Goal: Task Accomplishment & Management: Use online tool/utility

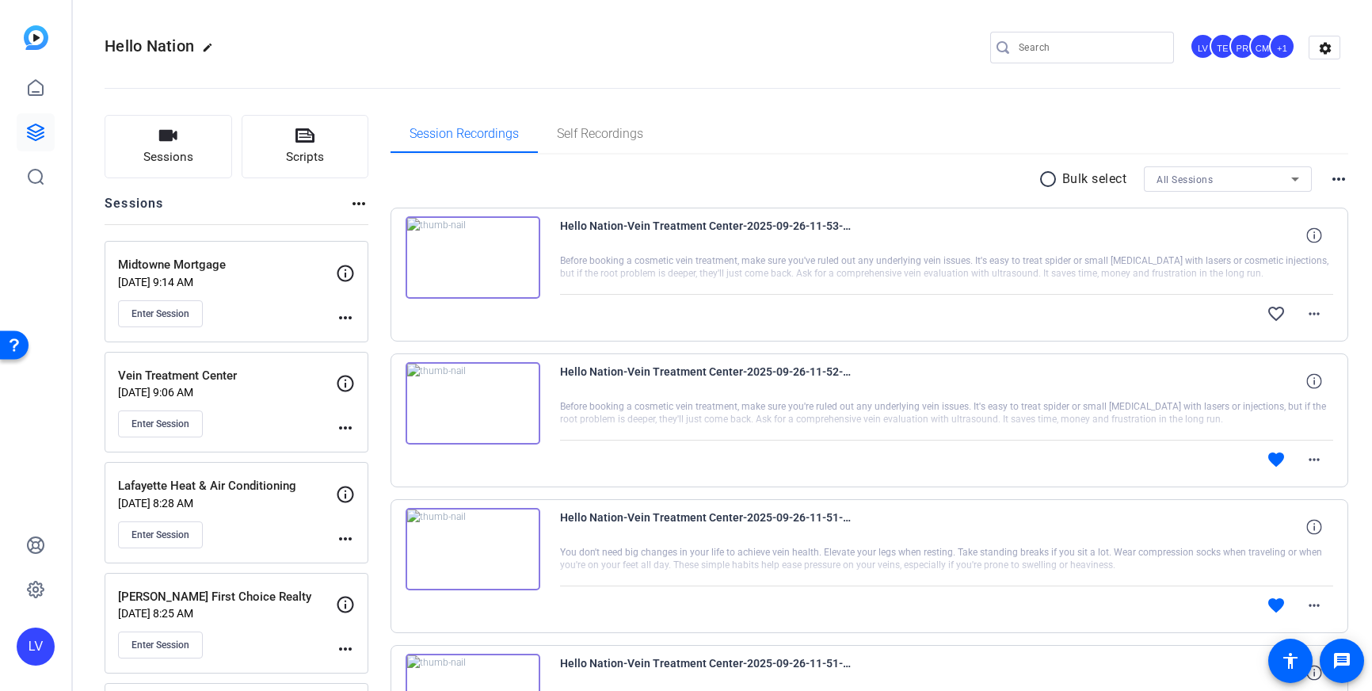
click at [260, 396] on p "Sep 26, 2025 @ 9:06 AM" at bounding box center [227, 392] width 218 height 13
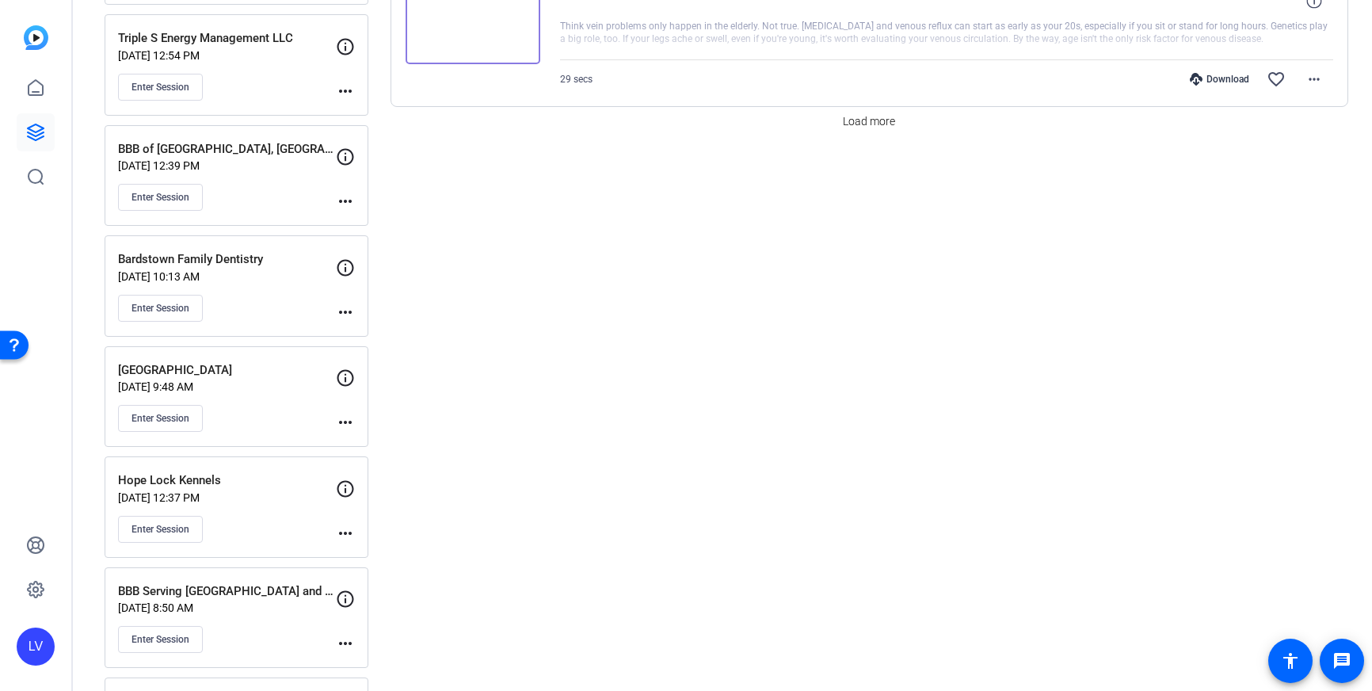
scroll to position [1342, 0]
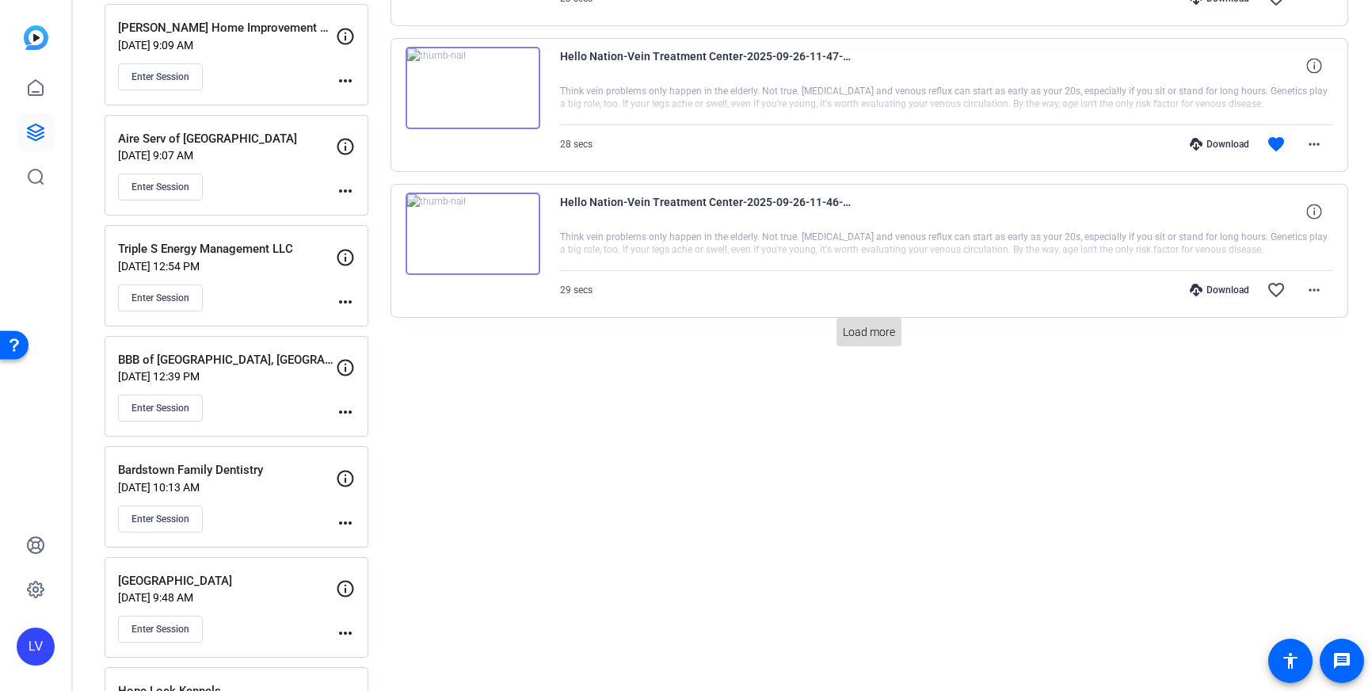
click at [855, 341] on span at bounding box center [869, 332] width 65 height 38
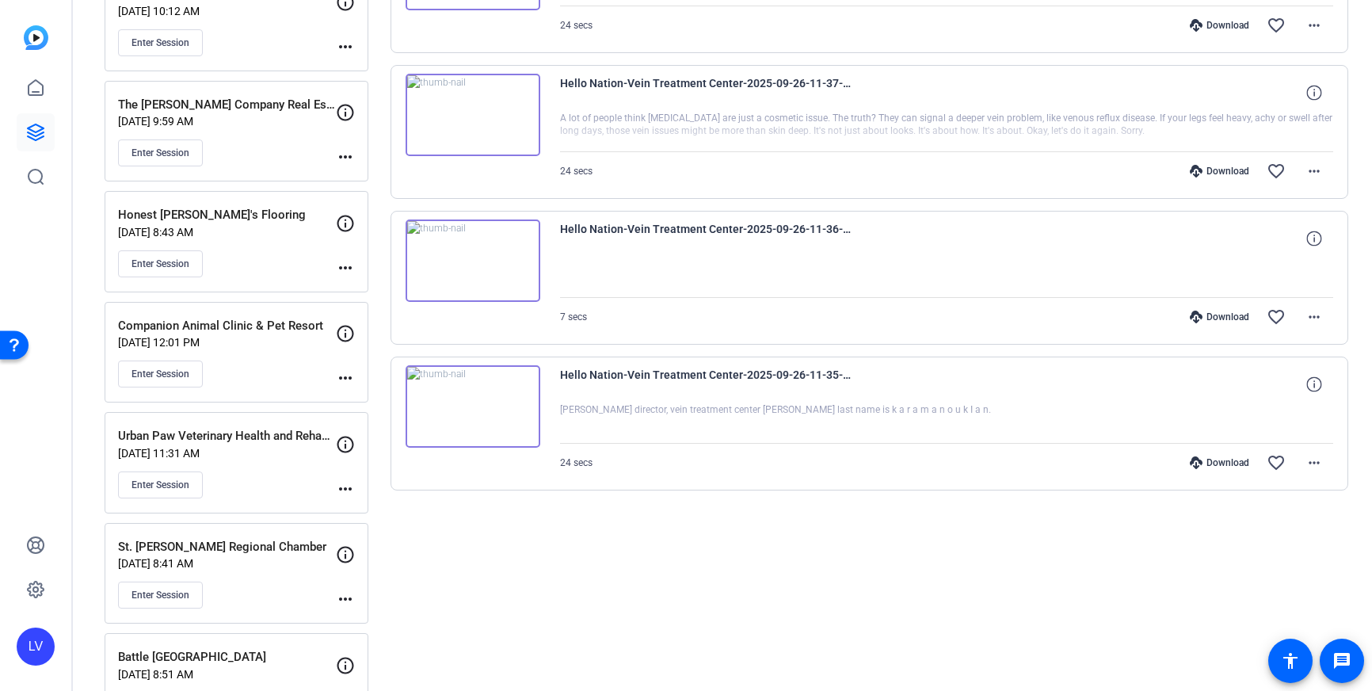
scroll to position [2464, 0]
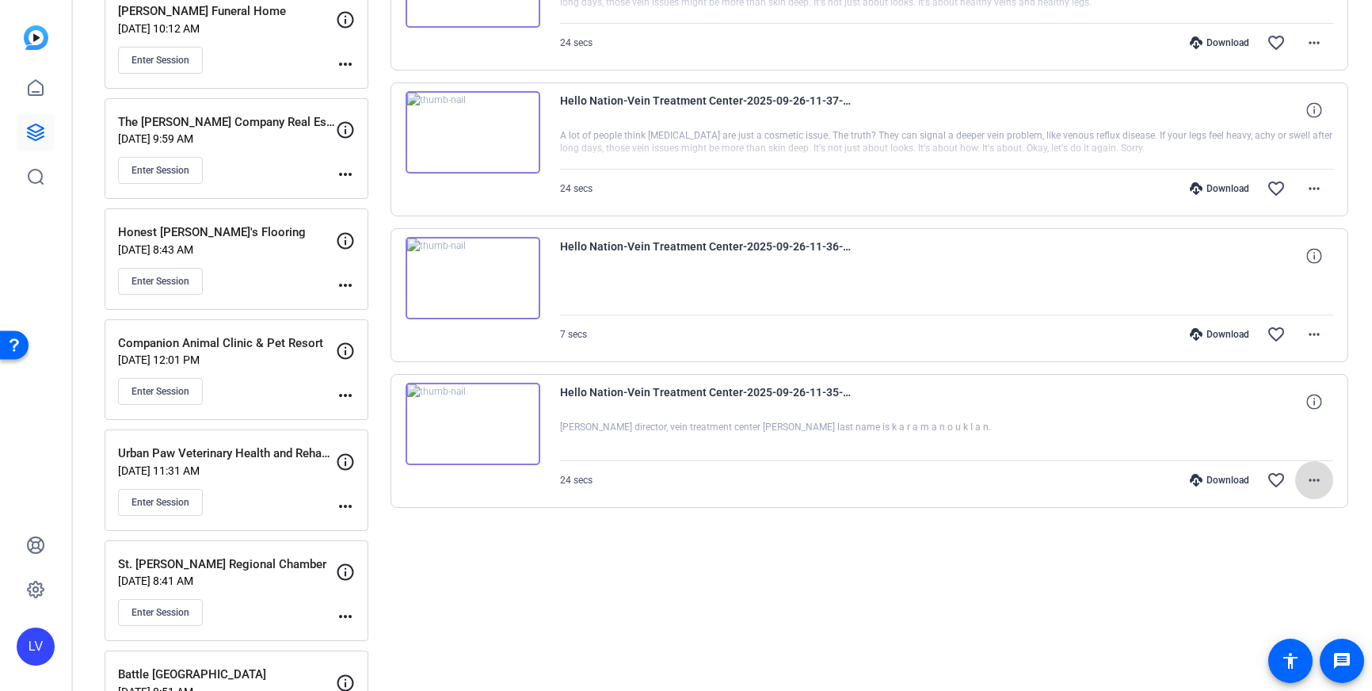
click at [1315, 487] on mat-icon "more_horiz" at bounding box center [1314, 480] width 19 height 19
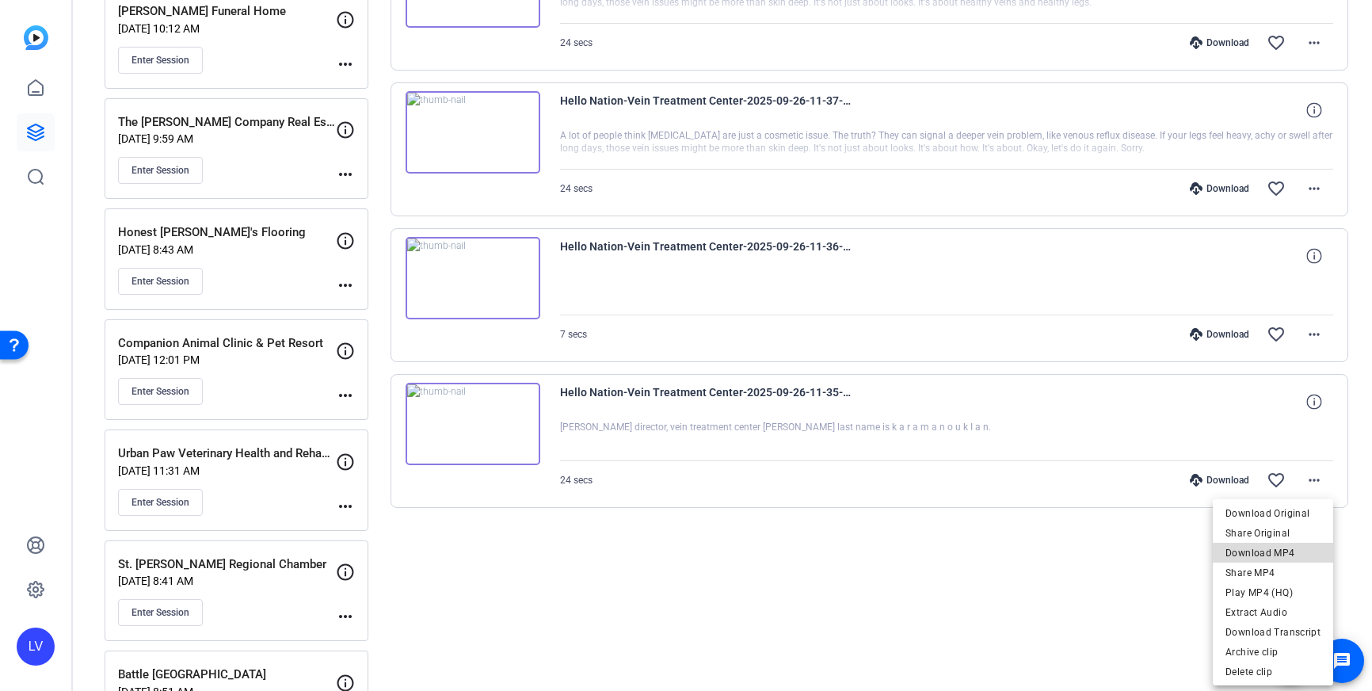
click at [1285, 553] on span "Download MP4" at bounding box center [1273, 553] width 95 height 19
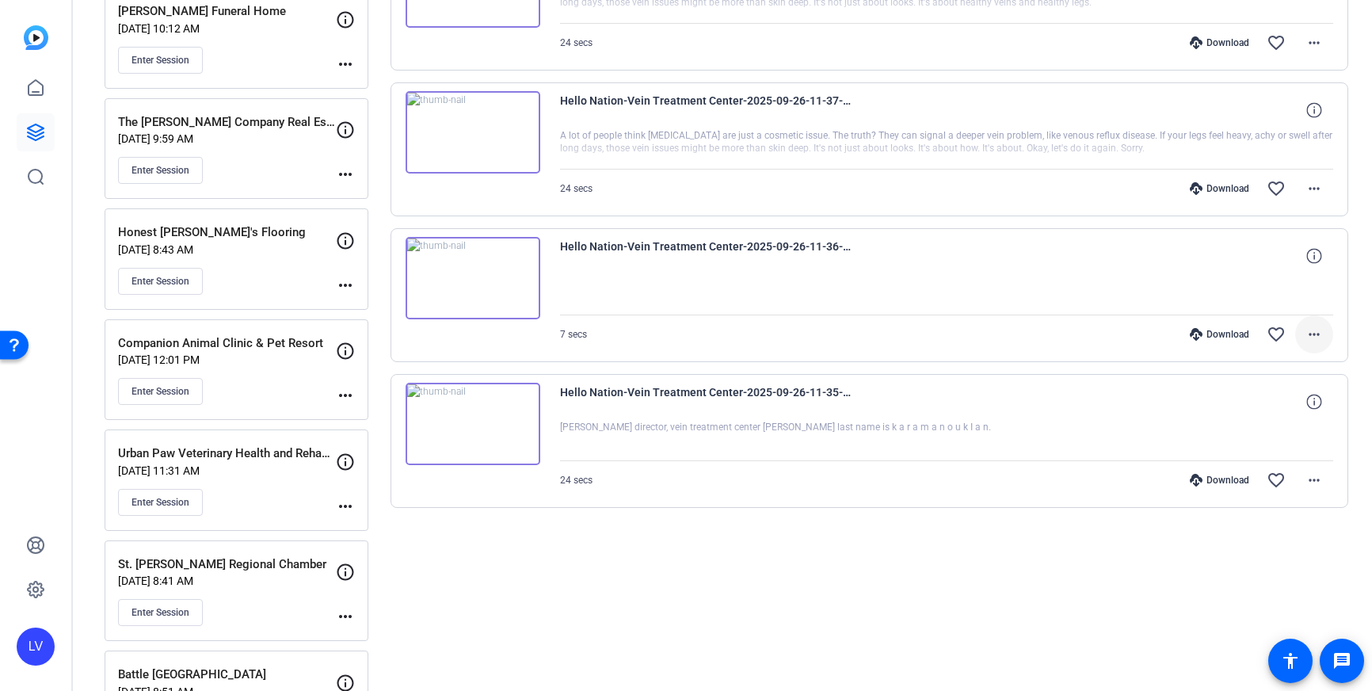
click at [1316, 337] on mat-icon "more_horiz" at bounding box center [1314, 334] width 19 height 19
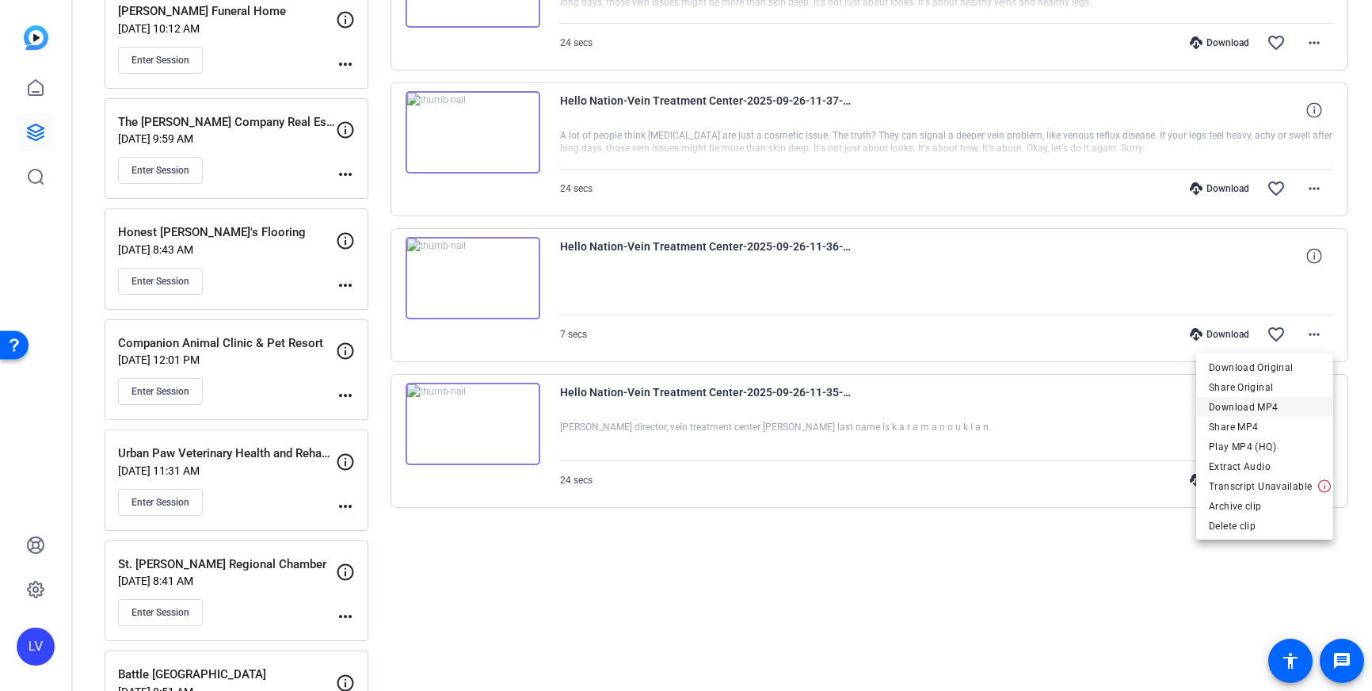
click at [1284, 406] on span "Download MP4" at bounding box center [1265, 407] width 112 height 19
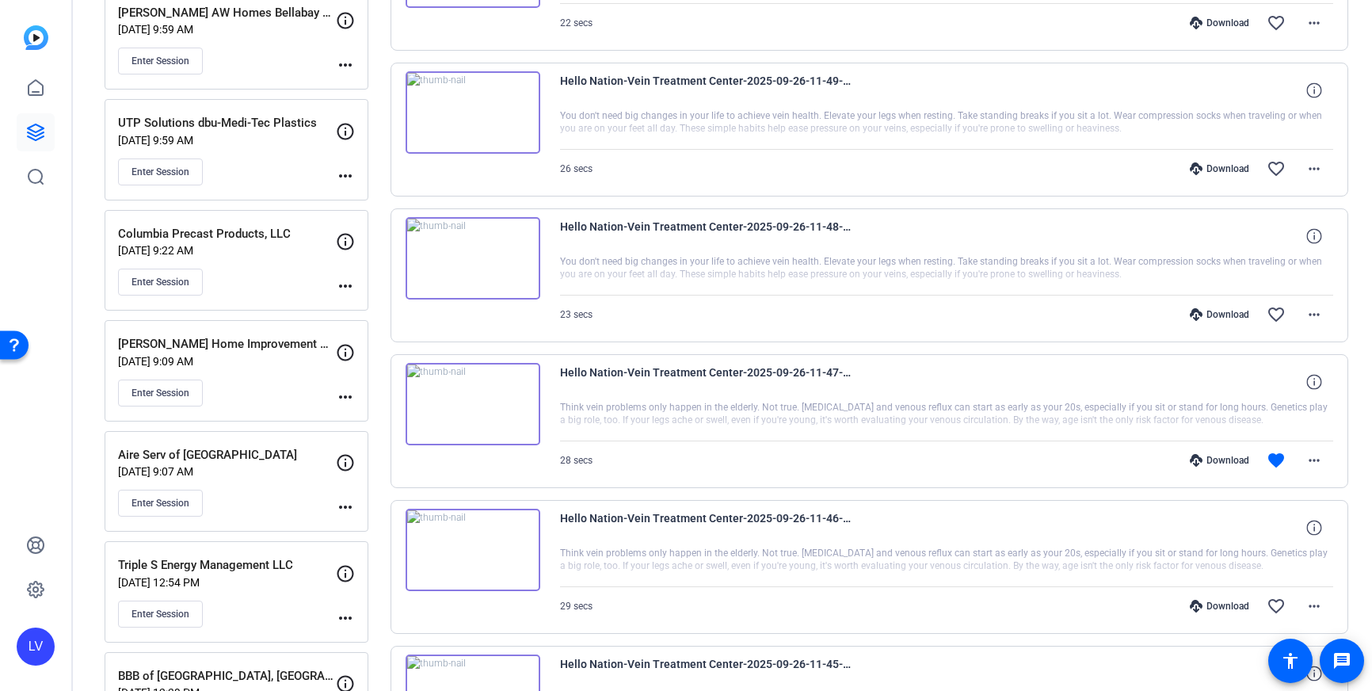
scroll to position [0, 0]
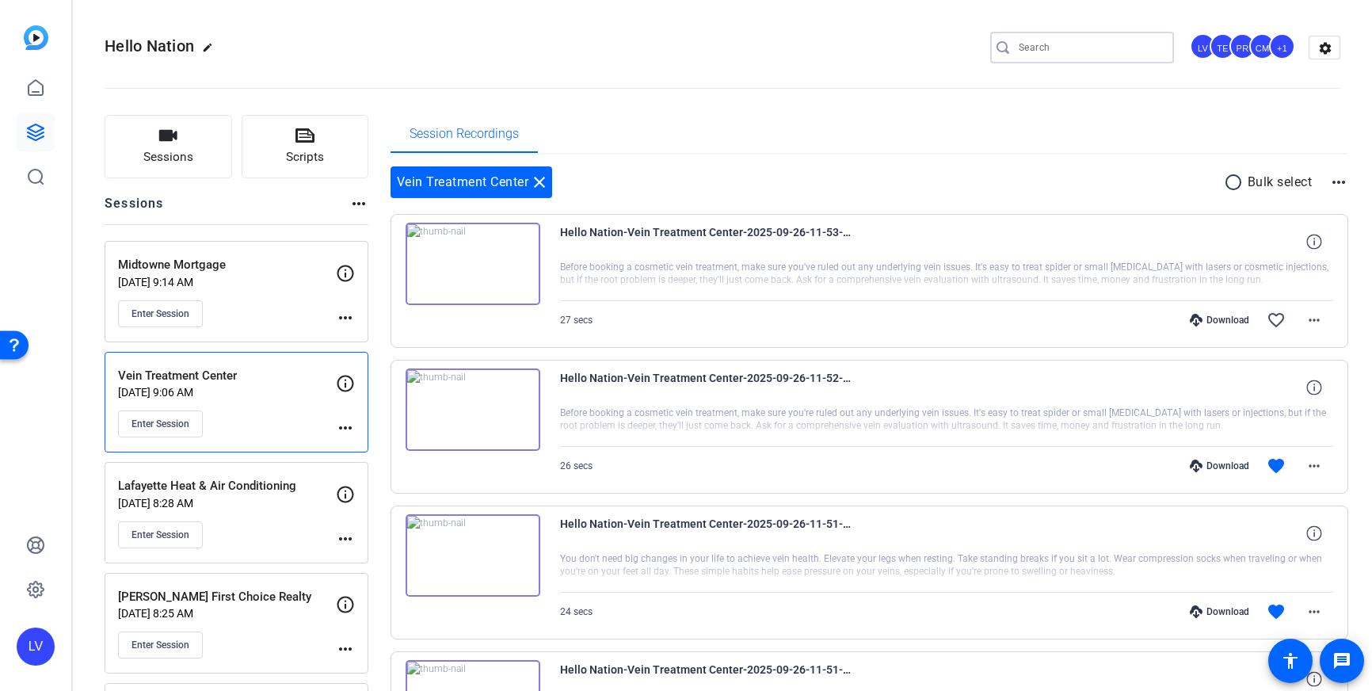
click at [1082, 44] on input "Search" at bounding box center [1090, 47] width 143 height 19
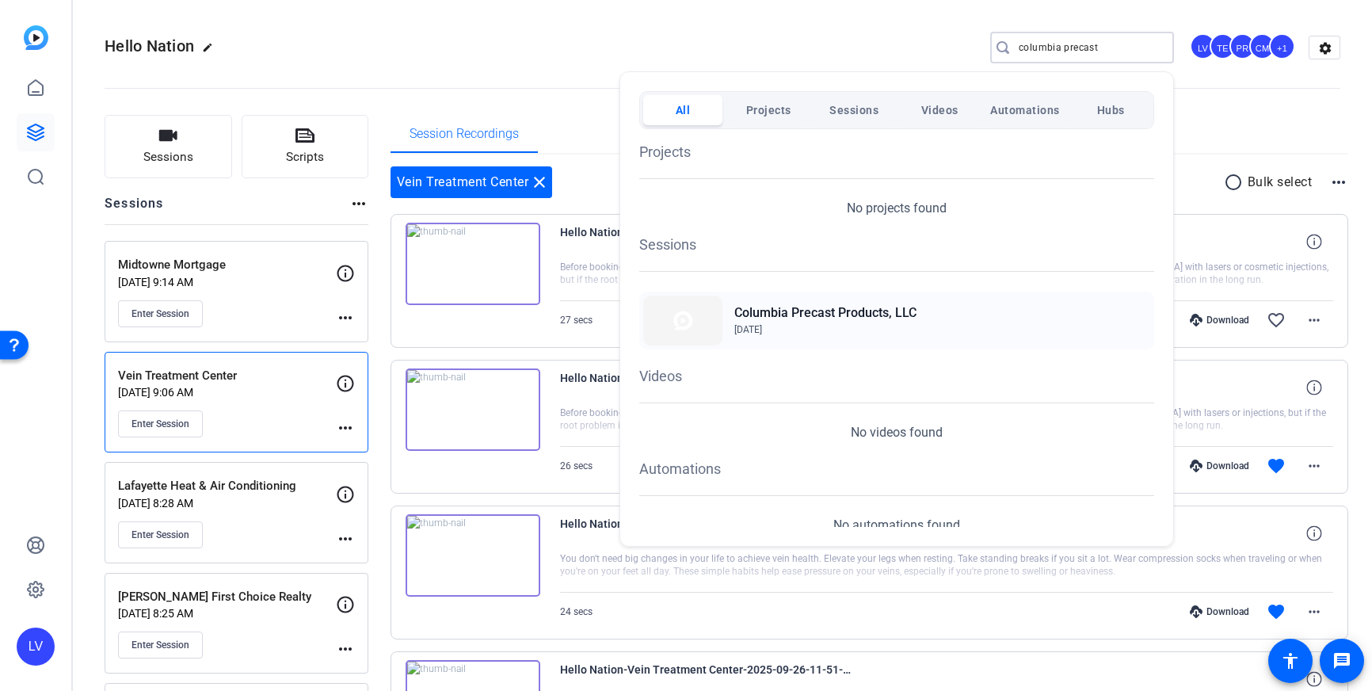
type input "columbia precast"
click at [902, 318] on h2 "Columbia Precast Products, LLC" at bounding box center [825, 312] width 182 height 19
click at [687, 39] on div at bounding box center [686, 345] width 1372 height 691
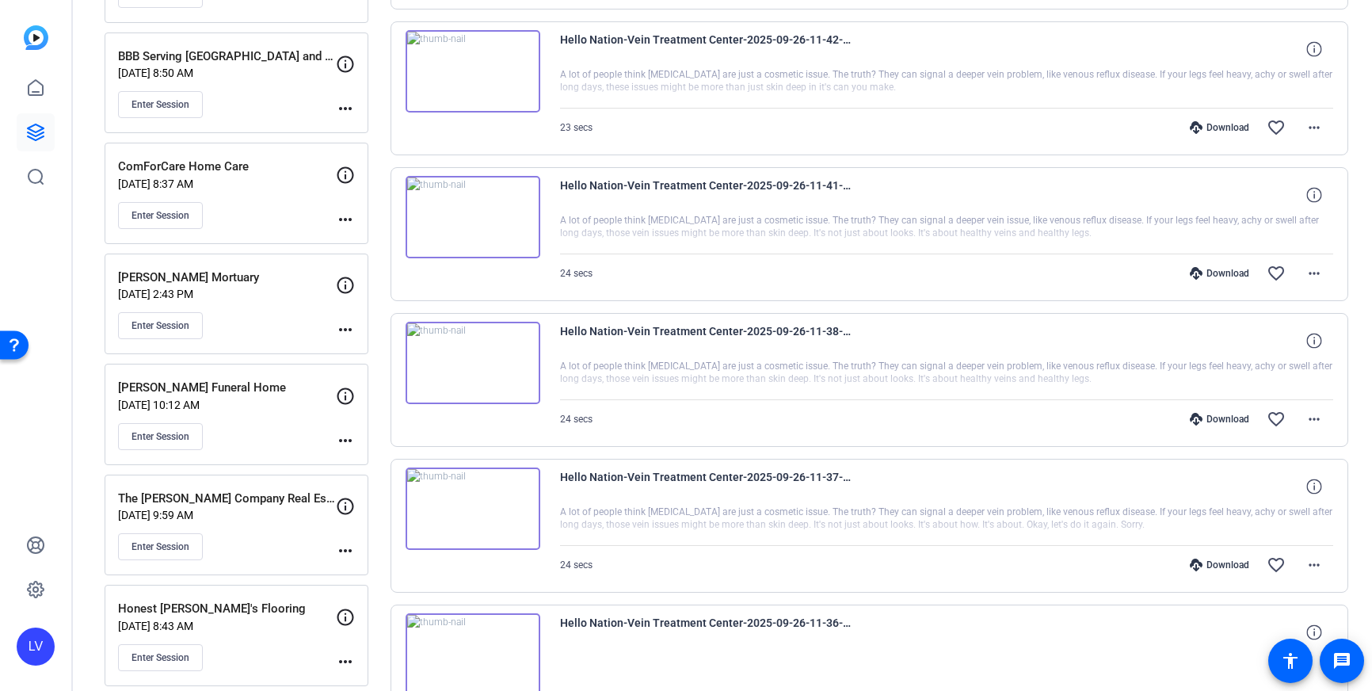
scroll to position [2085, 0]
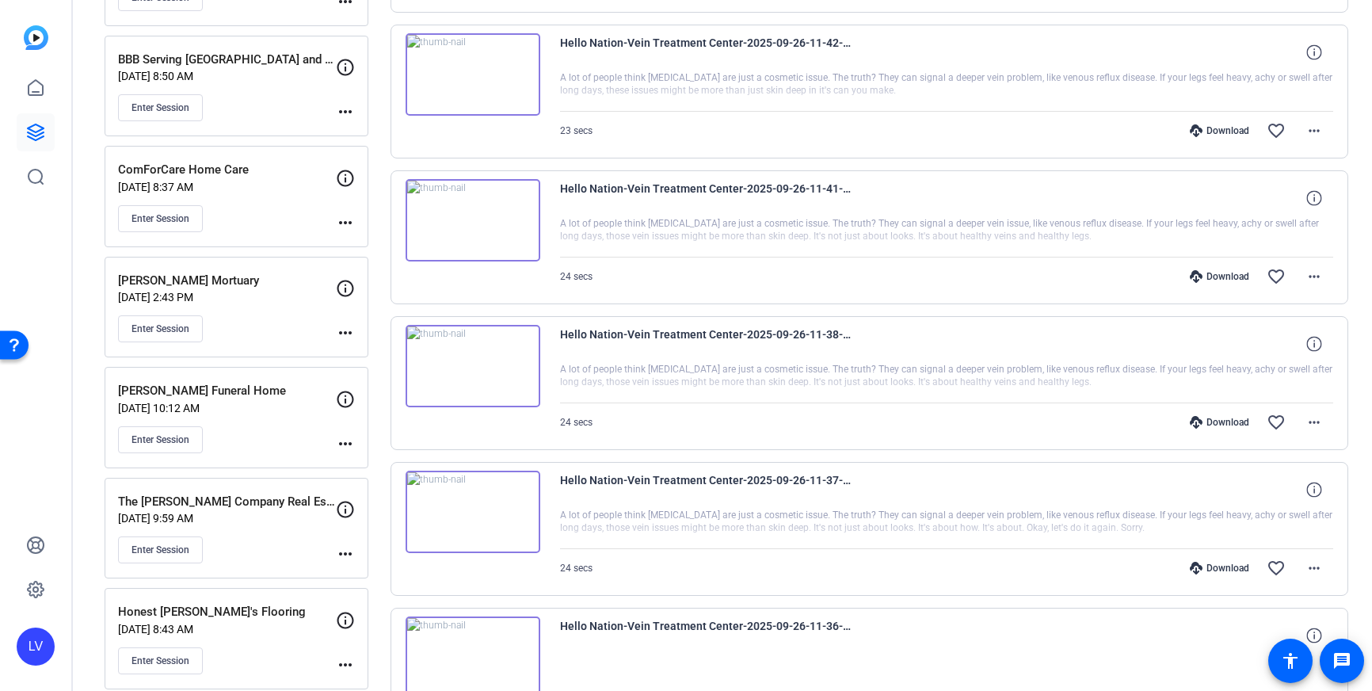
click at [494, 506] on img at bounding box center [473, 512] width 135 height 82
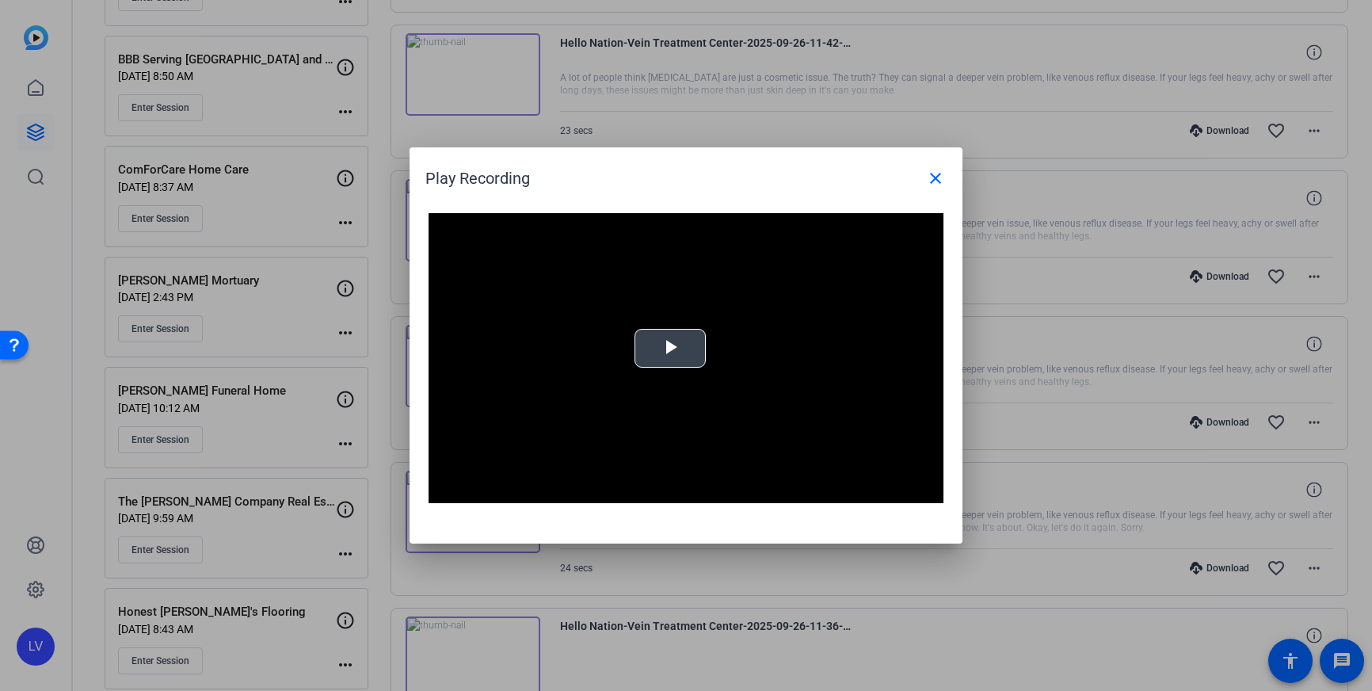
click at [670, 349] on span "Video Player" at bounding box center [670, 349] width 0 height 0
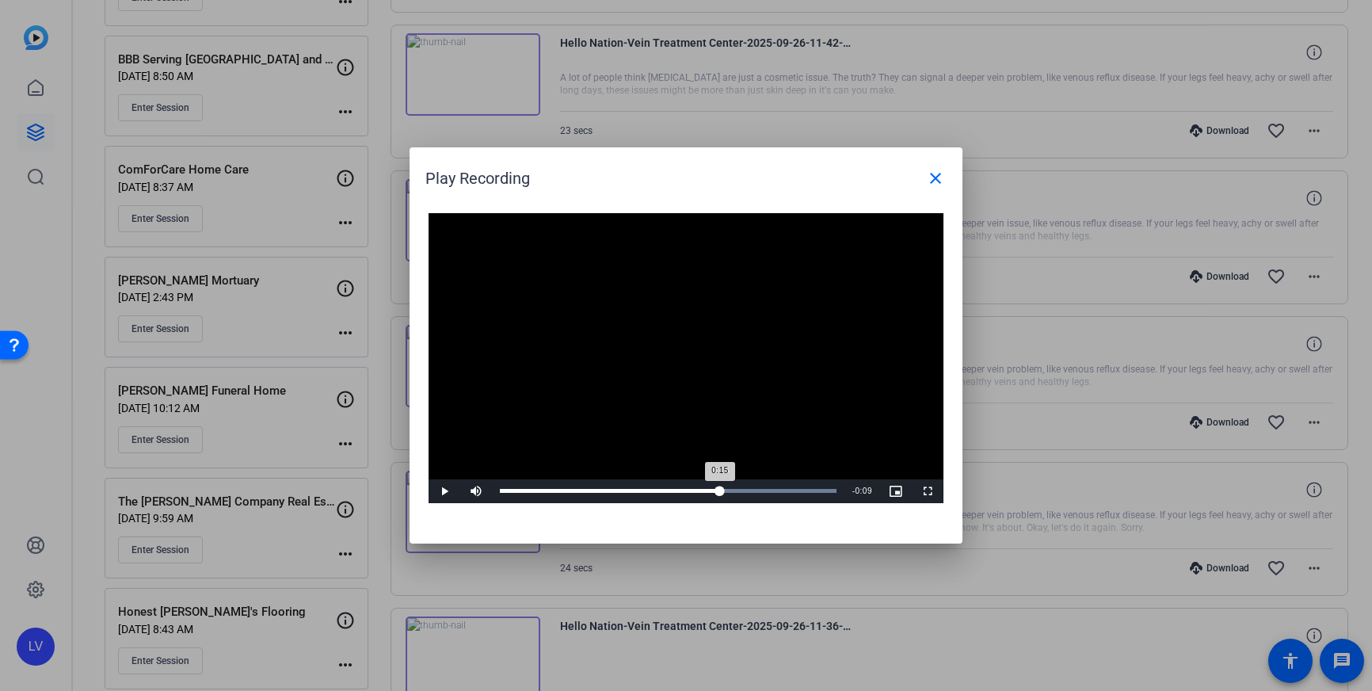
click at [720, 485] on div "Loaded : 100.00% 0:15 0:15" at bounding box center [668, 491] width 353 height 24
click at [935, 183] on mat-icon "close" at bounding box center [935, 178] width 19 height 19
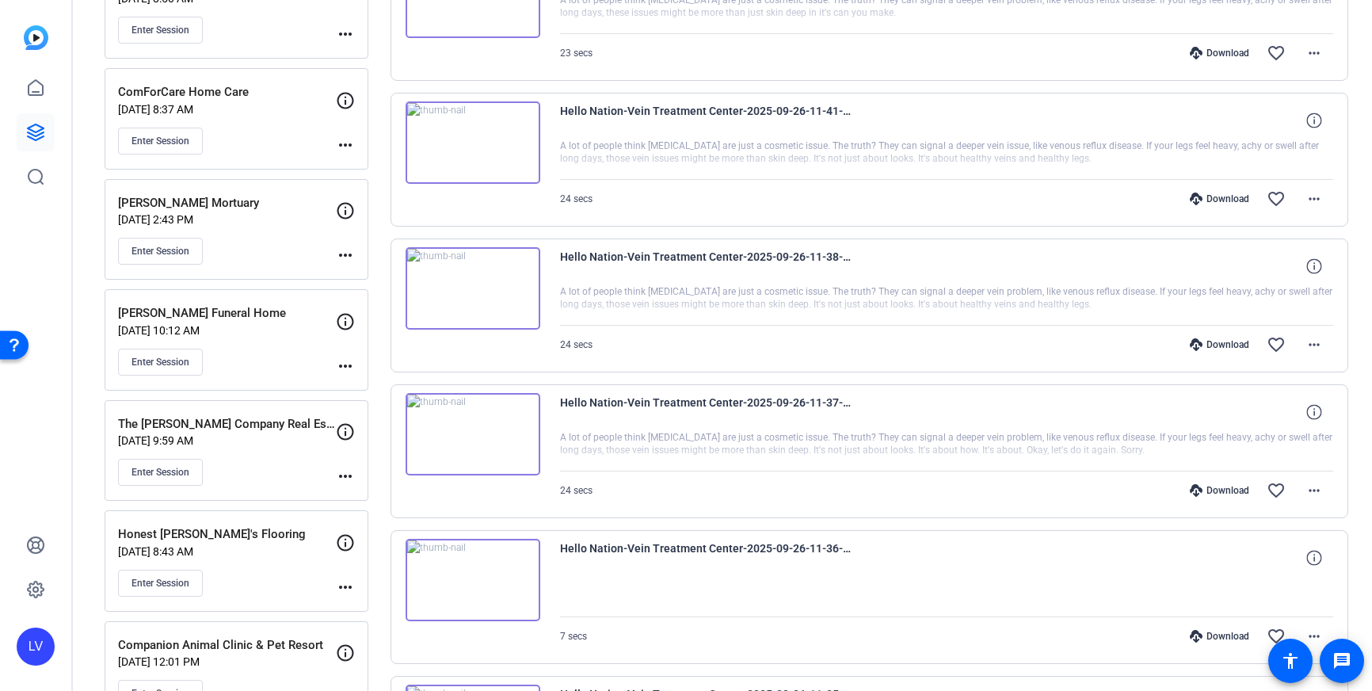
scroll to position [2166, 0]
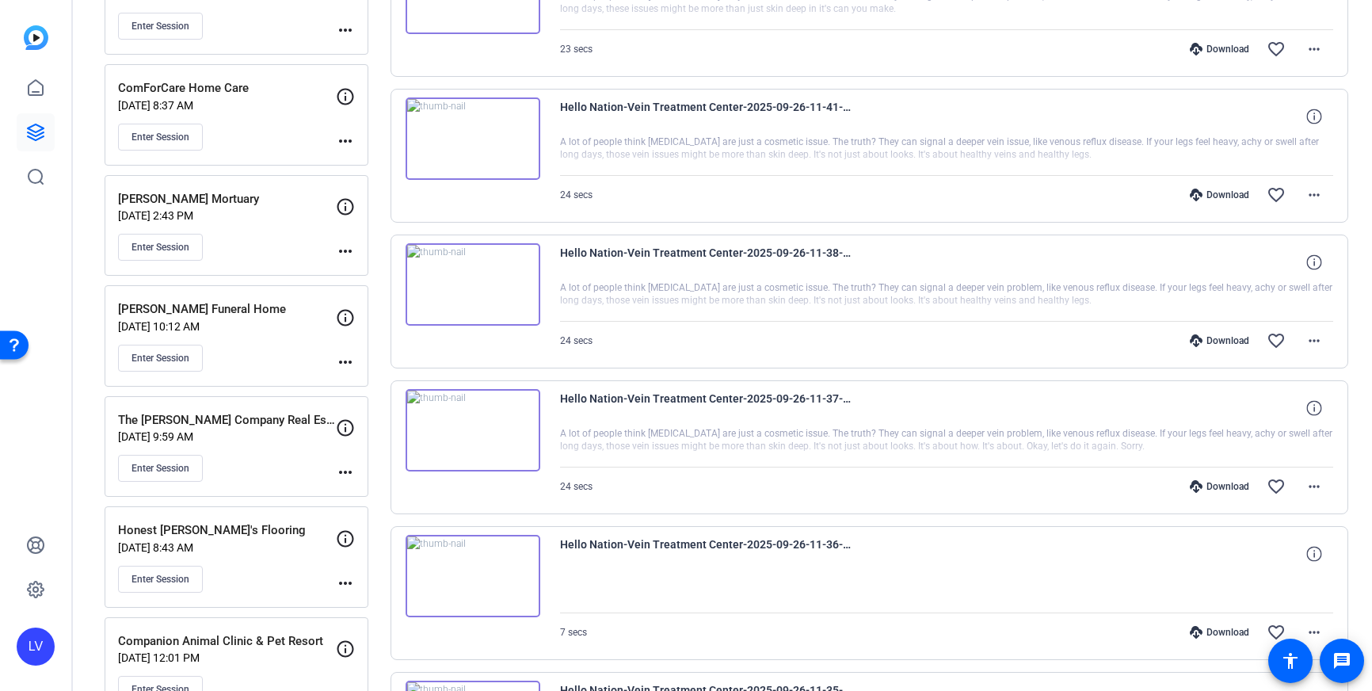
click at [514, 297] on img at bounding box center [473, 284] width 135 height 82
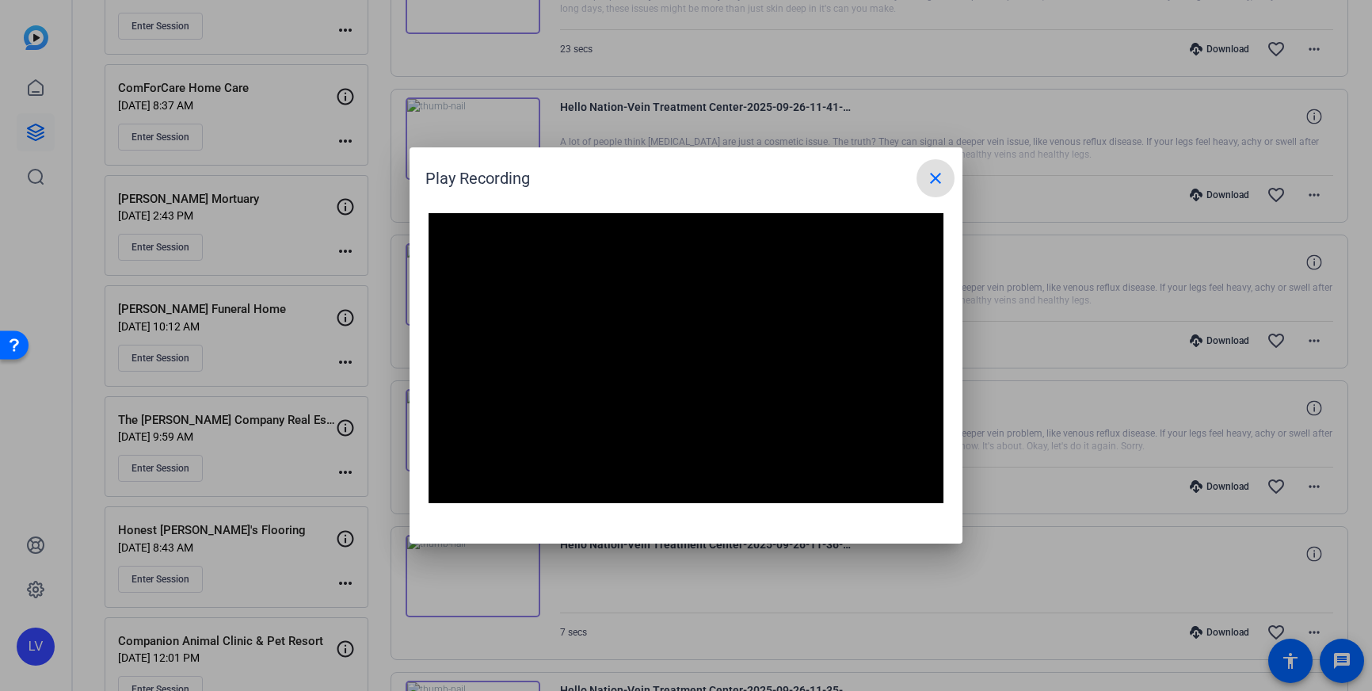
click at [933, 175] on mat-icon "close" at bounding box center [935, 178] width 19 height 19
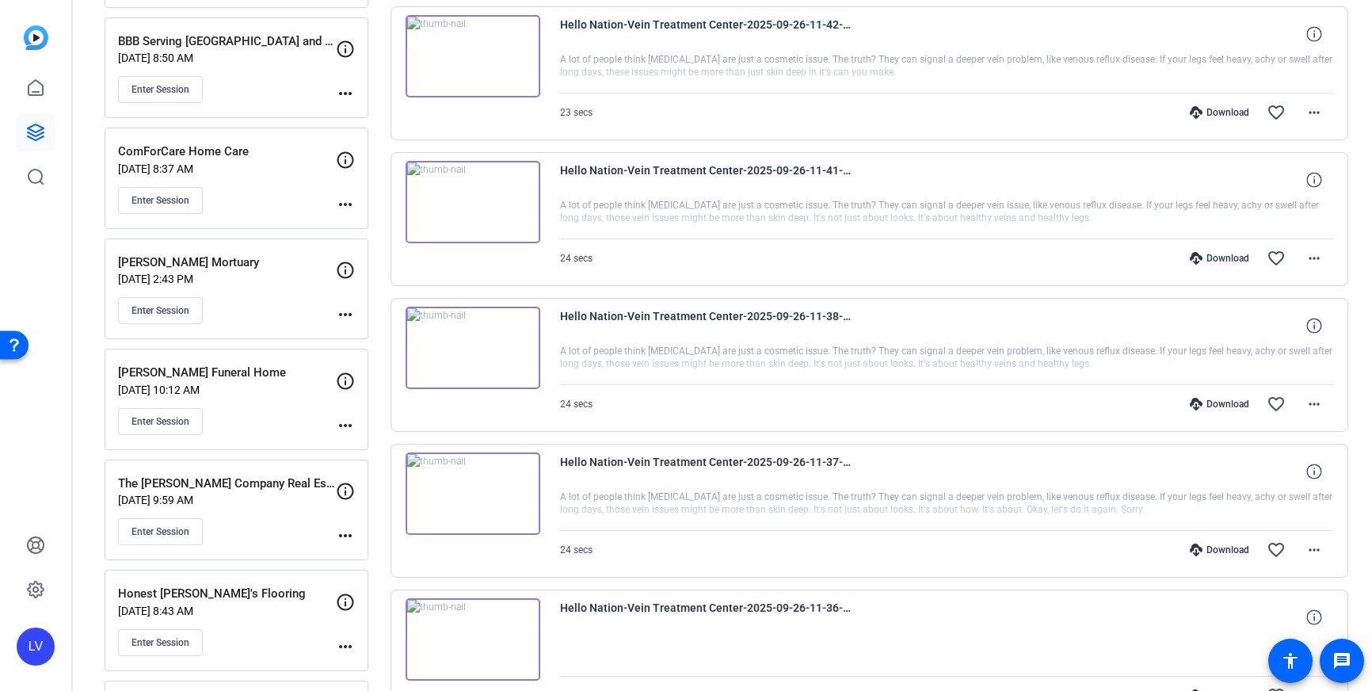
scroll to position [2120, 0]
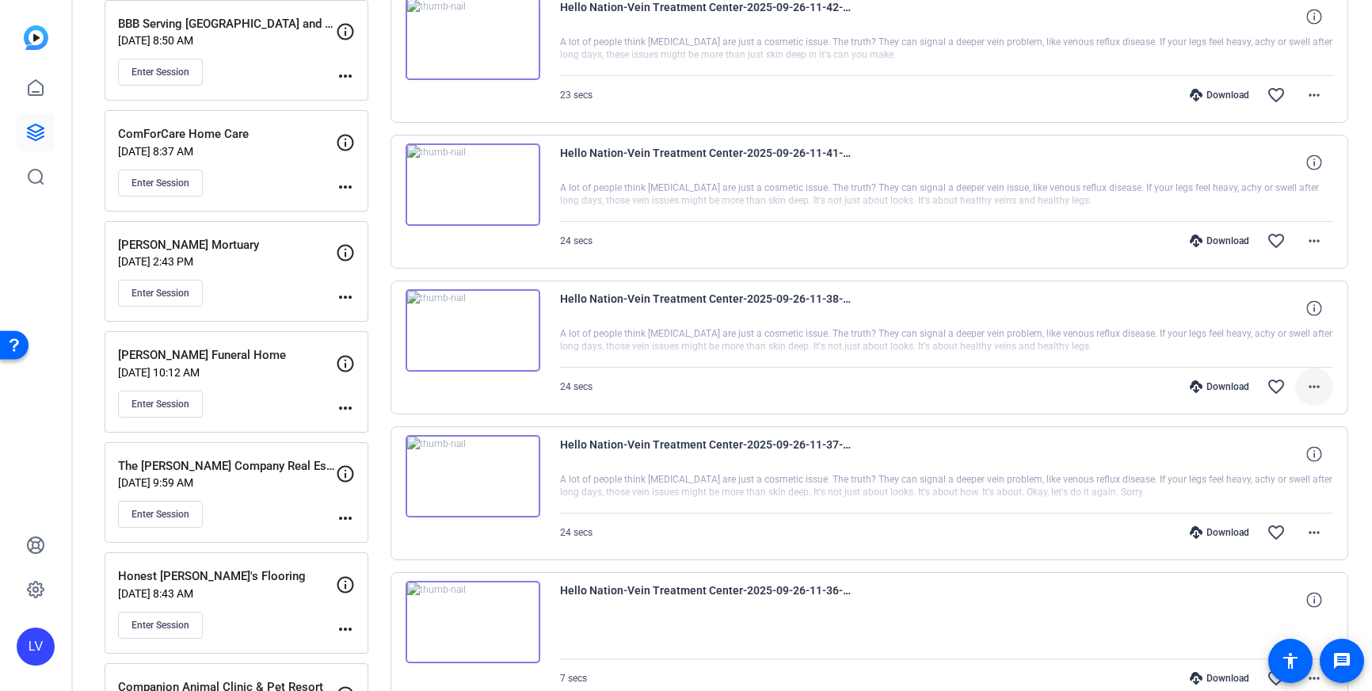
click at [1330, 395] on span at bounding box center [1314, 387] width 38 height 38
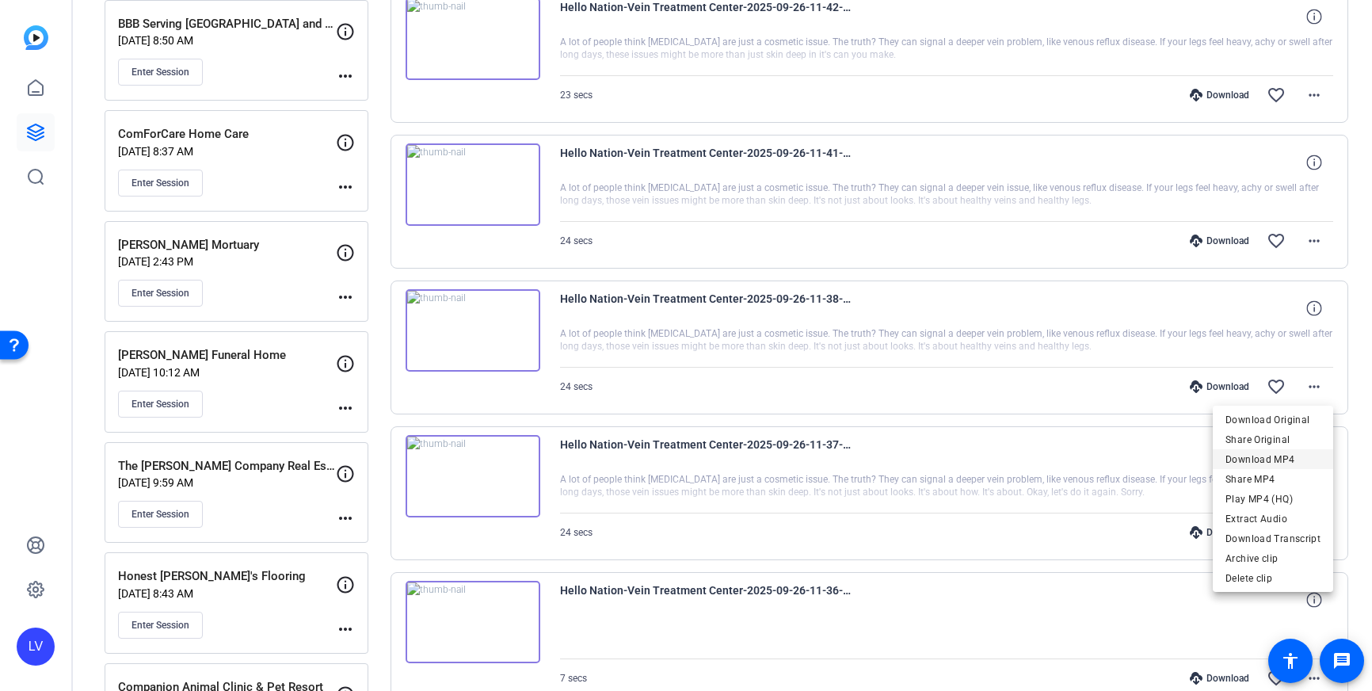
click at [1309, 452] on span "Download MP4" at bounding box center [1273, 459] width 95 height 19
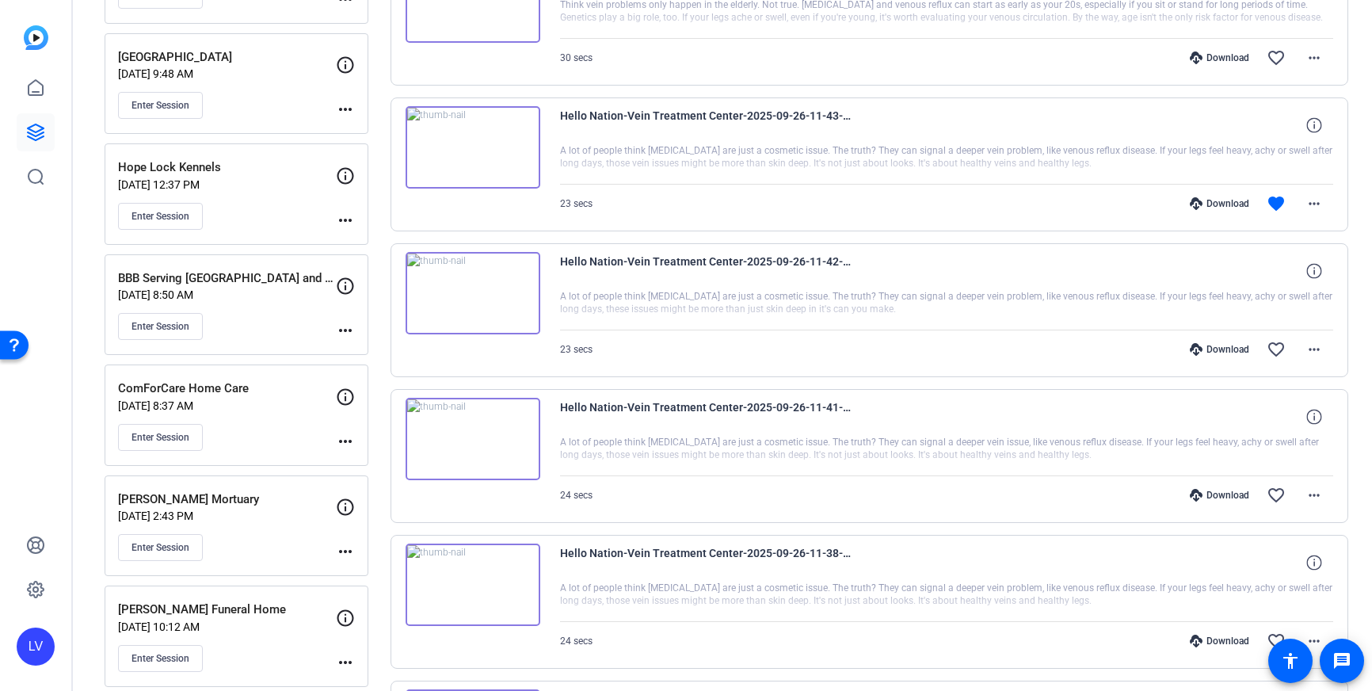
scroll to position [1867, 0]
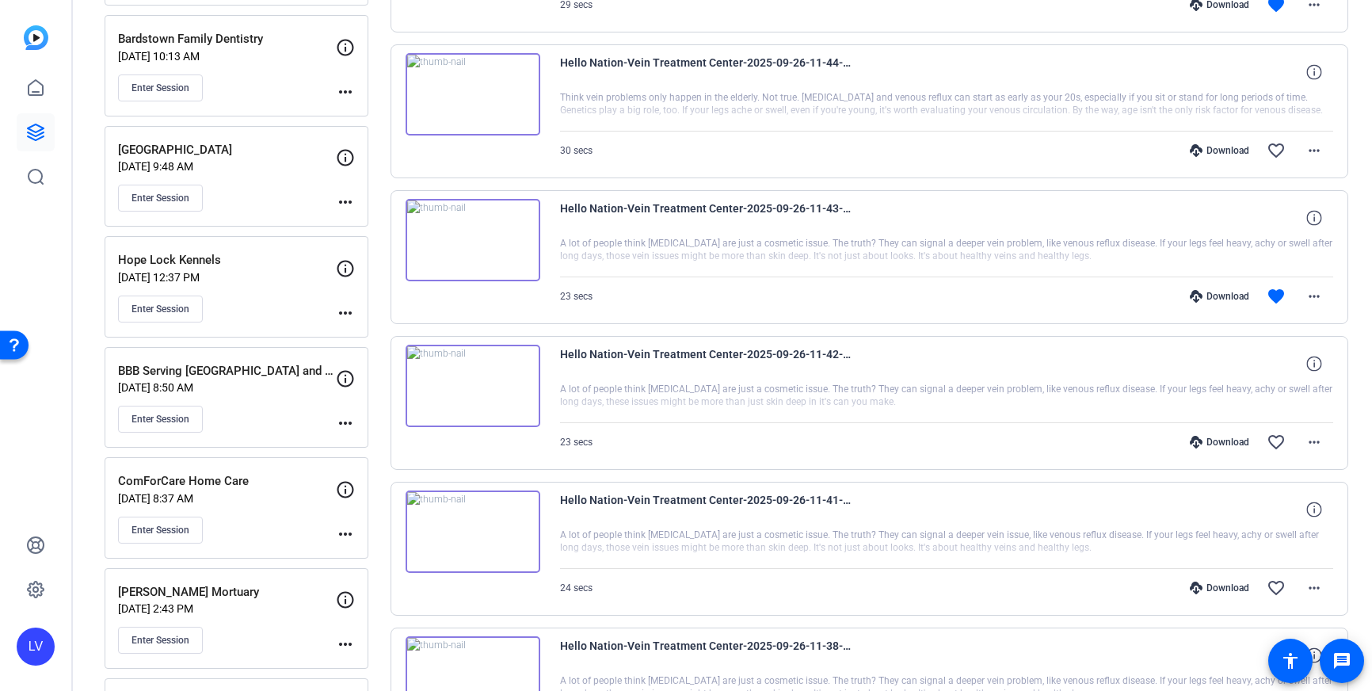
scroll to position [1822, 0]
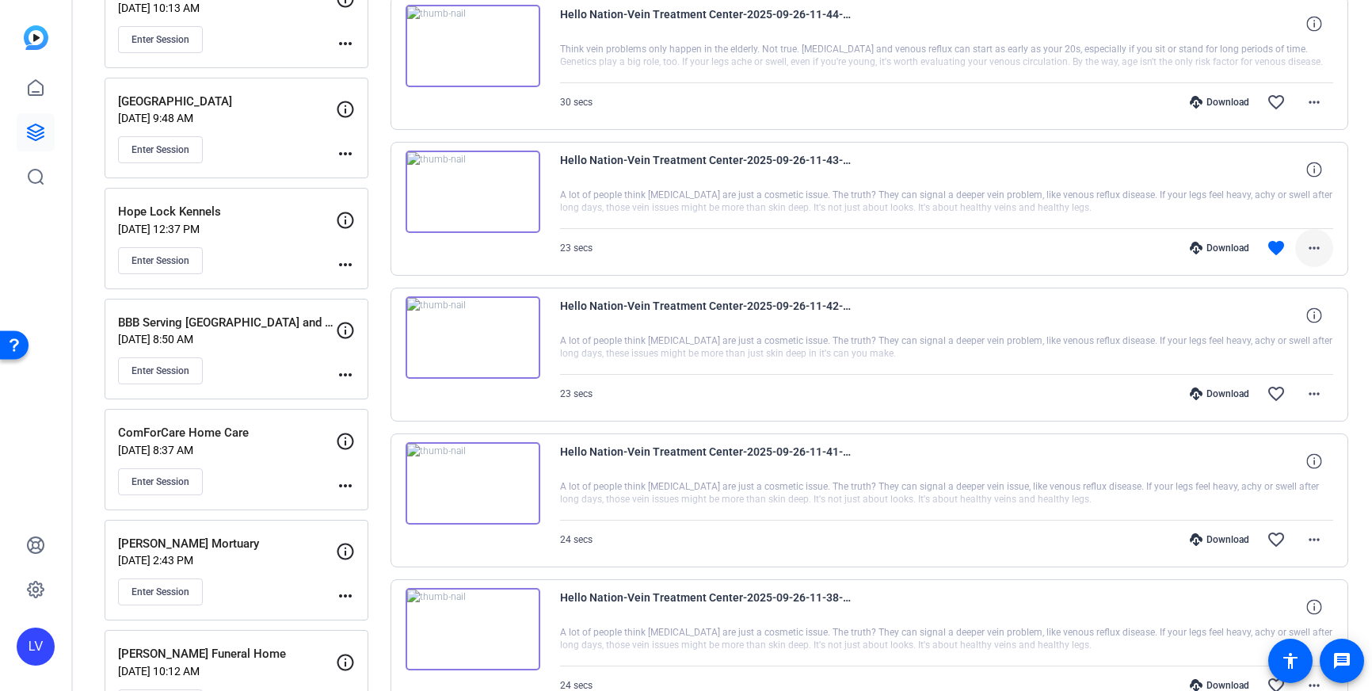
click at [1318, 246] on mat-icon "more_horiz" at bounding box center [1314, 247] width 19 height 19
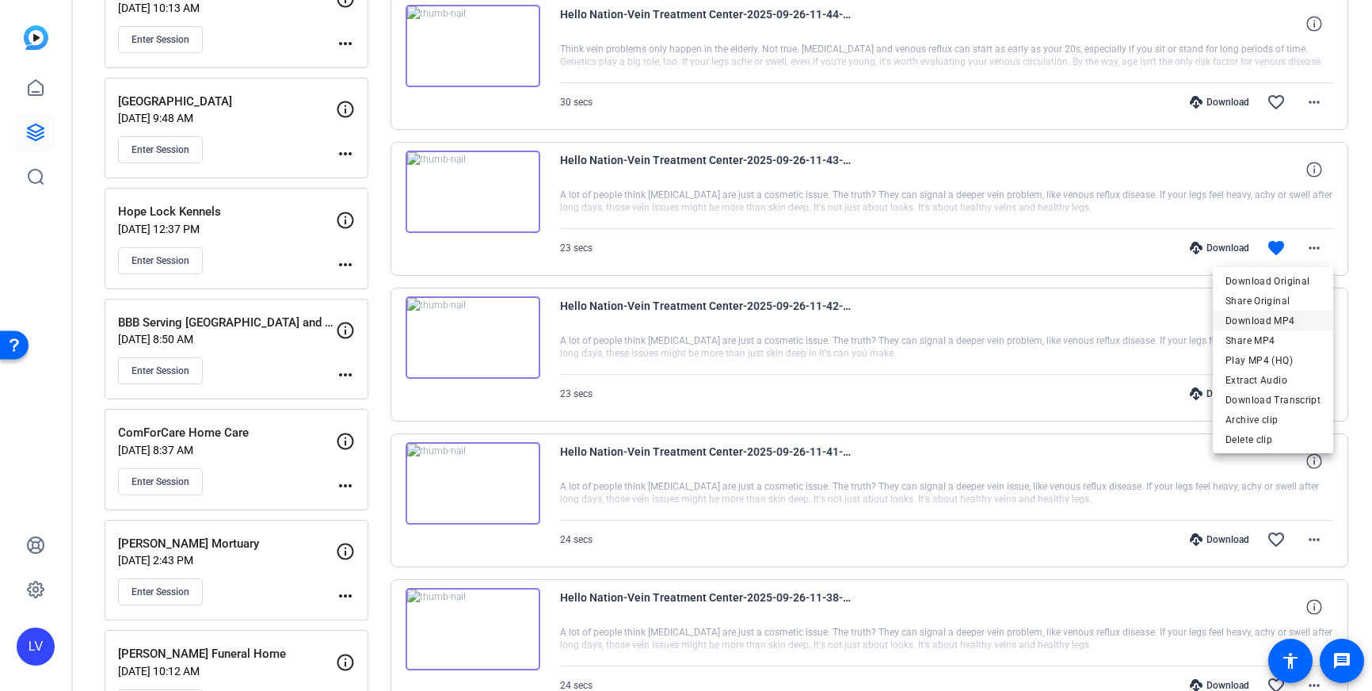
click at [1309, 319] on span "Download MP4" at bounding box center [1273, 320] width 95 height 19
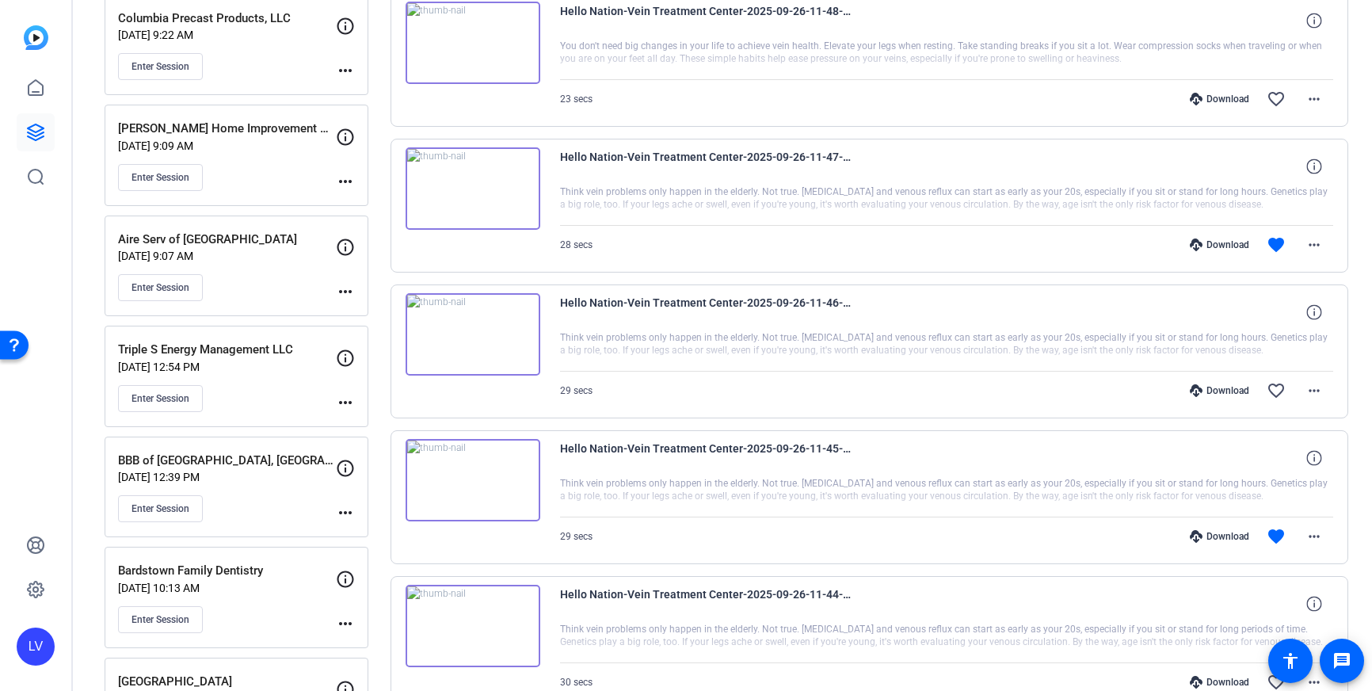
scroll to position [1259, 0]
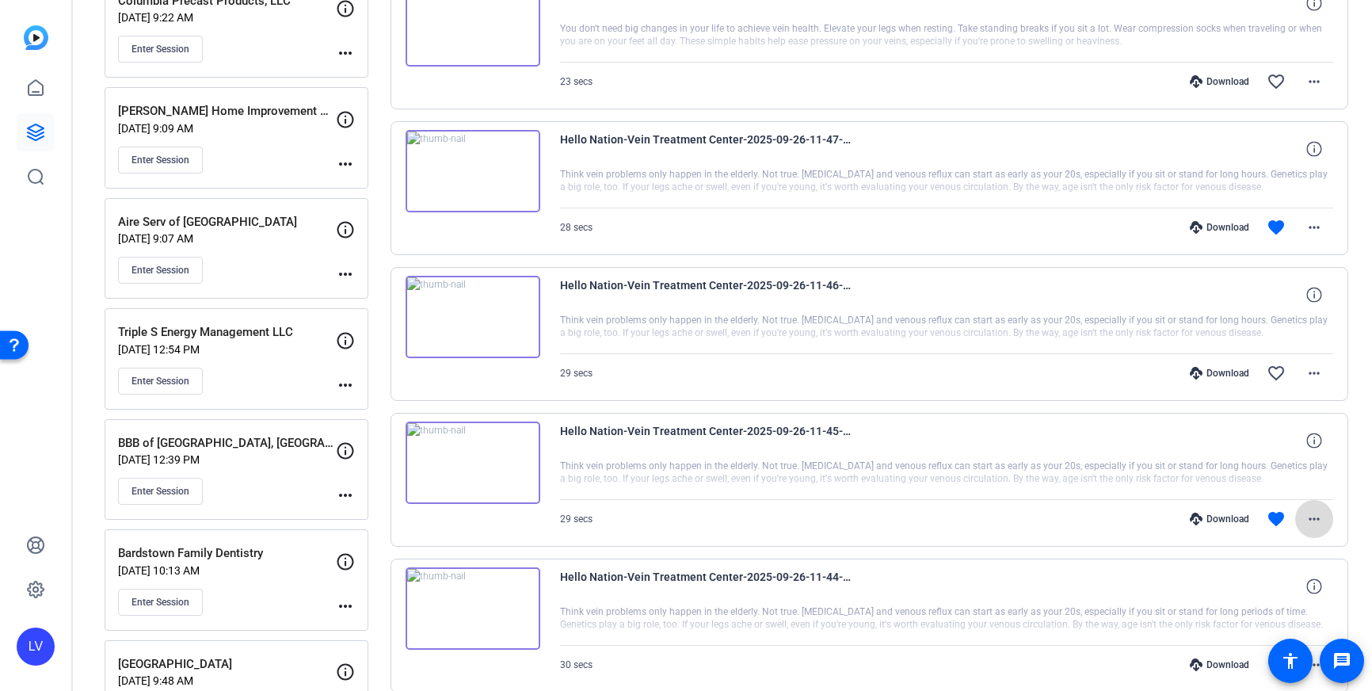
click at [1313, 524] on mat-icon "more_horiz" at bounding box center [1314, 518] width 19 height 19
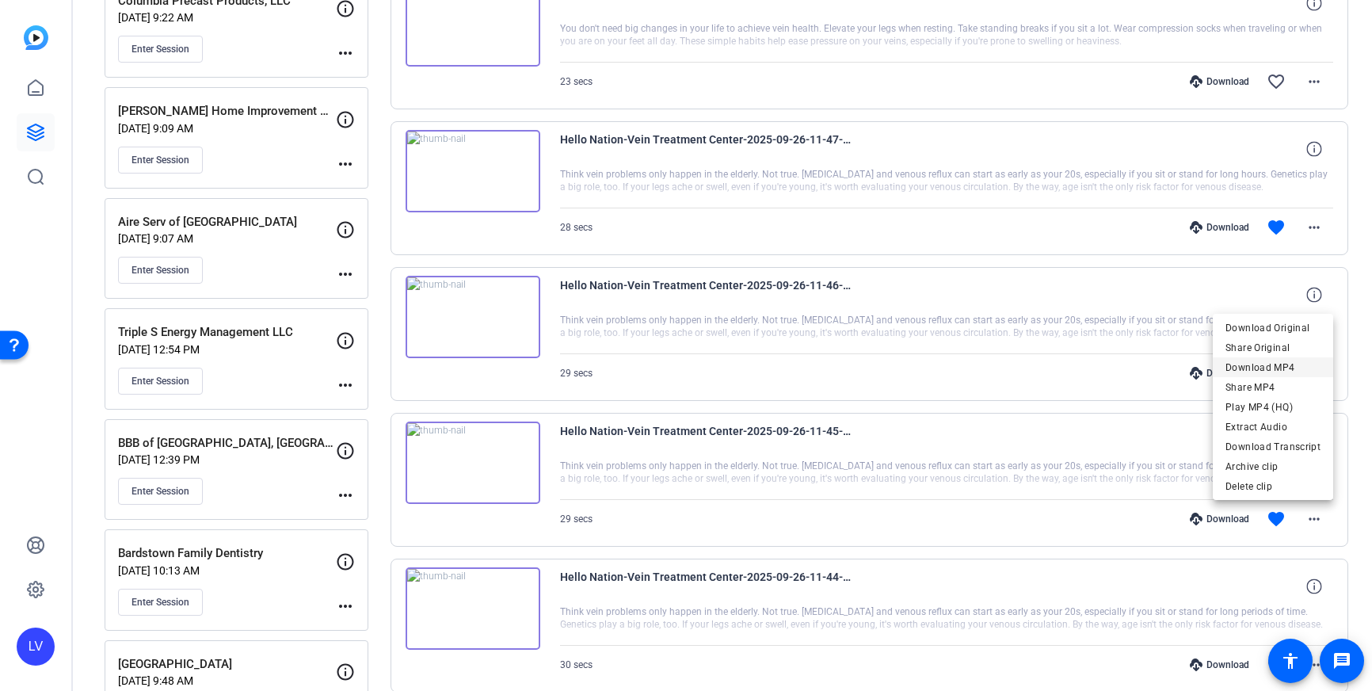
click at [1293, 365] on span "Download MP4" at bounding box center [1273, 367] width 95 height 19
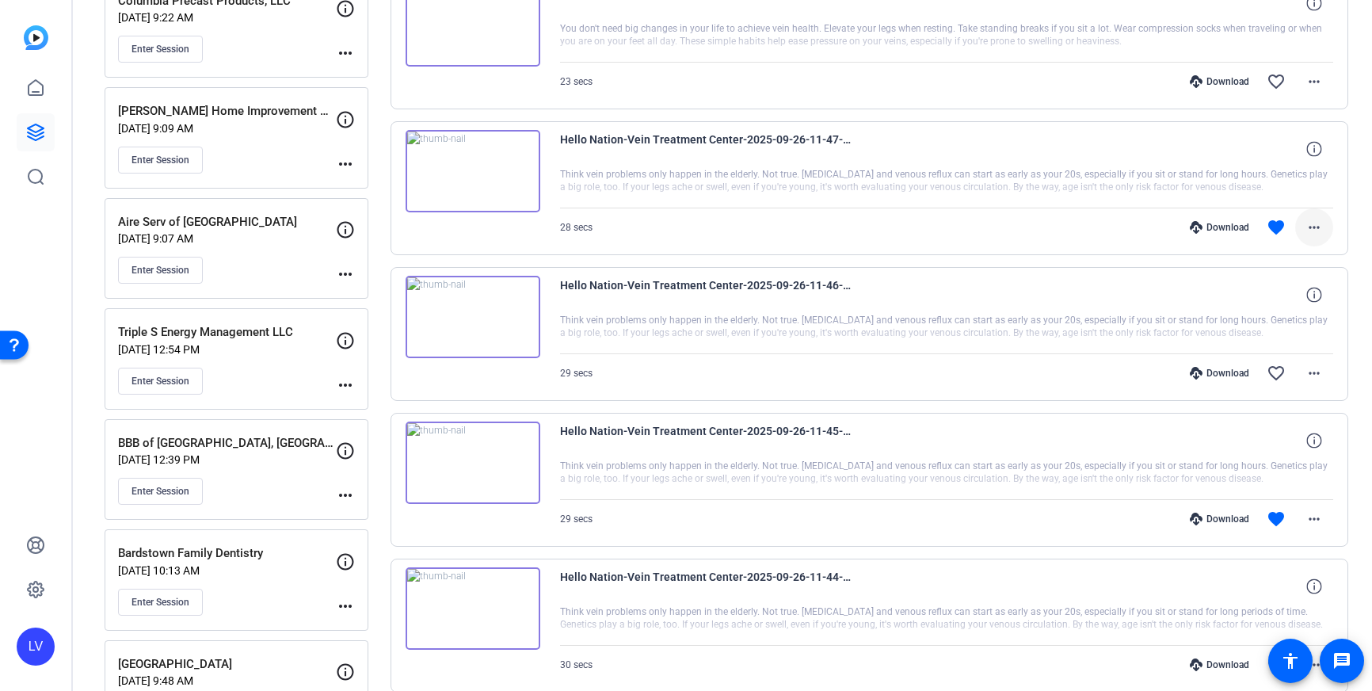
click at [1309, 224] on mat-icon "more_horiz" at bounding box center [1314, 227] width 19 height 19
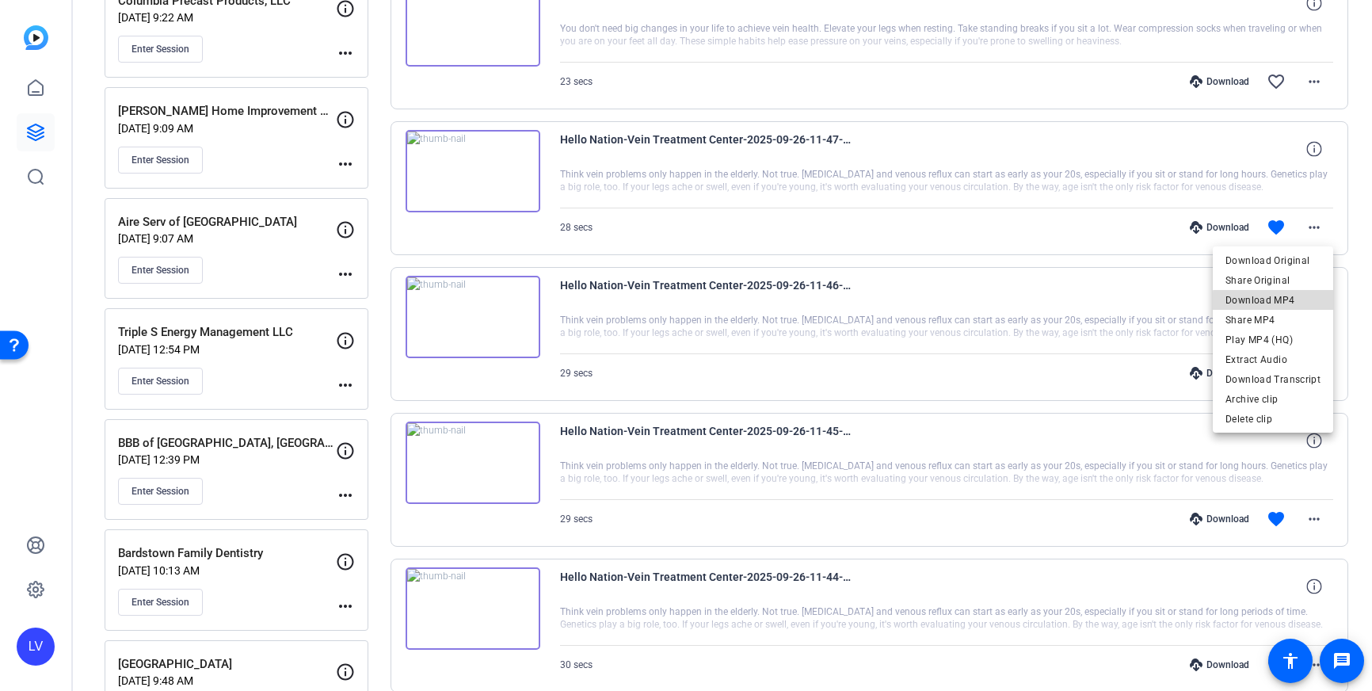
click at [1281, 302] on span "Download MP4" at bounding box center [1273, 300] width 95 height 19
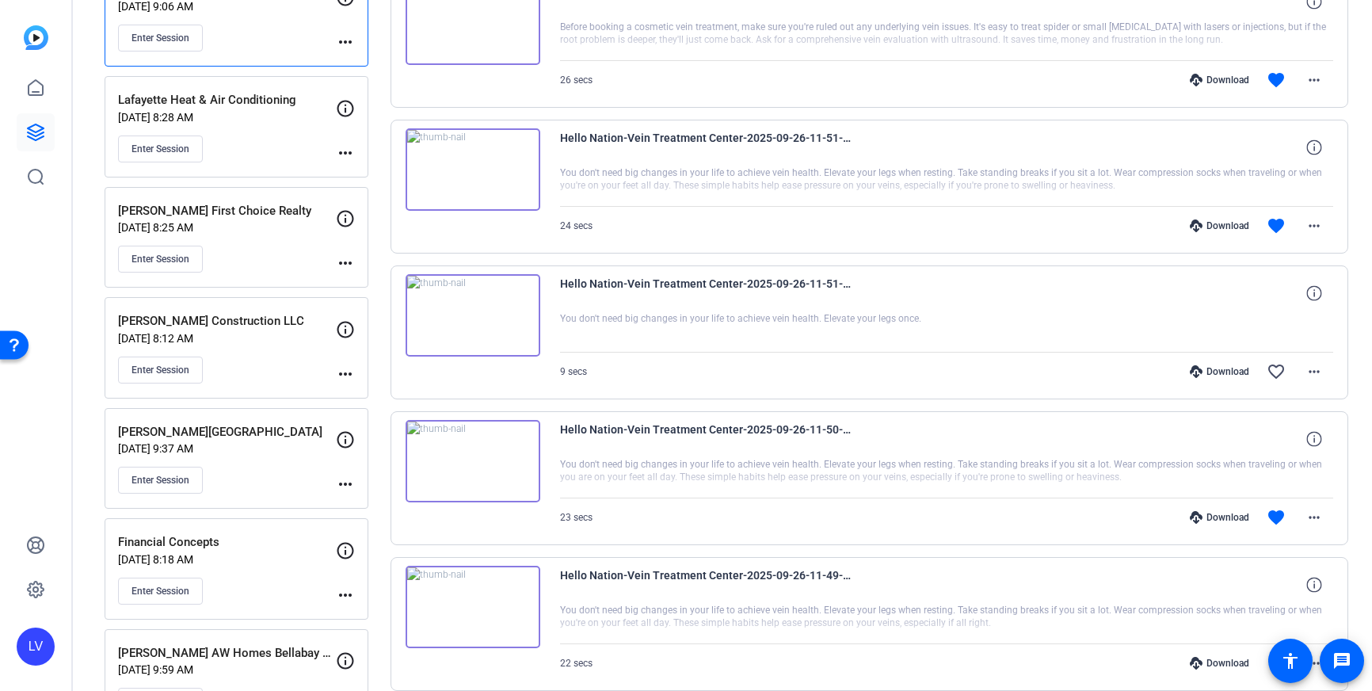
scroll to position [394, 0]
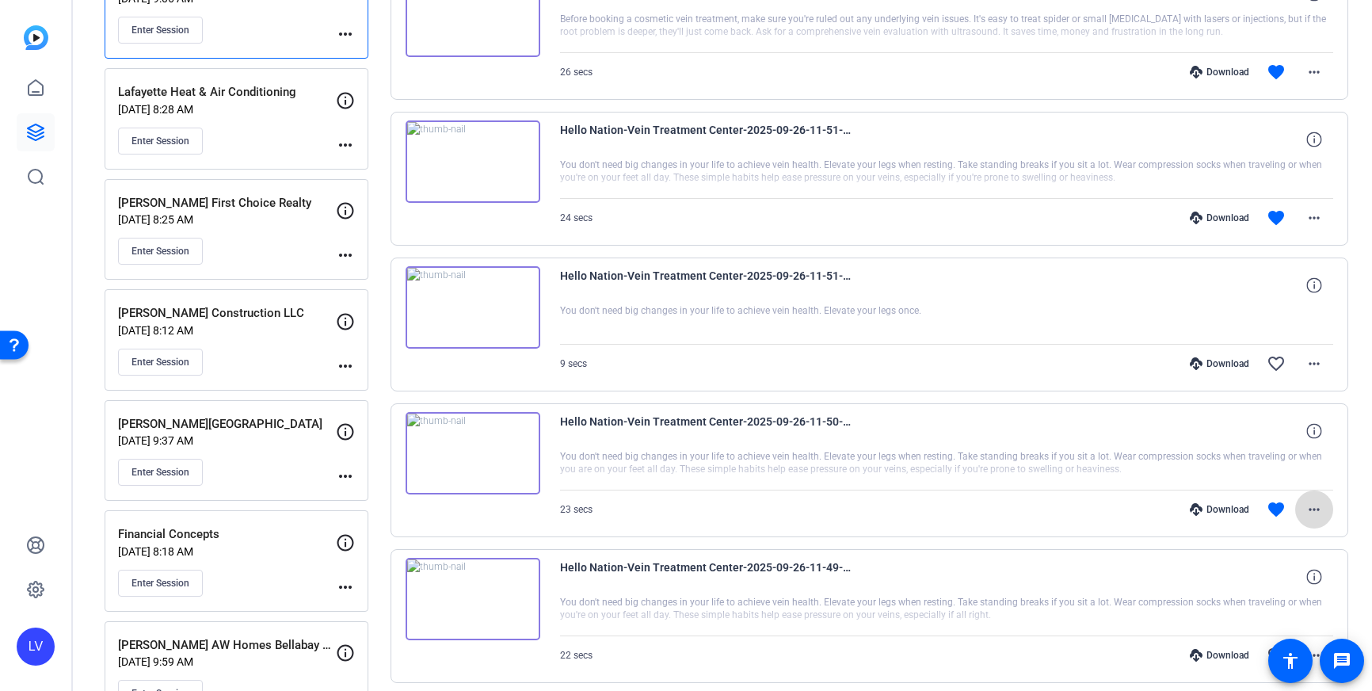
click at [1325, 509] on span at bounding box center [1314, 509] width 38 height 38
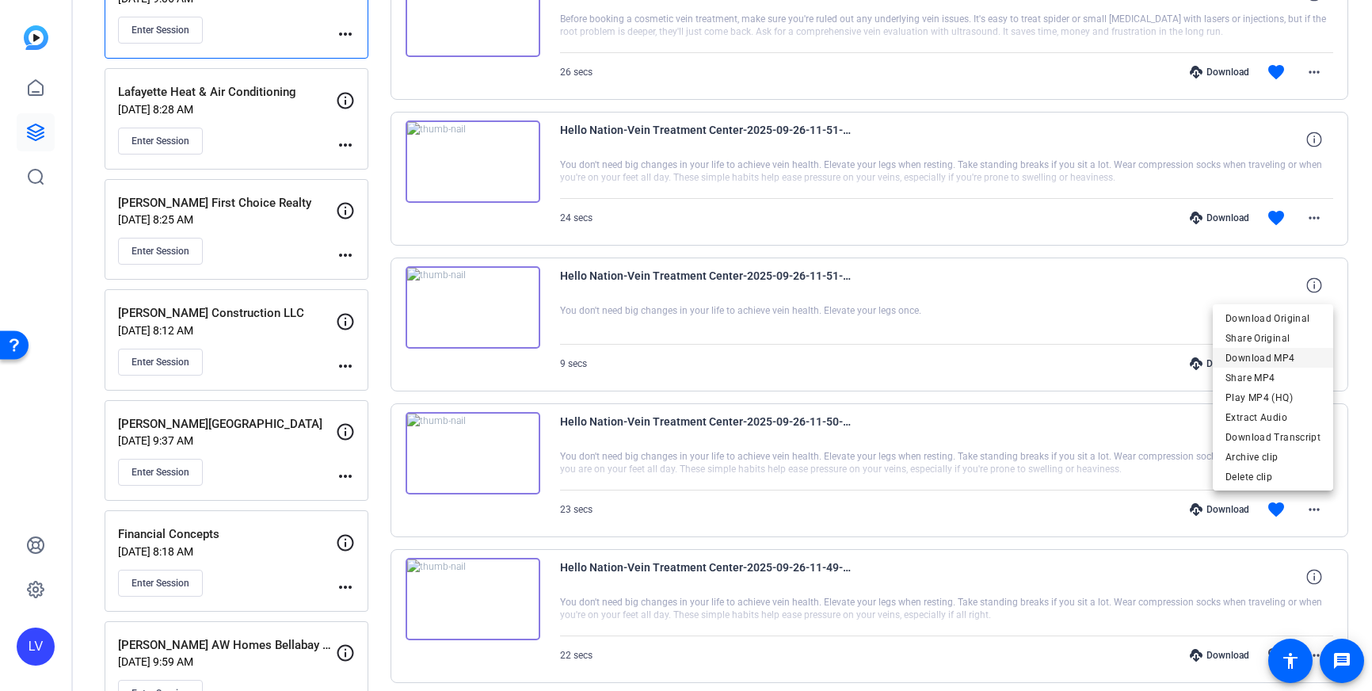
click at [1288, 355] on span "Download MP4" at bounding box center [1273, 358] width 95 height 19
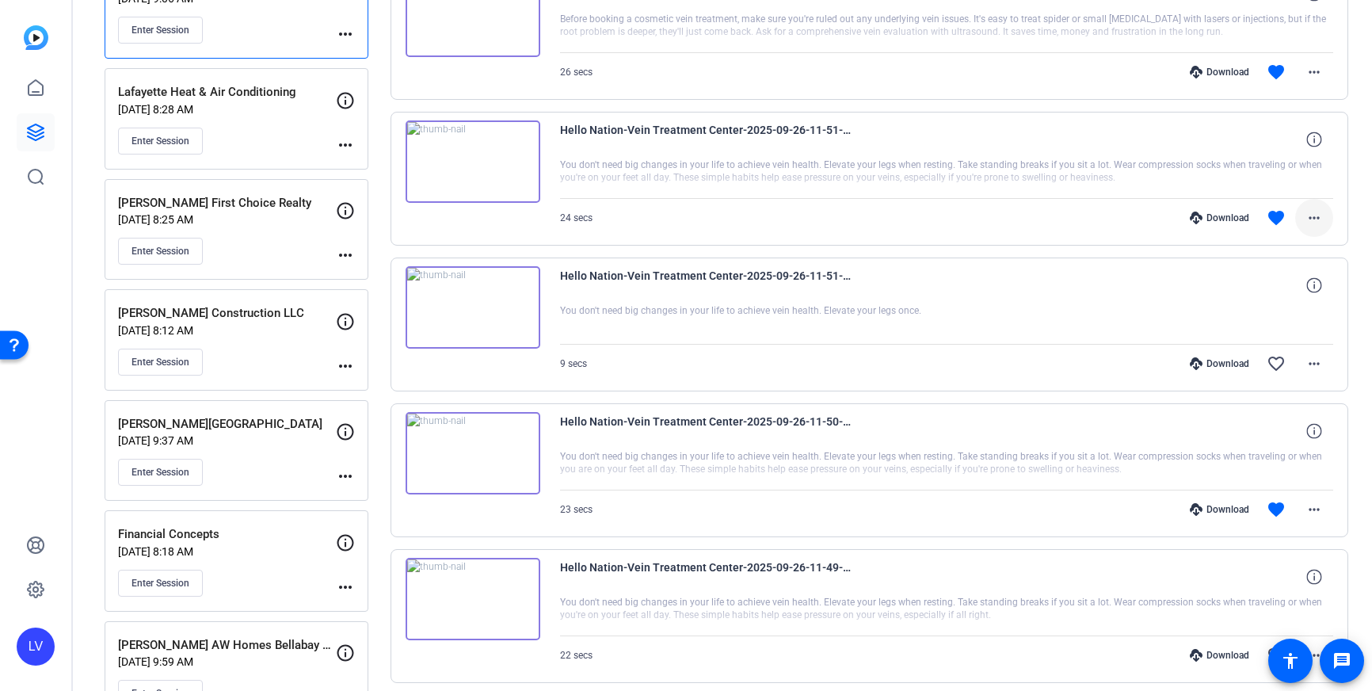
click at [1316, 224] on mat-icon "more_horiz" at bounding box center [1314, 217] width 19 height 19
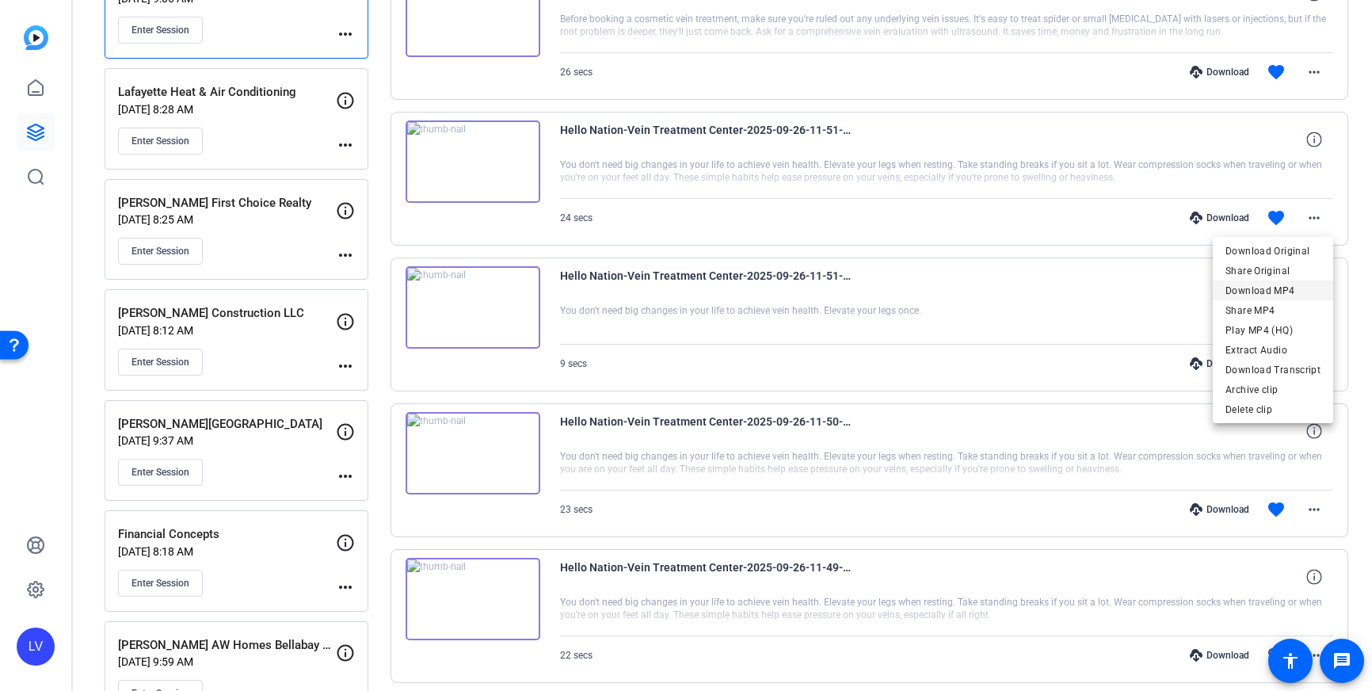
click at [1282, 284] on span "Download MP4" at bounding box center [1273, 290] width 95 height 19
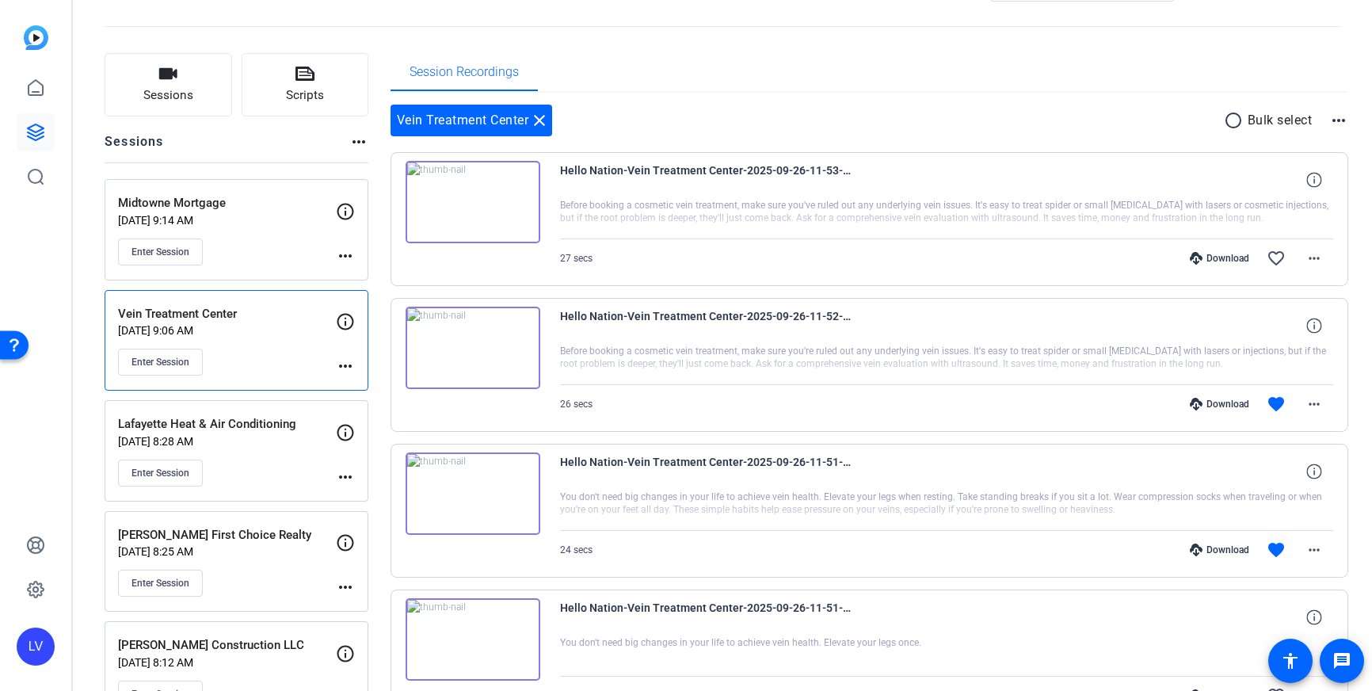
scroll to position [67, 0]
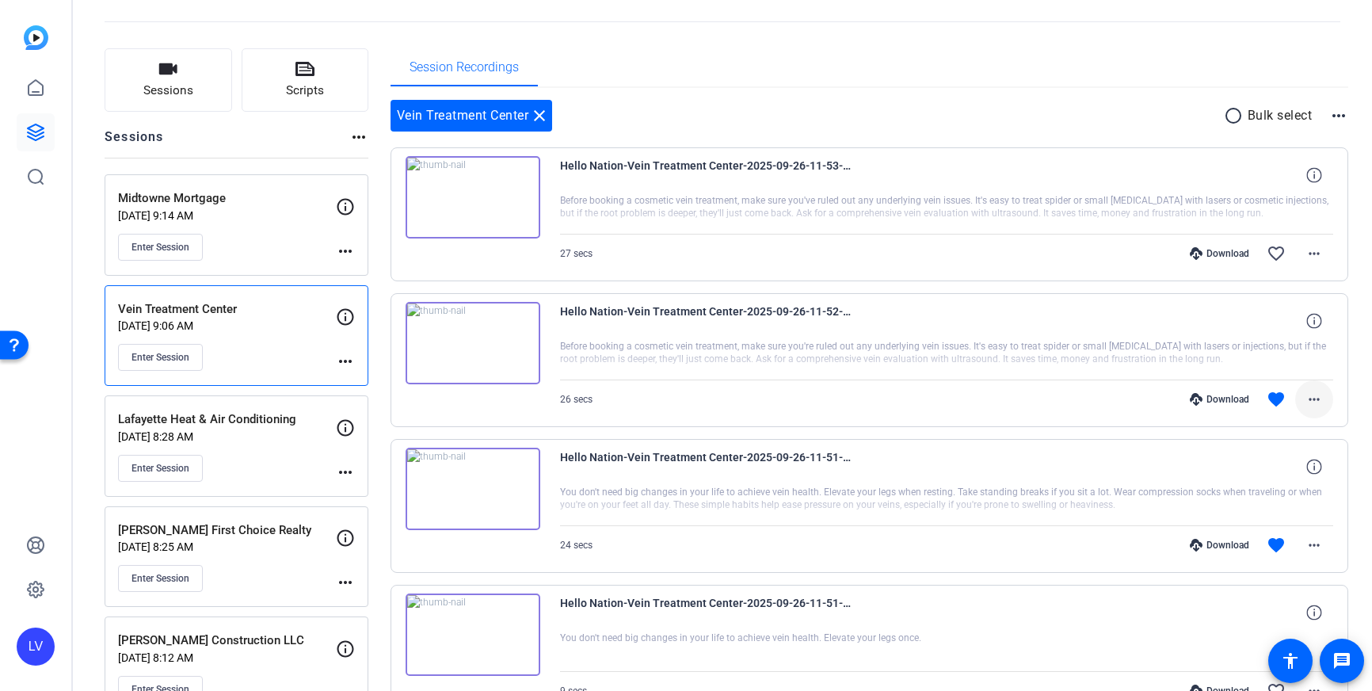
click at [1317, 390] on mat-icon "more_horiz" at bounding box center [1314, 399] width 19 height 19
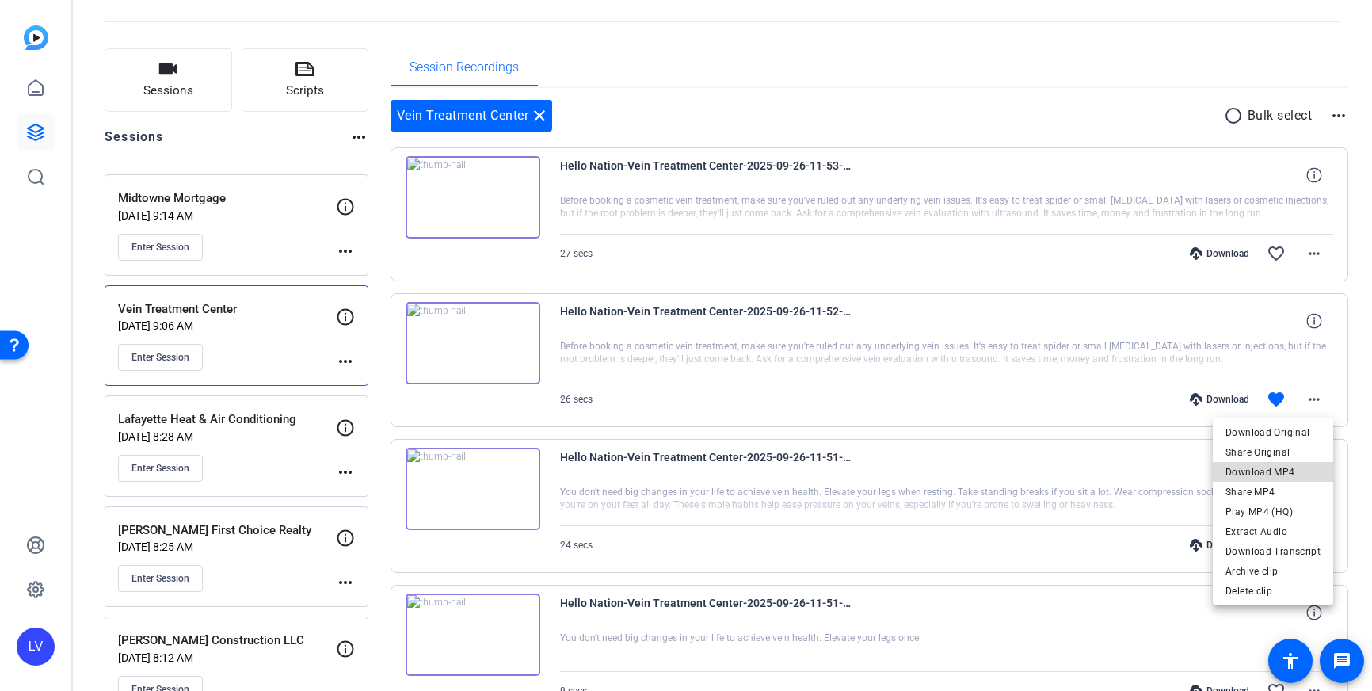
click at [1296, 469] on span "Download MP4" at bounding box center [1273, 472] width 95 height 19
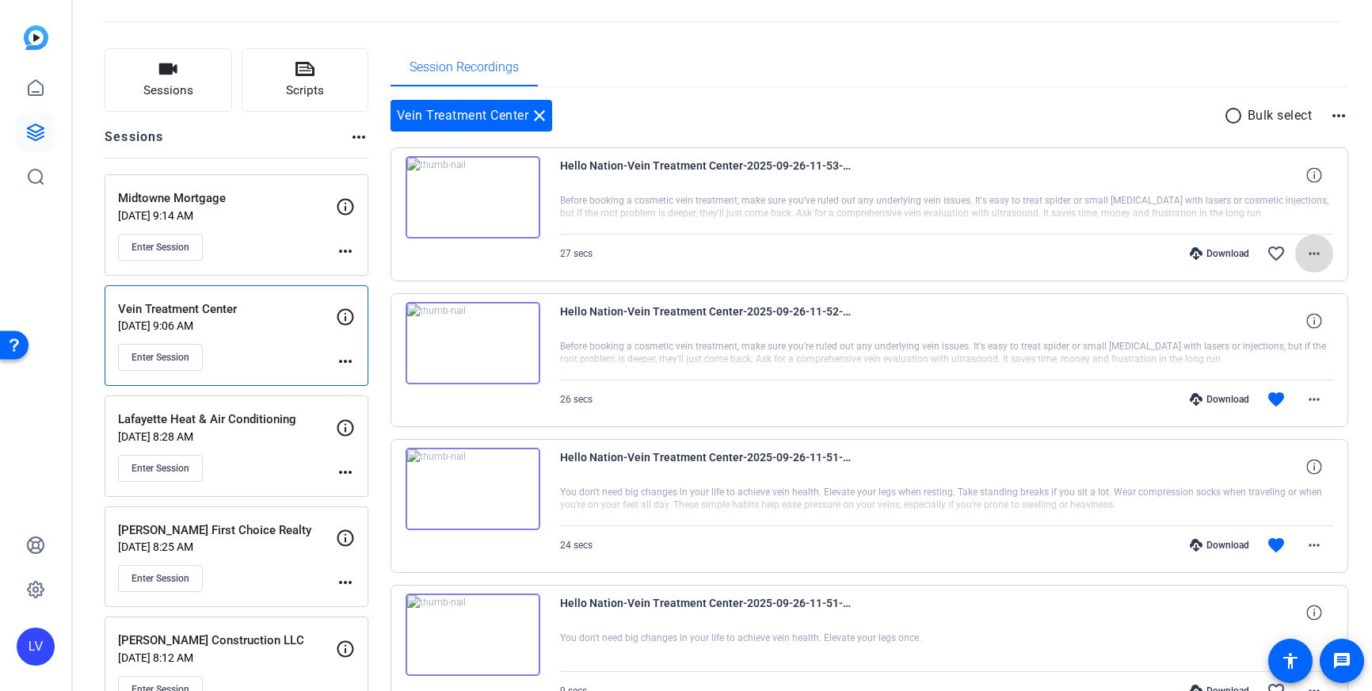
click at [1314, 241] on span at bounding box center [1314, 254] width 38 height 38
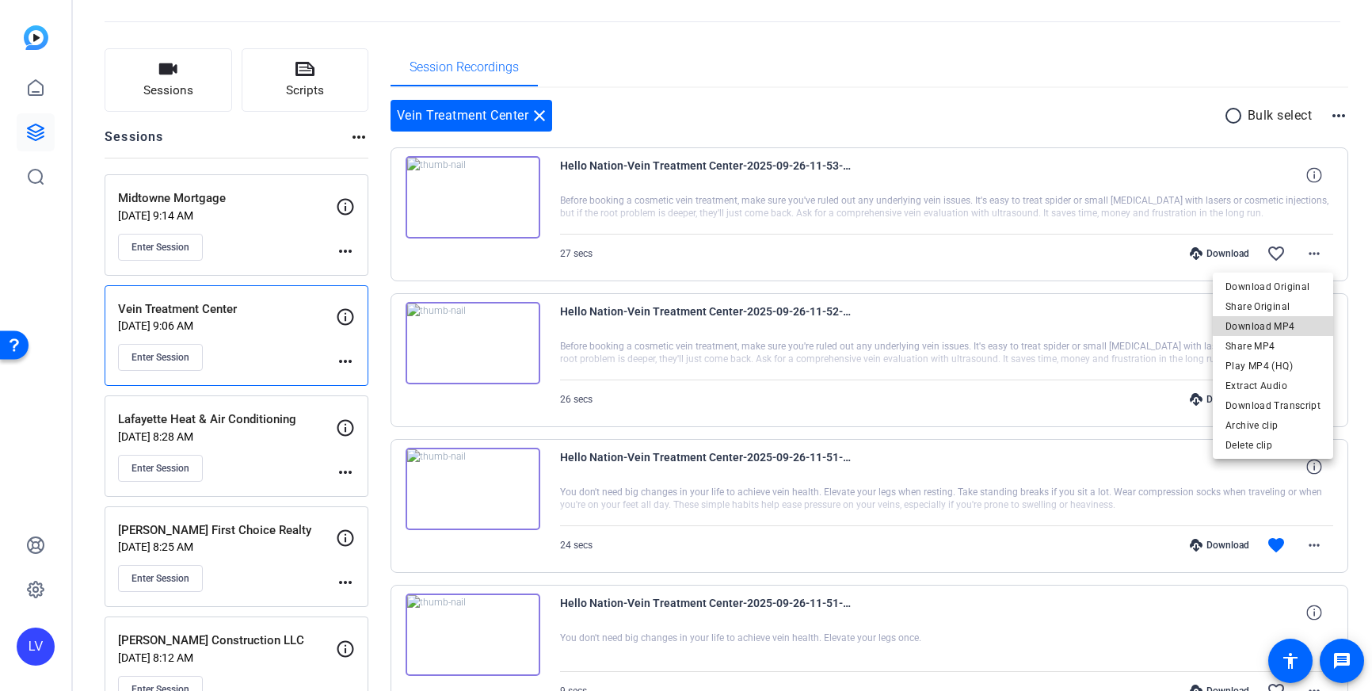
click at [1292, 319] on span "Download MP4" at bounding box center [1273, 326] width 95 height 19
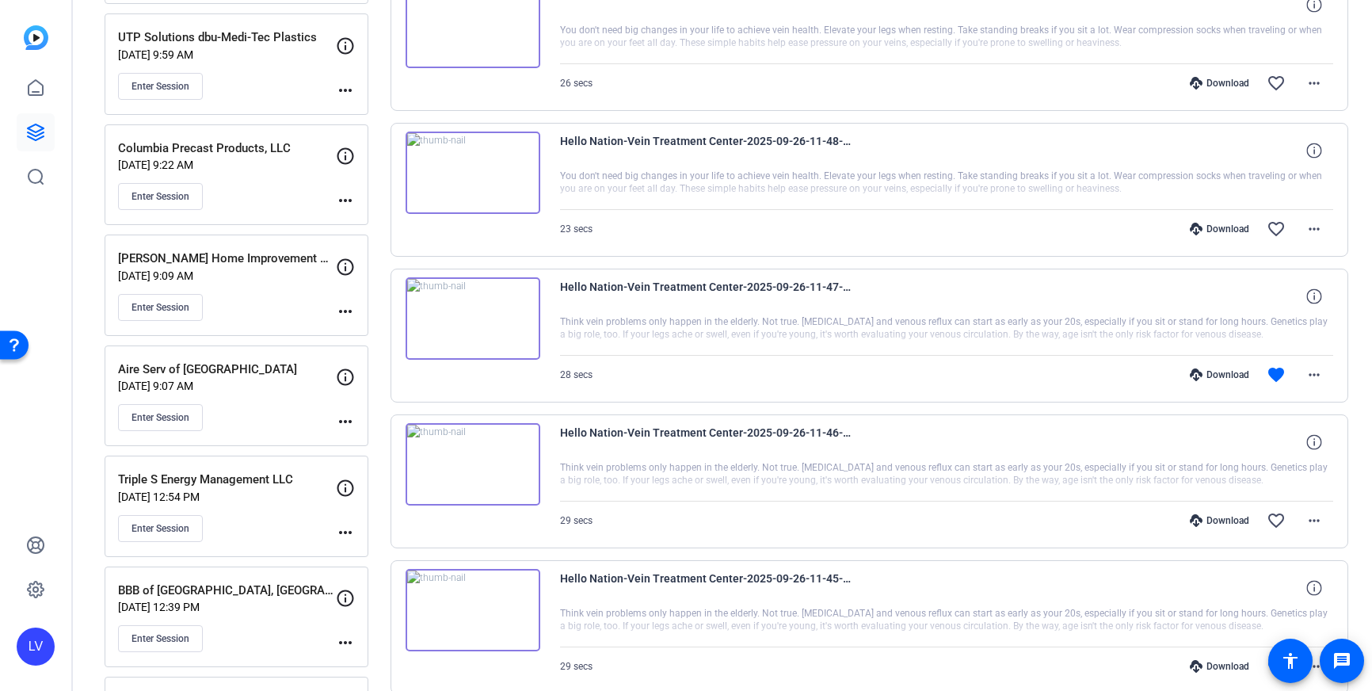
scroll to position [1120, 0]
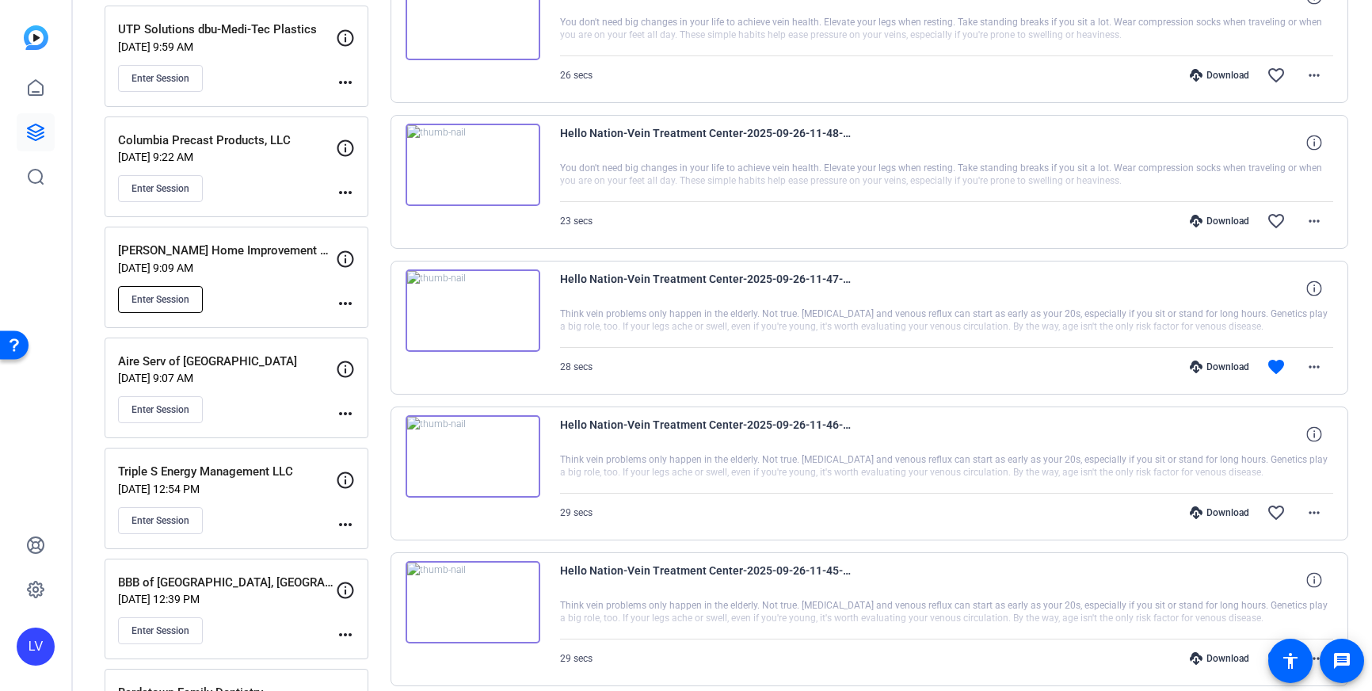
click at [162, 309] on button "Enter Session" at bounding box center [160, 299] width 85 height 27
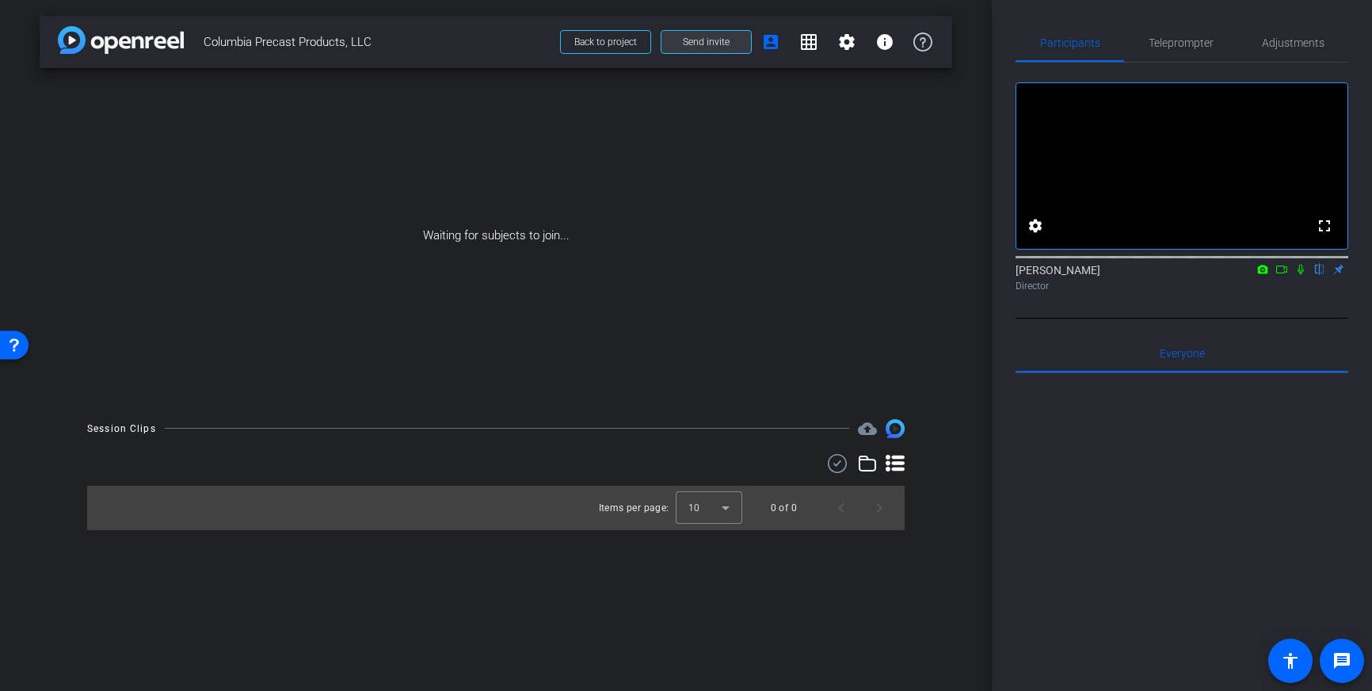
click at [738, 49] on span at bounding box center [707, 42] width 90 height 38
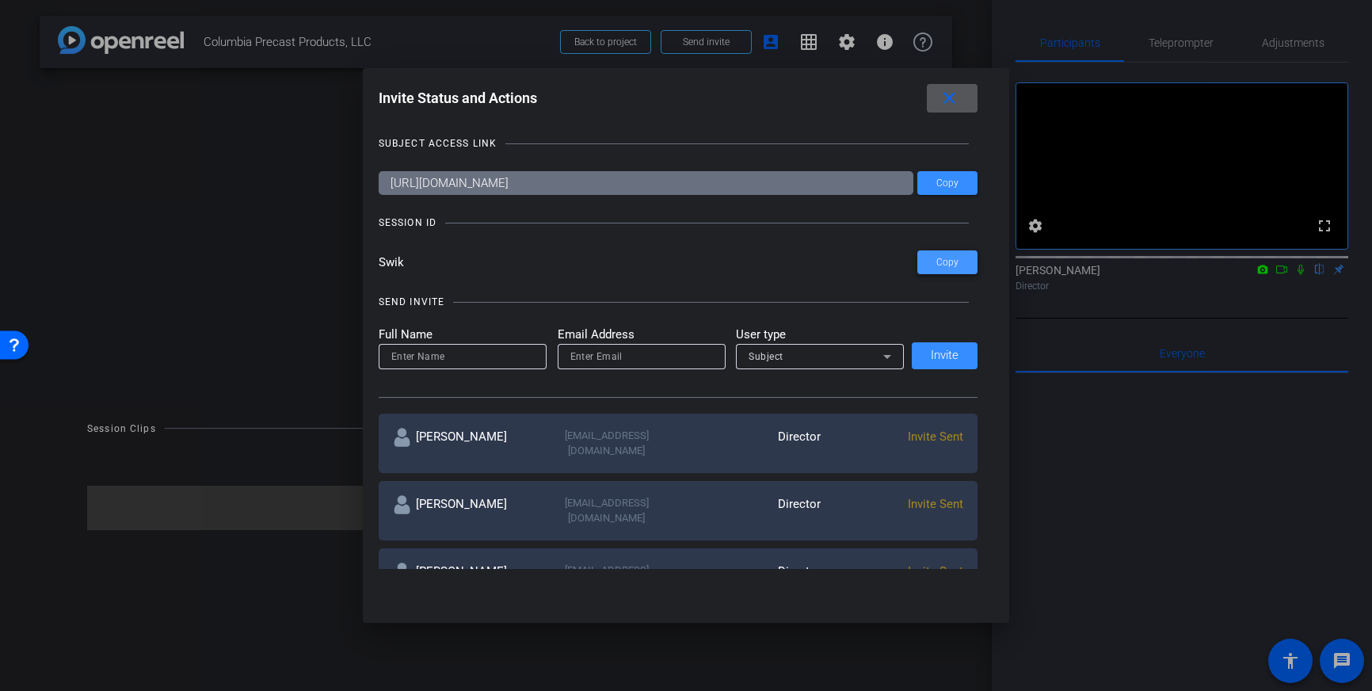
click at [941, 265] on span "Copy" at bounding box center [948, 263] width 22 height 12
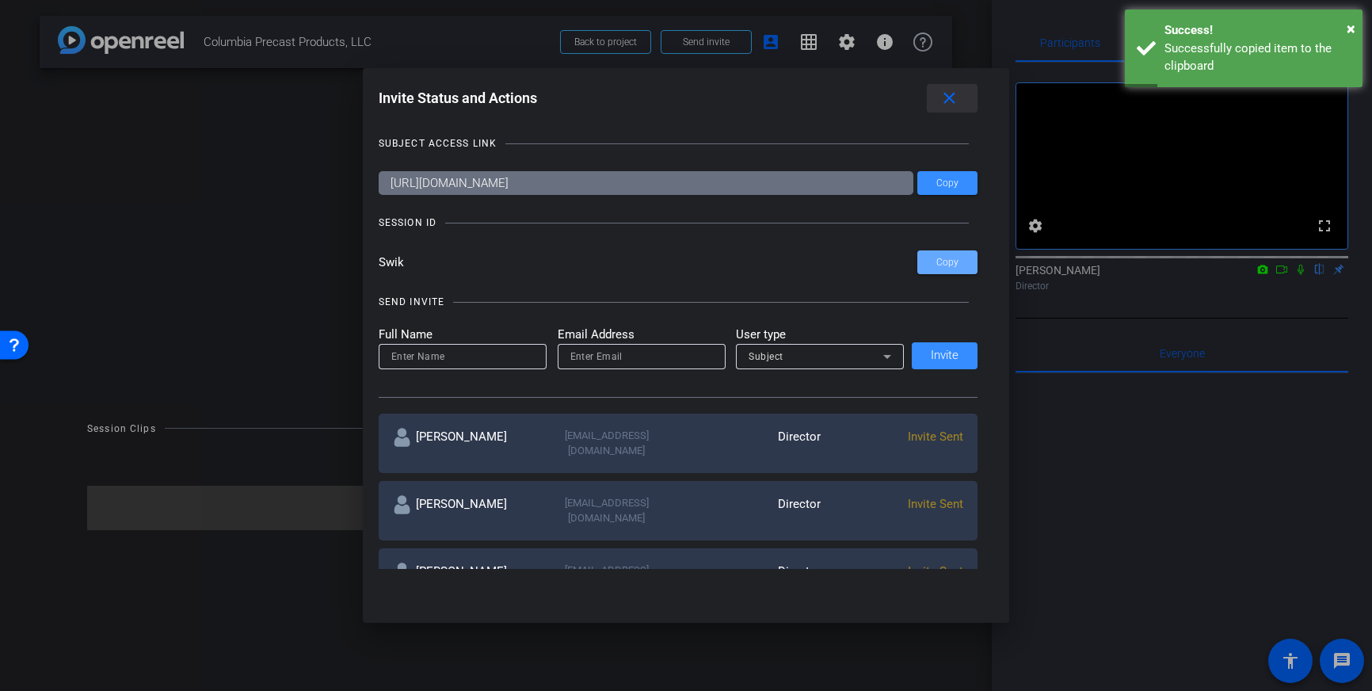
click at [952, 104] on mat-icon "close" at bounding box center [950, 99] width 20 height 20
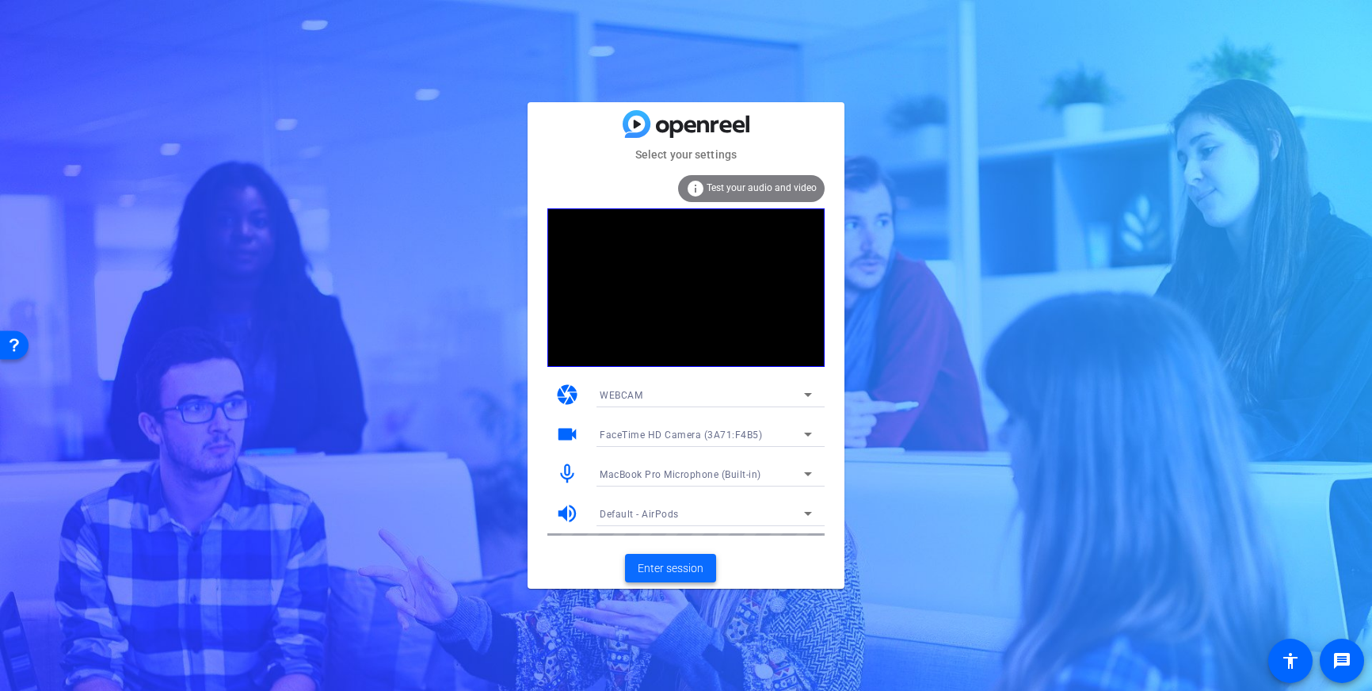
click at [654, 564] on span "Enter session" at bounding box center [671, 568] width 66 height 17
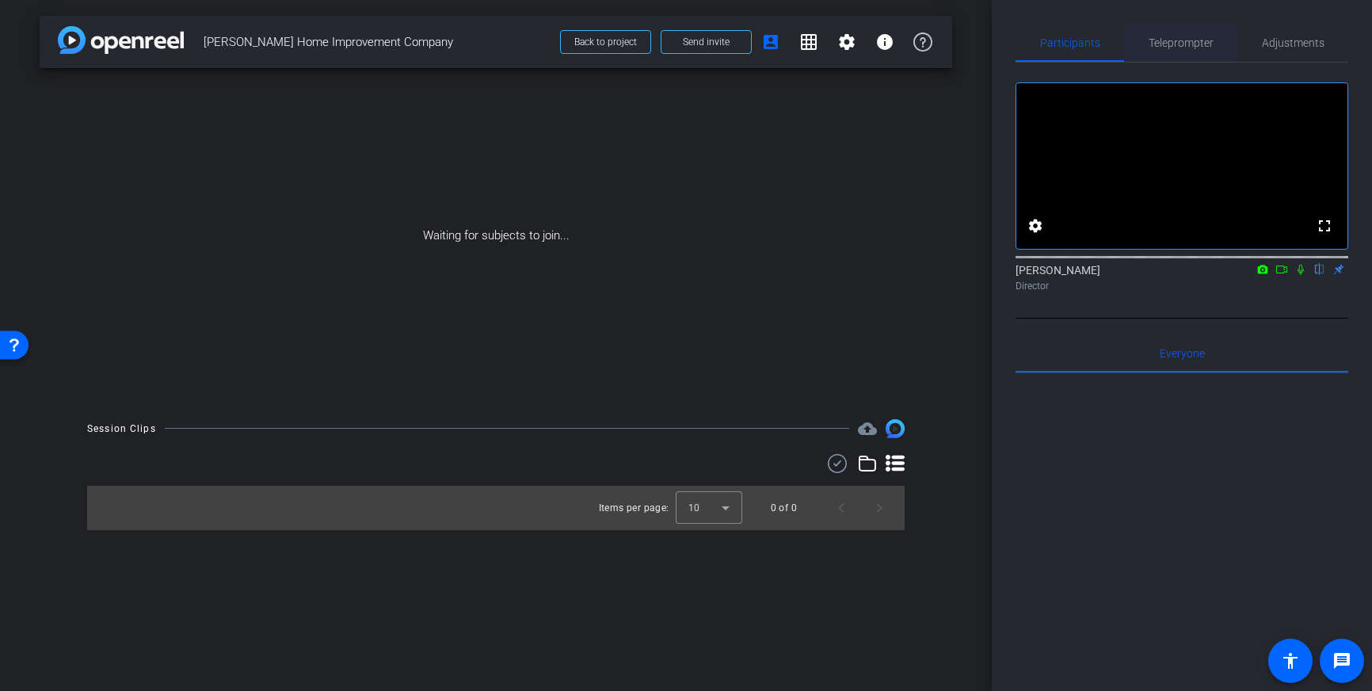
click at [1154, 50] on span "Teleprompter" at bounding box center [1181, 43] width 65 height 38
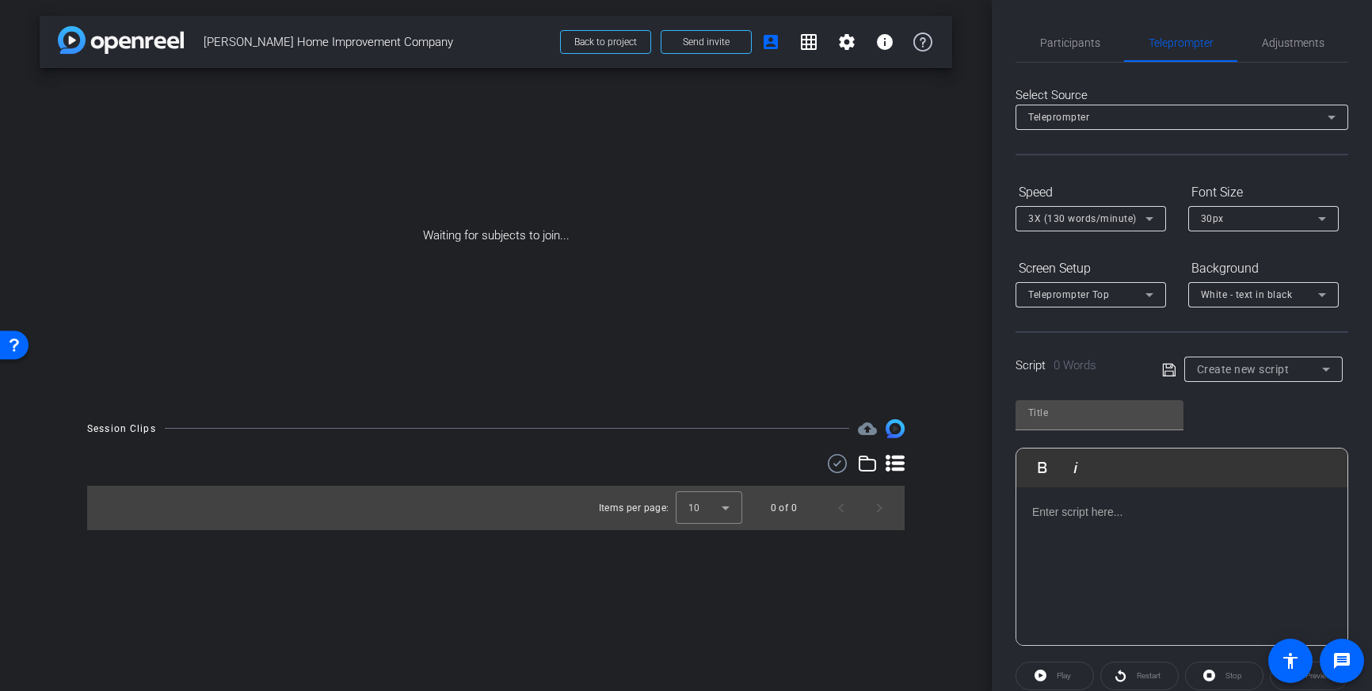
click at [1116, 521] on div at bounding box center [1182, 566] width 331 height 158
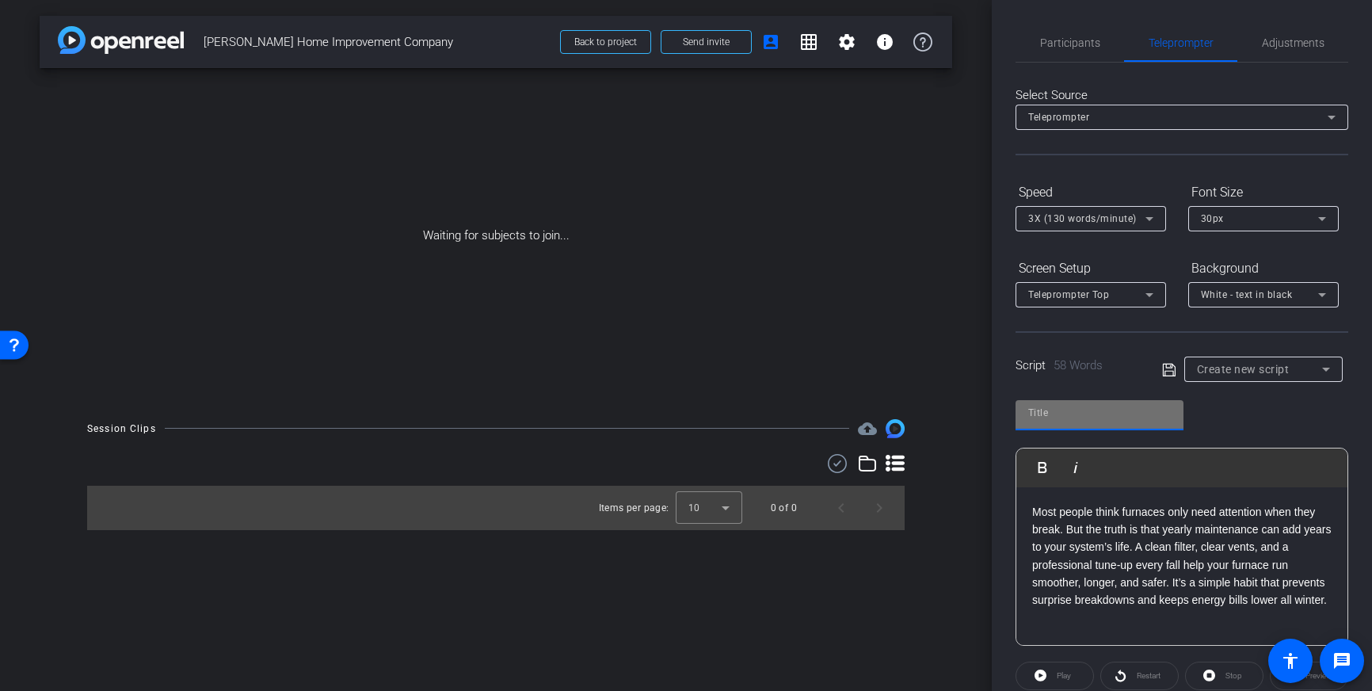
click at [1089, 419] on input "text" at bounding box center [1099, 412] width 143 height 19
type input "Besel"
click at [1176, 375] on icon at bounding box center [1169, 370] width 14 height 19
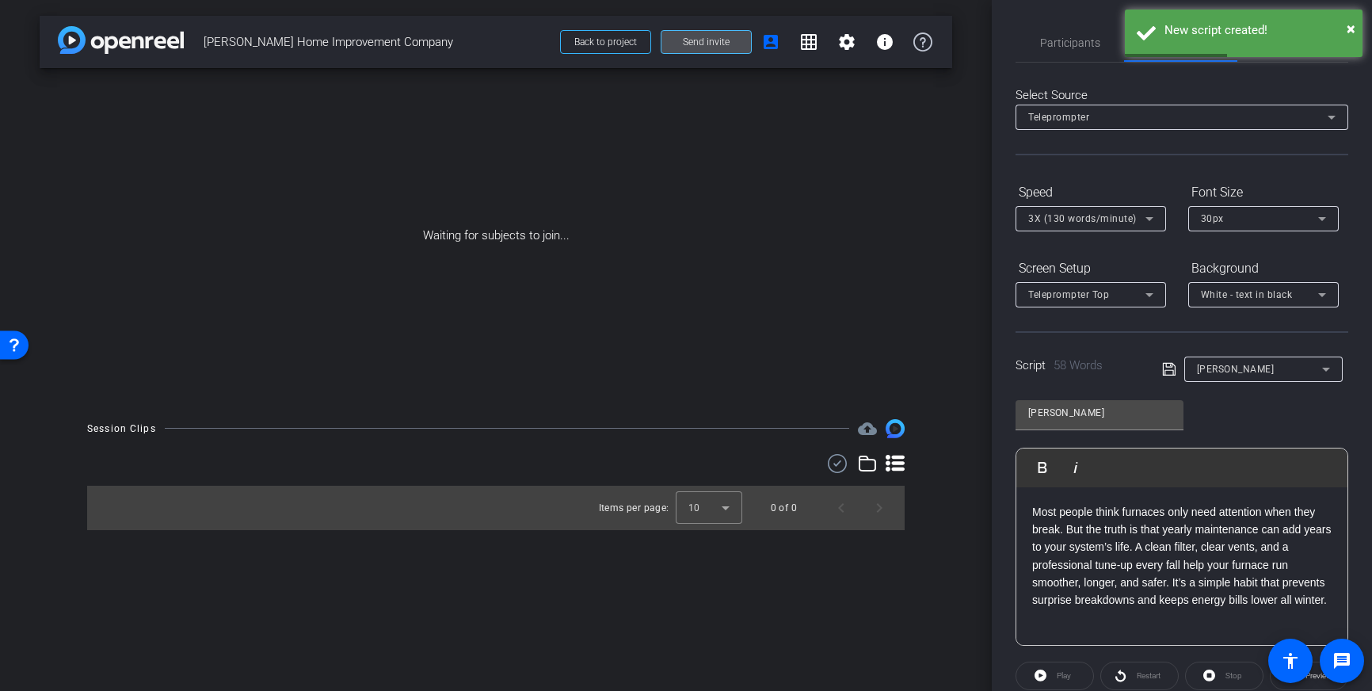
click at [703, 40] on span "Send invite" at bounding box center [706, 42] width 47 height 13
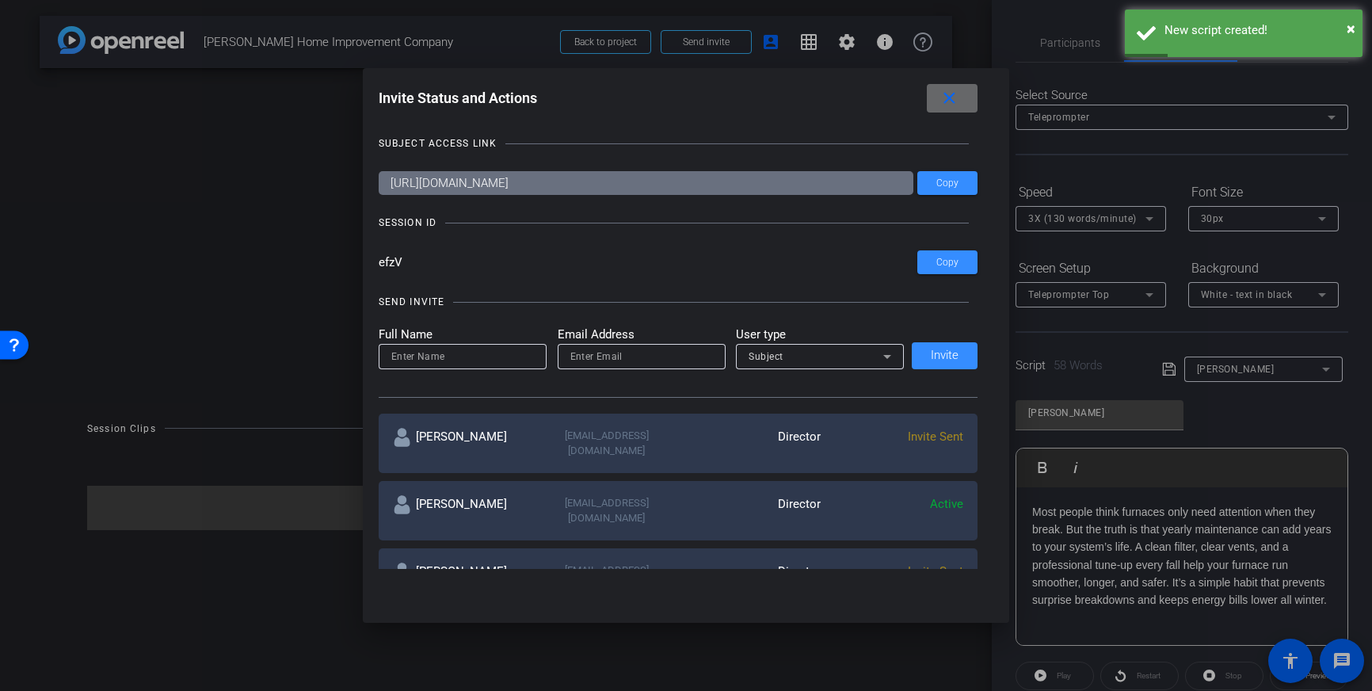
click at [938, 102] on span at bounding box center [952, 98] width 51 height 38
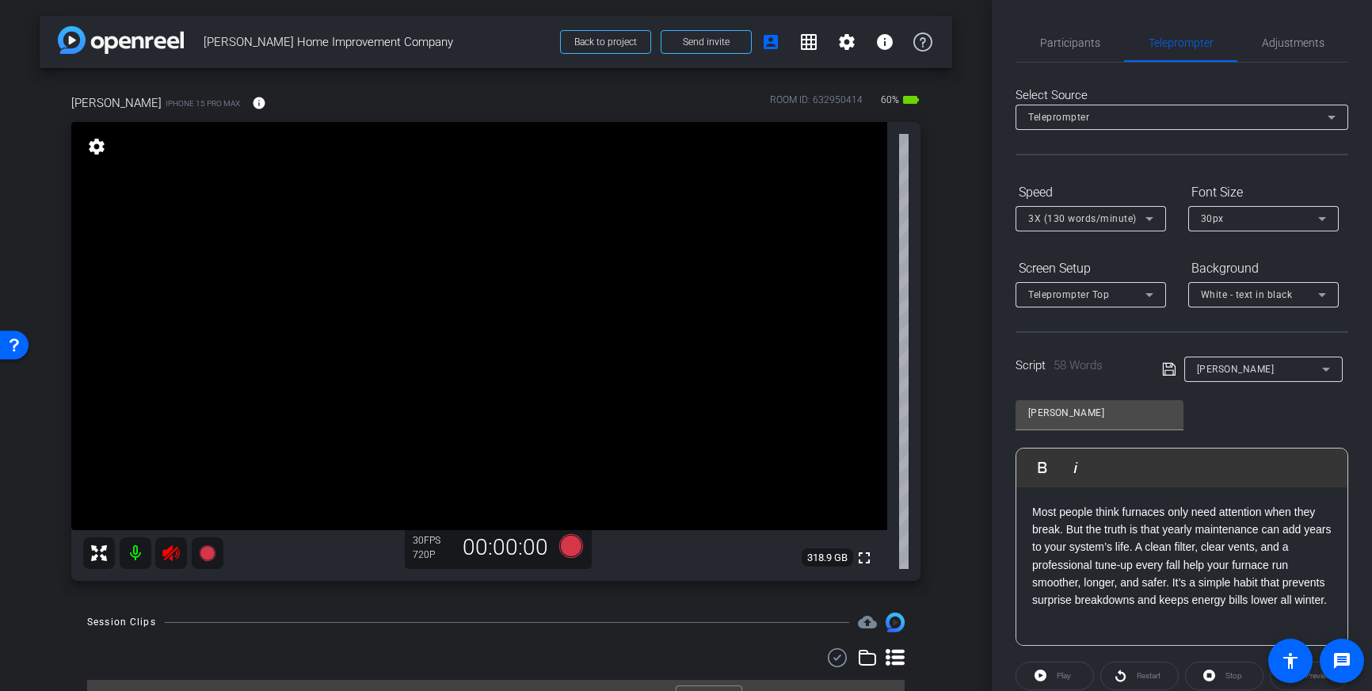
click at [170, 547] on icon at bounding box center [171, 553] width 19 height 19
click at [1278, 43] on span "Adjustments" at bounding box center [1293, 42] width 63 height 11
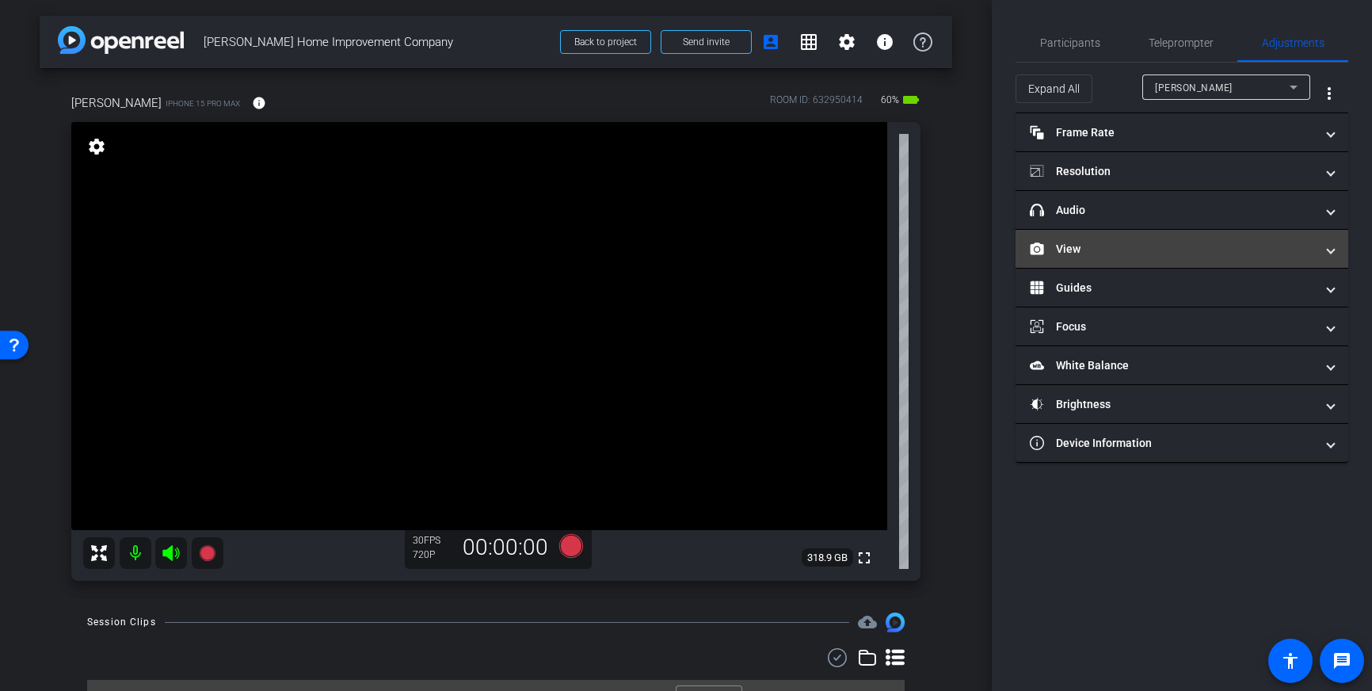
click at [1175, 241] on mat-panel-title "View" at bounding box center [1172, 249] width 285 height 17
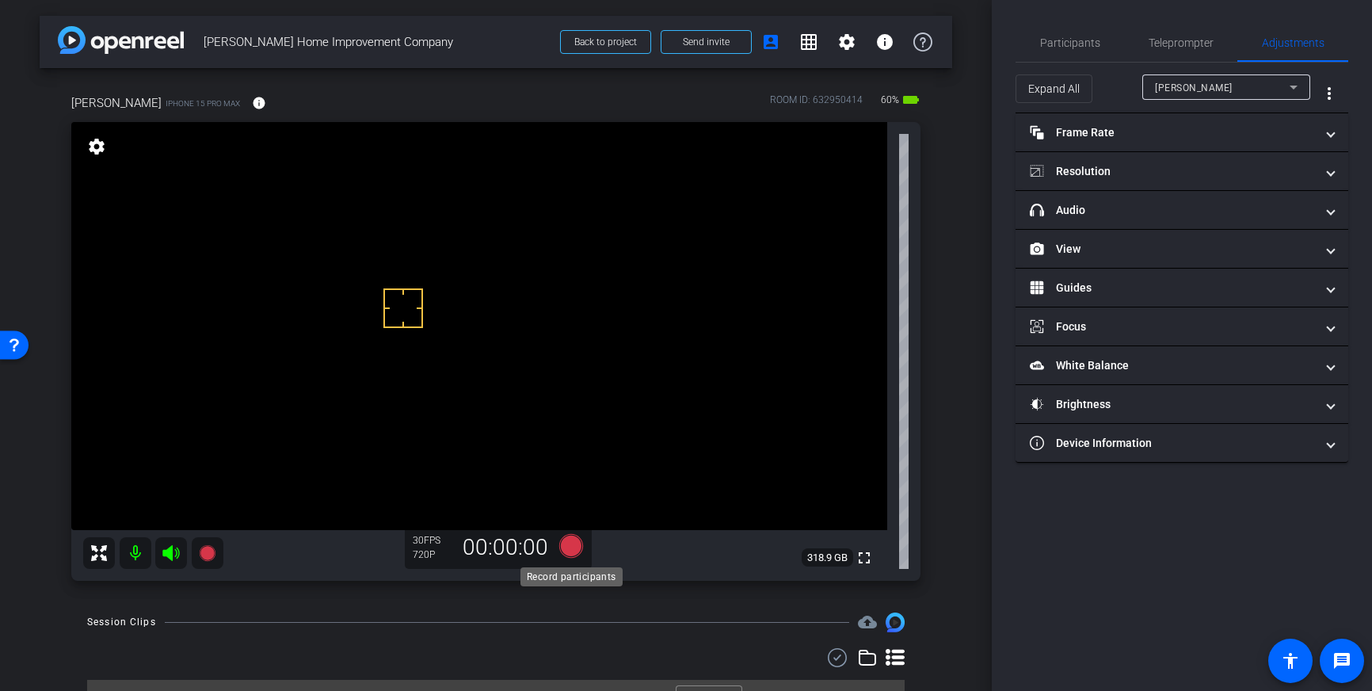
click at [574, 544] on icon at bounding box center [571, 546] width 24 height 24
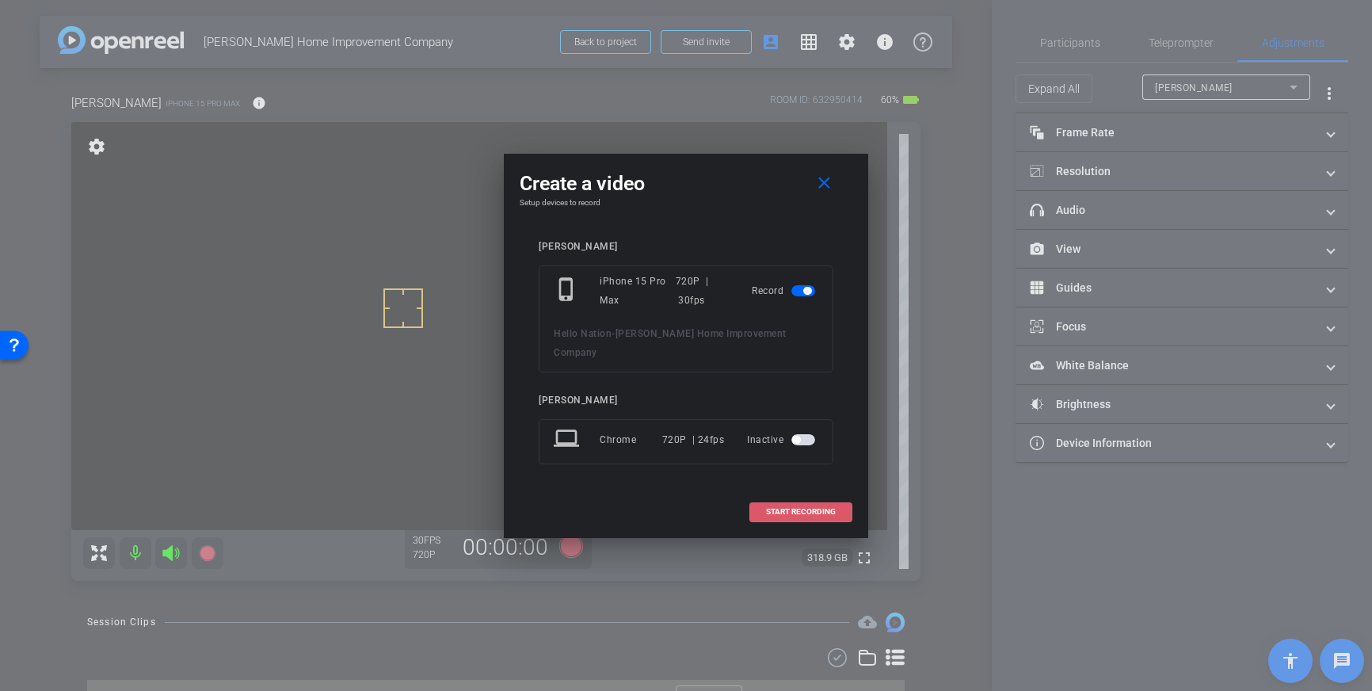
click at [817, 508] on span "START RECORDING" at bounding box center [801, 512] width 70 height 8
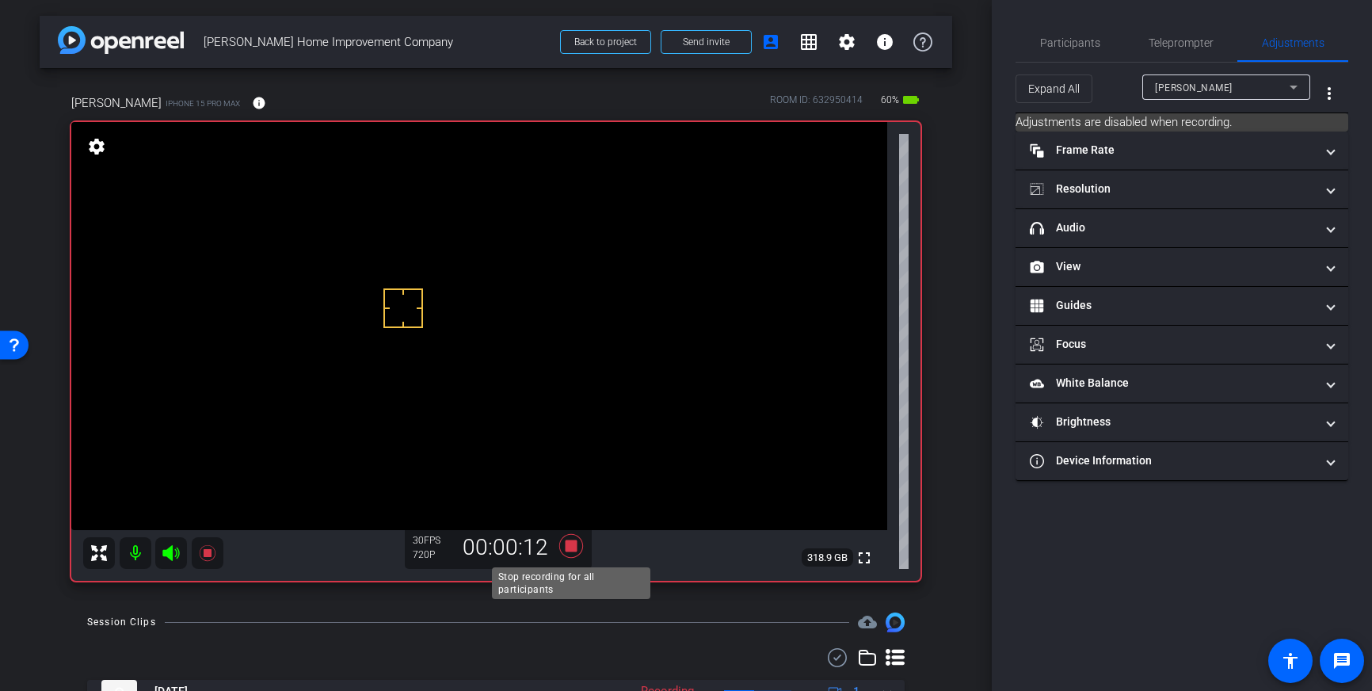
click at [571, 548] on icon at bounding box center [571, 546] width 24 height 24
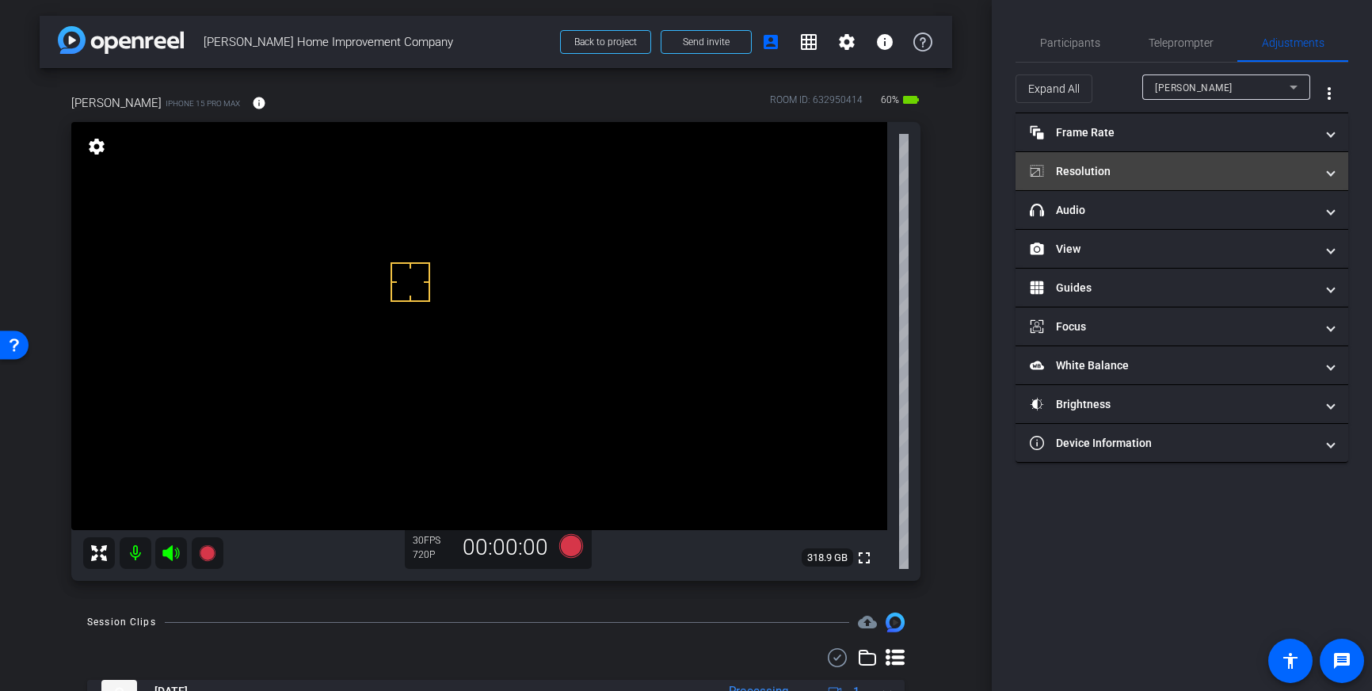
click at [1177, 180] on mat-expansion-panel-header "Resolution" at bounding box center [1182, 171] width 333 height 38
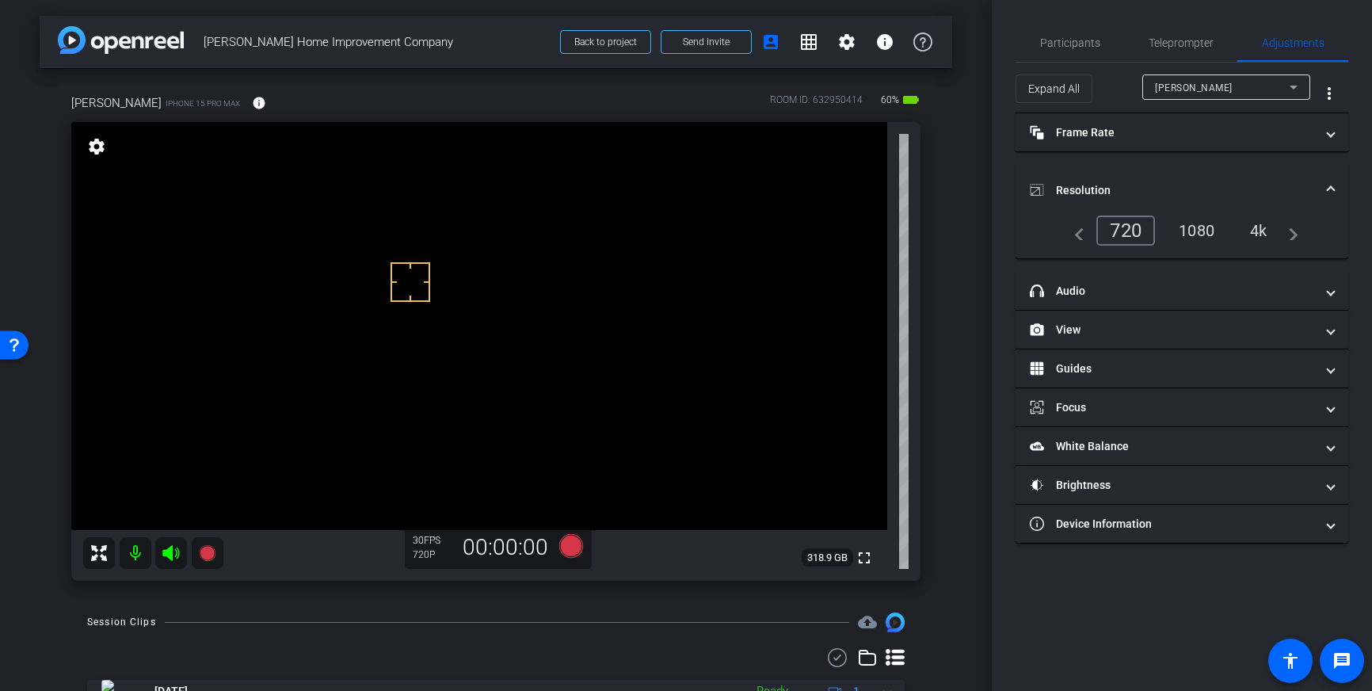
click at [1250, 227] on div "4k" at bounding box center [1258, 230] width 41 height 27
click at [1259, 227] on div "4k" at bounding box center [1258, 230] width 41 height 27
click at [570, 549] on icon at bounding box center [571, 546] width 24 height 24
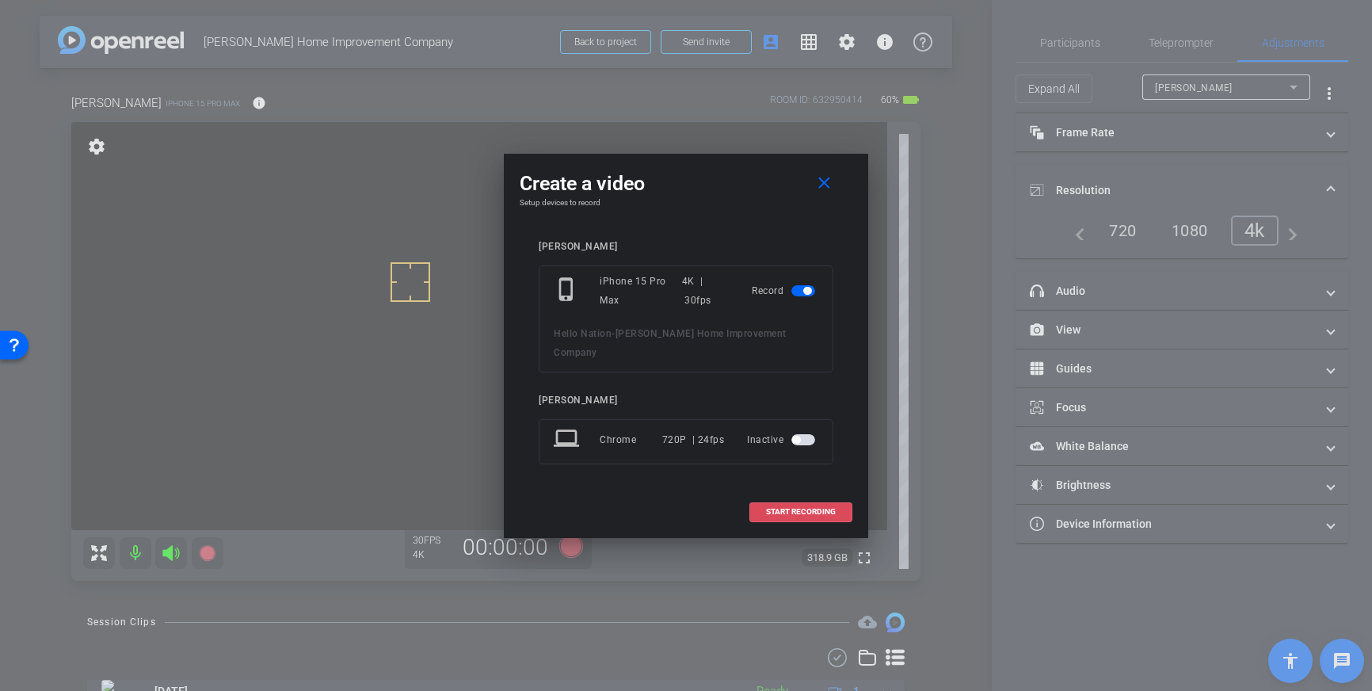
drag, startPoint x: 807, startPoint y: 498, endPoint x: 834, endPoint y: 482, distance: 31.7
click at [807, 508] on span "START RECORDING" at bounding box center [801, 512] width 70 height 8
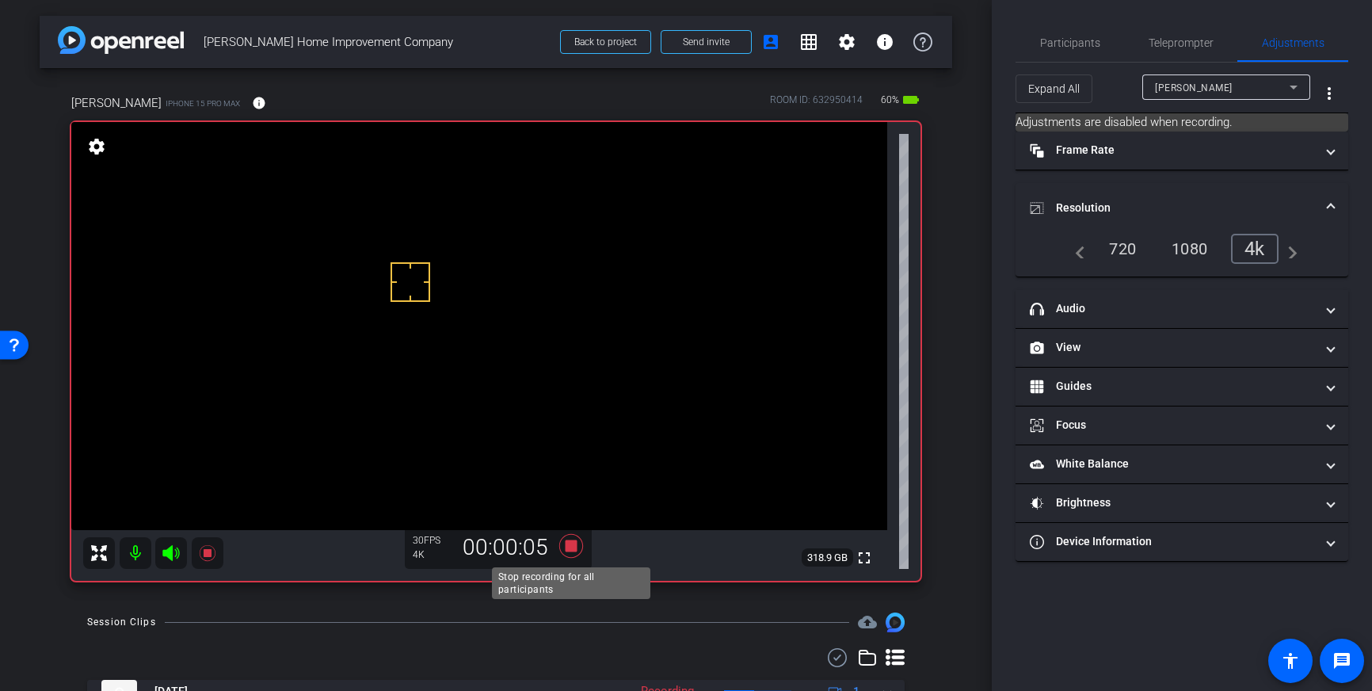
click at [568, 548] on icon at bounding box center [571, 546] width 24 height 24
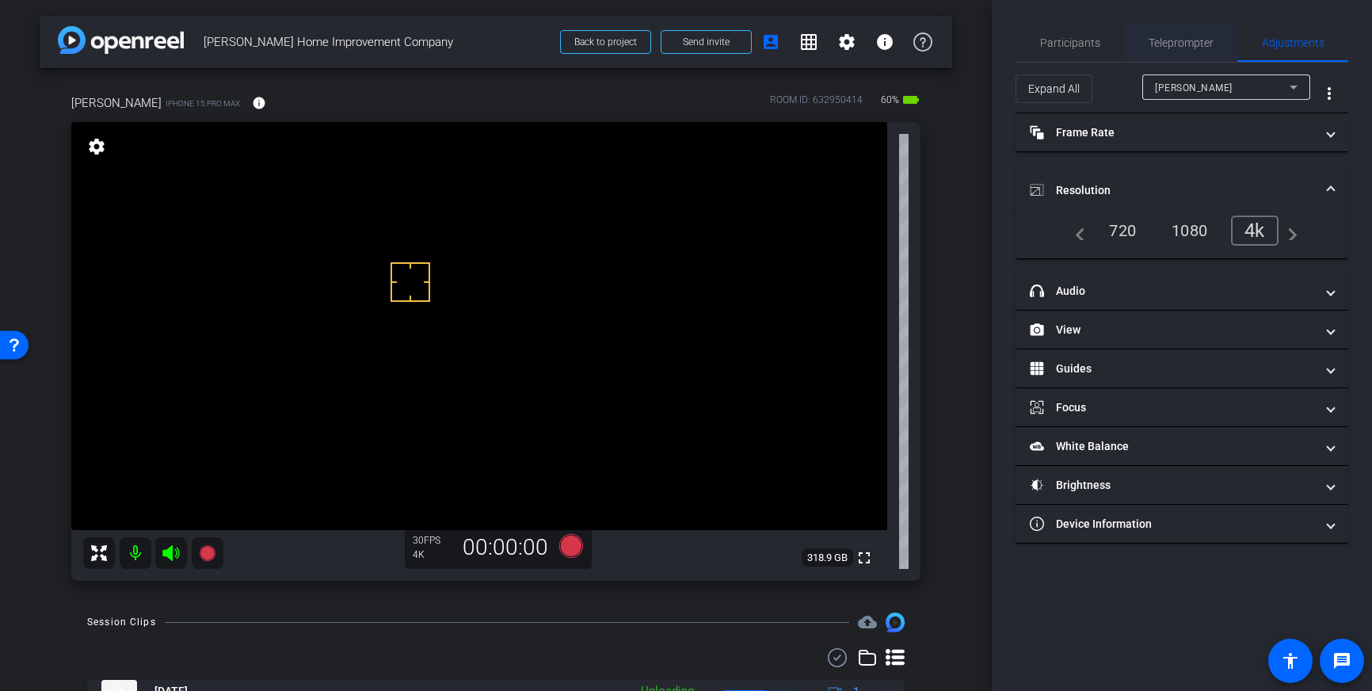
click at [1189, 45] on span "Teleprompter" at bounding box center [1181, 42] width 65 height 11
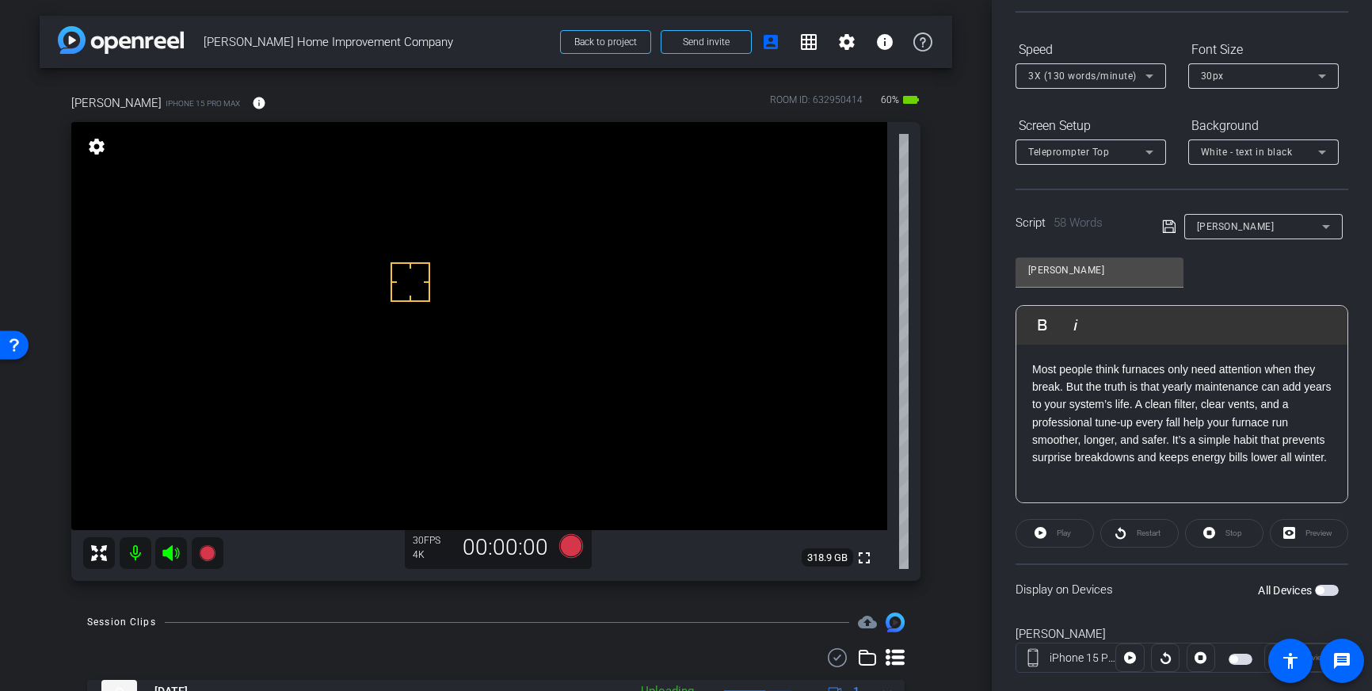
scroll to position [175, 0]
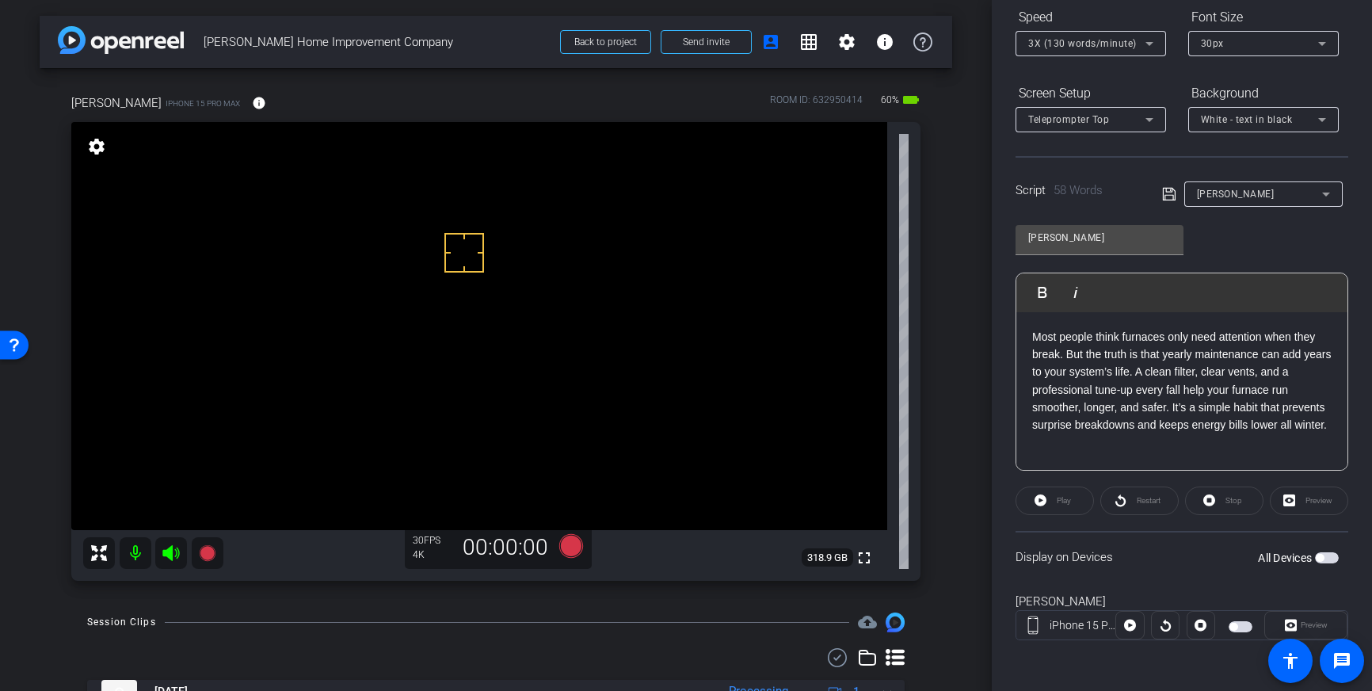
click at [1330, 558] on span "button" at bounding box center [1327, 557] width 24 height 11
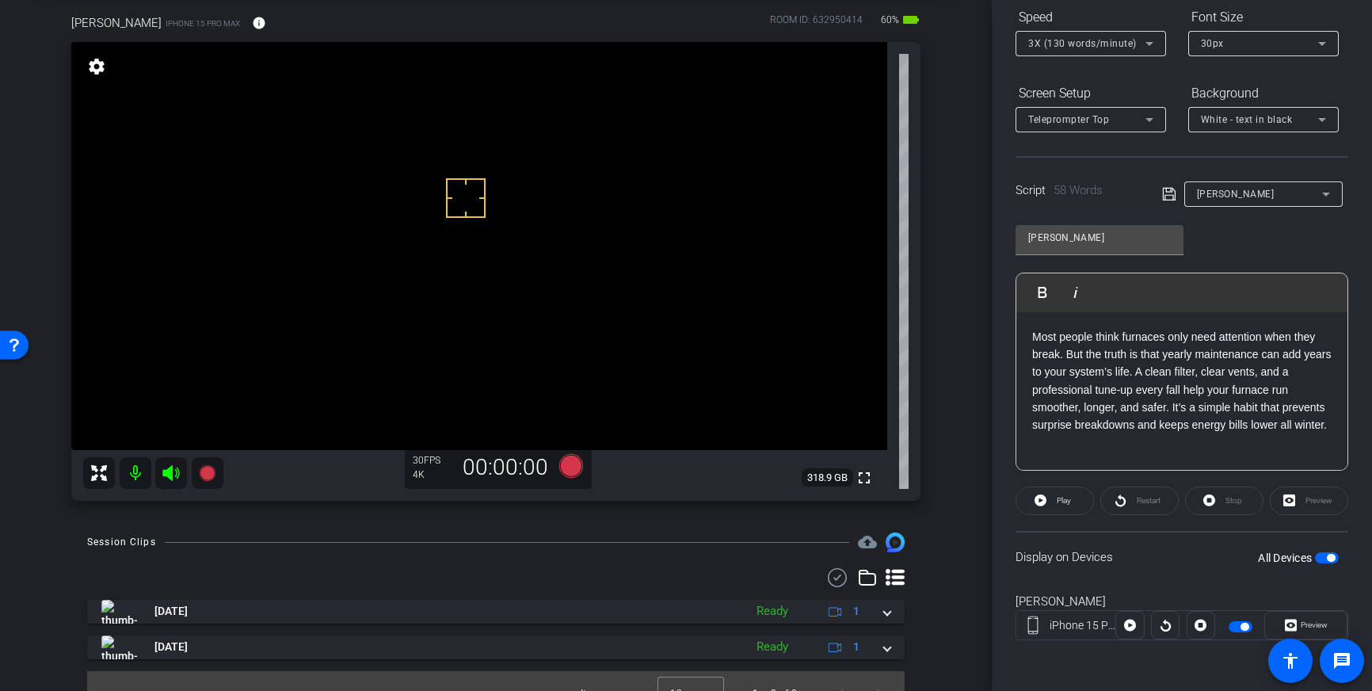
scroll to position [105, 0]
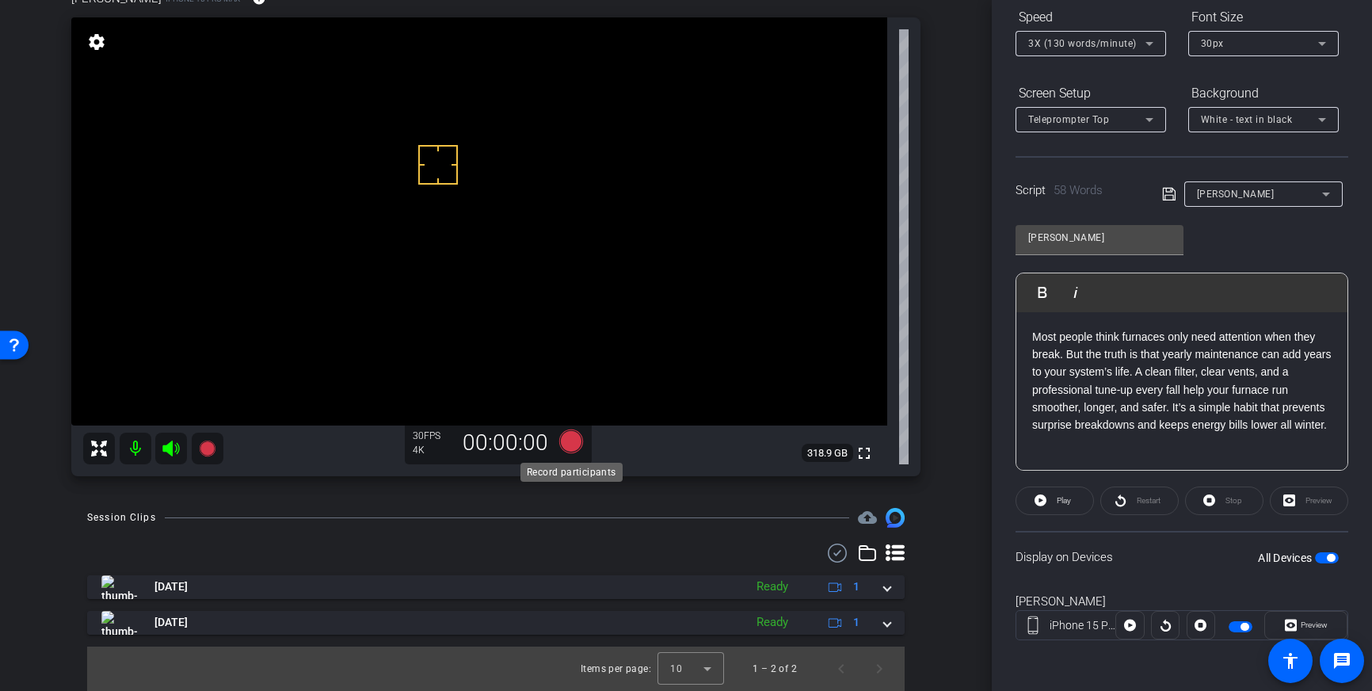
click at [571, 440] on icon at bounding box center [571, 441] width 24 height 24
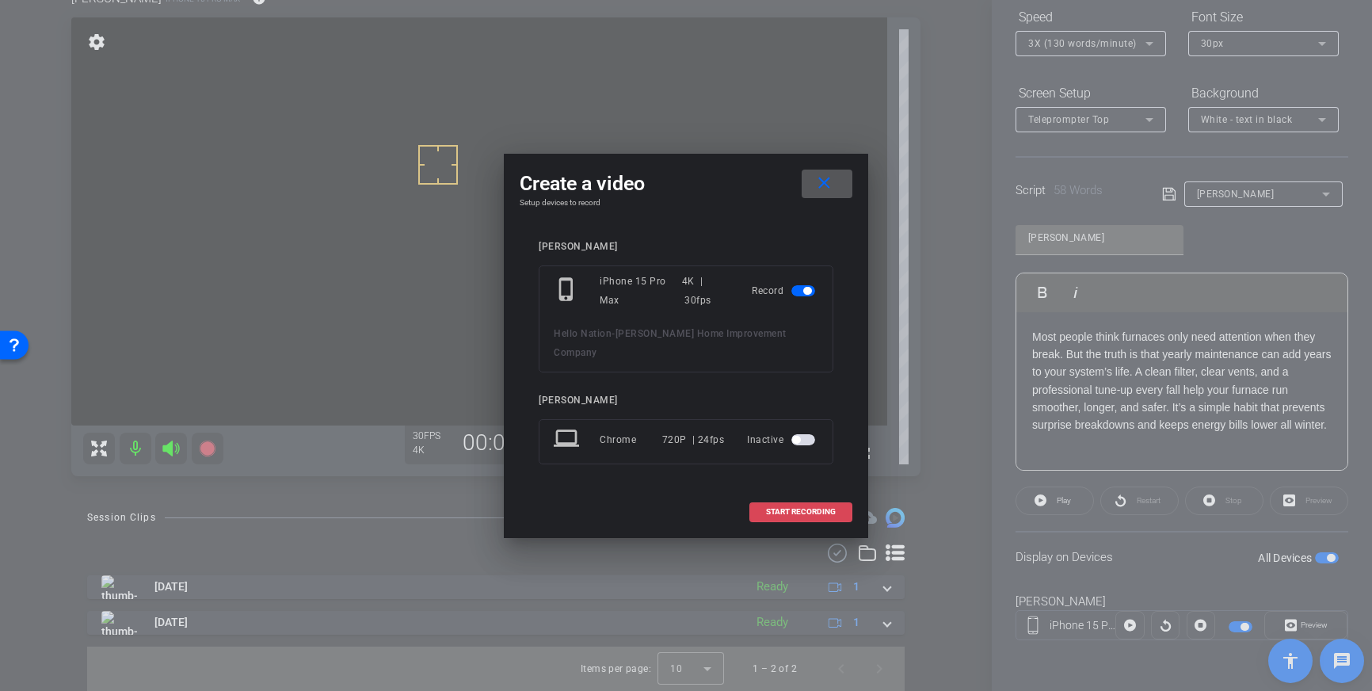
click at [768, 508] on span at bounding box center [800, 512] width 101 height 38
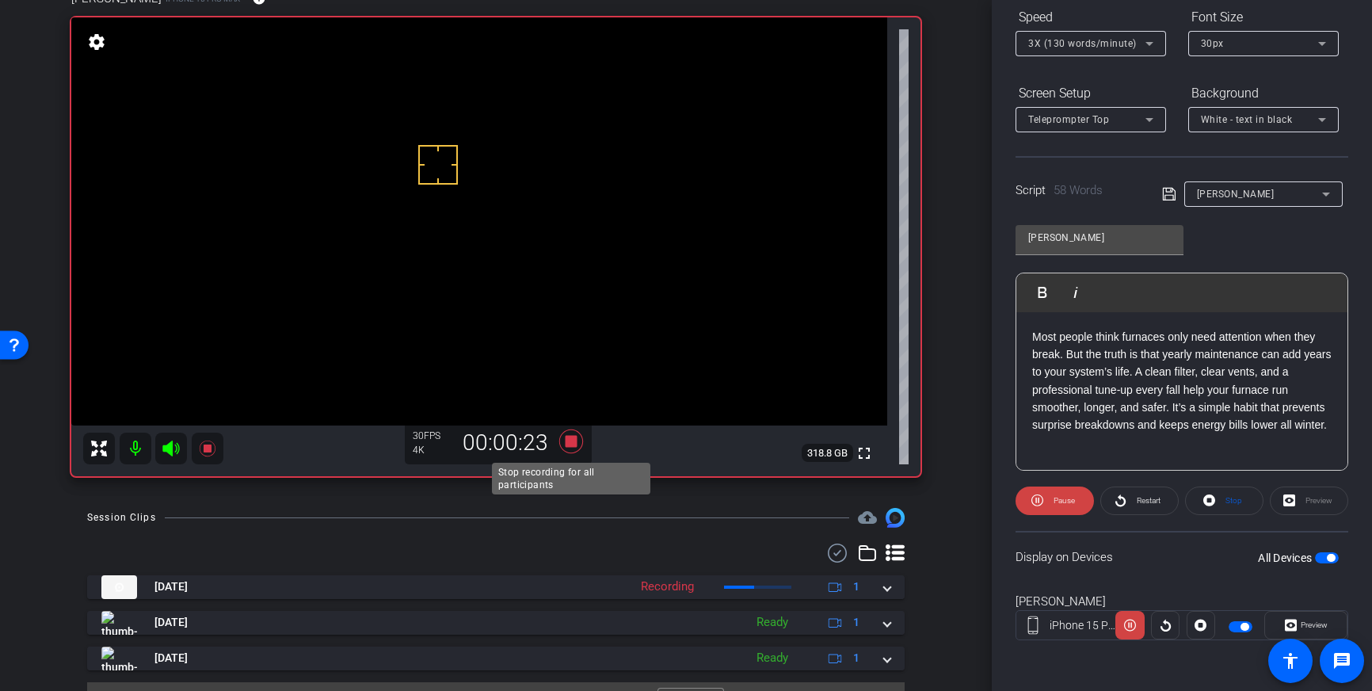
click at [570, 443] on icon at bounding box center [571, 441] width 24 height 24
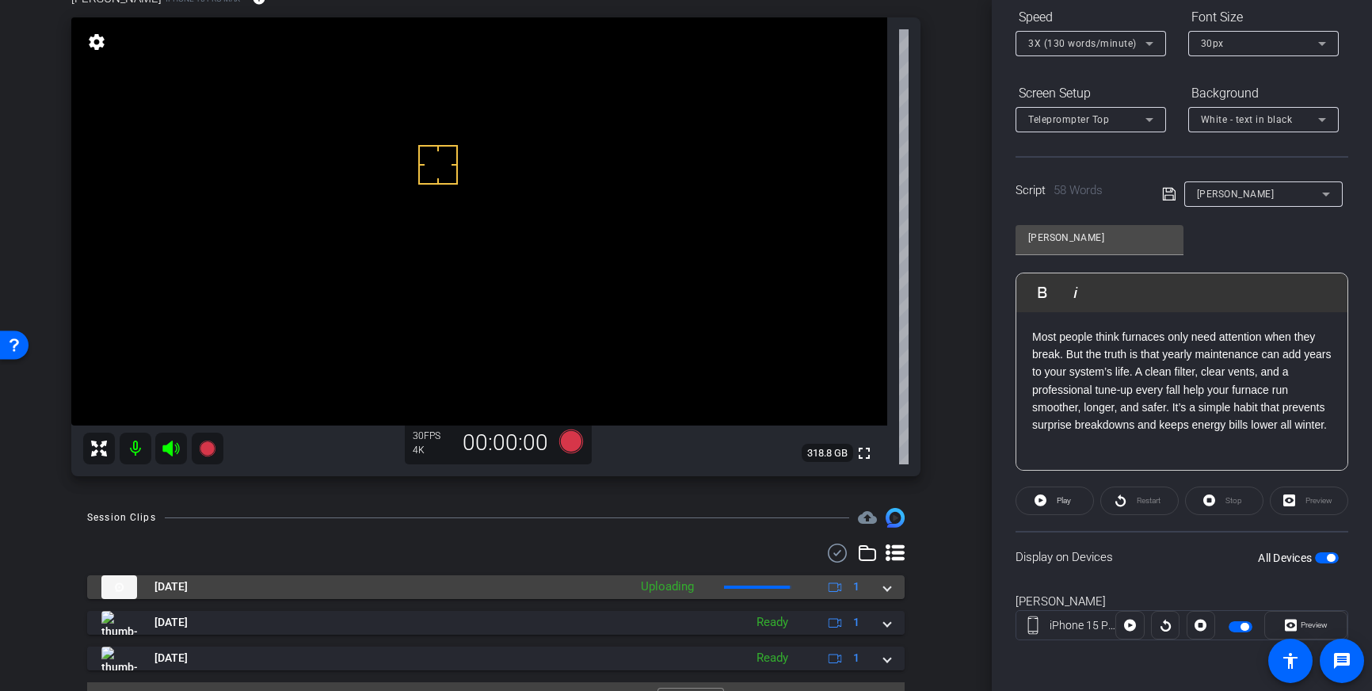
click at [887, 587] on span at bounding box center [887, 586] width 6 height 17
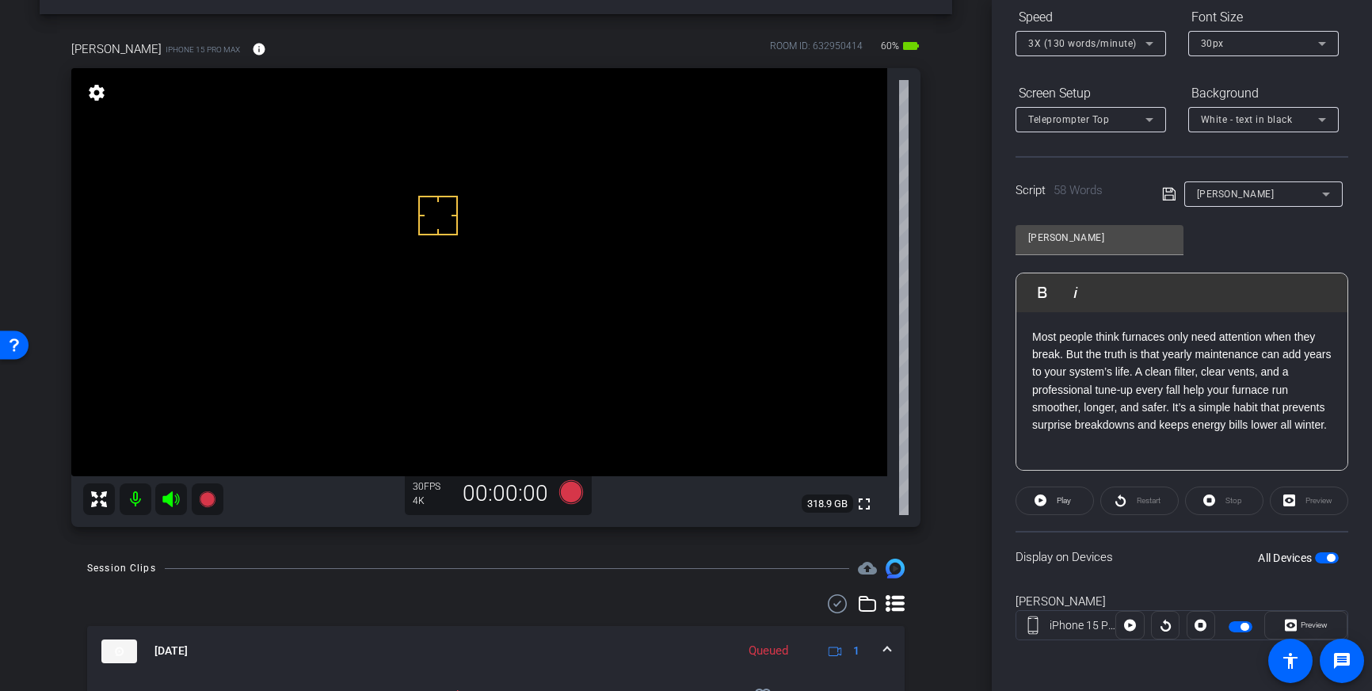
scroll to position [50, 0]
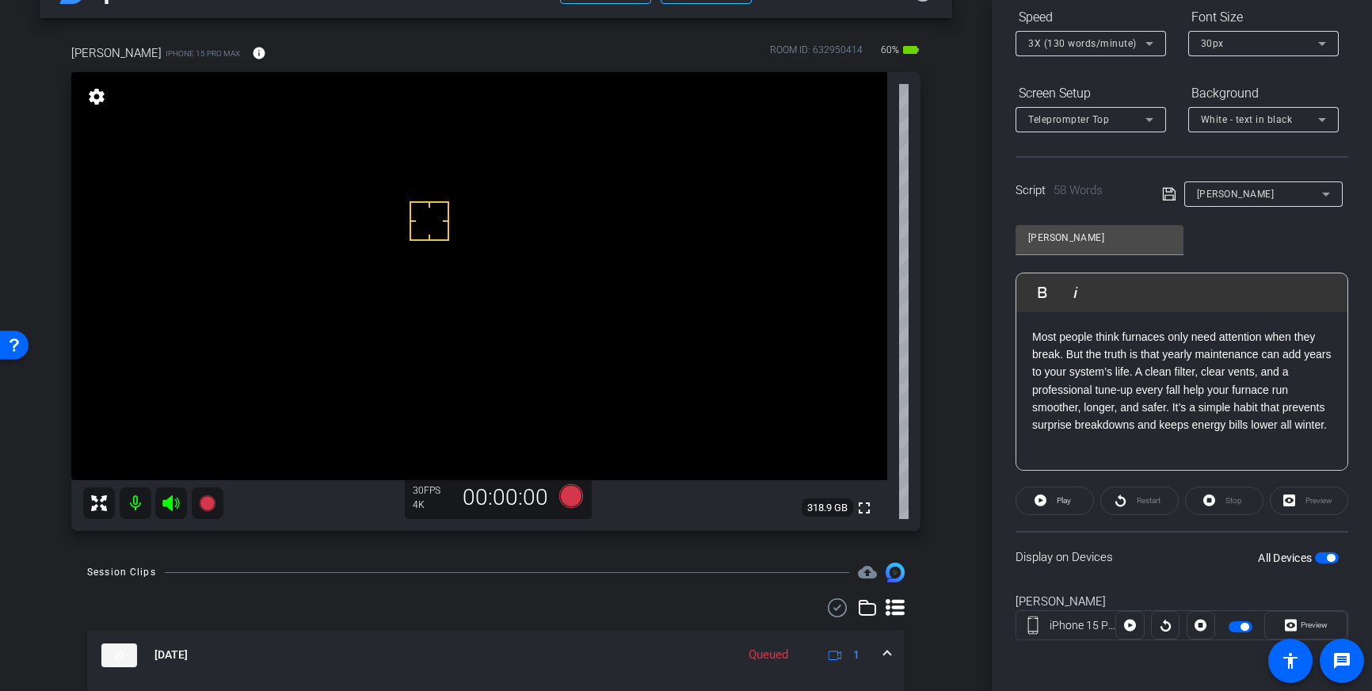
click at [1139, 45] on div "3X (130 words/minute)" at bounding box center [1086, 43] width 117 height 20
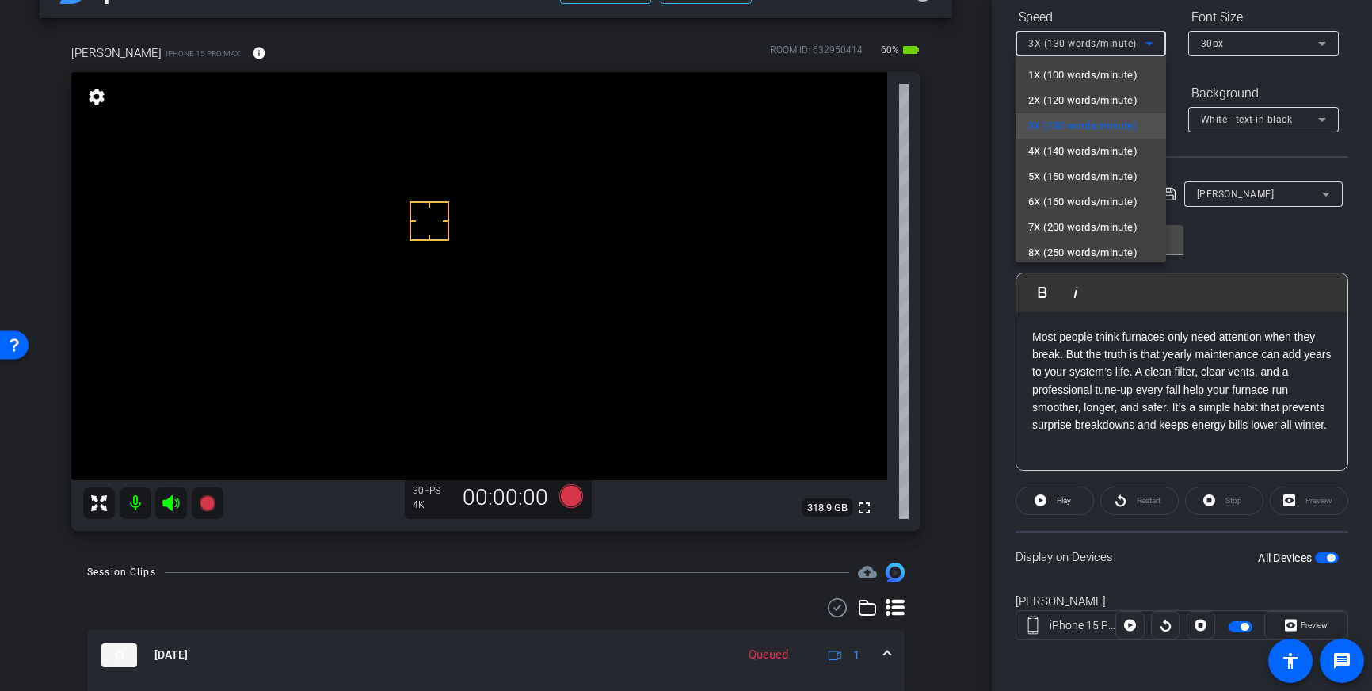
click at [1085, 144] on span "4X (140 words/minute)" at bounding box center [1082, 151] width 109 height 19
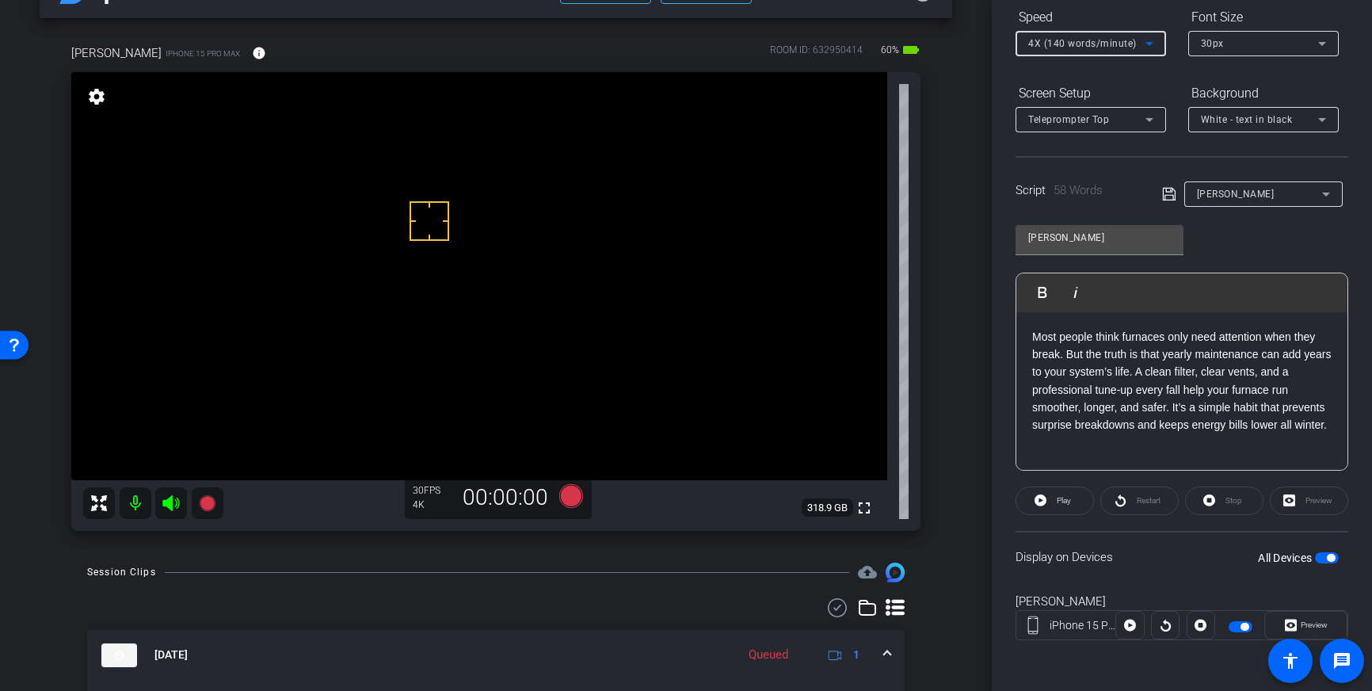
click at [1166, 193] on icon at bounding box center [1169, 194] width 14 height 19
click at [567, 493] on icon at bounding box center [571, 496] width 24 height 24
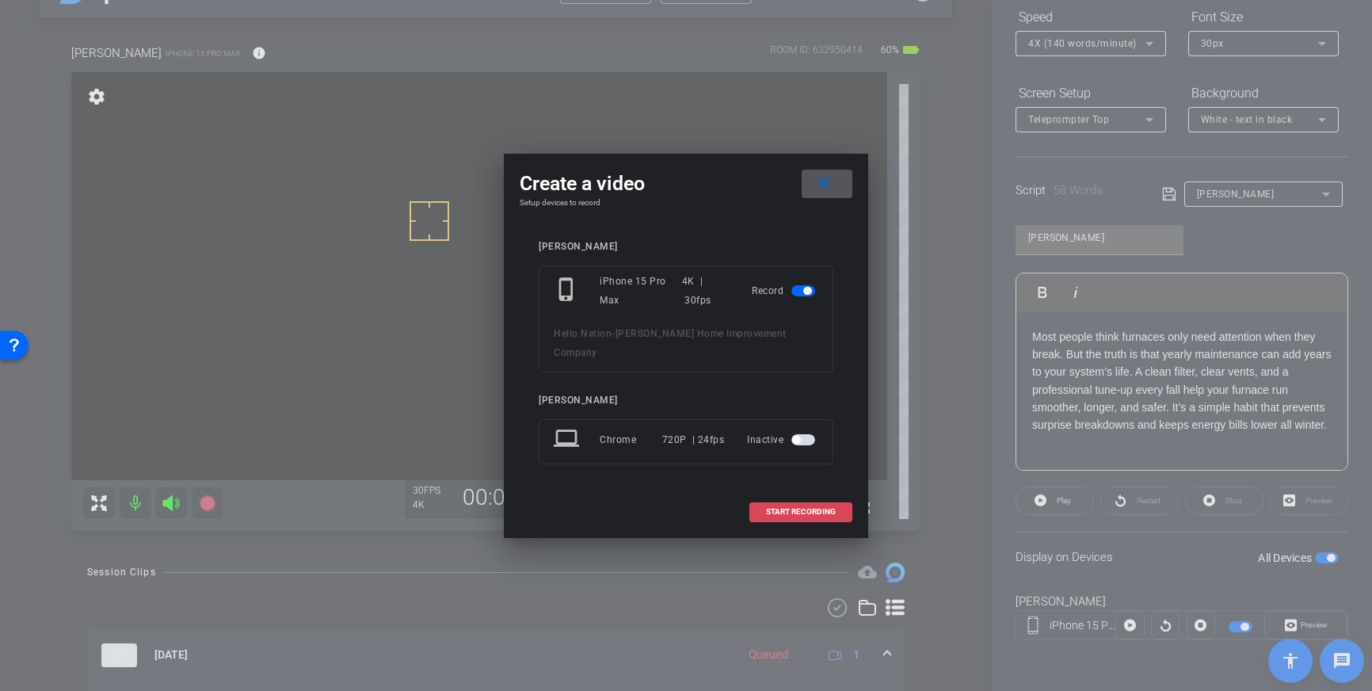
click at [808, 508] on span "START RECORDING" at bounding box center [801, 512] width 70 height 8
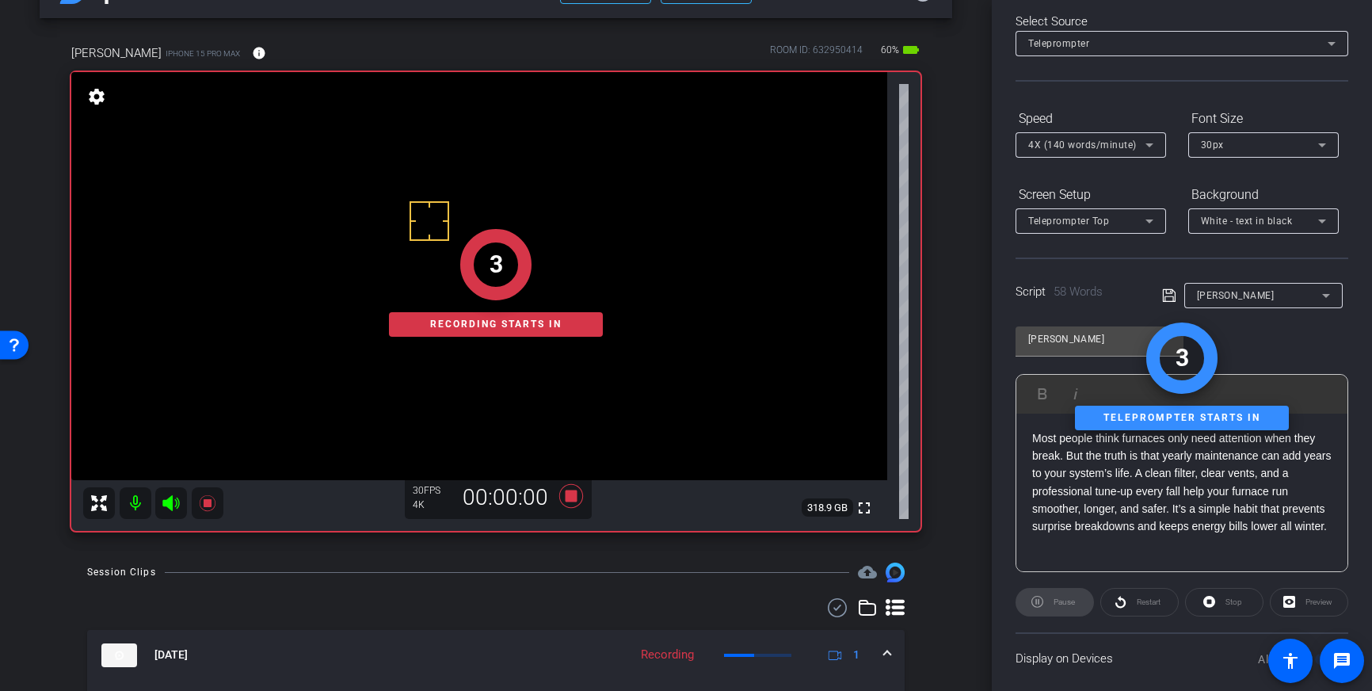
scroll to position [0, 0]
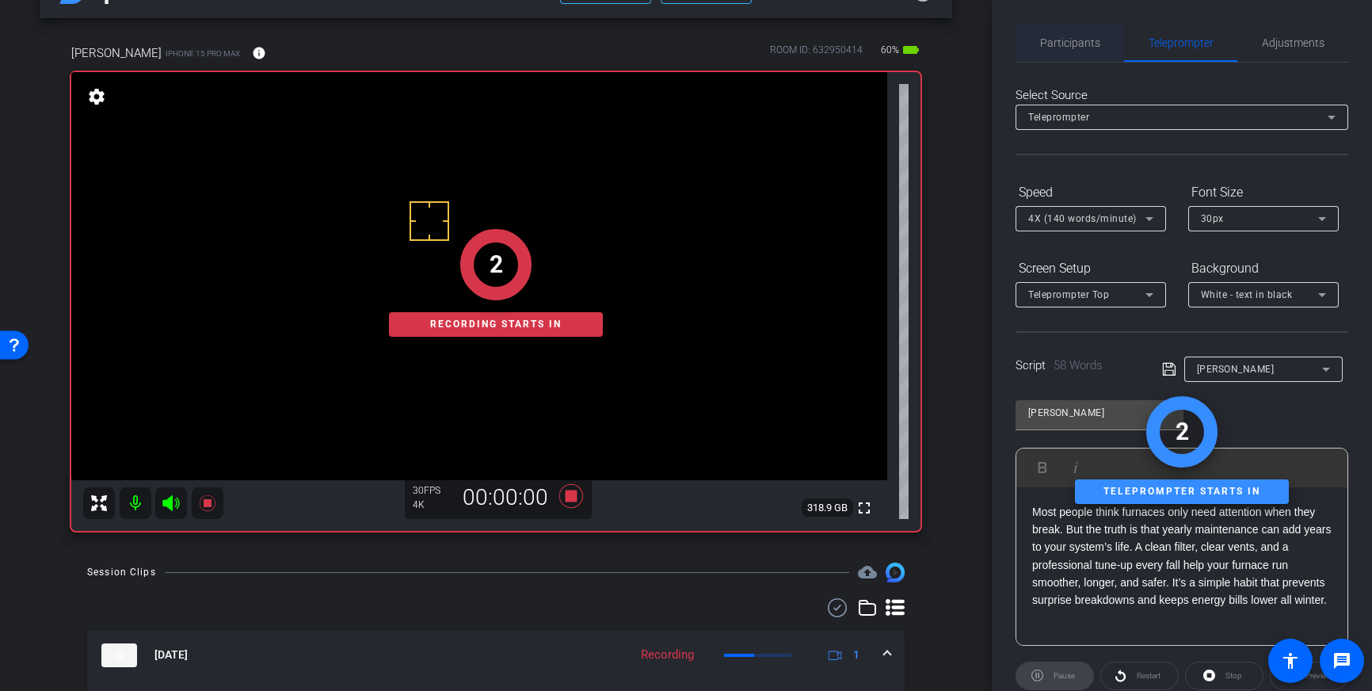
click at [1063, 45] on span "Participants" at bounding box center [1070, 42] width 60 height 11
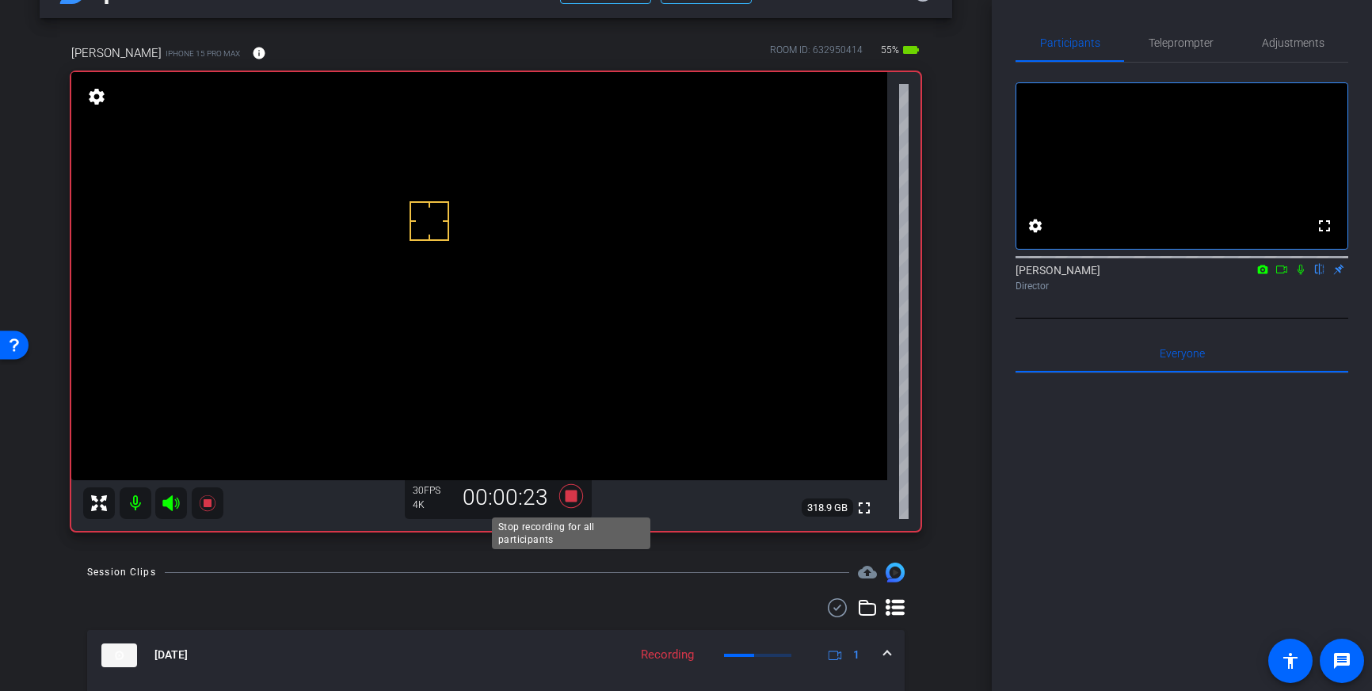
click at [567, 496] on icon at bounding box center [571, 496] width 24 height 24
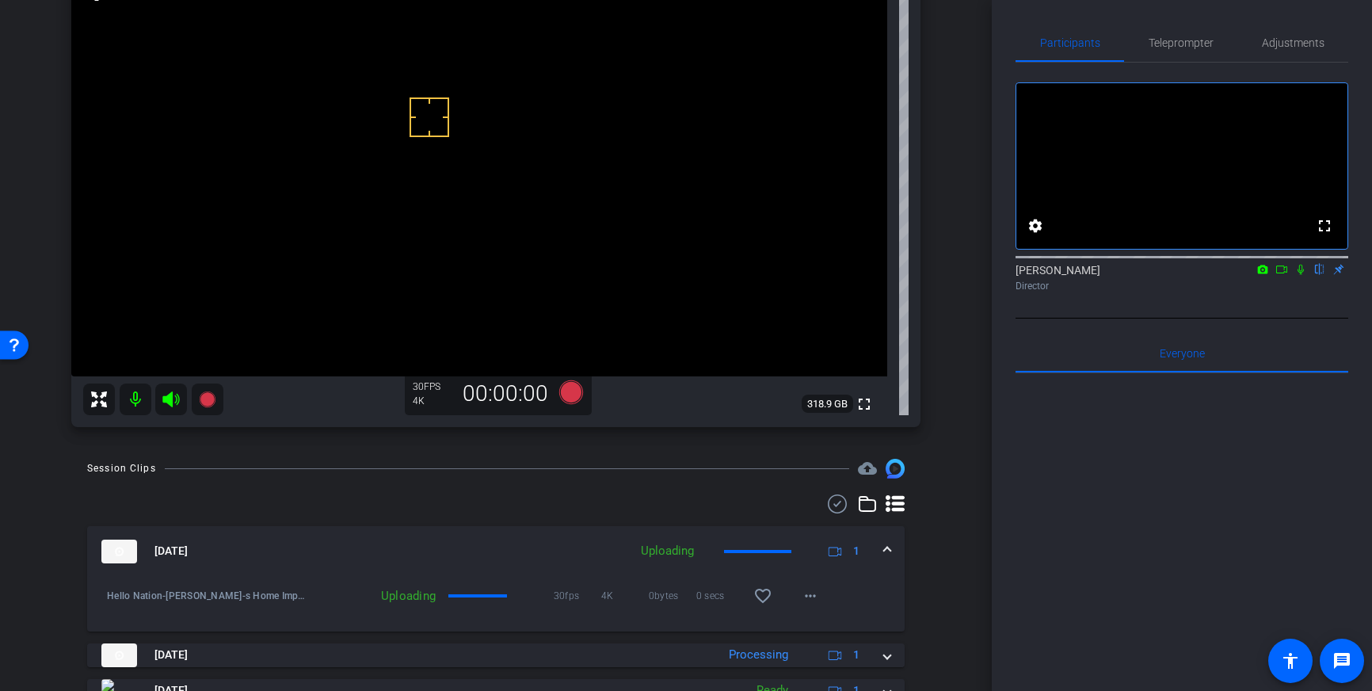
scroll to position [159, 0]
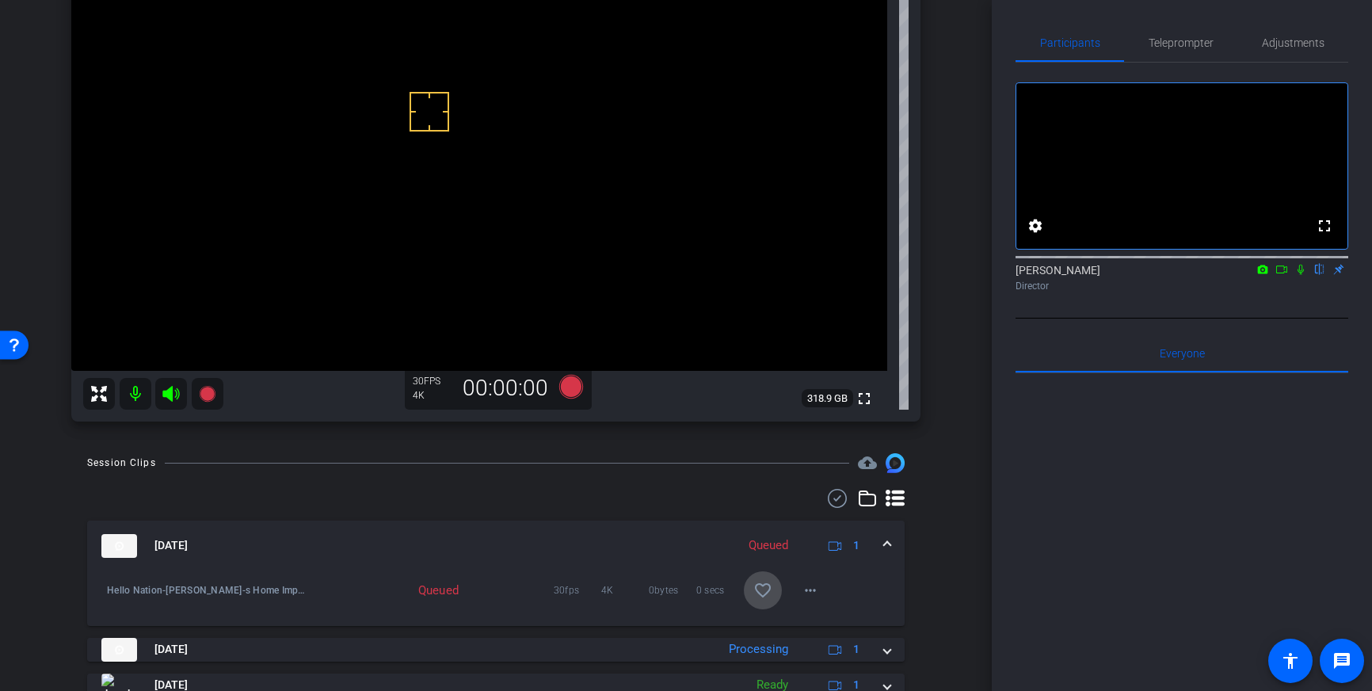
click at [773, 600] on span at bounding box center [763, 590] width 38 height 38
click at [1292, 37] on span "Adjustments" at bounding box center [1293, 42] width 63 height 11
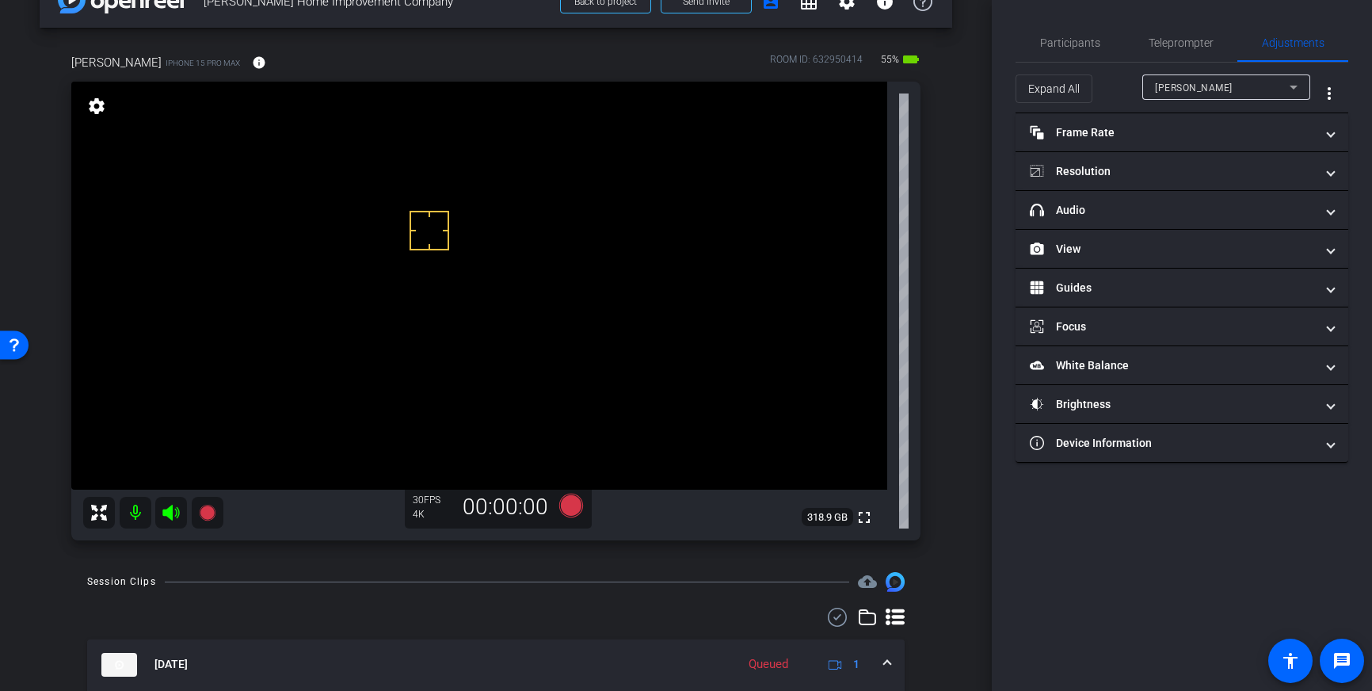
scroll to position [45, 0]
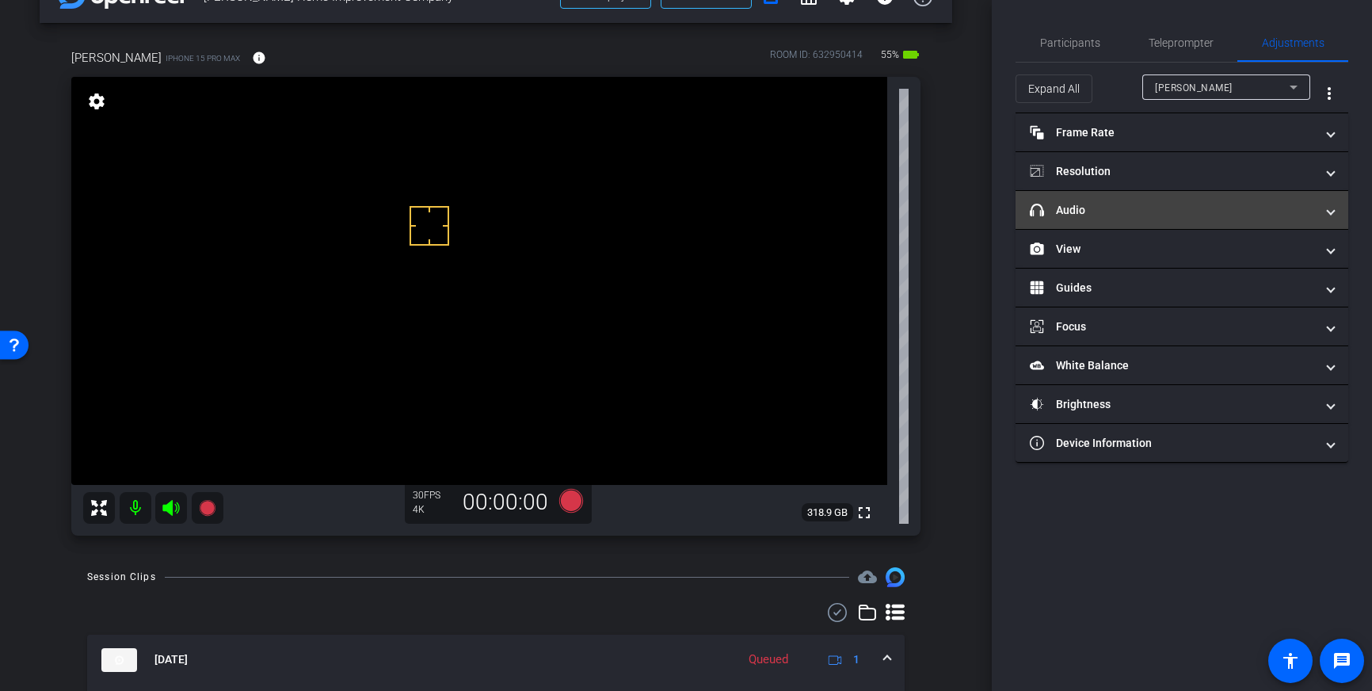
click at [1269, 202] on mat-panel-title "headphone icon Audio" at bounding box center [1172, 210] width 285 height 17
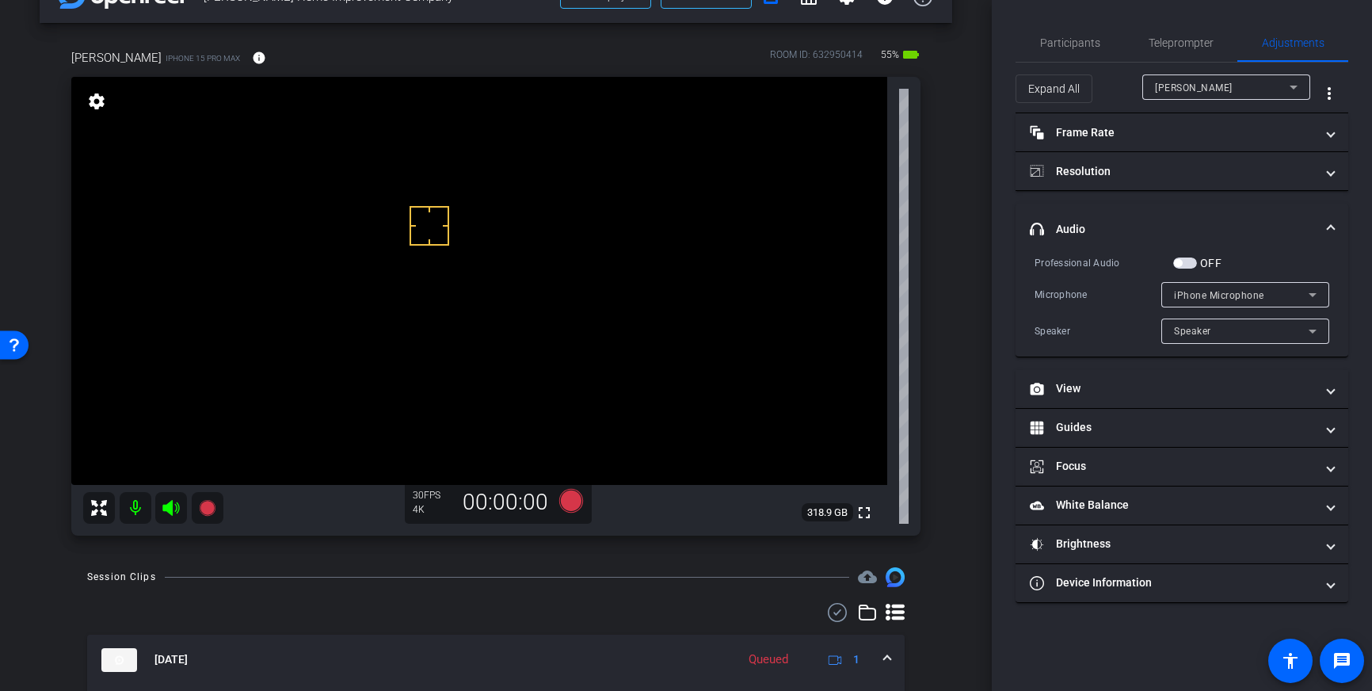
click at [1188, 258] on span "button" at bounding box center [1185, 263] width 24 height 11
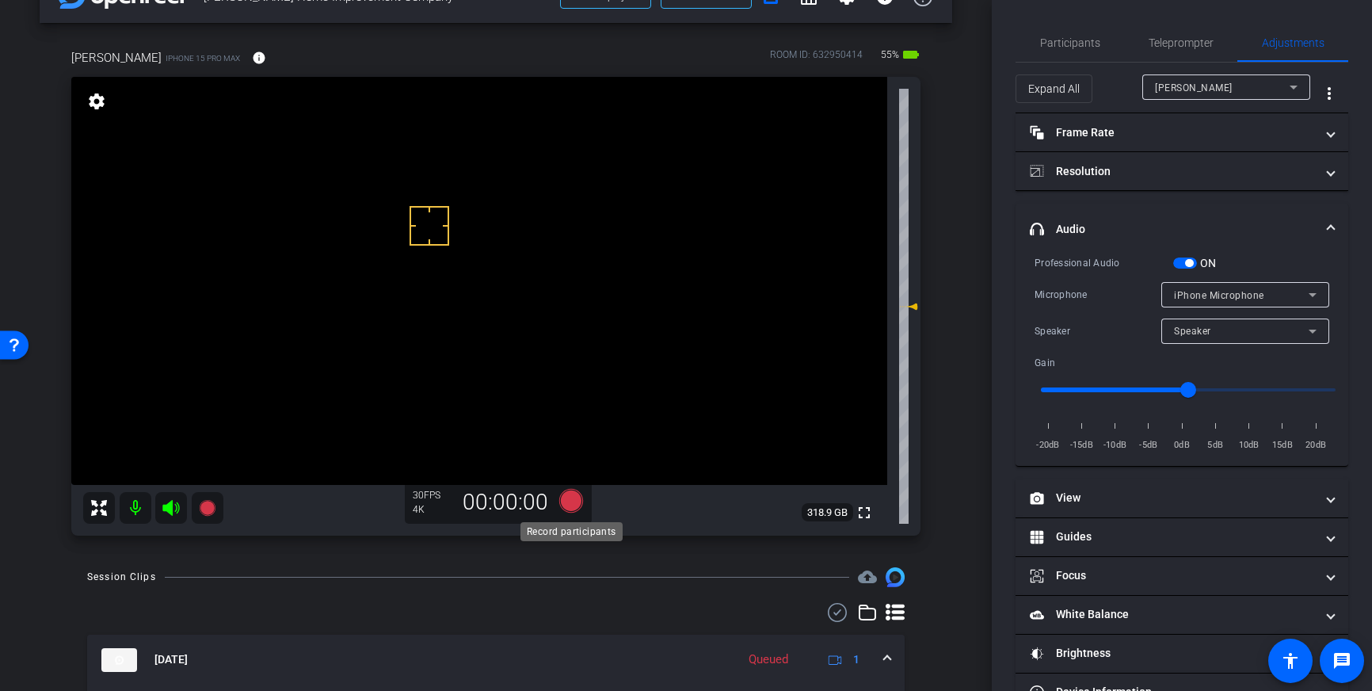
click at [572, 509] on icon at bounding box center [571, 501] width 24 height 24
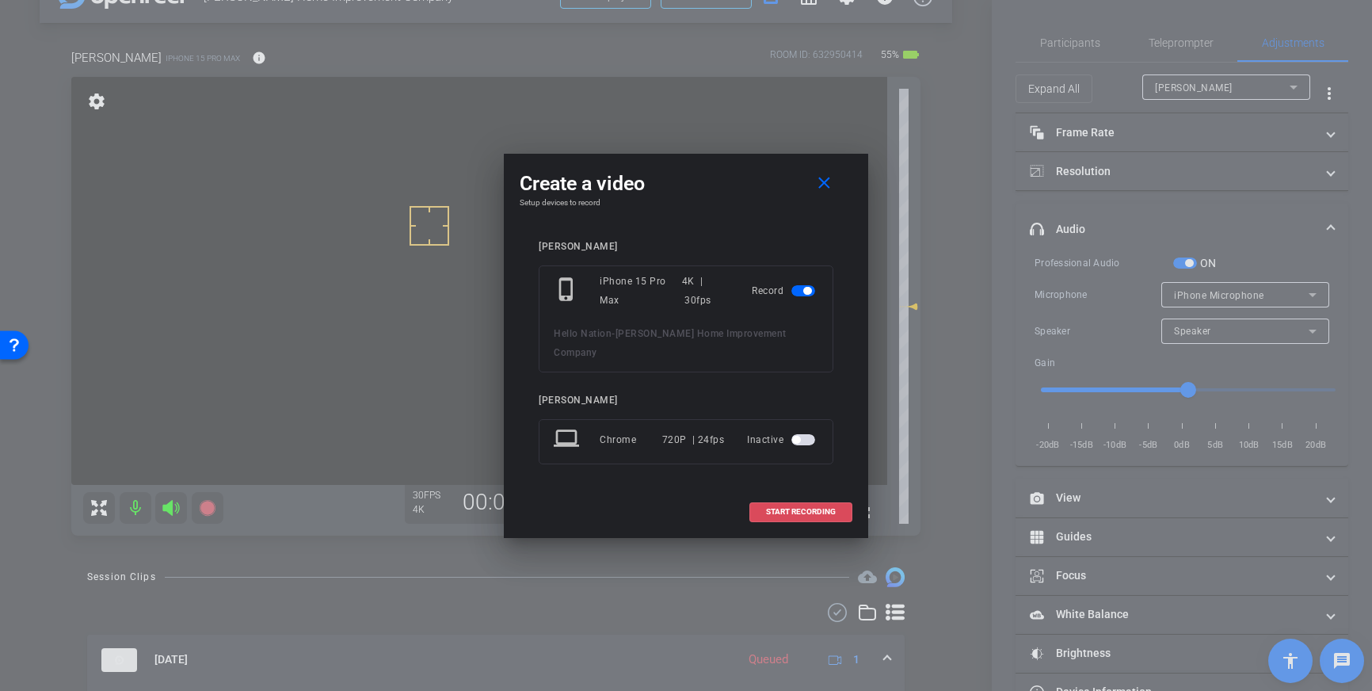
drag, startPoint x: 788, startPoint y: 502, endPoint x: 899, endPoint y: 417, distance: 140.1
click at [789, 508] on span "START RECORDING" at bounding box center [801, 512] width 70 height 8
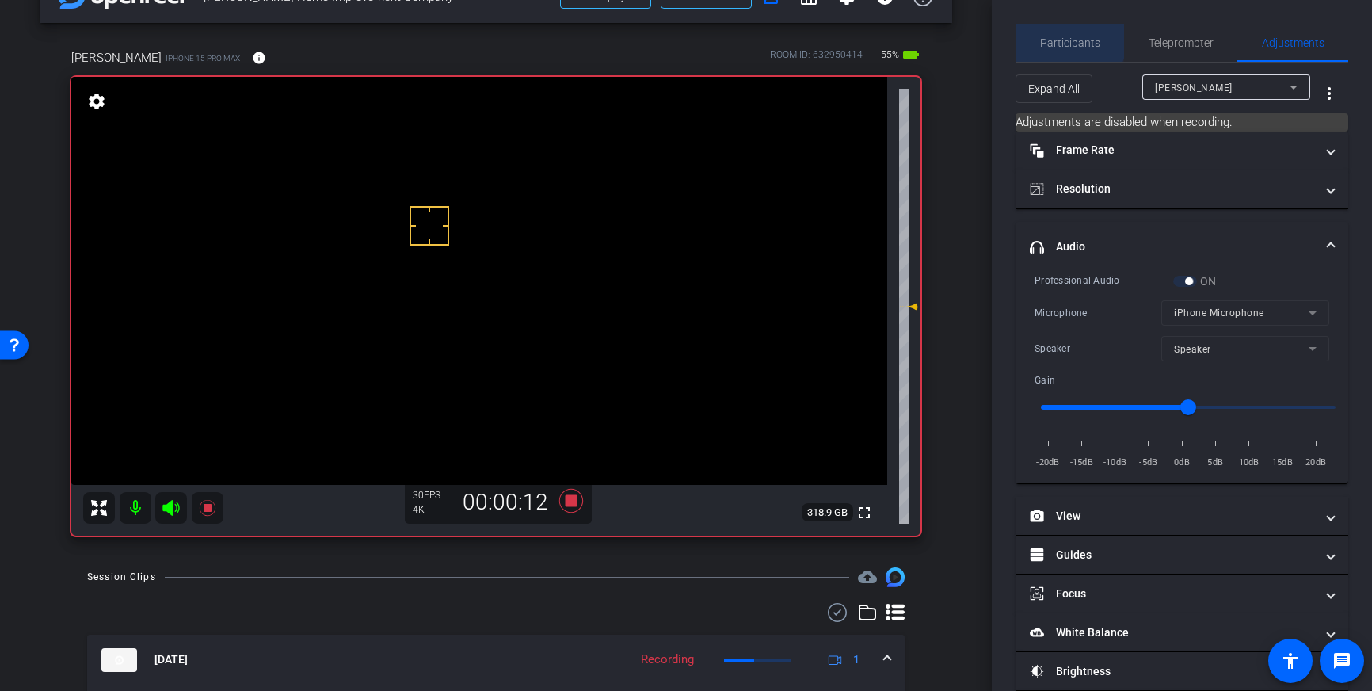
click at [1065, 37] on span "Participants" at bounding box center [1070, 42] width 60 height 11
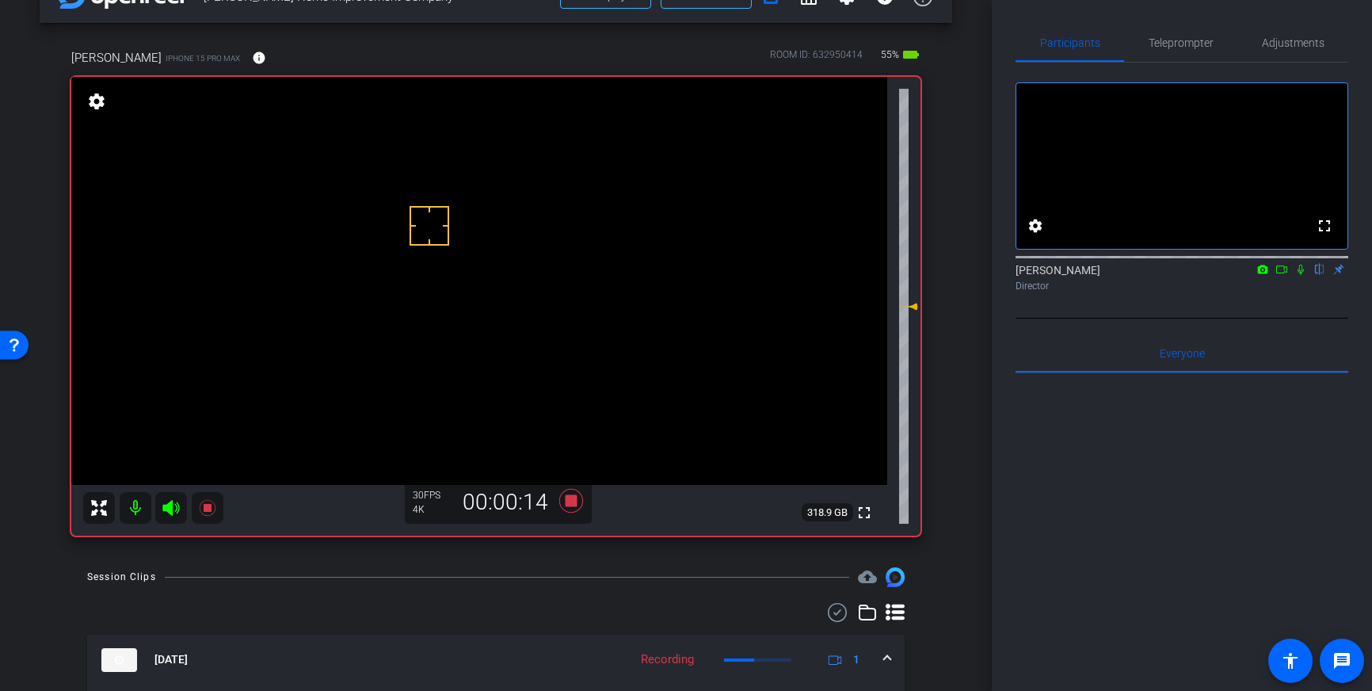
click at [1299, 275] on icon at bounding box center [1301, 270] width 6 height 10
click at [1299, 275] on icon at bounding box center [1301, 269] width 13 height 11
click at [569, 504] on icon at bounding box center [571, 501] width 24 height 24
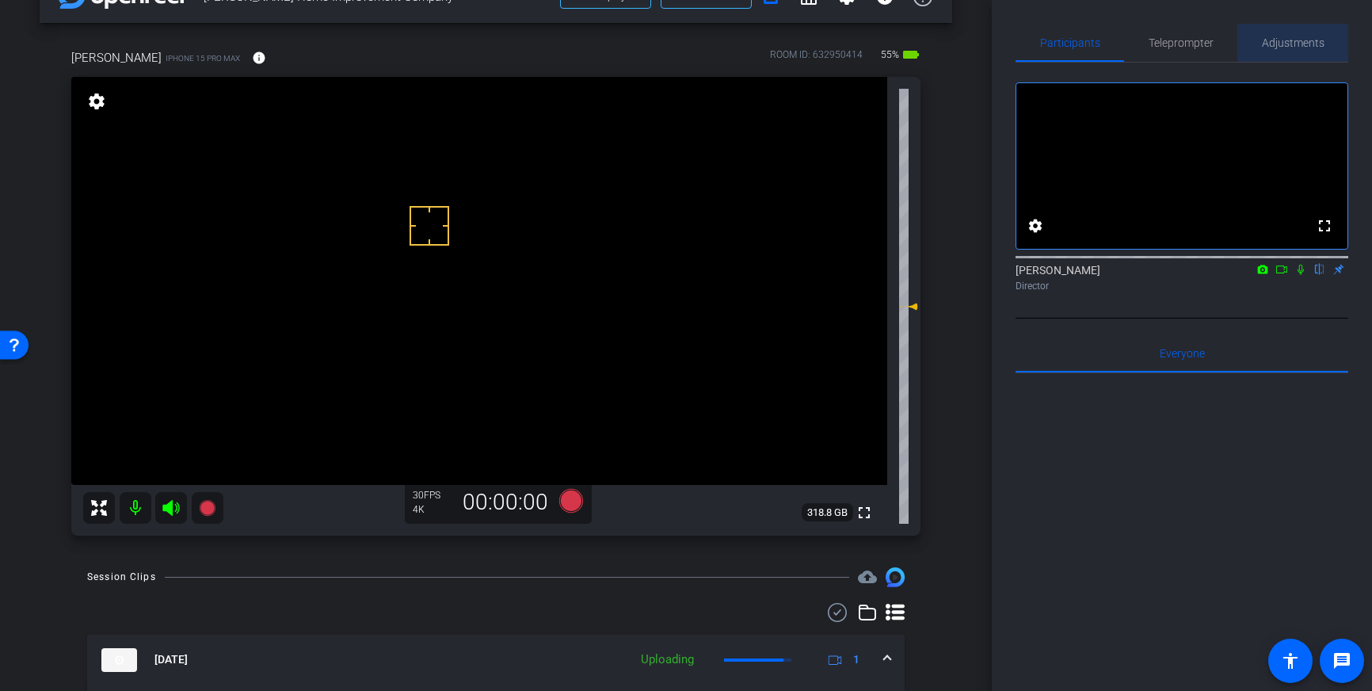
click at [1290, 50] on span "Adjustments" at bounding box center [1293, 43] width 63 height 38
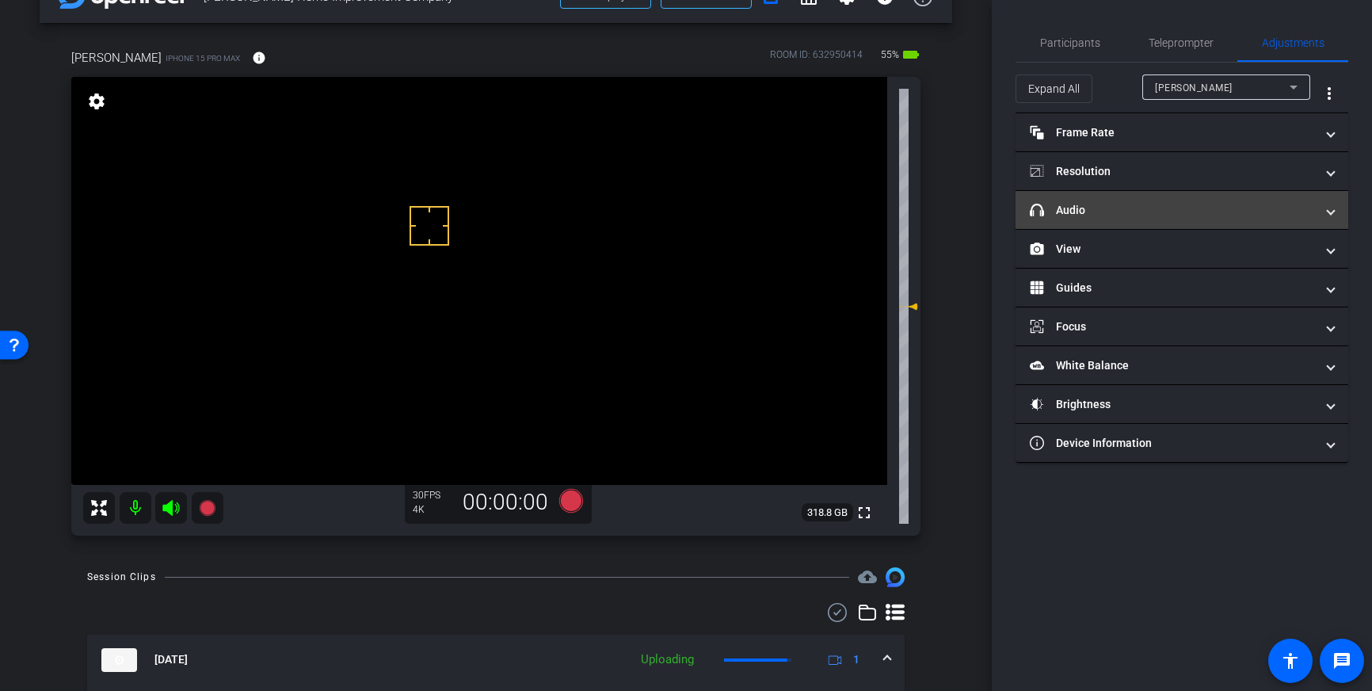
click at [1205, 198] on mat-expansion-panel-header "headphone icon Audio" at bounding box center [1182, 210] width 333 height 38
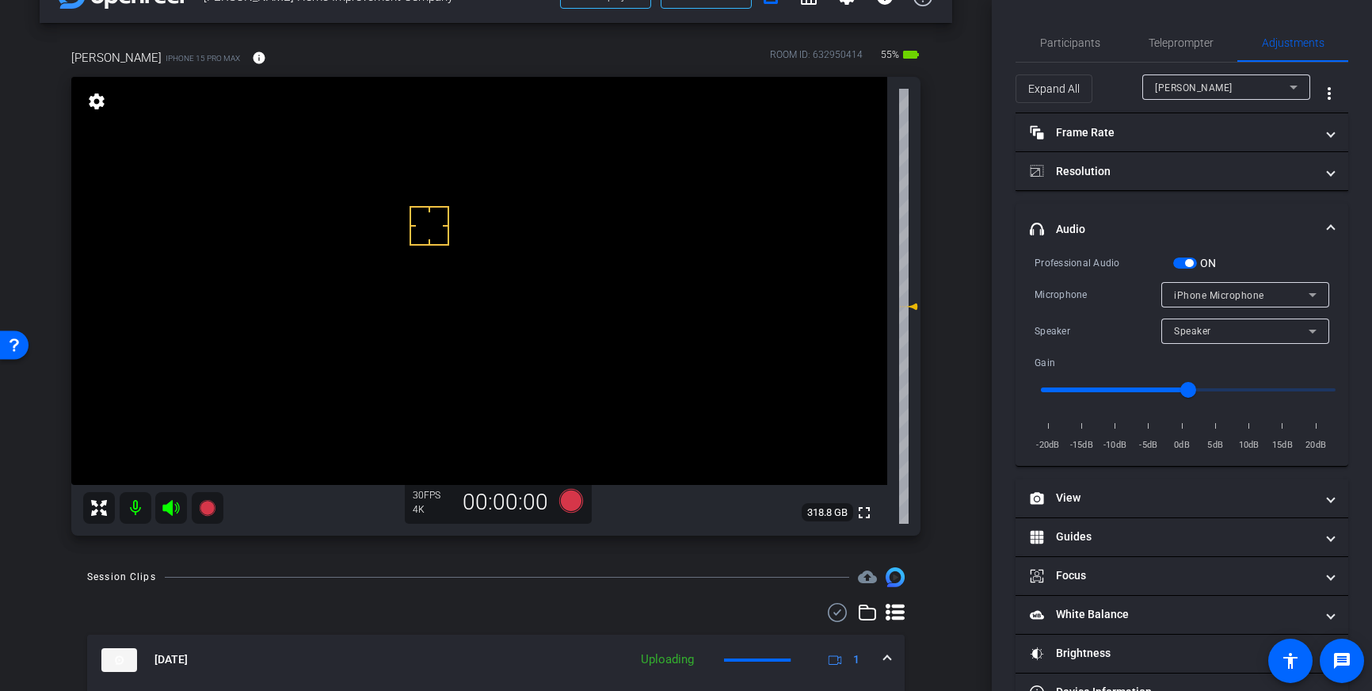
click at [1182, 261] on span "button" at bounding box center [1185, 263] width 24 height 11
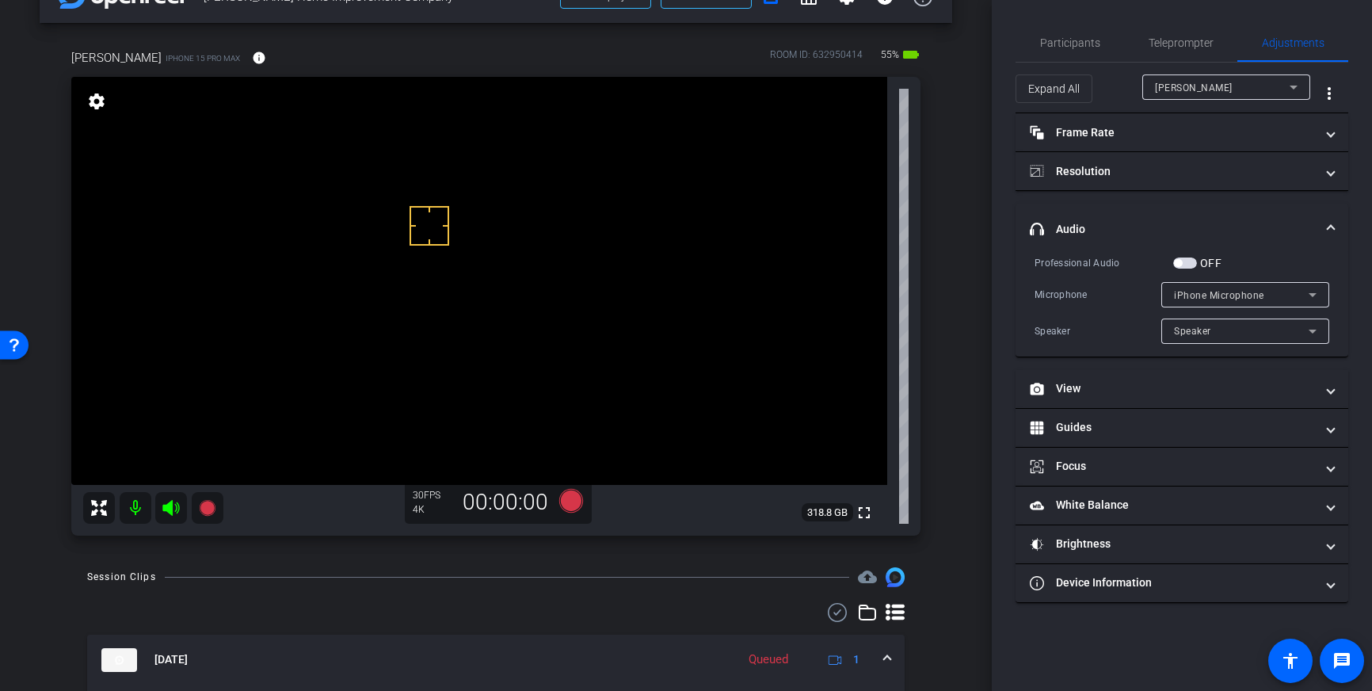
click at [1319, 219] on mat-expansion-panel-header "headphone icon Audio" at bounding box center [1182, 229] width 333 height 51
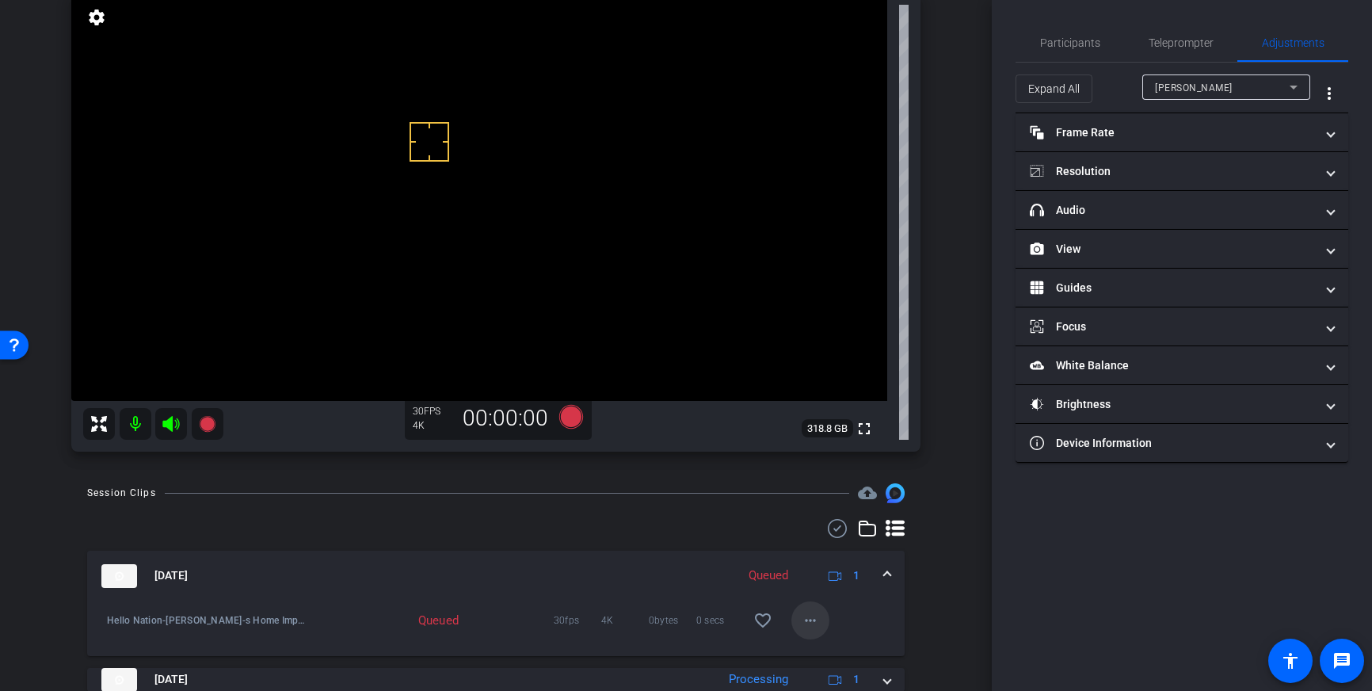
scroll to position [133, 0]
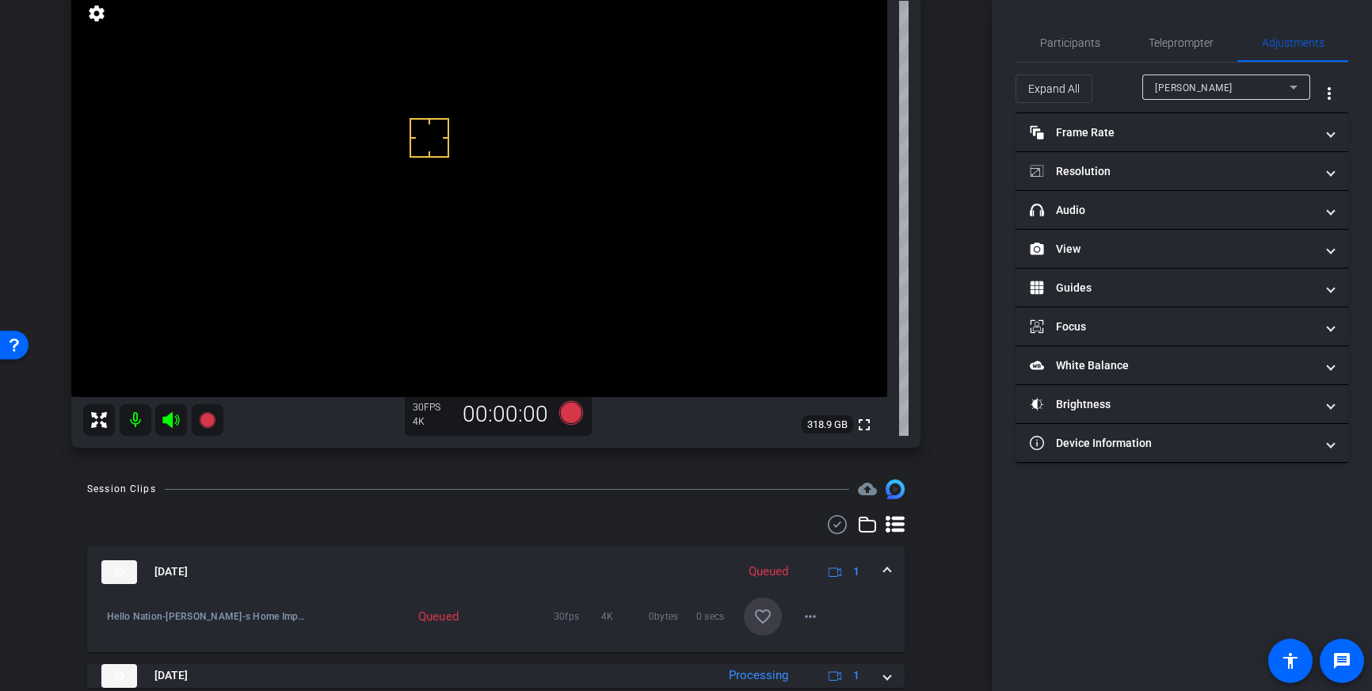
drag, startPoint x: 761, startPoint y: 613, endPoint x: 826, endPoint y: 585, distance: 71.0
click at [765, 612] on mat-icon "favorite_border" at bounding box center [763, 616] width 19 height 19
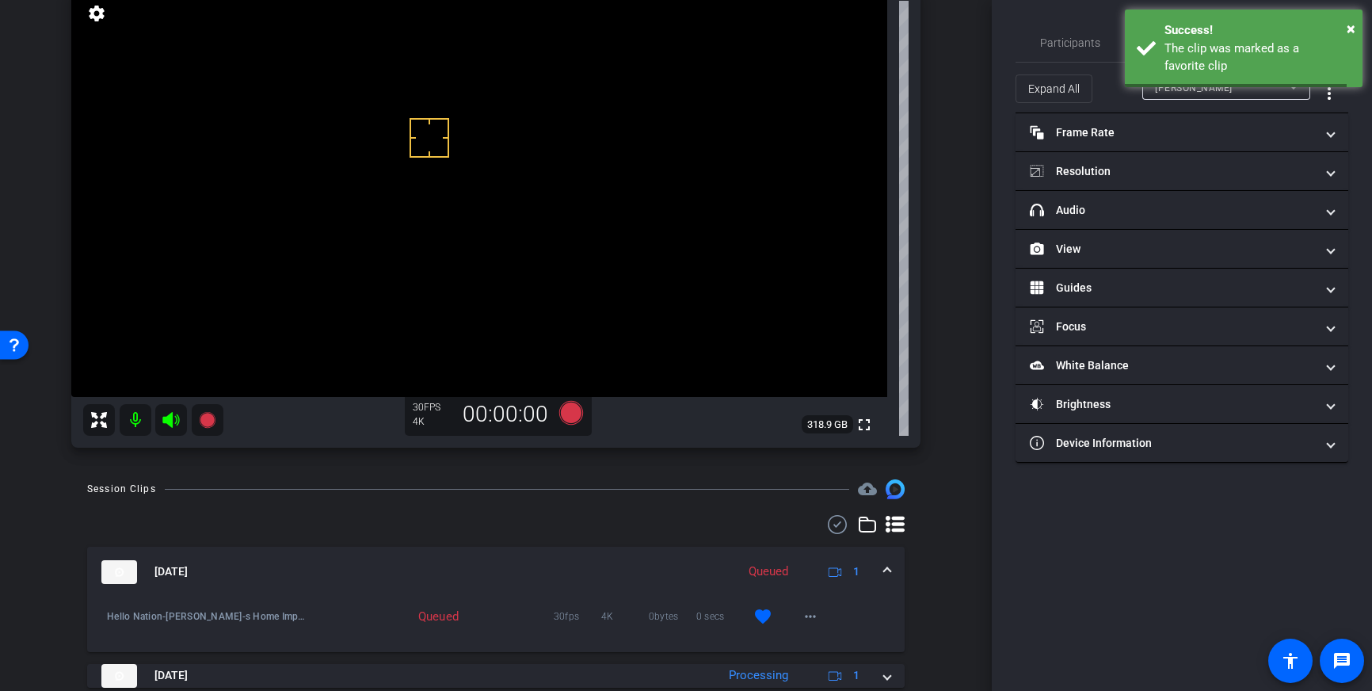
click at [891, 568] on mat-expansion-panel-header "[DATE] Queued 1" at bounding box center [496, 572] width 818 height 51
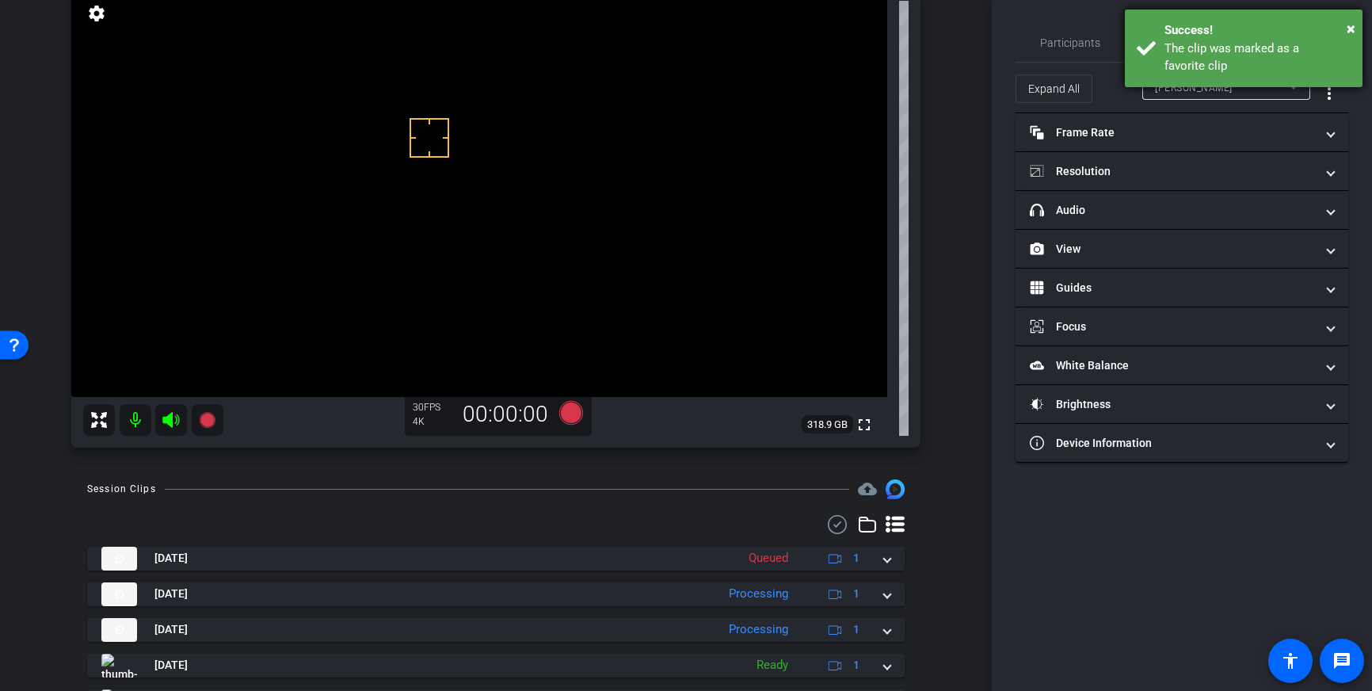
drag, startPoint x: 1262, startPoint y: 40, endPoint x: 1254, endPoint y: 41, distance: 8.0
click at [1262, 40] on div "The clip was marked as a favorite clip" at bounding box center [1258, 58] width 186 height 36
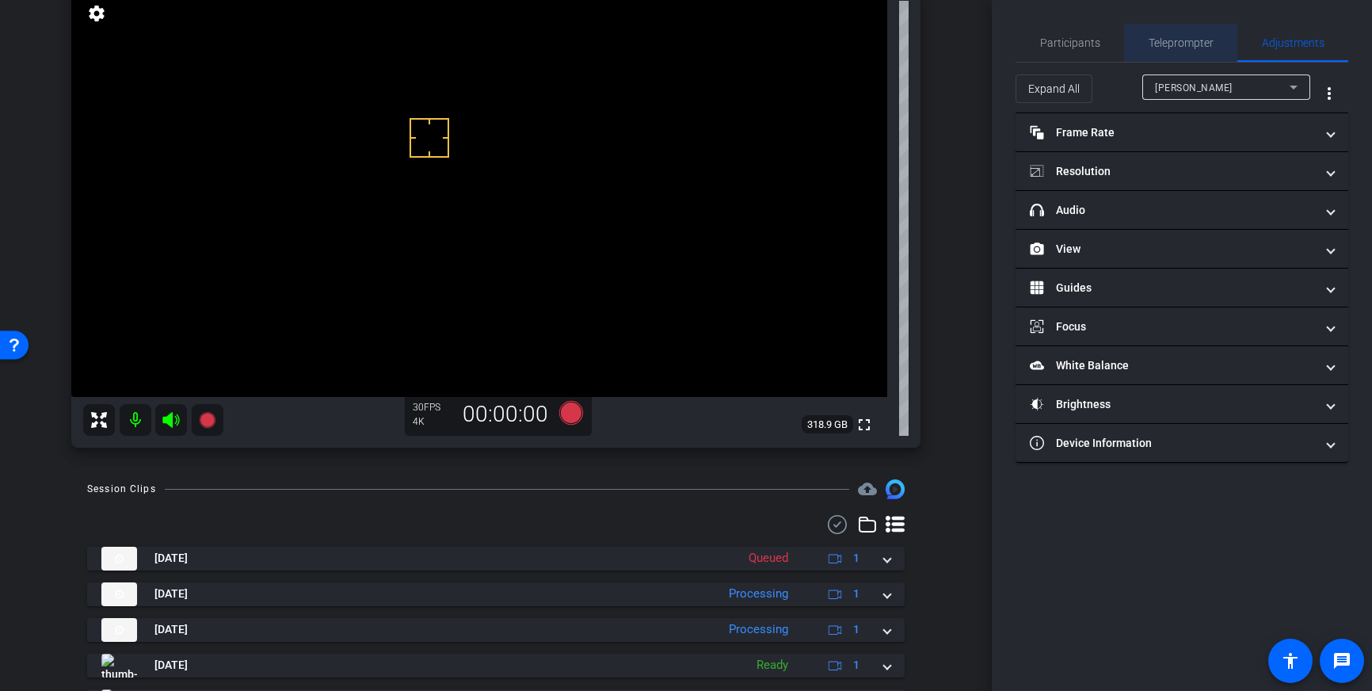
drag, startPoint x: 1196, startPoint y: 41, endPoint x: 1215, endPoint y: 74, distance: 38.3
click at [1196, 40] on span "Teleprompter" at bounding box center [1181, 42] width 65 height 11
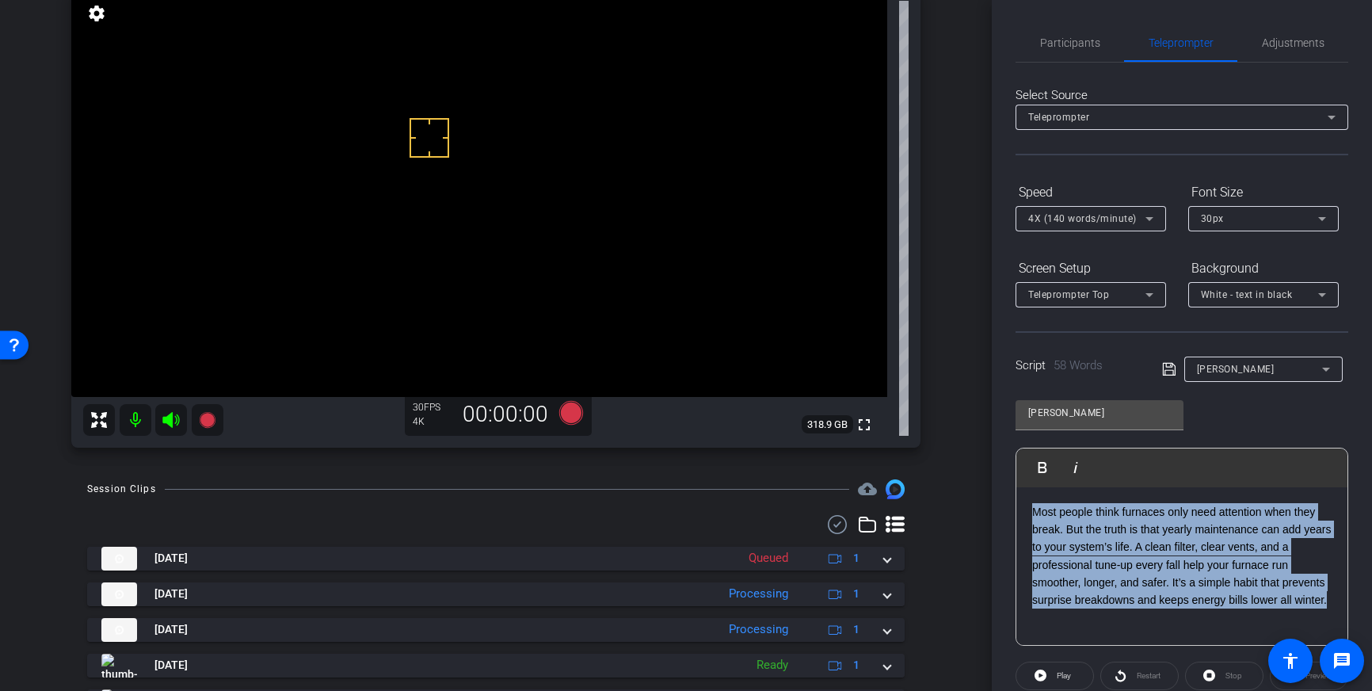
drag, startPoint x: 1323, startPoint y: 598, endPoint x: 1024, endPoint y: 515, distance: 310.8
click at [1024, 515] on div "Most people think furnaces only need attention when they break. But the truth i…" at bounding box center [1182, 566] width 331 height 158
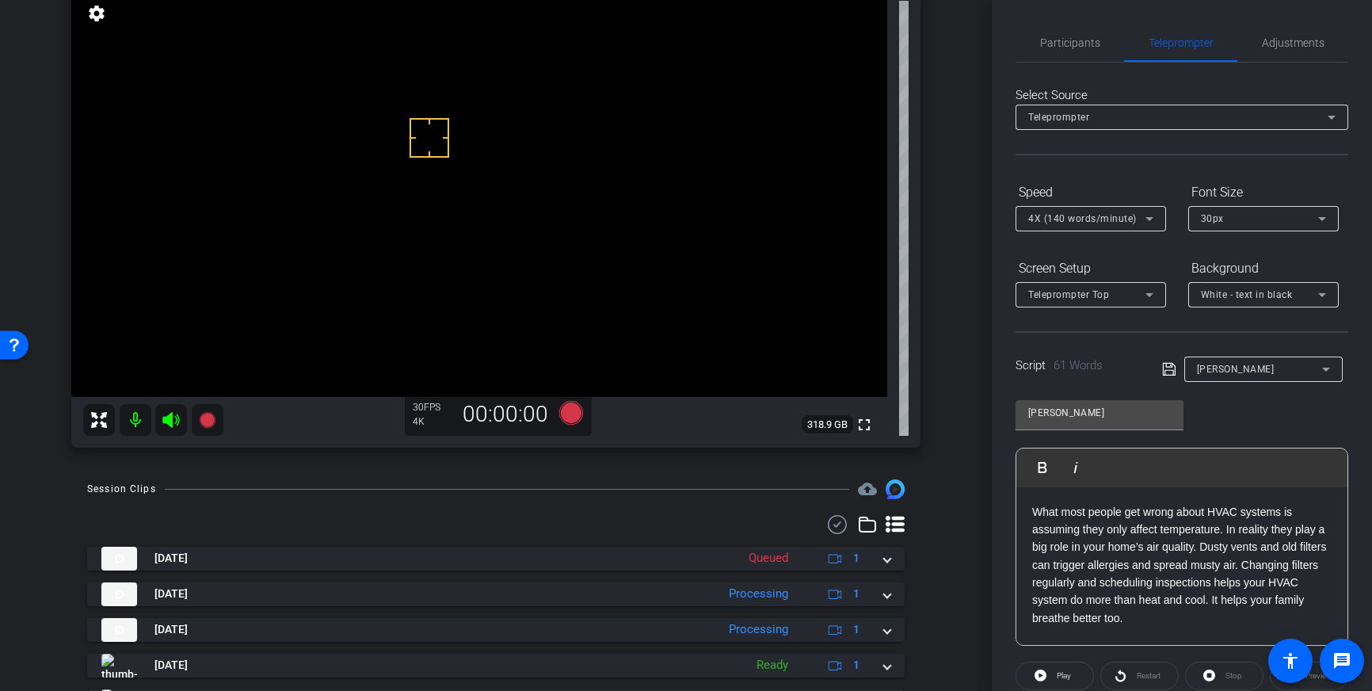
drag, startPoint x: 1163, startPoint y: 368, endPoint x: 1225, endPoint y: 422, distance: 81.5
click at [1163, 368] on icon at bounding box center [1169, 369] width 14 height 19
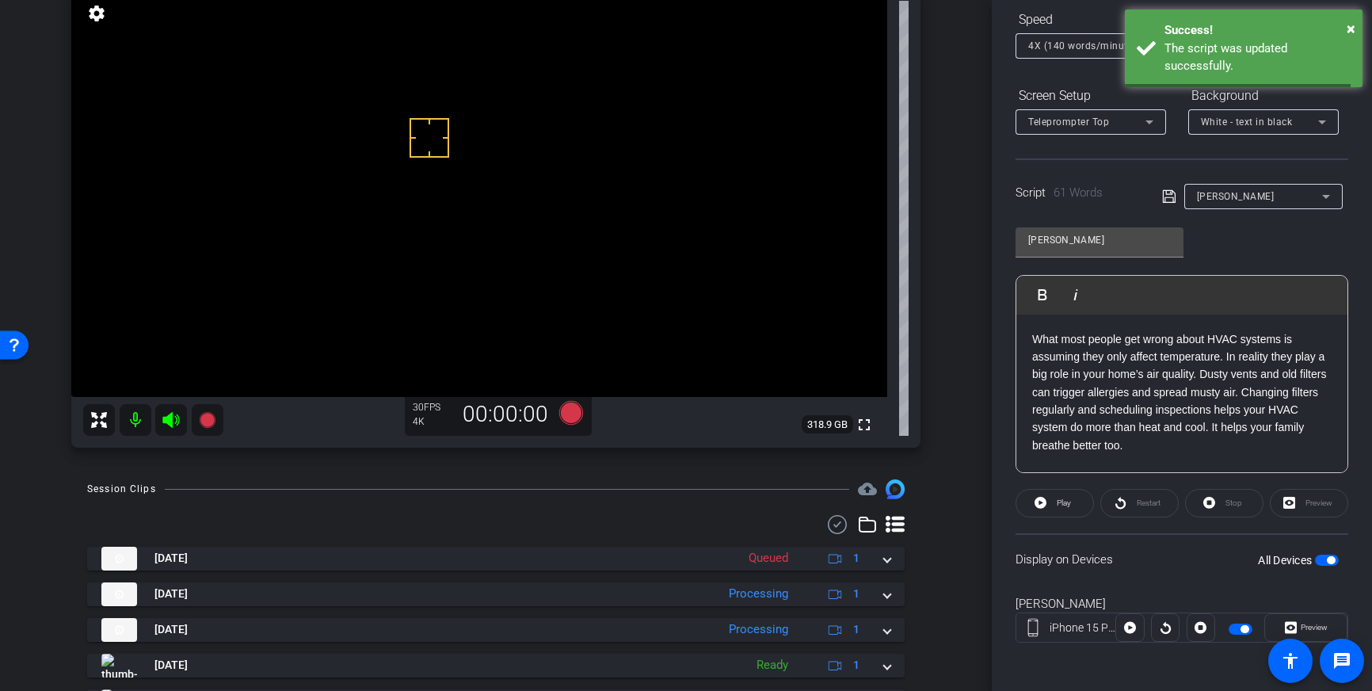
scroll to position [175, 0]
click at [1325, 556] on span "button" at bounding box center [1327, 557] width 24 height 11
drag, startPoint x: 1326, startPoint y: 558, endPoint x: 1334, endPoint y: 559, distance: 8.1
click at [1326, 558] on span "button" at bounding box center [1327, 557] width 24 height 11
click at [1165, 190] on icon at bounding box center [1169, 194] width 14 height 19
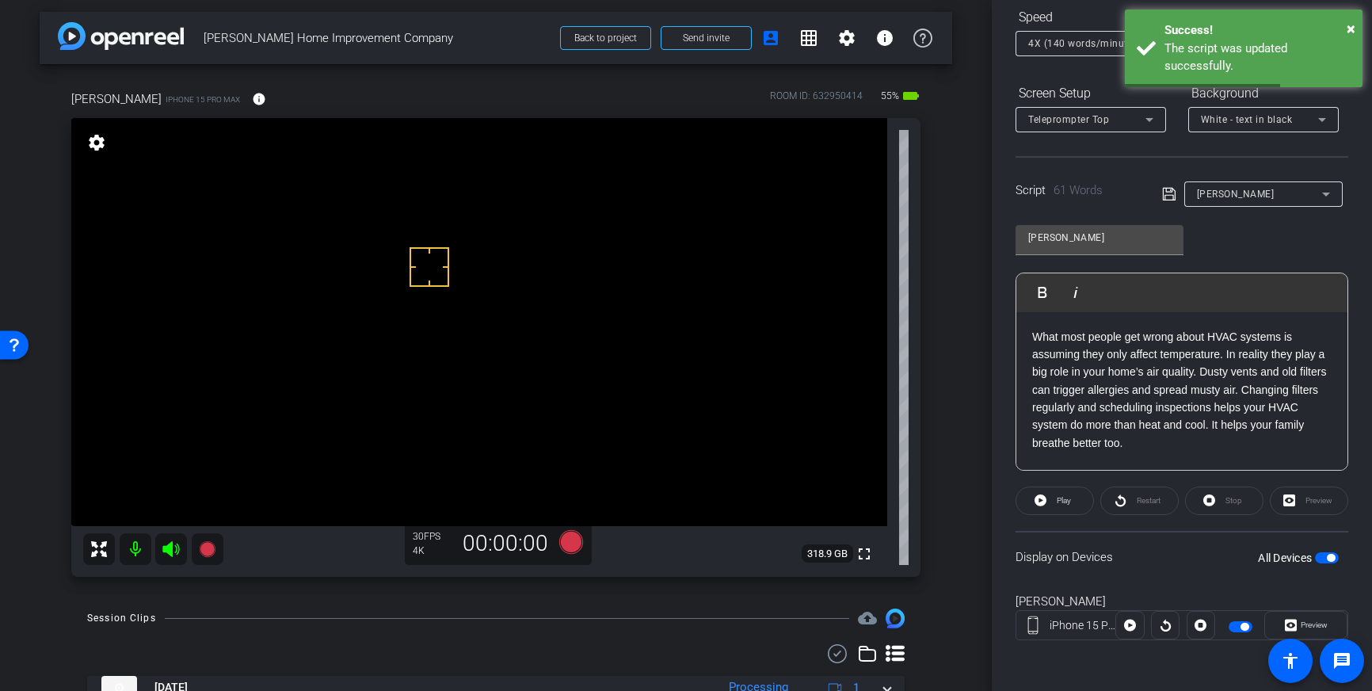
scroll to position [0, 0]
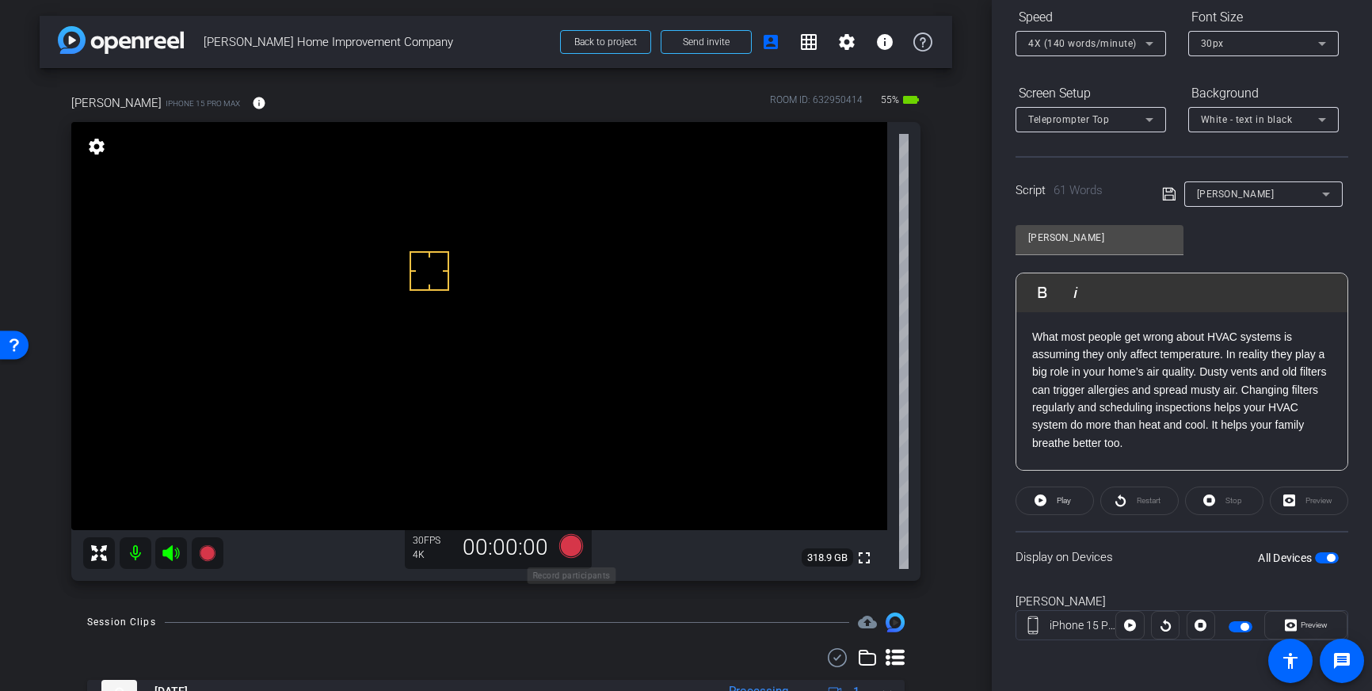
click at [569, 544] on icon at bounding box center [571, 546] width 24 height 24
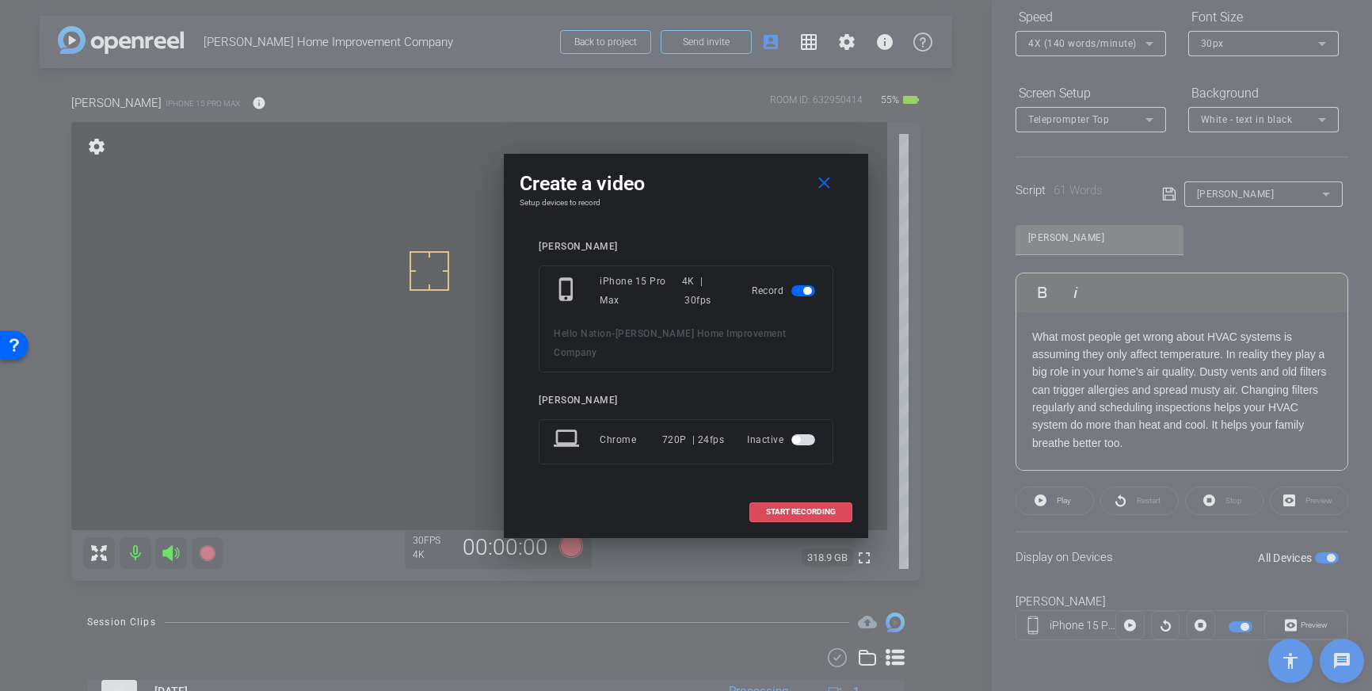
drag, startPoint x: 779, startPoint y: 506, endPoint x: 958, endPoint y: 463, distance: 184.1
click at [779, 508] on span "START RECORDING" at bounding box center [801, 512] width 70 height 8
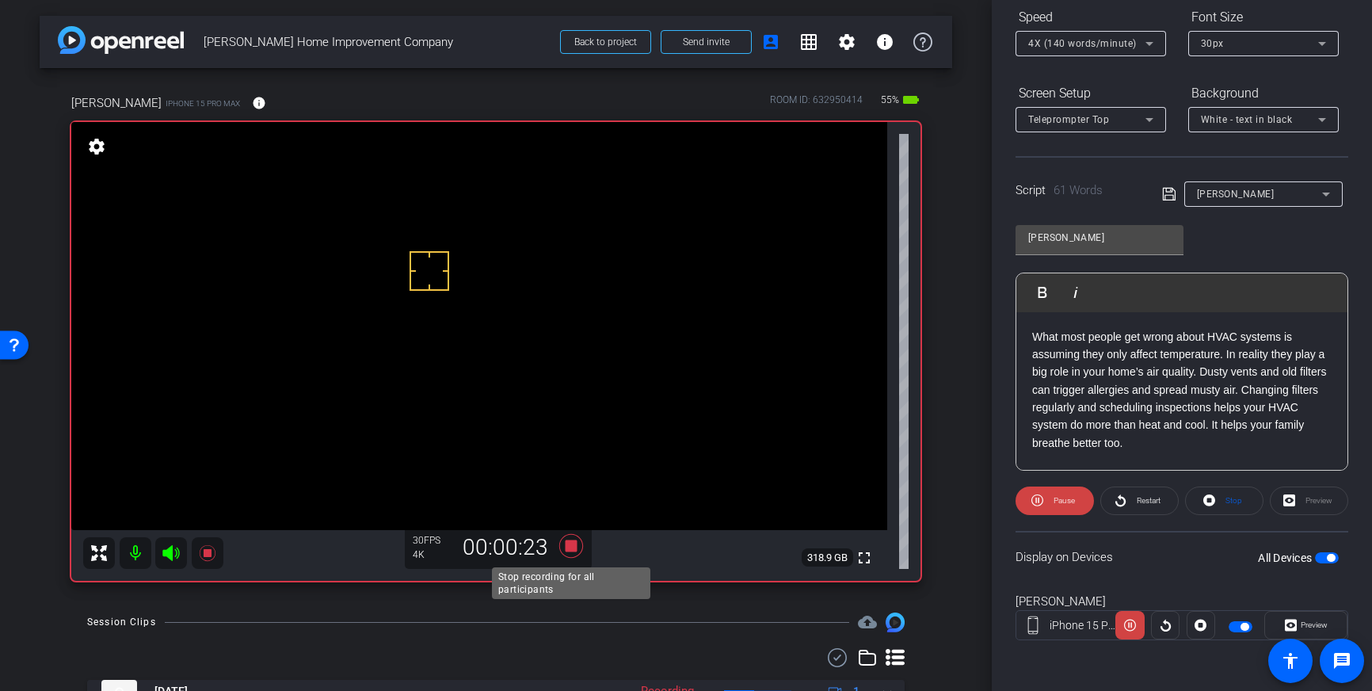
click at [570, 551] on icon at bounding box center [571, 546] width 24 height 24
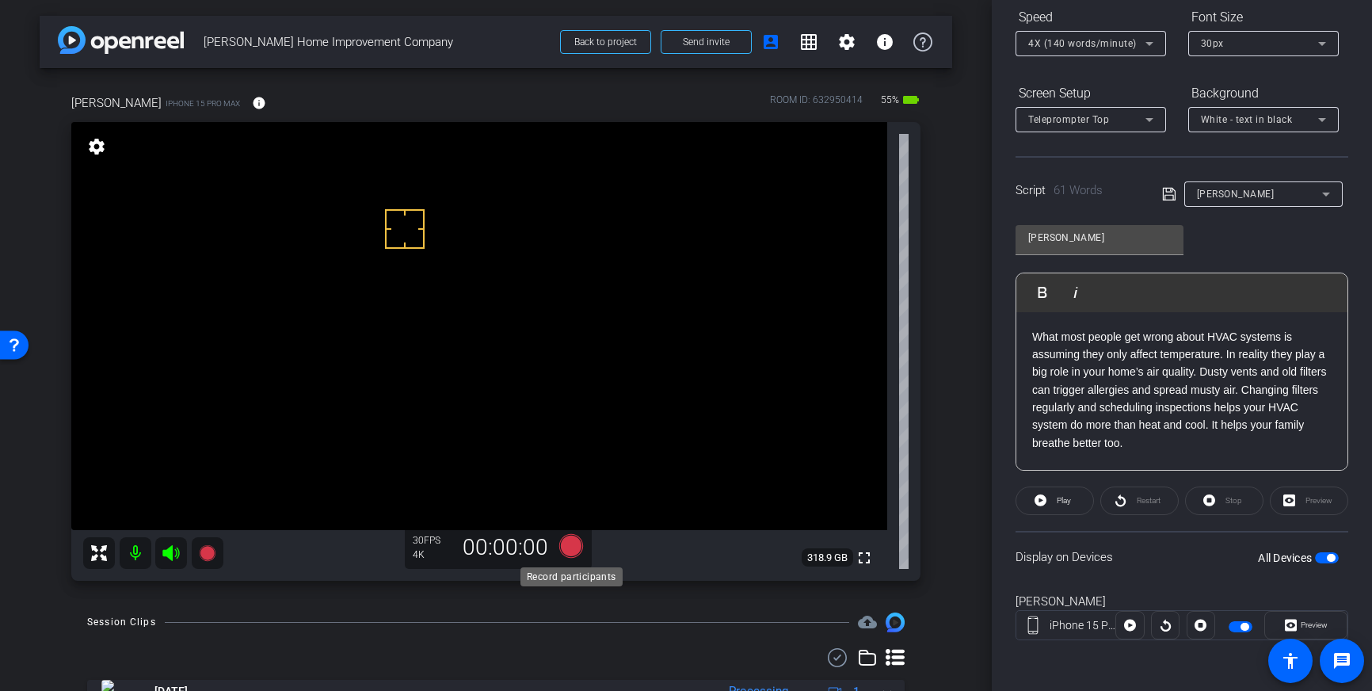
click at [574, 550] on icon at bounding box center [571, 546] width 24 height 24
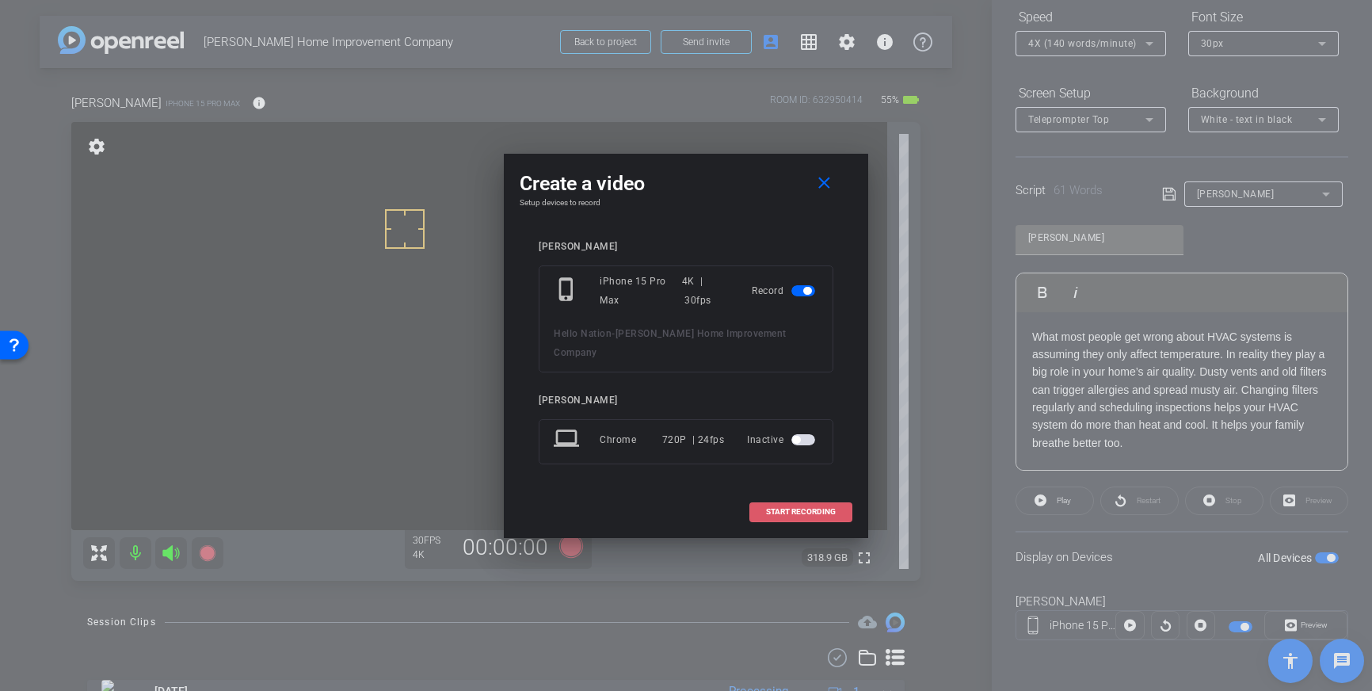
click at [824, 508] on span "START RECORDING" at bounding box center [801, 512] width 70 height 8
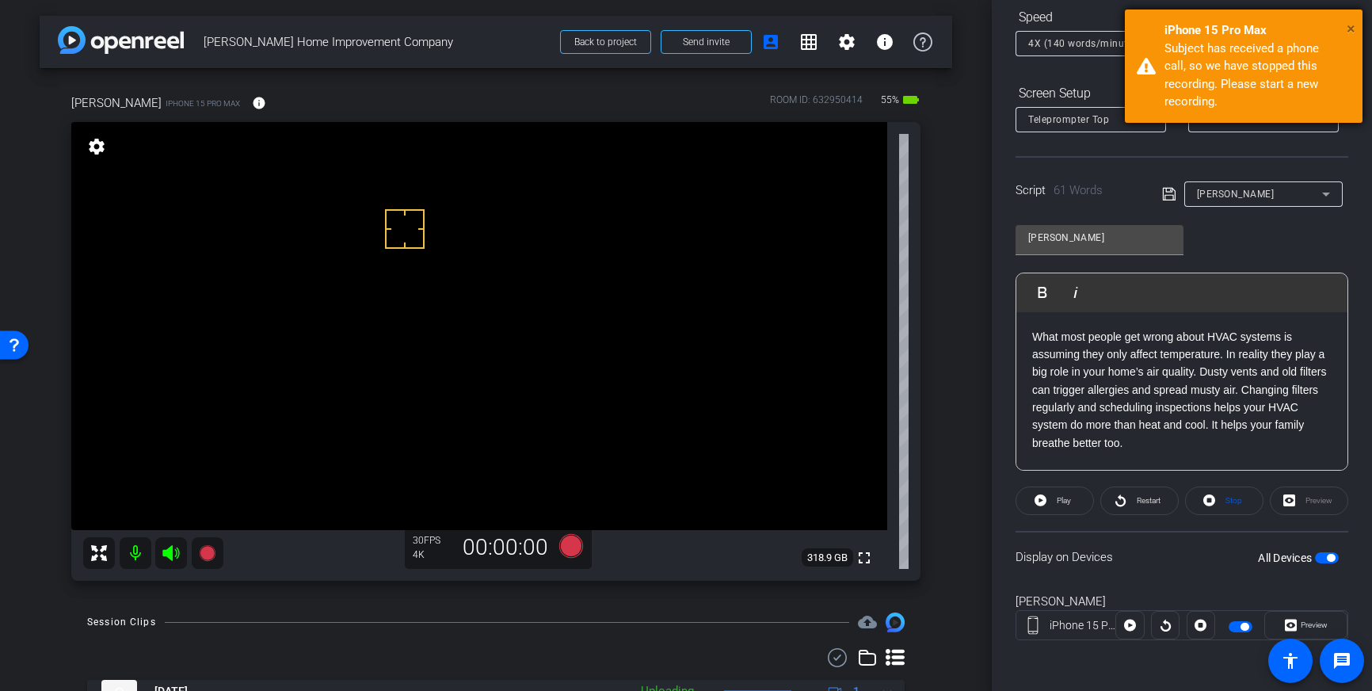
click at [1354, 25] on span "×" at bounding box center [1351, 28] width 9 height 19
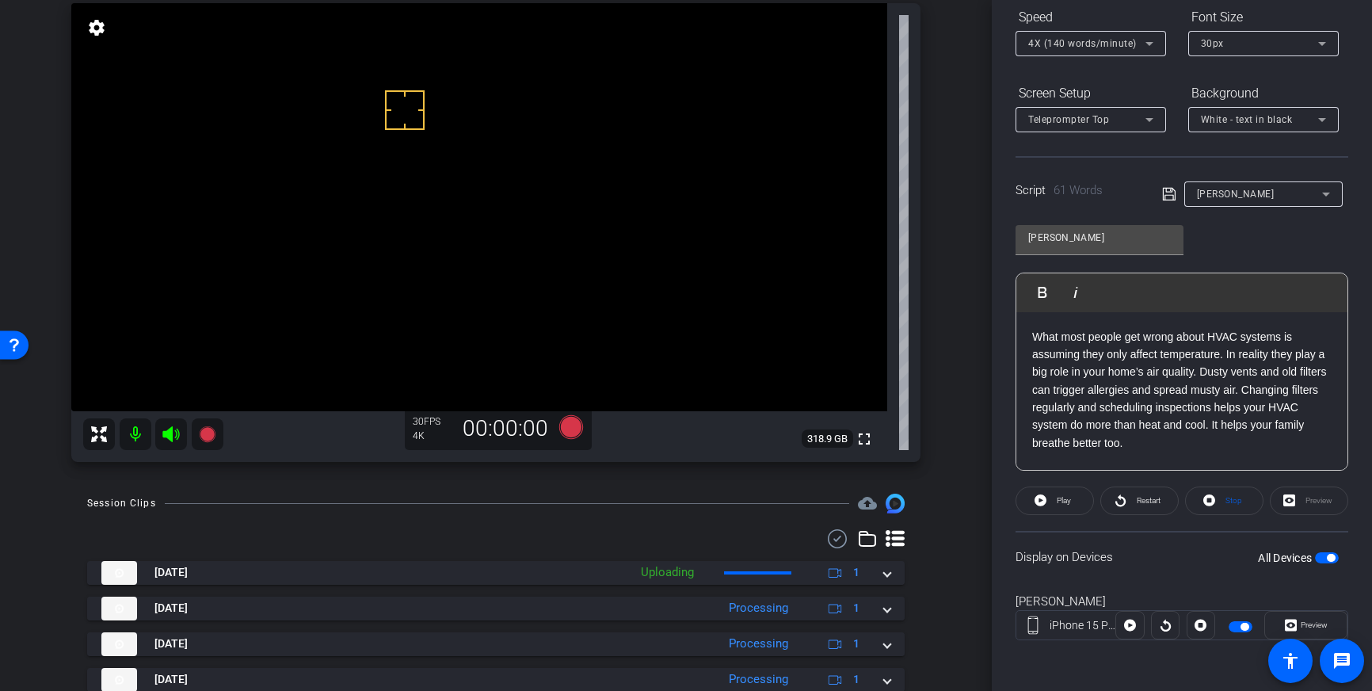
scroll to position [124, 0]
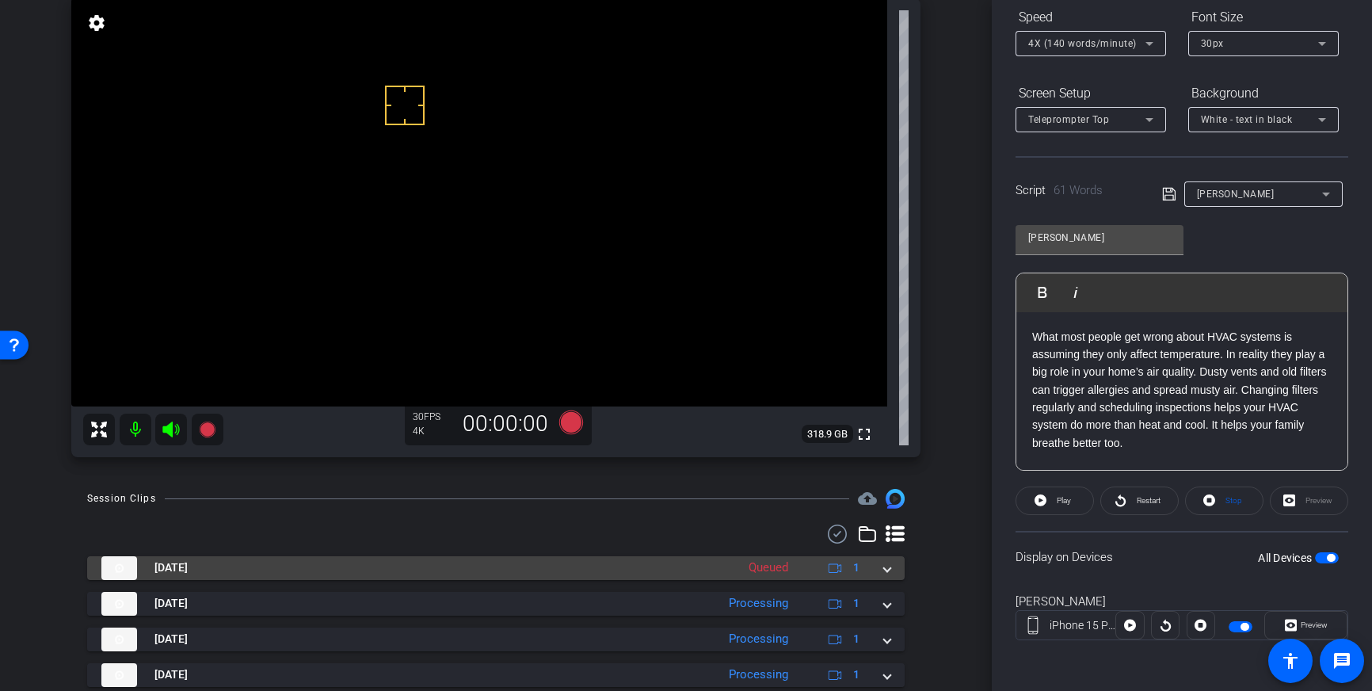
click at [891, 570] on mat-expansion-panel-header "[DATE] Queued 1" at bounding box center [496, 568] width 818 height 24
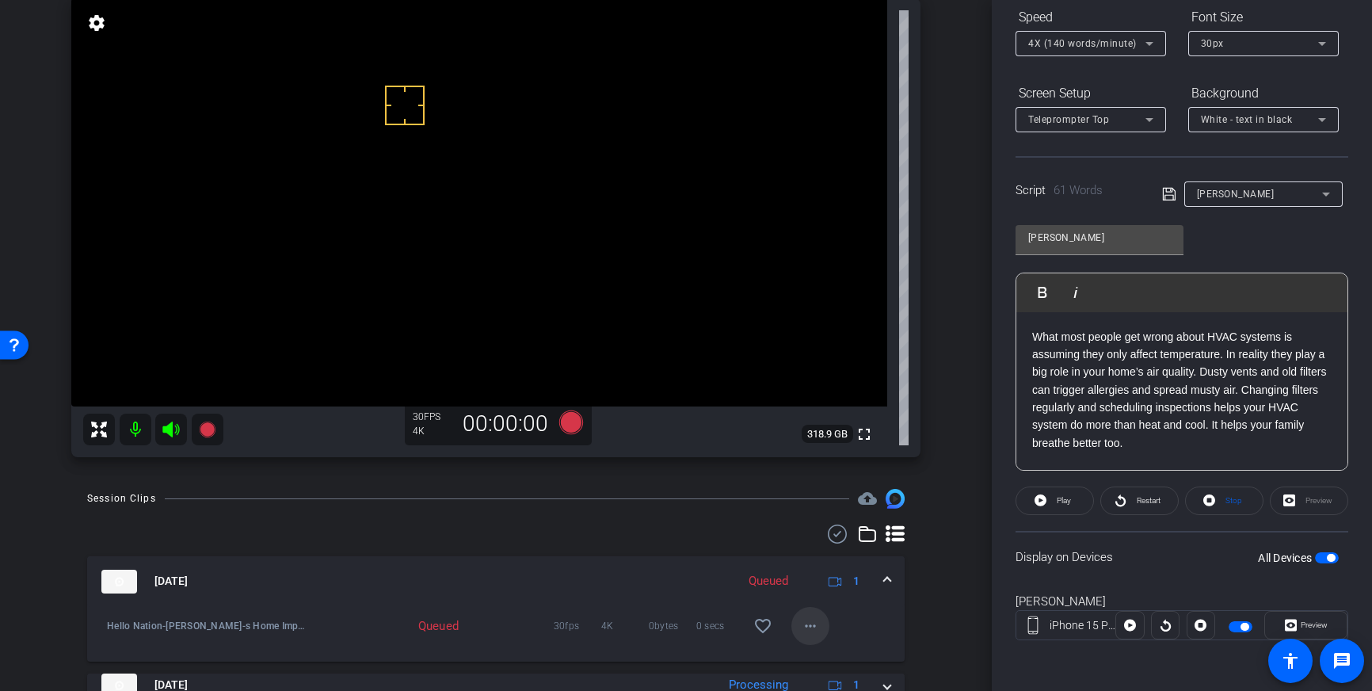
click at [807, 629] on mat-icon "more_horiz" at bounding box center [810, 625] width 19 height 19
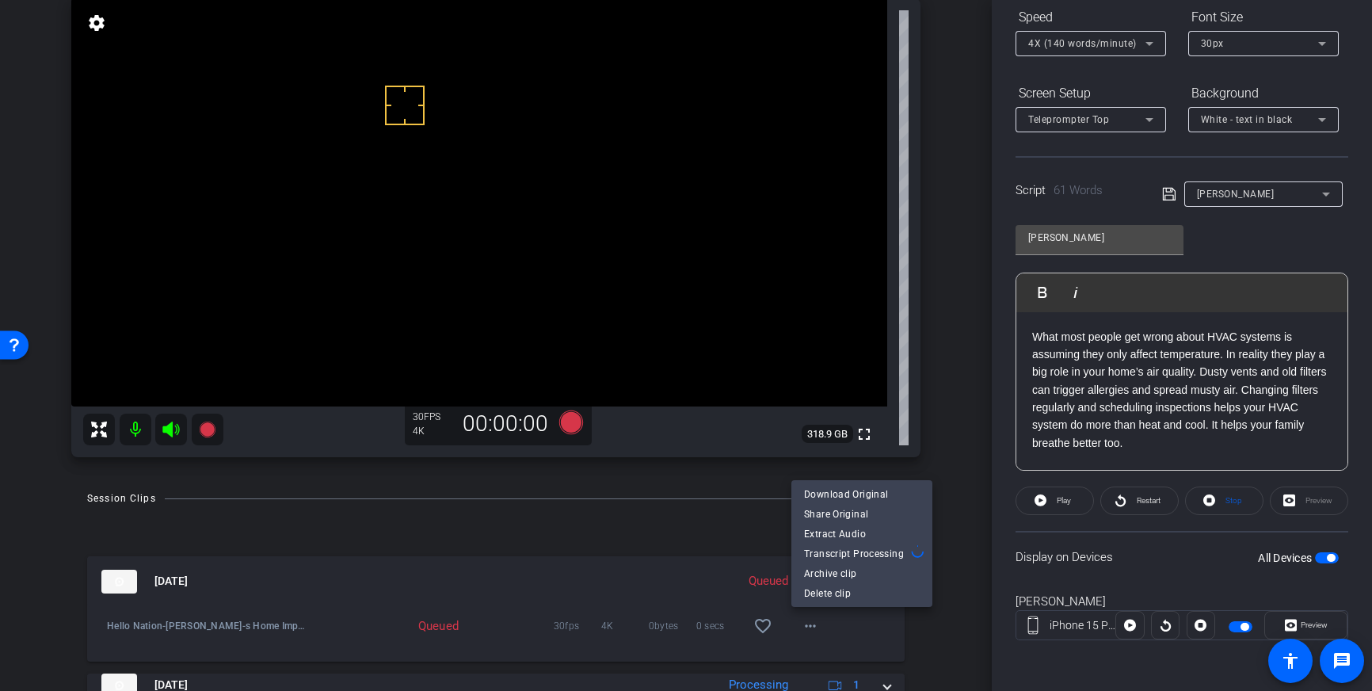
click at [848, 643] on div at bounding box center [686, 345] width 1372 height 691
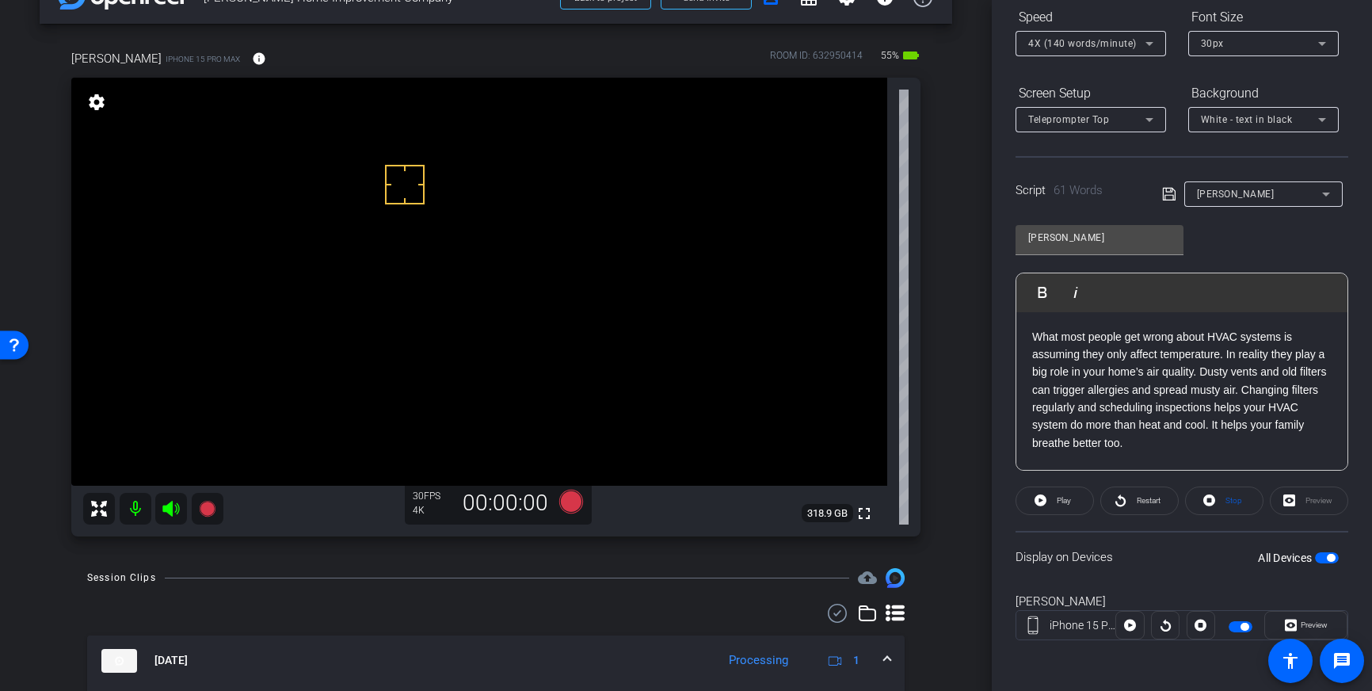
scroll to position [60, 0]
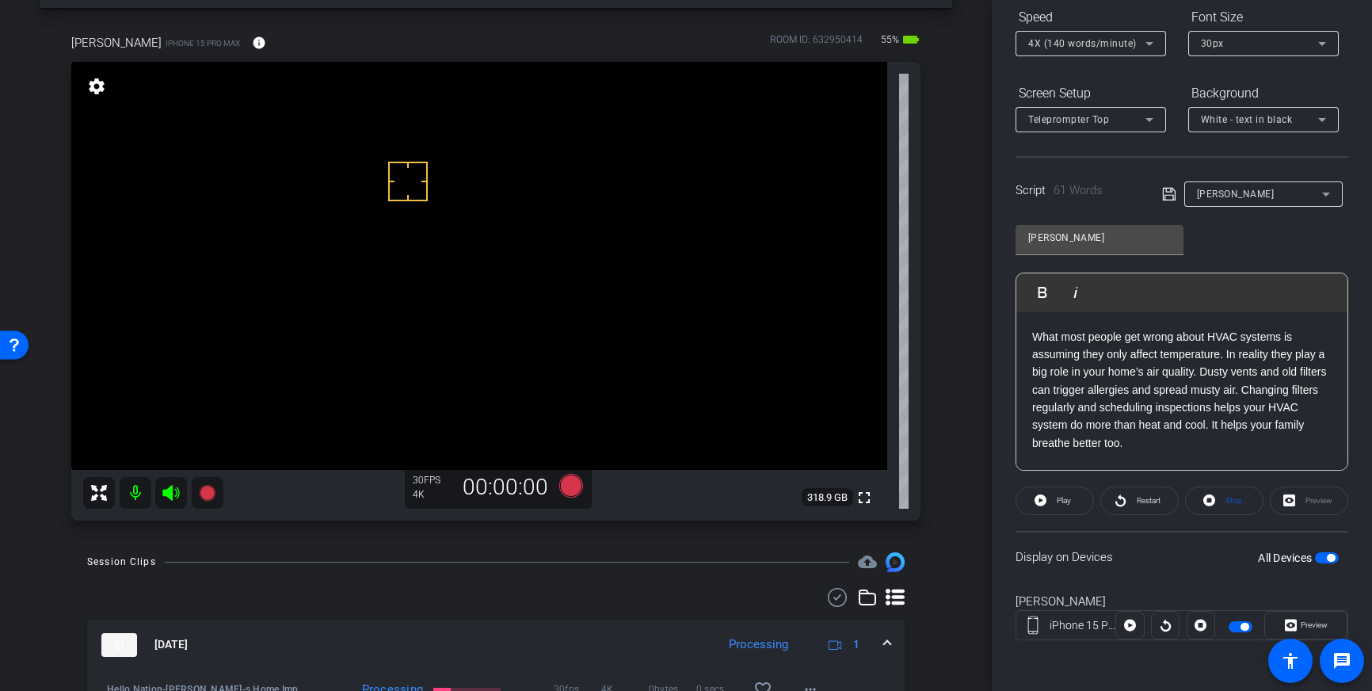
drag, startPoint x: 408, startPoint y: 181, endPoint x: 416, endPoint y: 194, distance: 14.9
click at [574, 483] on icon at bounding box center [571, 486] width 24 height 24
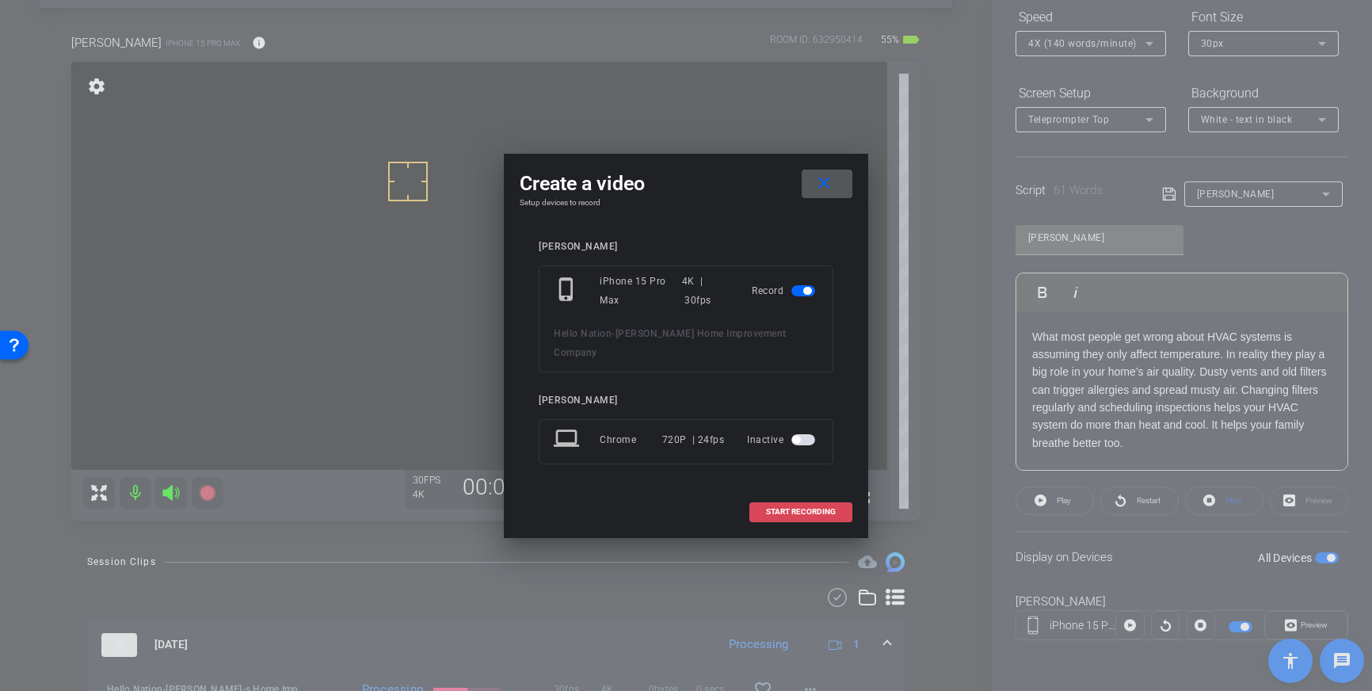
click at [806, 508] on span "START RECORDING" at bounding box center [801, 512] width 70 height 8
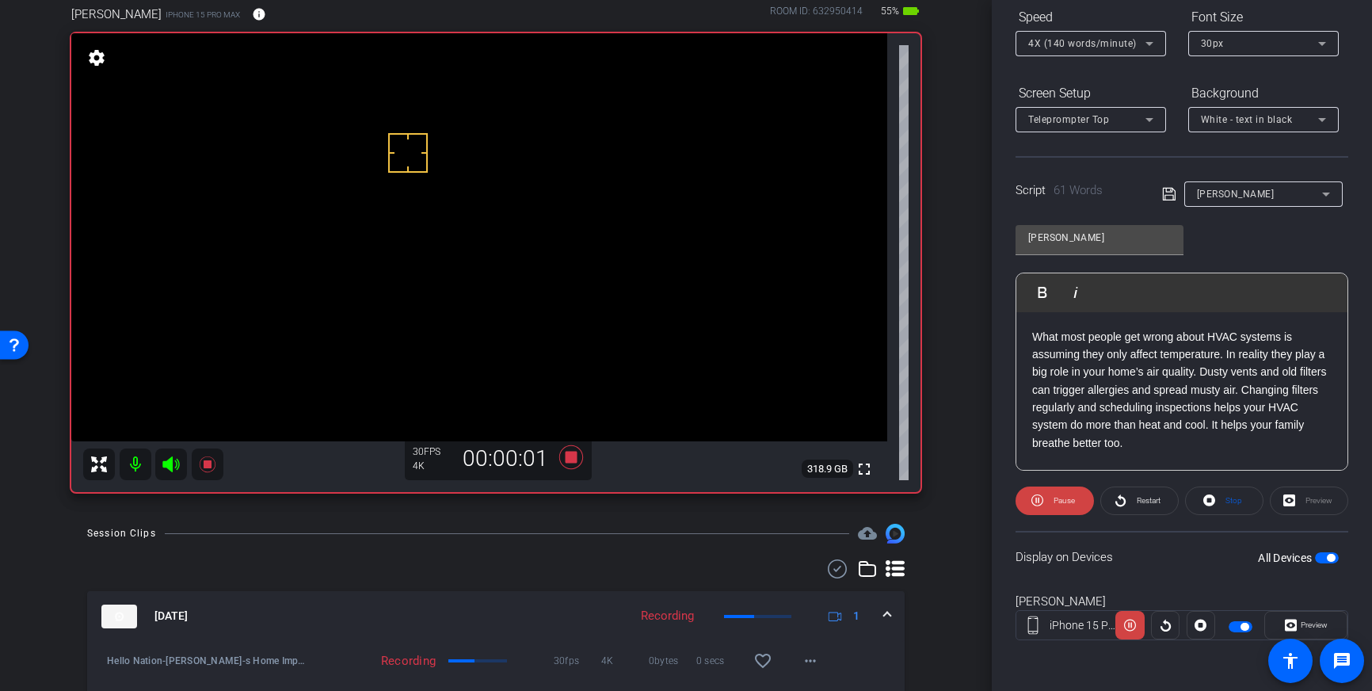
scroll to position [86, 0]
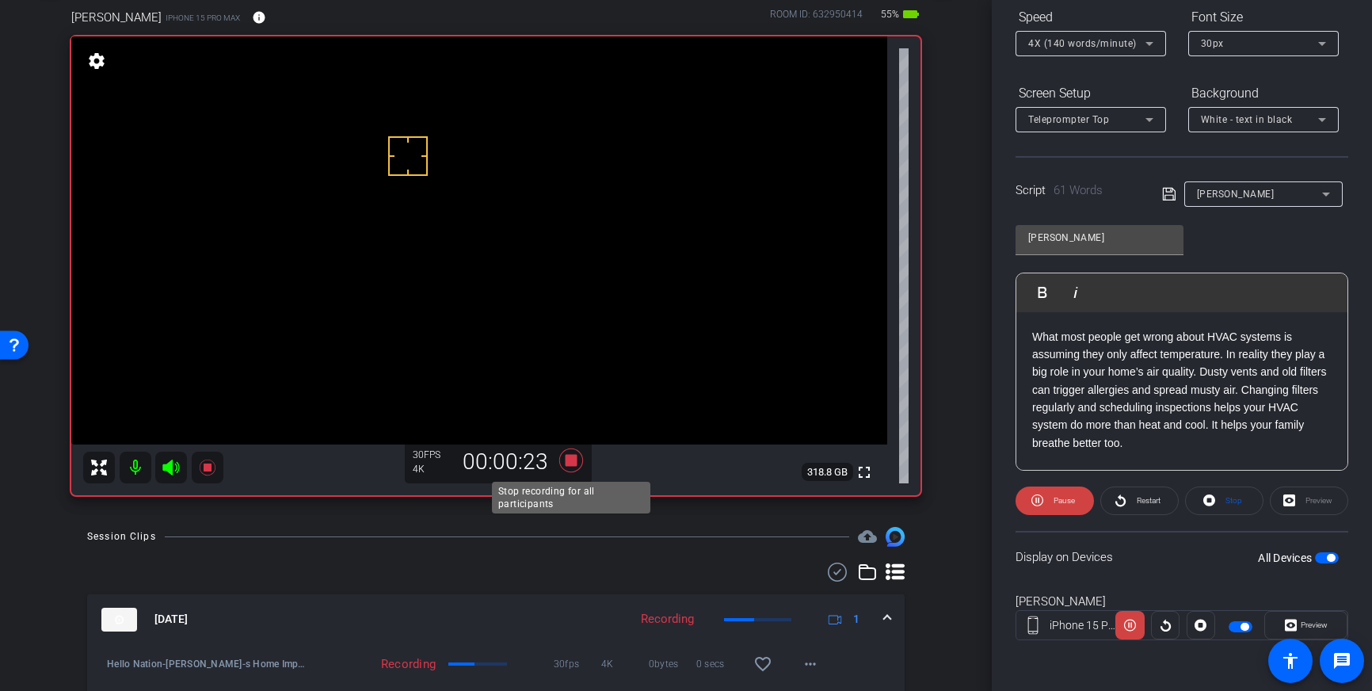
click at [567, 468] on icon at bounding box center [571, 460] width 38 height 29
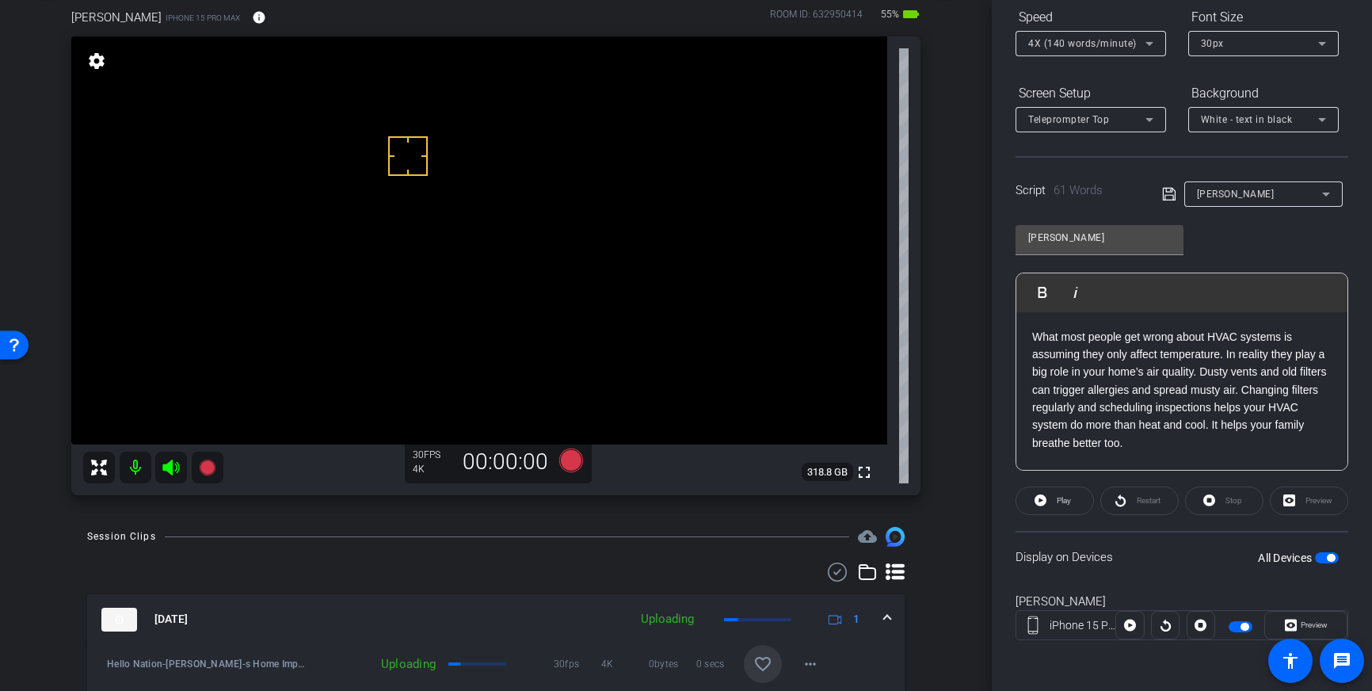
click at [756, 655] on mat-icon "favorite_border" at bounding box center [763, 663] width 19 height 19
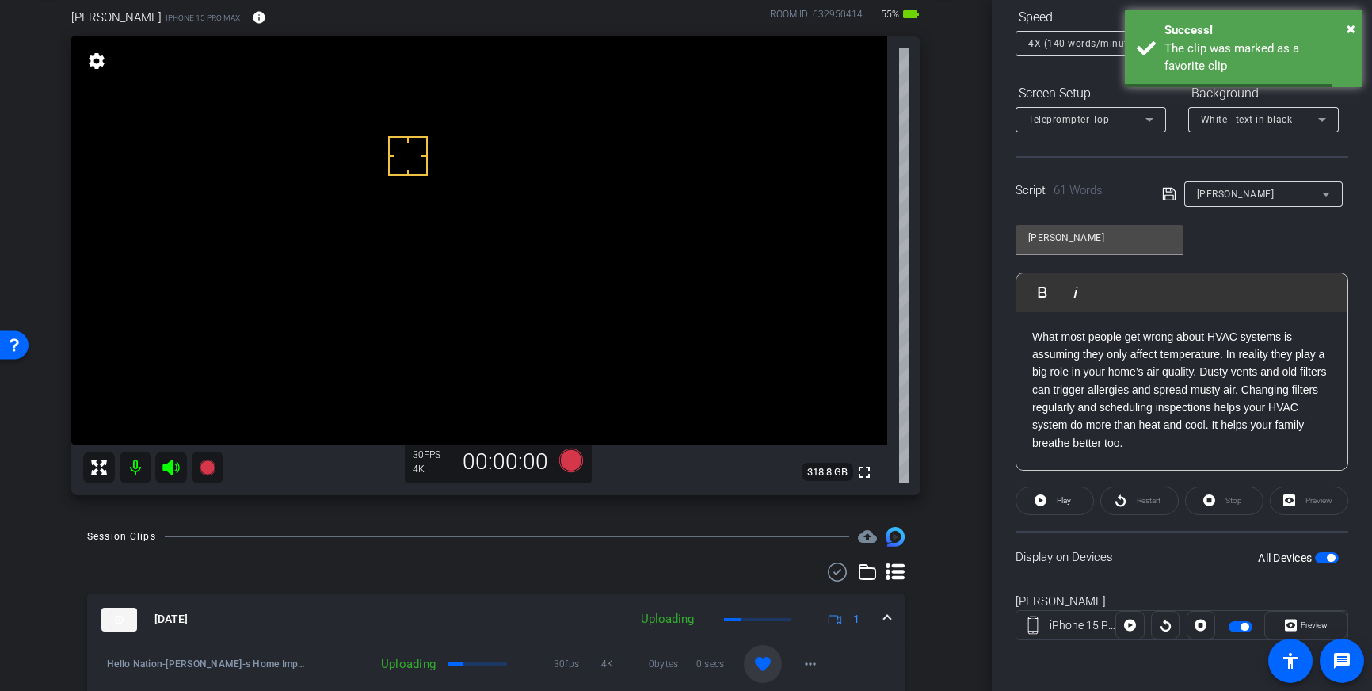
click at [882, 609] on div "[DATE] Uploading 1" at bounding box center [492, 620] width 783 height 24
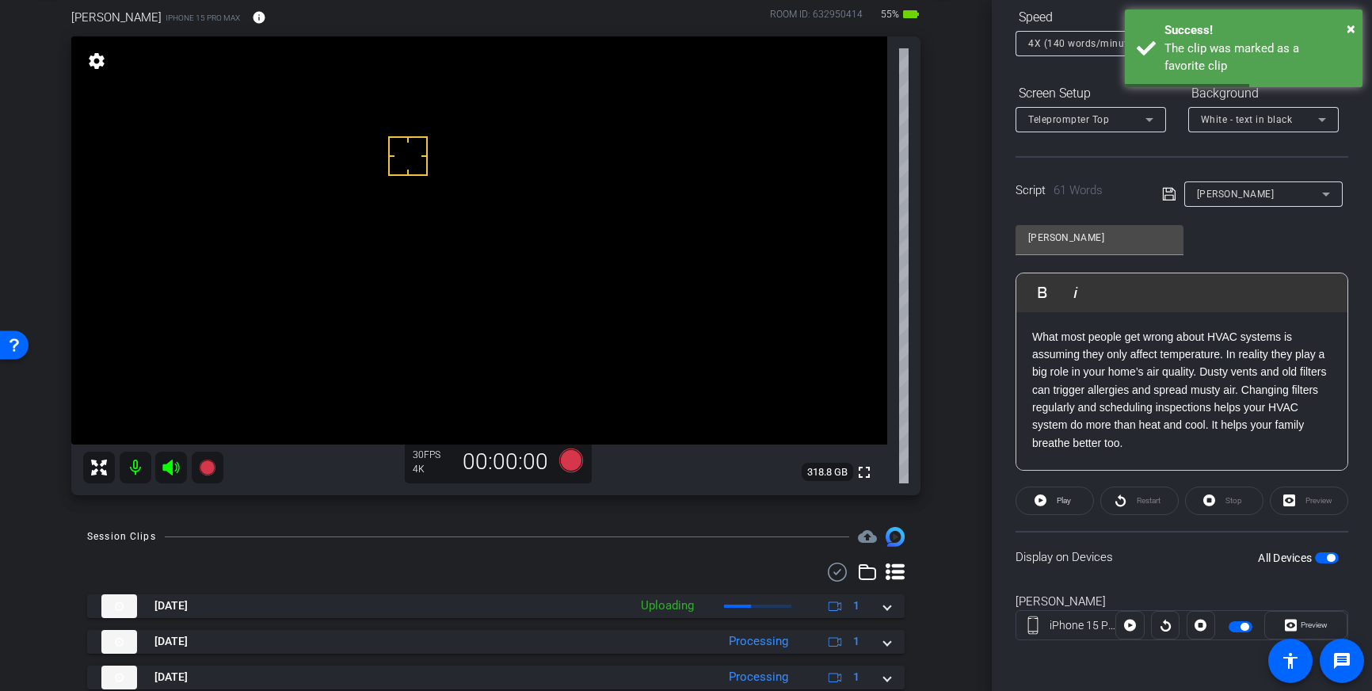
scroll to position [0, 0]
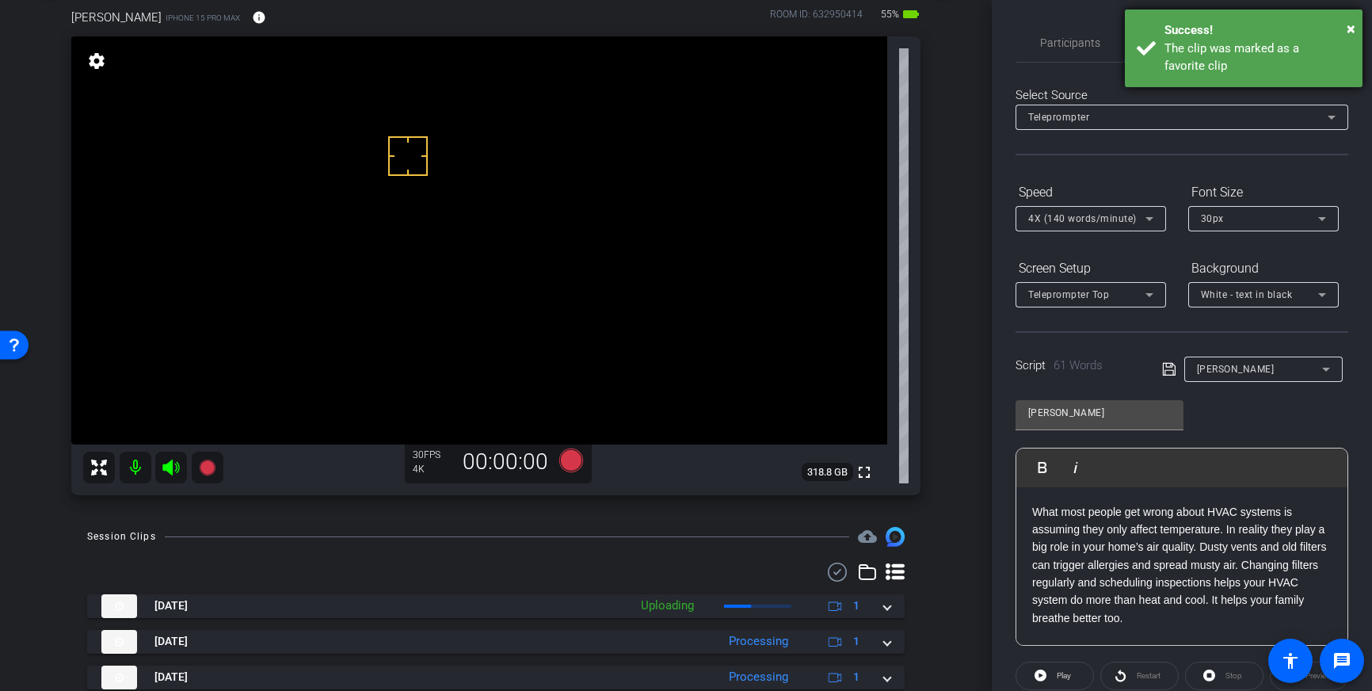
click at [1217, 40] on div "× Success! The clip was marked as a favorite clip" at bounding box center [1244, 49] width 238 height 78
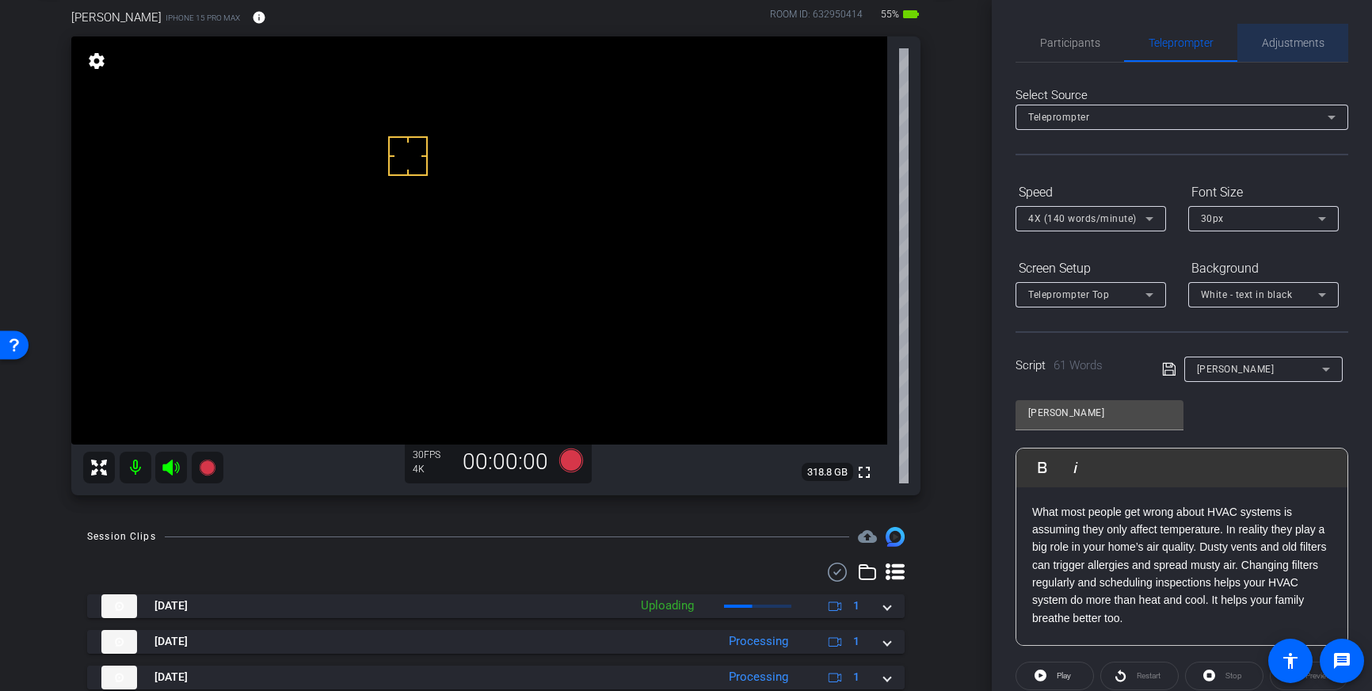
click at [1283, 41] on span "Adjustments" at bounding box center [1293, 42] width 63 height 11
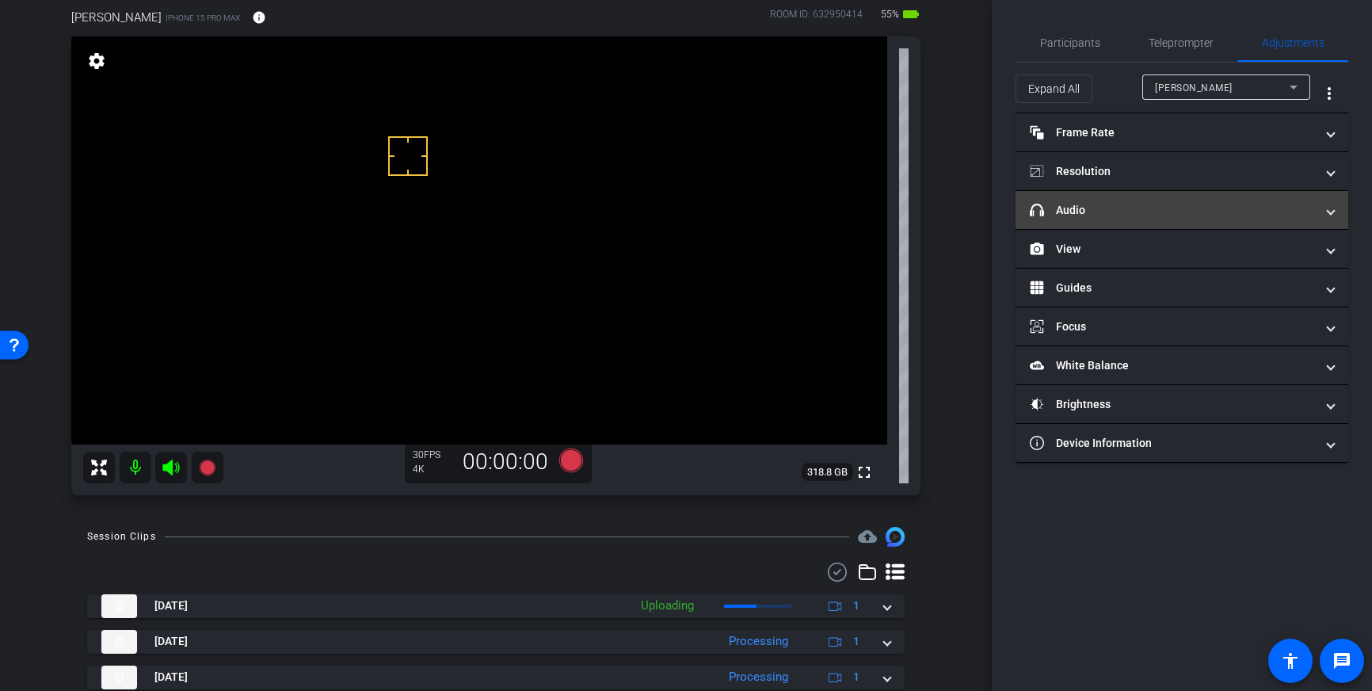
click at [1181, 214] on mat-panel-title "headphone icon Audio" at bounding box center [1172, 210] width 285 height 17
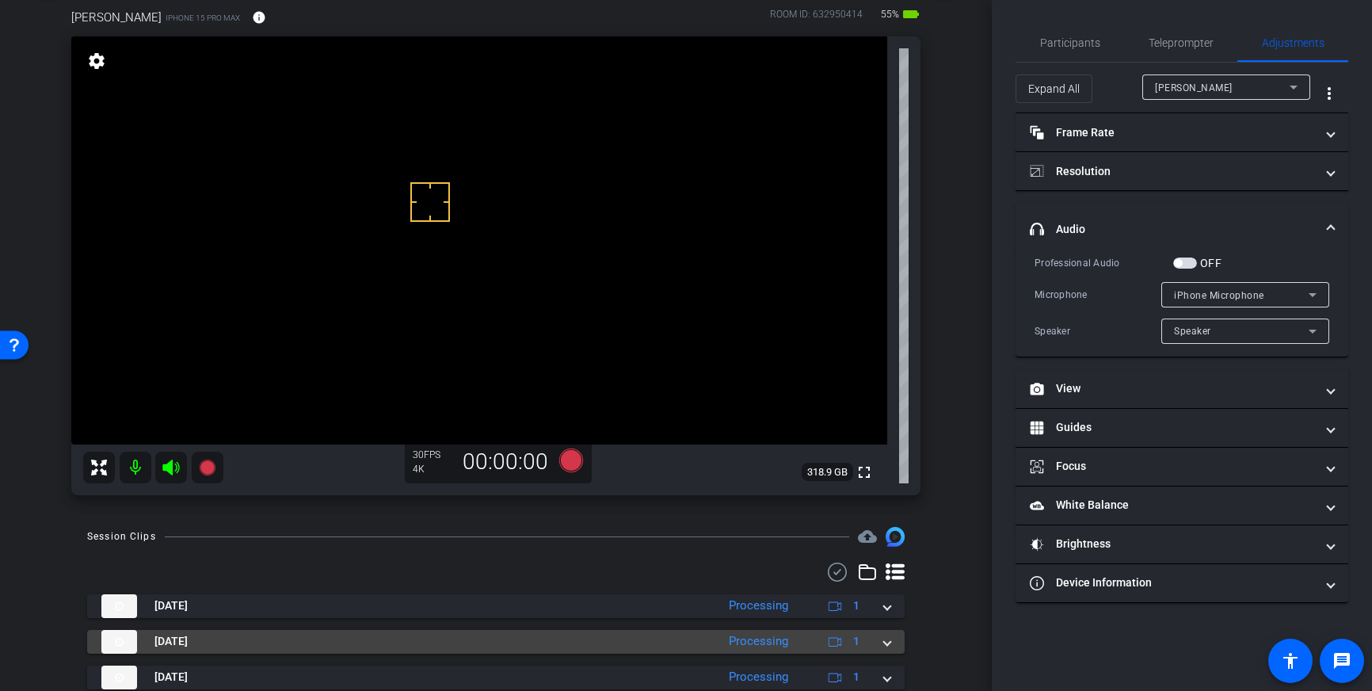
click at [883, 636] on div "Sep 26, 2025 Processing 1" at bounding box center [492, 642] width 783 height 24
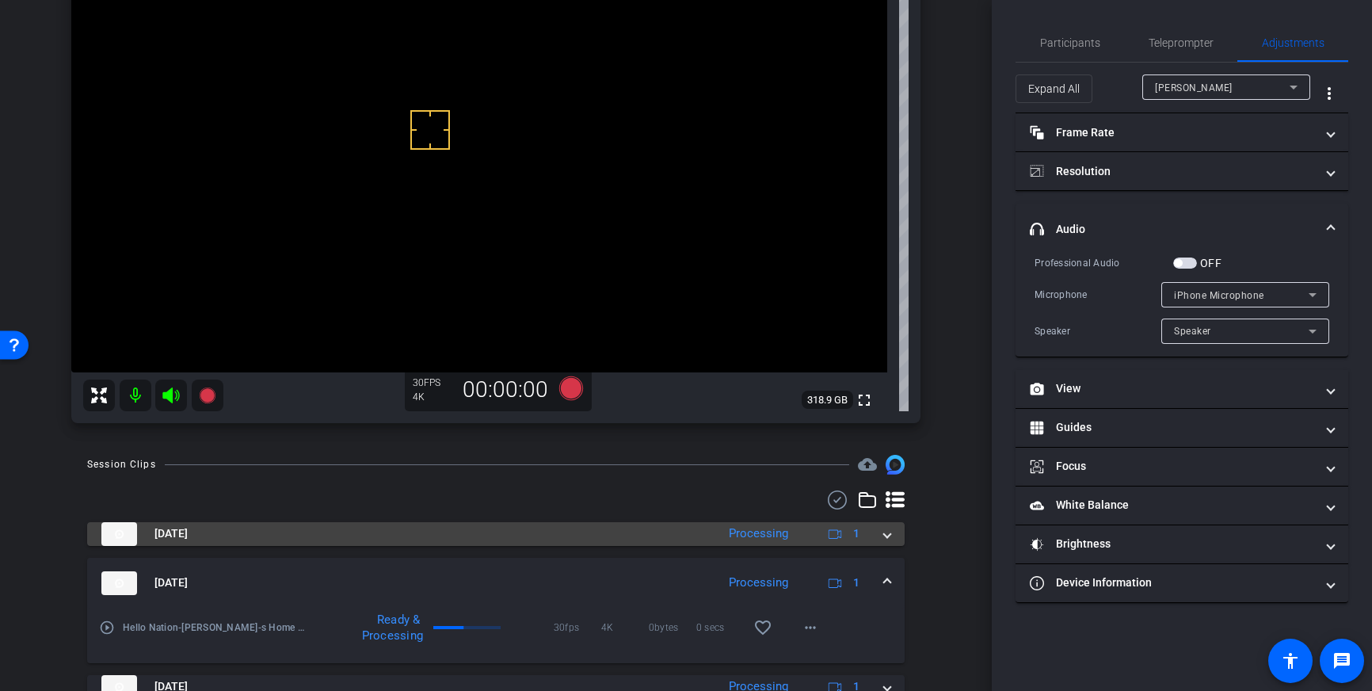
scroll to position [227, 0]
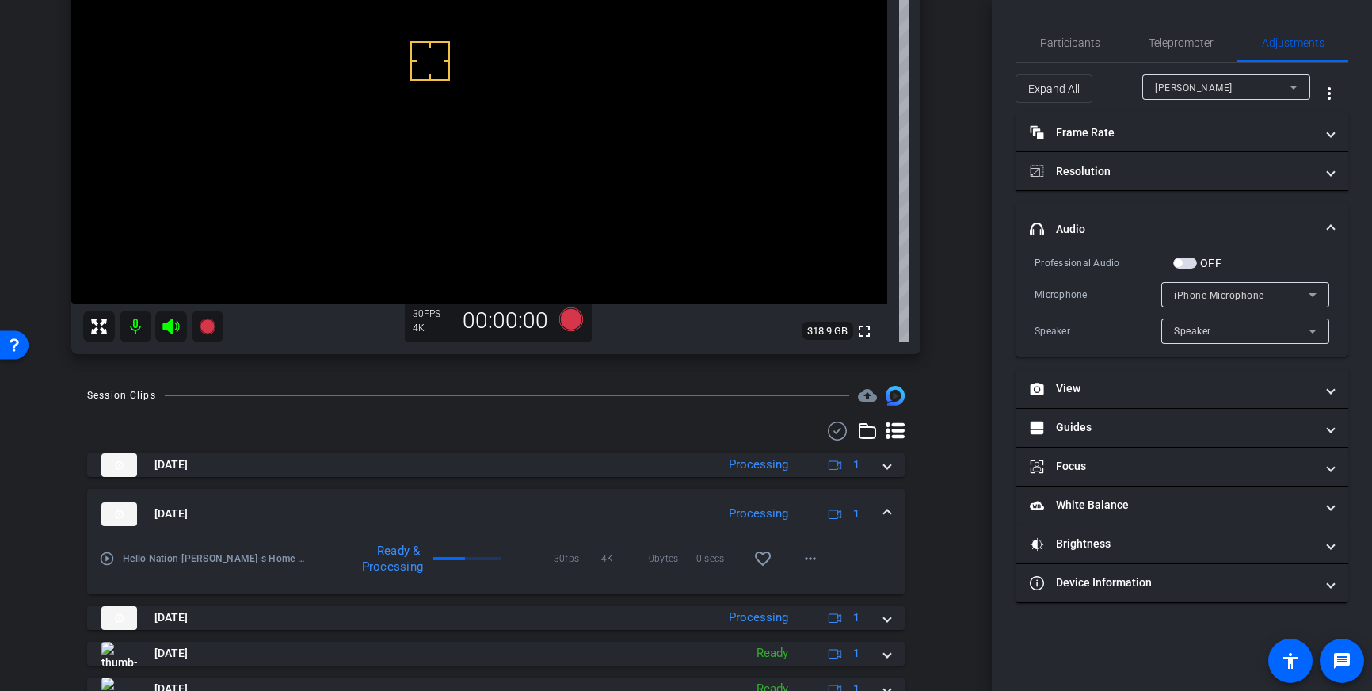
click at [886, 516] on span at bounding box center [887, 514] width 6 height 17
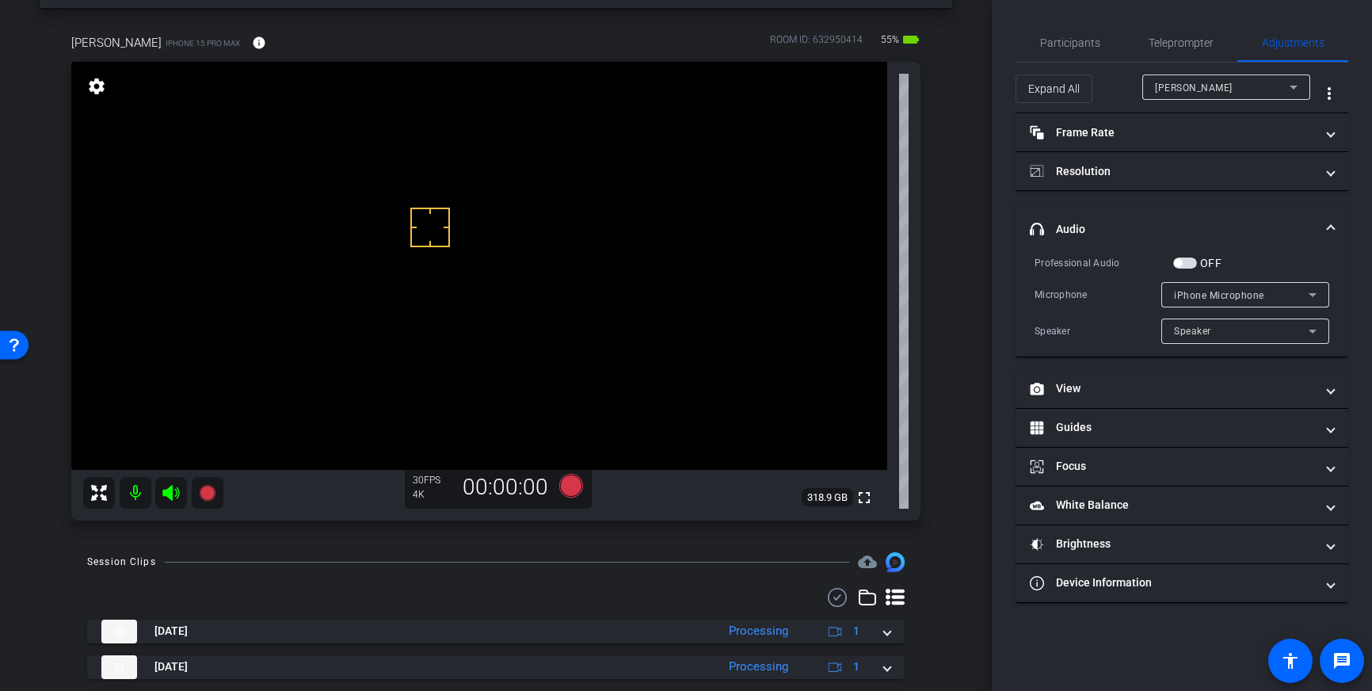
scroll to position [26, 0]
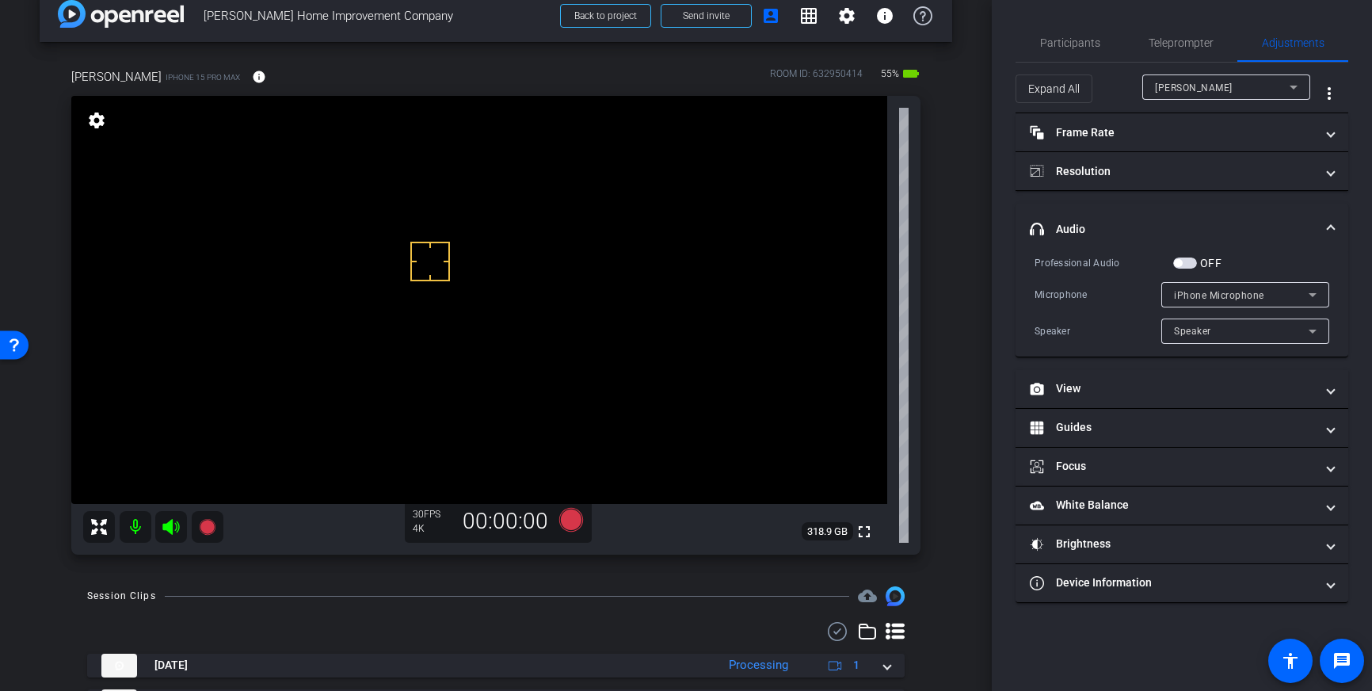
click at [1189, 264] on span "button" at bounding box center [1185, 263] width 24 height 11
click at [571, 523] on icon at bounding box center [571, 520] width 24 height 24
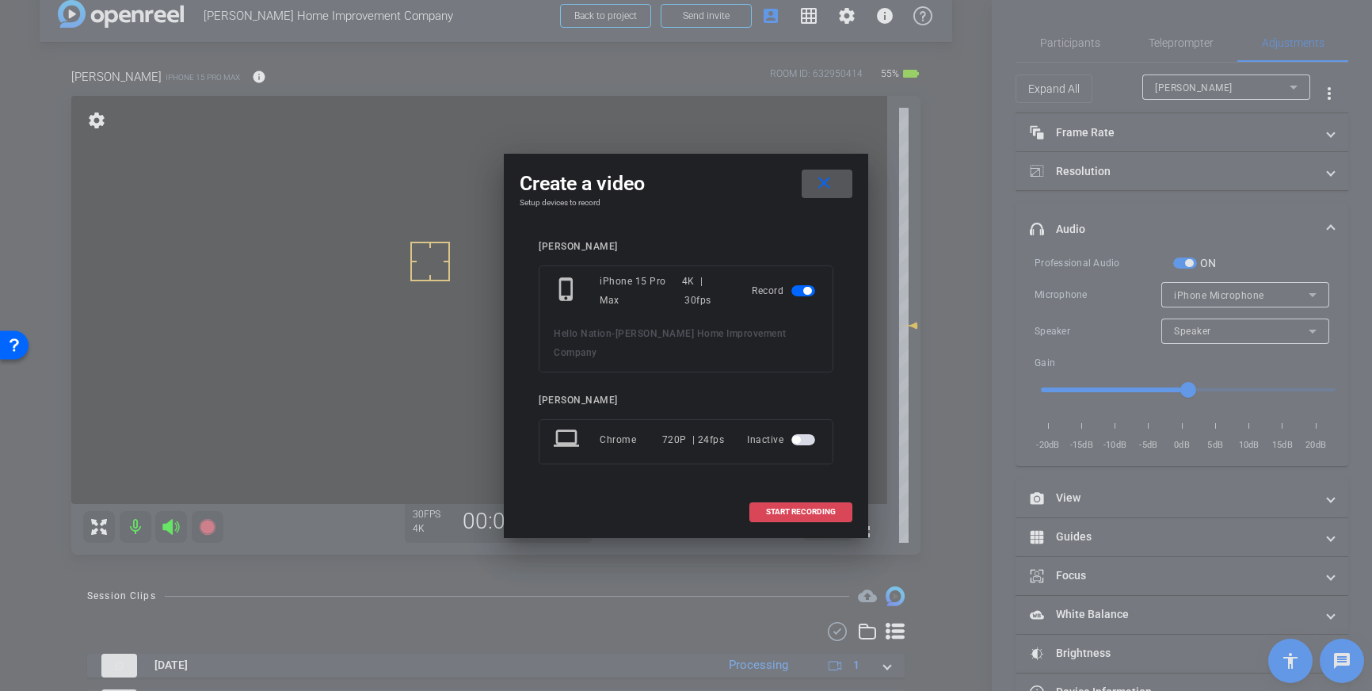
click at [784, 508] on span at bounding box center [800, 512] width 101 height 38
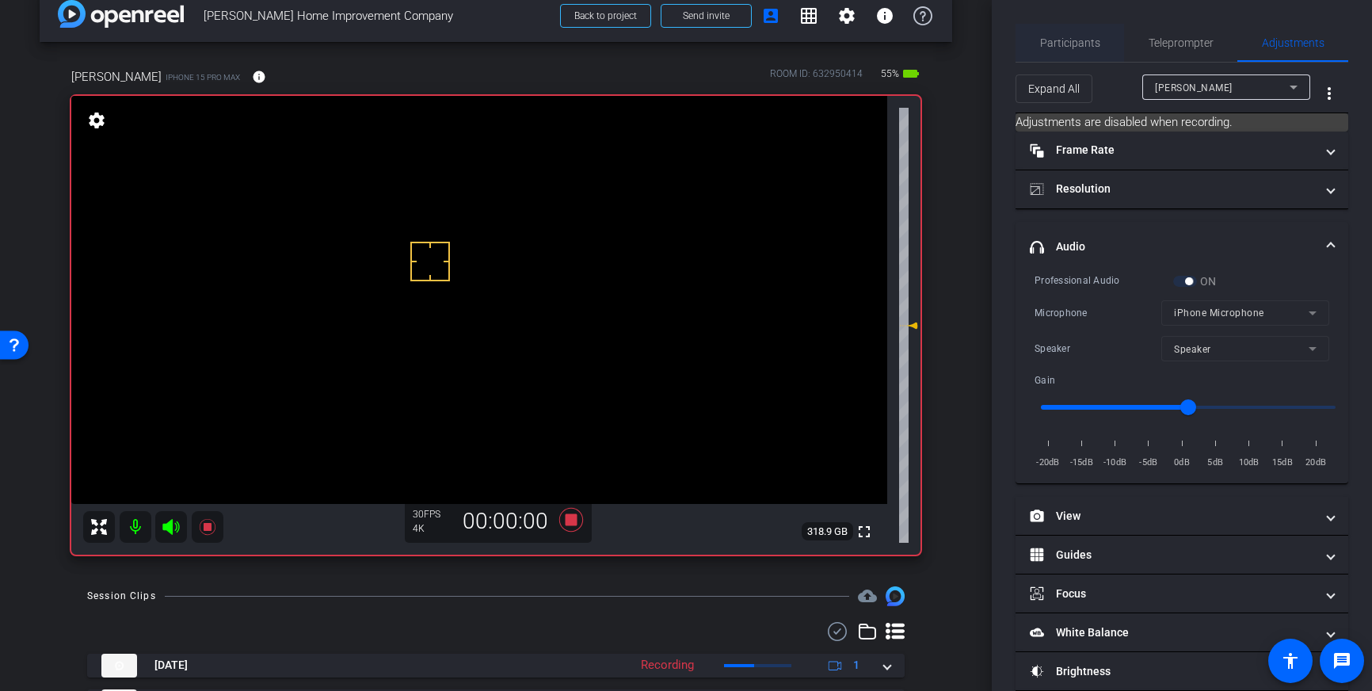
click at [1075, 44] on span "Participants" at bounding box center [1070, 42] width 60 height 11
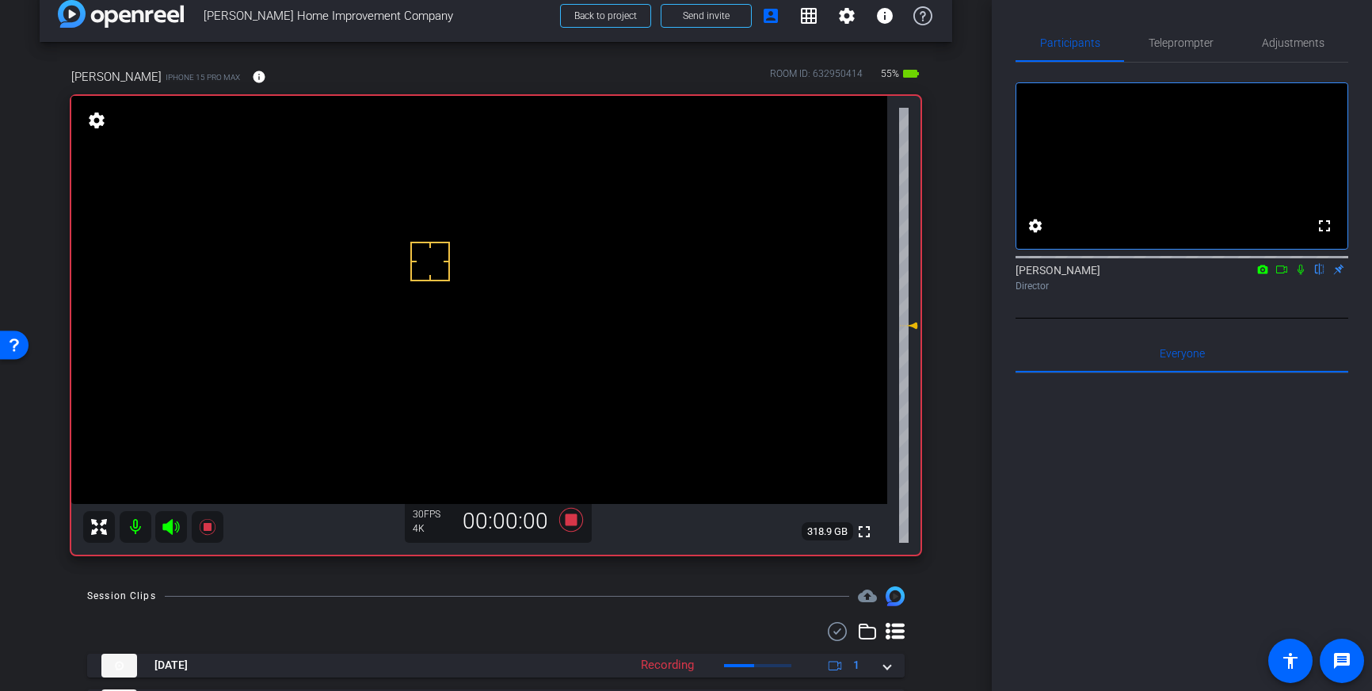
click at [1299, 275] on icon at bounding box center [1301, 269] width 13 height 11
click at [573, 522] on icon at bounding box center [571, 520] width 24 height 24
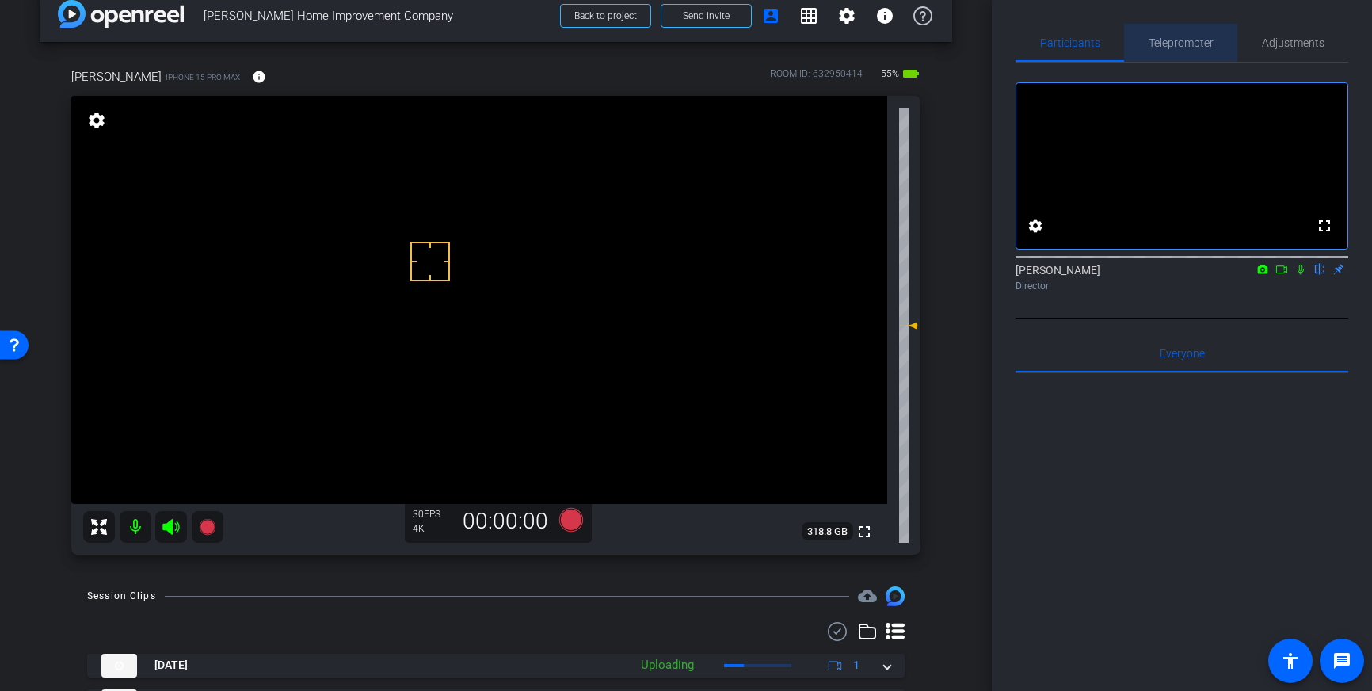
click at [1166, 52] on span "Teleprompter" at bounding box center [1181, 43] width 65 height 38
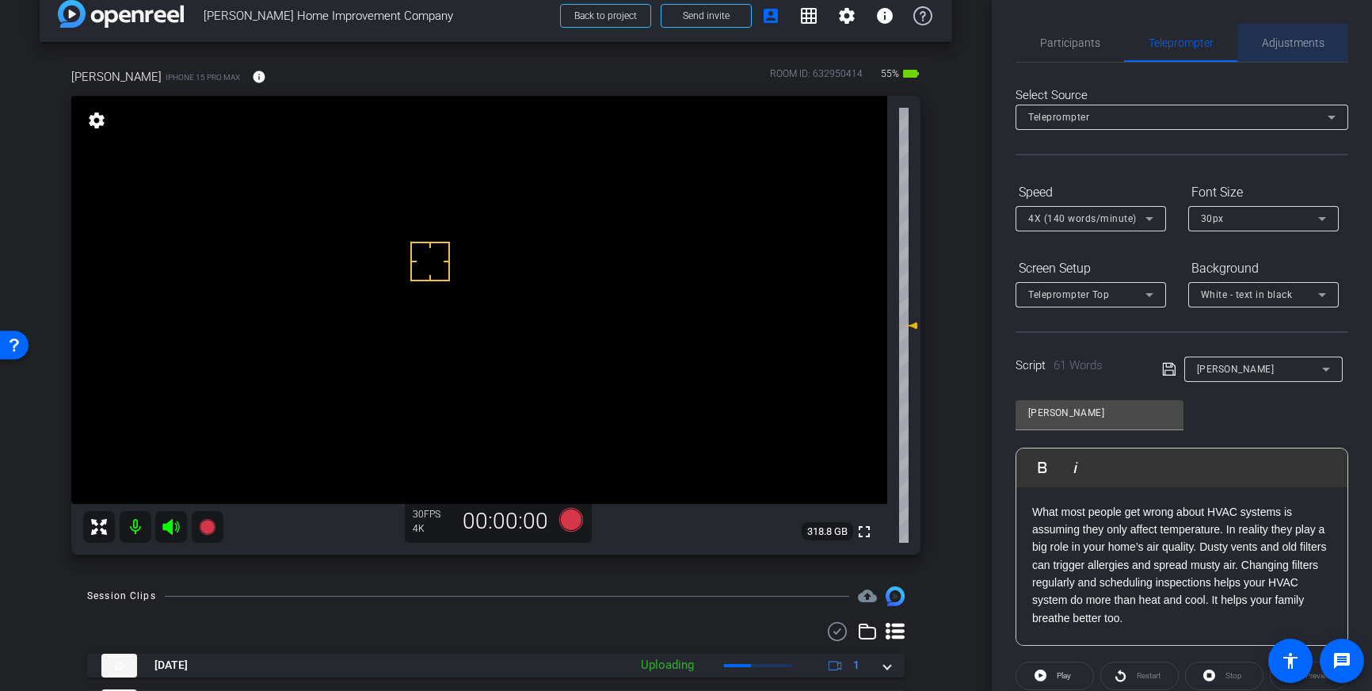
click at [1280, 50] on span "Adjustments" at bounding box center [1293, 43] width 63 height 38
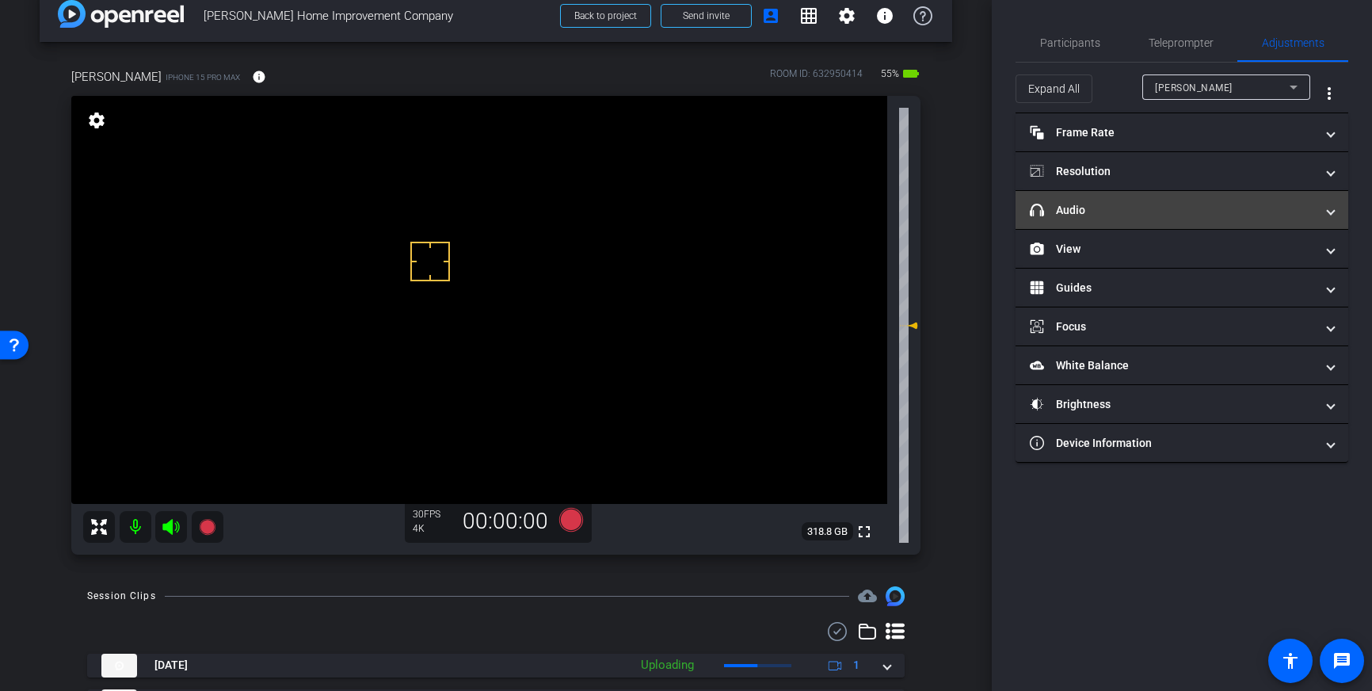
click at [1219, 222] on mat-expansion-panel-header "headphone icon Audio" at bounding box center [1182, 210] width 333 height 38
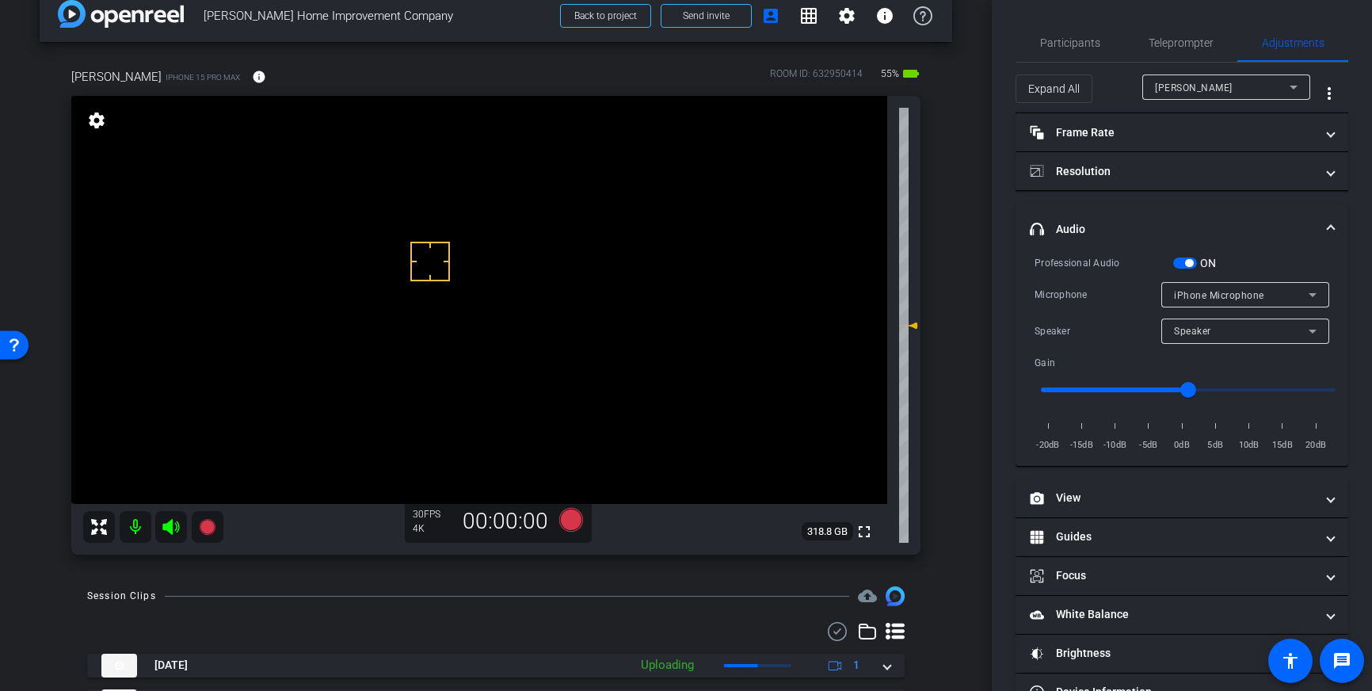
click at [1187, 261] on span "button" at bounding box center [1189, 263] width 8 height 8
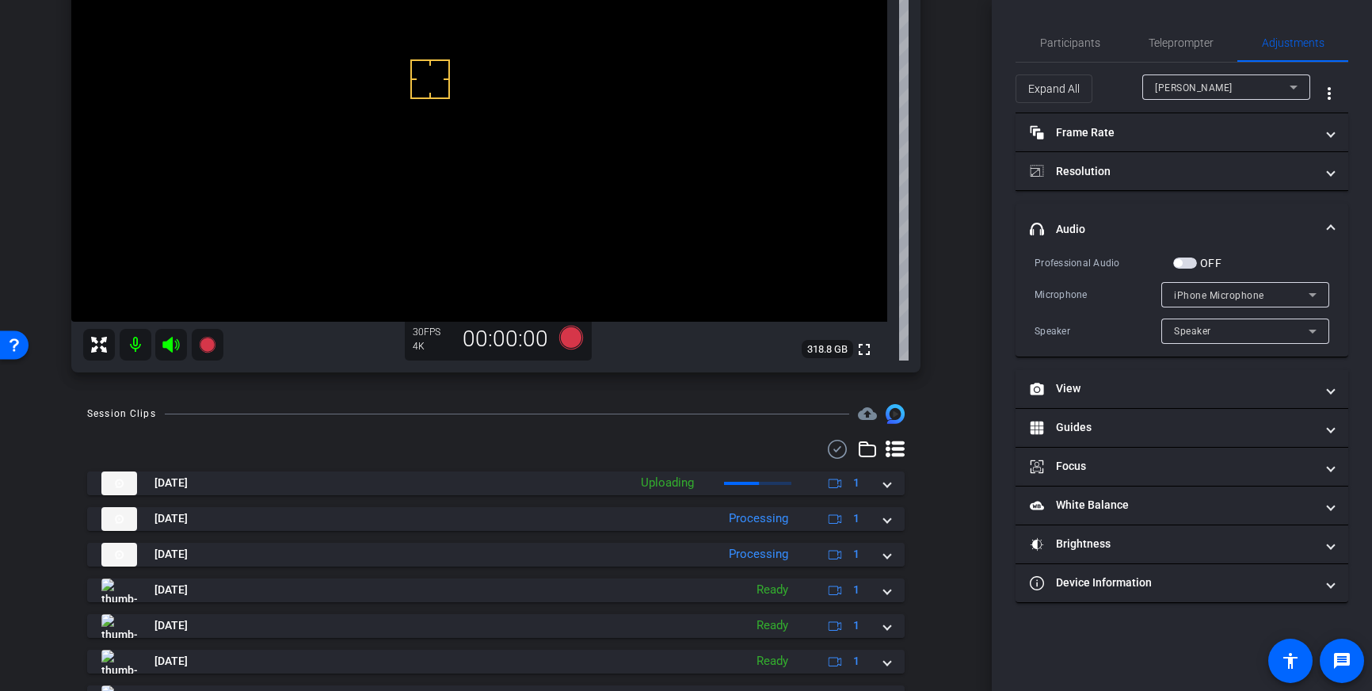
scroll to position [212, 0]
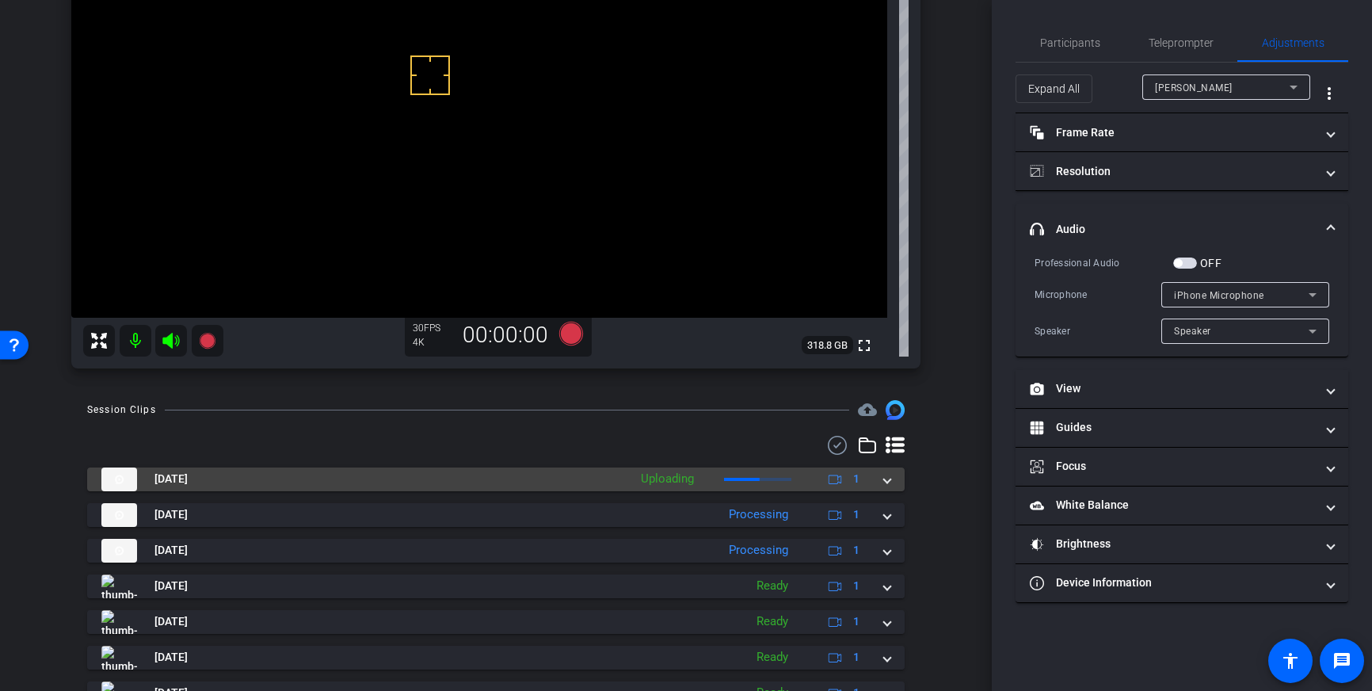
click at [895, 490] on mat-expansion-panel-header "[DATE] Uploading 1" at bounding box center [496, 479] width 818 height 24
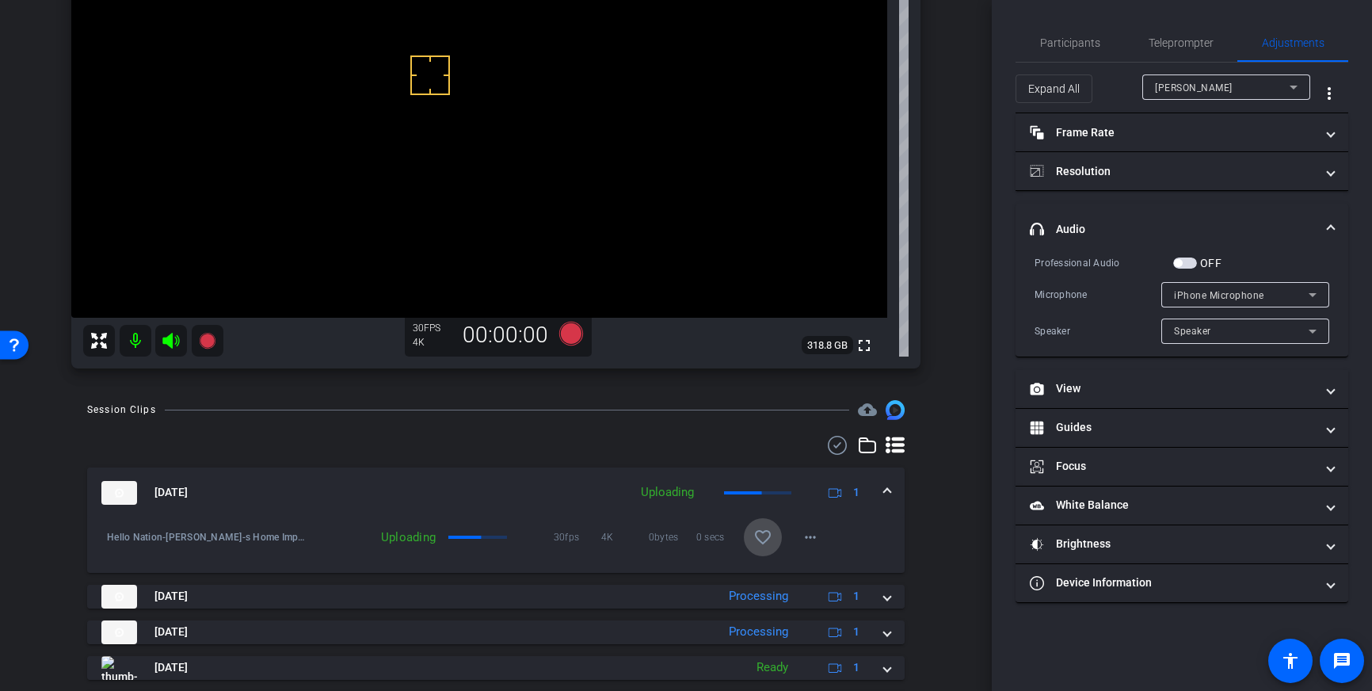
click at [767, 539] on mat-icon "favorite_border" at bounding box center [763, 537] width 19 height 19
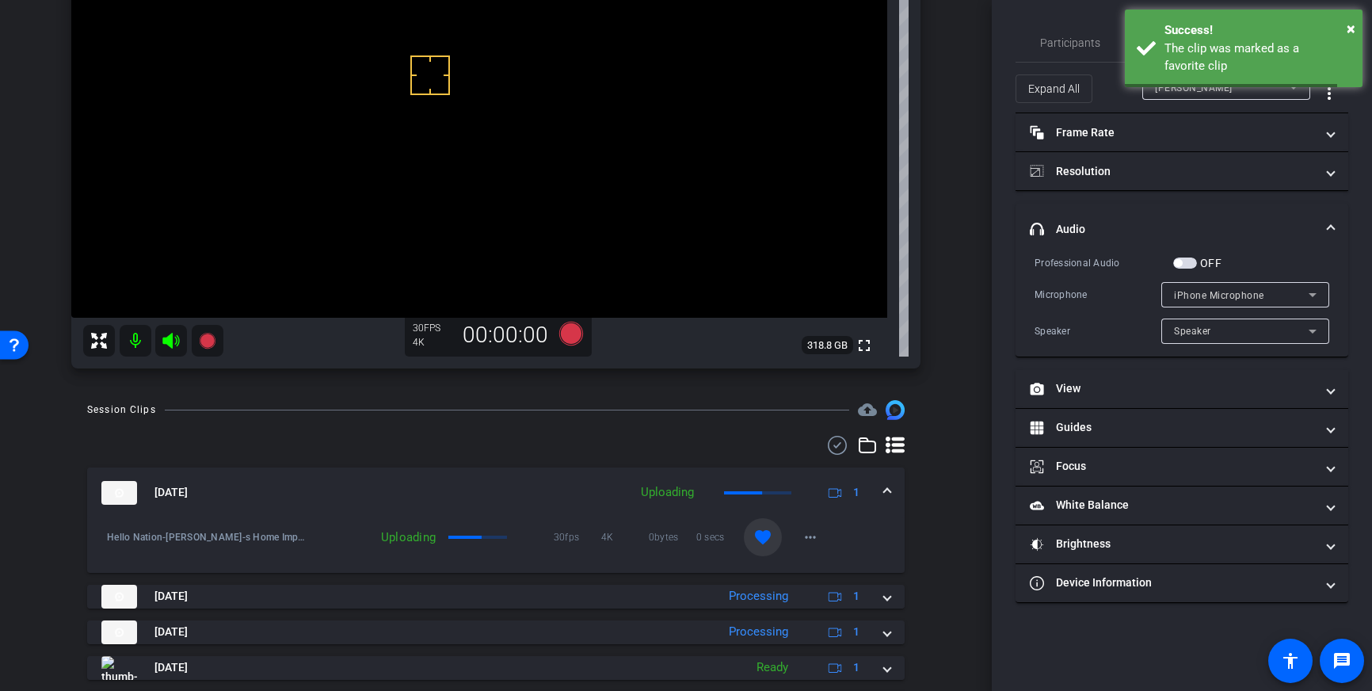
click at [891, 491] on span at bounding box center [887, 492] width 6 height 17
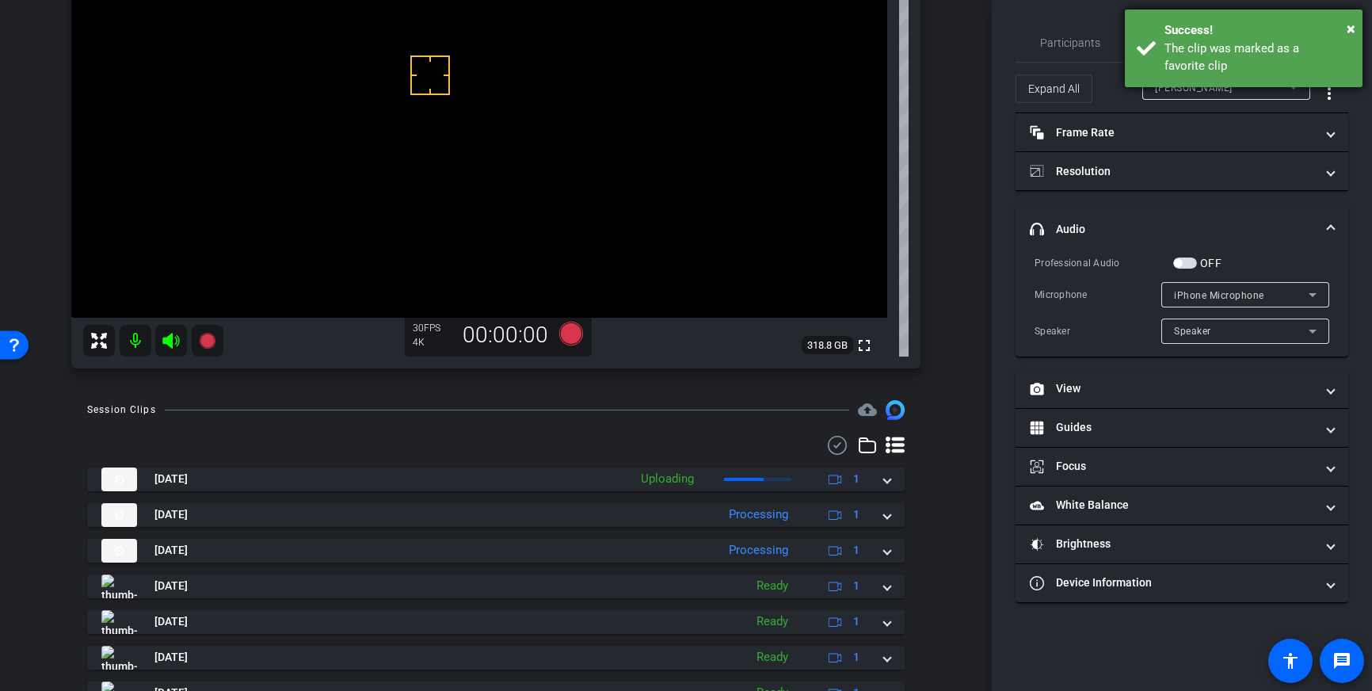
click at [1175, 40] on div "The clip was marked as a favorite clip" at bounding box center [1258, 58] width 186 height 36
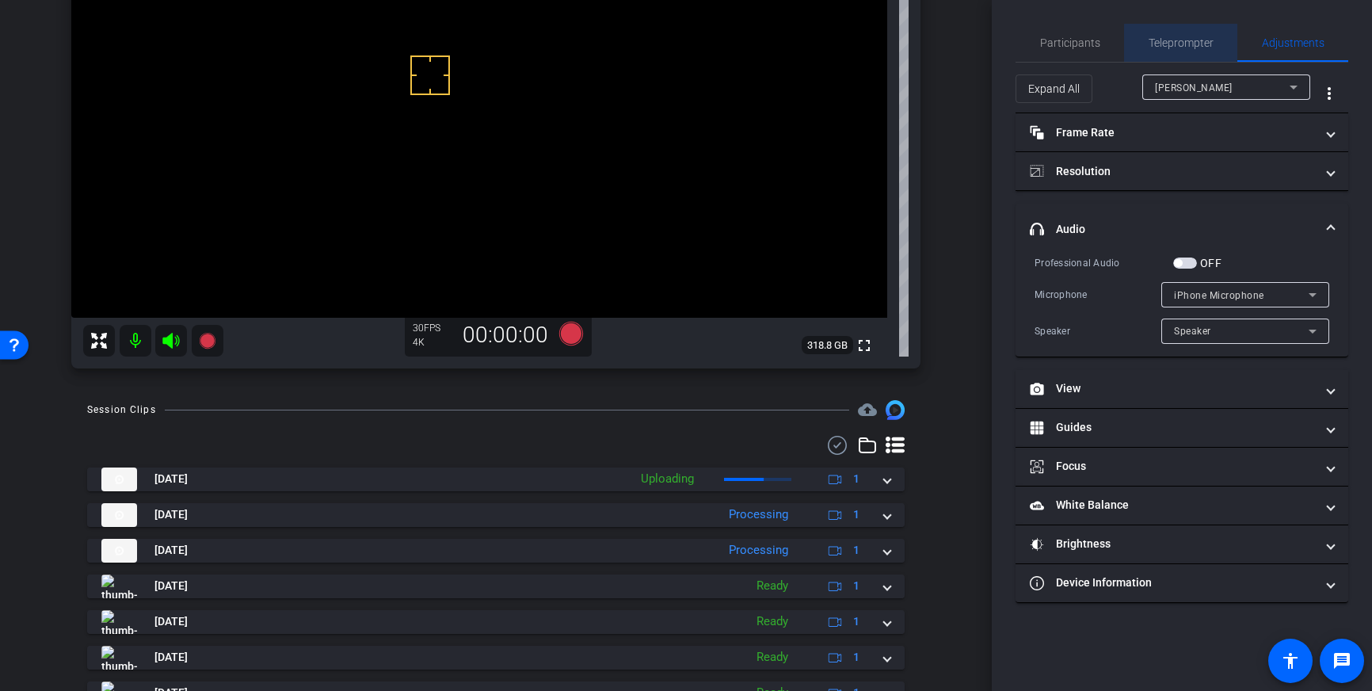
click at [1208, 44] on span "Teleprompter" at bounding box center [1181, 42] width 65 height 11
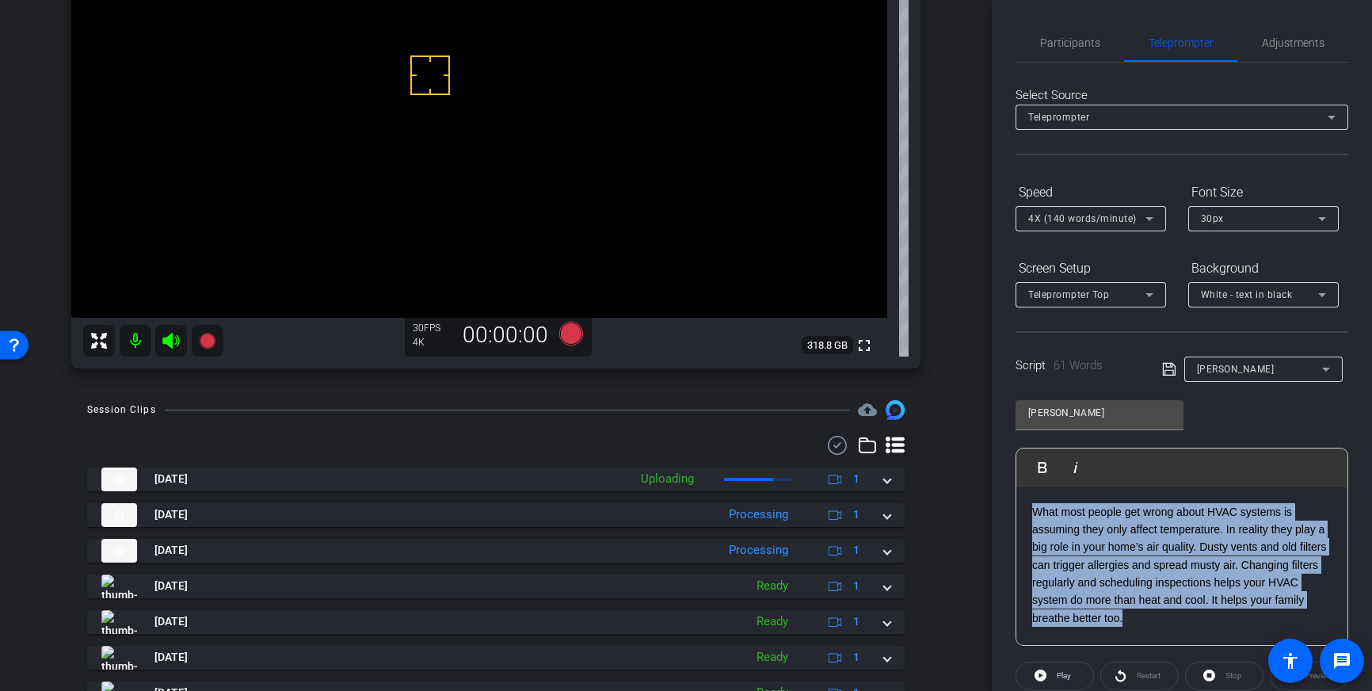
drag, startPoint x: 1128, startPoint y: 616, endPoint x: 1028, endPoint y: 515, distance: 142.9
click at [1028, 515] on div "What most people get wrong about HVAC systems is assuming they only affect temp…" at bounding box center [1182, 566] width 331 height 158
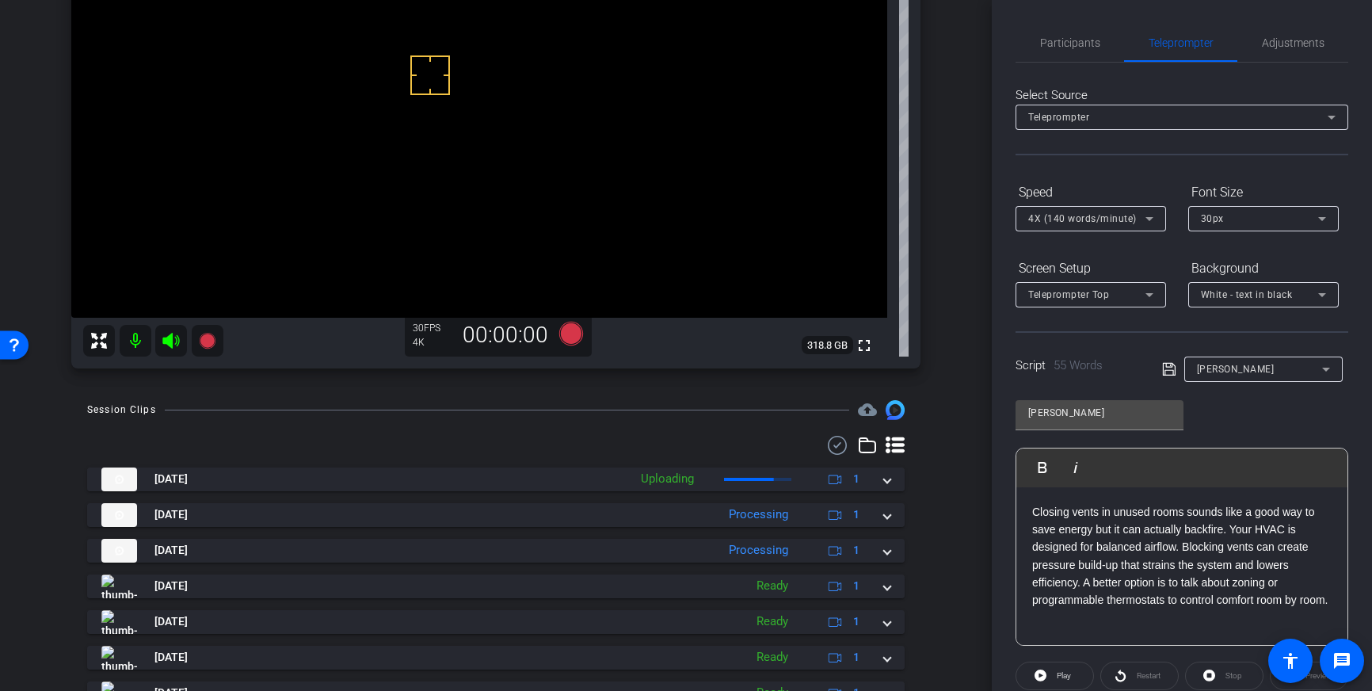
drag, startPoint x: 1169, startPoint y: 370, endPoint x: 1221, endPoint y: 416, distance: 69.0
click at [1169, 370] on icon at bounding box center [1168, 369] width 13 height 13
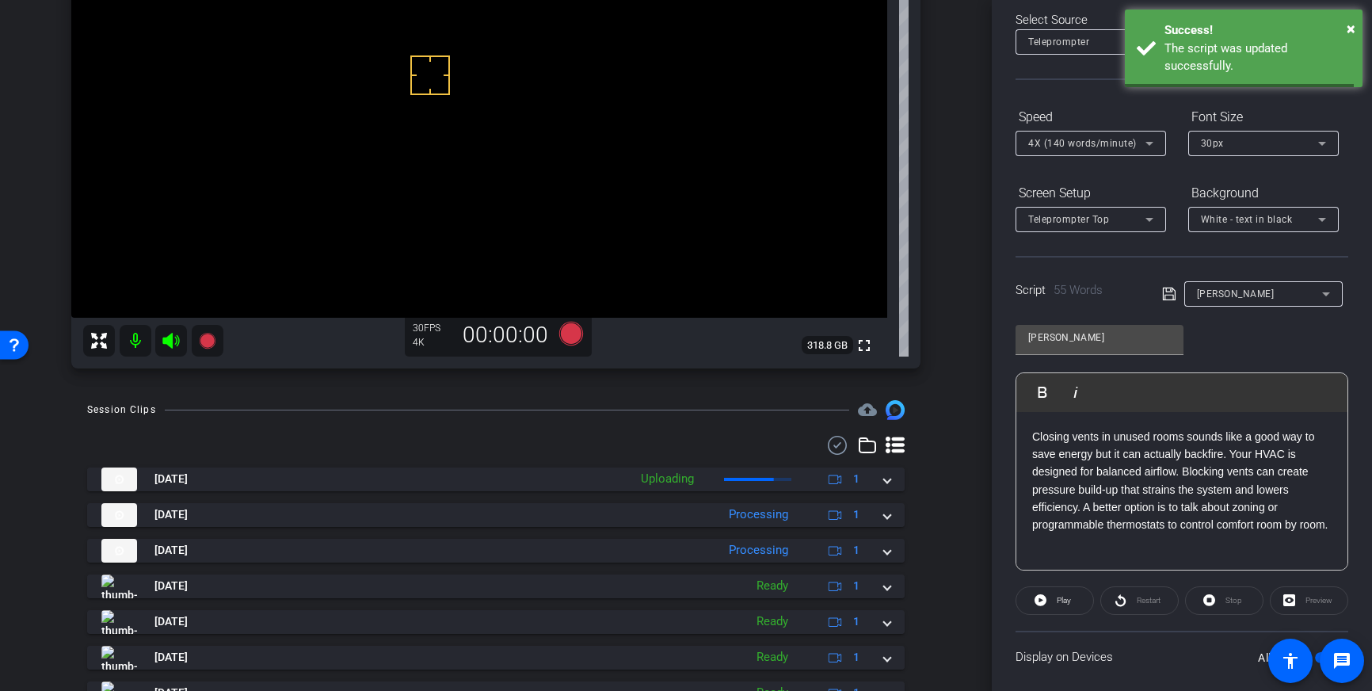
scroll to position [175, 0]
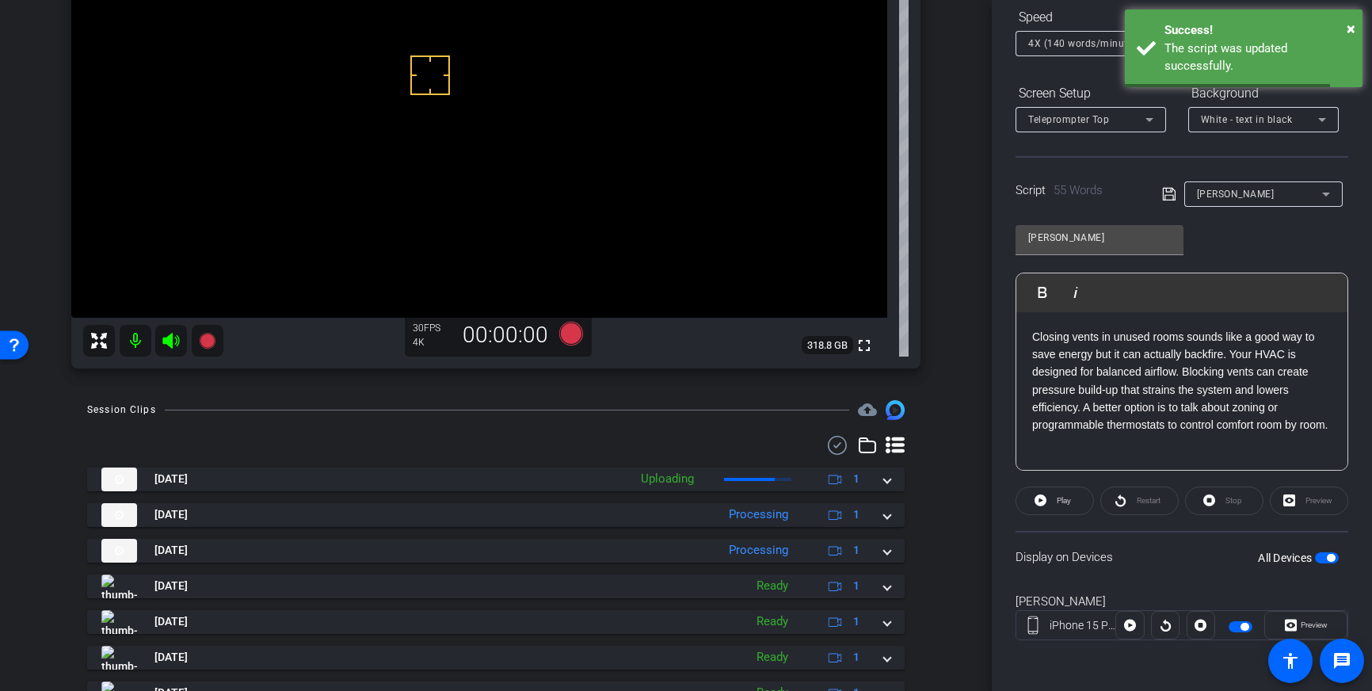
click at [1339, 553] on div "Display on Devices All Devices" at bounding box center [1182, 557] width 333 height 52
drag, startPoint x: 1335, startPoint y: 555, endPoint x: 1340, endPoint y: 564, distance: 9.9
click at [1335, 555] on button "All Devices" at bounding box center [1327, 557] width 24 height 11
click at [1330, 553] on span "button" at bounding box center [1327, 557] width 24 height 11
click at [1168, 193] on icon at bounding box center [1169, 194] width 14 height 19
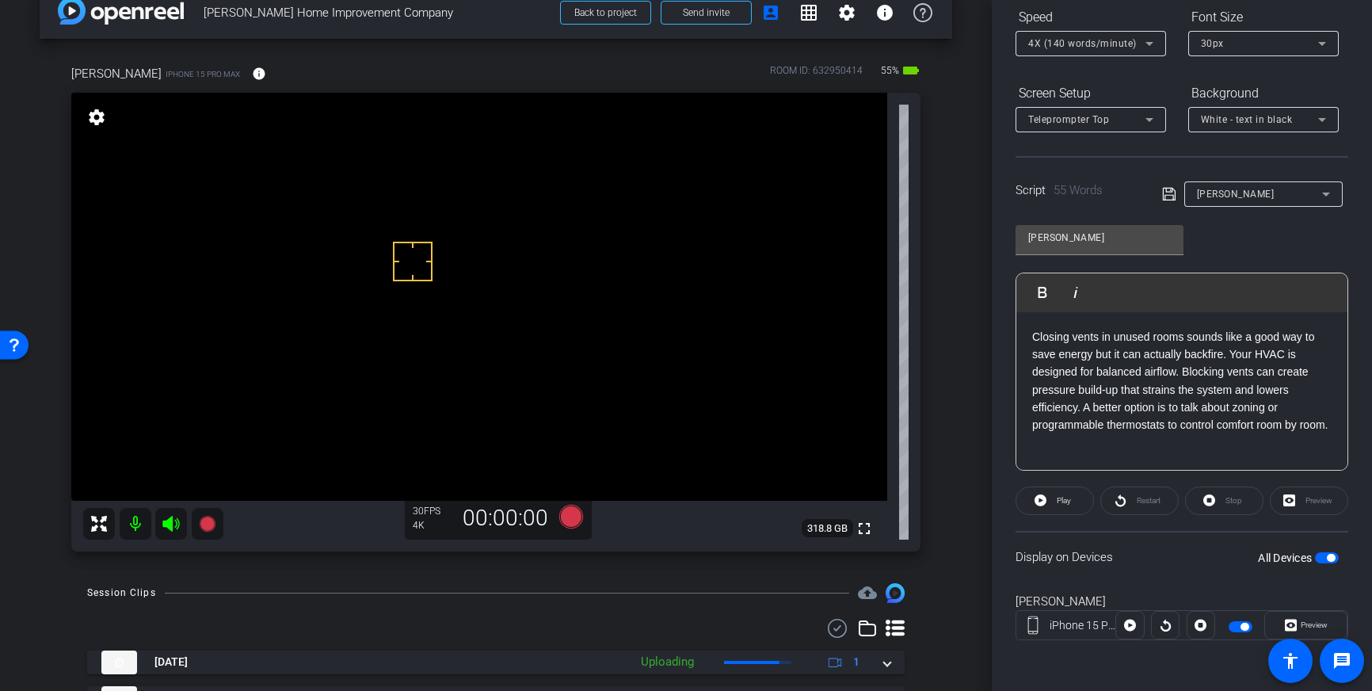
scroll to position [32, 0]
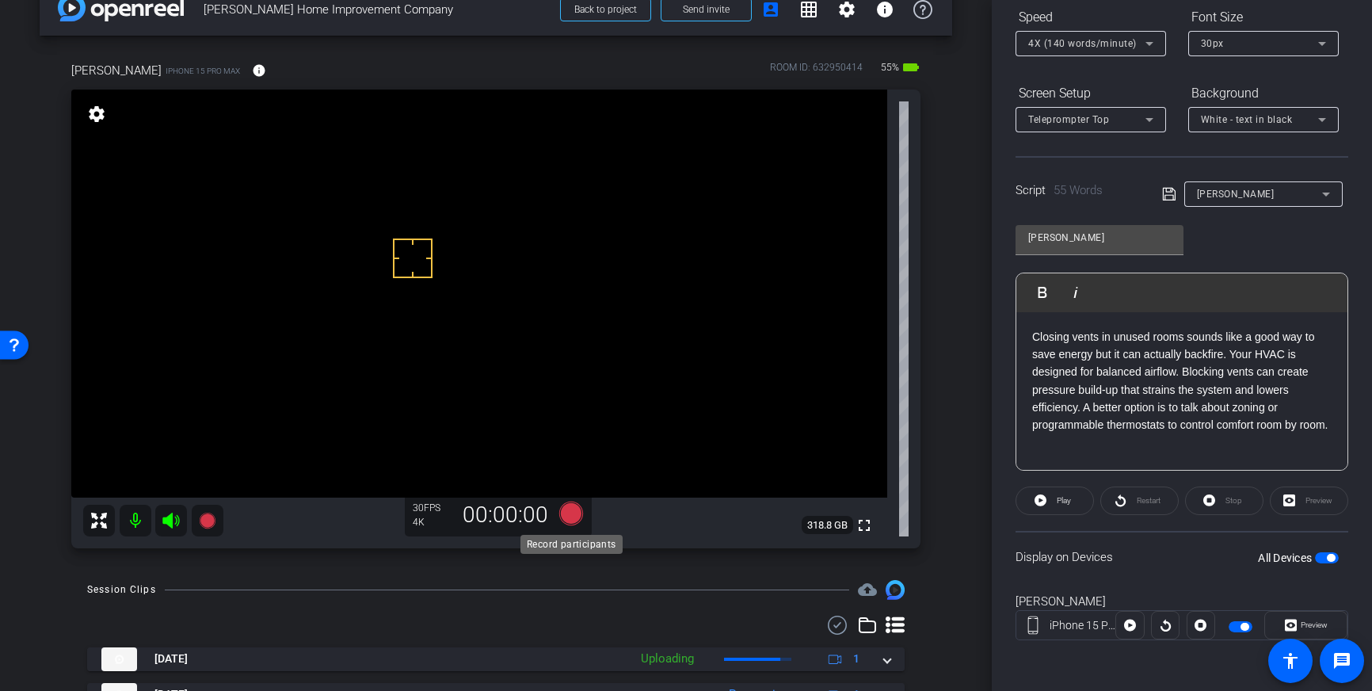
click at [566, 512] on icon at bounding box center [571, 514] width 24 height 24
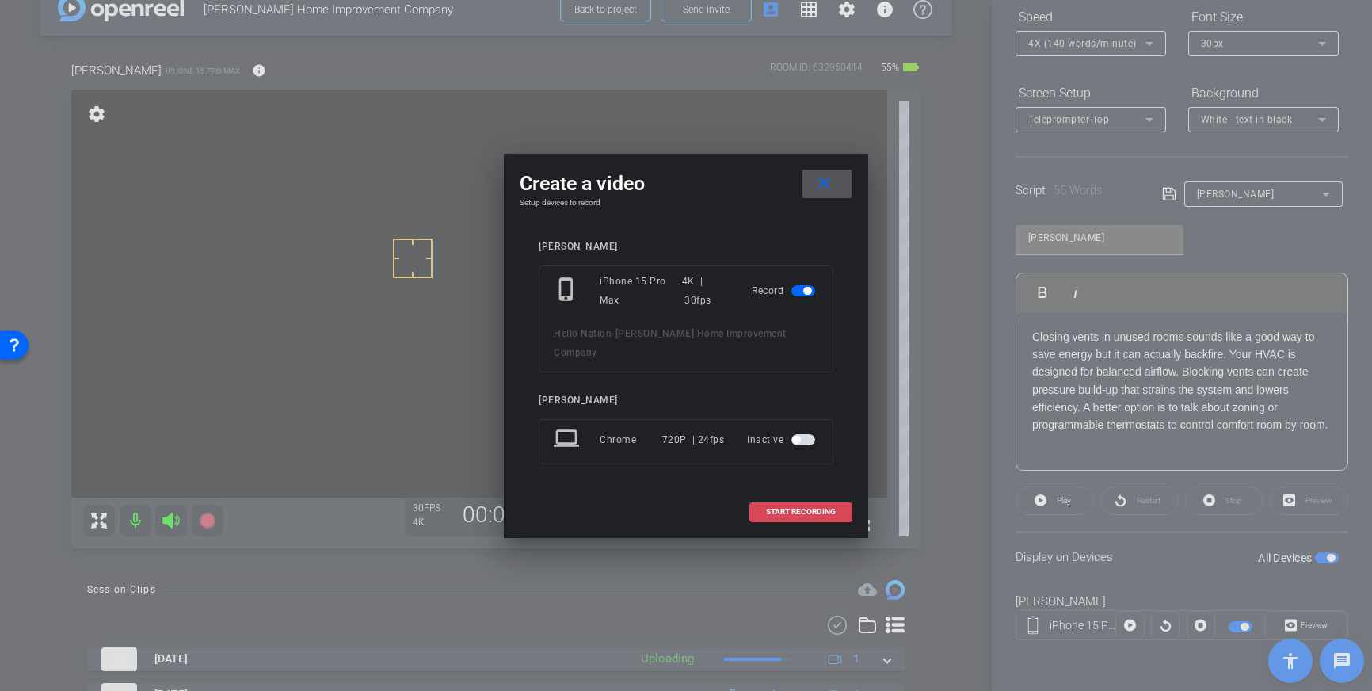
click at [800, 508] on span "START RECORDING" at bounding box center [801, 512] width 70 height 8
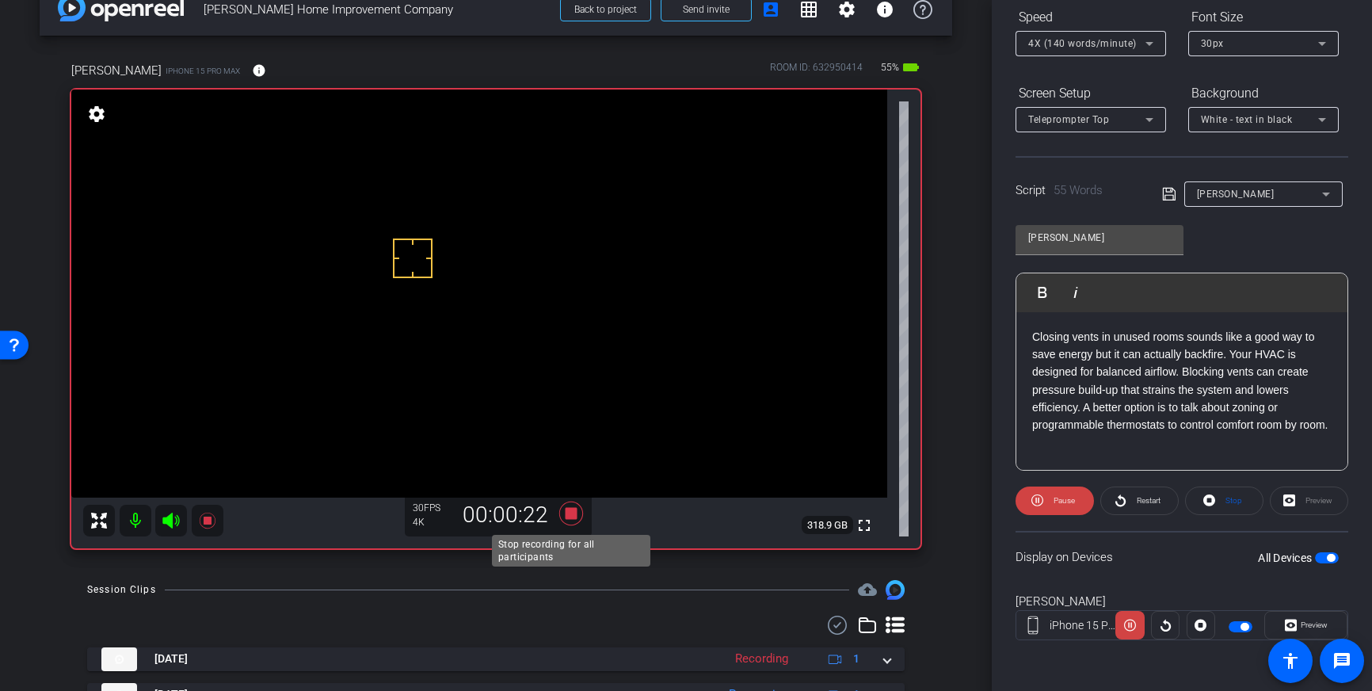
click at [571, 520] on icon at bounding box center [571, 513] width 38 height 29
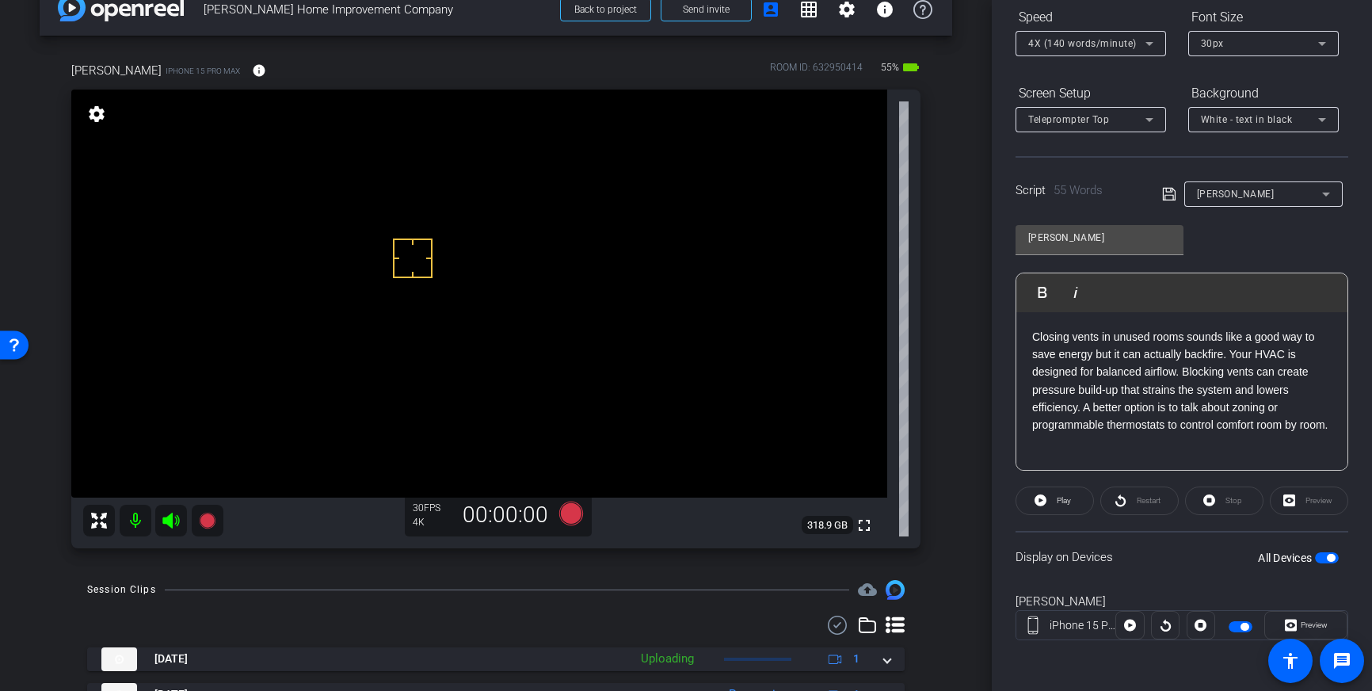
scroll to position [44, 0]
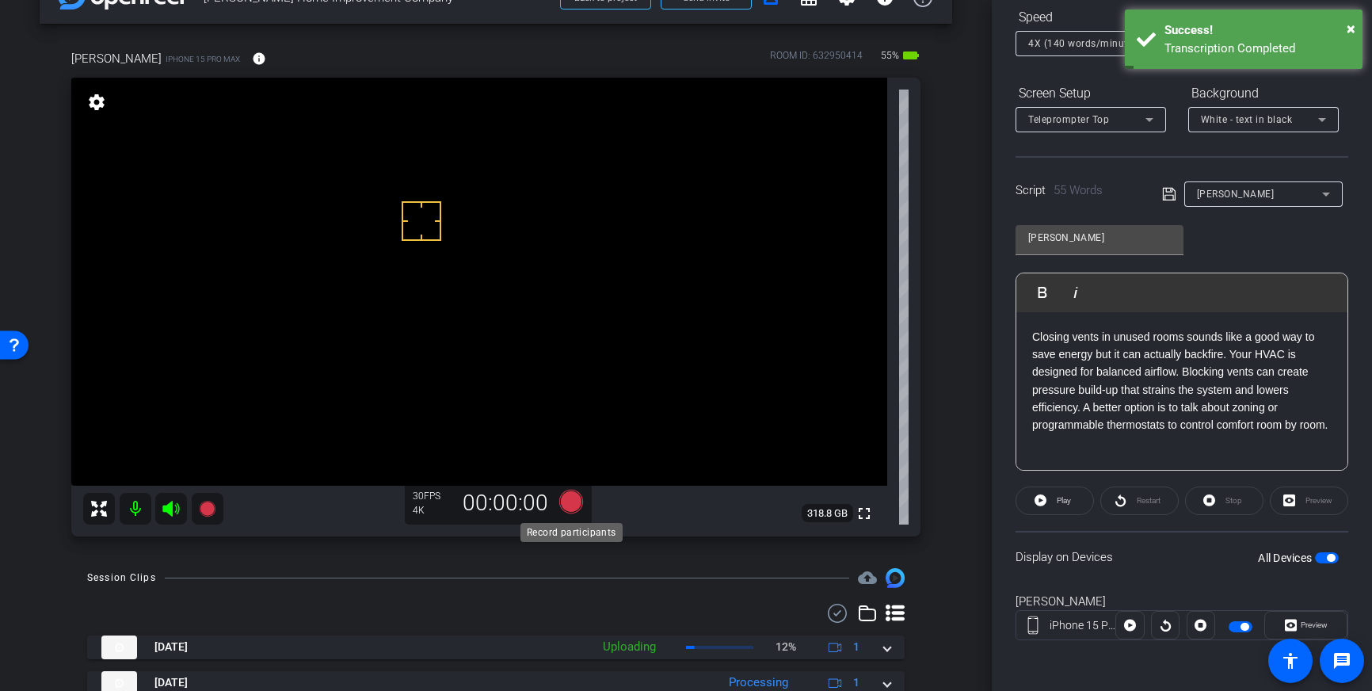
click at [573, 507] on icon at bounding box center [571, 502] width 24 height 24
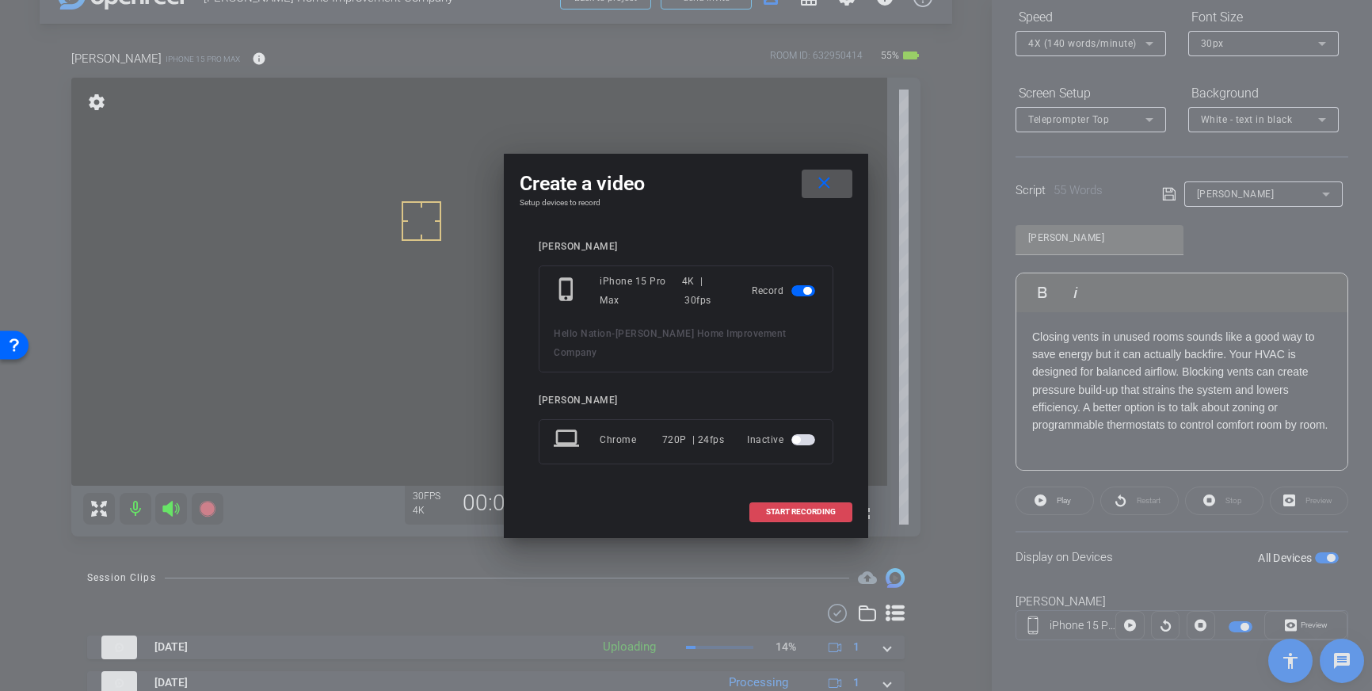
click at [787, 509] on span at bounding box center [800, 512] width 101 height 38
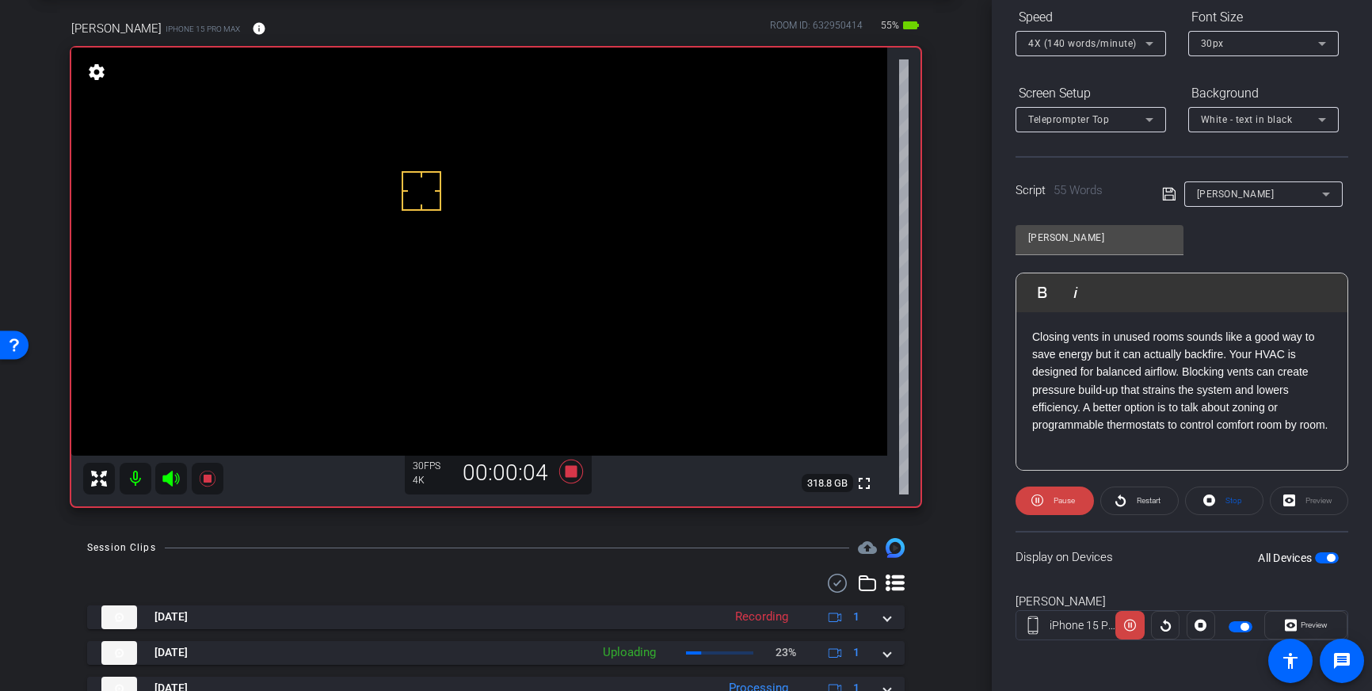
scroll to position [63, 0]
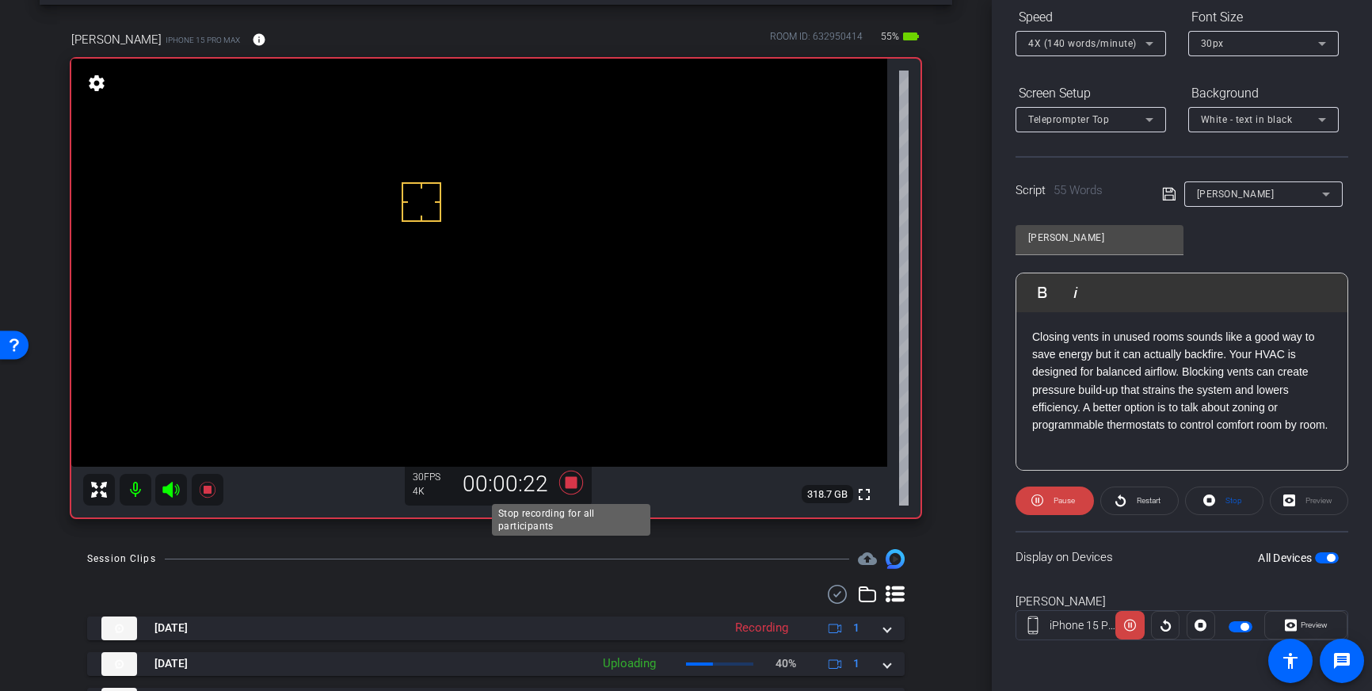
click at [573, 486] on icon at bounding box center [571, 483] width 24 height 24
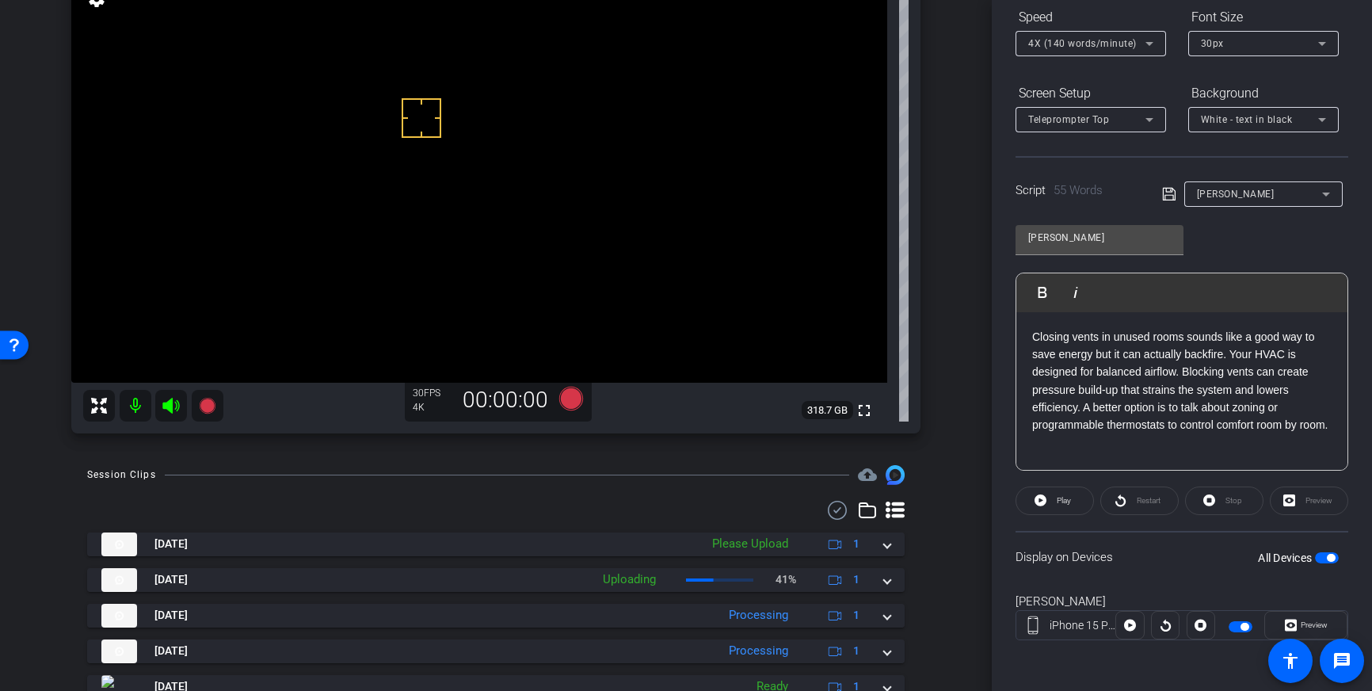
scroll to position [146, 0]
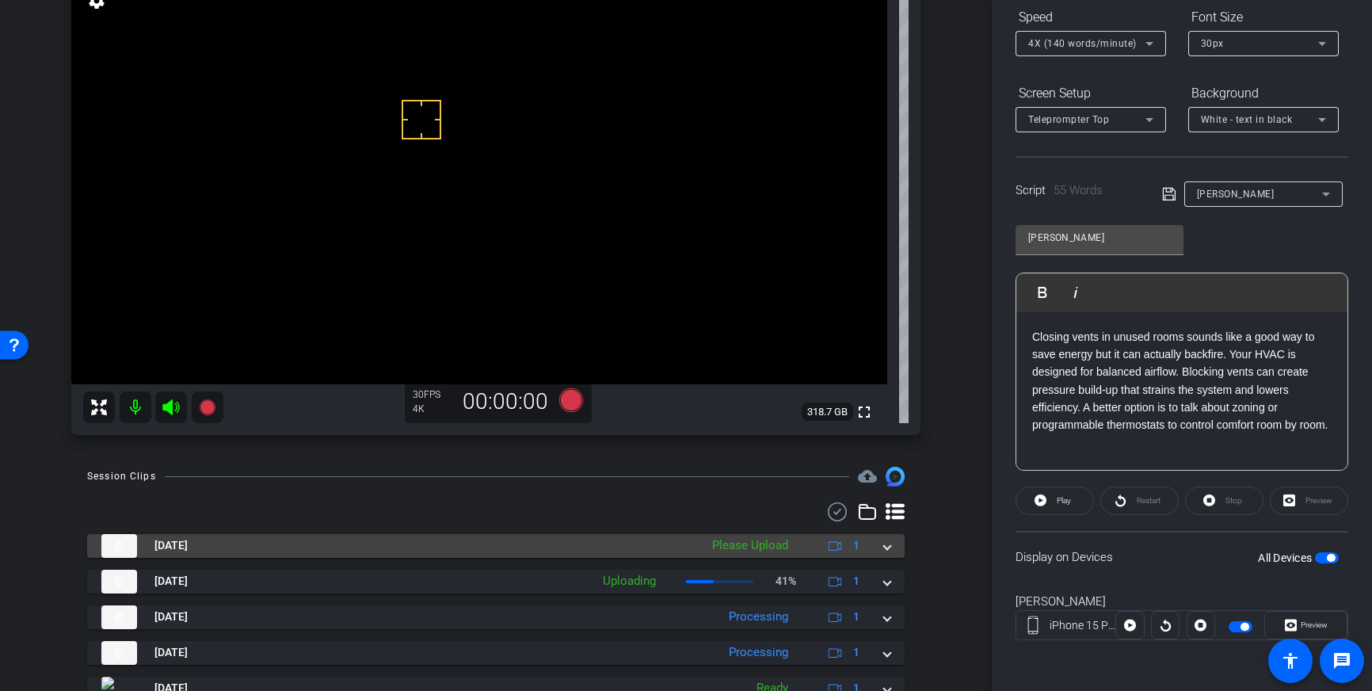
click at [882, 547] on div "Sep 26, 2025 Please Upload 1" at bounding box center [492, 546] width 783 height 24
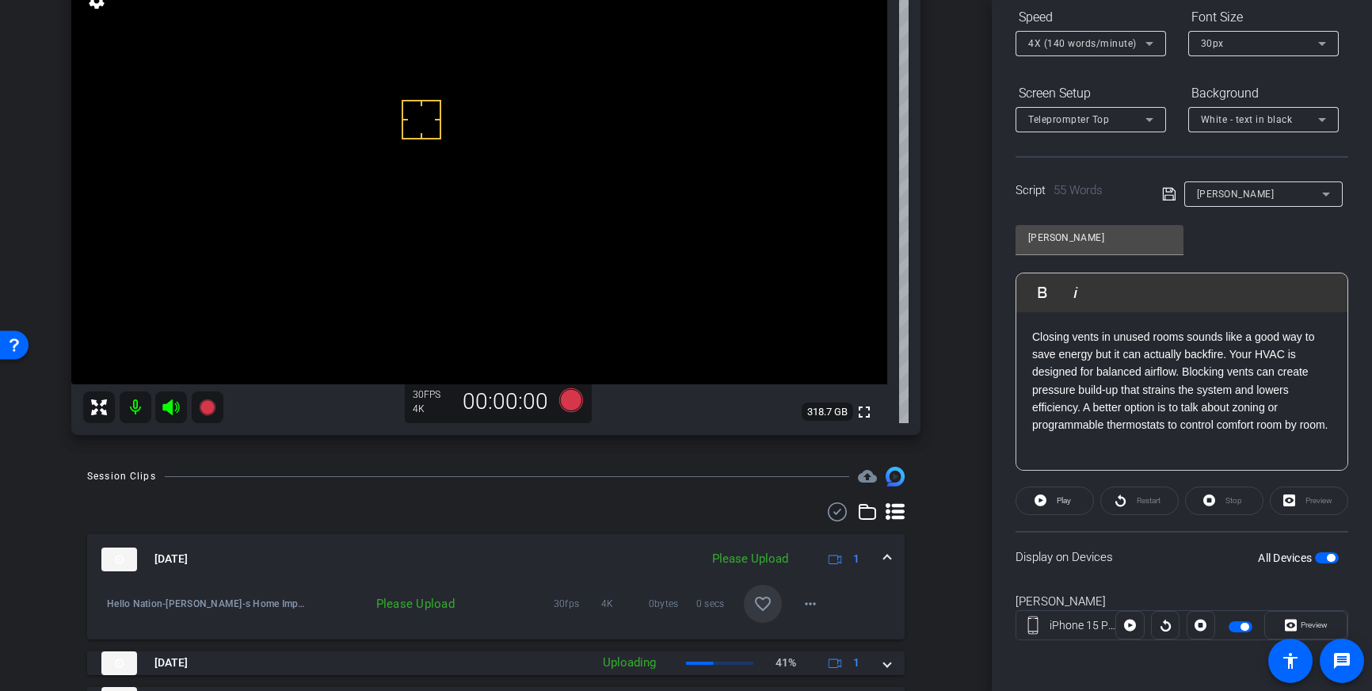
click at [765, 601] on mat-icon "favorite_border" at bounding box center [763, 603] width 19 height 19
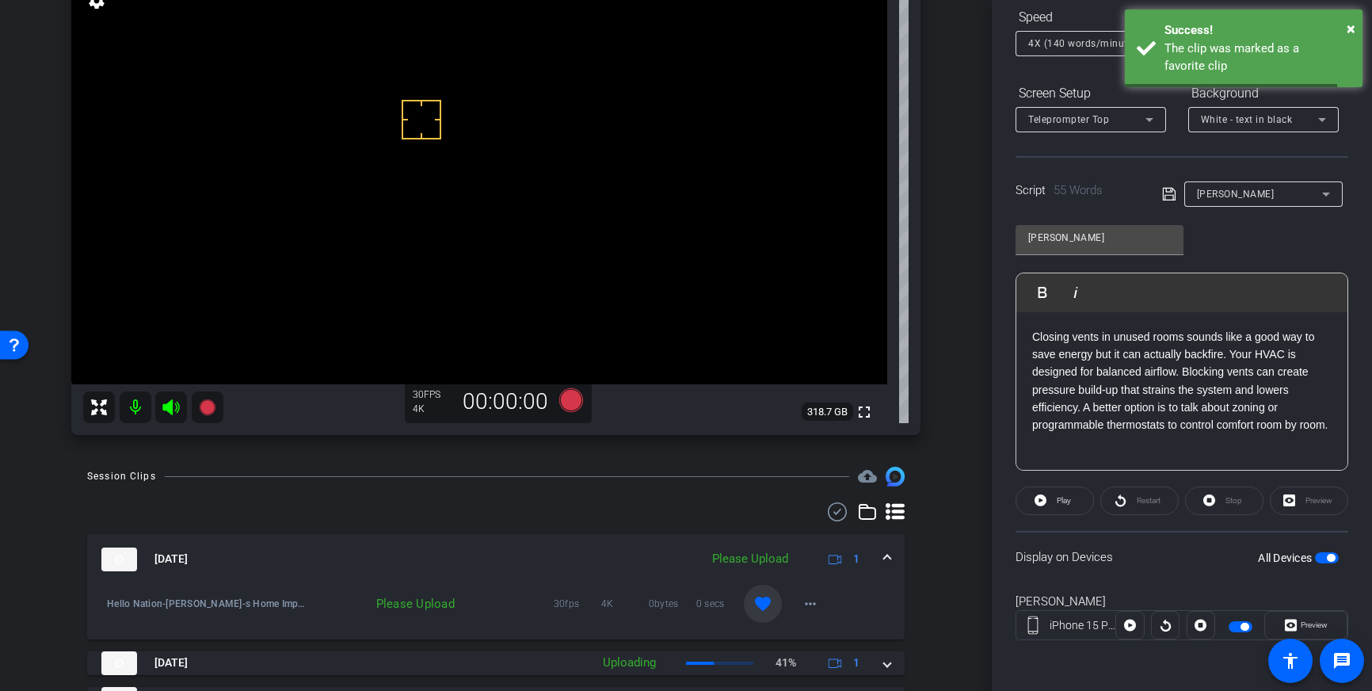
click at [883, 559] on div "Sep 26, 2025 Please Upload 1" at bounding box center [492, 560] width 783 height 24
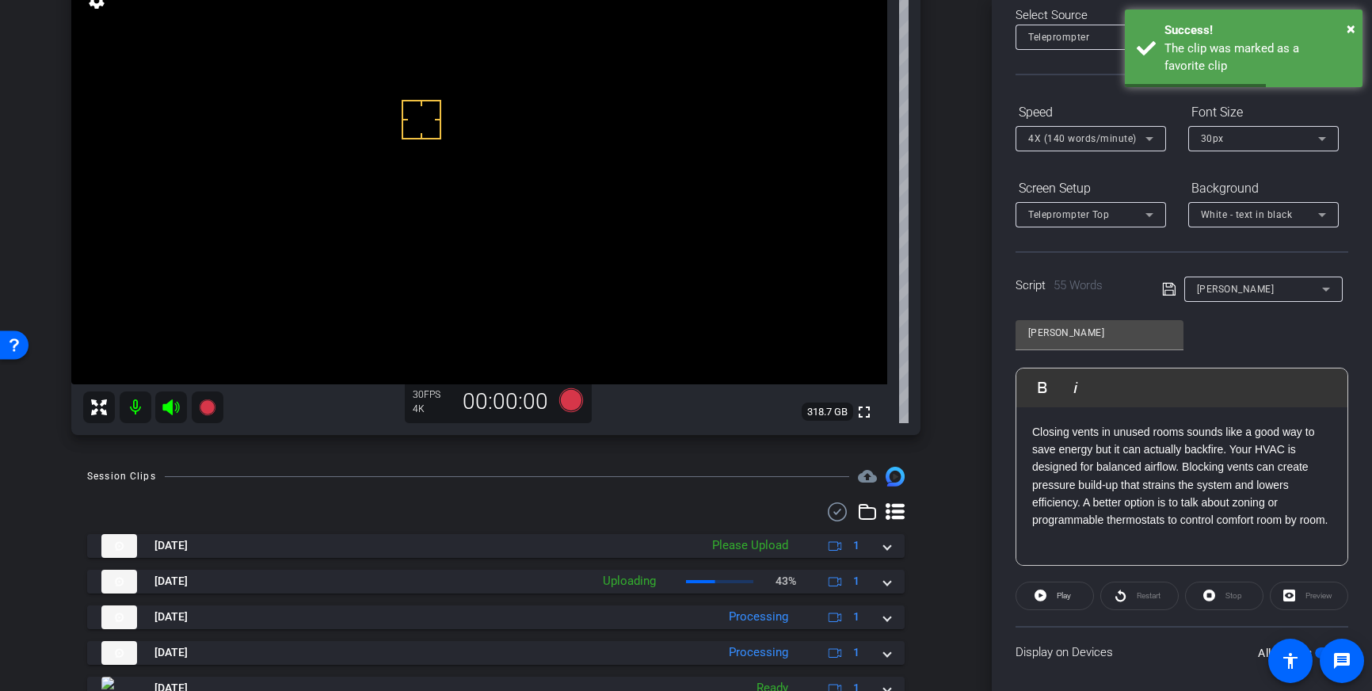
scroll to position [0, 0]
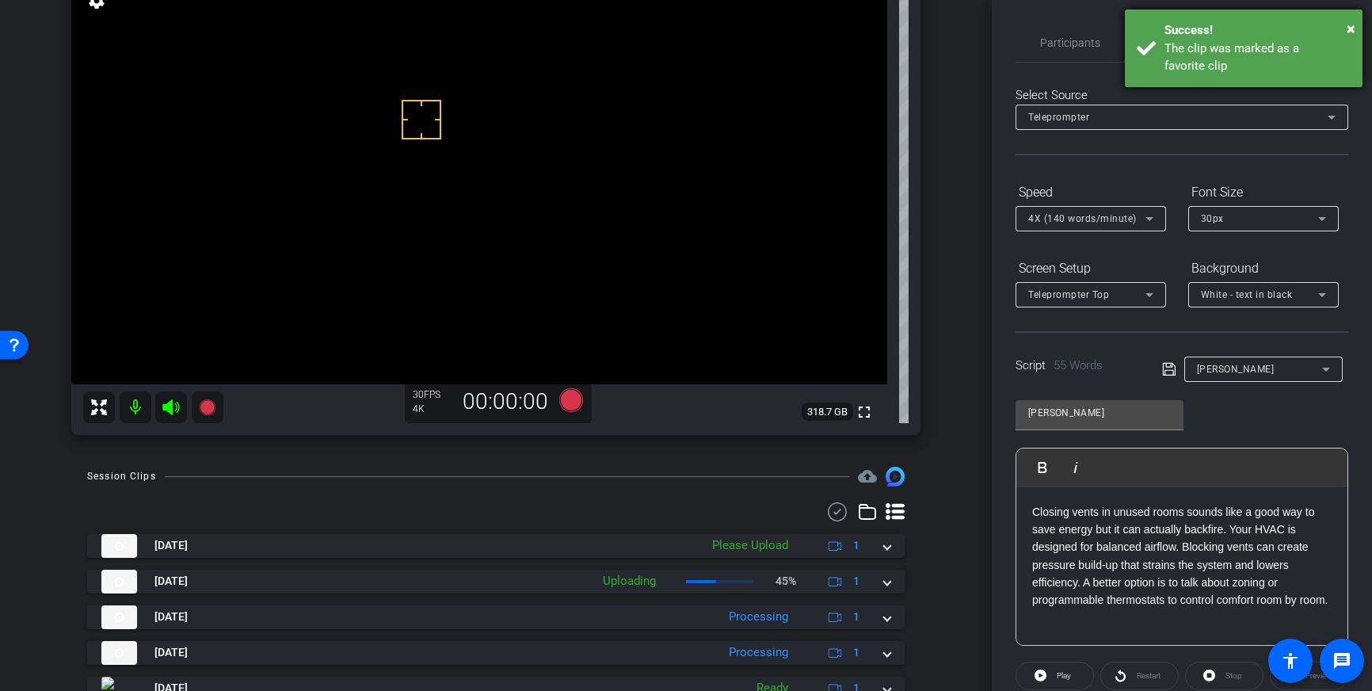
click at [1201, 56] on div "The clip was marked as a favorite clip" at bounding box center [1258, 58] width 186 height 36
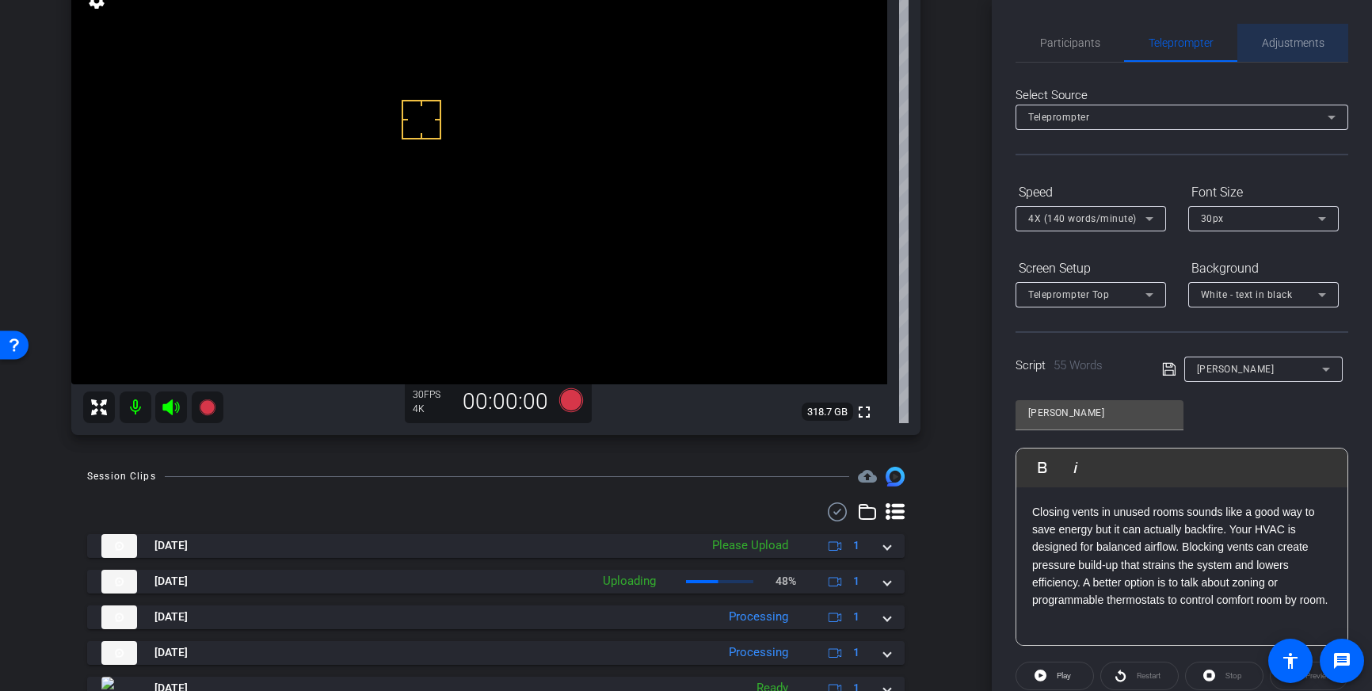
click at [1277, 37] on span "Adjustments" at bounding box center [1293, 42] width 63 height 11
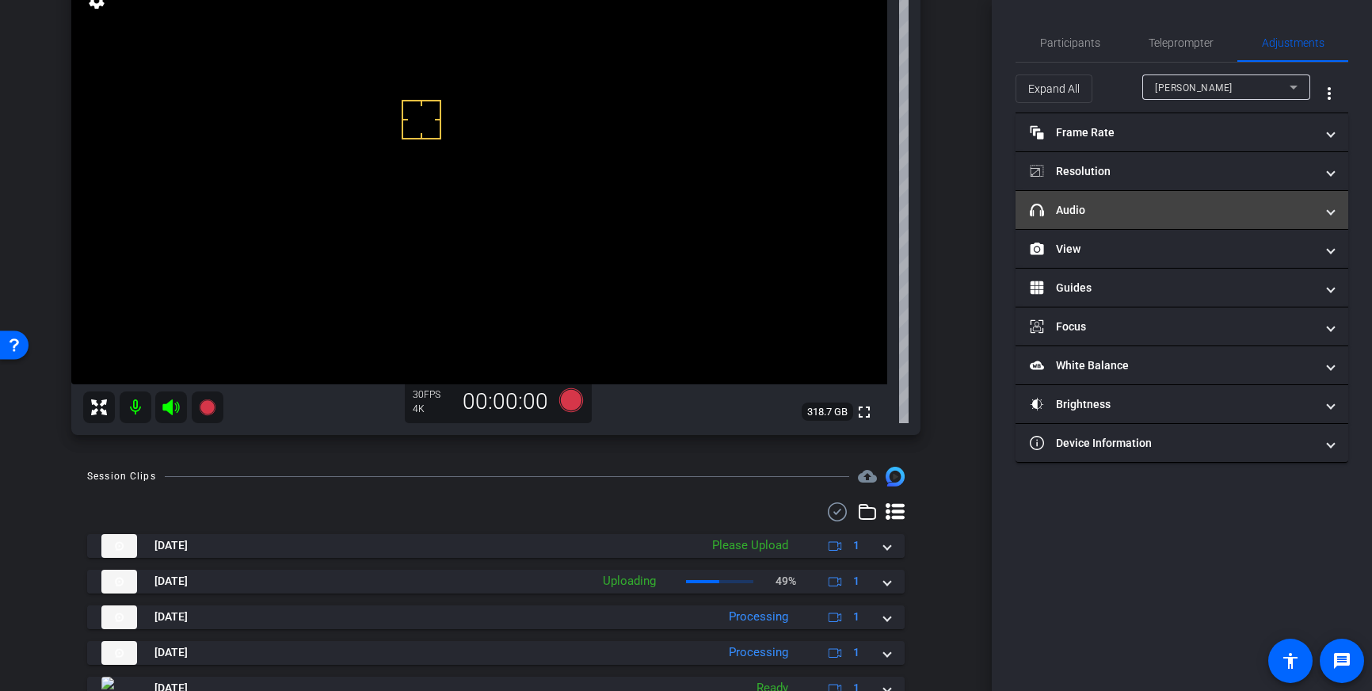
click at [1175, 197] on mat-expansion-panel-header "headphone icon Audio" at bounding box center [1182, 210] width 333 height 38
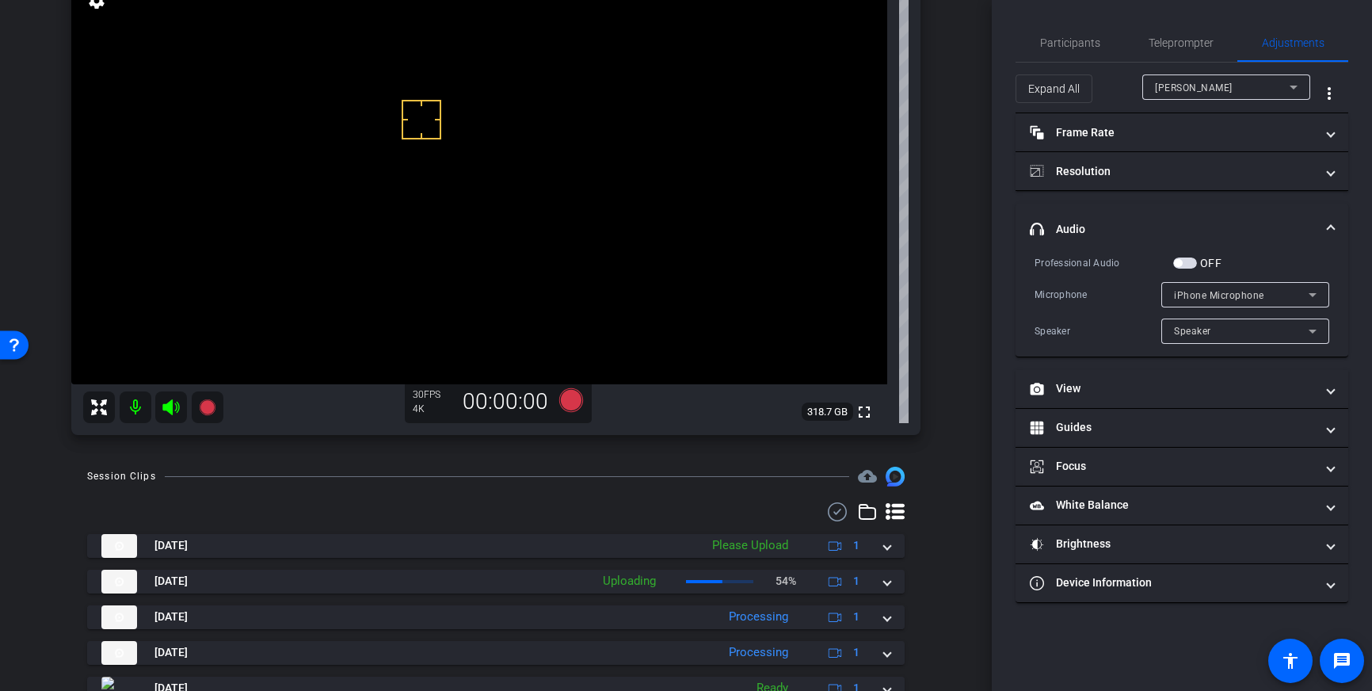
click at [1188, 262] on span "button" at bounding box center [1185, 263] width 24 height 11
click at [573, 403] on icon at bounding box center [571, 400] width 24 height 24
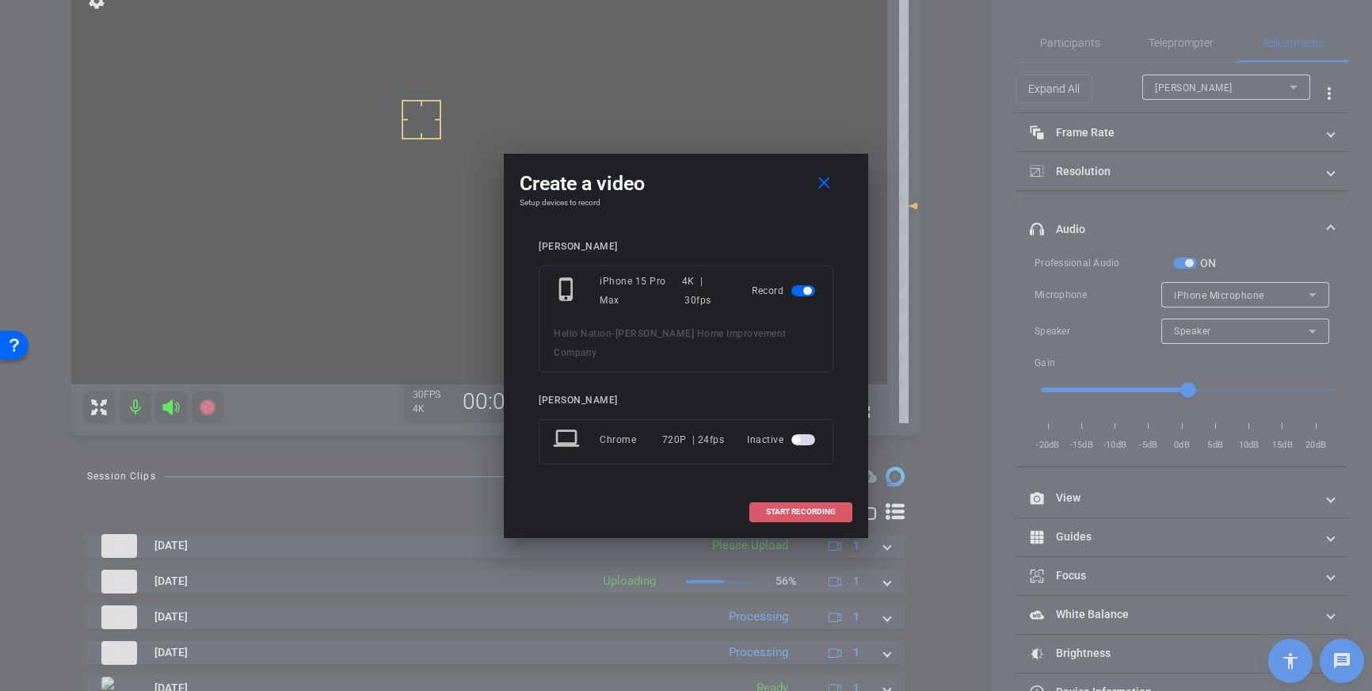
click at [808, 508] on span at bounding box center [800, 512] width 101 height 38
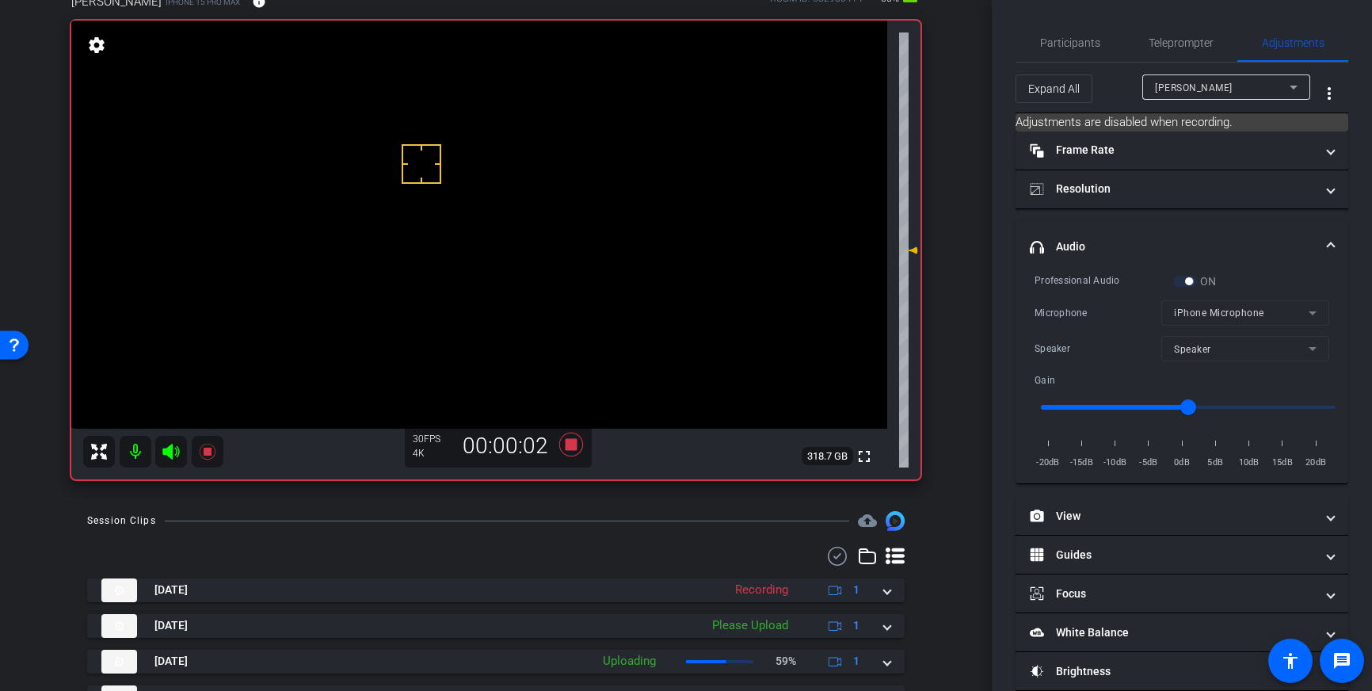
scroll to position [76, 0]
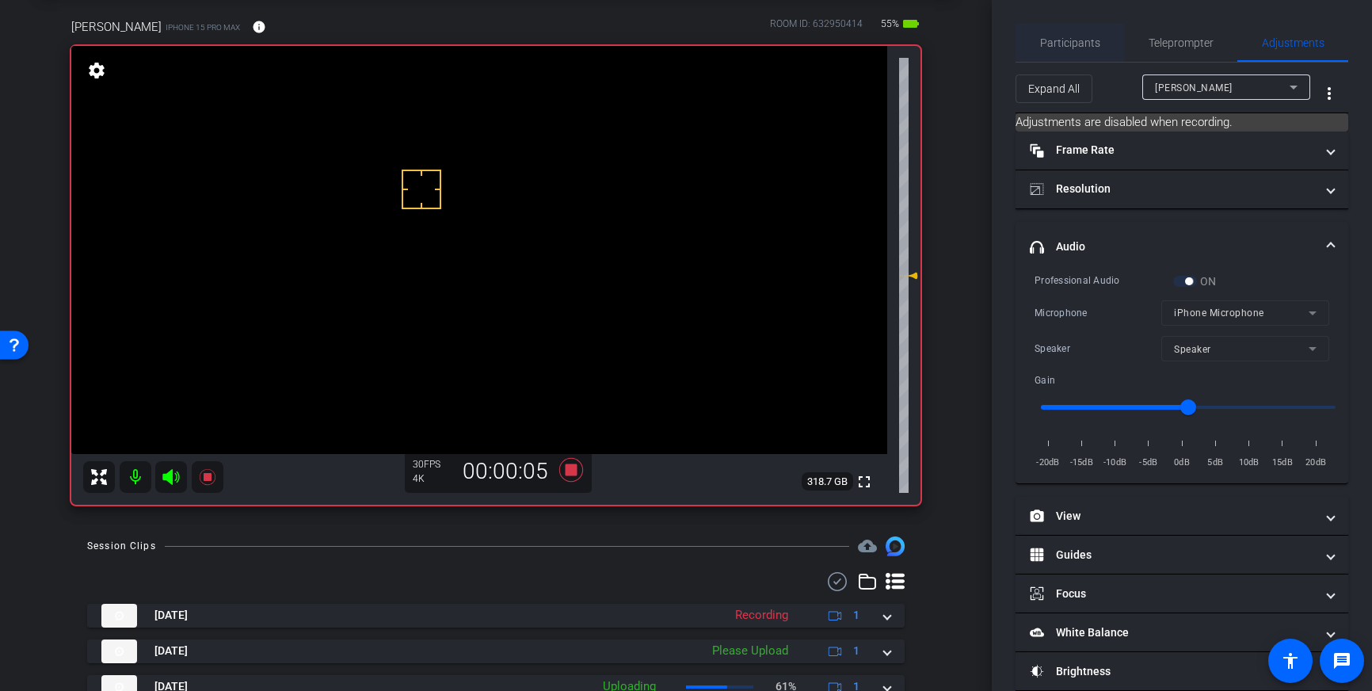
click at [1090, 56] on span "Participants" at bounding box center [1070, 43] width 60 height 38
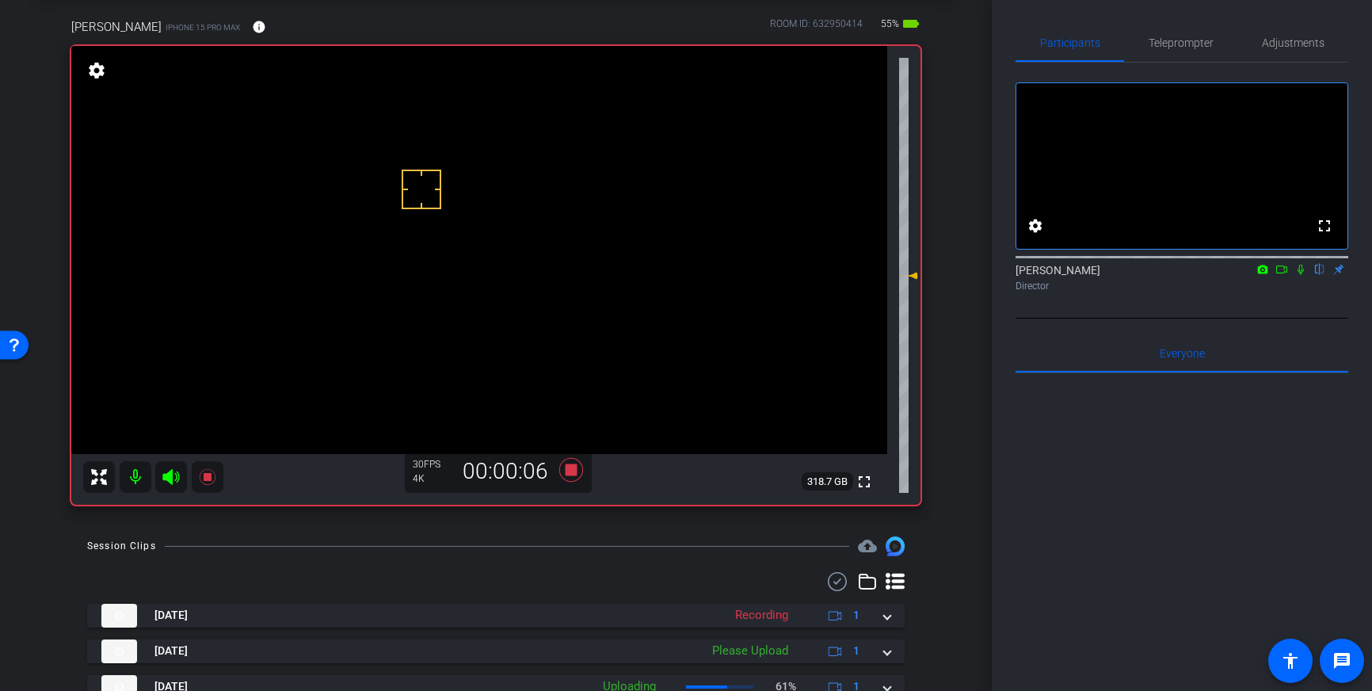
click at [1306, 293] on div "[PERSON_NAME] flip Director" at bounding box center [1182, 277] width 333 height 31
click at [1303, 275] on icon at bounding box center [1301, 270] width 6 height 10
click at [1302, 275] on icon at bounding box center [1301, 269] width 13 height 11
click at [571, 472] on icon at bounding box center [571, 470] width 24 height 24
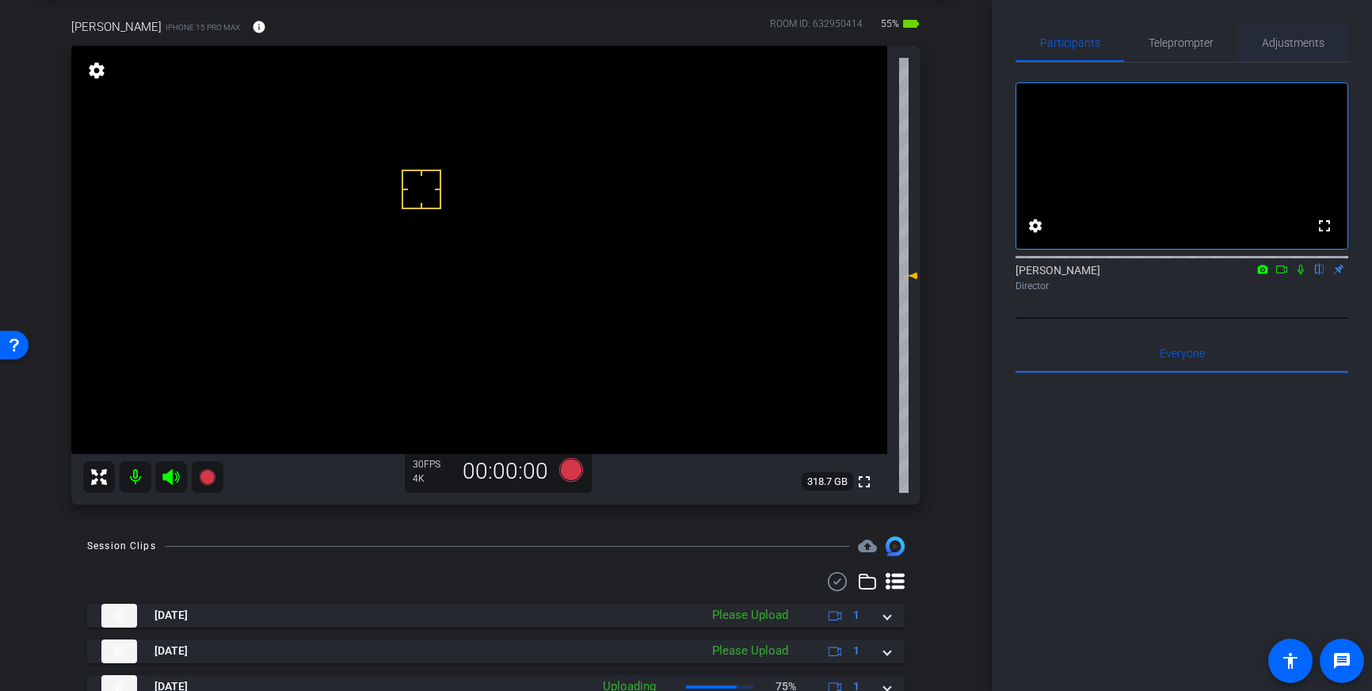
click at [1311, 54] on span "Adjustments" at bounding box center [1293, 43] width 63 height 38
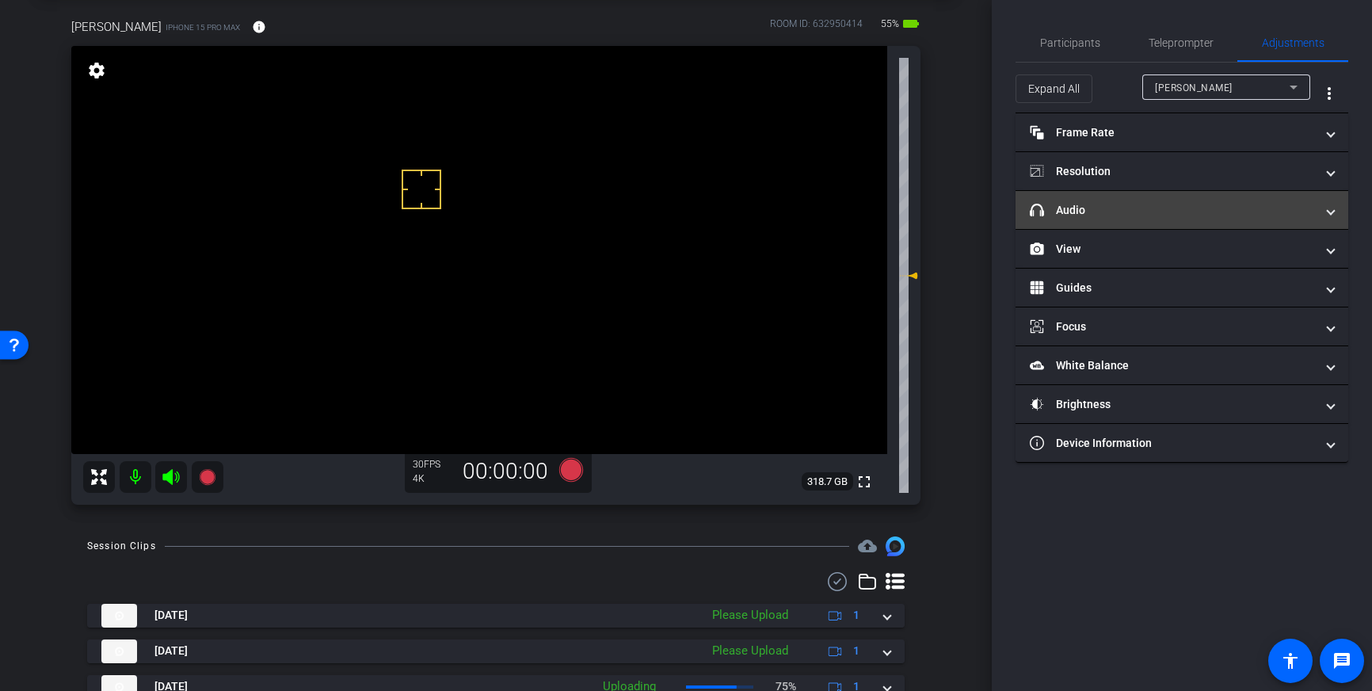
click at [1241, 205] on mat-panel-title "headphone icon Audio" at bounding box center [1172, 210] width 285 height 17
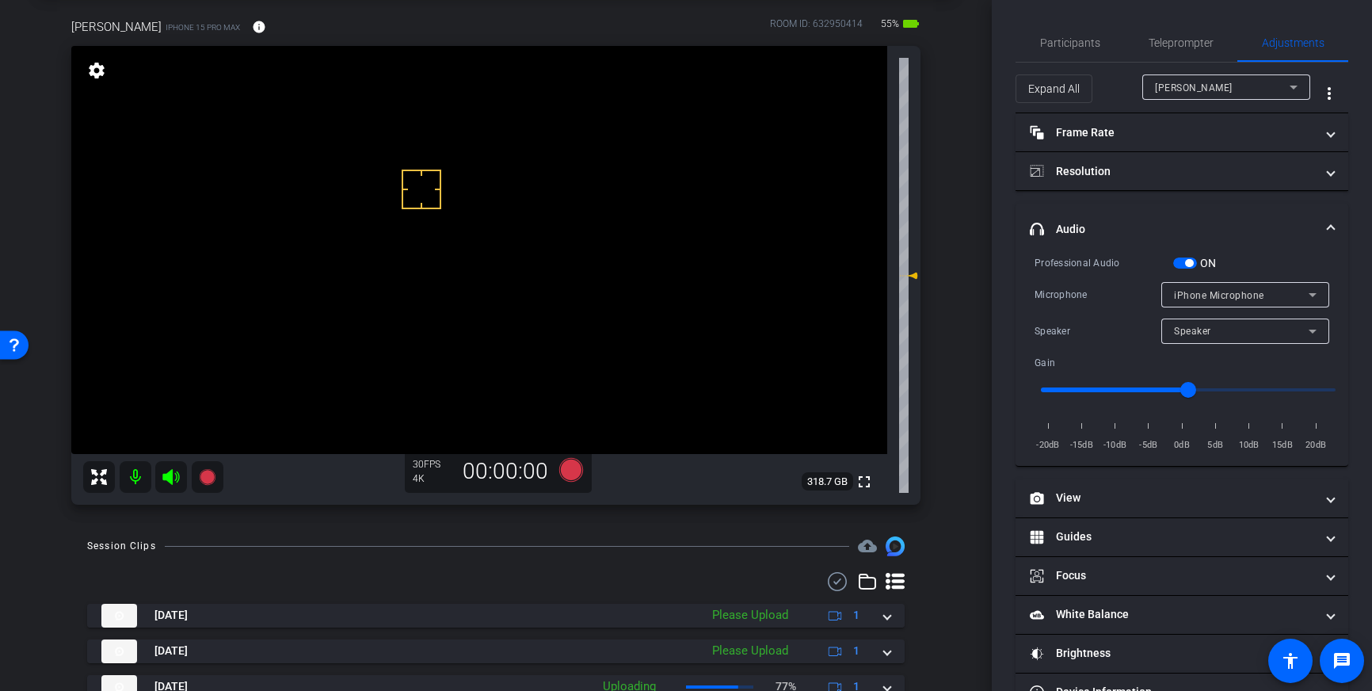
click at [1184, 259] on span "button" at bounding box center [1185, 263] width 24 height 11
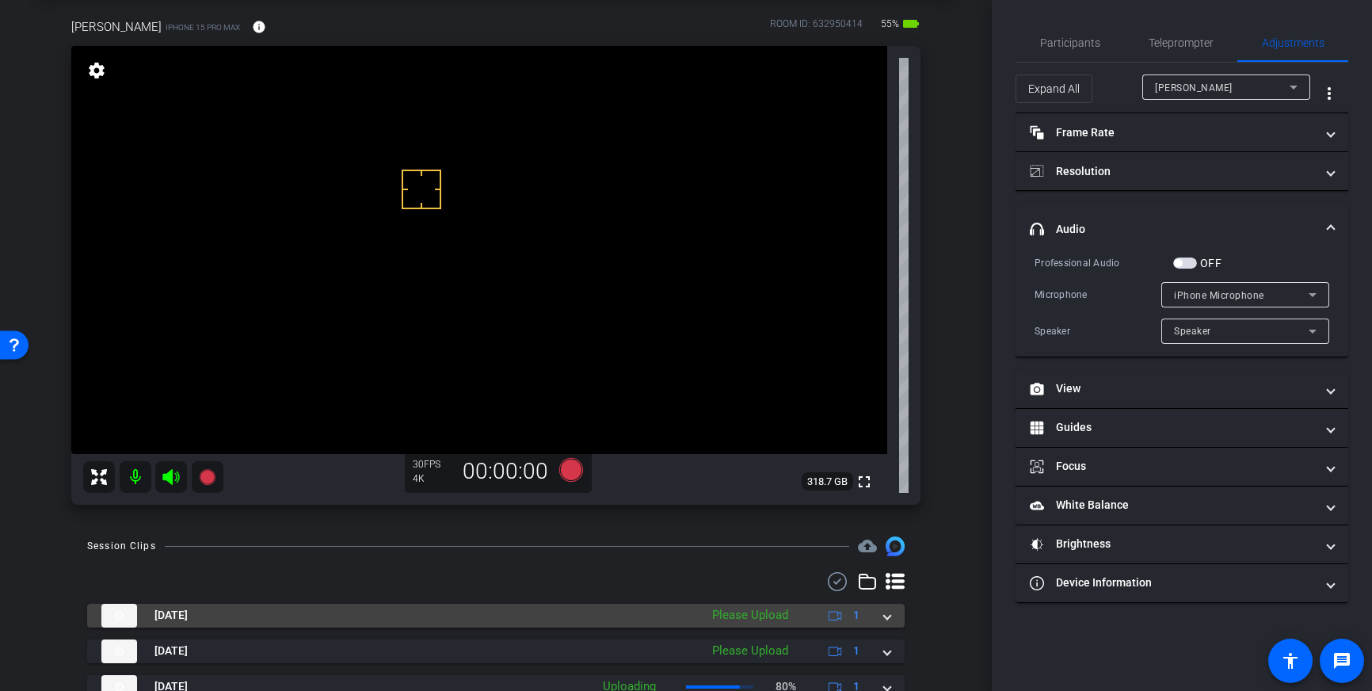
click at [881, 620] on div "Sep 26, 2025 Please Upload 1" at bounding box center [492, 616] width 783 height 24
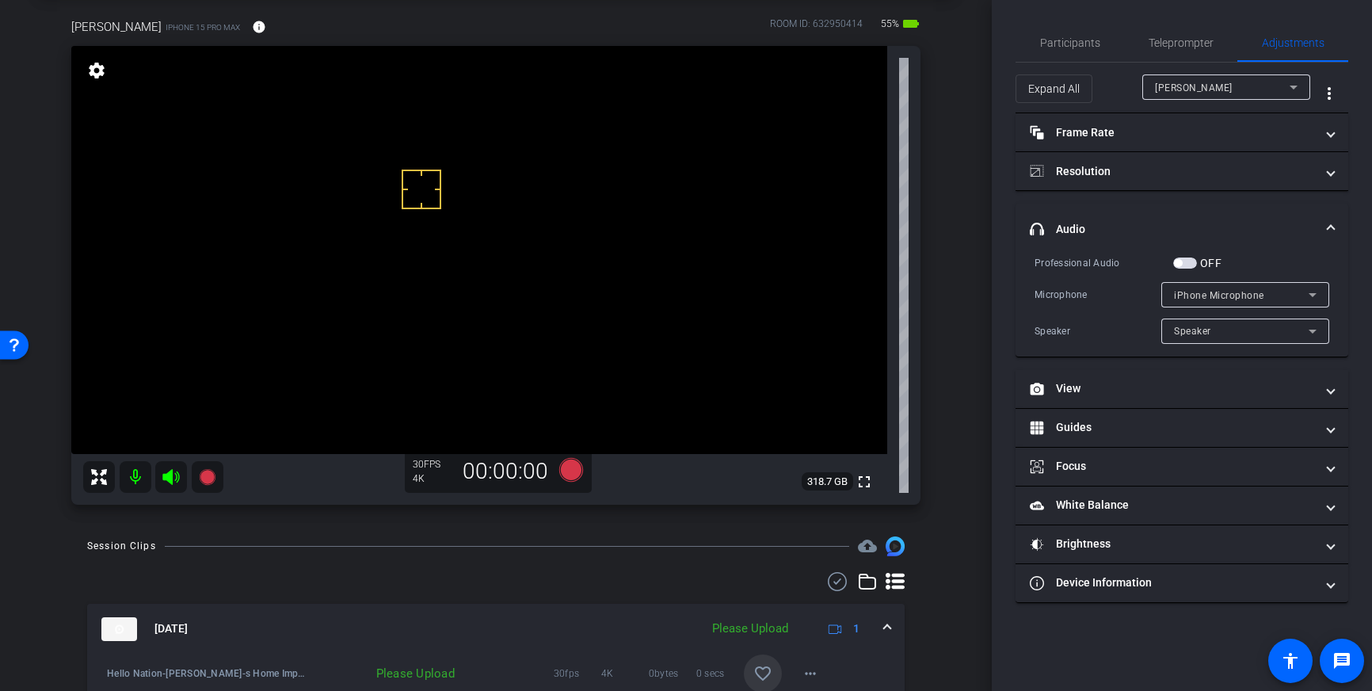
click at [779, 662] on span at bounding box center [763, 673] width 38 height 38
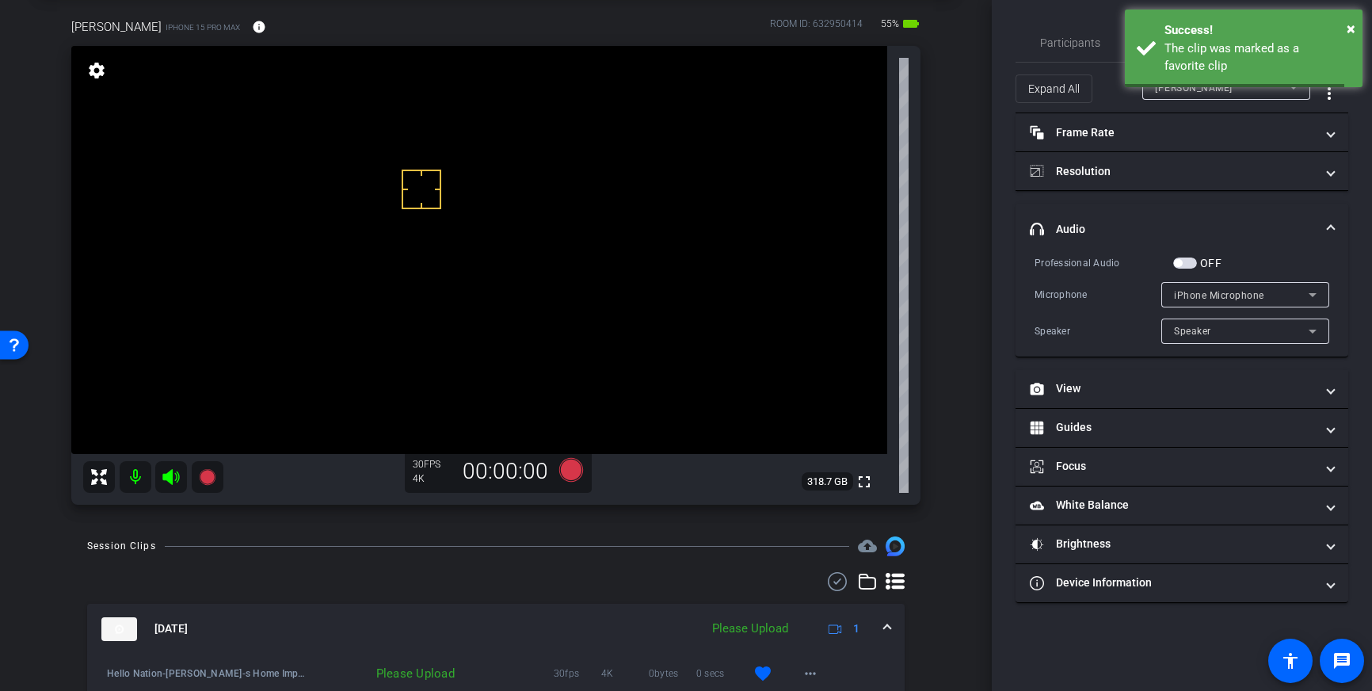
click at [890, 633] on mat-expansion-panel-header "Sep 26, 2025 Please Upload 1" at bounding box center [496, 629] width 818 height 51
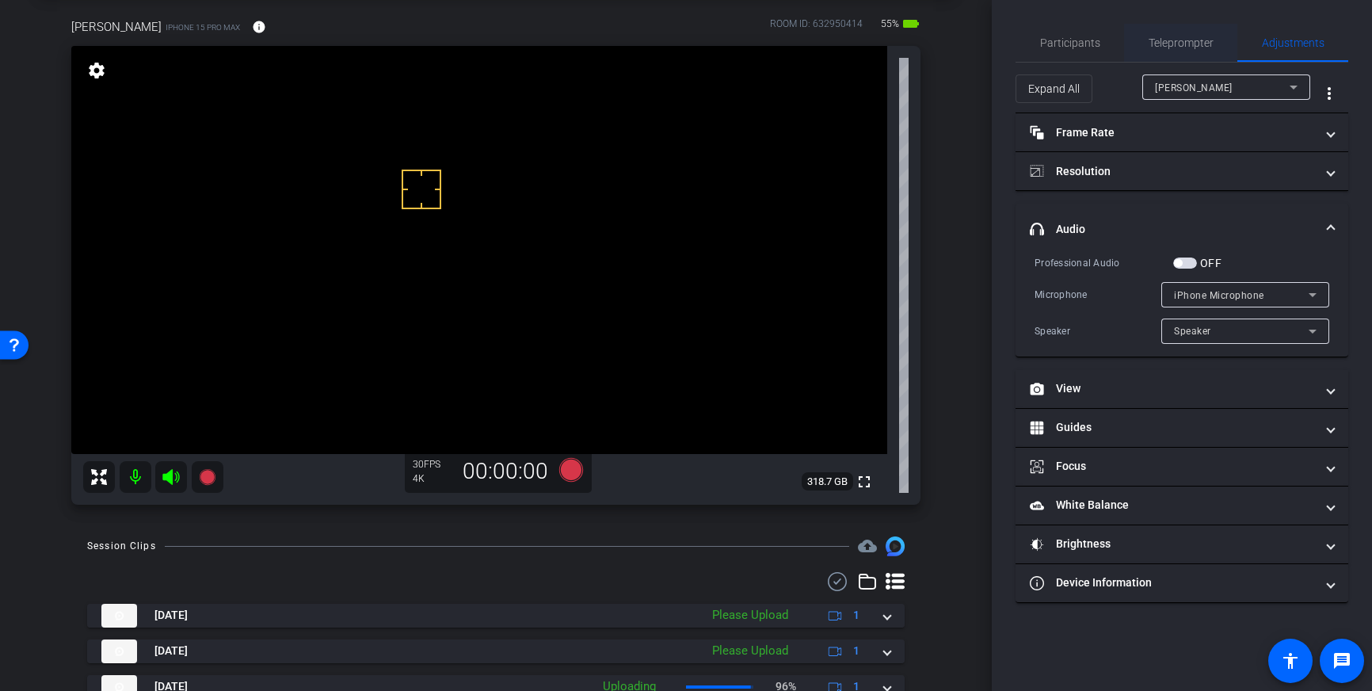
click at [1166, 40] on span "Teleprompter" at bounding box center [1181, 42] width 65 height 11
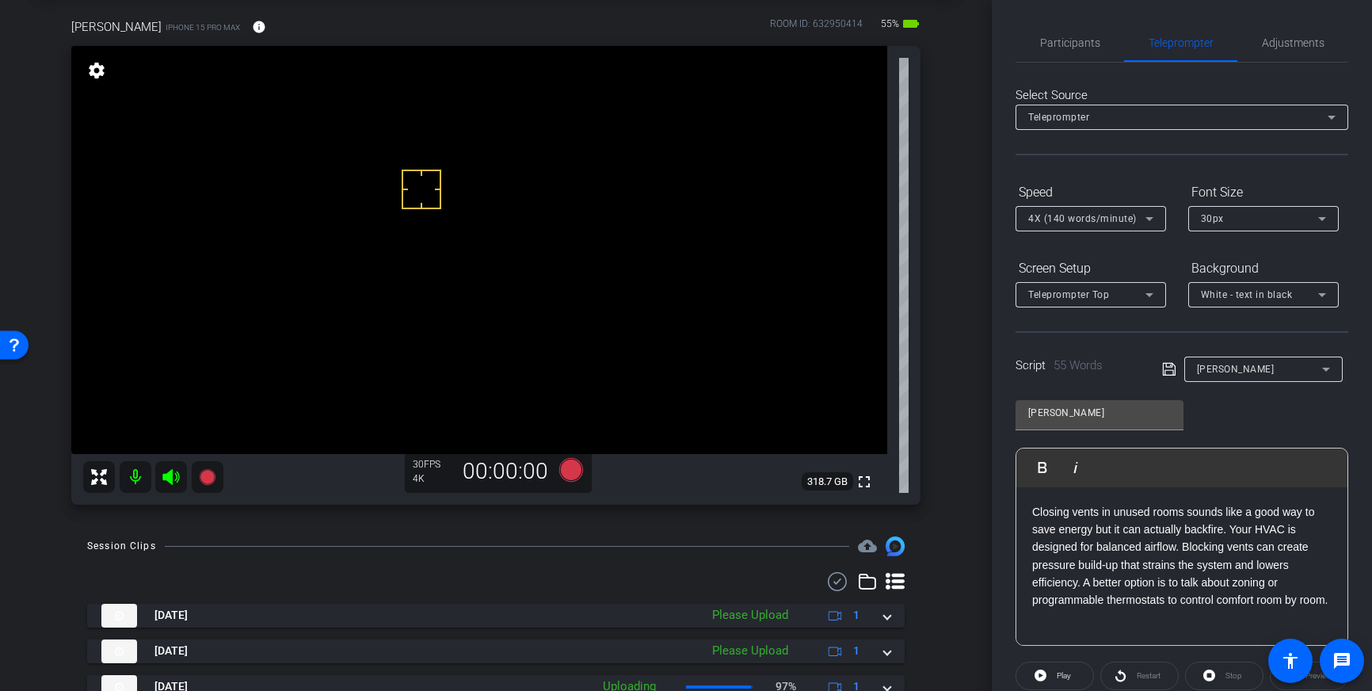
click at [1189, 551] on p "Closing vents in unused rooms sounds like a good way to save energy but it can …" at bounding box center [1182, 556] width 300 height 106
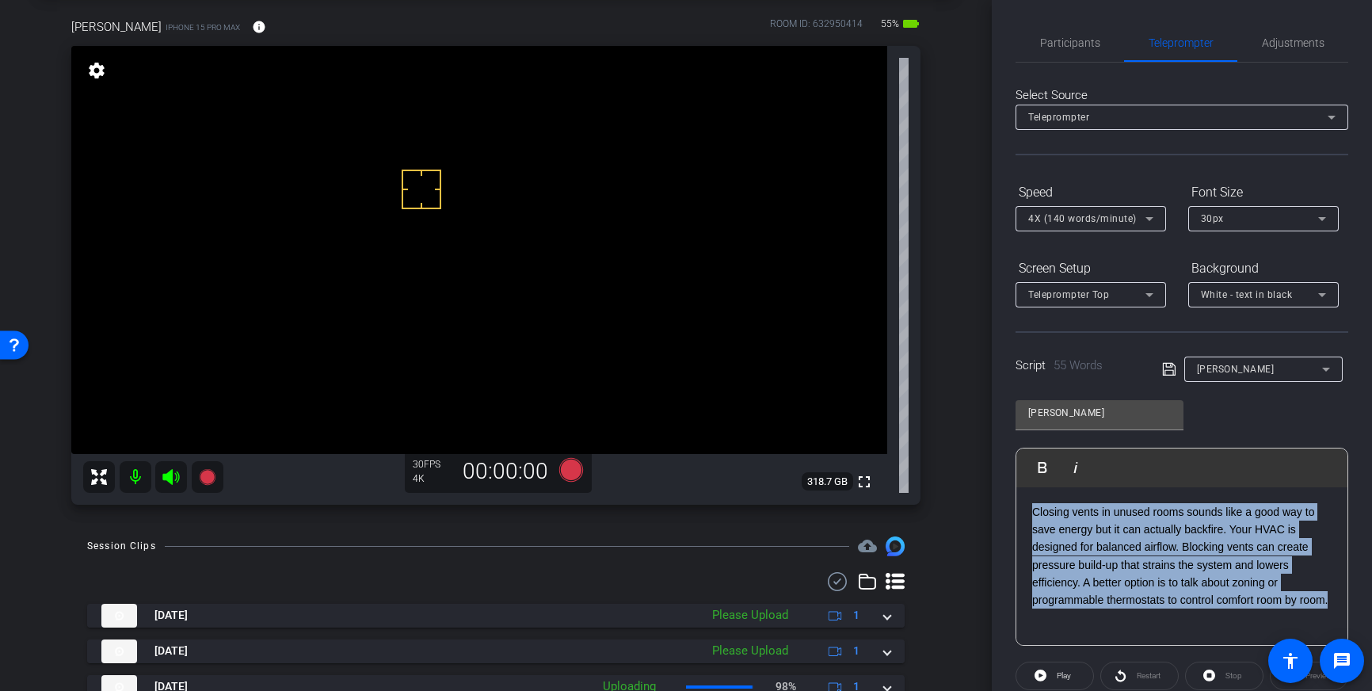
drag, startPoint x: 1337, startPoint y: 602, endPoint x: 1025, endPoint y: 513, distance: 323.8
click at [1025, 513] on div "Closing vents in unused rooms sounds like a good way to save energy but it can …" at bounding box center [1182, 566] width 331 height 158
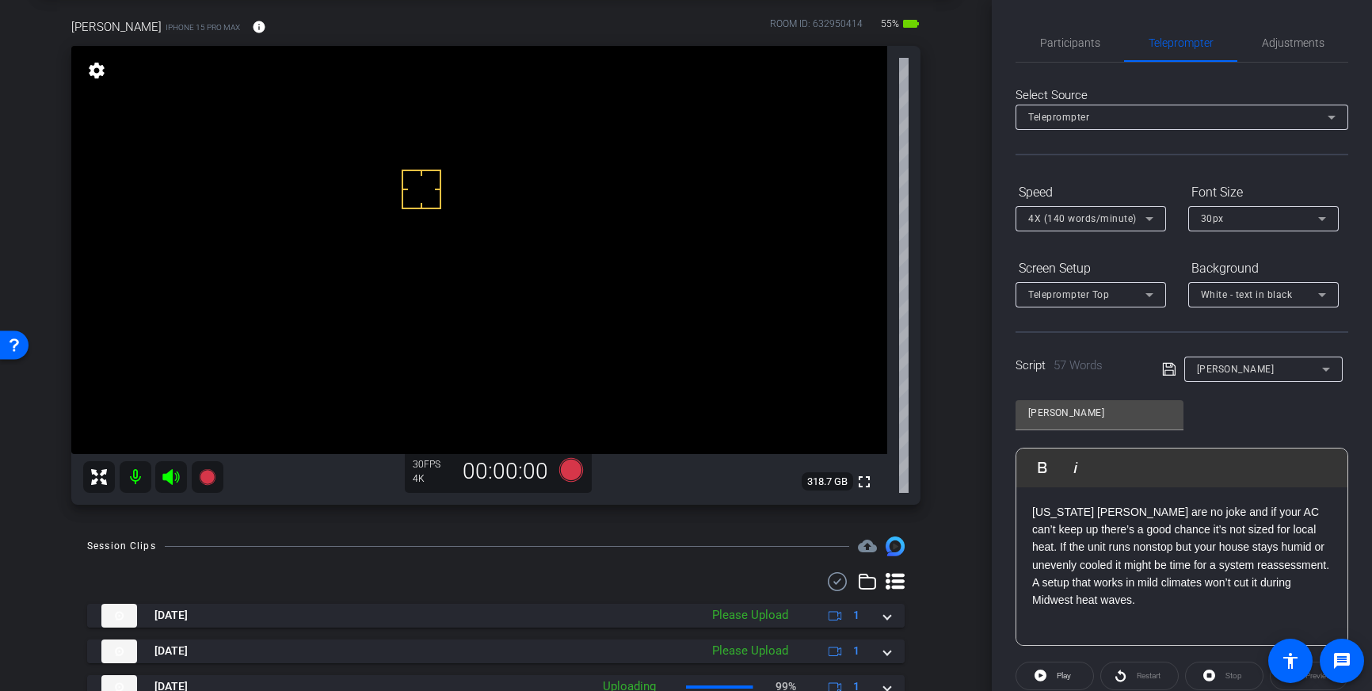
click at [1171, 366] on icon at bounding box center [1169, 369] width 14 height 19
click at [1163, 367] on icon at bounding box center [1168, 369] width 13 height 13
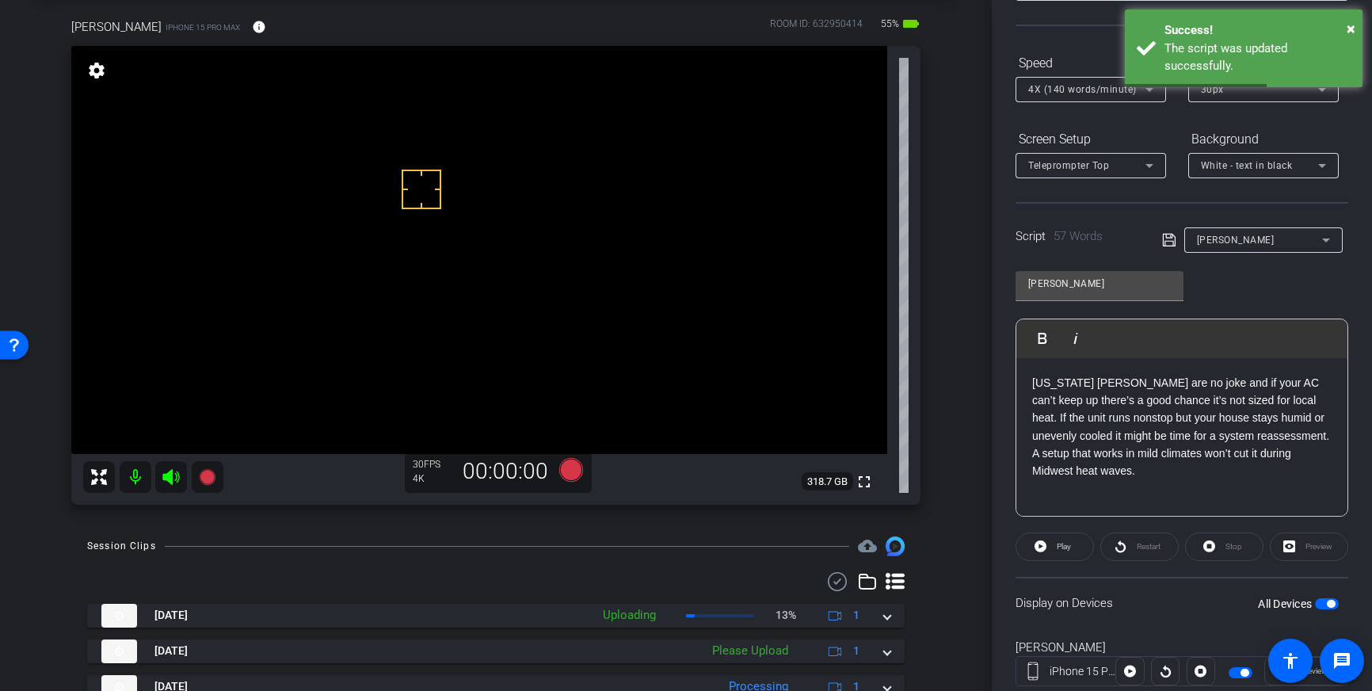
scroll to position [146, 0]
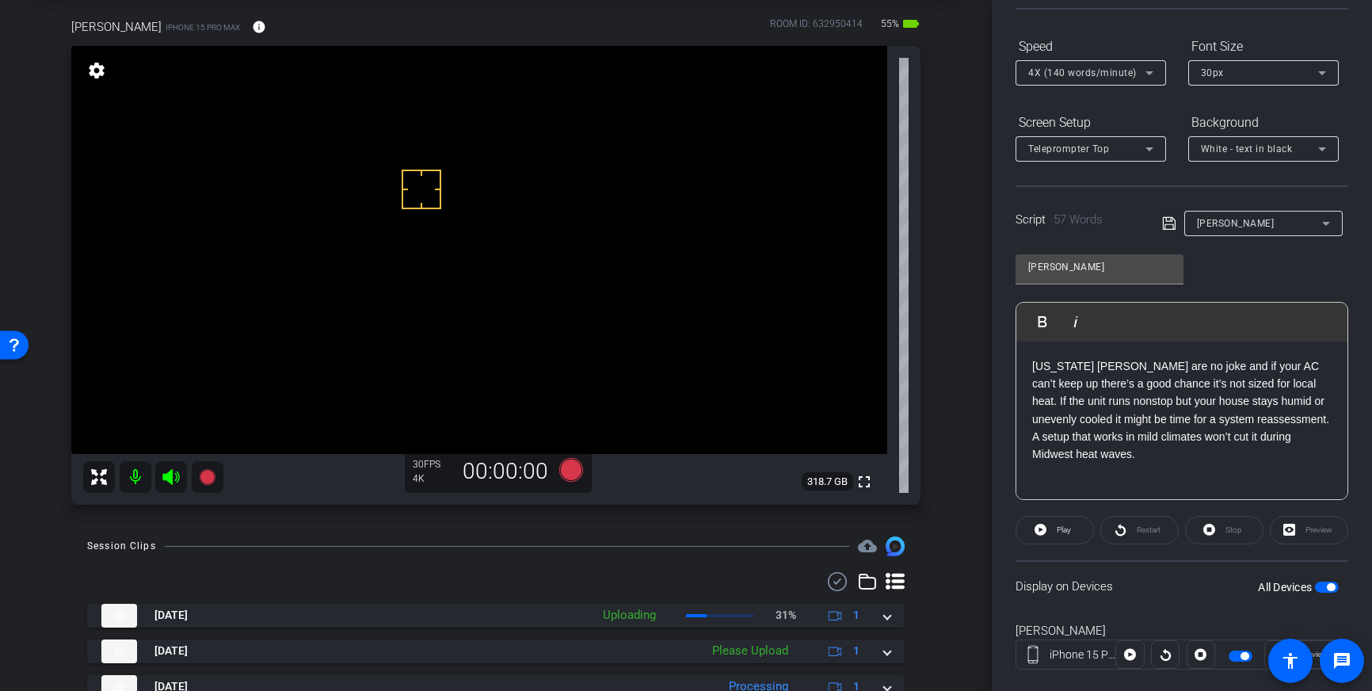
click at [1328, 584] on span "button" at bounding box center [1331, 587] width 8 height 8
click at [1329, 587] on span "button" at bounding box center [1327, 587] width 24 height 11
click at [1164, 227] on icon at bounding box center [1169, 223] width 14 height 19
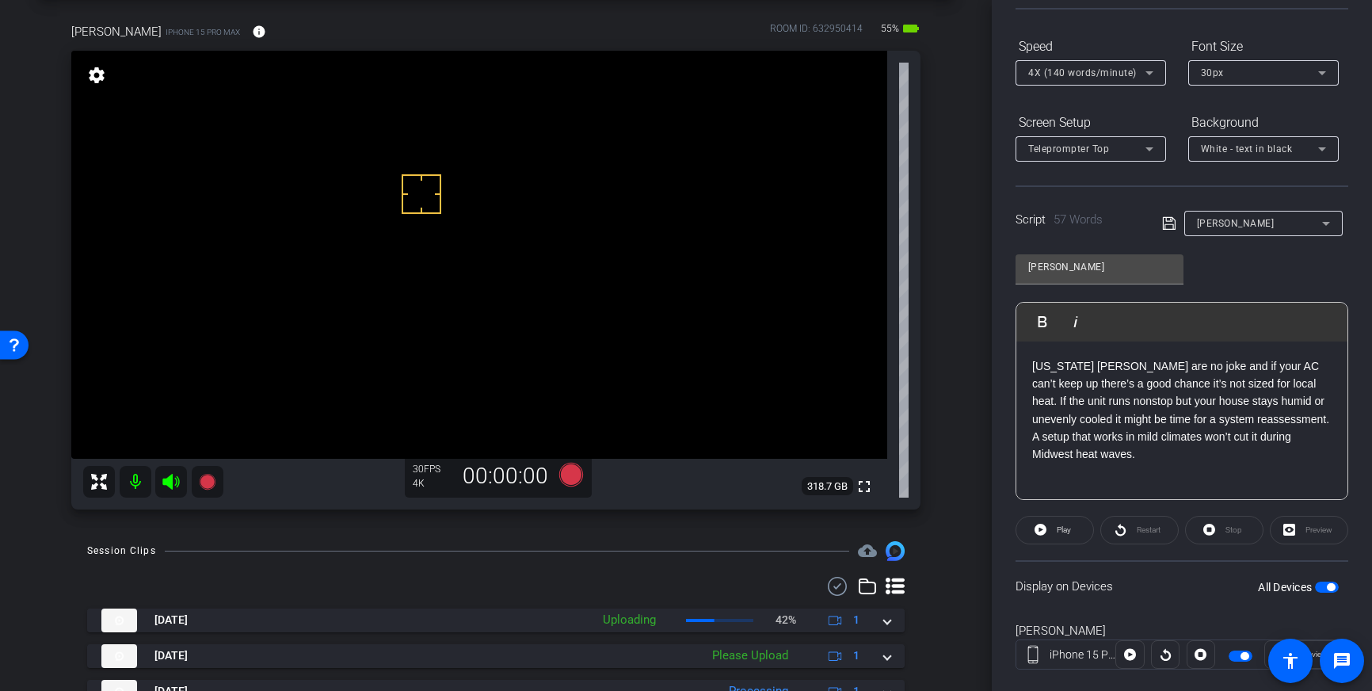
scroll to position [59, 0]
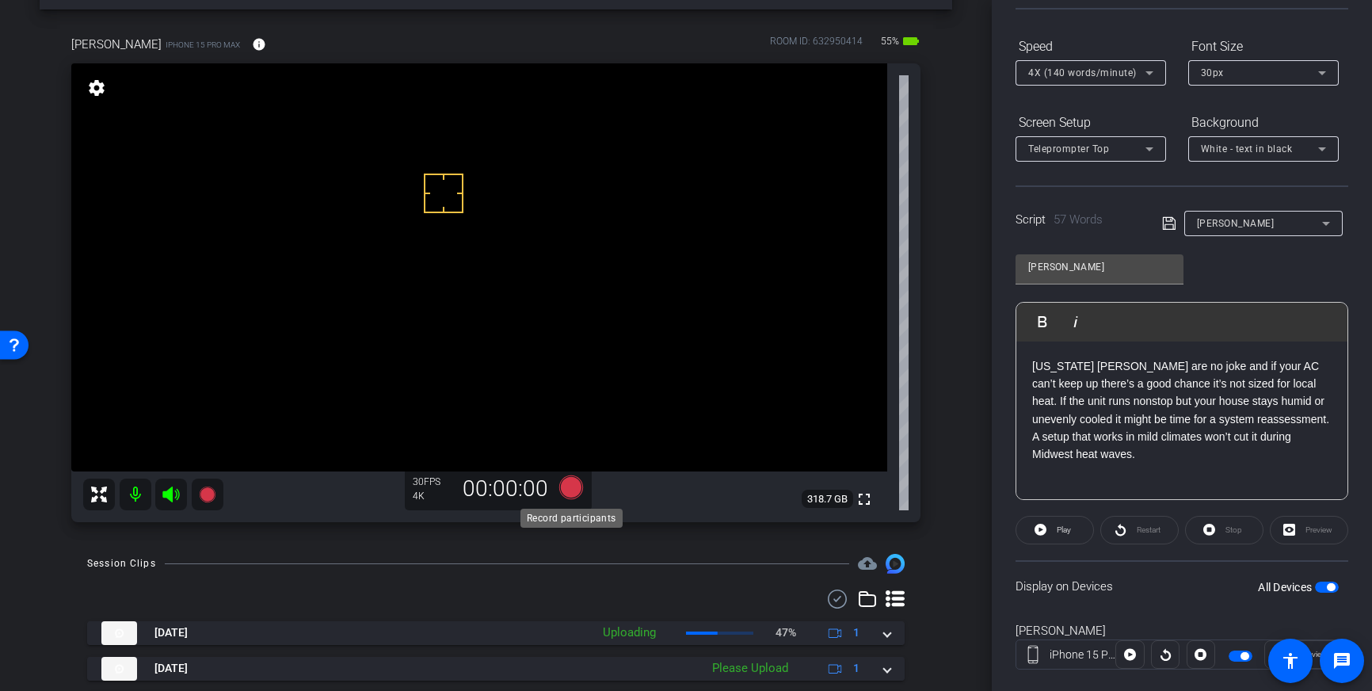
click at [567, 490] on icon at bounding box center [571, 487] width 24 height 24
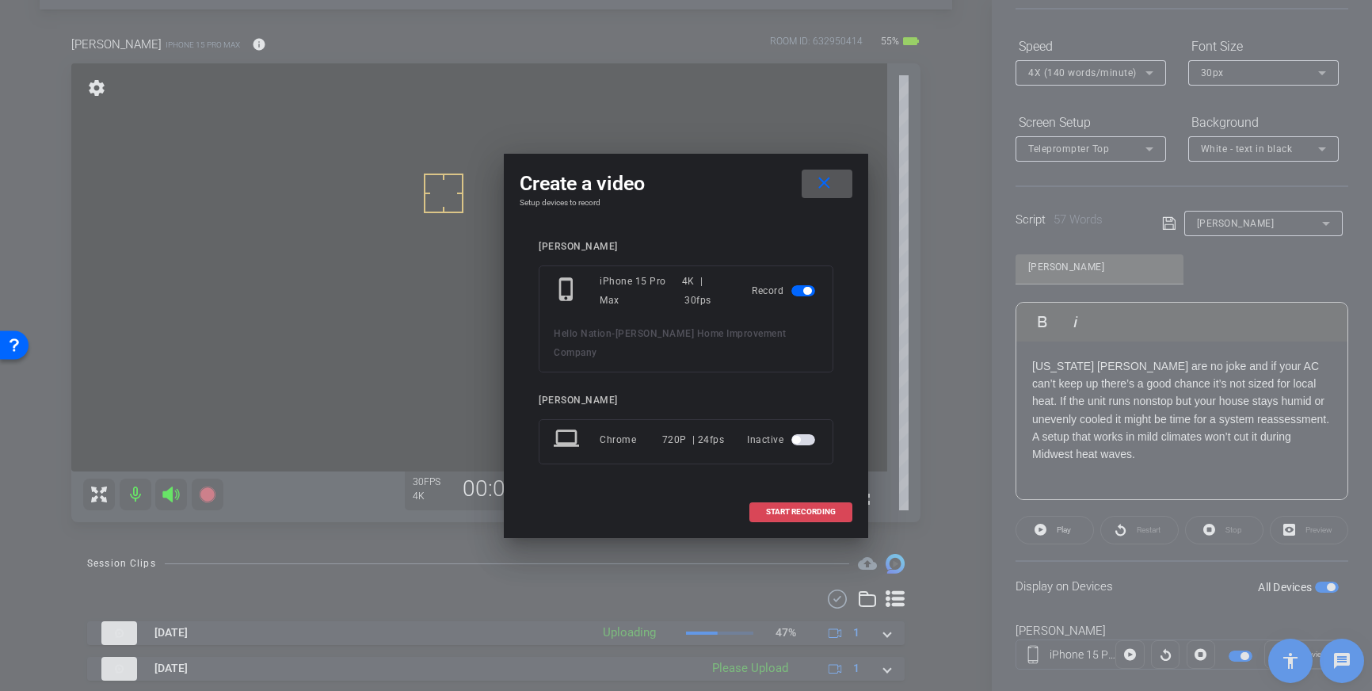
click at [757, 494] on span at bounding box center [800, 512] width 101 height 38
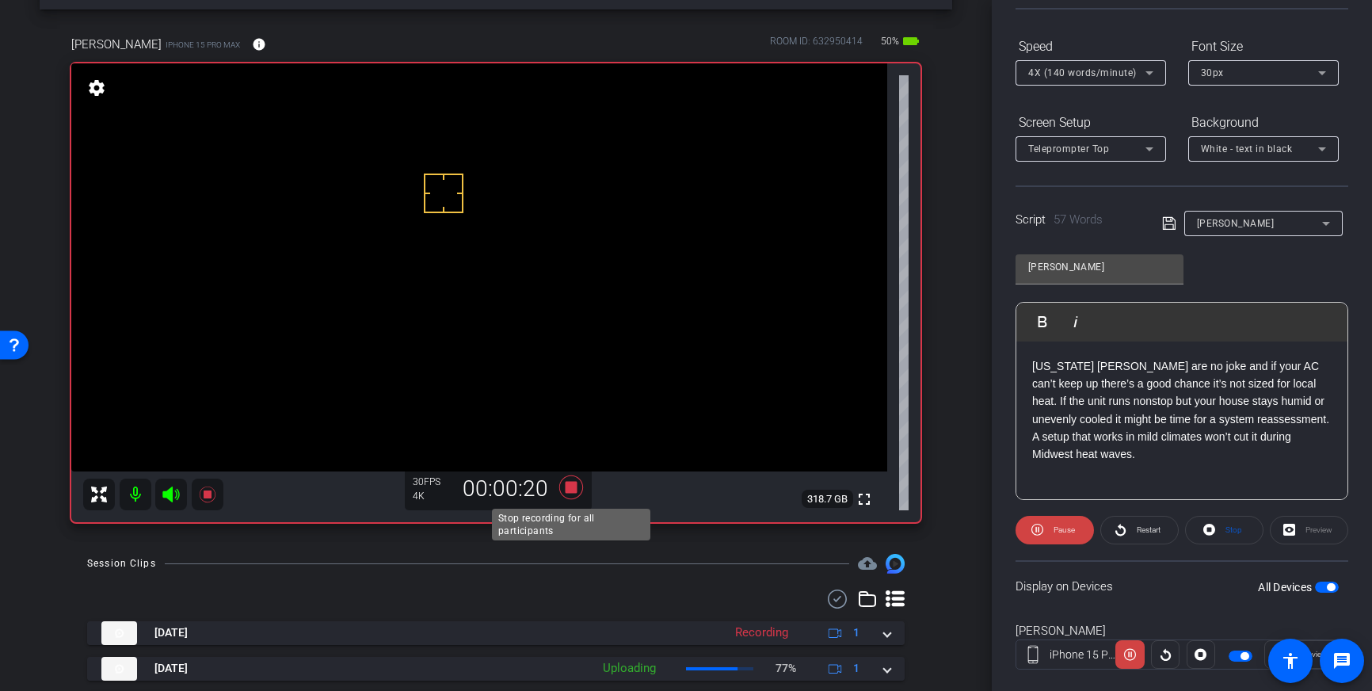
click at [571, 492] on icon at bounding box center [571, 487] width 24 height 24
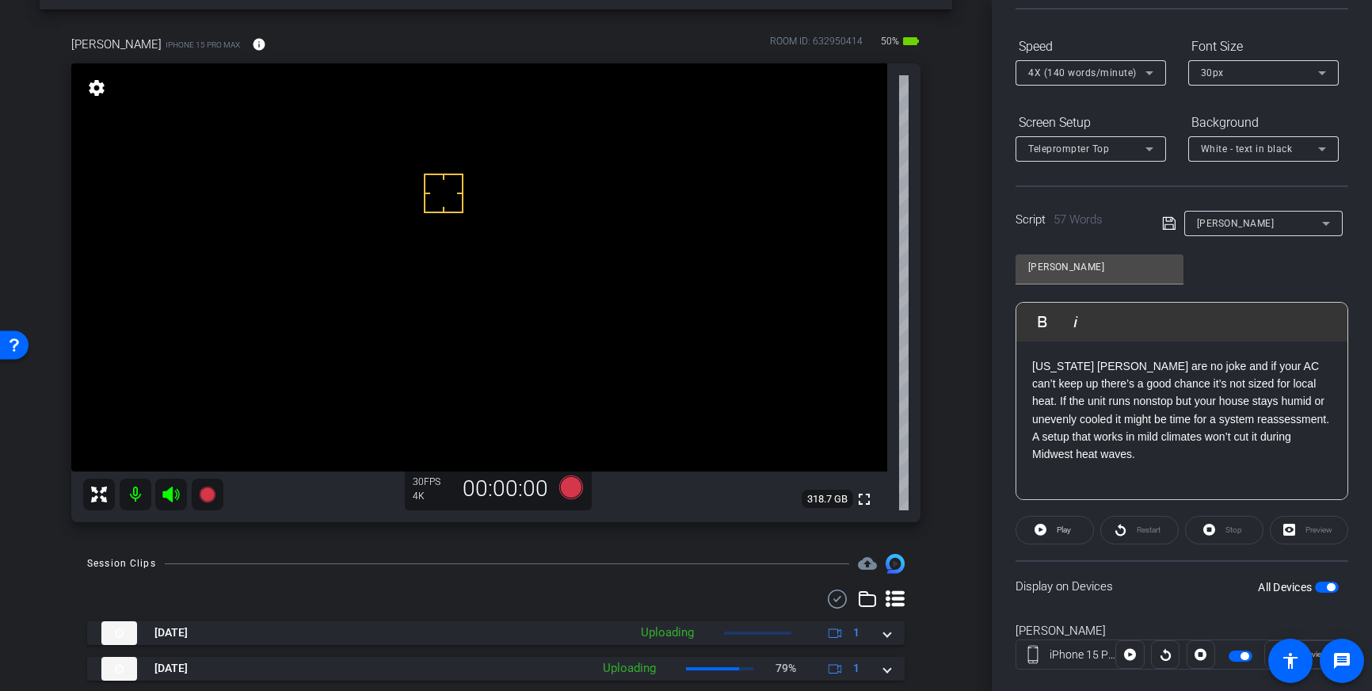
scroll to position [0, 0]
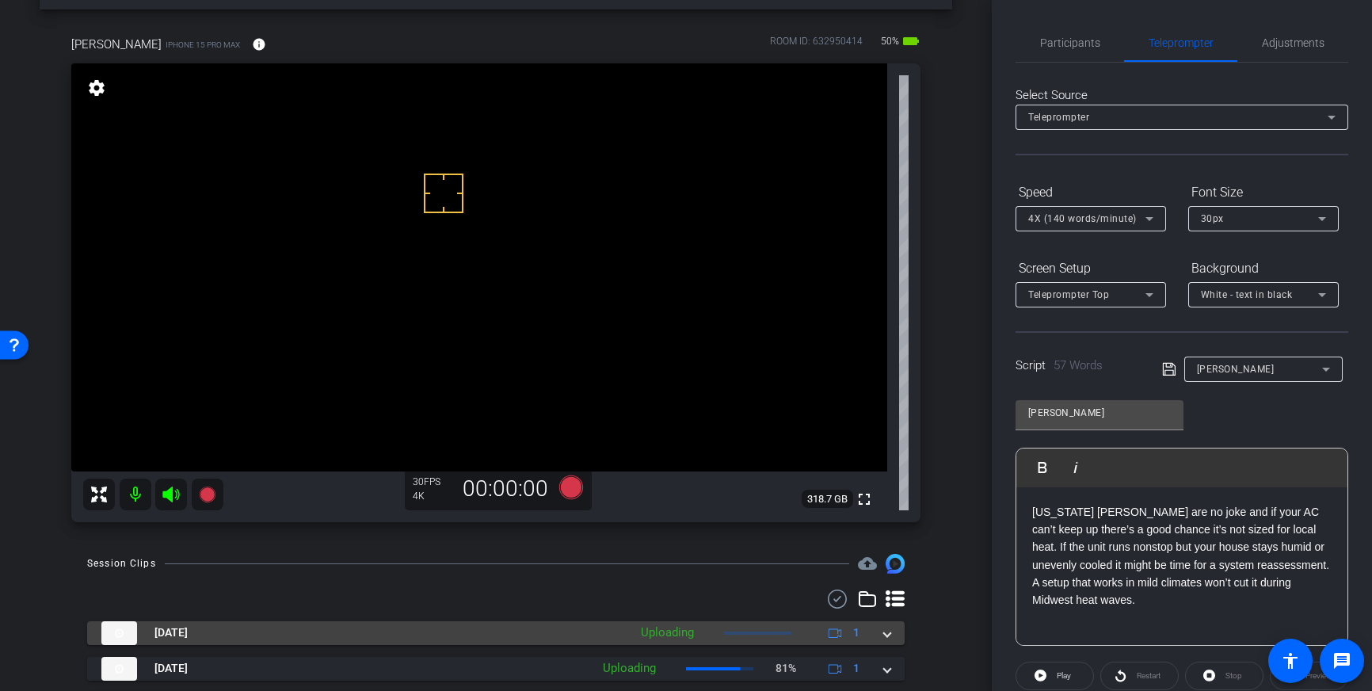
drag, startPoint x: 888, startPoint y: 636, endPoint x: 878, endPoint y: 638, distance: 10.4
click at [888, 636] on span at bounding box center [887, 632] width 6 height 17
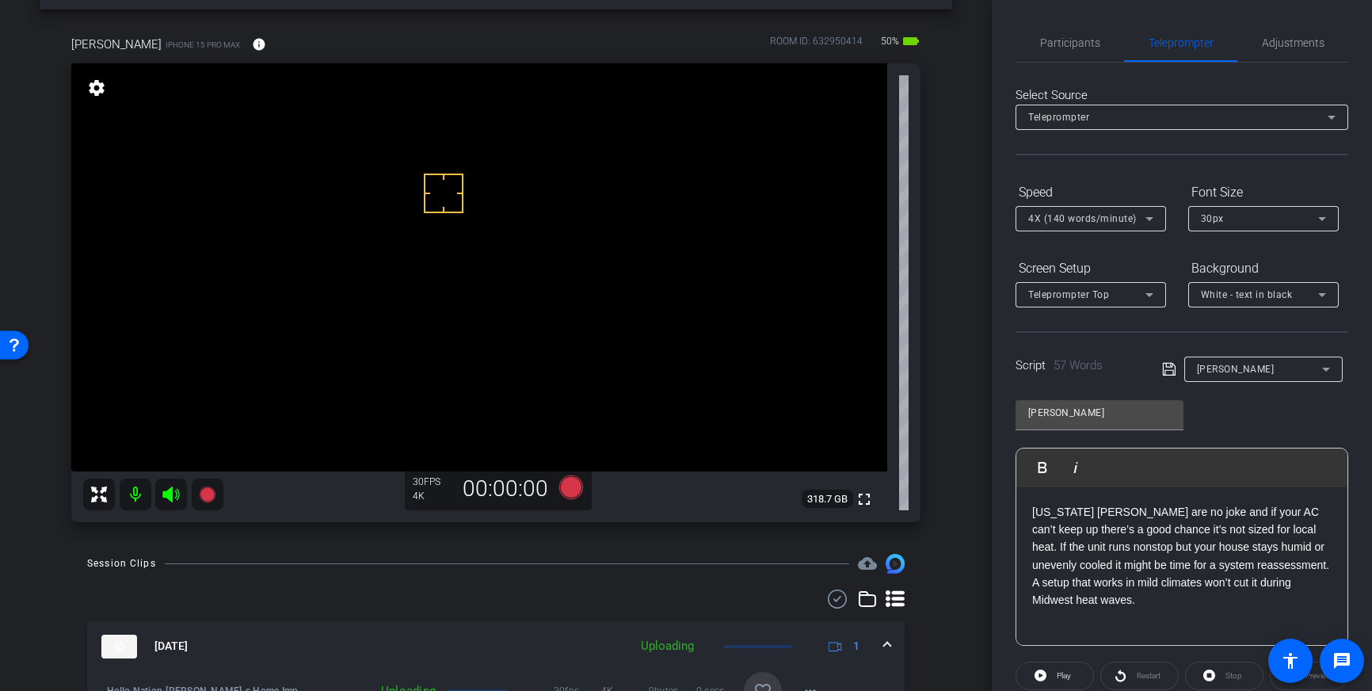
drag, startPoint x: 762, startPoint y: 684, endPoint x: 815, endPoint y: 659, distance: 57.8
click at [762, 684] on mat-icon "favorite_border" at bounding box center [763, 690] width 19 height 19
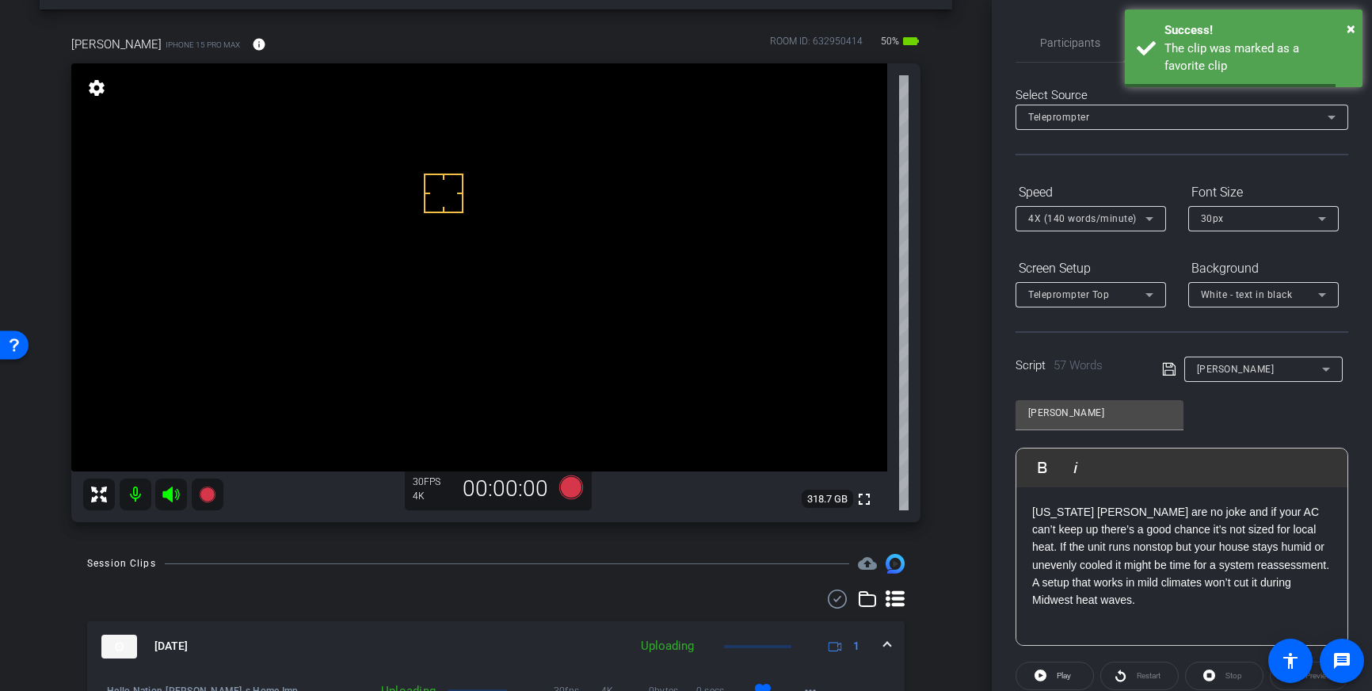
drag, startPoint x: 887, startPoint y: 647, endPoint x: 912, endPoint y: 613, distance: 41.4
click at [887, 647] on span at bounding box center [887, 646] width 6 height 17
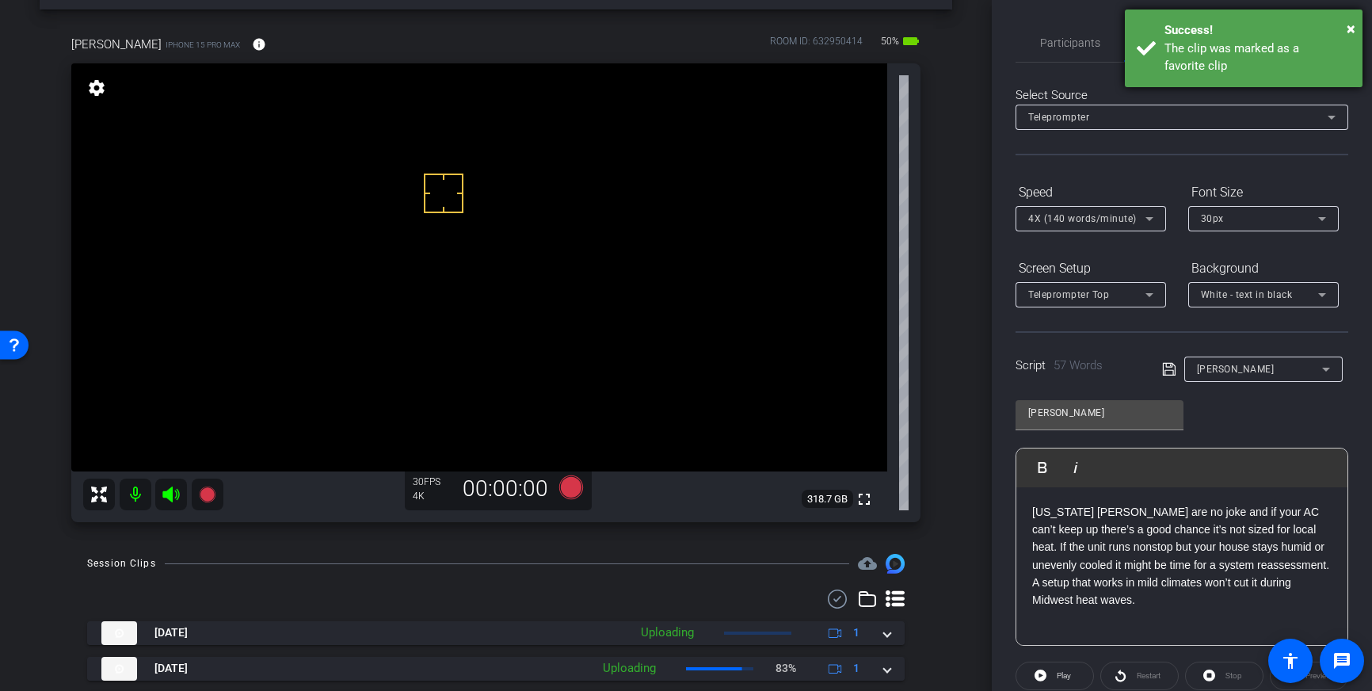
click at [1299, 72] on div "The clip was marked as a favorite clip" at bounding box center [1258, 58] width 186 height 36
click at [1293, 45] on span "Adjustments" at bounding box center [1293, 42] width 63 height 11
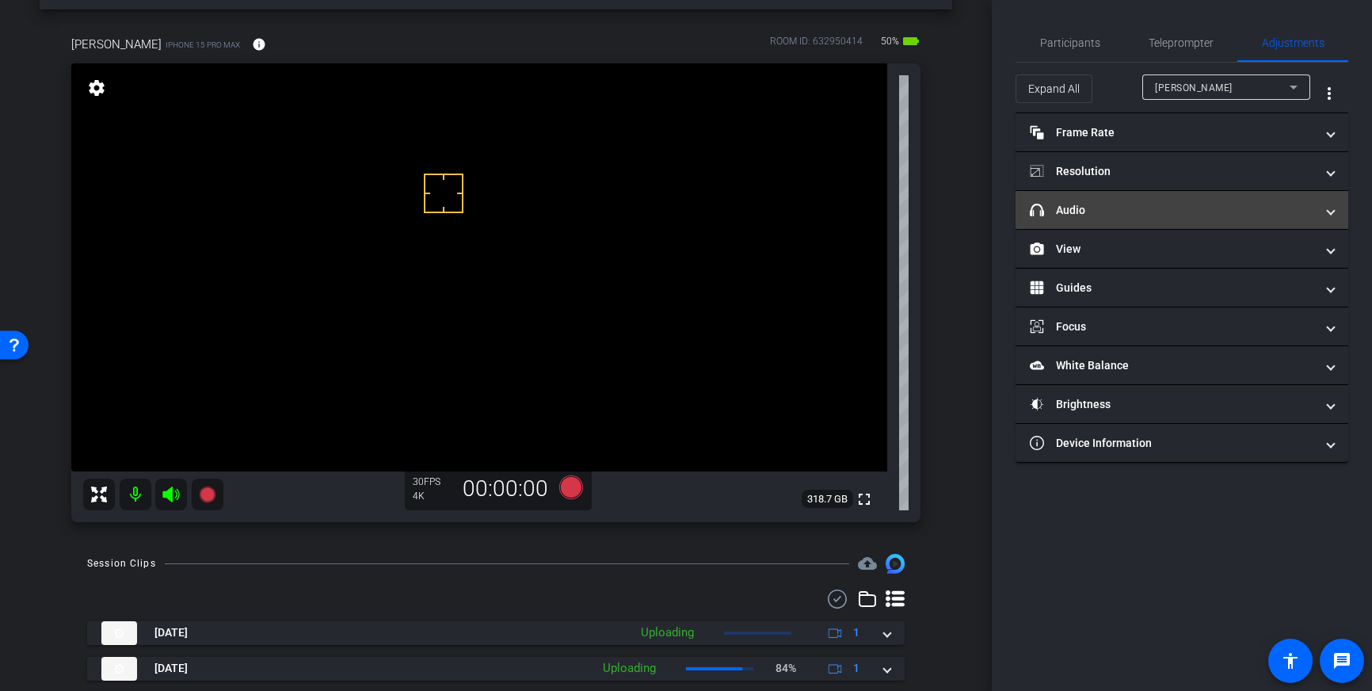
click at [1196, 211] on mat-panel-title "headphone icon Audio" at bounding box center [1172, 210] width 285 height 17
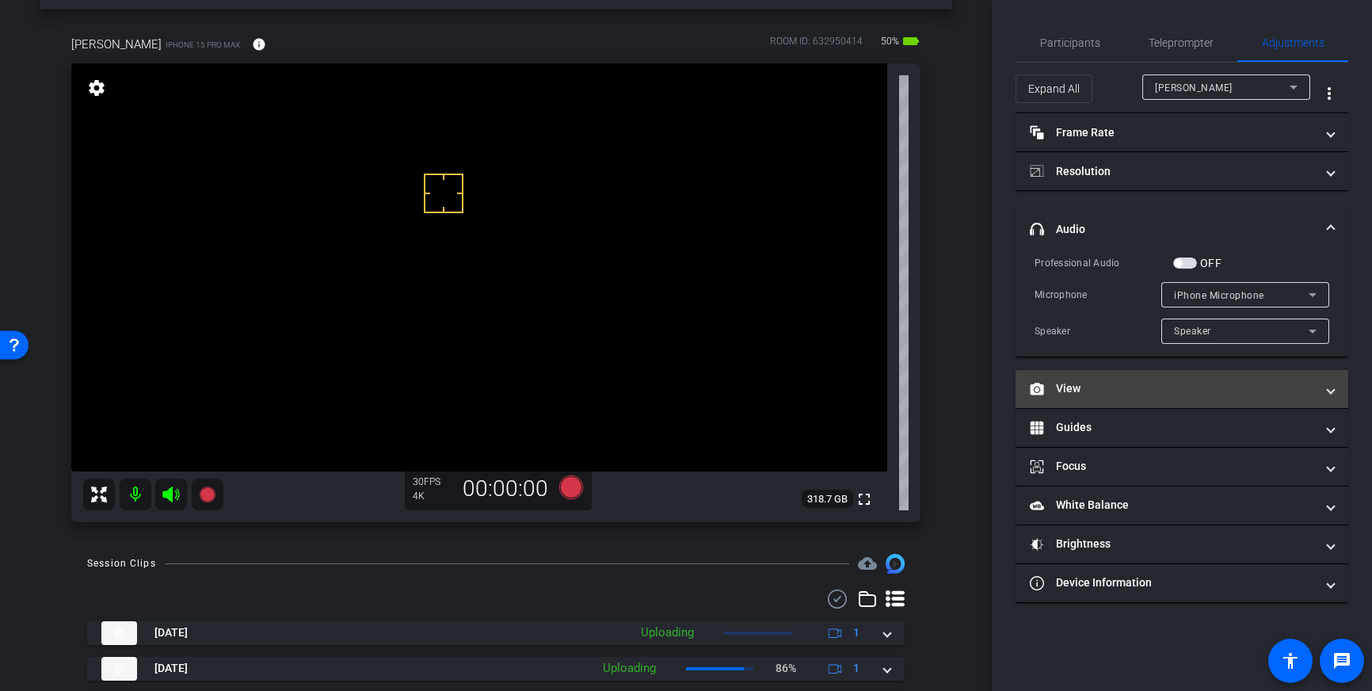
drag, startPoint x: 1189, startPoint y: 259, endPoint x: 1038, endPoint y: 401, distance: 207.4
click at [1189, 259] on span "button" at bounding box center [1185, 263] width 24 height 11
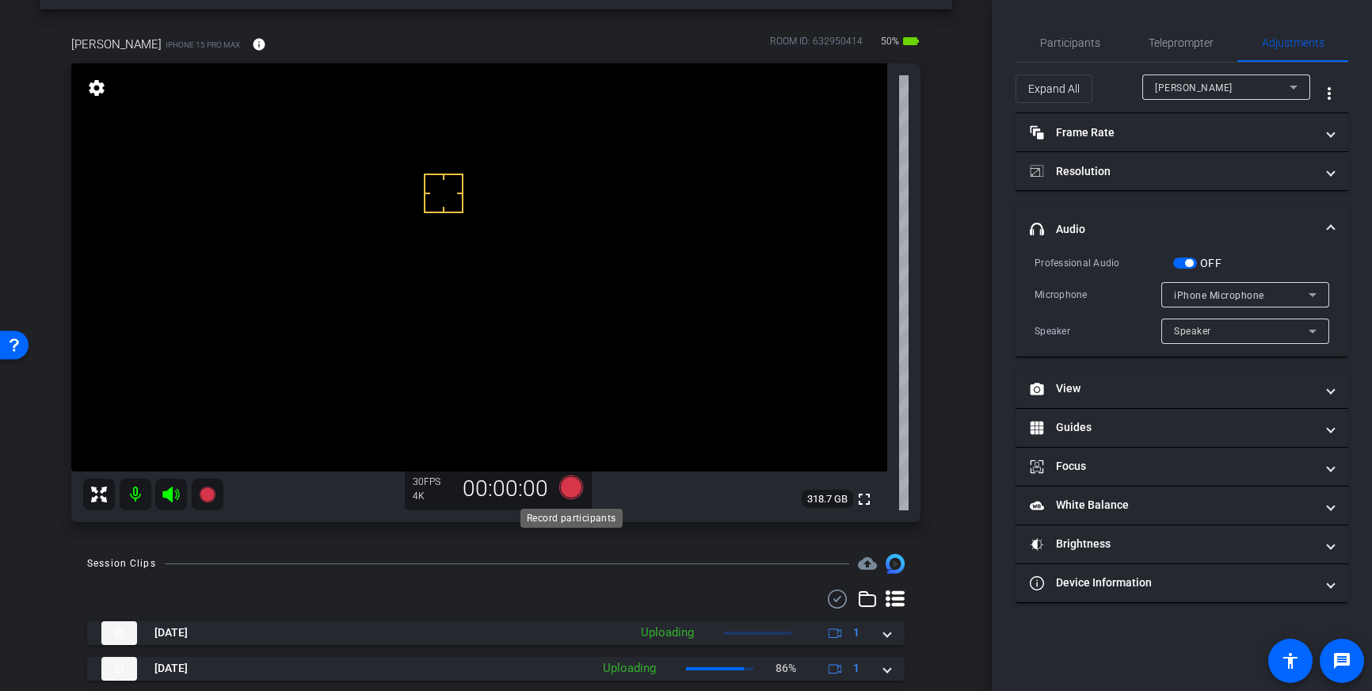
click at [573, 491] on icon at bounding box center [571, 487] width 24 height 24
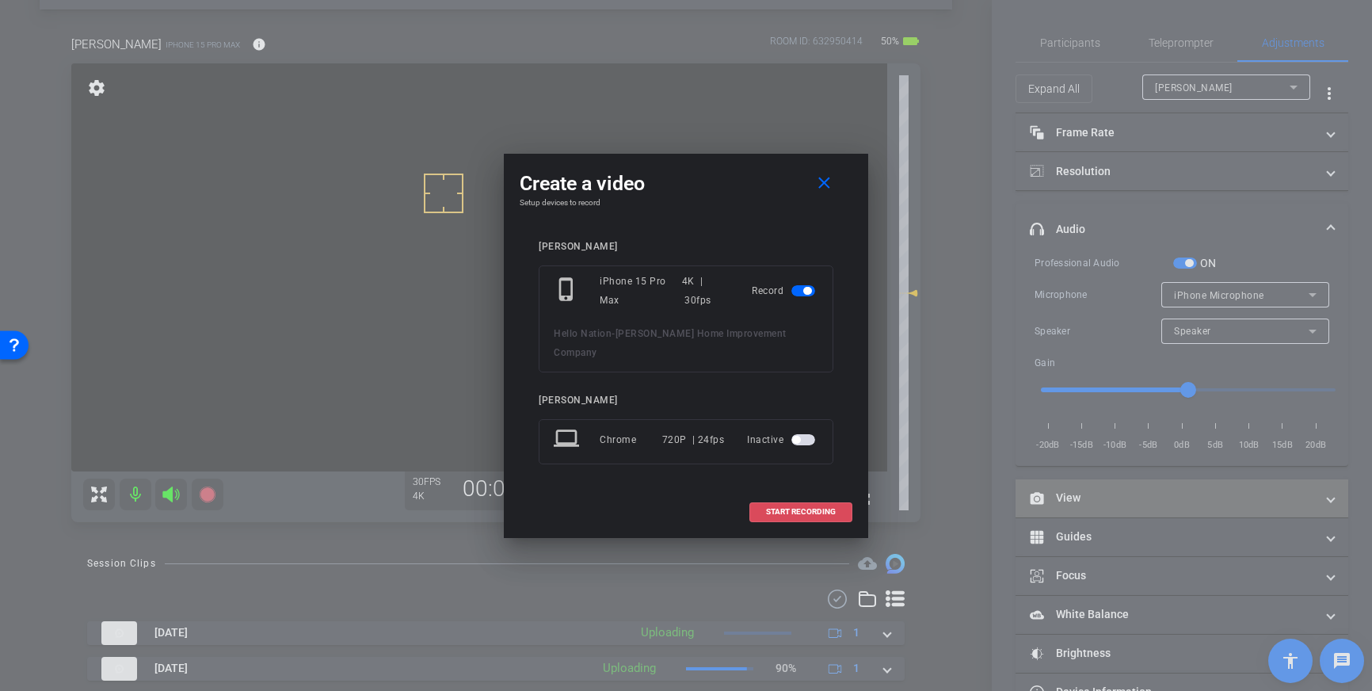
drag, startPoint x: 813, startPoint y: 497, endPoint x: 1021, endPoint y: 492, distance: 208.4
click at [813, 508] on span "START RECORDING" at bounding box center [801, 512] width 70 height 8
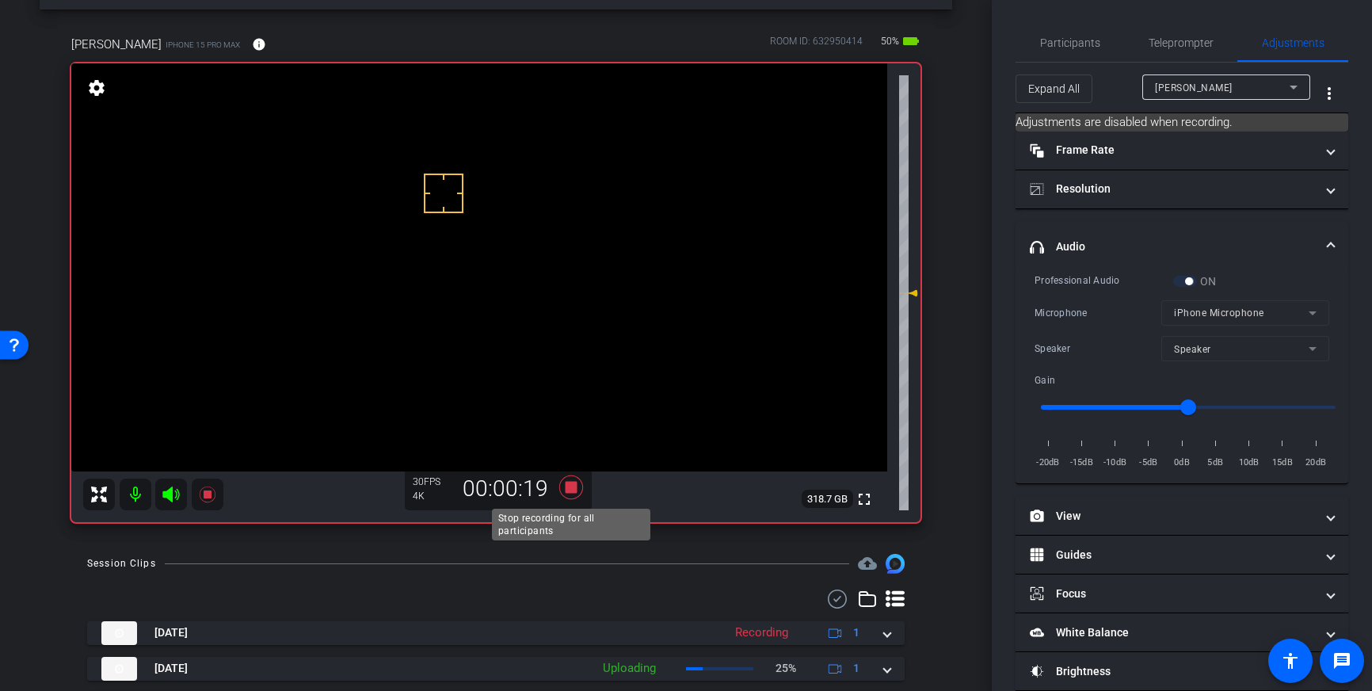
click at [572, 494] on icon at bounding box center [571, 487] width 24 height 24
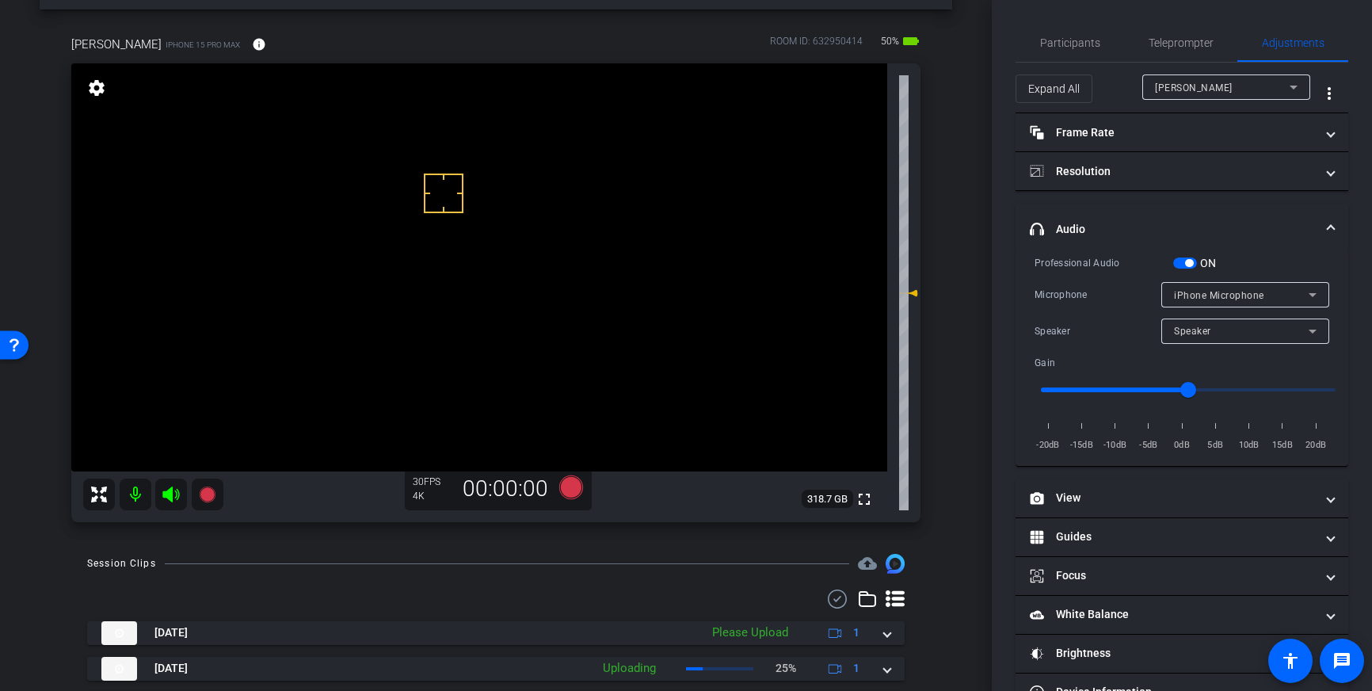
click at [1178, 268] on span "button" at bounding box center [1185, 263] width 24 height 11
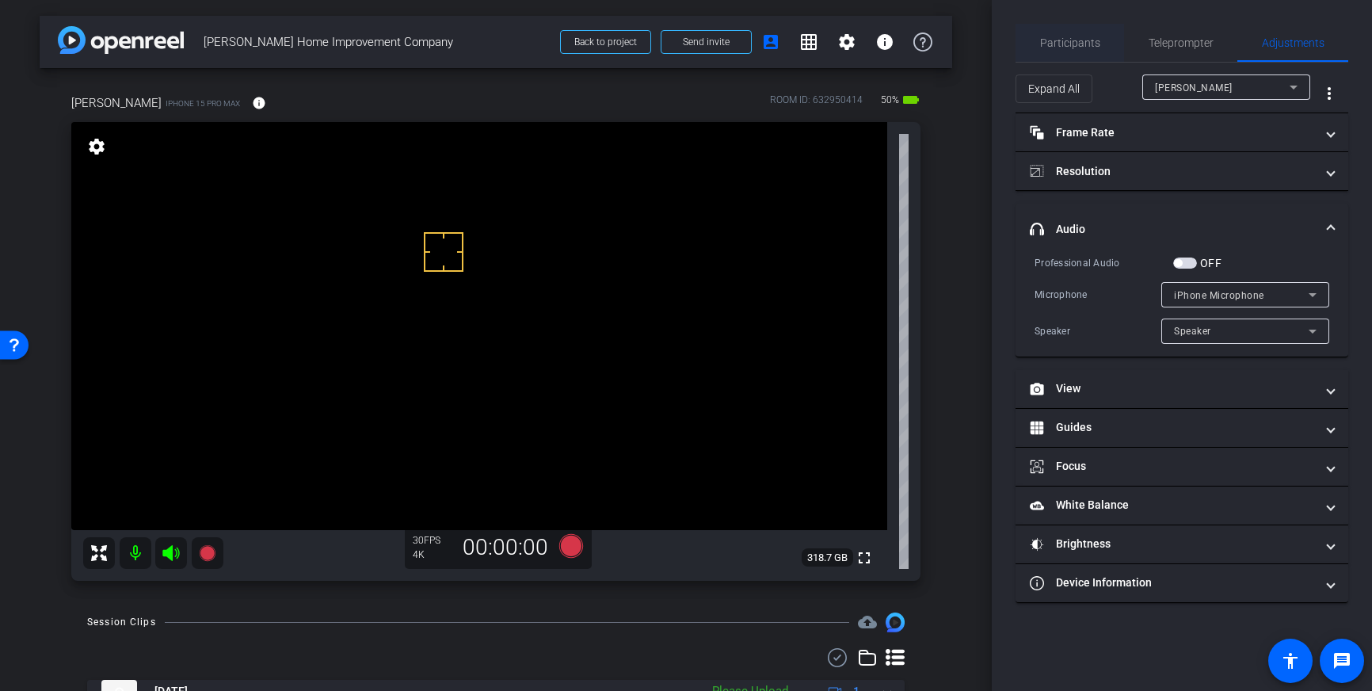
click at [1082, 48] on span "Participants" at bounding box center [1070, 42] width 60 height 11
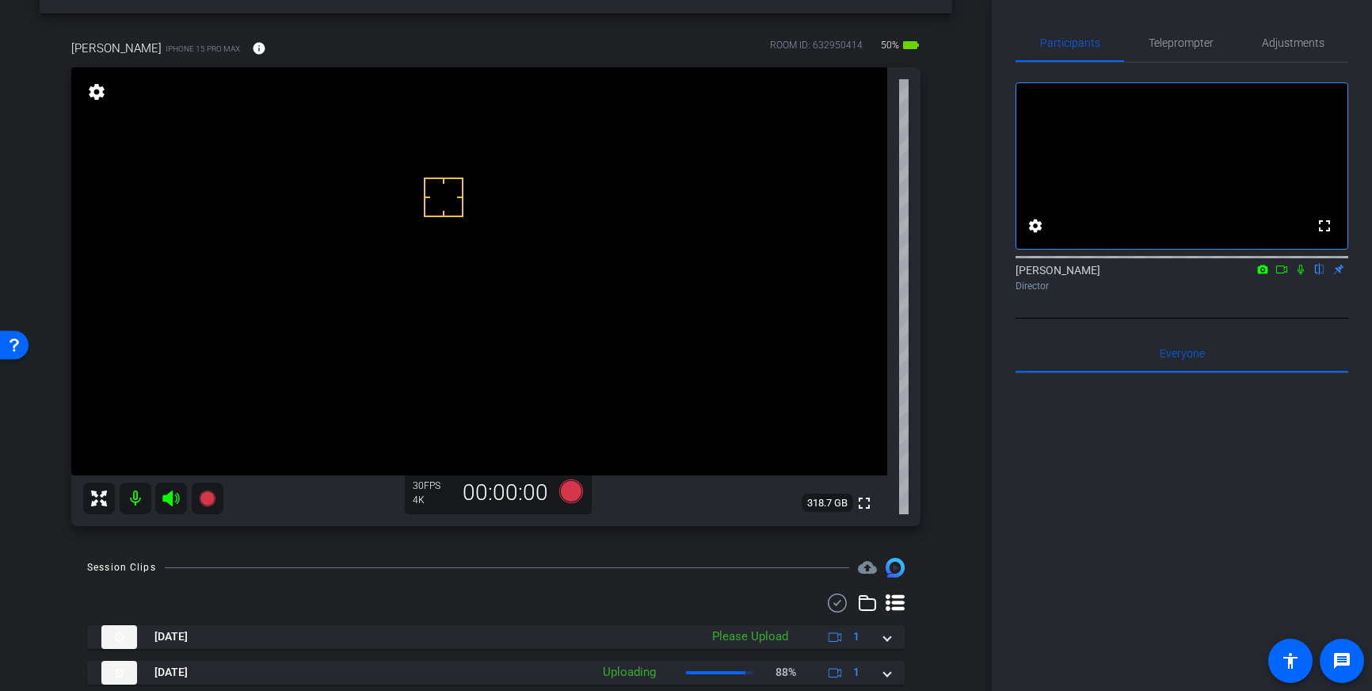
scroll to position [48, 0]
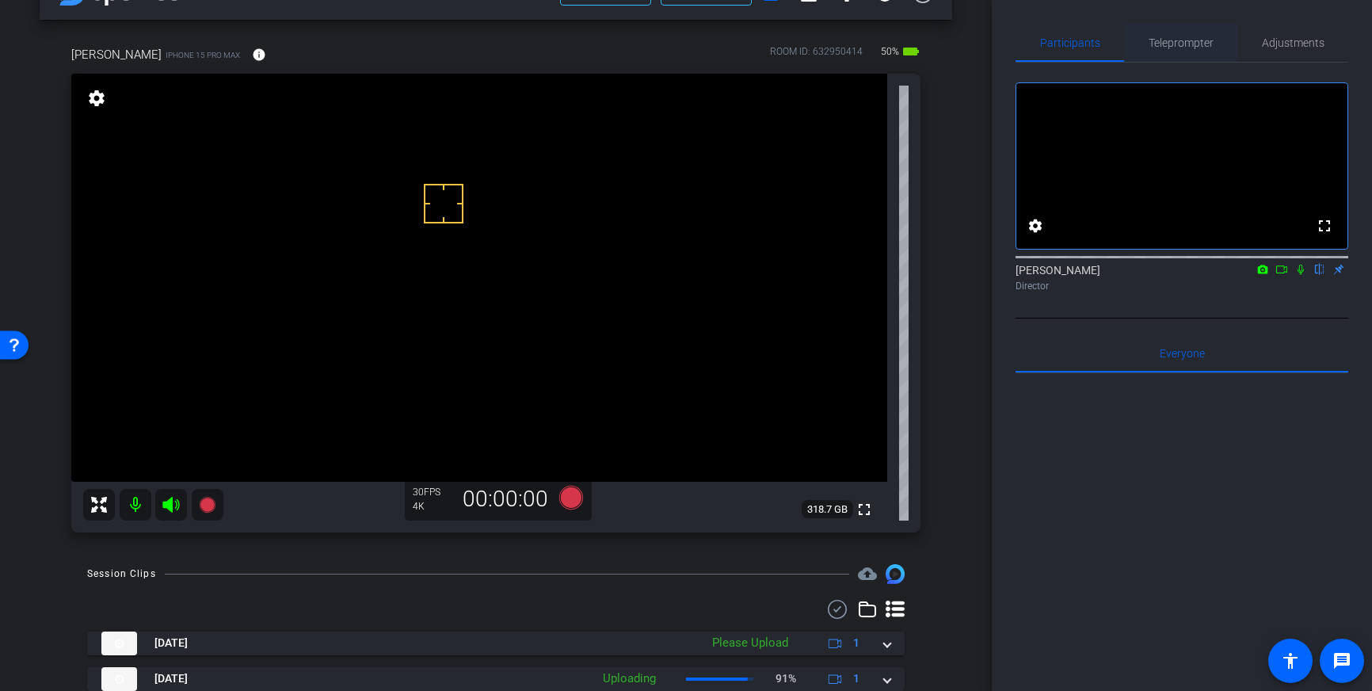
click at [1192, 39] on span "Teleprompter" at bounding box center [1181, 42] width 65 height 11
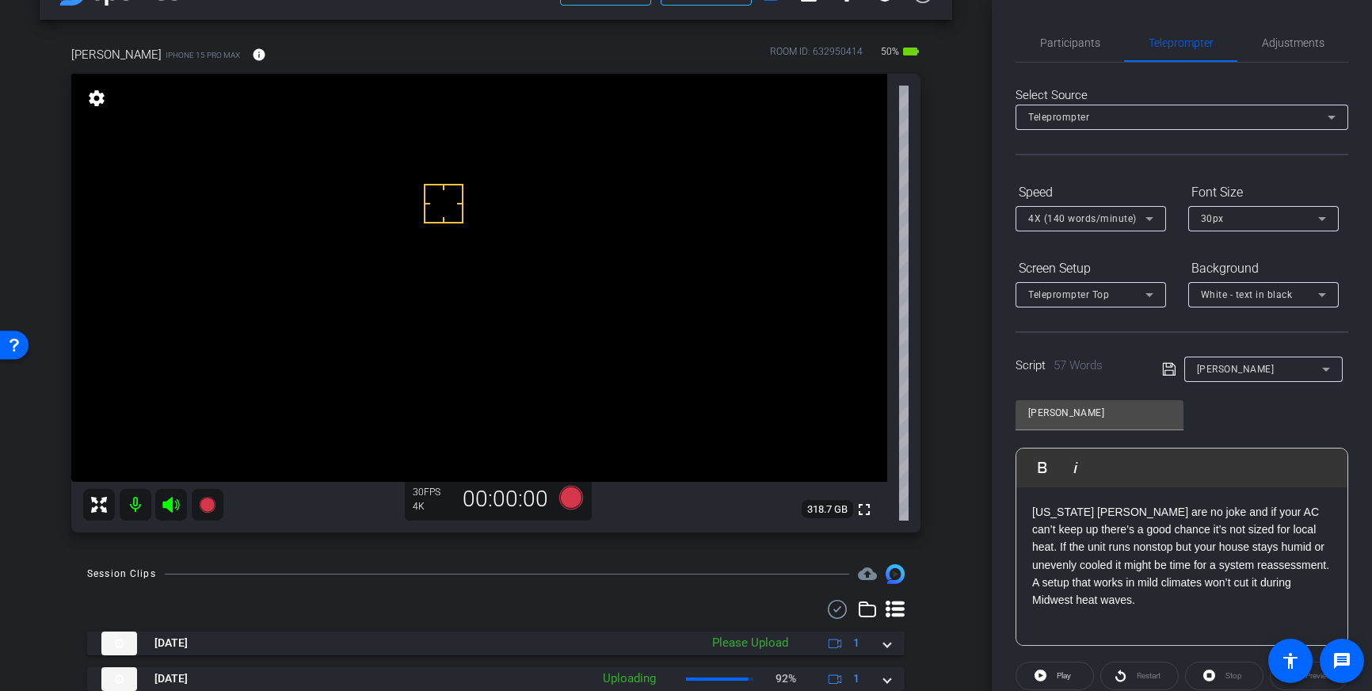
scroll to position [175, 0]
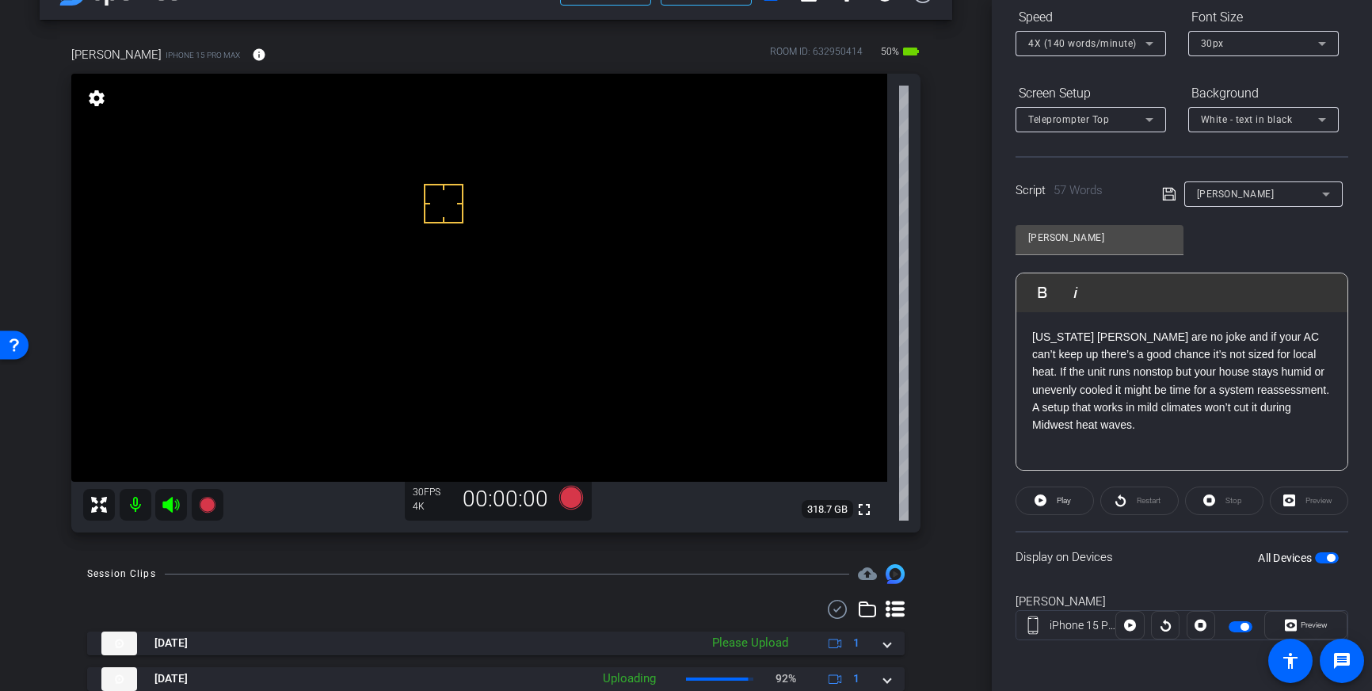
click at [1329, 559] on span "button" at bounding box center [1331, 558] width 8 height 8
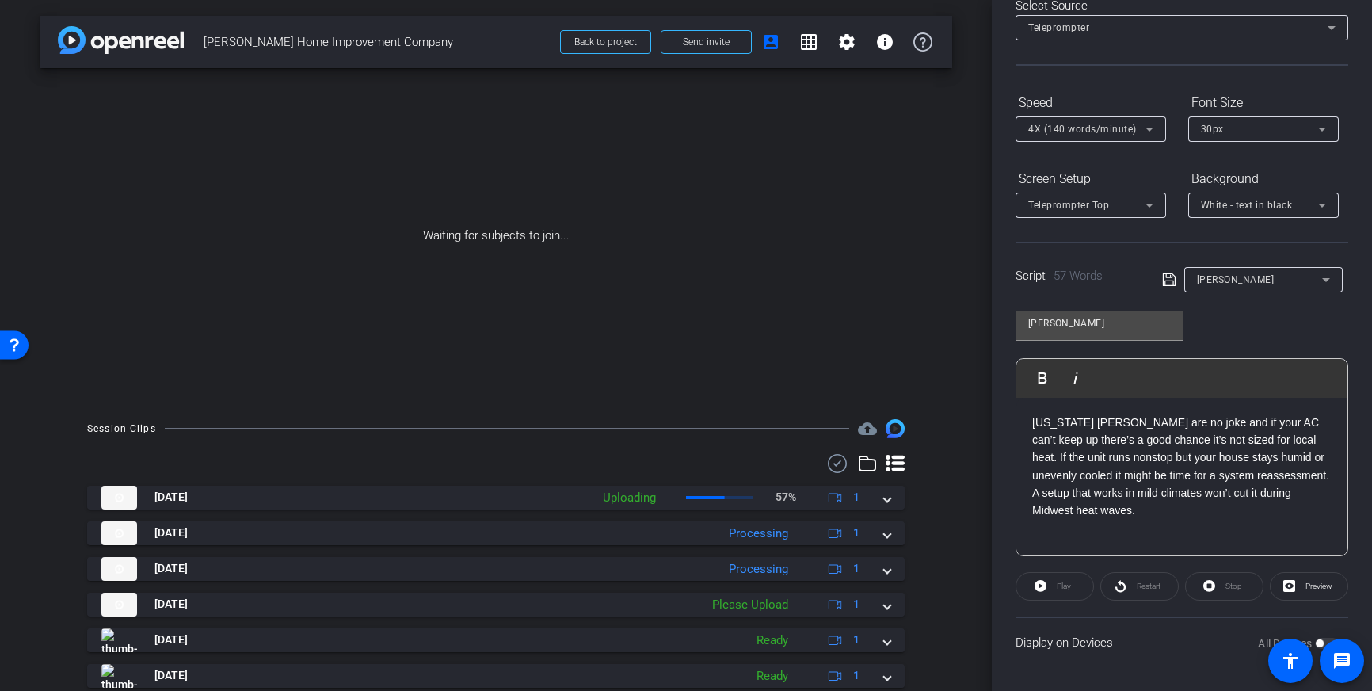
scroll to position [0, 0]
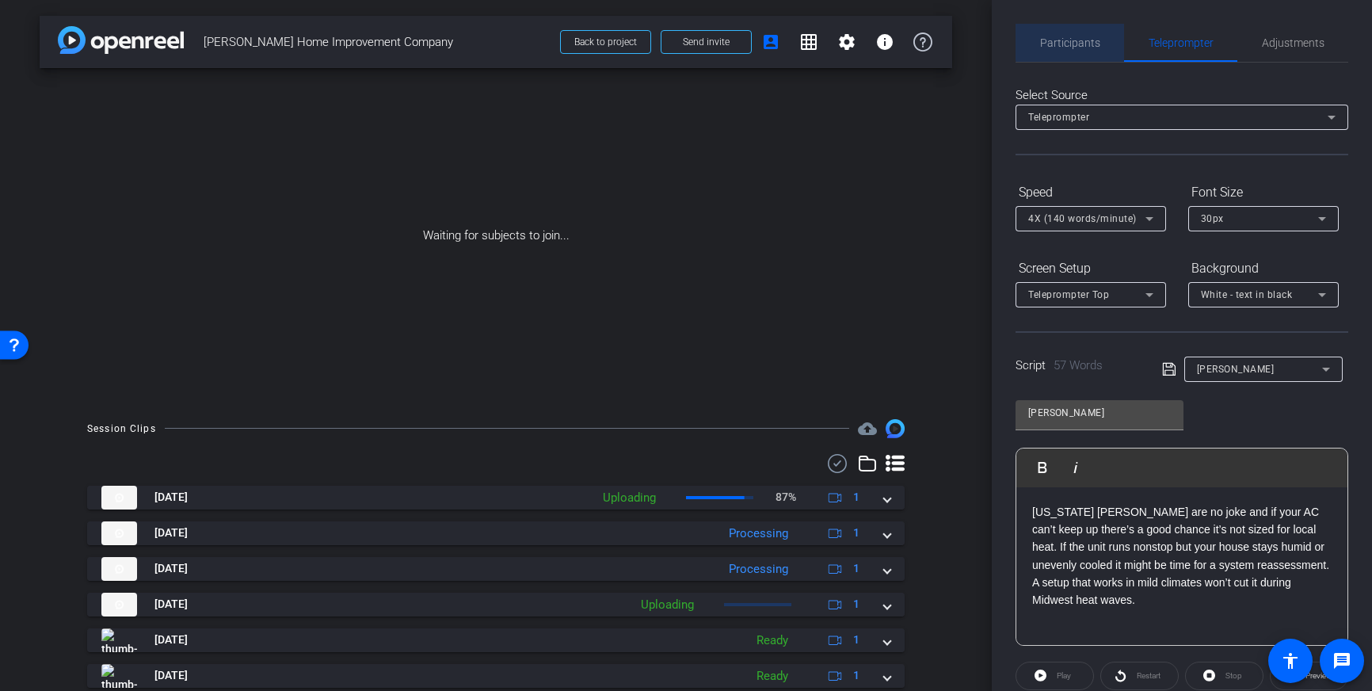
click at [1097, 40] on span "Participants" at bounding box center [1070, 42] width 60 height 11
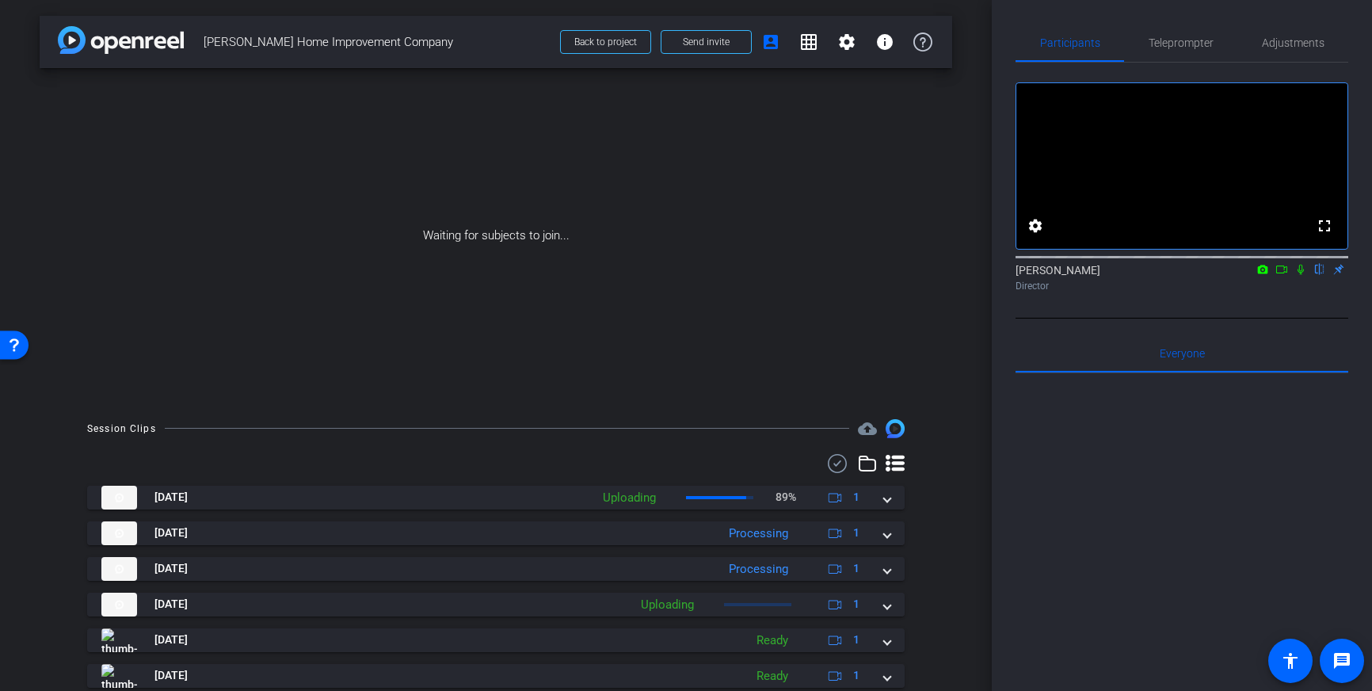
click at [1299, 275] on icon at bounding box center [1301, 270] width 6 height 10
click at [1274, 277] on mat-icon at bounding box center [1281, 269] width 19 height 14
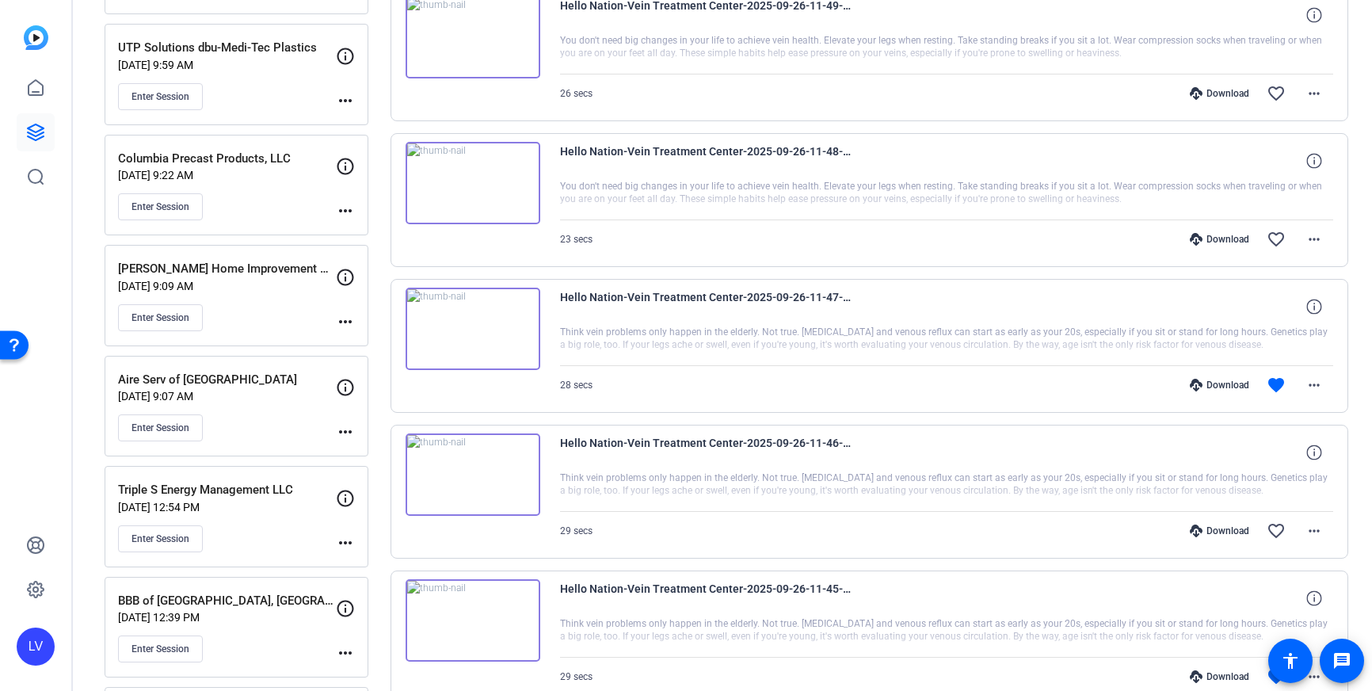
scroll to position [1099, 0]
click at [276, 307] on div "Enter Session" at bounding box center [227, 320] width 218 height 27
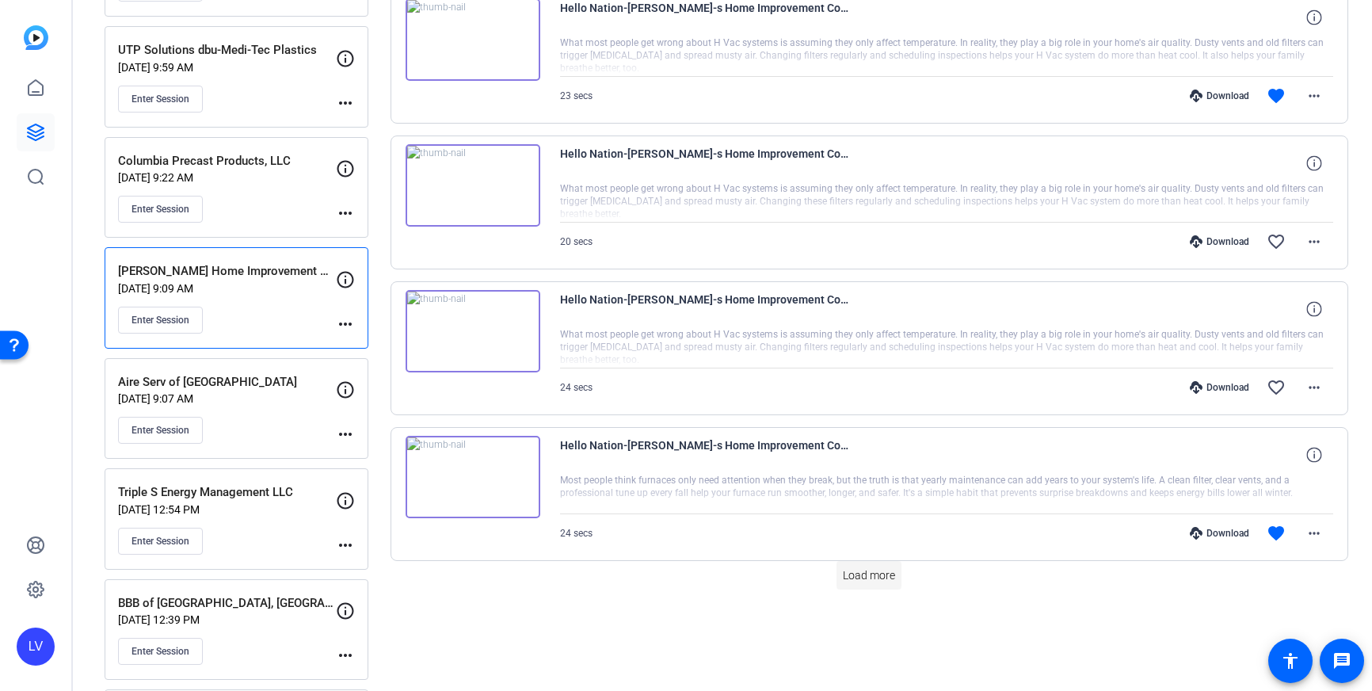
click at [851, 574] on span "Load more" at bounding box center [869, 575] width 52 height 17
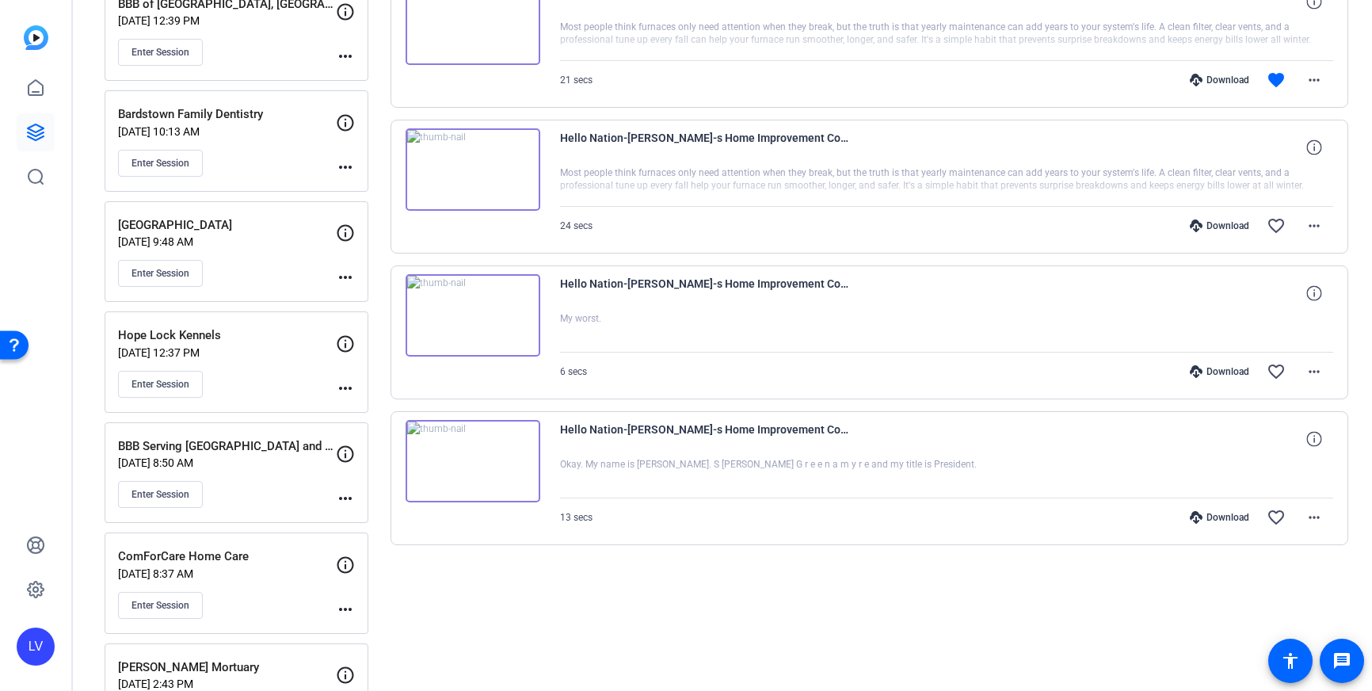
scroll to position [1692, 0]
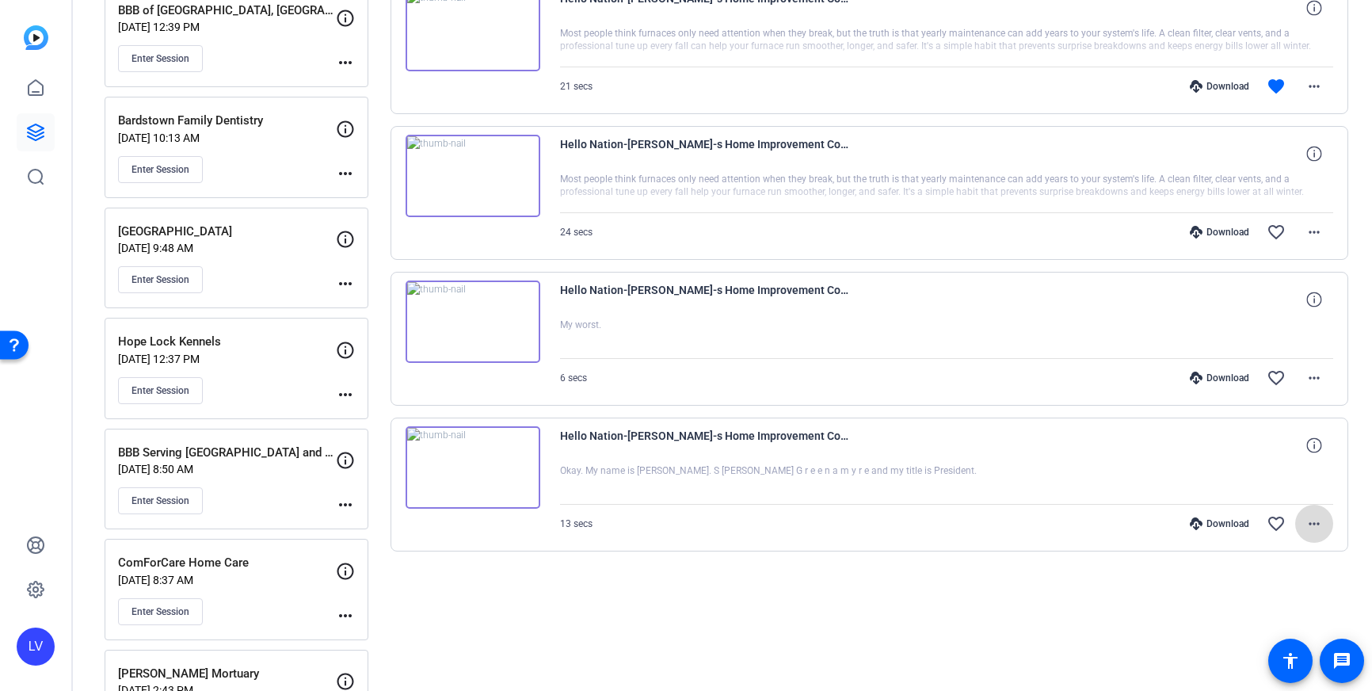
click at [1302, 525] on span at bounding box center [1314, 524] width 38 height 38
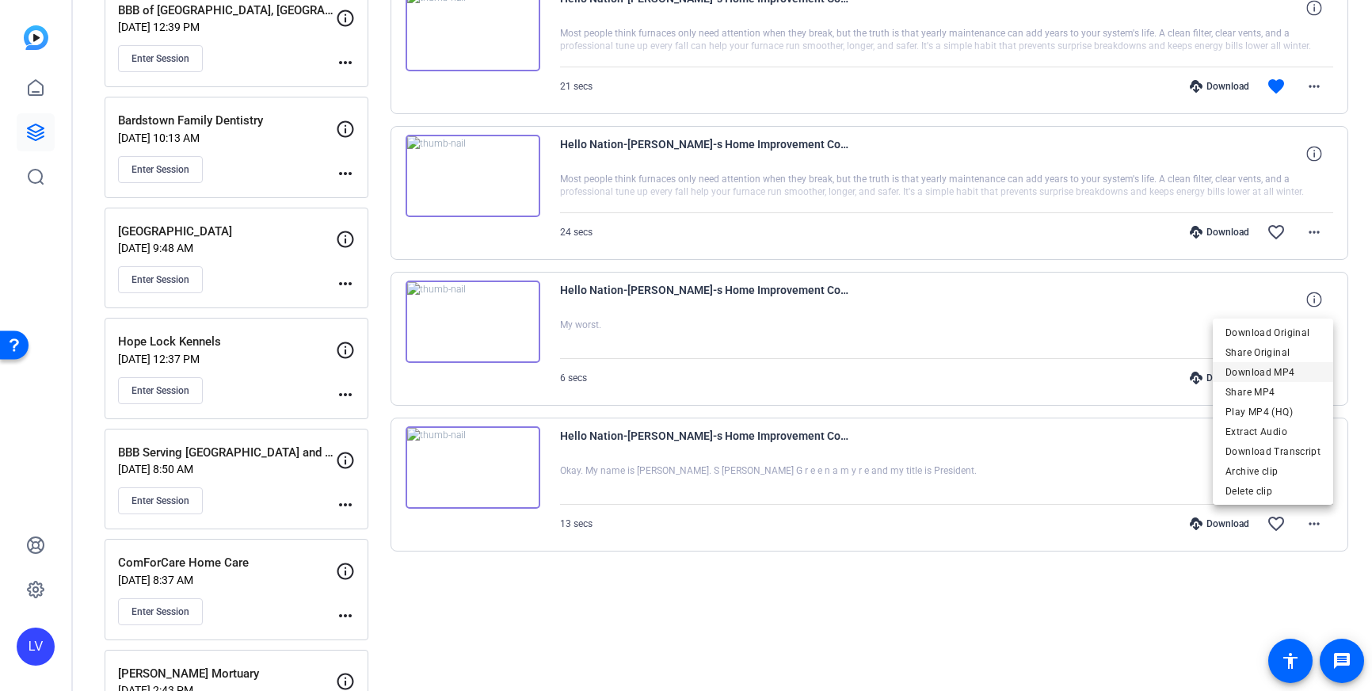
click at [1285, 372] on span "Download MP4" at bounding box center [1273, 372] width 95 height 19
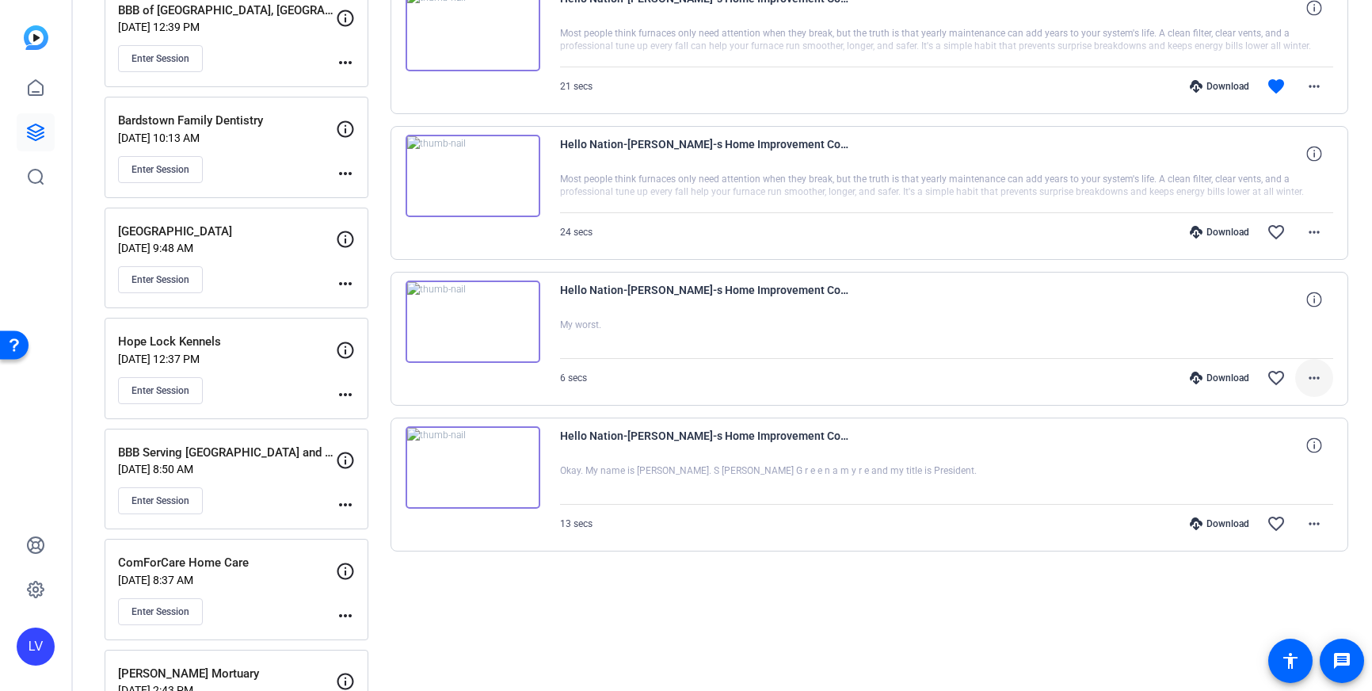
click at [1321, 372] on mat-icon "more_horiz" at bounding box center [1314, 377] width 19 height 19
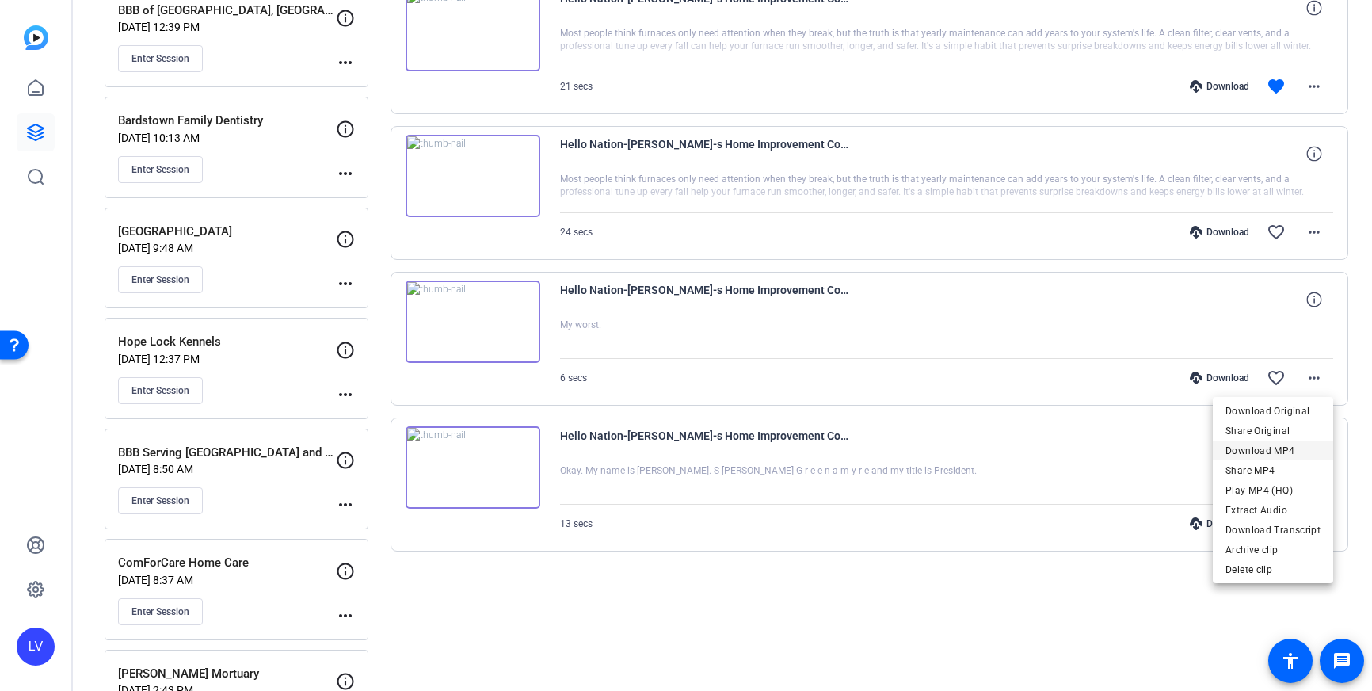
click at [1298, 448] on span "Download MP4" at bounding box center [1273, 450] width 95 height 19
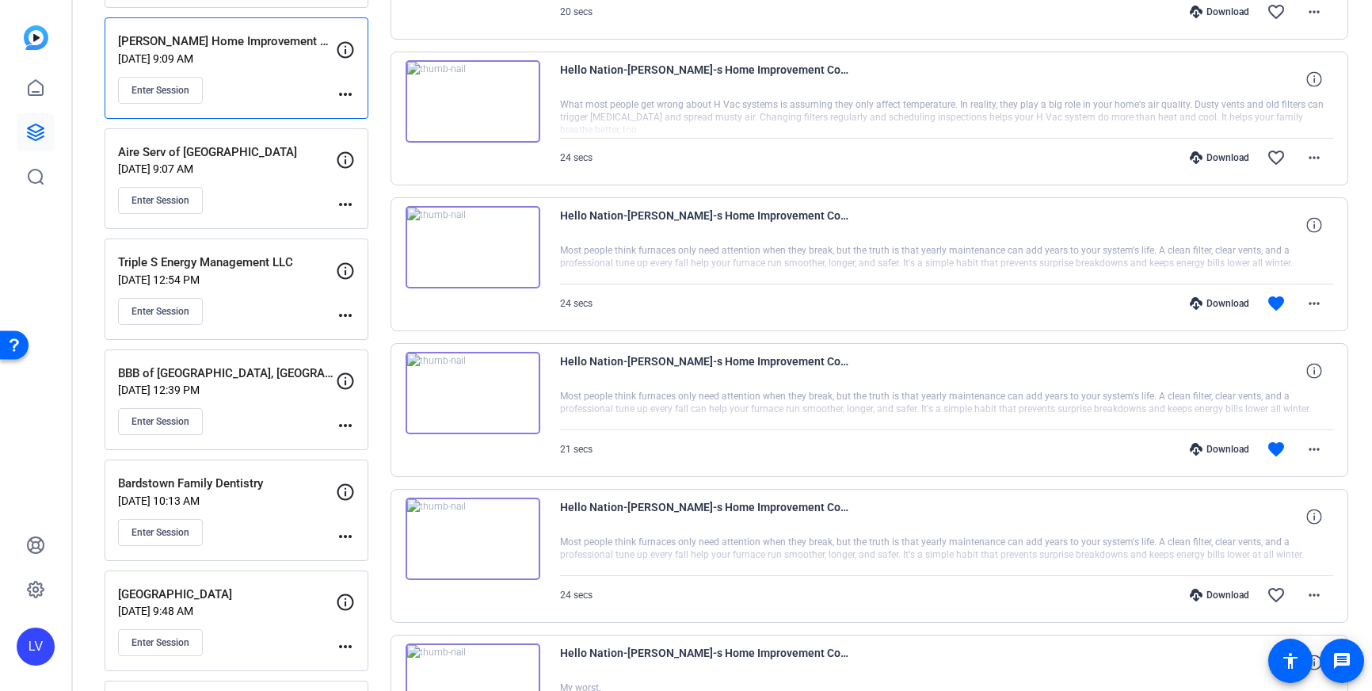
scroll to position [1296, 0]
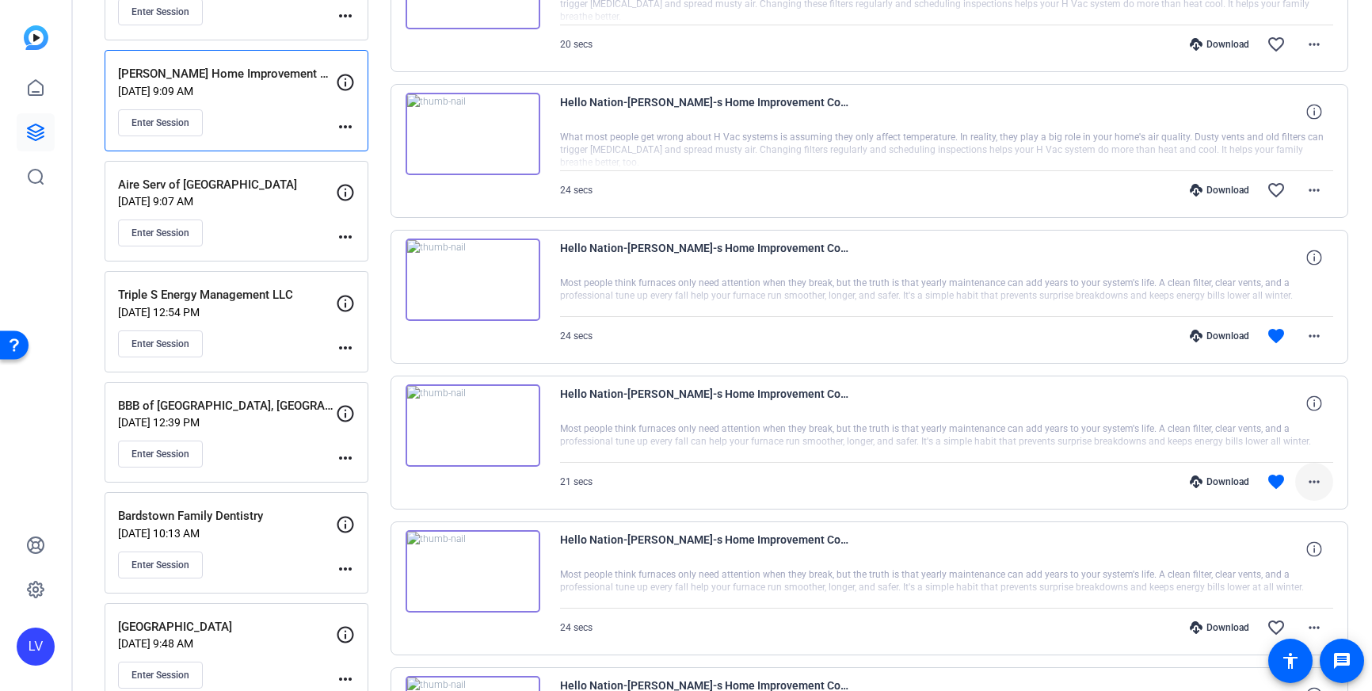
click at [1322, 480] on mat-icon "more_horiz" at bounding box center [1314, 481] width 19 height 19
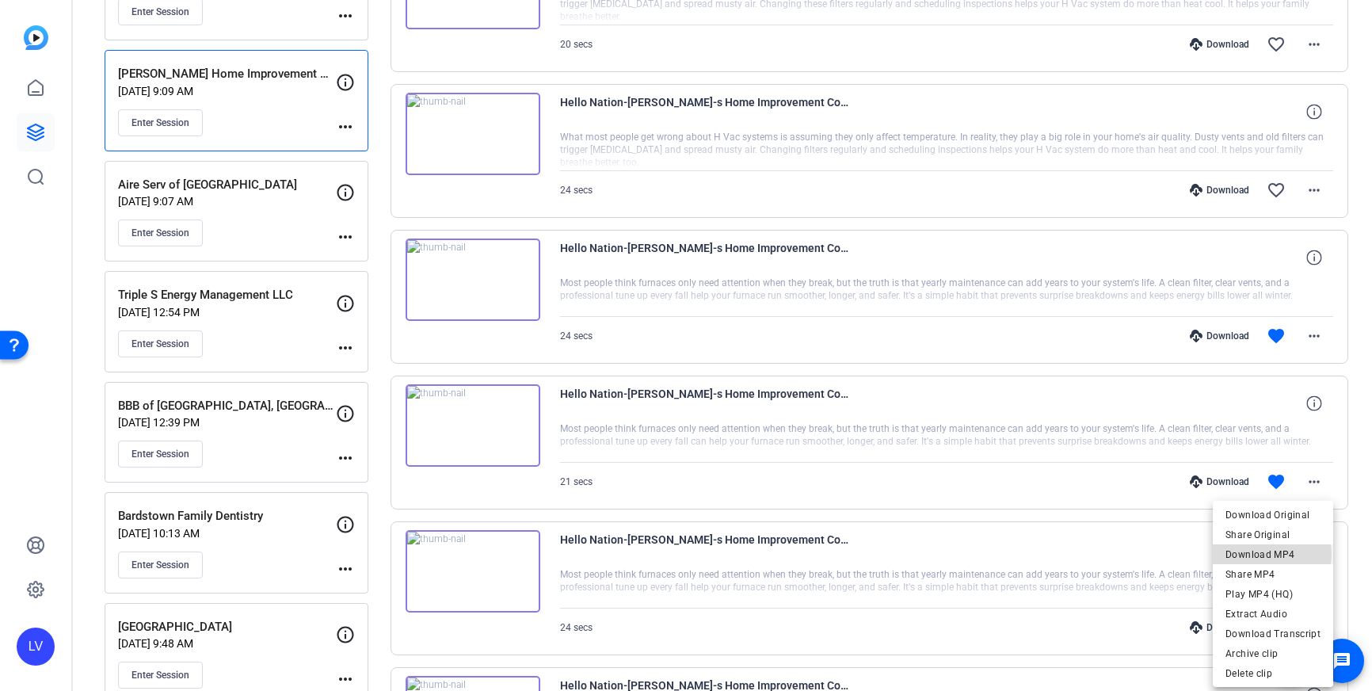
click at [1271, 554] on span "Download MP4" at bounding box center [1273, 554] width 95 height 19
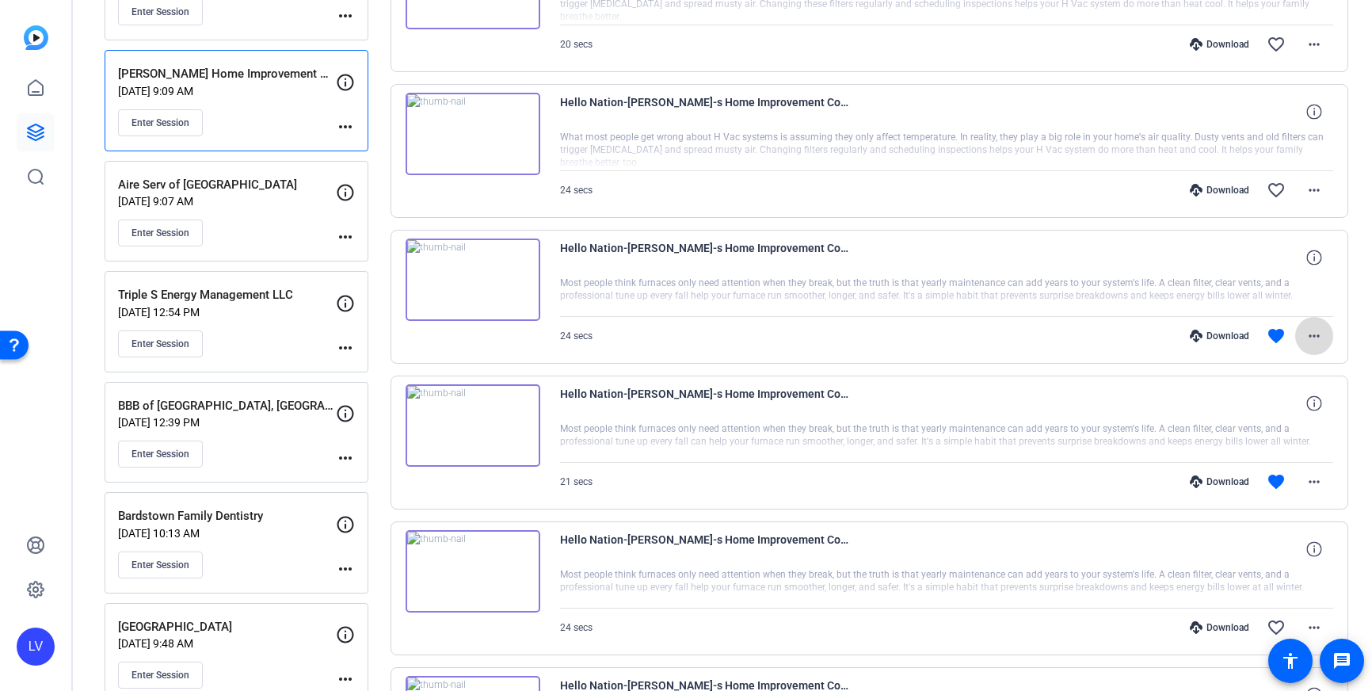
click at [1314, 337] on mat-icon "more_horiz" at bounding box center [1314, 335] width 19 height 19
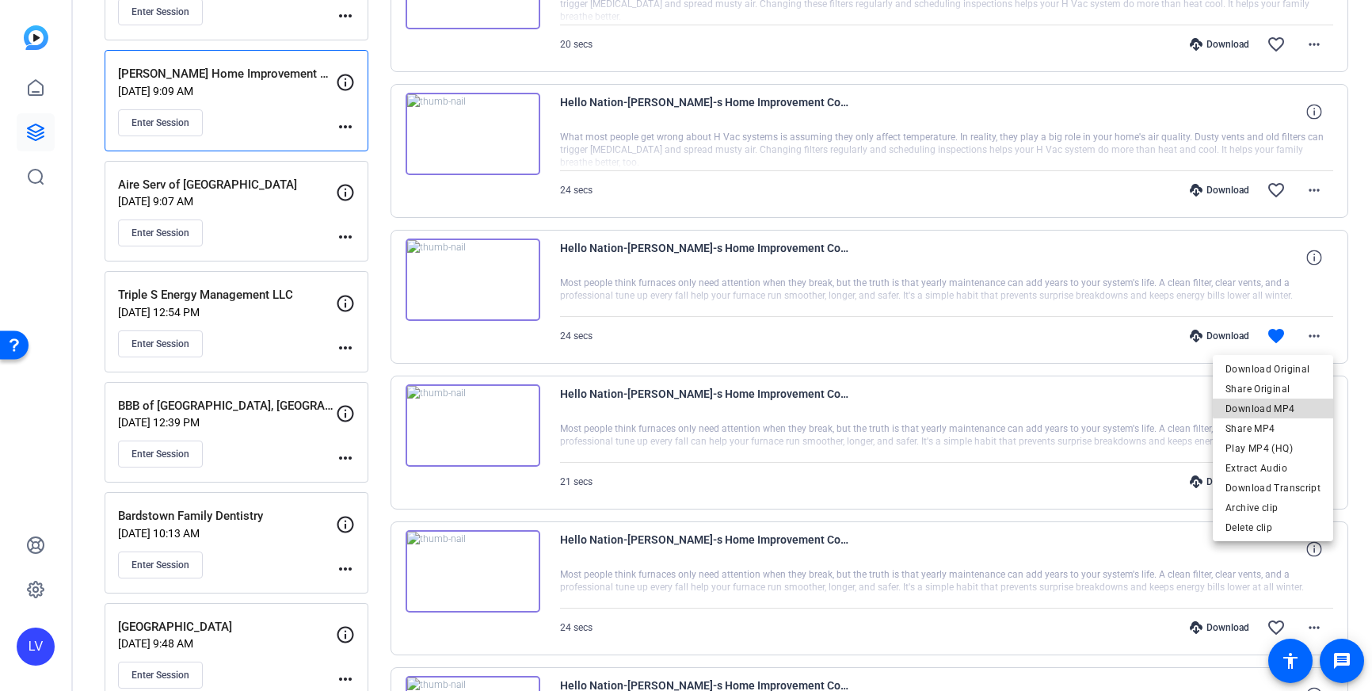
click at [1290, 406] on span "Download MP4" at bounding box center [1273, 408] width 95 height 19
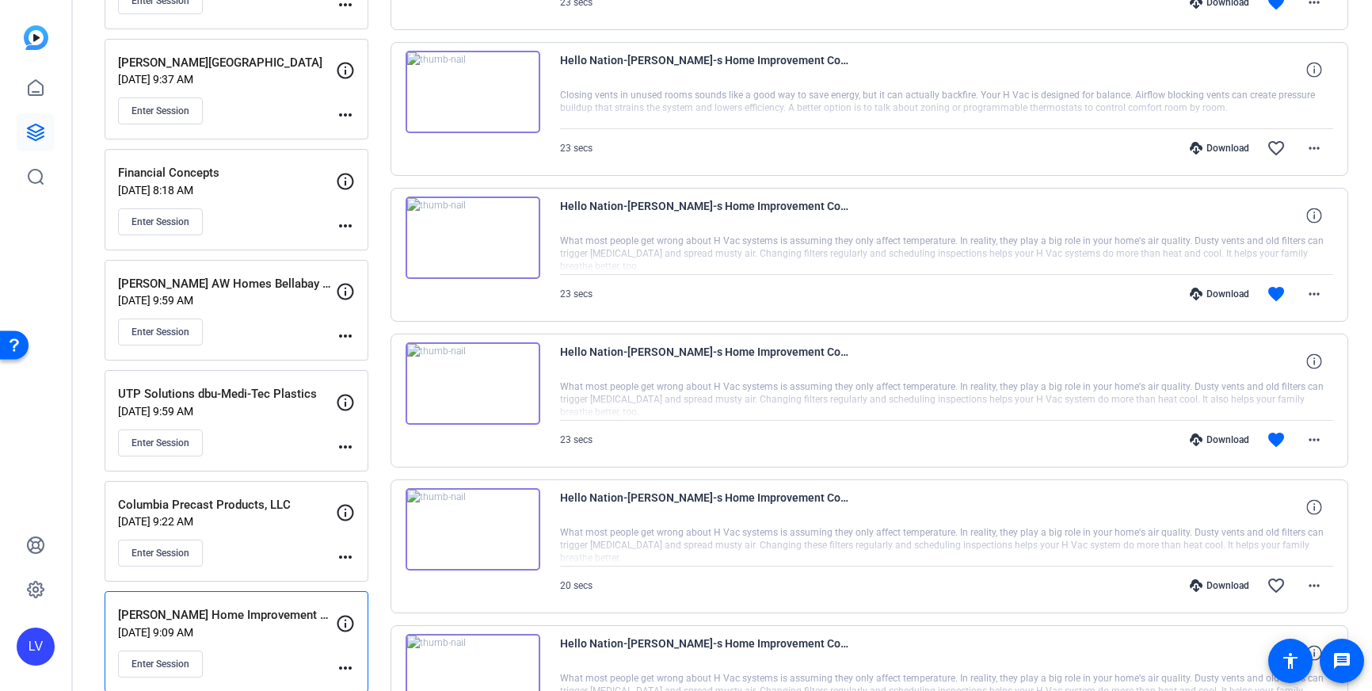
scroll to position [754, 0]
click at [1319, 436] on mat-icon "more_horiz" at bounding box center [1314, 441] width 19 height 19
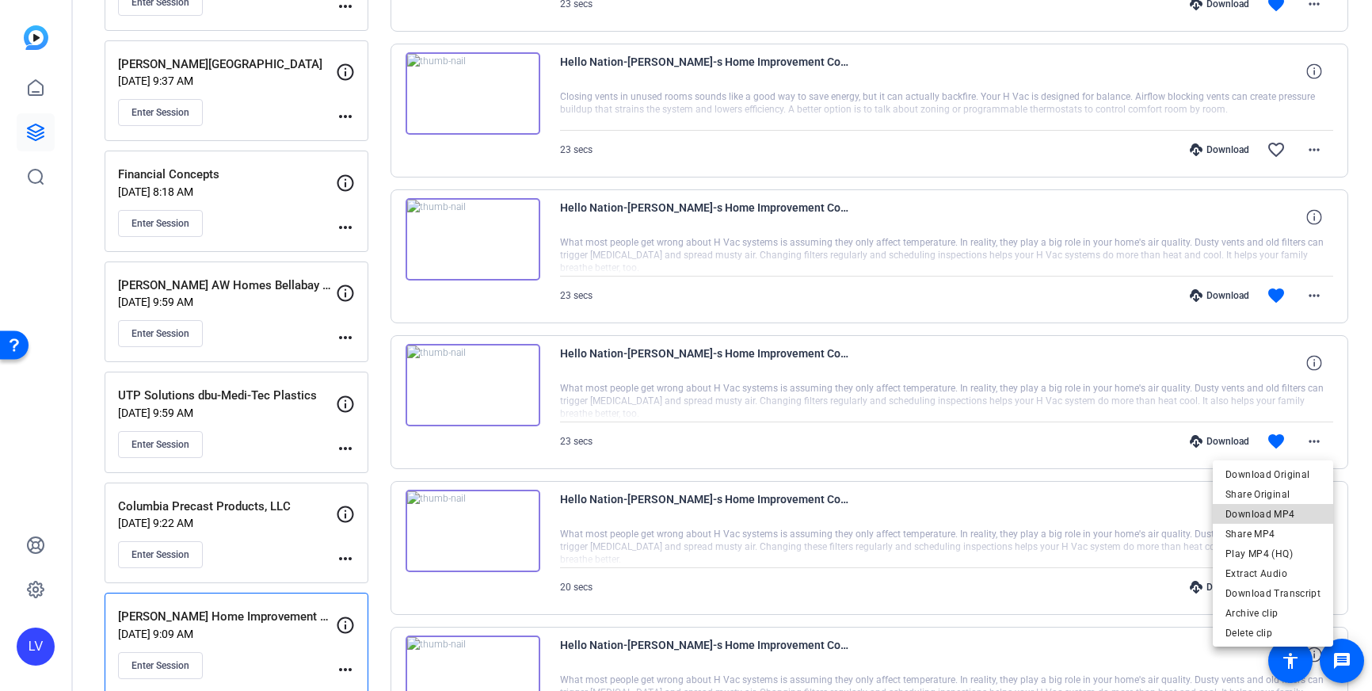
click at [1296, 508] on span "Download MP4" at bounding box center [1273, 514] width 95 height 19
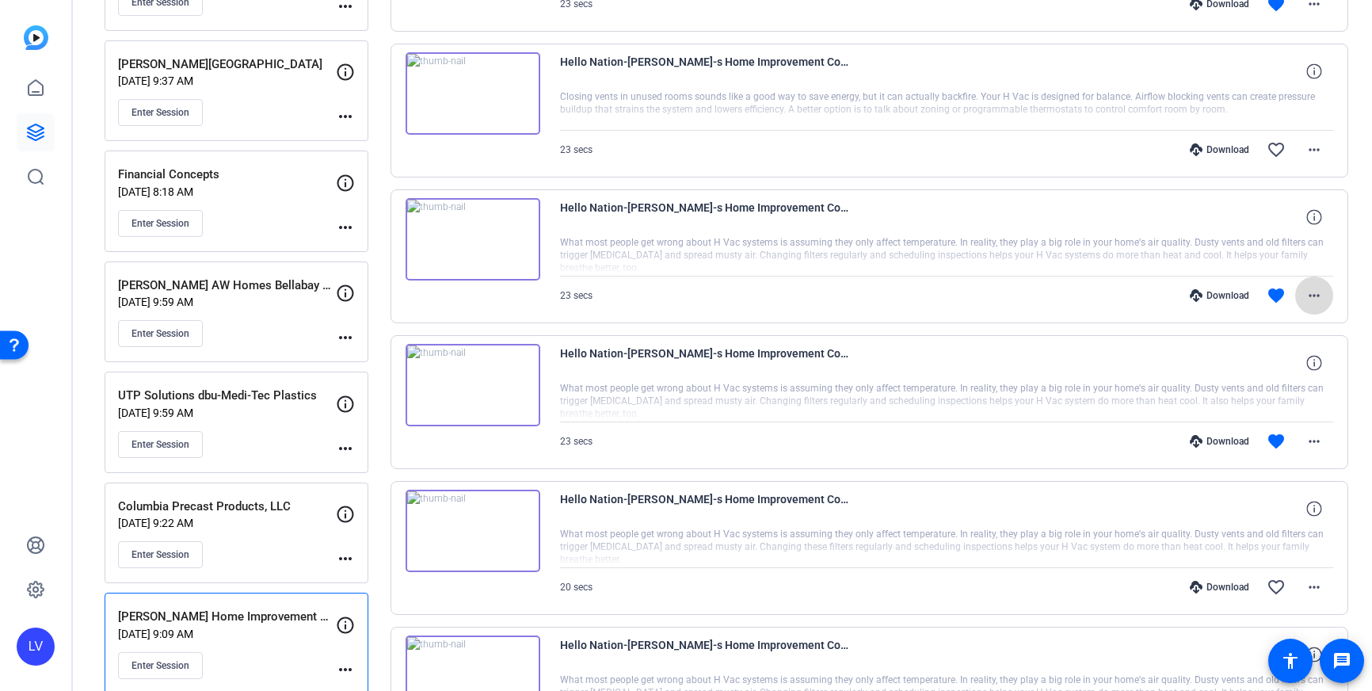
click at [1329, 300] on span at bounding box center [1314, 296] width 38 height 38
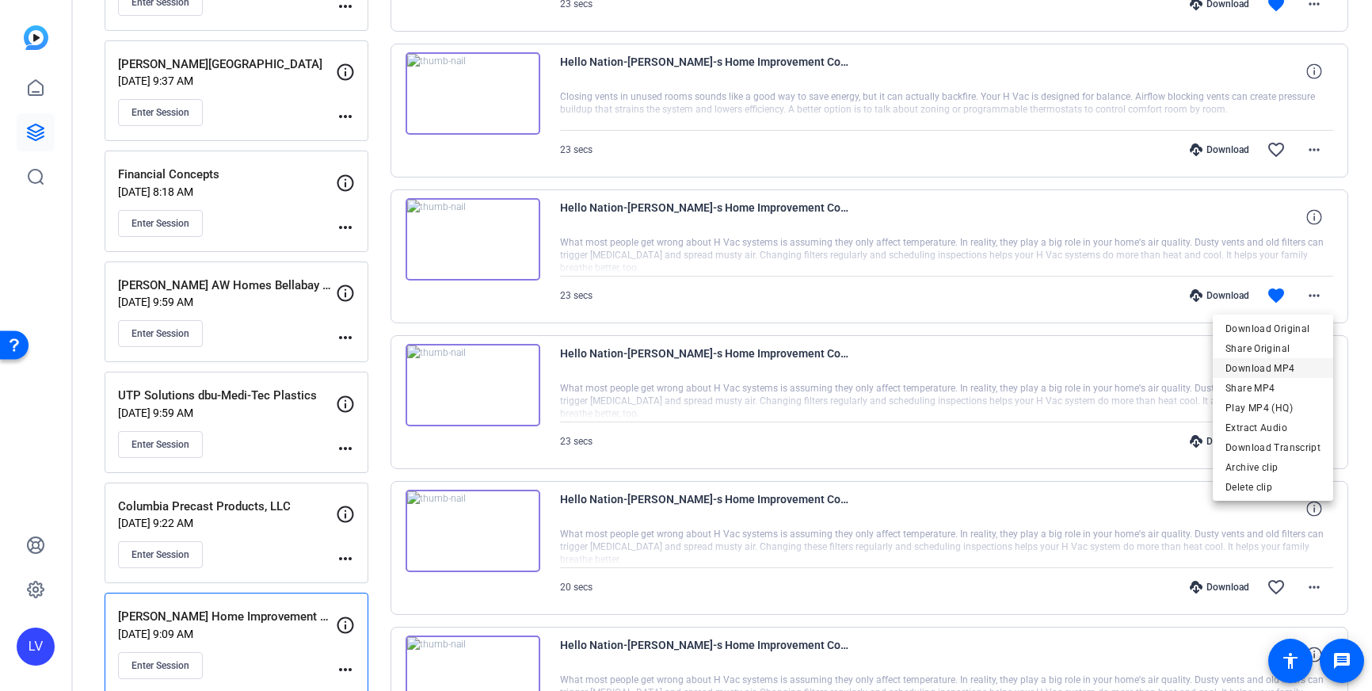
click at [1294, 368] on span "Download MP4" at bounding box center [1273, 368] width 95 height 19
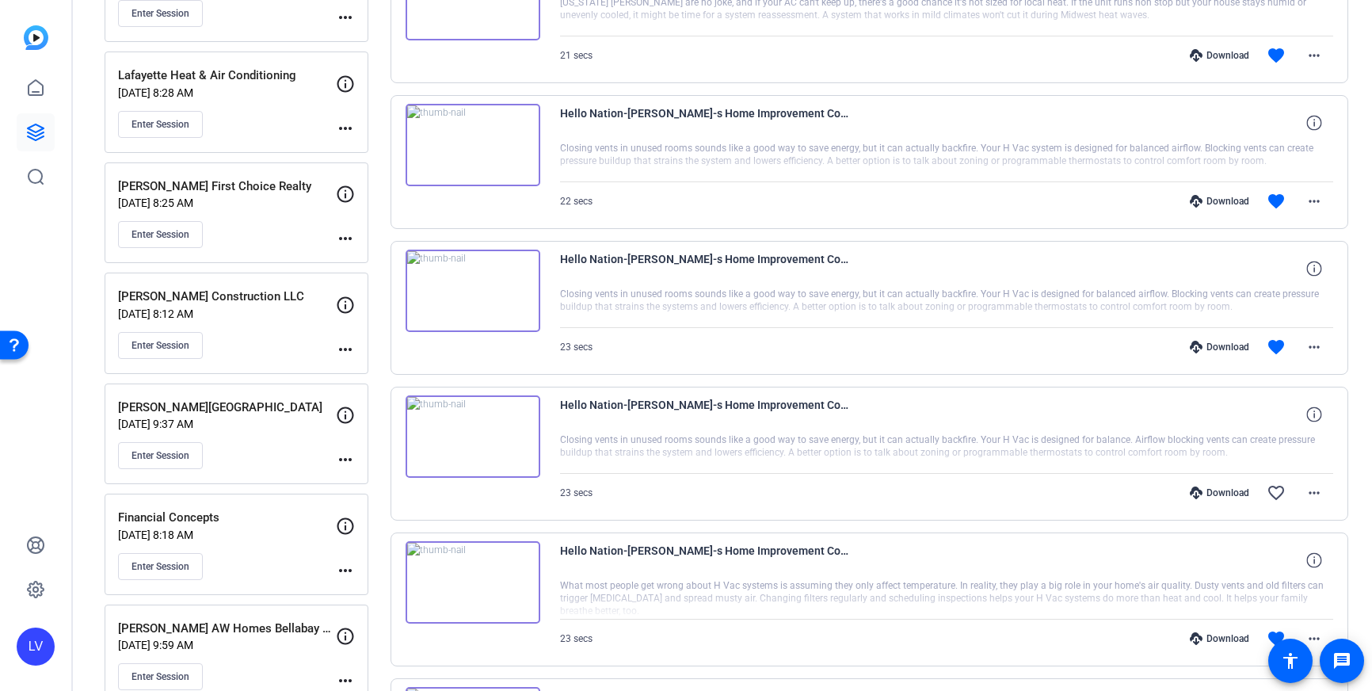
scroll to position [422, 0]
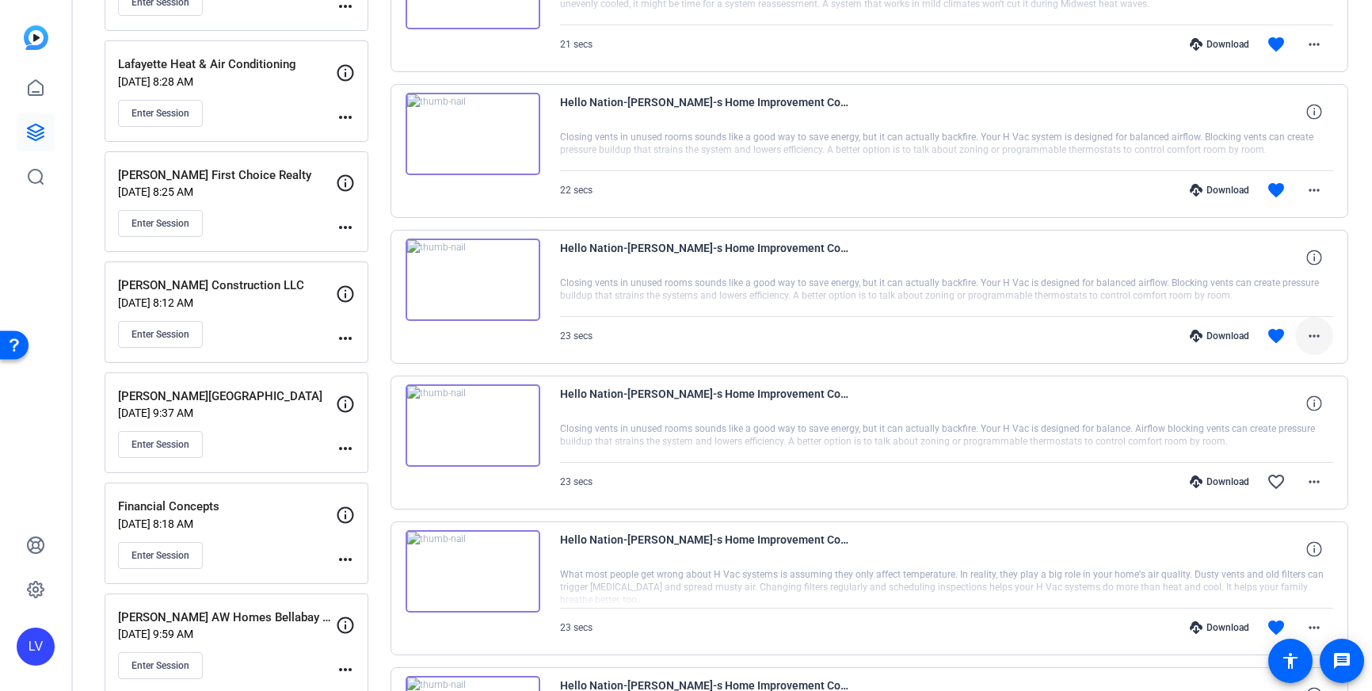
click at [1315, 334] on mat-icon "more_horiz" at bounding box center [1314, 335] width 19 height 19
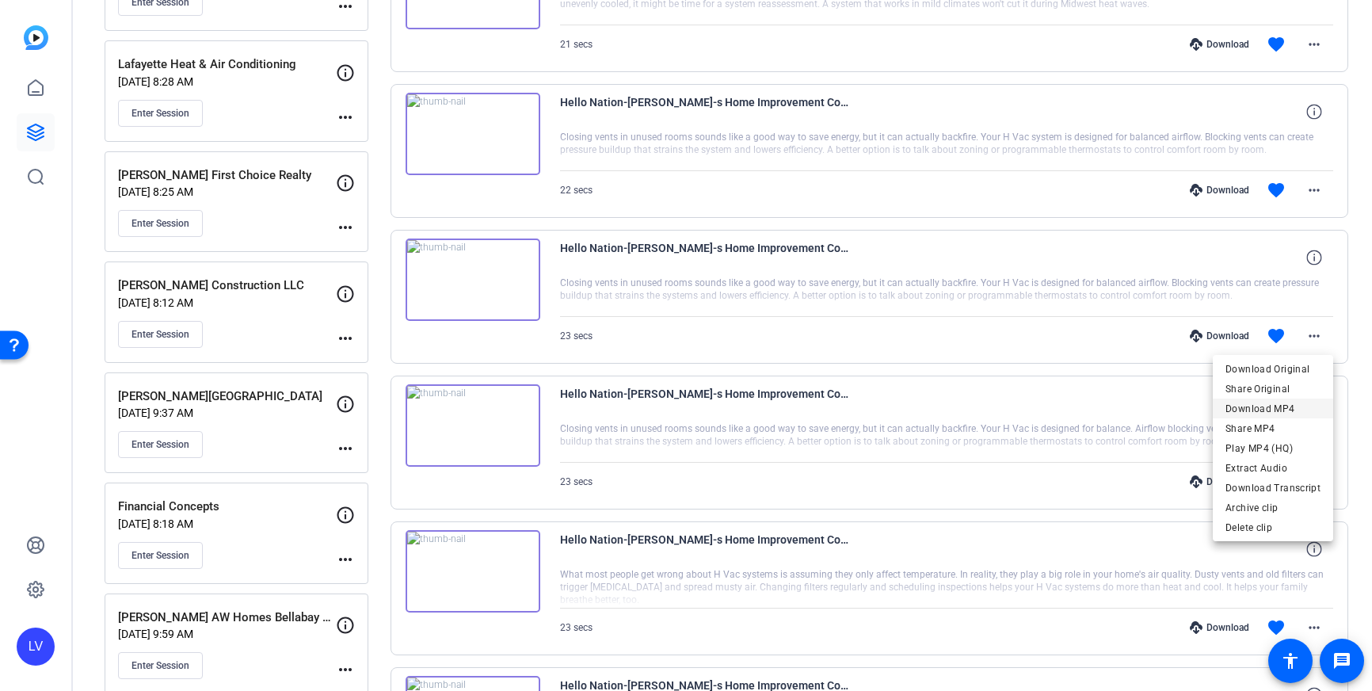
click at [1287, 411] on span "Download MP4" at bounding box center [1273, 408] width 95 height 19
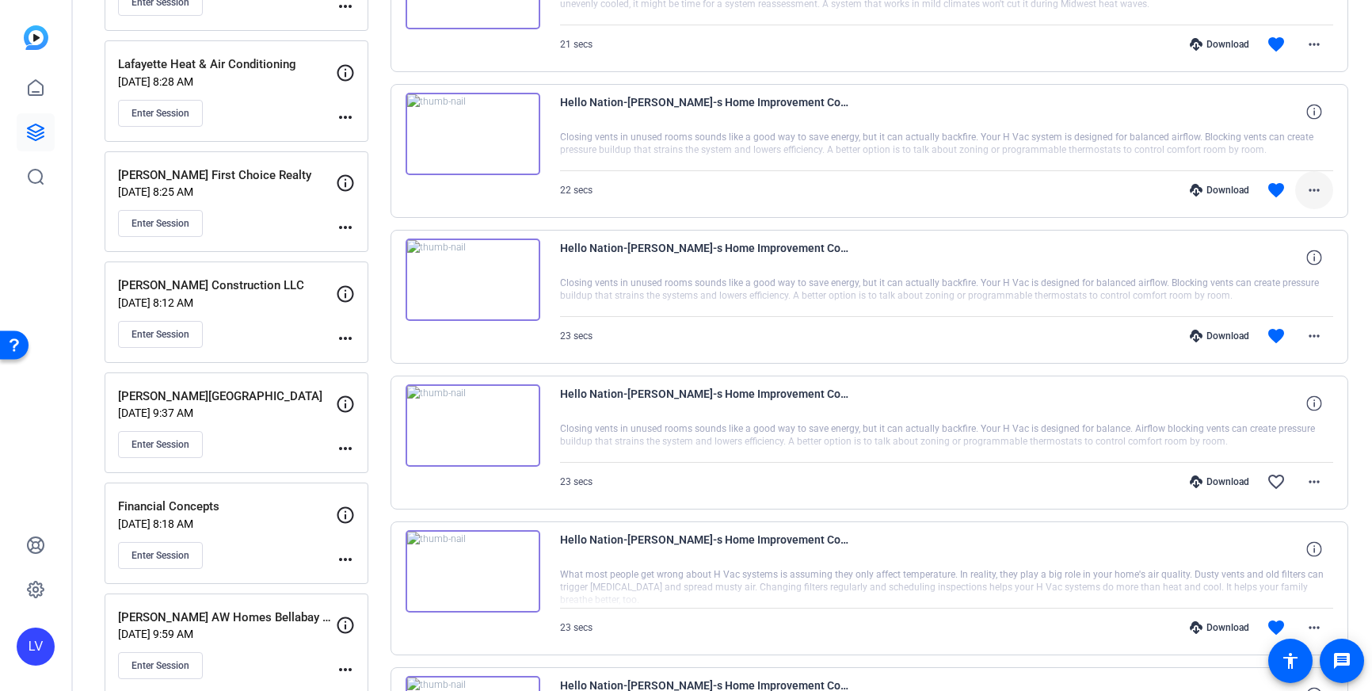
click at [1317, 192] on mat-icon "more_horiz" at bounding box center [1314, 190] width 19 height 19
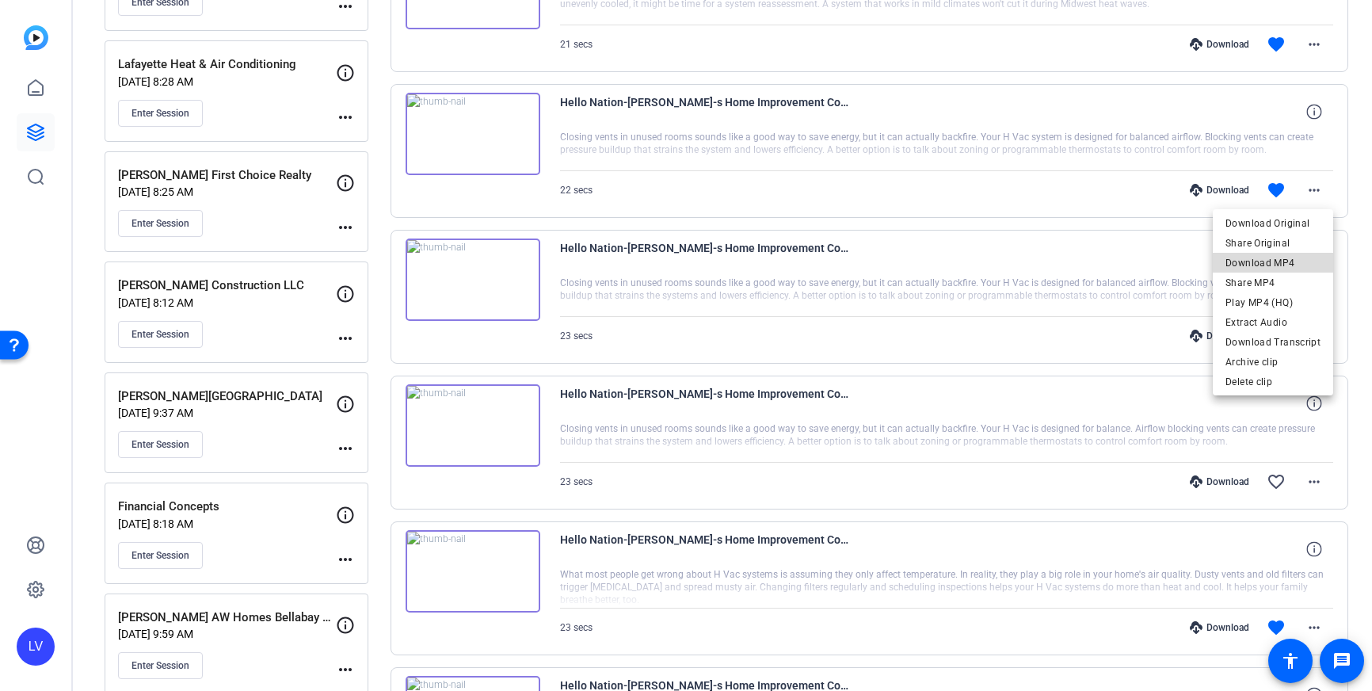
click at [1295, 262] on span "Download MP4" at bounding box center [1273, 263] width 95 height 19
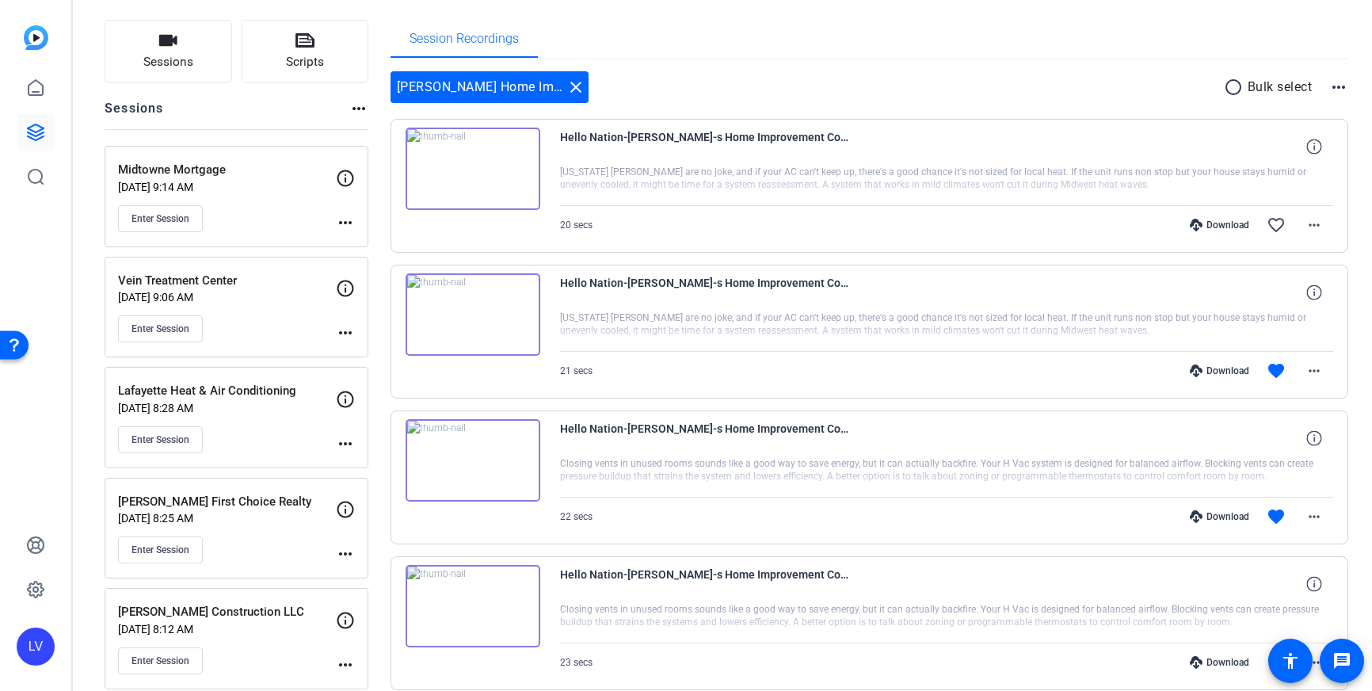
scroll to position [90, 0]
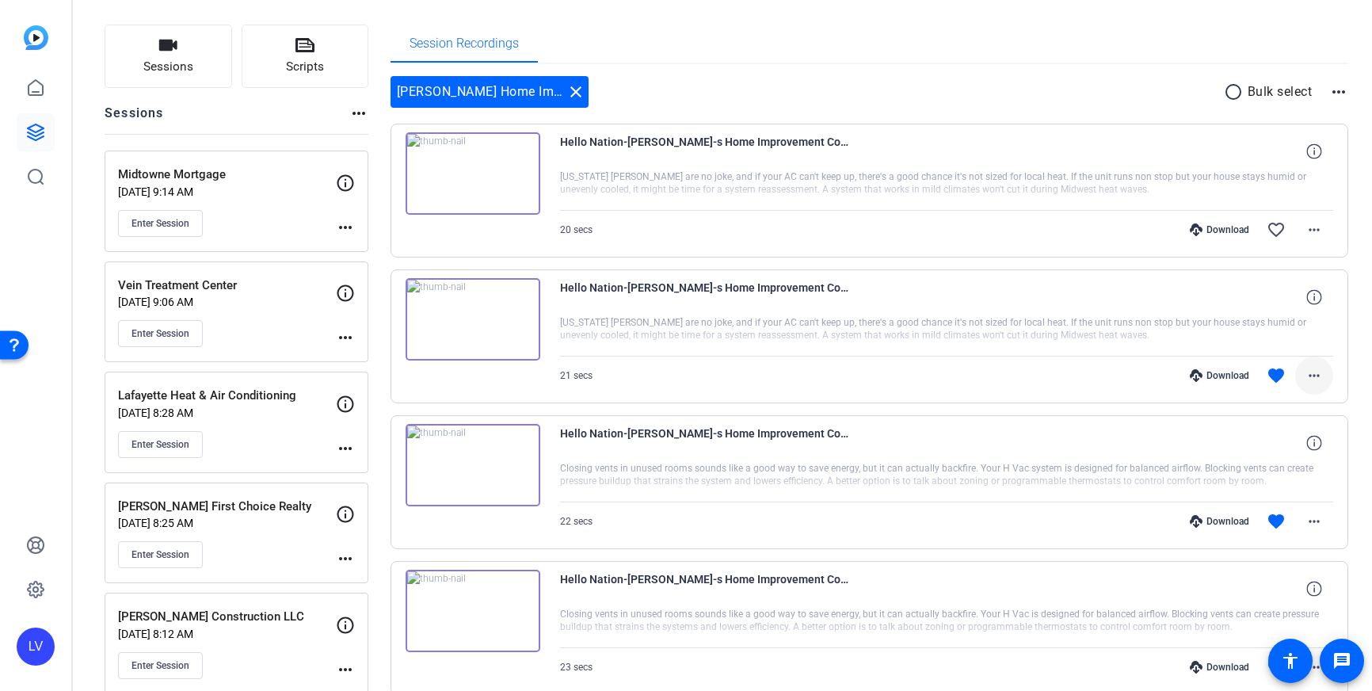
click at [1308, 372] on mat-icon "more_horiz" at bounding box center [1314, 375] width 19 height 19
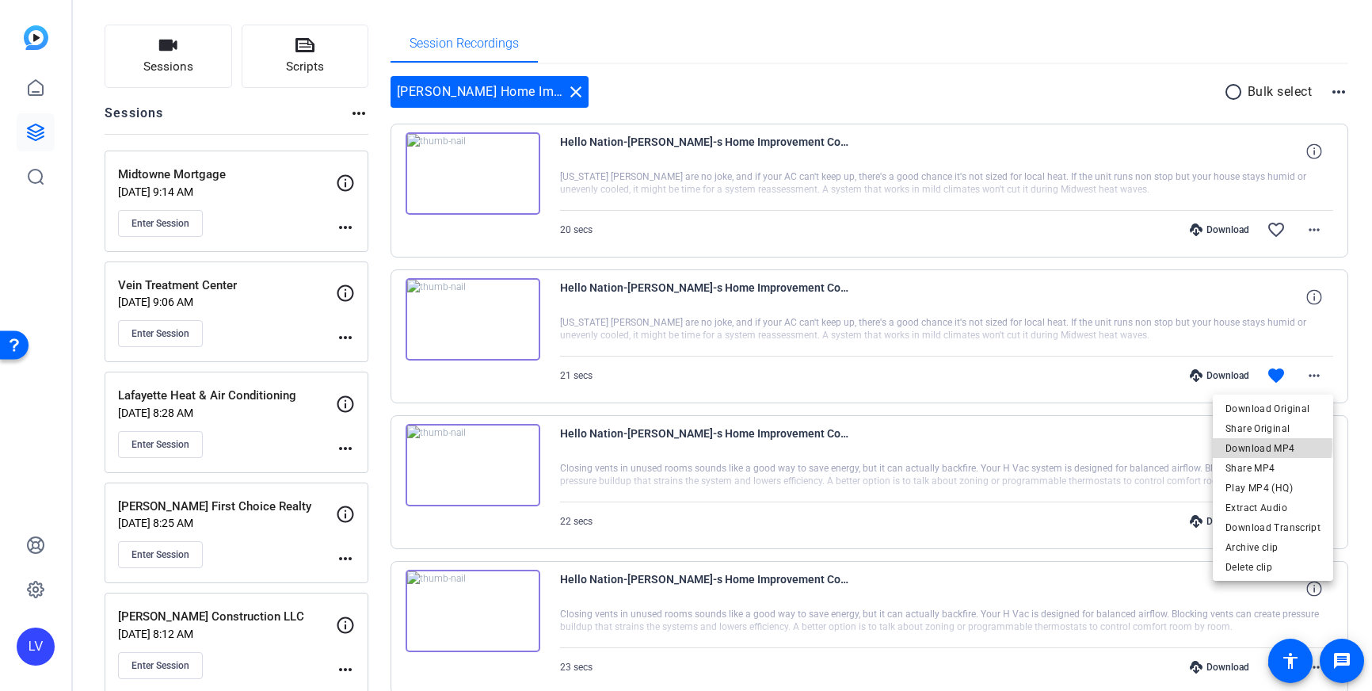
click at [1274, 445] on span "Download MP4" at bounding box center [1273, 448] width 95 height 19
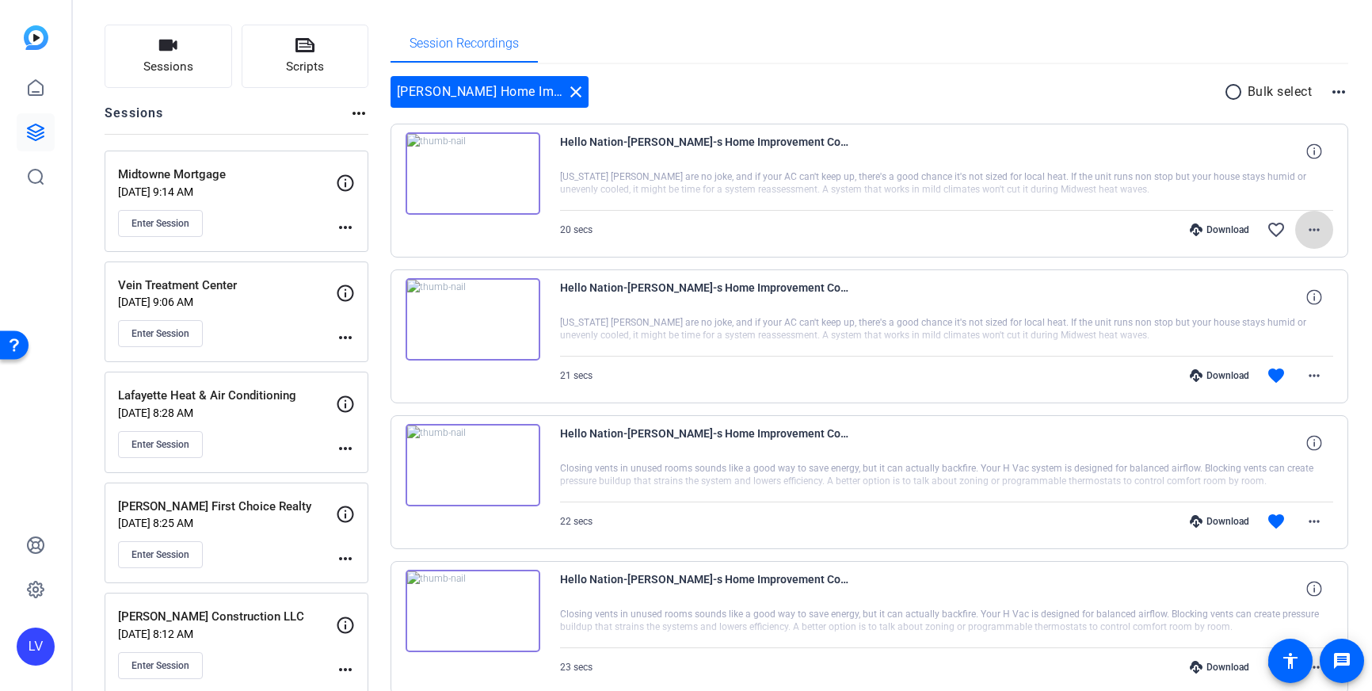
click at [1321, 240] on span at bounding box center [1314, 230] width 38 height 38
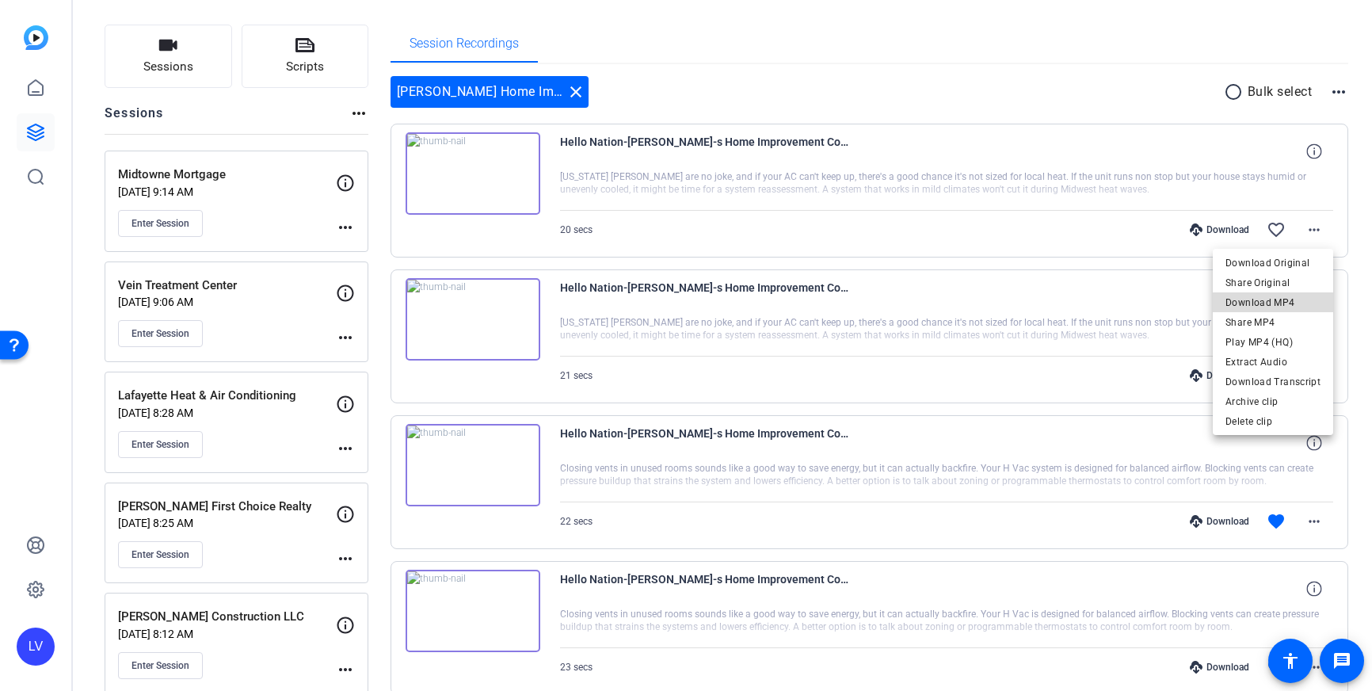
click at [1290, 298] on span "Download MP4" at bounding box center [1273, 302] width 95 height 19
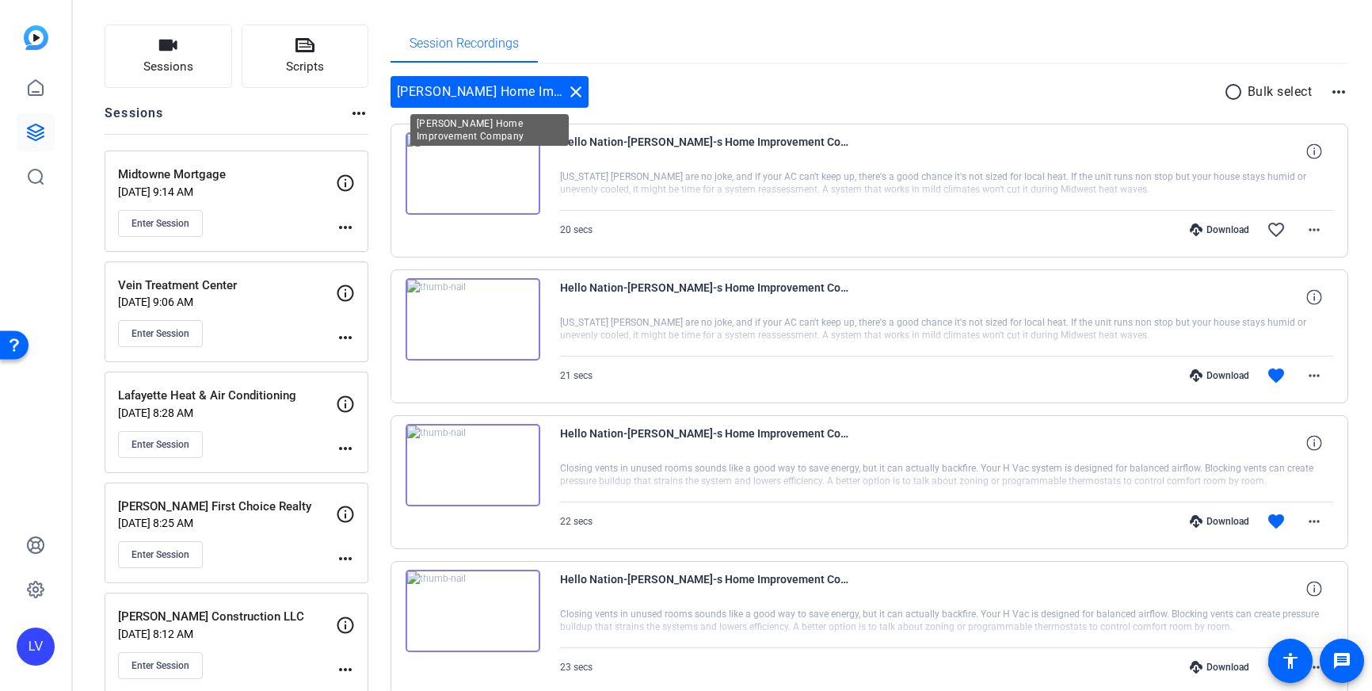
click at [574, 93] on mat-icon "close" at bounding box center [576, 91] width 19 height 19
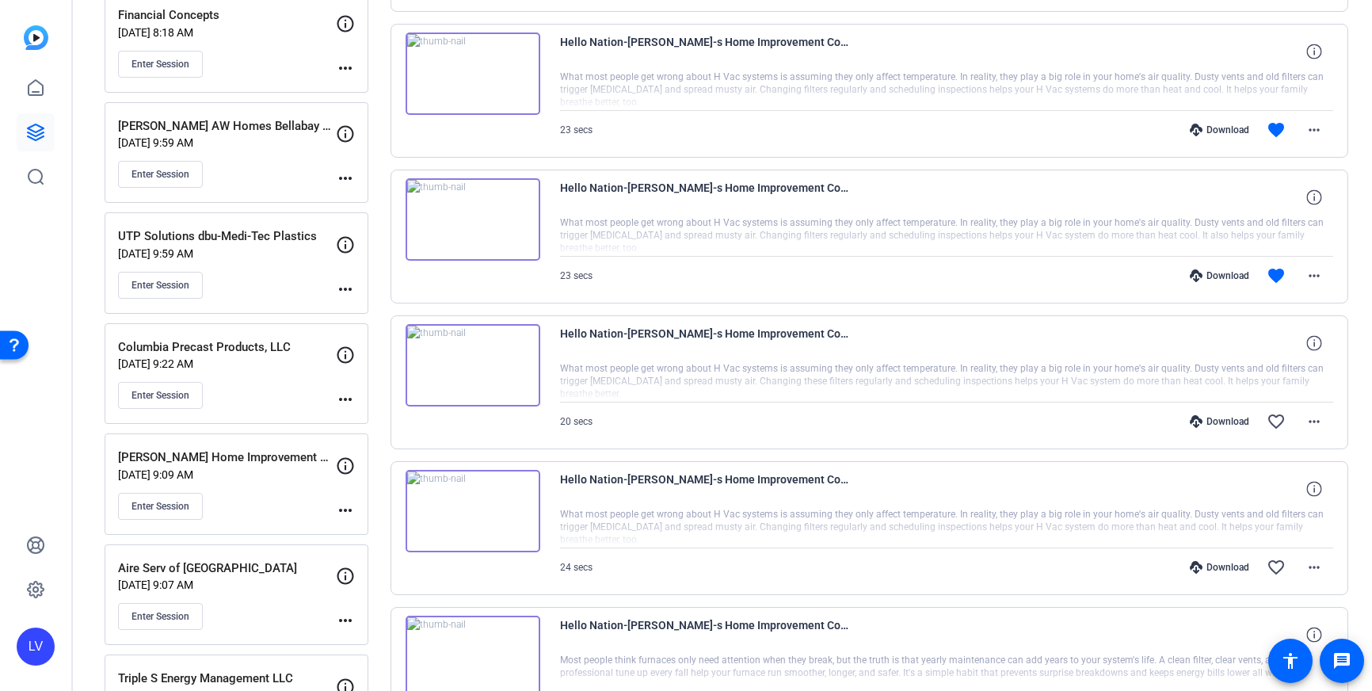
scroll to position [929, 0]
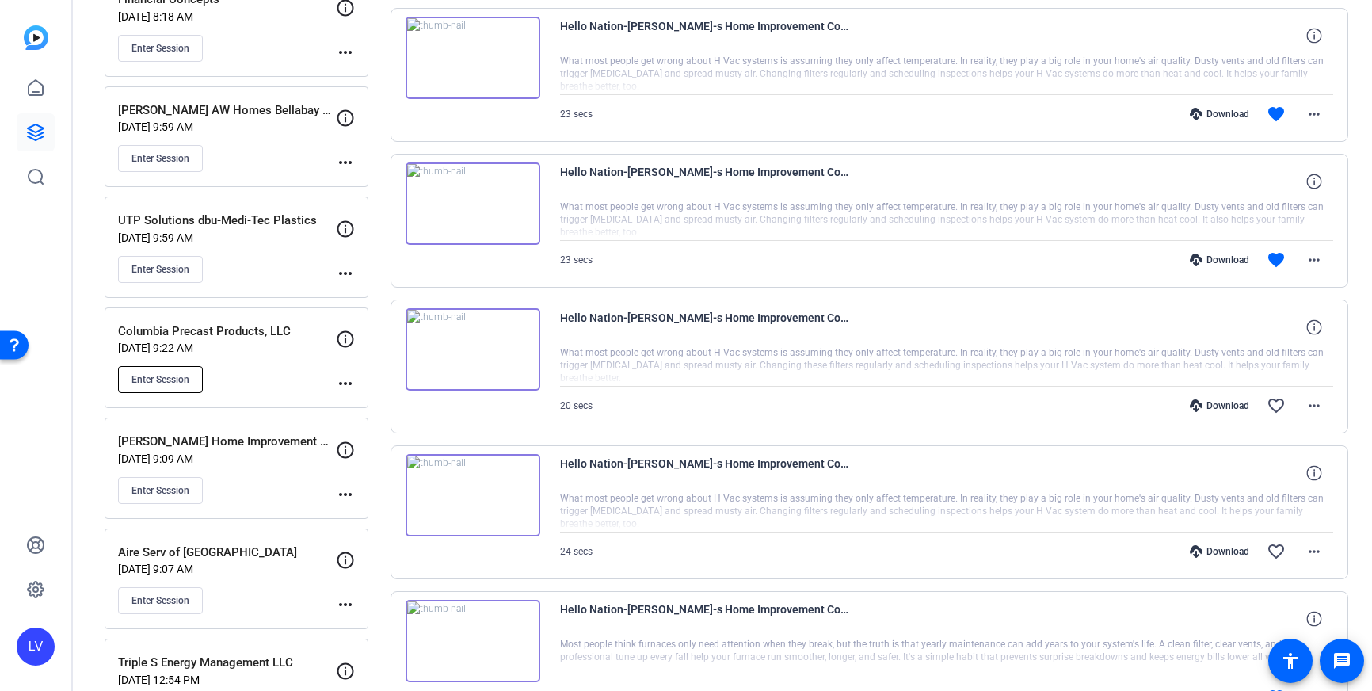
click at [175, 385] on span "Enter Session" at bounding box center [161, 379] width 58 height 13
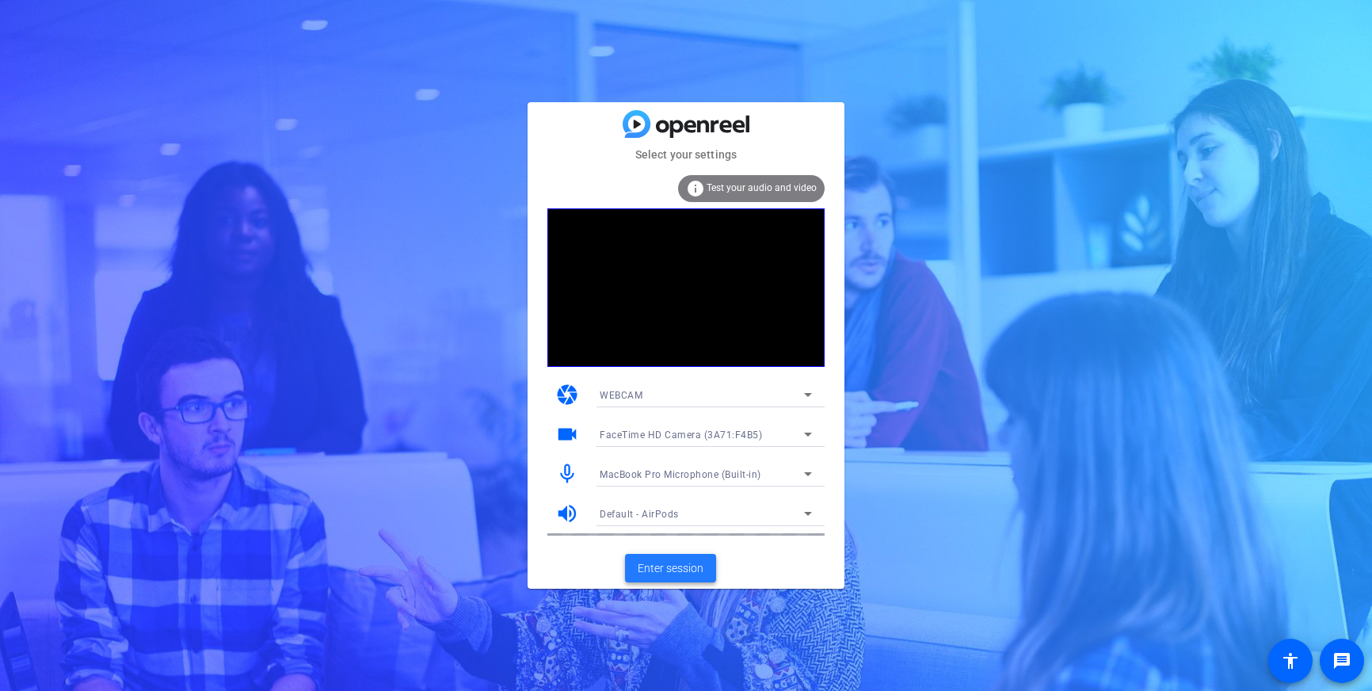
click at [656, 568] on span "Enter session" at bounding box center [671, 568] width 66 height 17
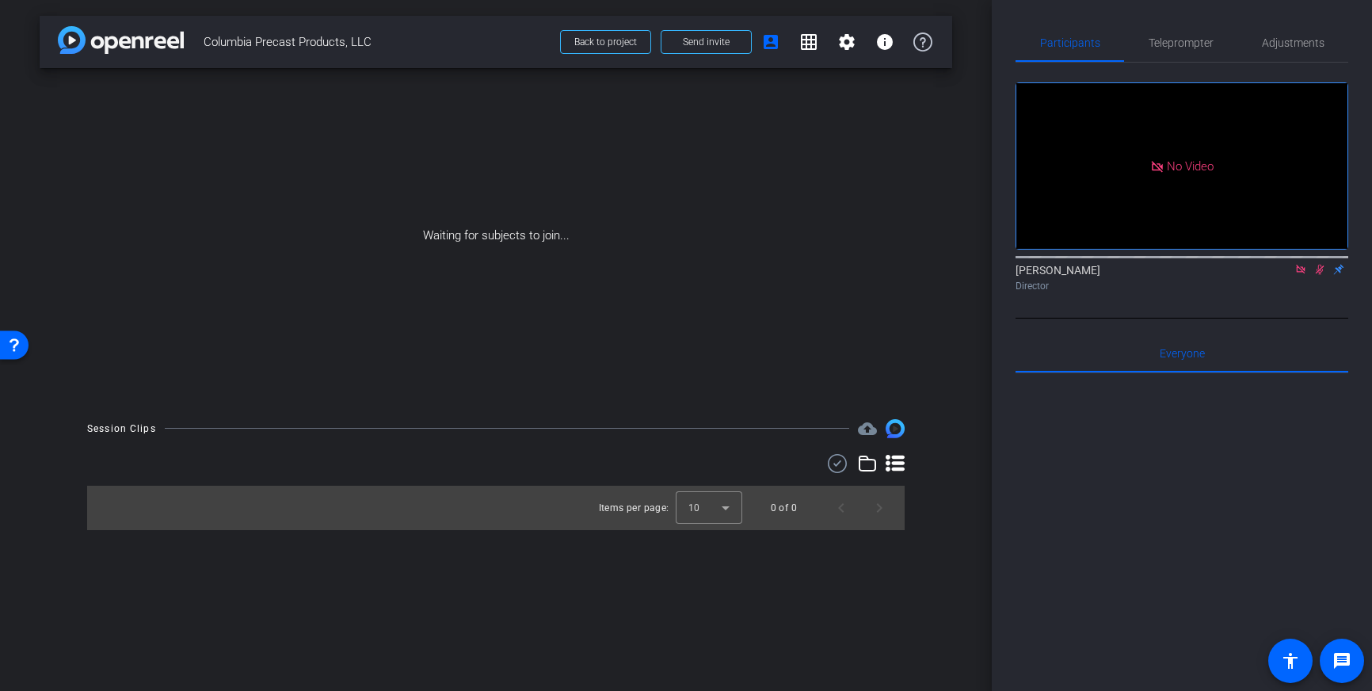
click at [1300, 275] on icon at bounding box center [1301, 269] width 13 height 11
drag, startPoint x: 1302, startPoint y: 288, endPoint x: 1279, endPoint y: 336, distance: 53.5
click at [1302, 275] on icon at bounding box center [1301, 269] width 13 height 11
click at [1172, 44] on span "Teleprompter" at bounding box center [1181, 42] width 65 height 11
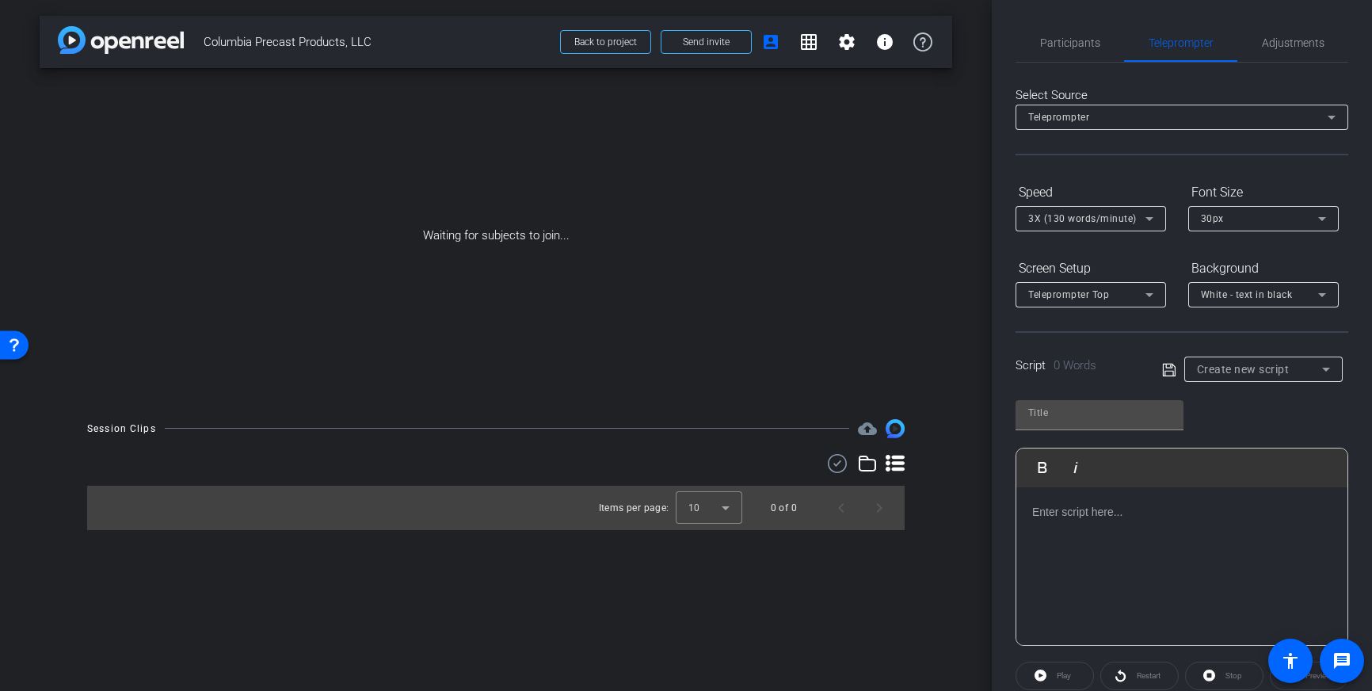
click at [1107, 539] on div at bounding box center [1182, 566] width 331 height 158
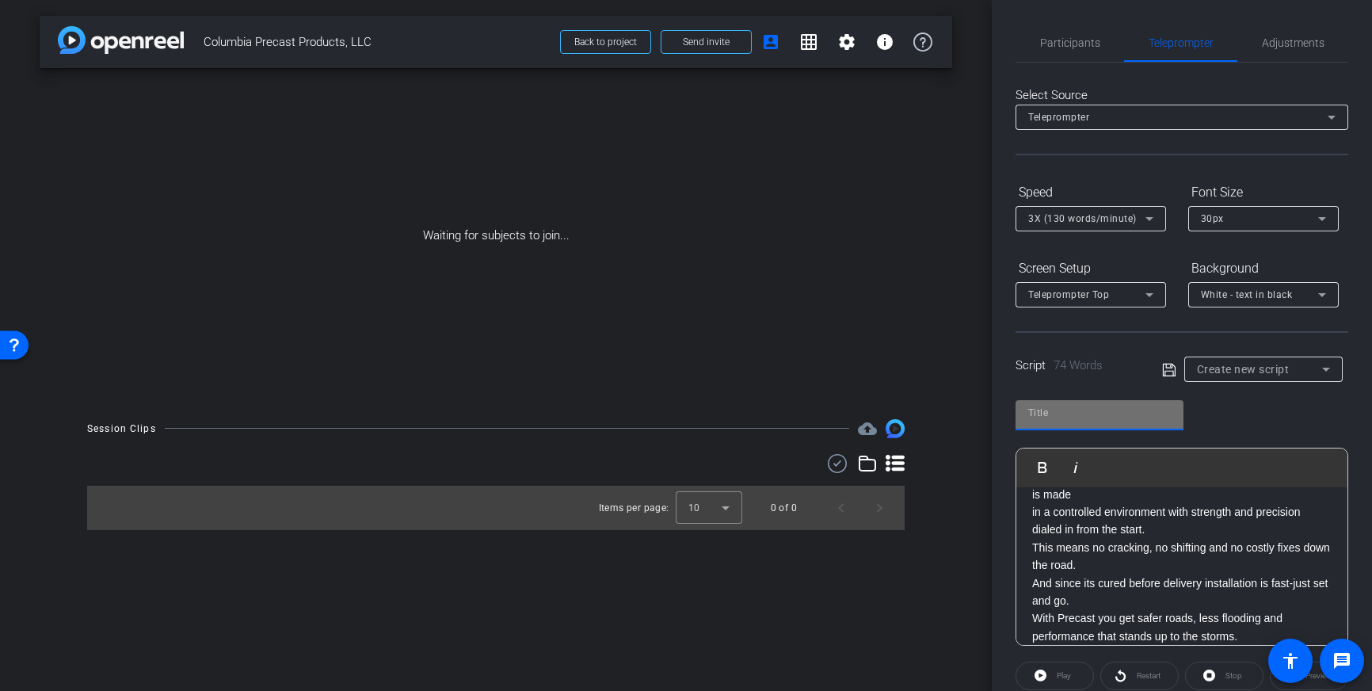
click at [1083, 419] on input "text" at bounding box center [1099, 412] width 143 height 19
type input "Columbia precast"
click at [1172, 368] on icon at bounding box center [1169, 370] width 14 height 19
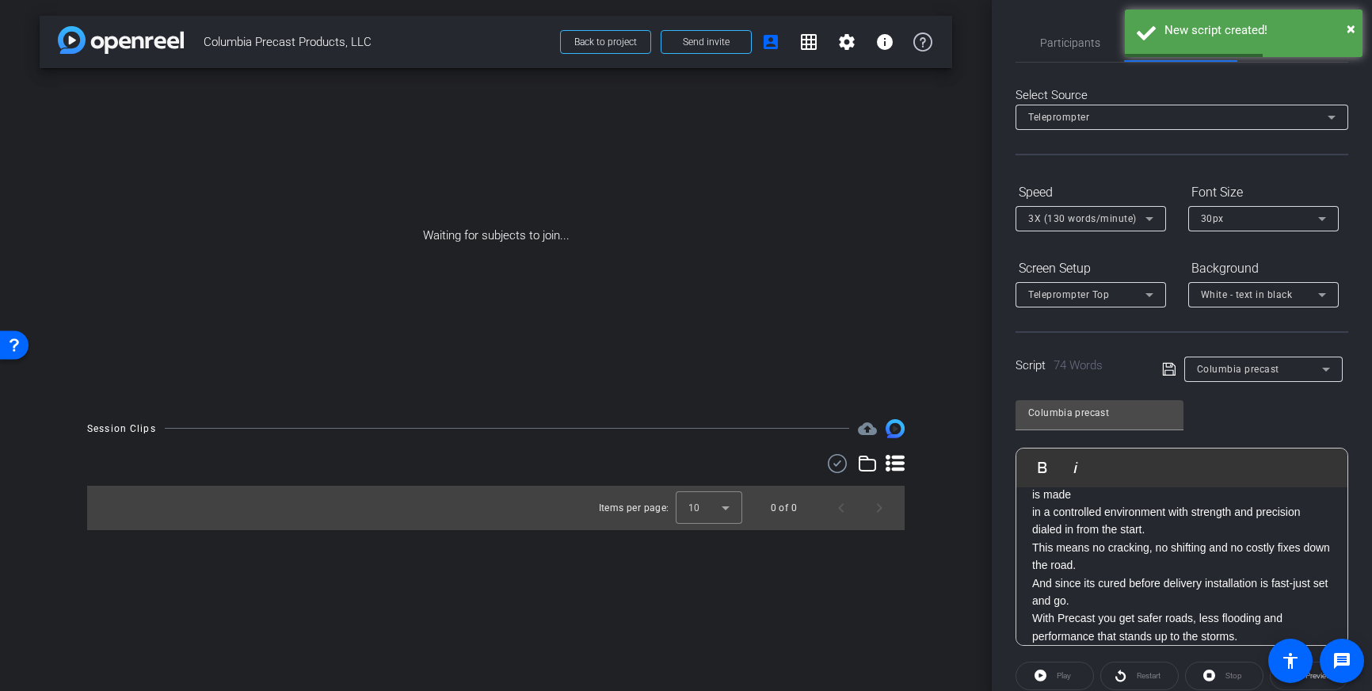
click at [1031, 620] on div "Precast concrete structures like catch basins, manholes and vaults keep water u…" at bounding box center [1182, 539] width 331 height 245
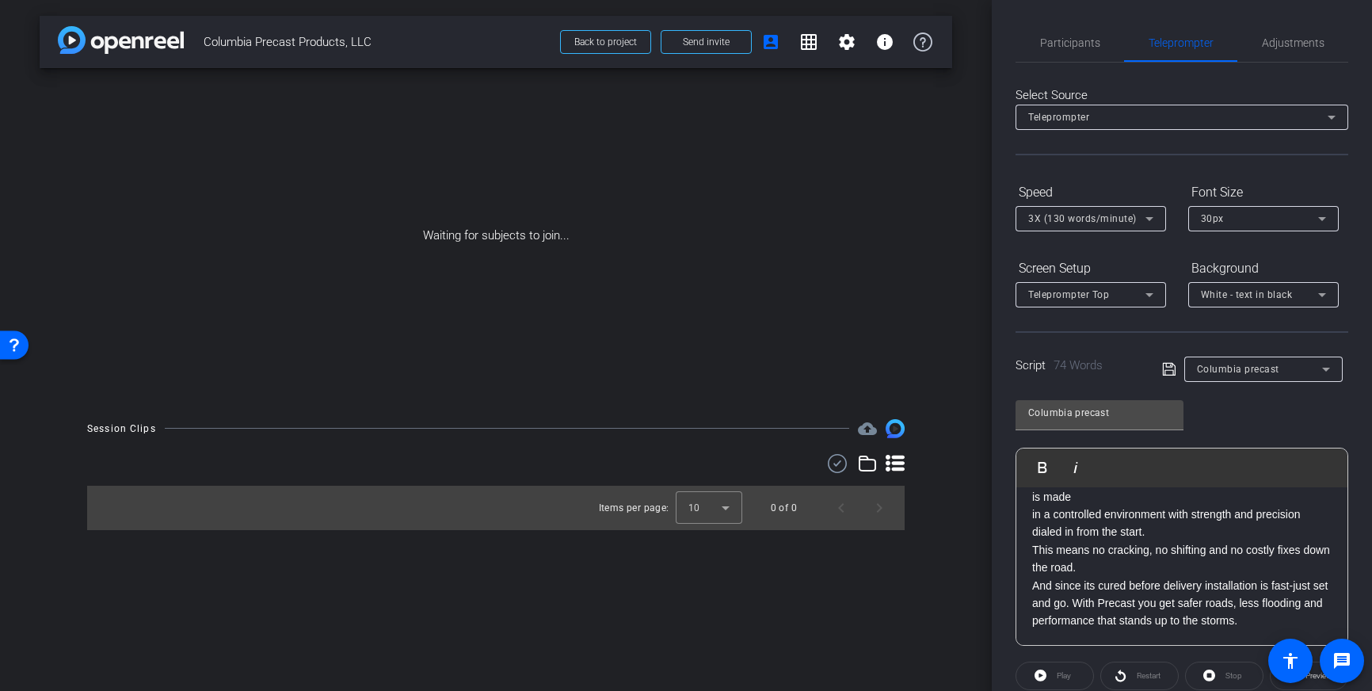
click at [1032, 584] on div "Precast concrete structures like catch basins, manholes and vaults keep water u…" at bounding box center [1182, 532] width 331 height 227
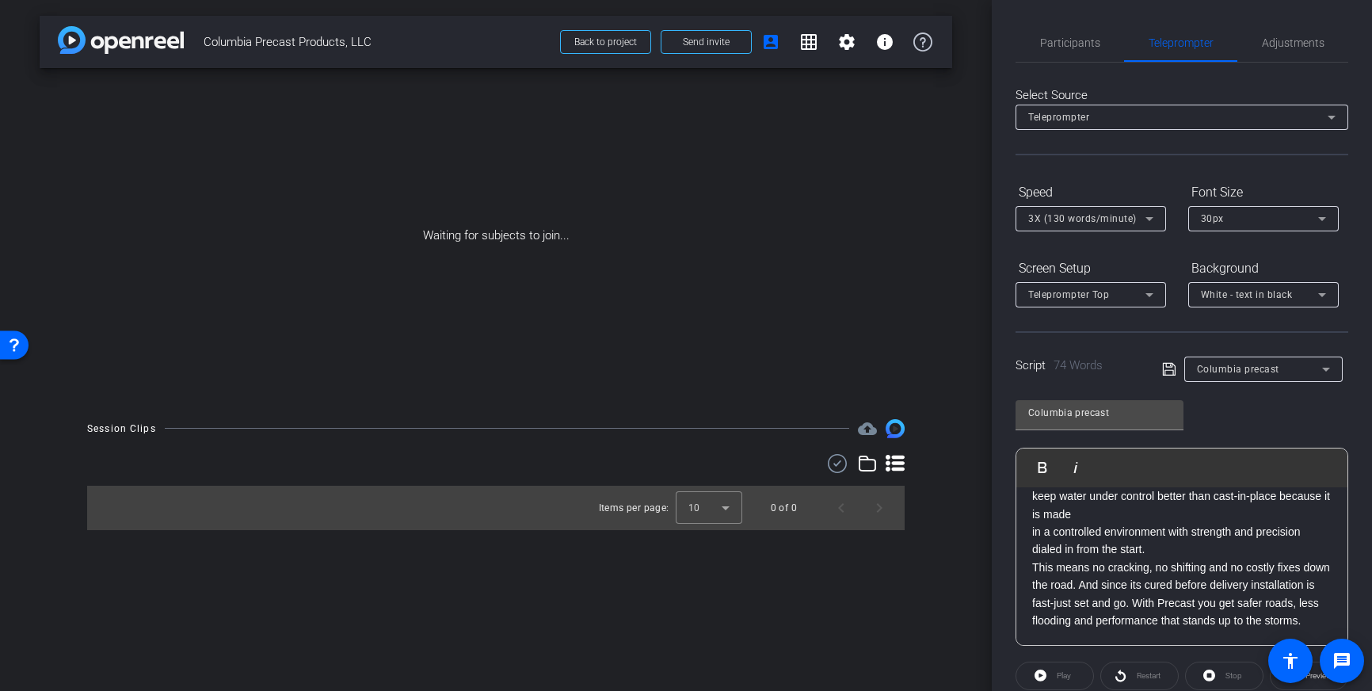
click at [1032, 559] on p "This means no cracking, no shifting and no costly fixes down the road. And sinc…" at bounding box center [1182, 594] width 300 height 71
click at [1025, 533] on div "Precast concrete structures like catch basins, manholes and vaults keep water u…" at bounding box center [1182, 541] width 331 height 209
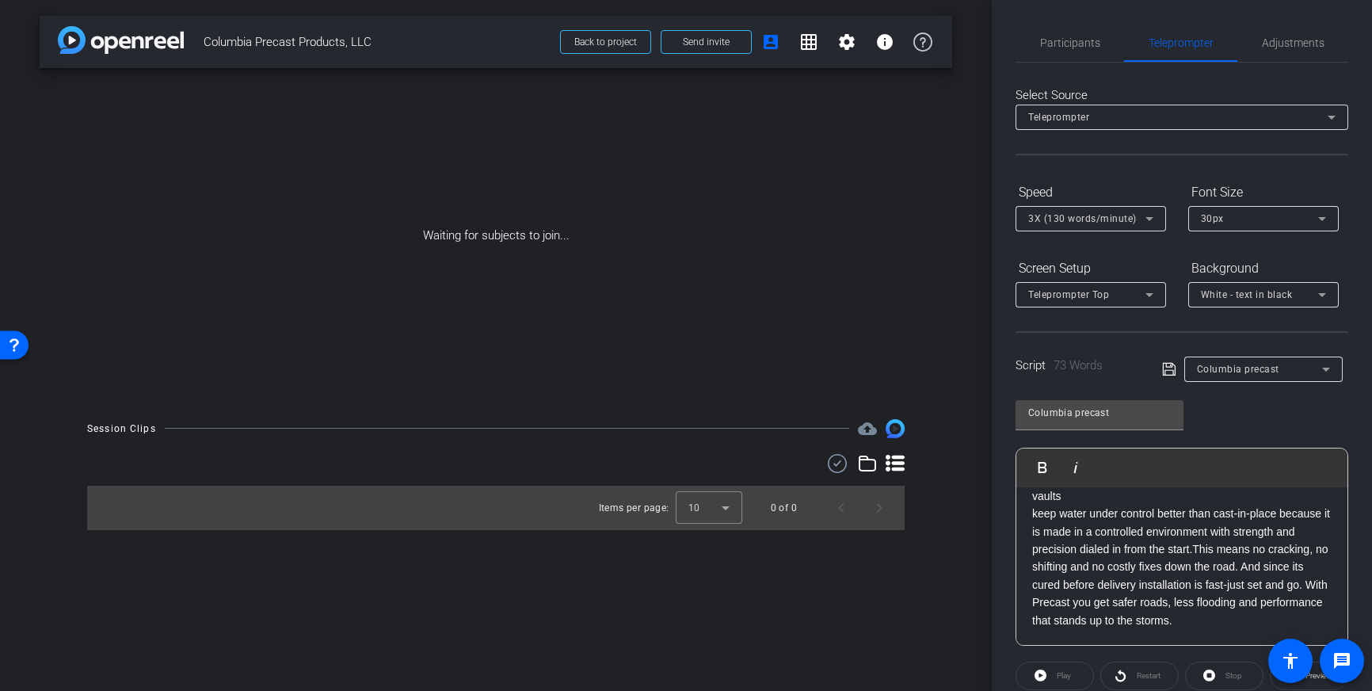
scroll to position [32, 0]
click at [1032, 516] on div "Precast concrete structures like catch basins, manholes and vaults keep water u…" at bounding box center [1182, 551] width 331 height 192
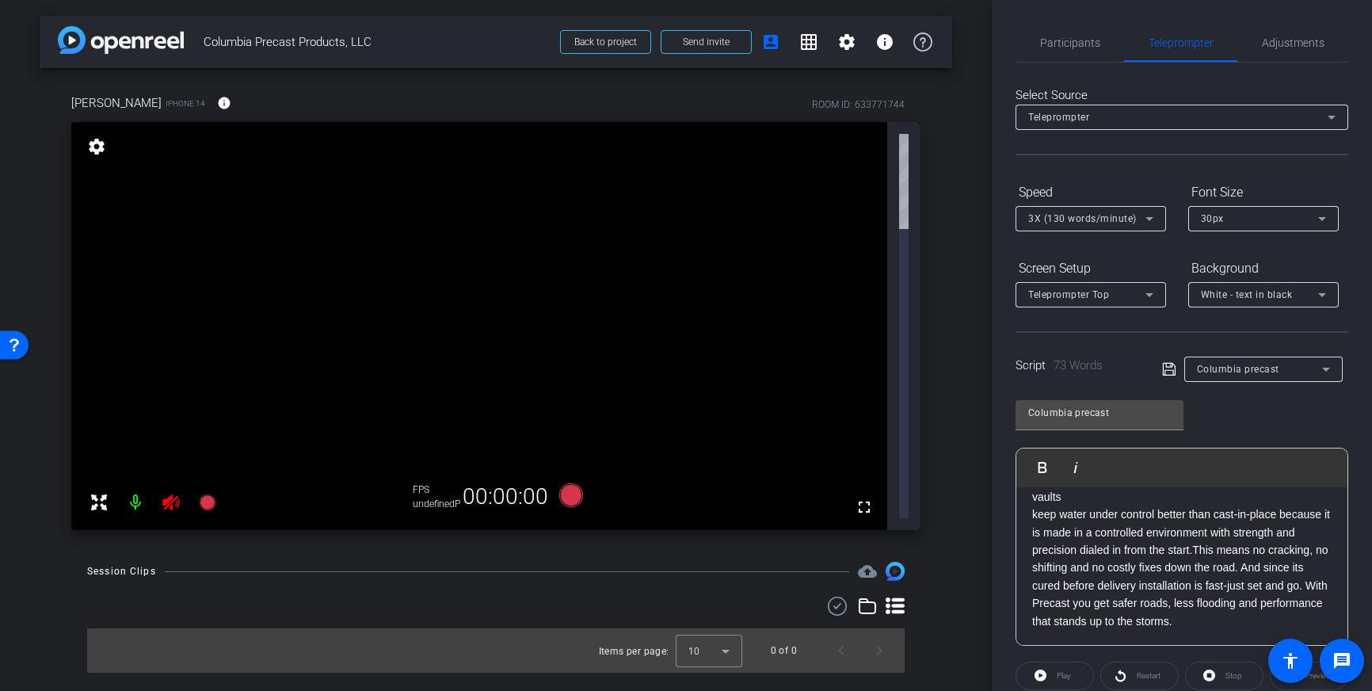
scroll to position [15, 0]
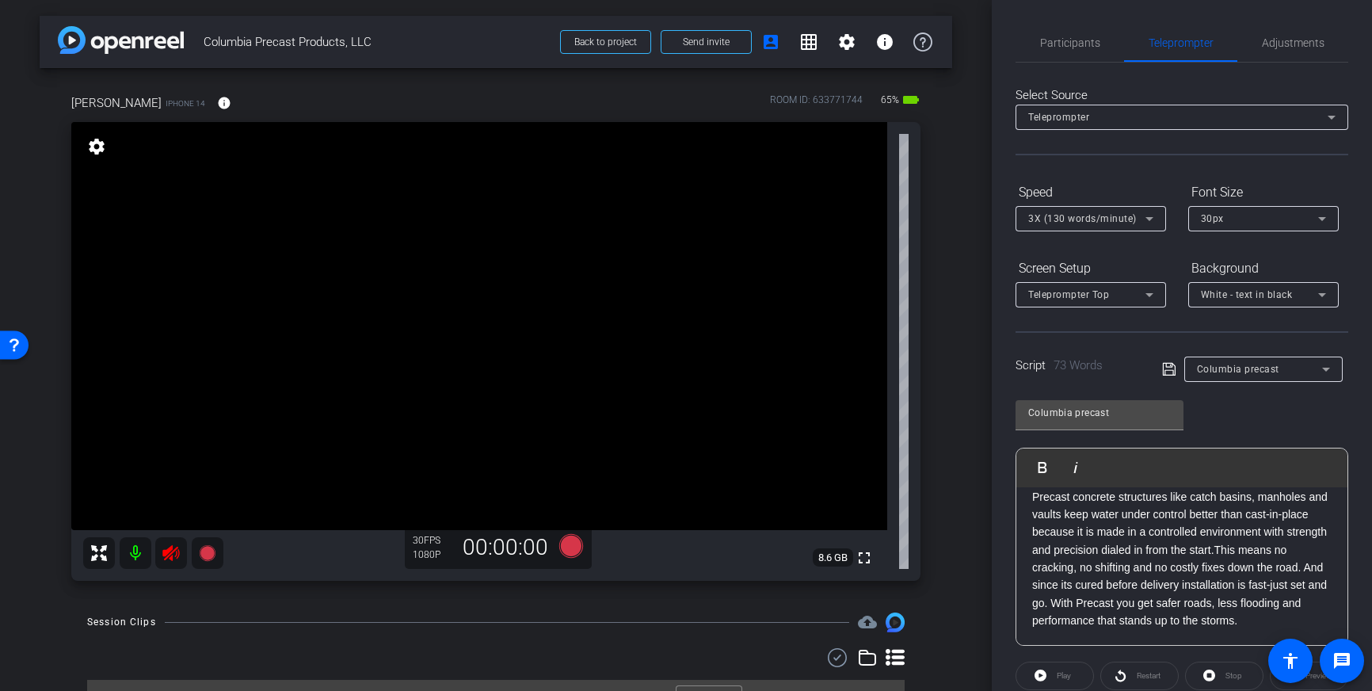
click at [166, 551] on icon at bounding box center [170, 553] width 17 height 16
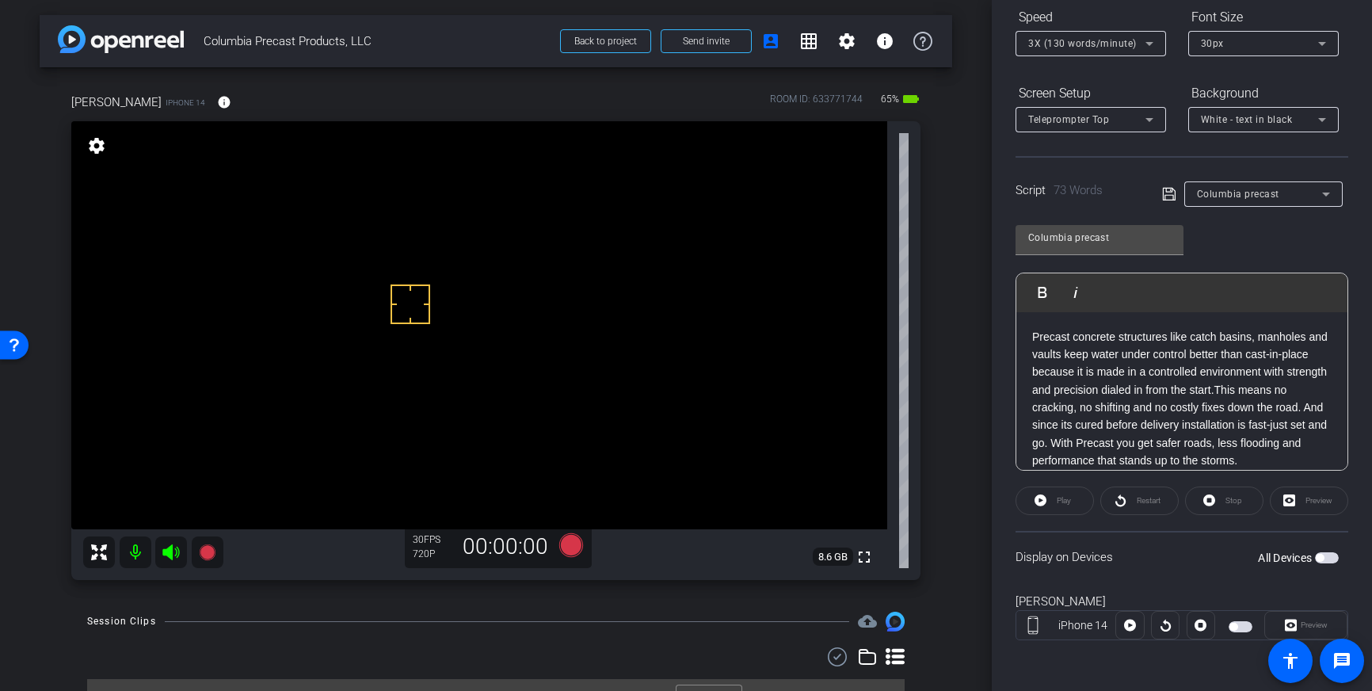
scroll to position [6, 0]
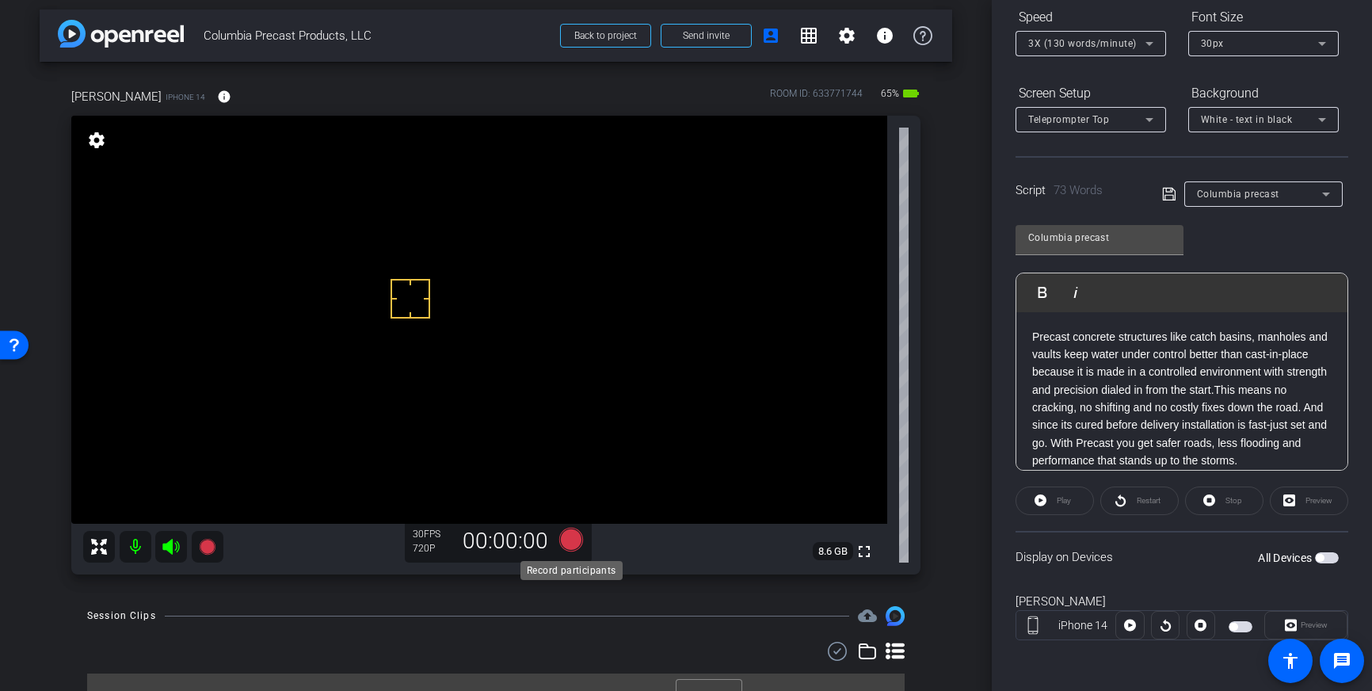
click at [569, 542] on icon at bounding box center [571, 540] width 24 height 24
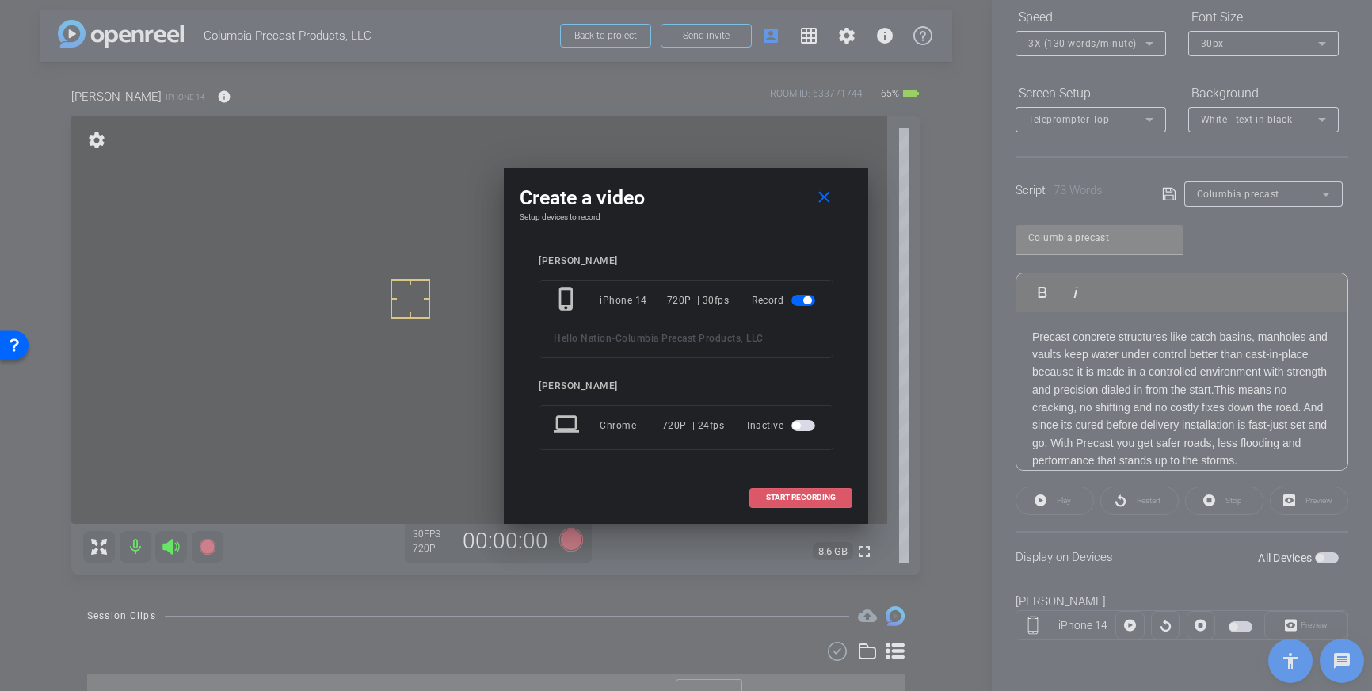
click at [811, 494] on span "START RECORDING" at bounding box center [801, 498] width 70 height 8
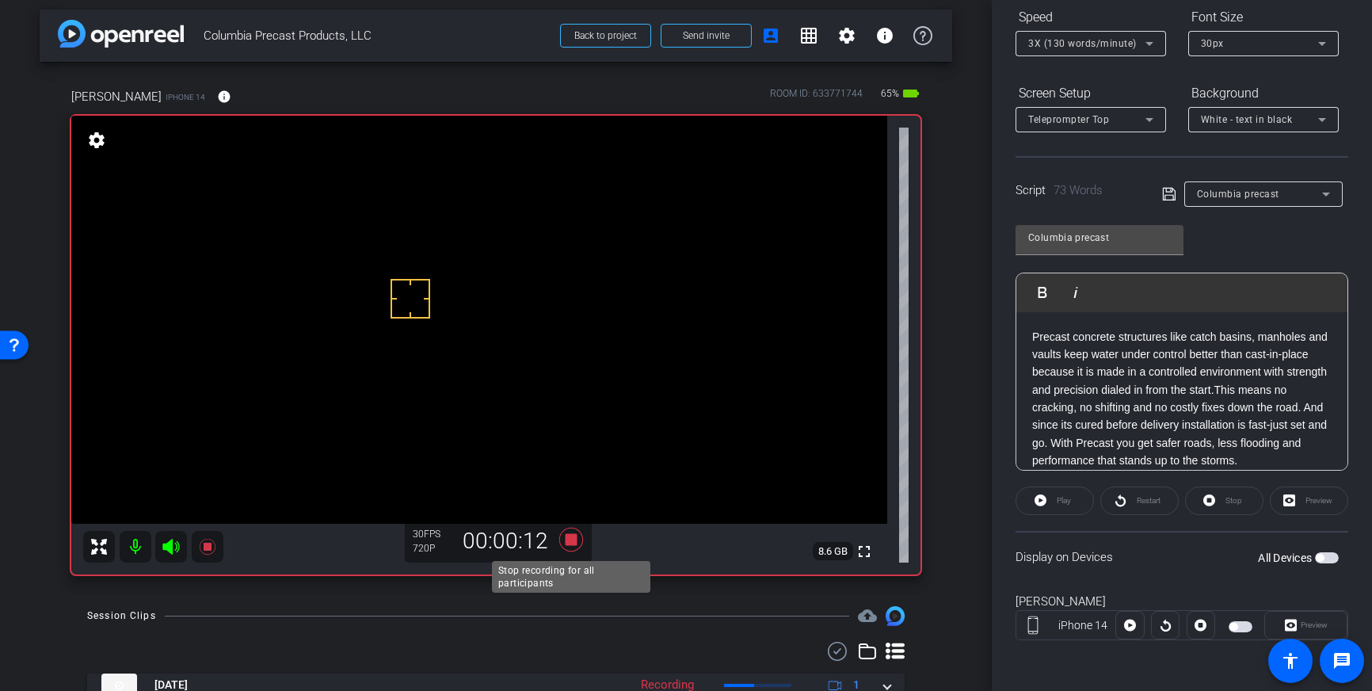
click at [566, 540] on icon at bounding box center [571, 540] width 24 height 24
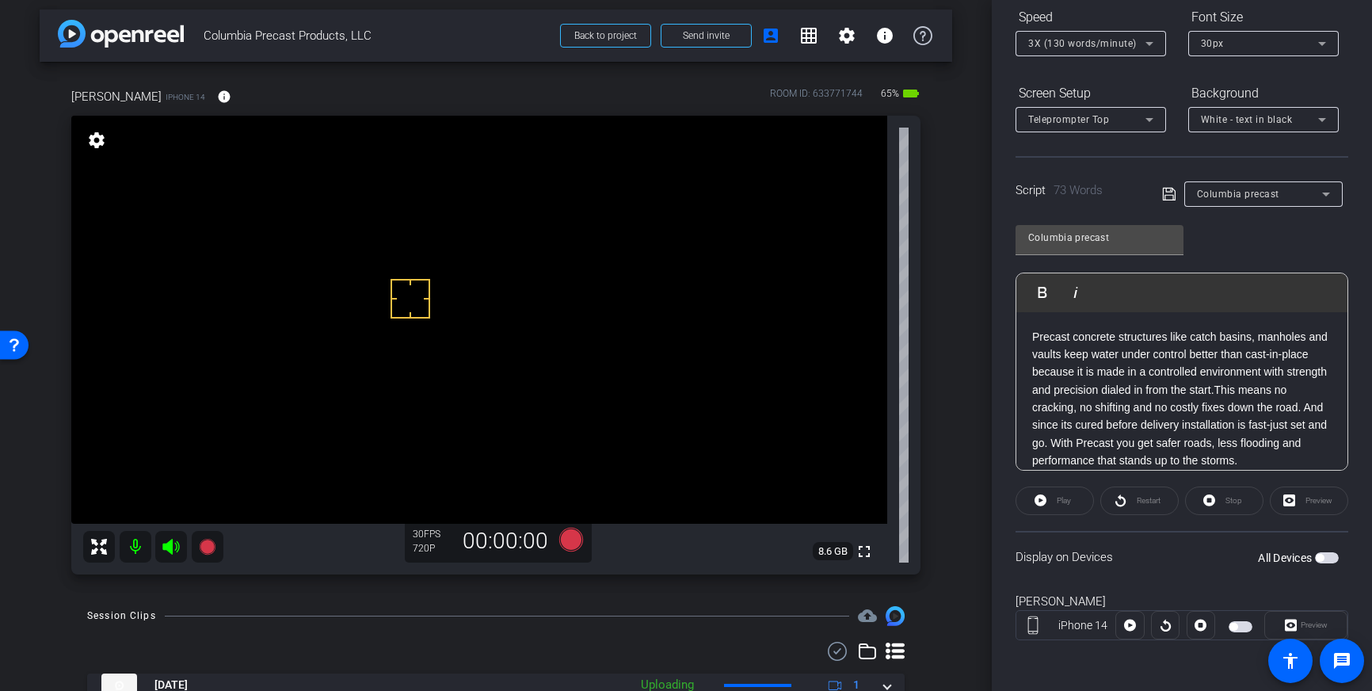
scroll to position [0, 0]
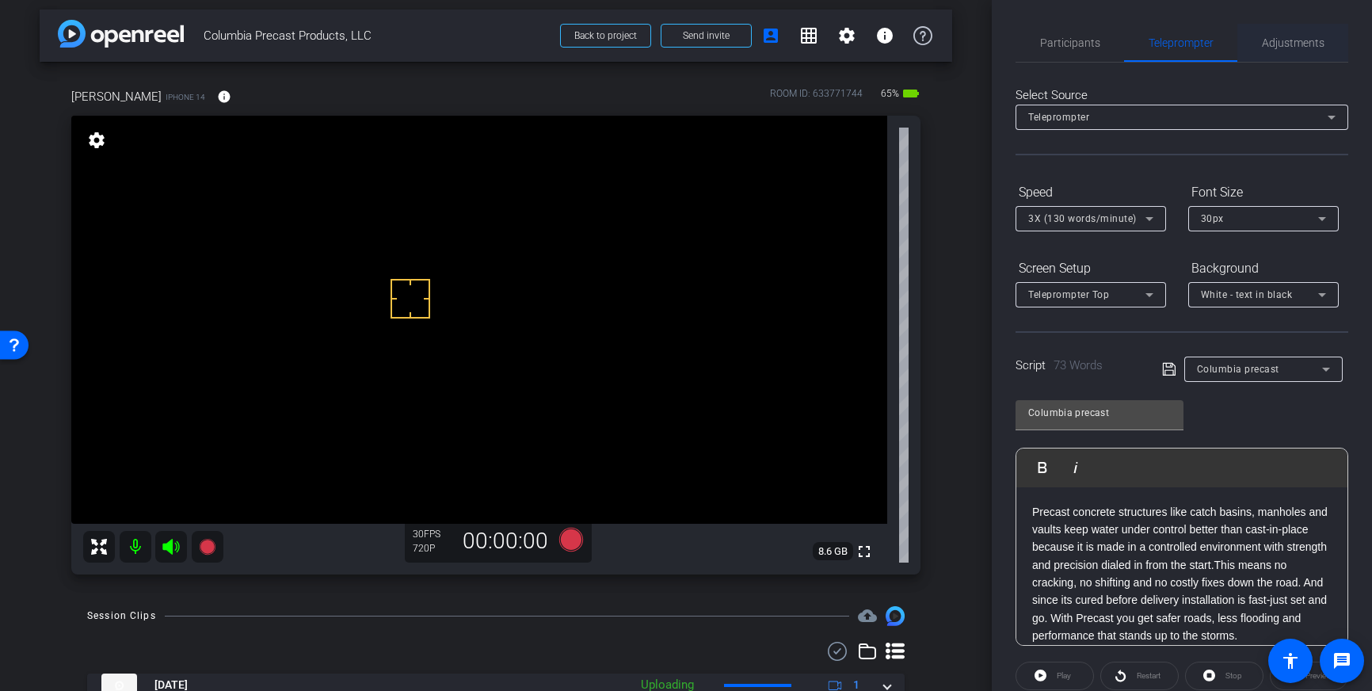
click at [1307, 33] on span "Adjustments" at bounding box center [1293, 43] width 63 height 38
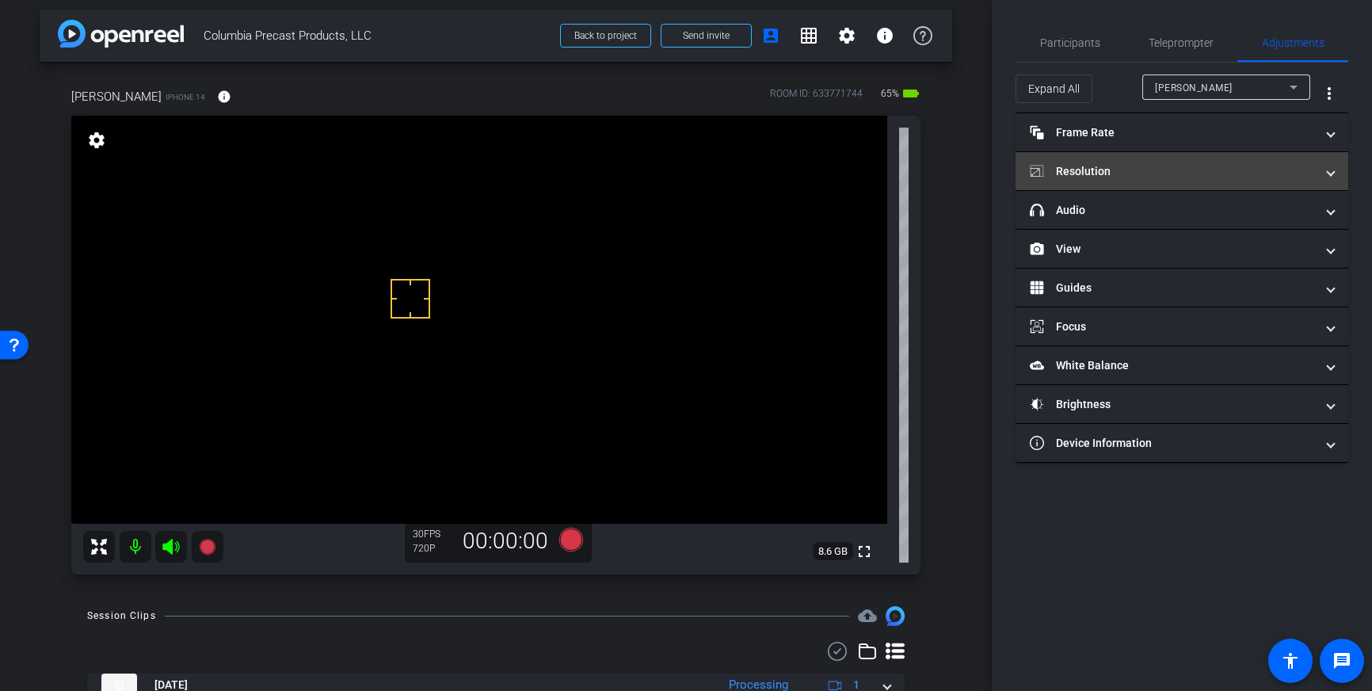
click at [1269, 165] on mat-panel-title "Resolution" at bounding box center [1172, 171] width 285 height 17
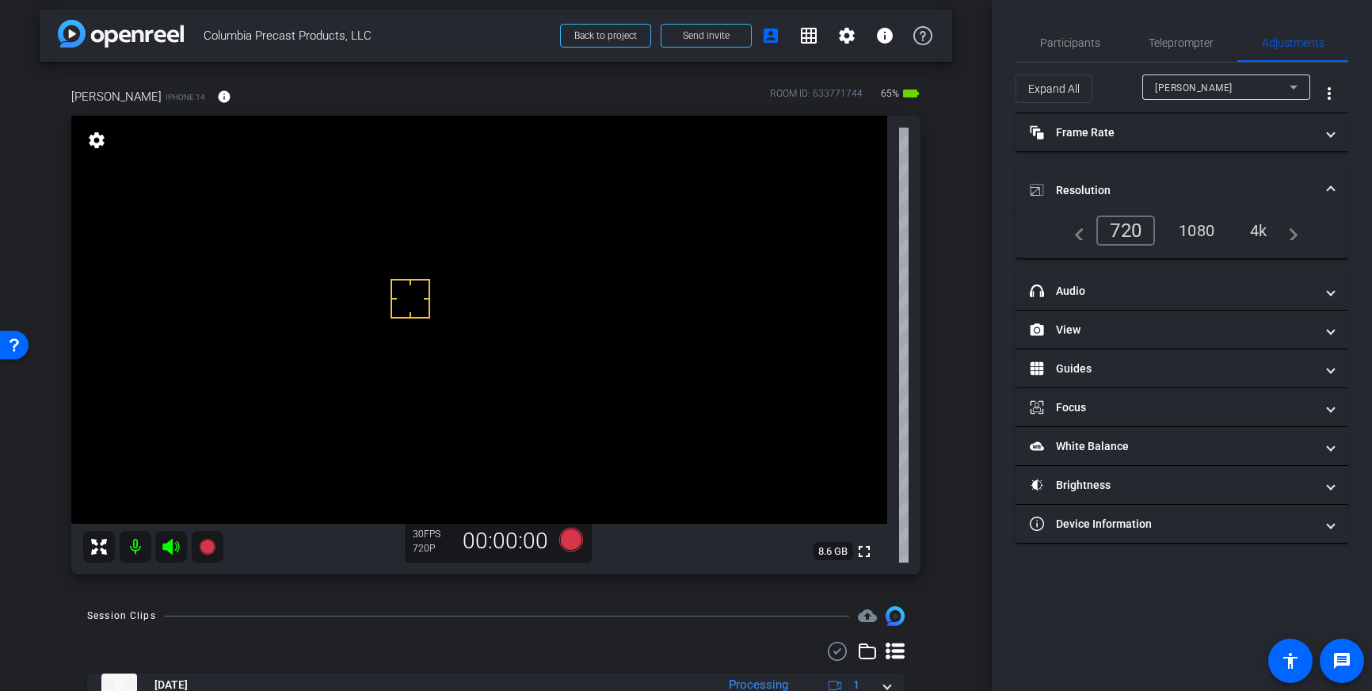
click at [1258, 224] on div "4k" at bounding box center [1258, 230] width 41 height 27
drag, startPoint x: 488, startPoint y: 261, endPoint x: 479, endPoint y: 269, distance: 11.8
drag, startPoint x: 471, startPoint y: 256, endPoint x: 457, endPoint y: 255, distance: 14.3
click at [567, 536] on icon at bounding box center [571, 540] width 24 height 24
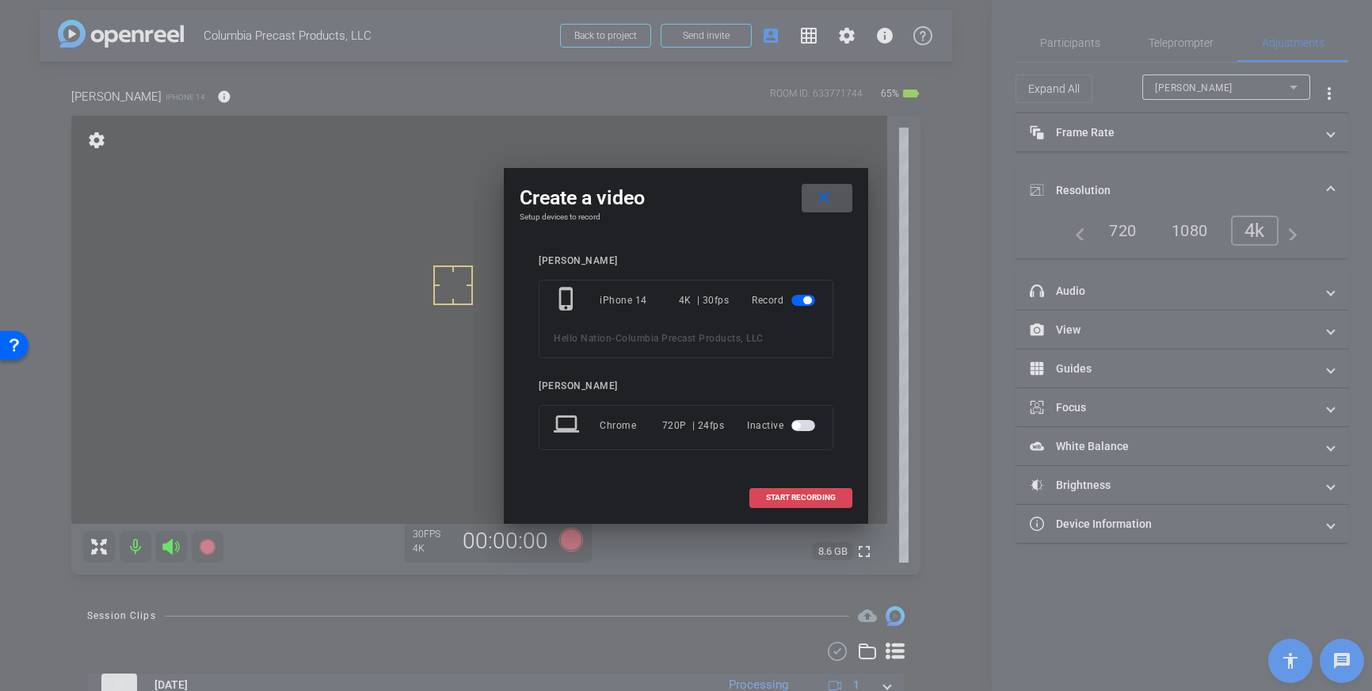
click at [803, 497] on span "START RECORDING" at bounding box center [801, 498] width 70 height 8
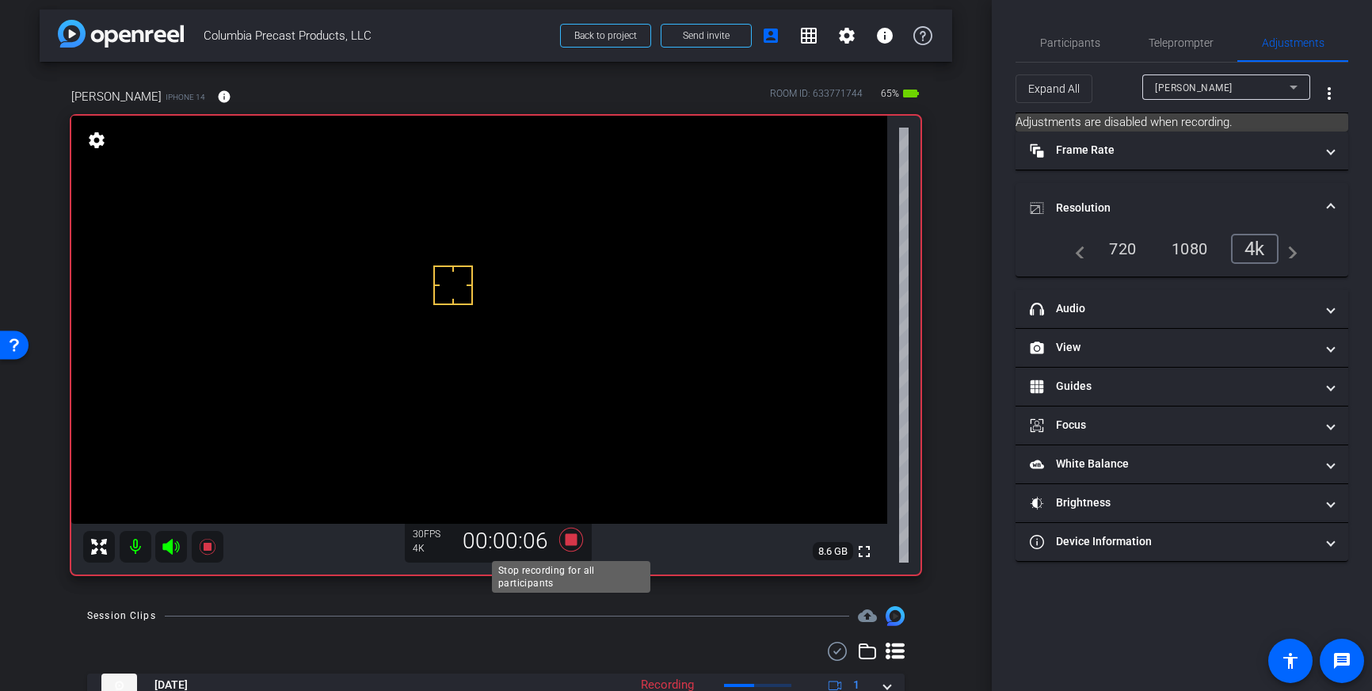
click at [570, 540] on icon at bounding box center [571, 540] width 24 height 24
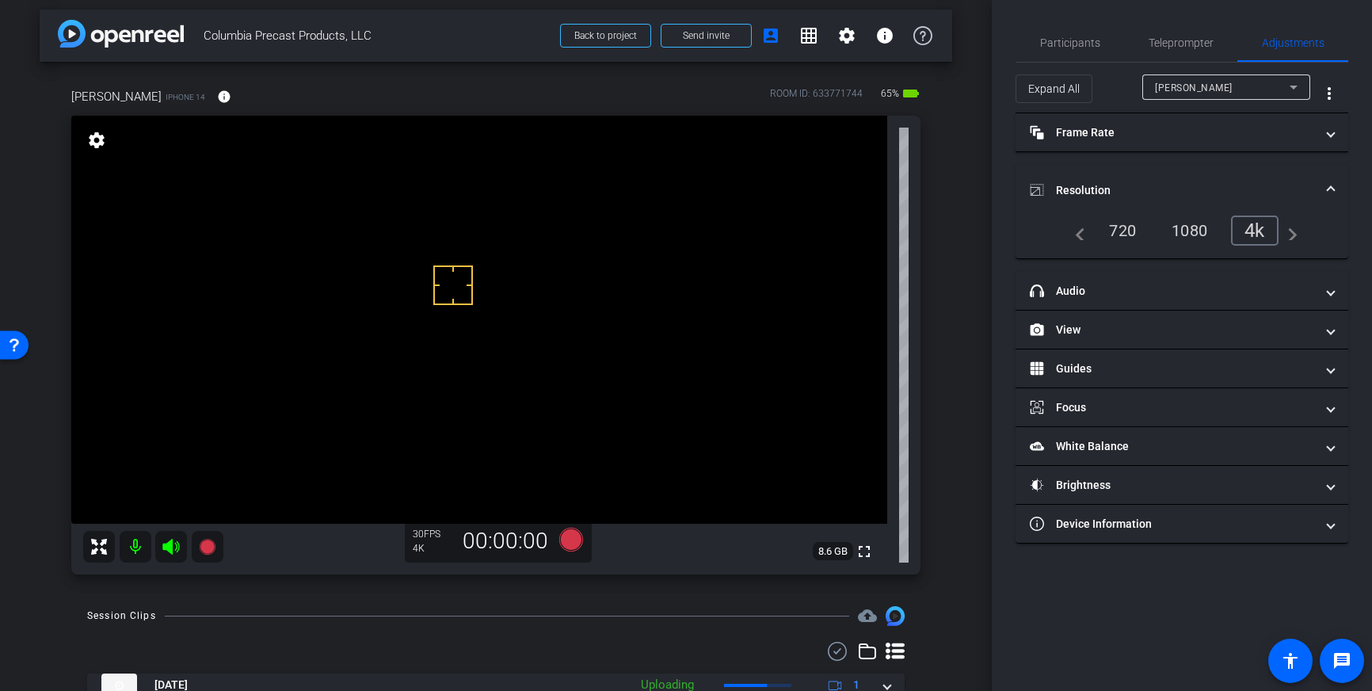
drag, startPoint x: 1167, startPoint y: 40, endPoint x: 1238, endPoint y: 457, distance: 422.7
click at [1167, 40] on span "Teleprompter" at bounding box center [1181, 42] width 65 height 11
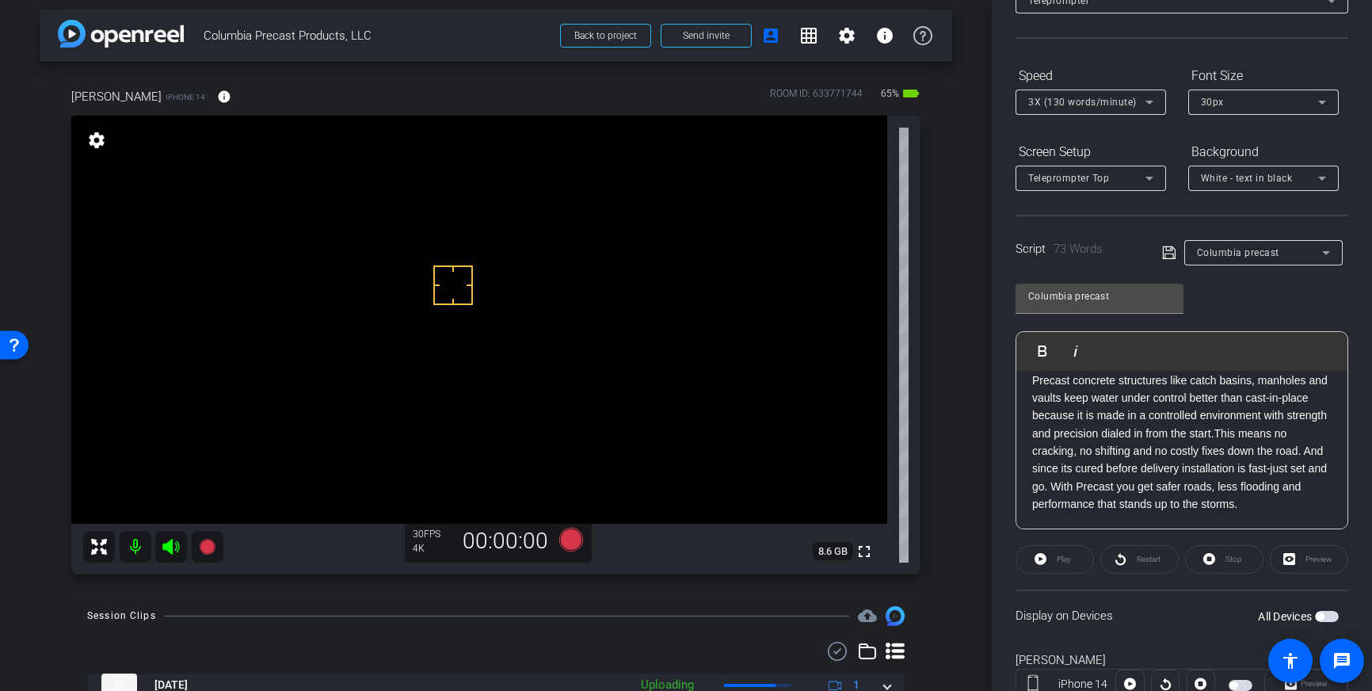
scroll to position [125, 0]
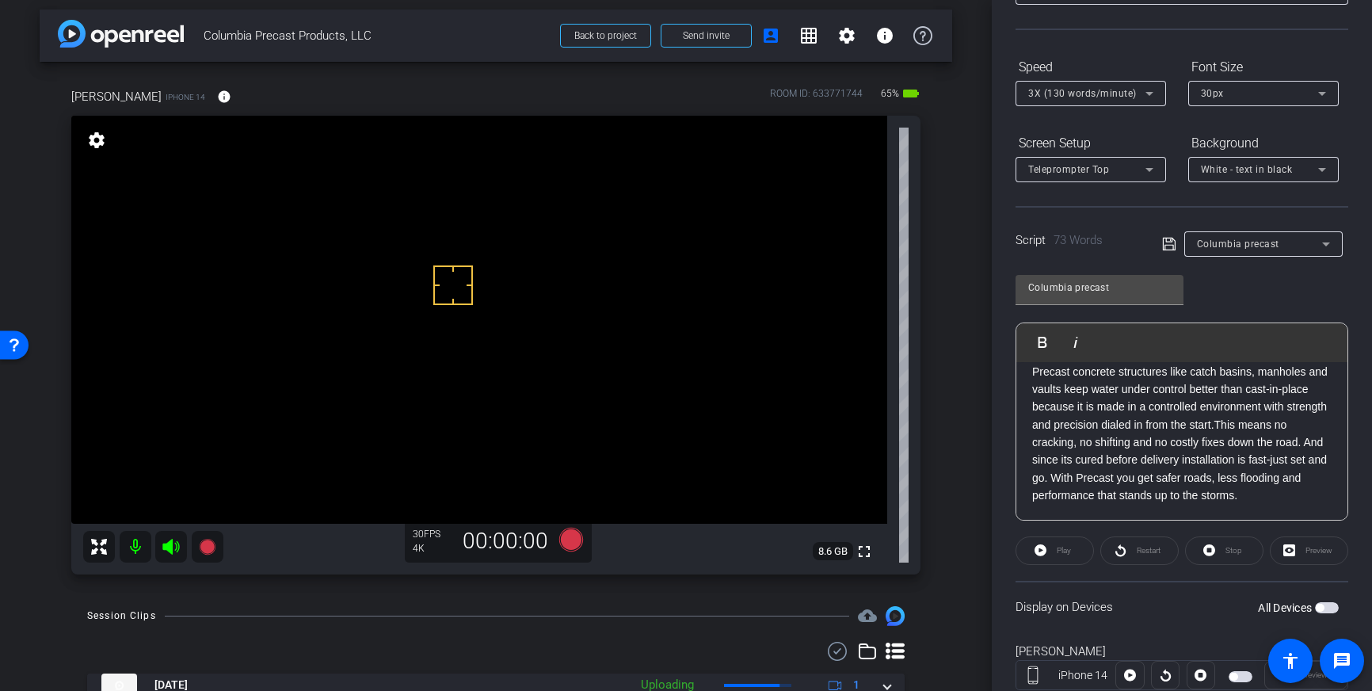
click at [1251, 504] on div "Precast concrete structures like catch basins, manholes and vaults keep water u…" at bounding box center [1182, 434] width 331 height 174
click at [1337, 616] on div "Display on Devices All Devices" at bounding box center [1182, 607] width 333 height 52
drag, startPoint x: 1326, startPoint y: 608, endPoint x: 1318, endPoint y: 623, distance: 16.7
click at [1325, 611] on span "button" at bounding box center [1327, 608] width 24 height 11
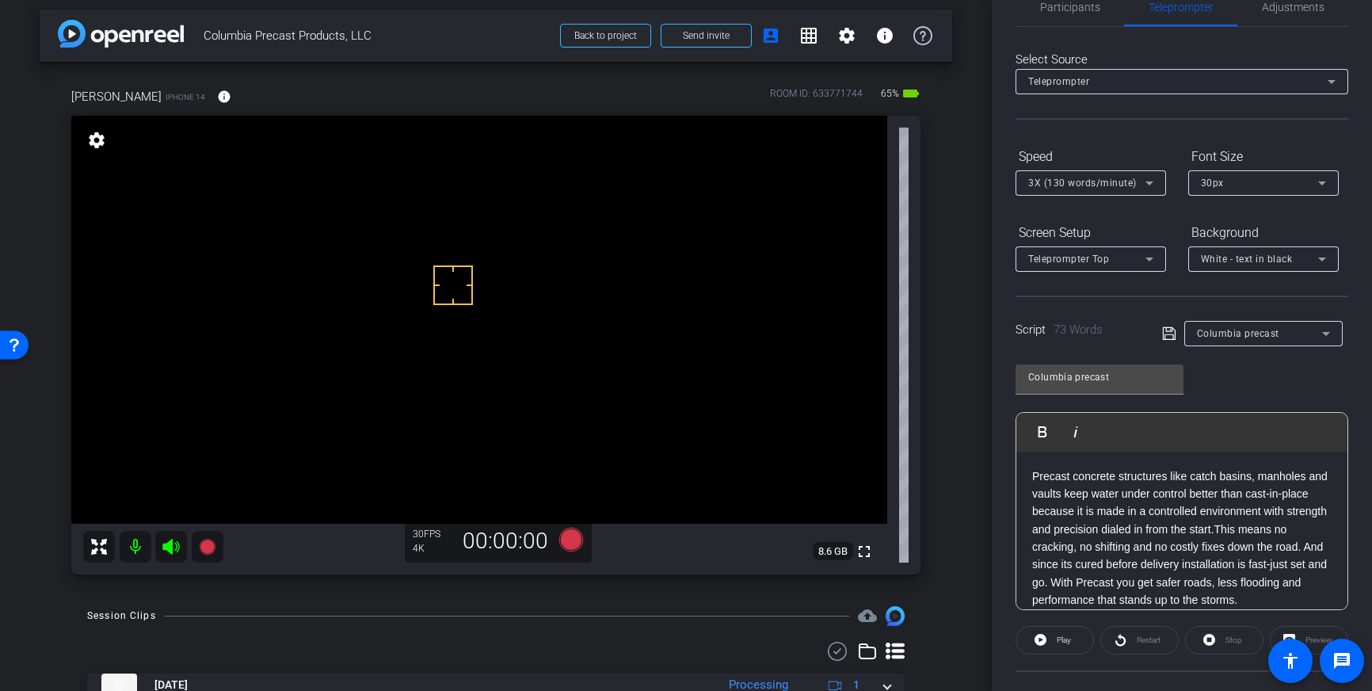
scroll to position [0, 0]
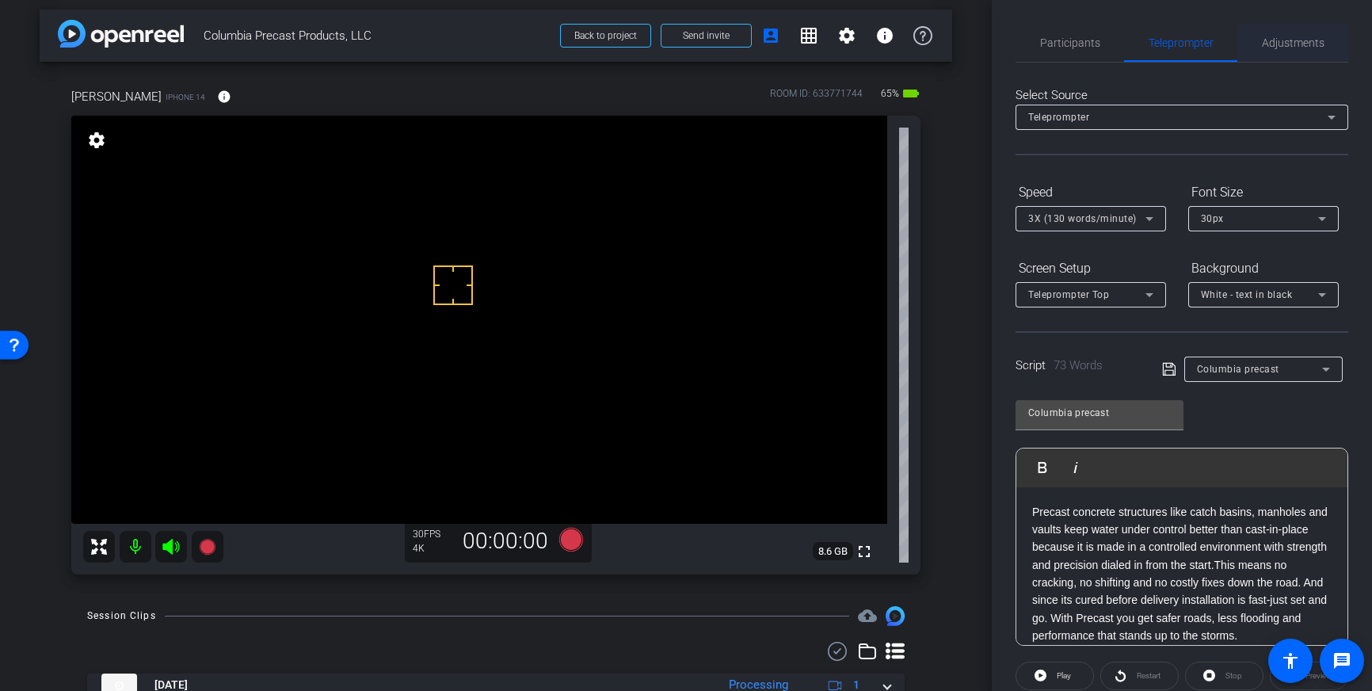
click at [1278, 51] on span "Adjustments" at bounding box center [1293, 43] width 63 height 38
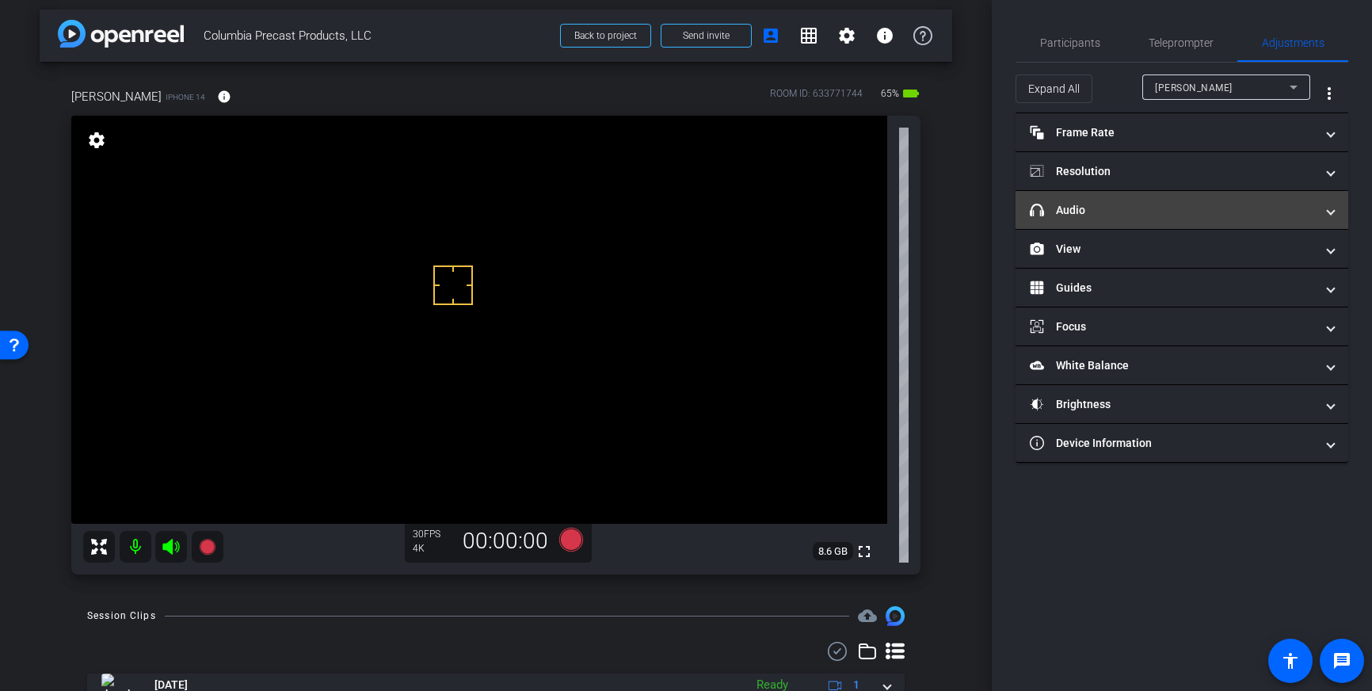
click at [1270, 203] on mat-panel-title "headphone icon Audio" at bounding box center [1172, 210] width 285 height 17
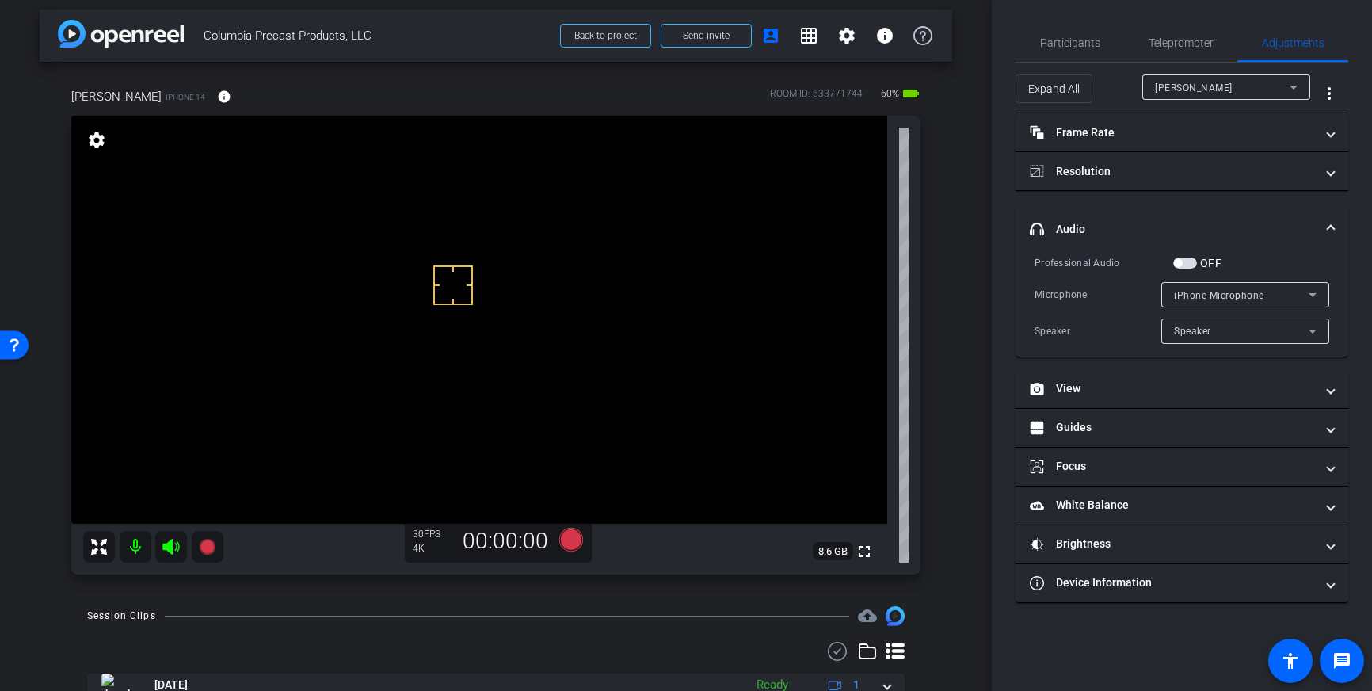
click at [1187, 259] on span "button" at bounding box center [1185, 263] width 24 height 11
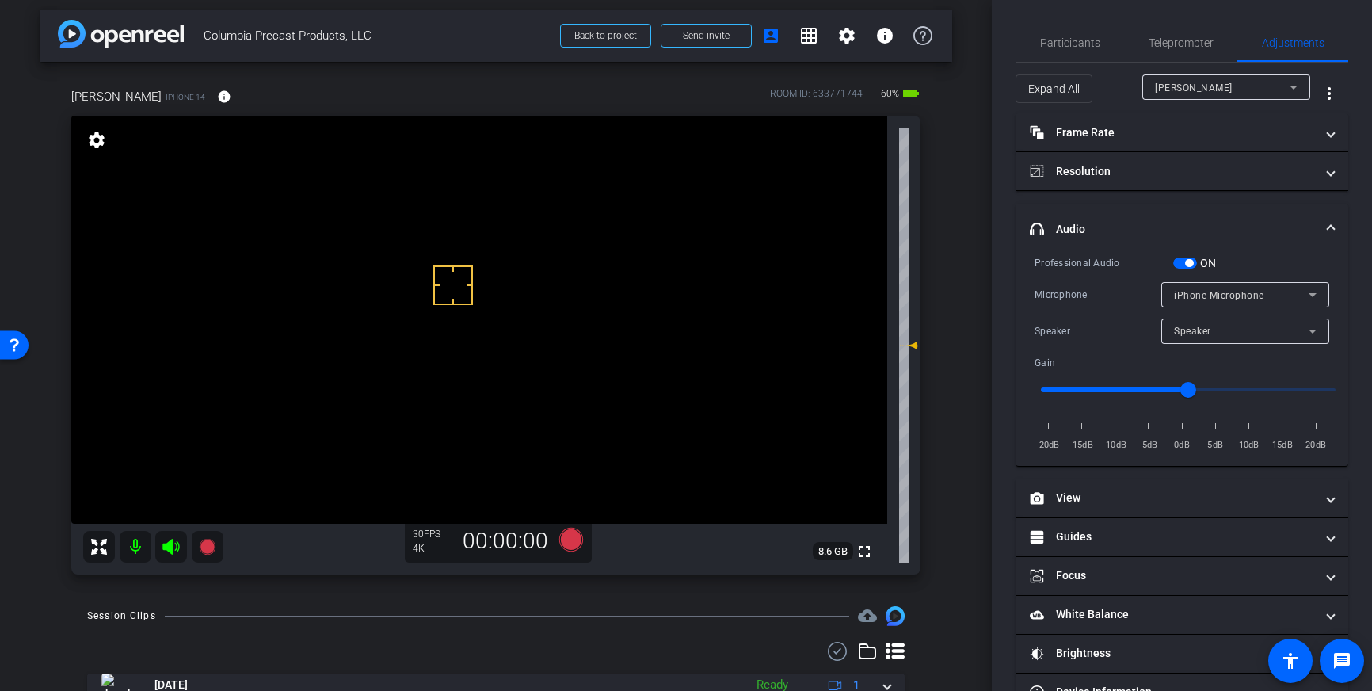
scroll to position [3, 0]
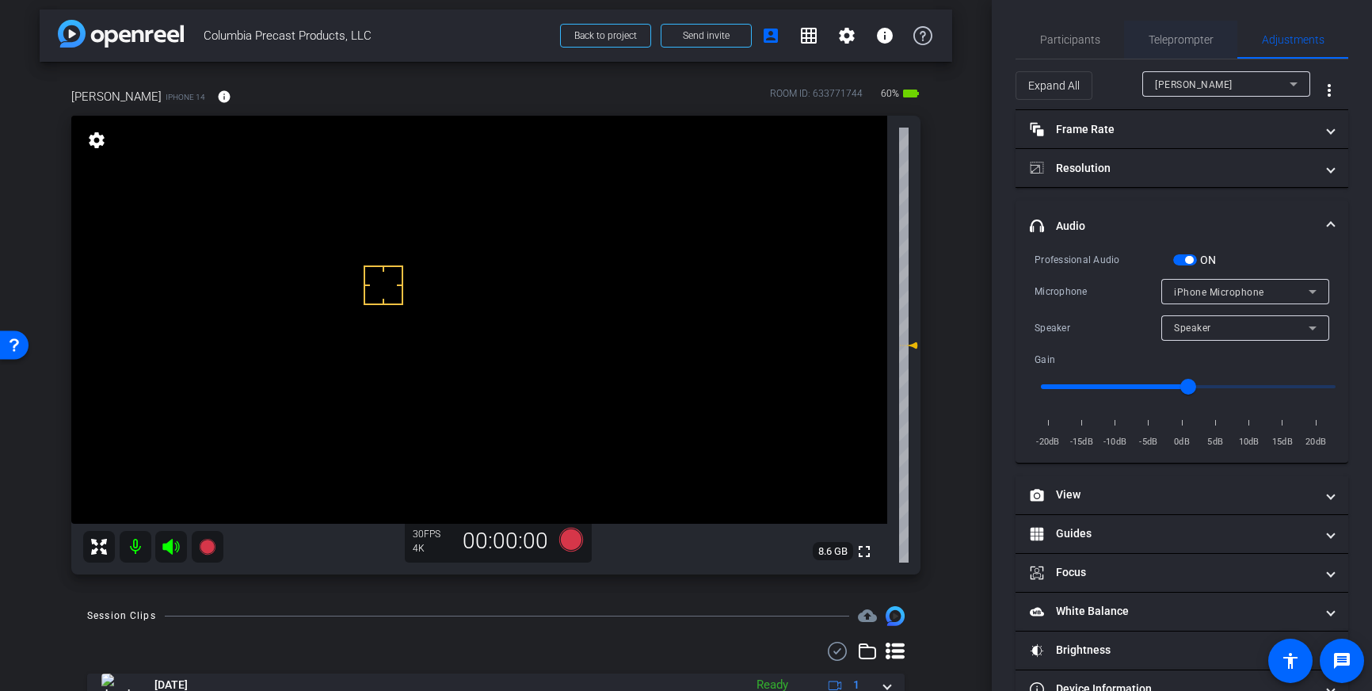
click at [1177, 35] on span "Teleprompter" at bounding box center [1181, 39] width 65 height 11
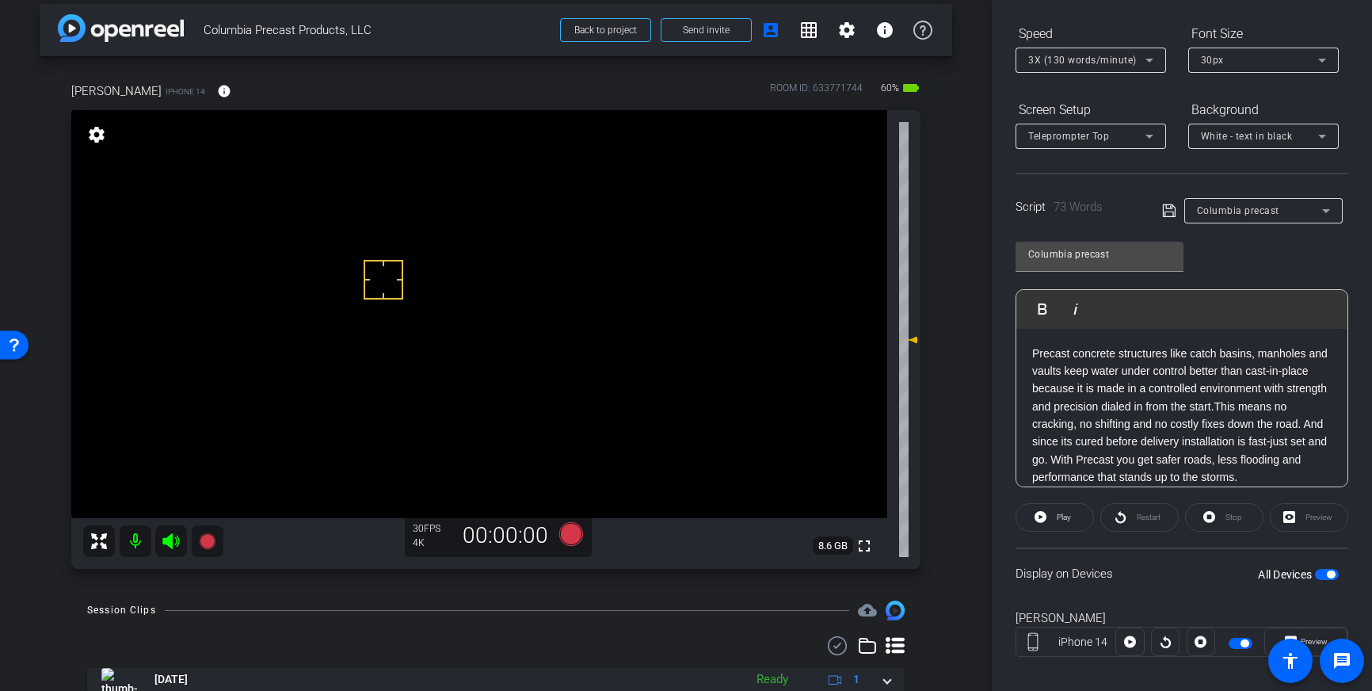
scroll to position [0, 0]
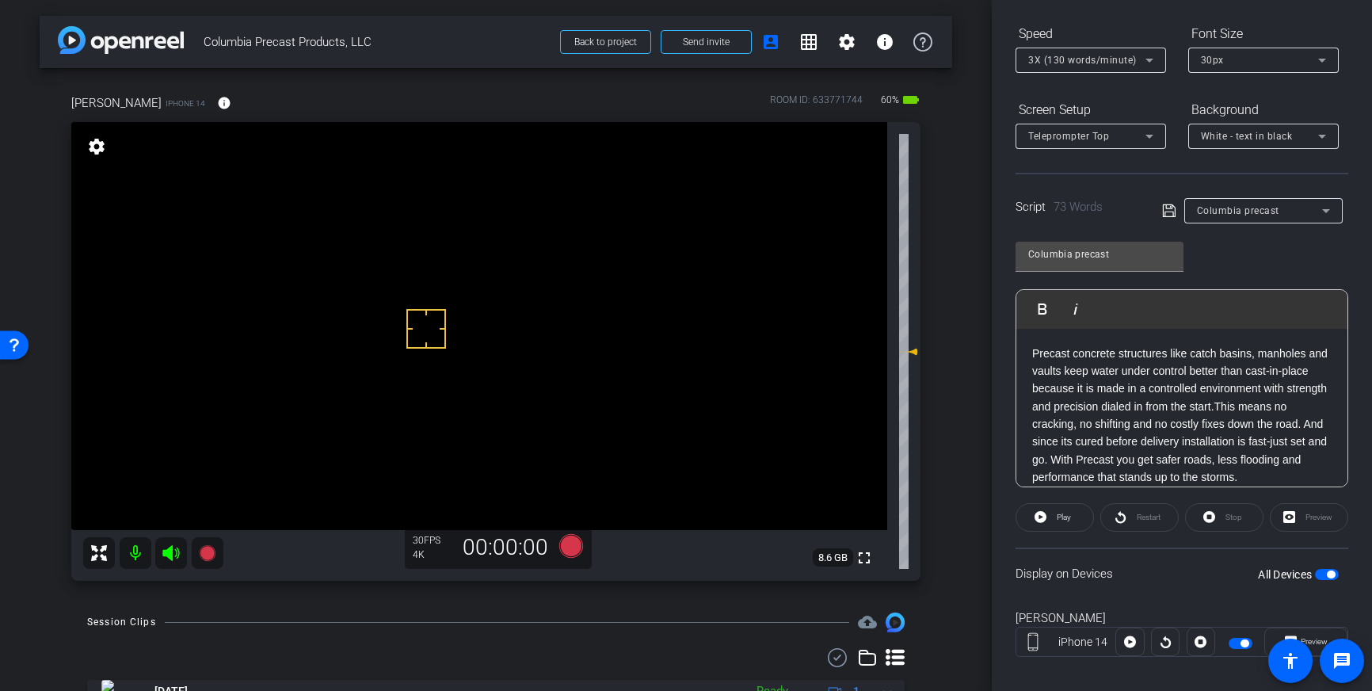
drag, startPoint x: 426, startPoint y: 329, endPoint x: 410, endPoint y: 297, distance: 35.4
click at [572, 547] on icon at bounding box center [571, 546] width 24 height 24
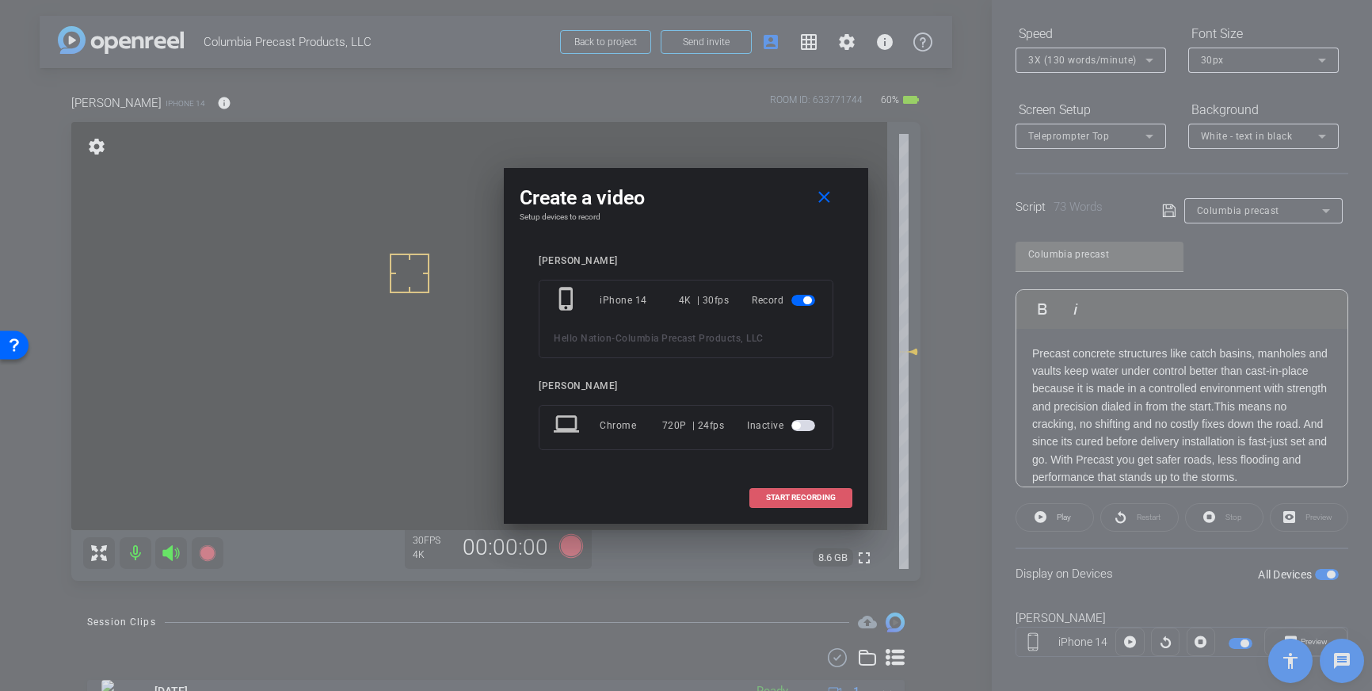
click at [803, 502] on span at bounding box center [800, 498] width 101 height 38
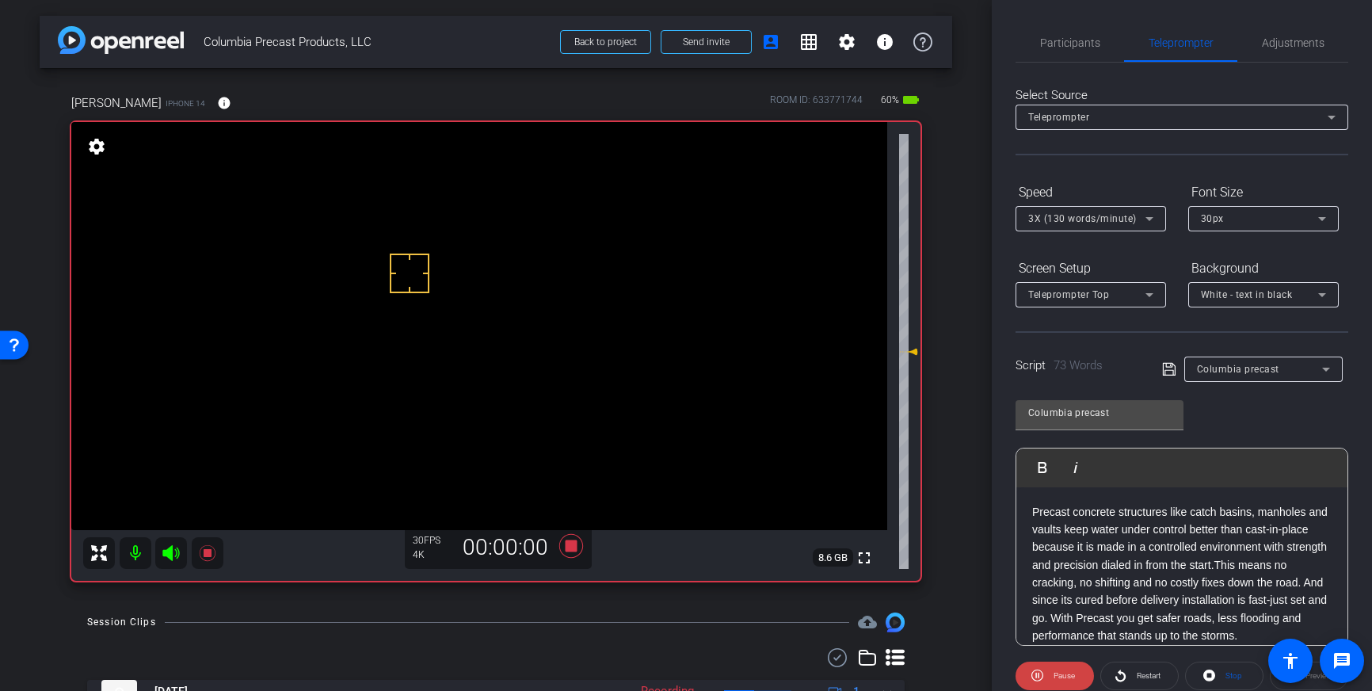
click at [1067, 66] on div "Select Source Teleprompter Speed 3X (130 words/minute) Font Size 30px Screen Se…" at bounding box center [1182, 453] width 333 height 780
click at [1070, 48] on span "Participants" at bounding box center [1070, 42] width 60 height 11
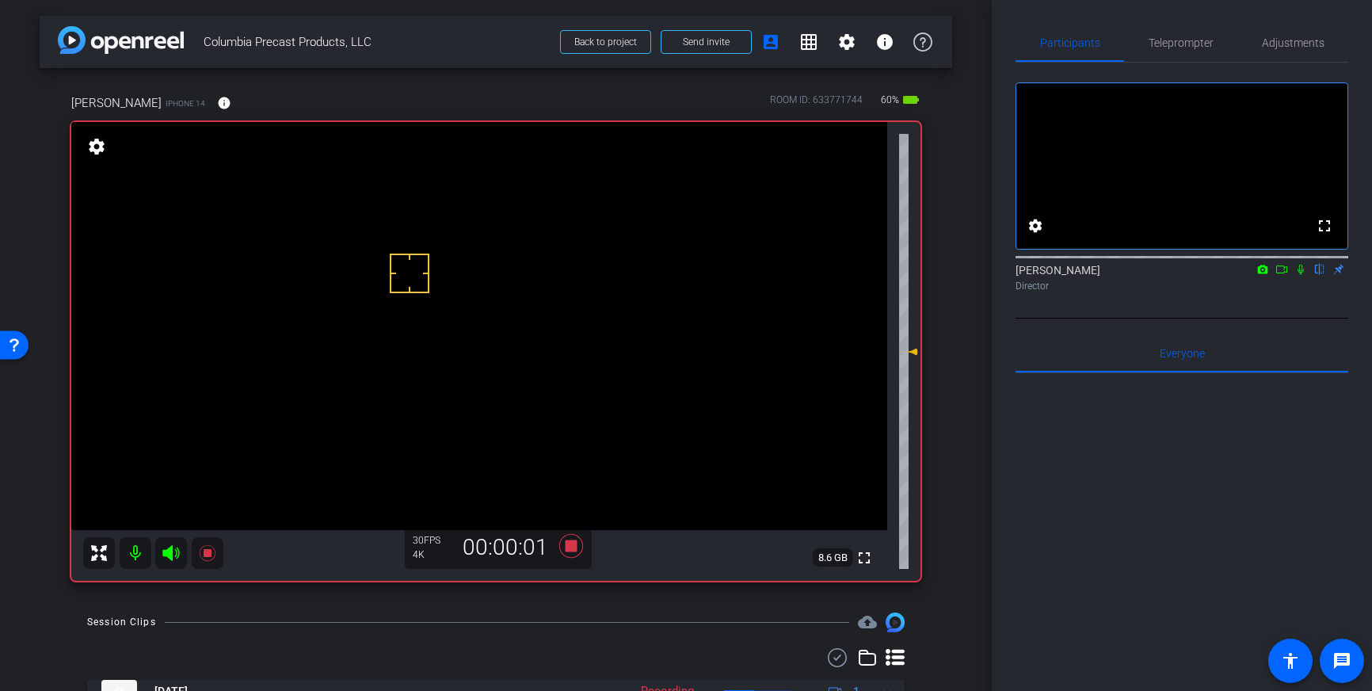
click at [1306, 275] on icon at bounding box center [1301, 269] width 13 height 11
click at [1299, 275] on icon at bounding box center [1301, 270] width 9 height 10
click at [574, 552] on icon at bounding box center [571, 546] width 24 height 24
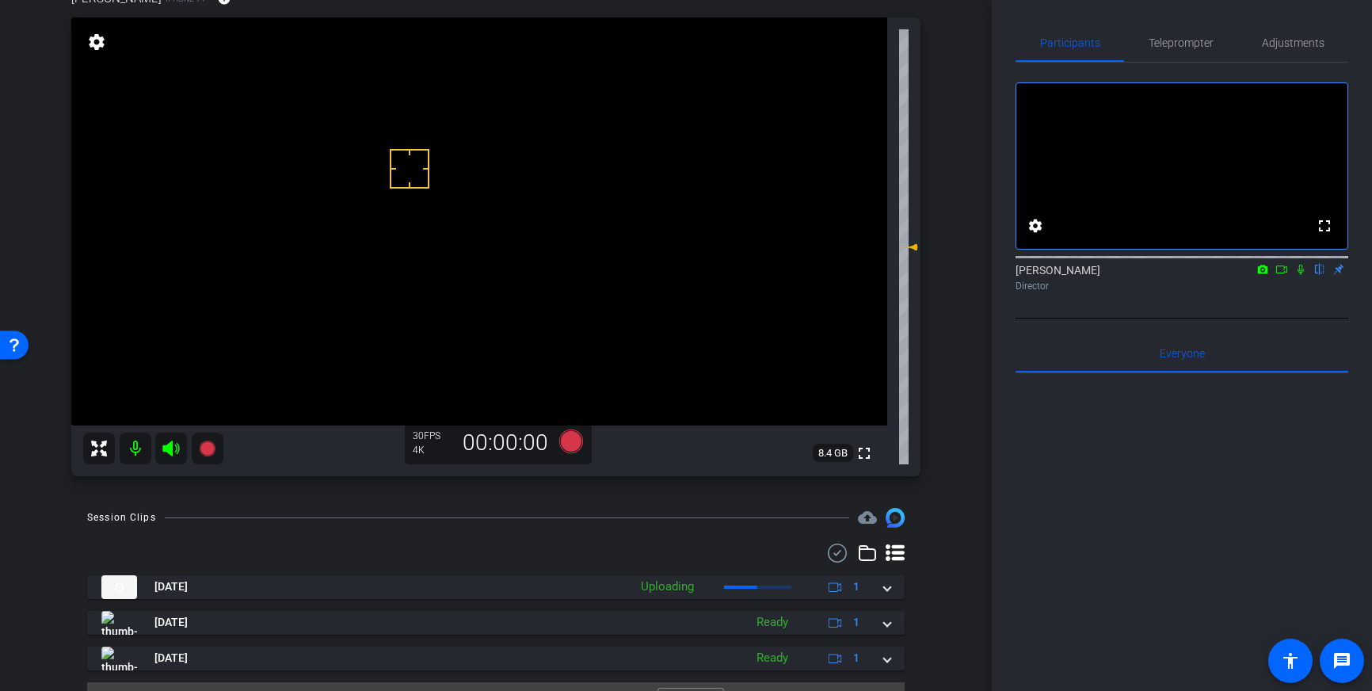
scroll to position [108, 0]
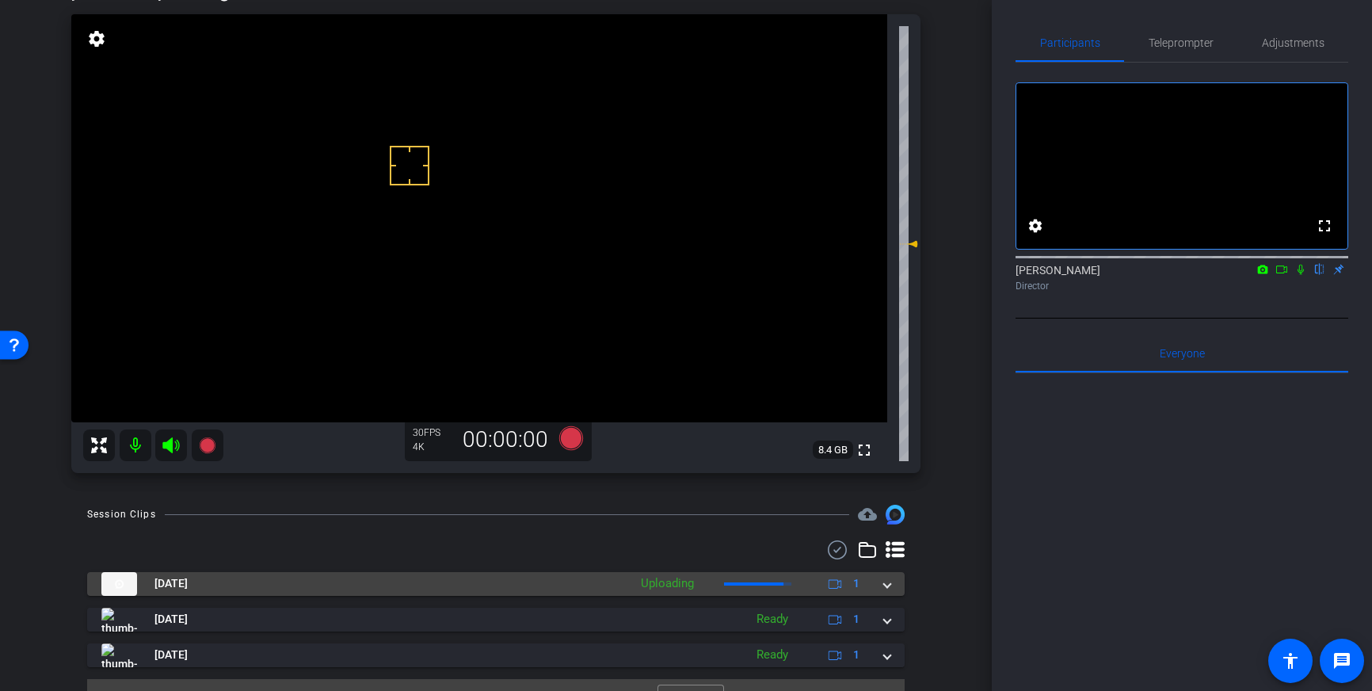
click at [900, 583] on mat-expansion-panel-header "[DATE] Uploading 1" at bounding box center [496, 584] width 818 height 24
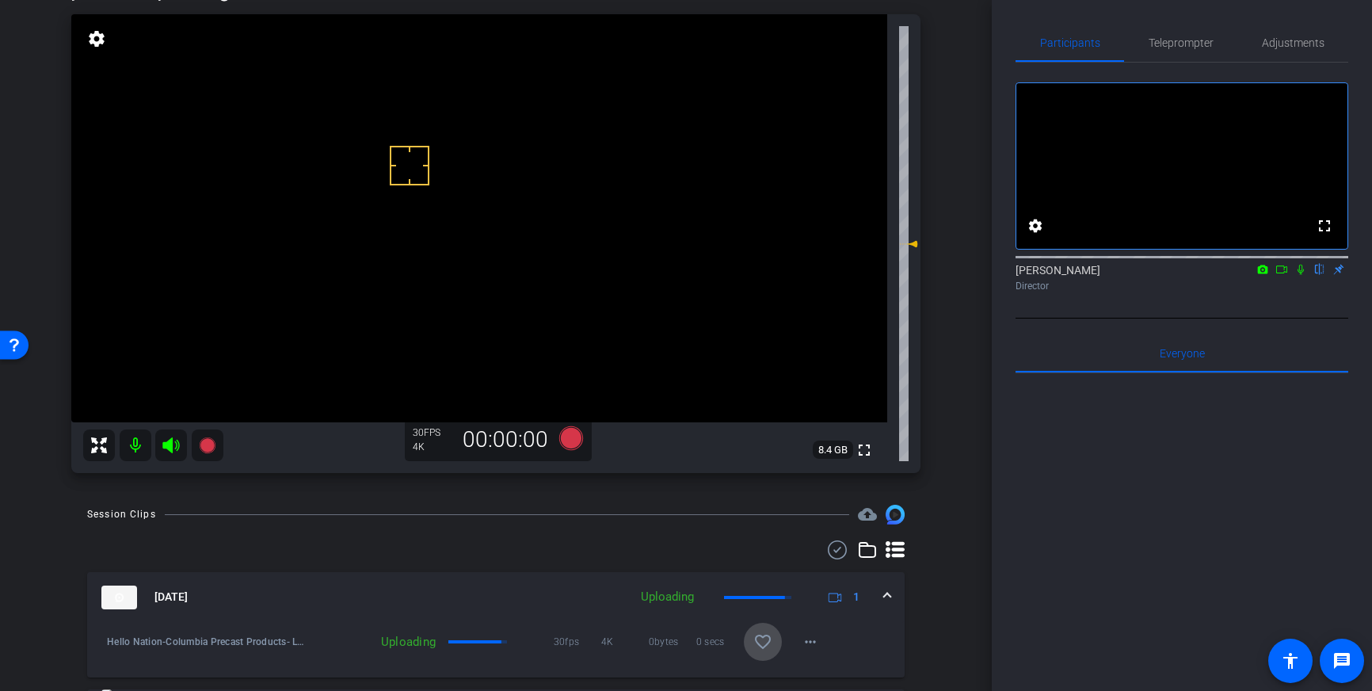
click at [760, 634] on mat-icon "favorite_border" at bounding box center [763, 641] width 19 height 19
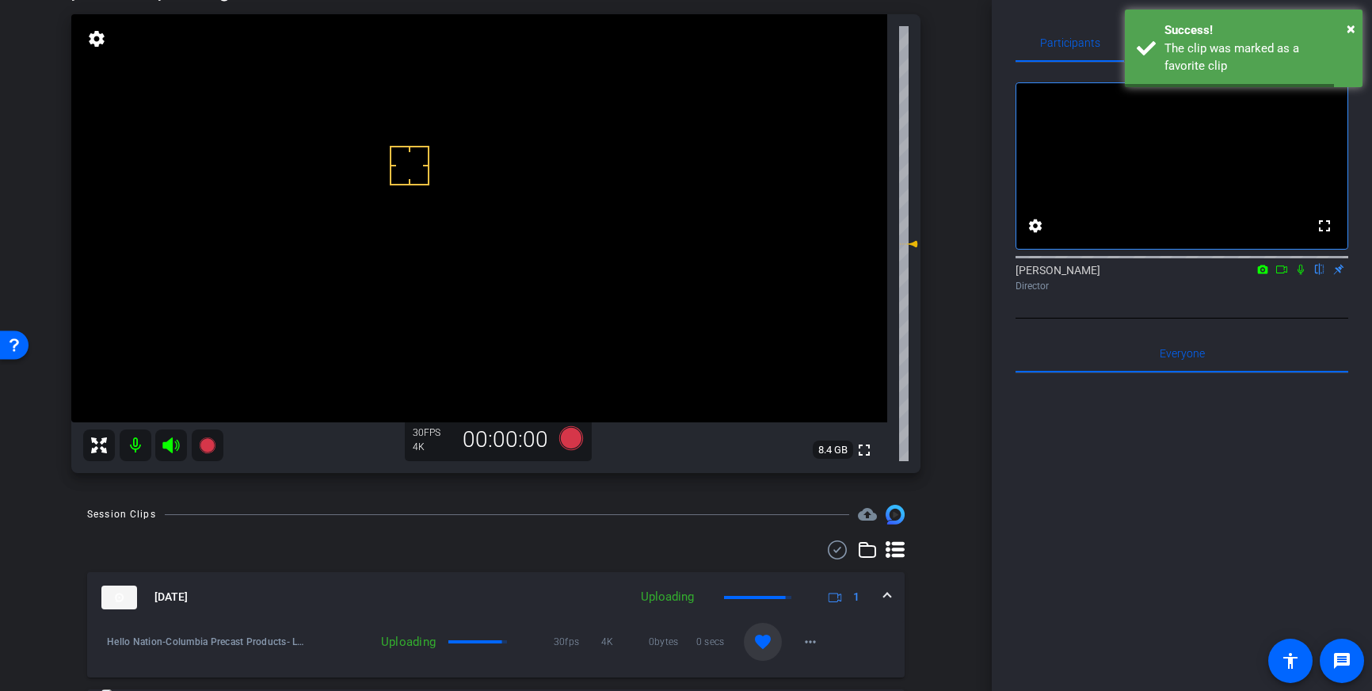
click at [876, 593] on div "[DATE] Uploading 1" at bounding box center [492, 598] width 783 height 24
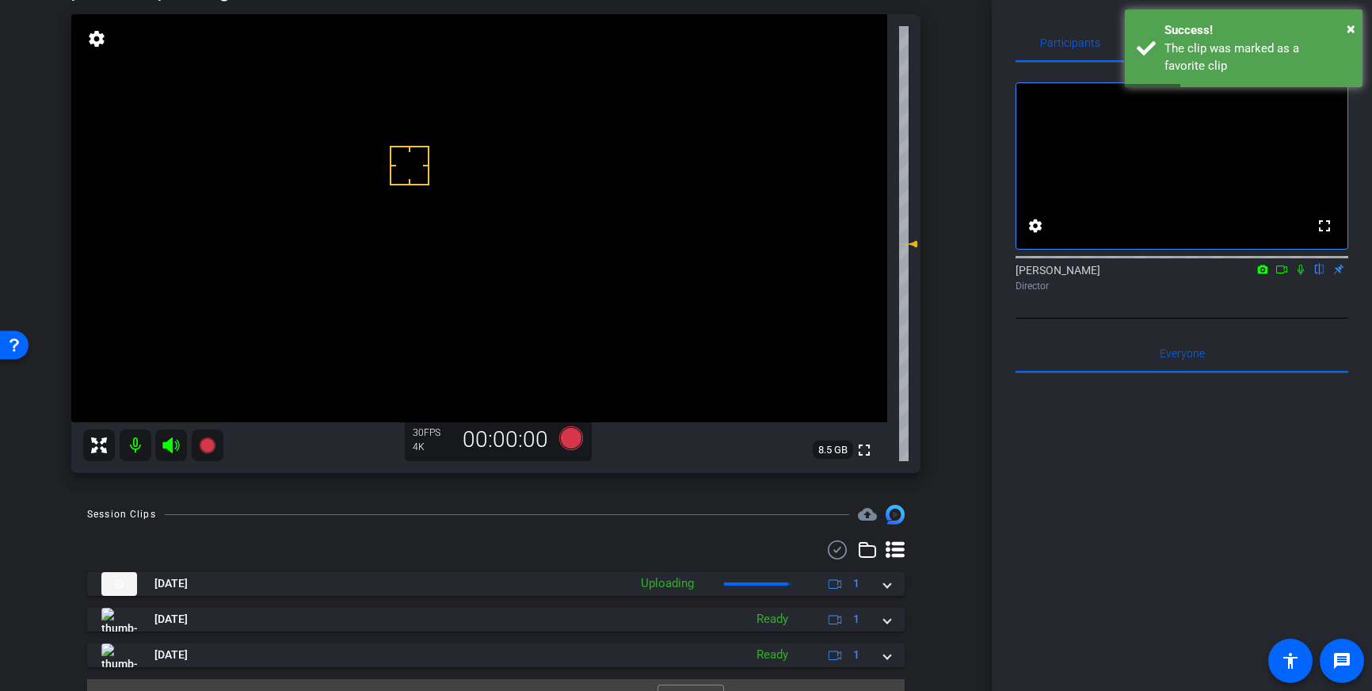
scroll to position [110, 0]
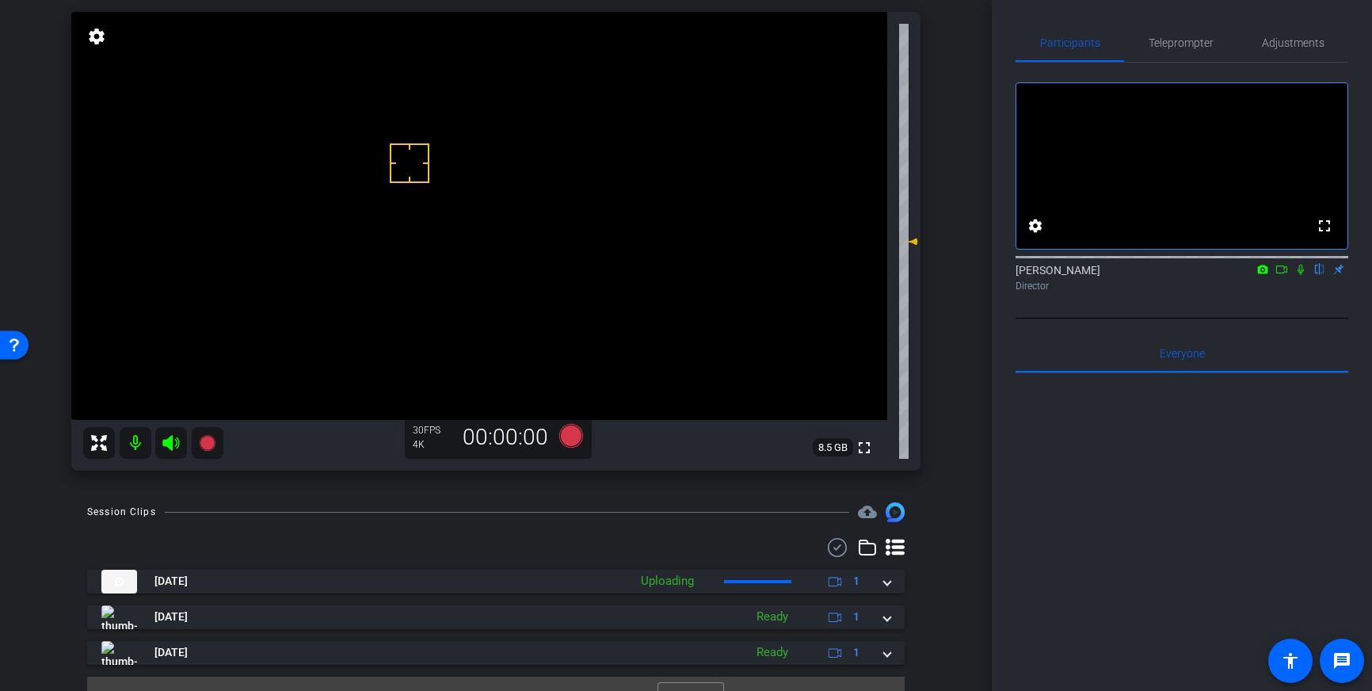
drag, startPoint x: 414, startPoint y: 218, endPoint x: 413, endPoint y: 238, distance: 20.6
click at [575, 437] on icon at bounding box center [571, 436] width 24 height 24
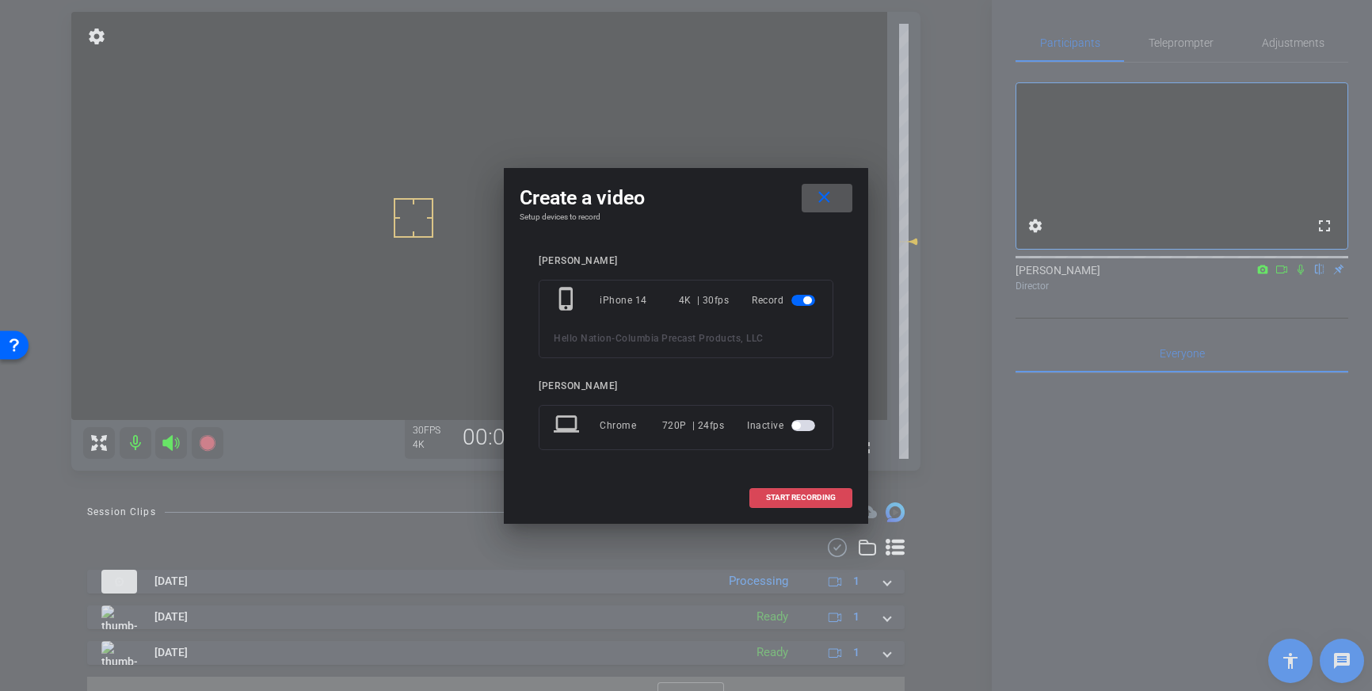
click at [775, 488] on span at bounding box center [800, 498] width 101 height 38
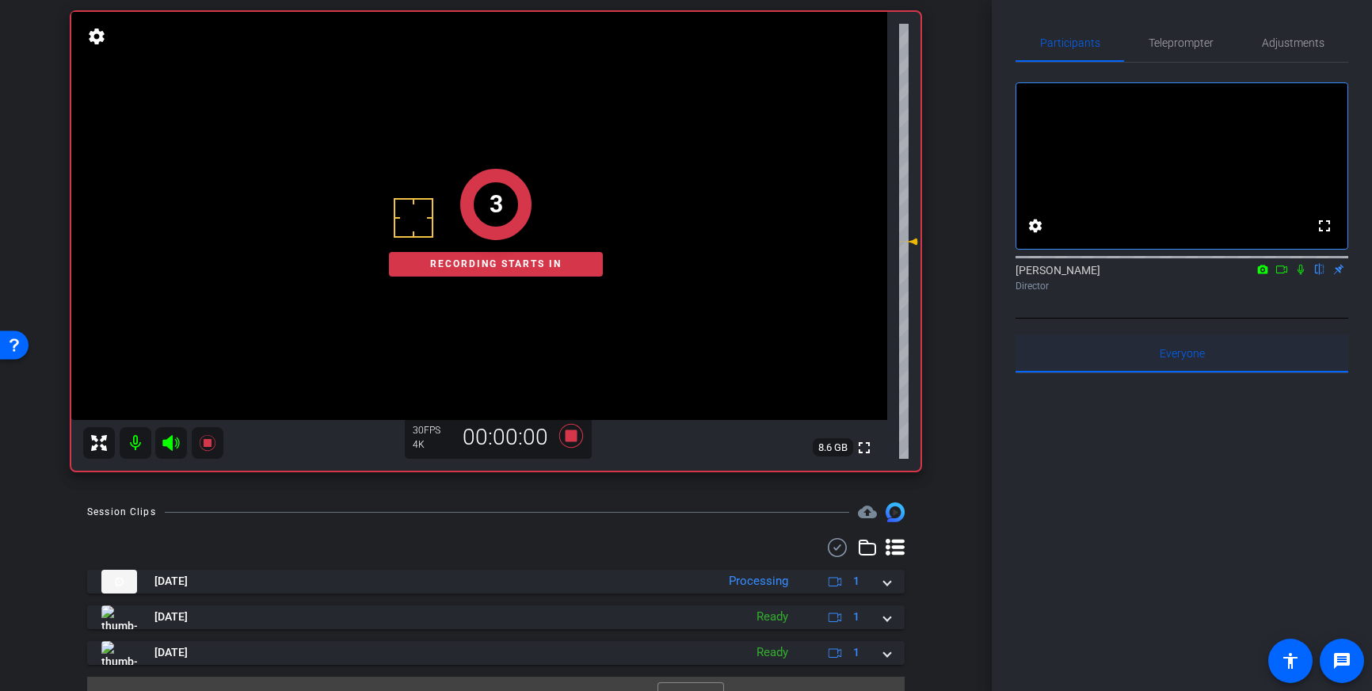
drag, startPoint x: 1300, startPoint y: 290, endPoint x: 1196, endPoint y: 374, distance: 133.5
click at [1299, 275] on icon at bounding box center [1301, 269] width 13 height 11
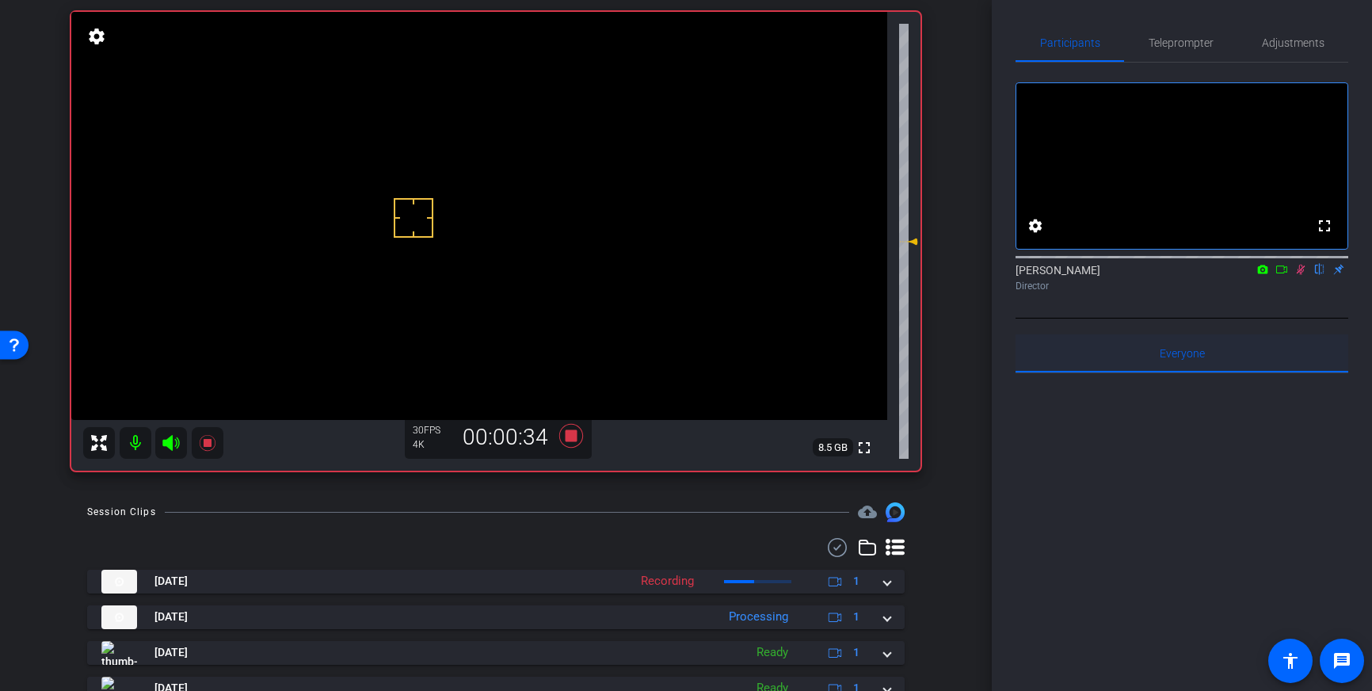
drag, startPoint x: 1299, startPoint y: 291, endPoint x: 1153, endPoint y: 384, distance: 173.9
click at [1299, 275] on icon at bounding box center [1301, 270] width 9 height 10
click at [574, 434] on icon at bounding box center [571, 436] width 24 height 24
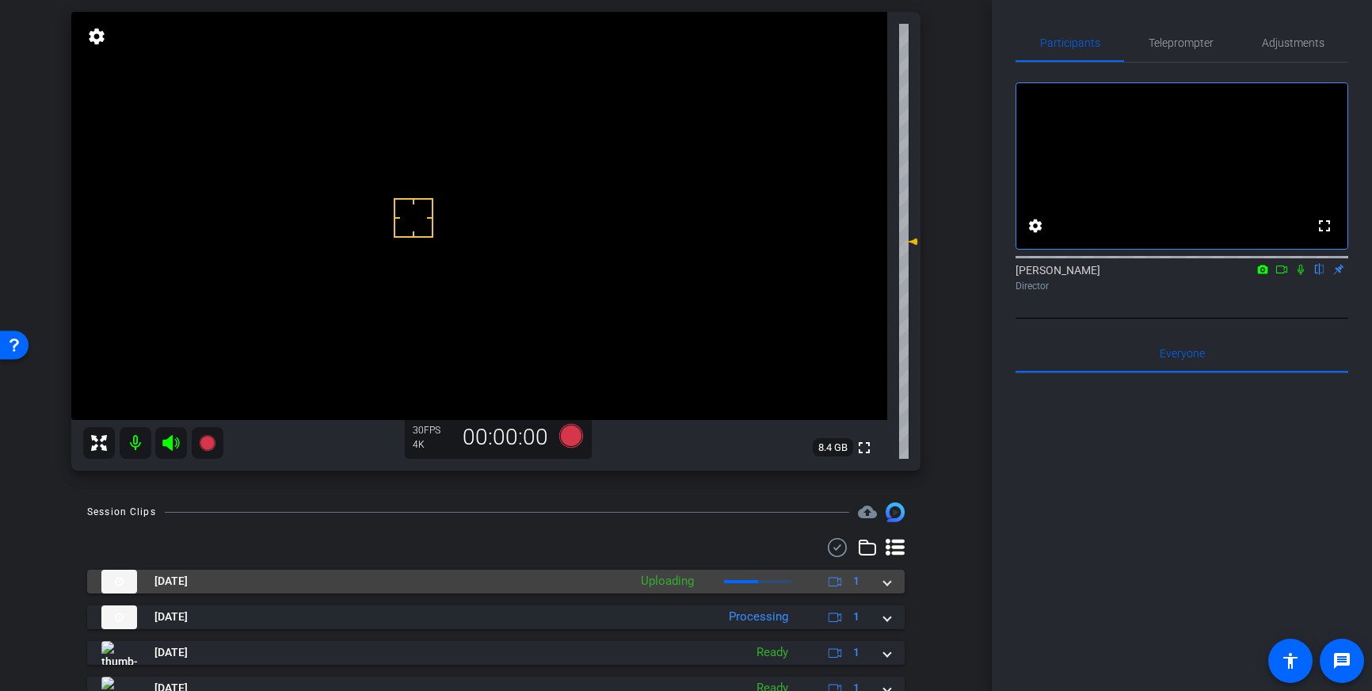
drag, startPoint x: 889, startPoint y: 585, endPoint x: 876, endPoint y: 583, distance: 12.8
click at [889, 585] on span at bounding box center [887, 581] width 6 height 17
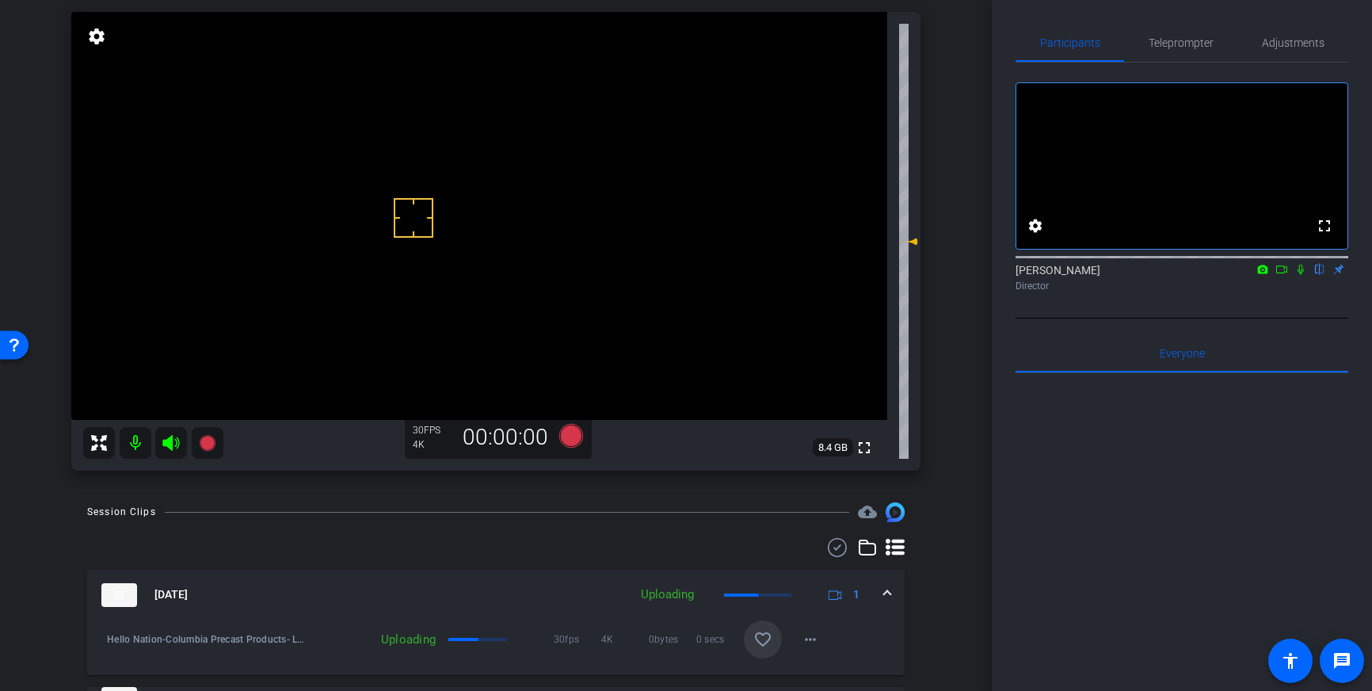
click at [757, 642] on mat-icon "favorite_border" at bounding box center [763, 639] width 19 height 19
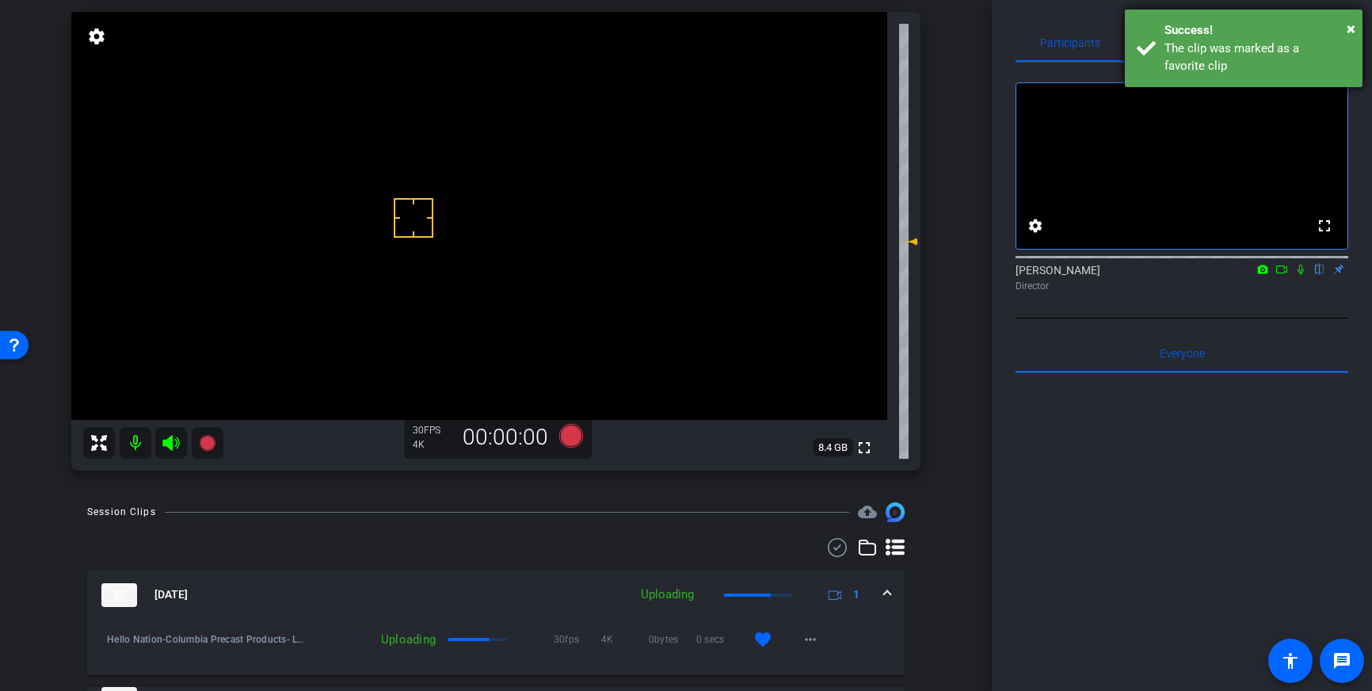
drag, startPoint x: 1197, startPoint y: 60, endPoint x: 1185, endPoint y: 65, distance: 13.5
click at [1197, 60] on div "The clip was marked as a favorite clip" at bounding box center [1258, 58] width 186 height 36
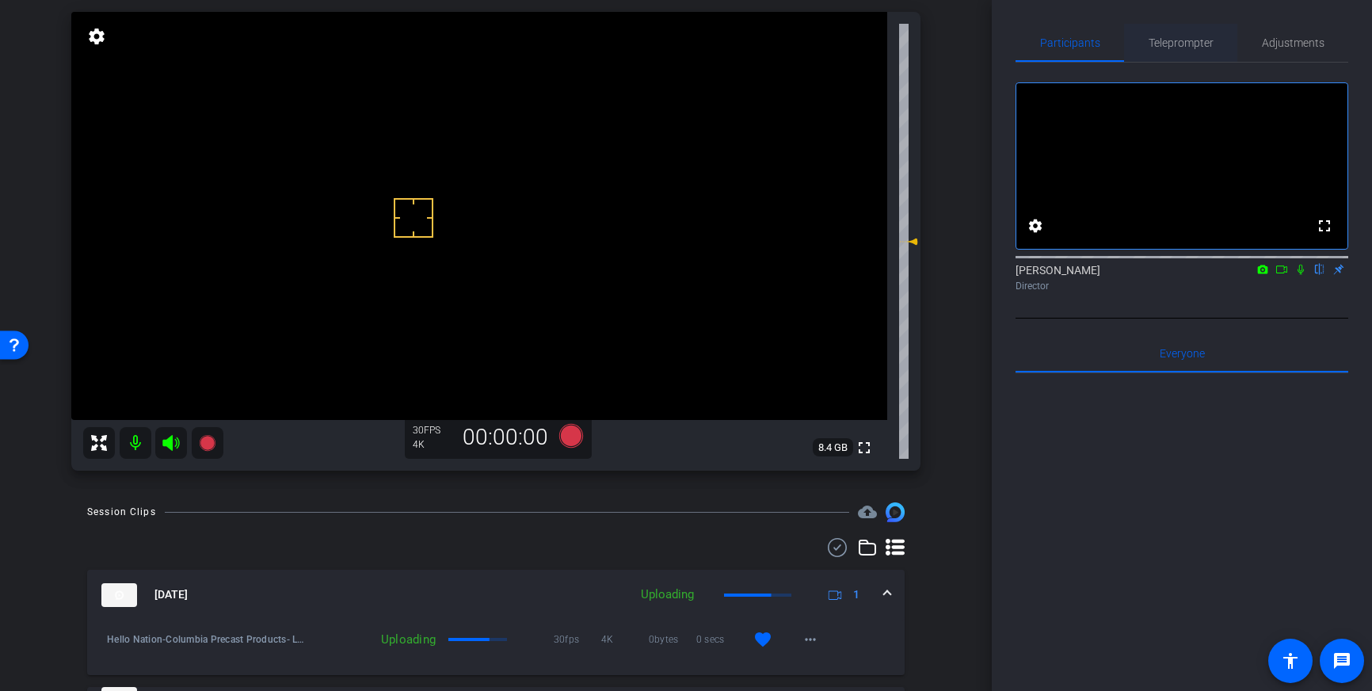
click at [1192, 42] on span "Teleprompter" at bounding box center [1181, 42] width 65 height 11
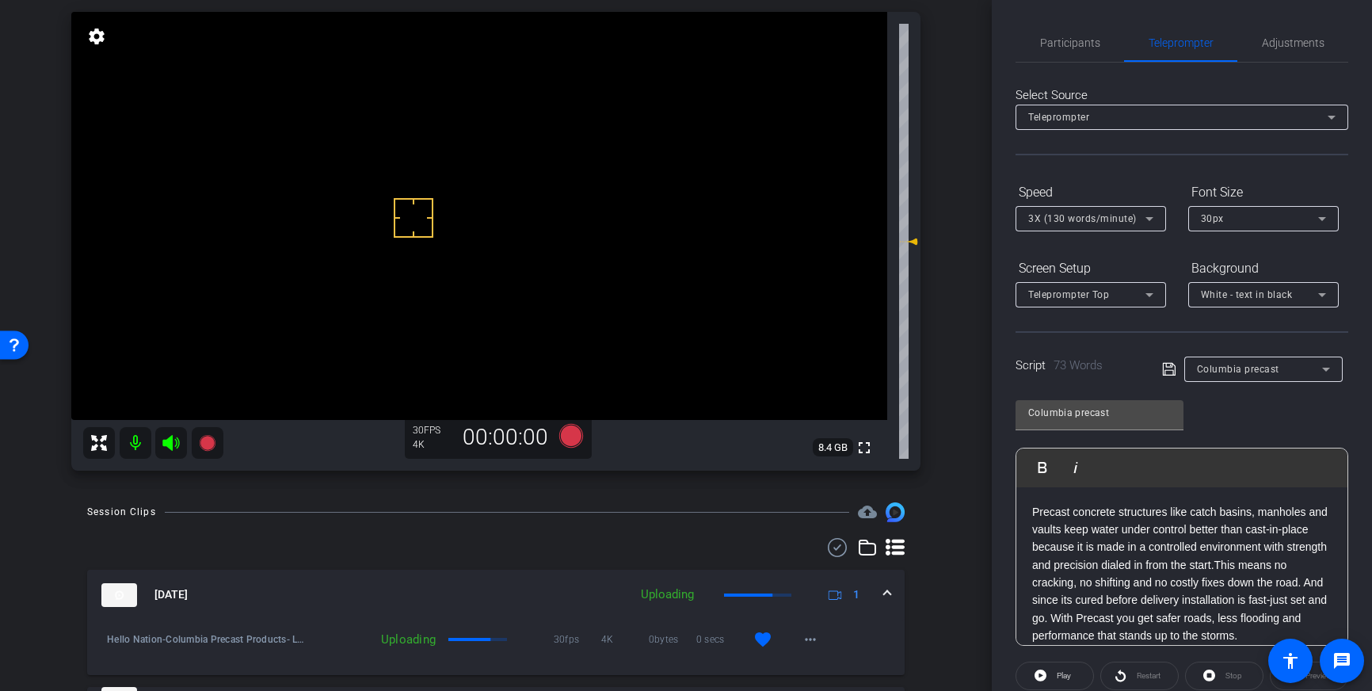
scroll to position [175, 0]
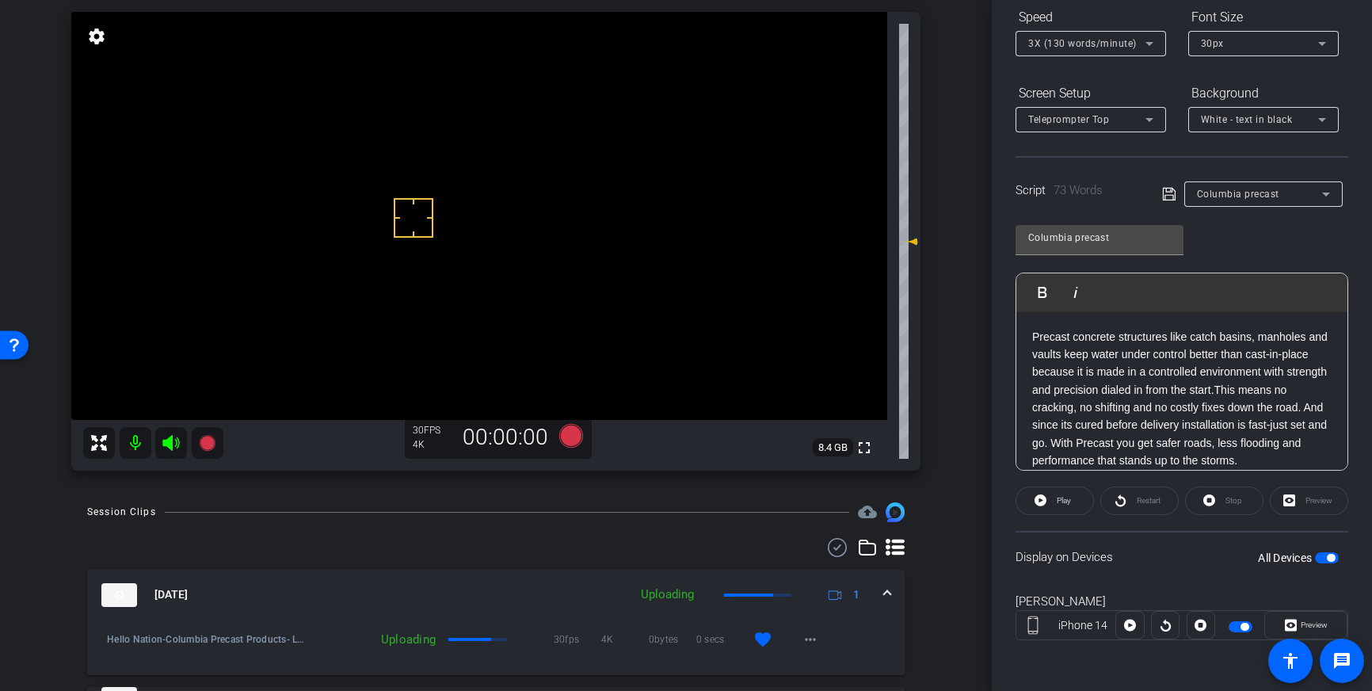
click at [1332, 558] on span "button" at bounding box center [1331, 558] width 8 height 8
drag, startPoint x: 1250, startPoint y: 462, endPoint x: 1035, endPoint y: 335, distance: 250.0
click at [1035, 335] on p "Precast concrete structures like catch basins, manholes and vaults keep water u…" at bounding box center [1182, 399] width 300 height 142
click at [1168, 196] on icon at bounding box center [1169, 194] width 14 height 19
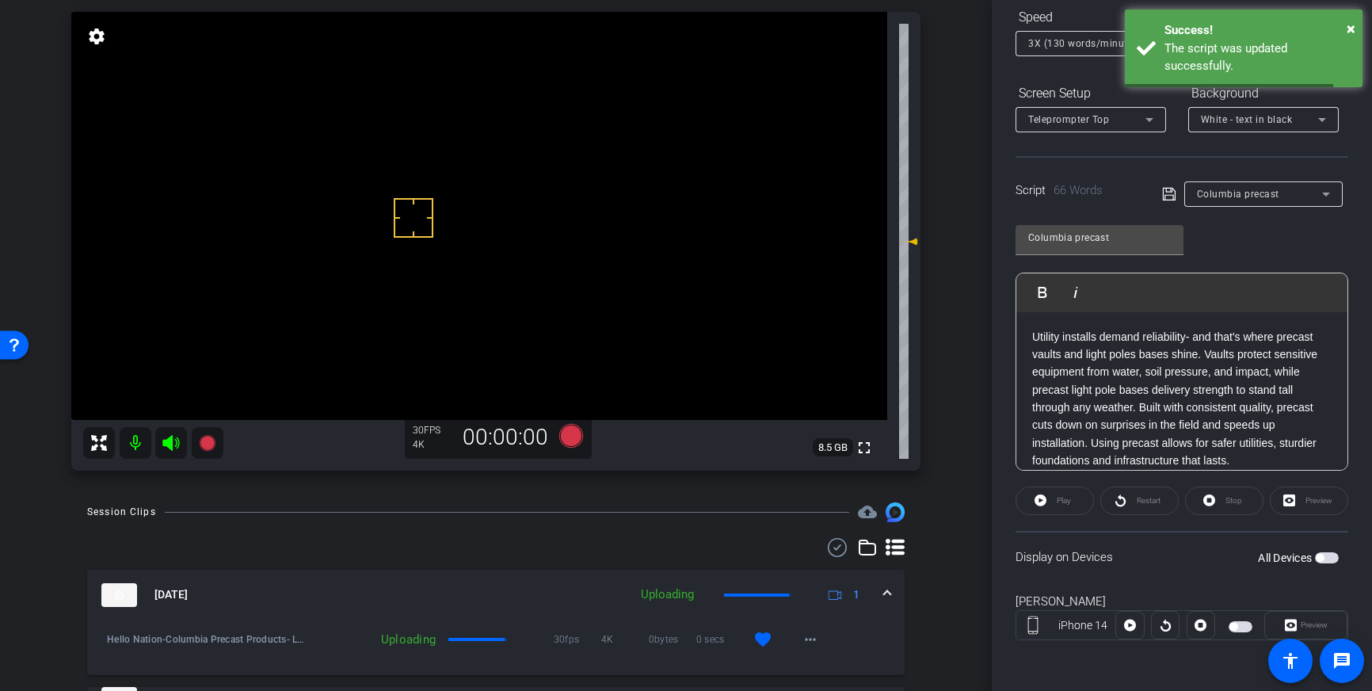
click at [1324, 558] on span "button" at bounding box center [1320, 558] width 8 height 8
drag, startPoint x: 391, startPoint y: 181, endPoint x: 377, endPoint y: 181, distance: 14.3
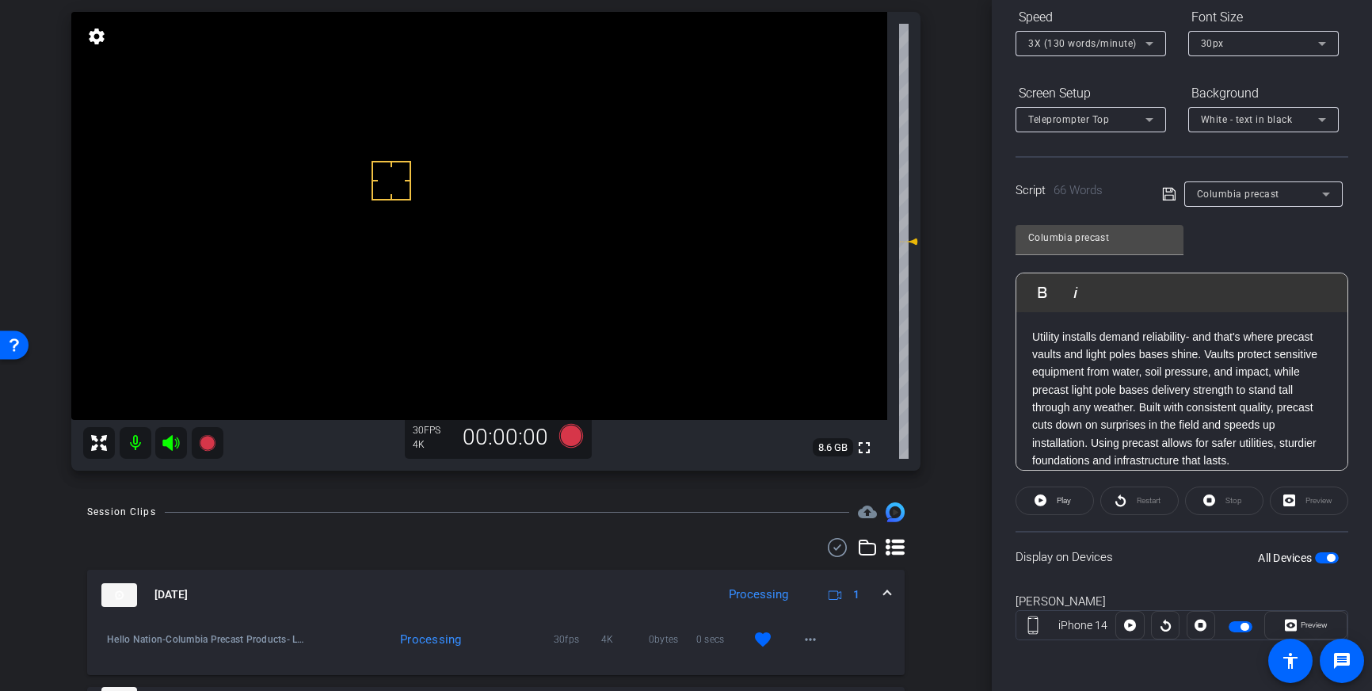
click at [574, 436] on icon at bounding box center [571, 436] width 24 height 24
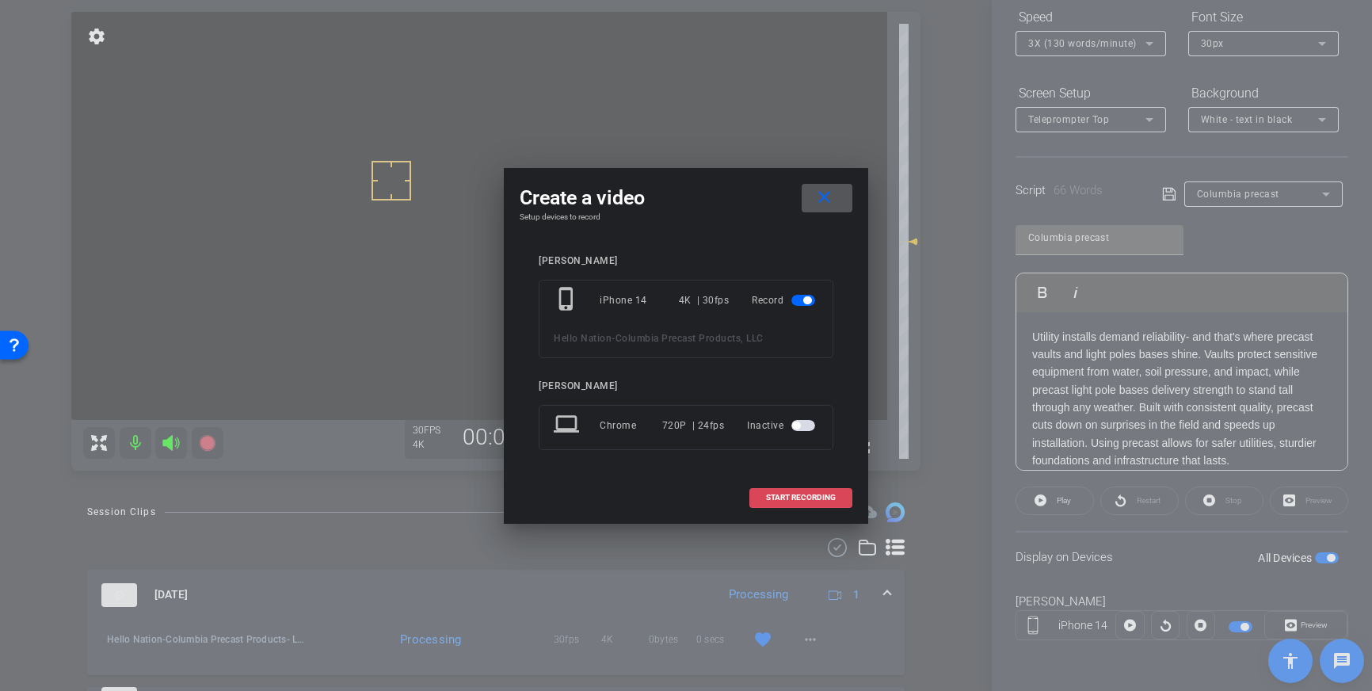
click at [779, 498] on span "START RECORDING" at bounding box center [801, 498] width 70 height 8
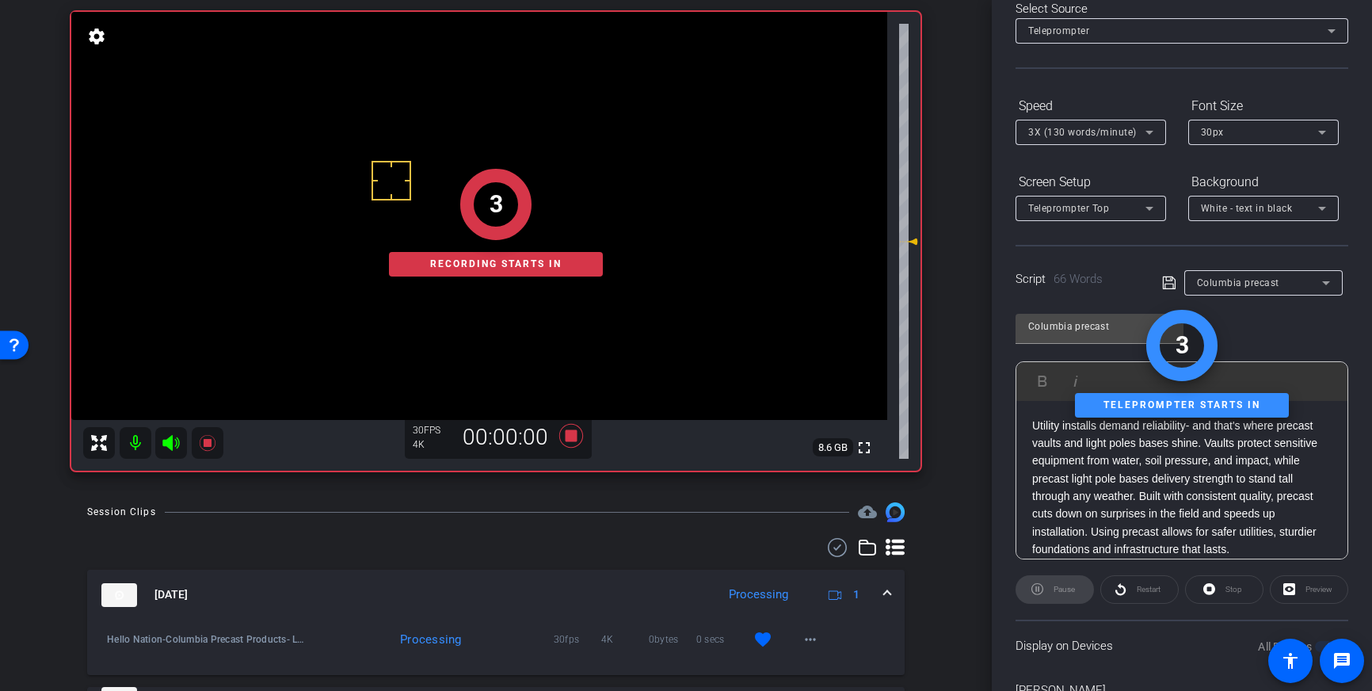
scroll to position [0, 0]
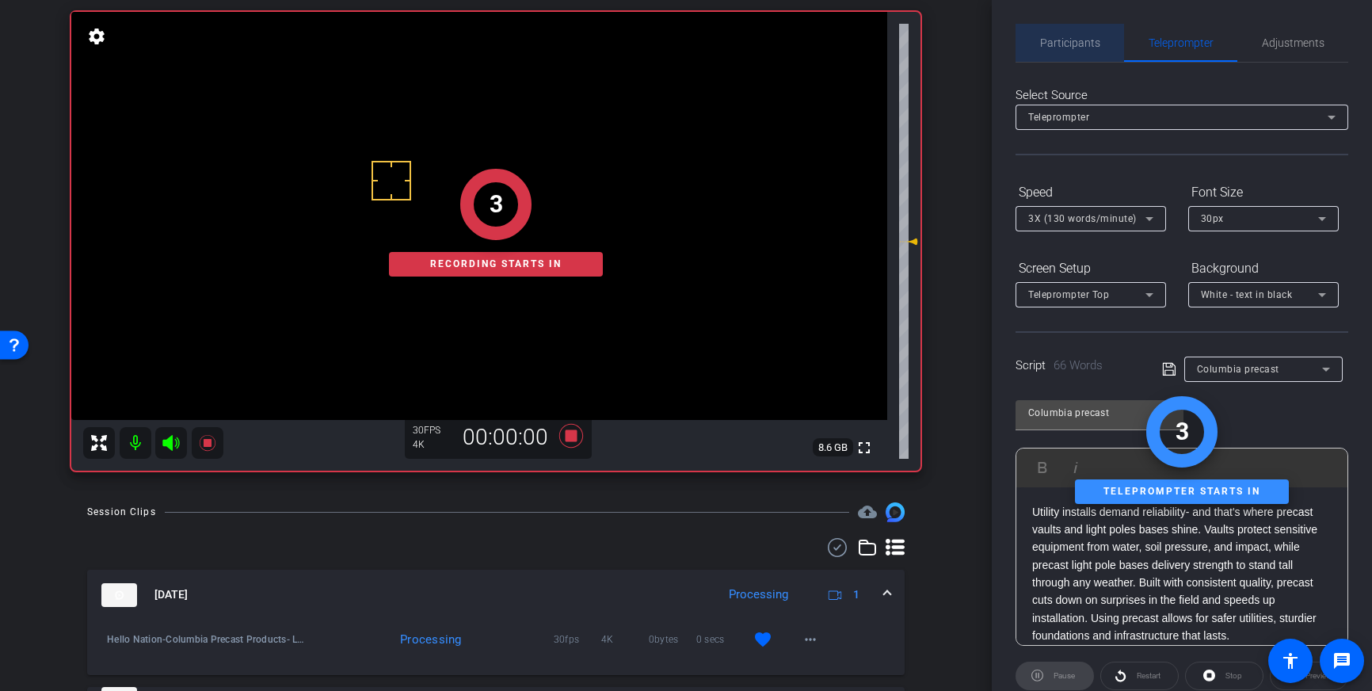
click at [1081, 51] on span "Participants" at bounding box center [1070, 43] width 60 height 38
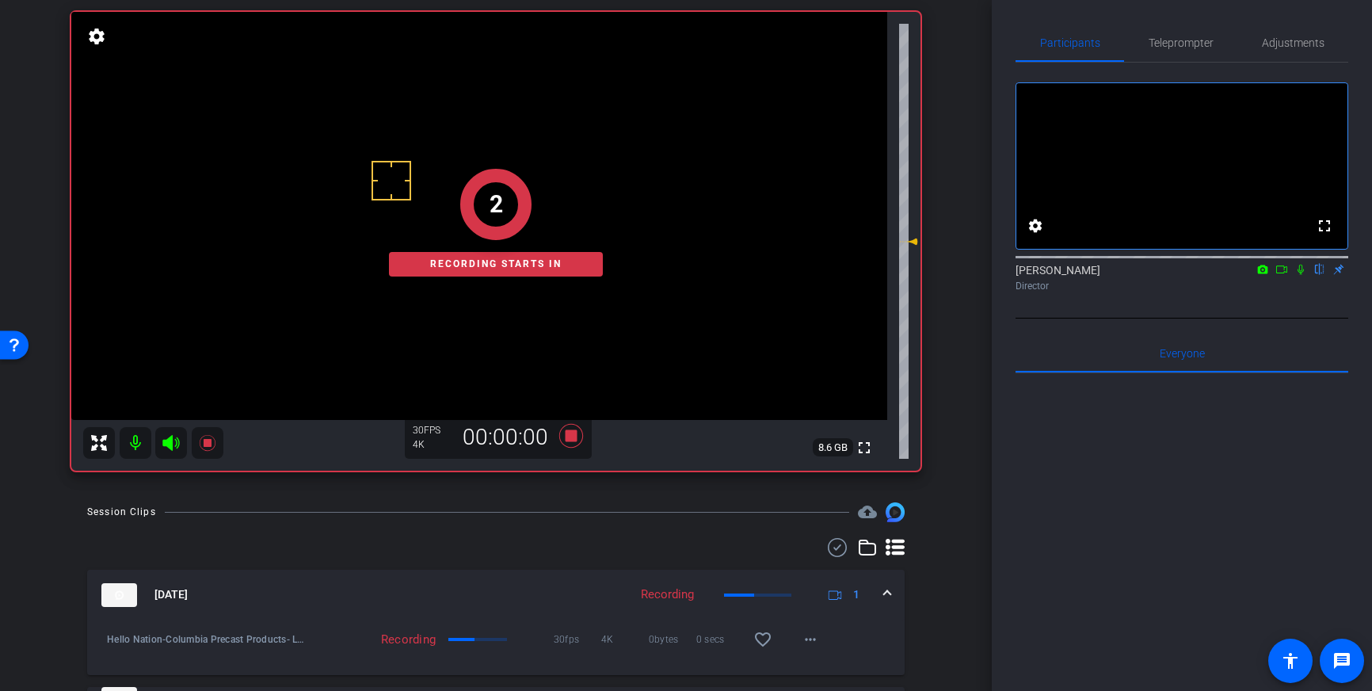
click at [1302, 275] on icon at bounding box center [1301, 270] width 6 height 10
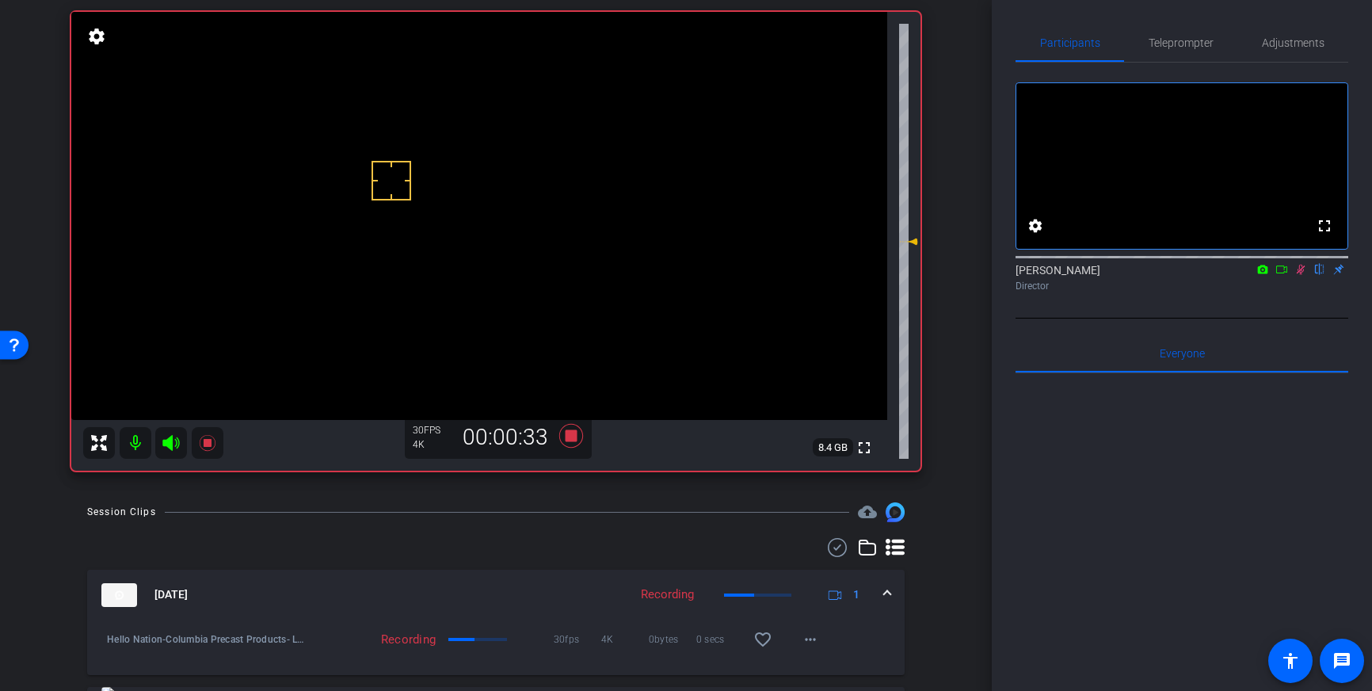
drag, startPoint x: 1302, startPoint y: 287, endPoint x: 1276, endPoint y: 300, distance: 29.4
click at [1300, 275] on icon at bounding box center [1301, 269] width 13 height 11
click at [570, 437] on icon at bounding box center [571, 436] width 24 height 24
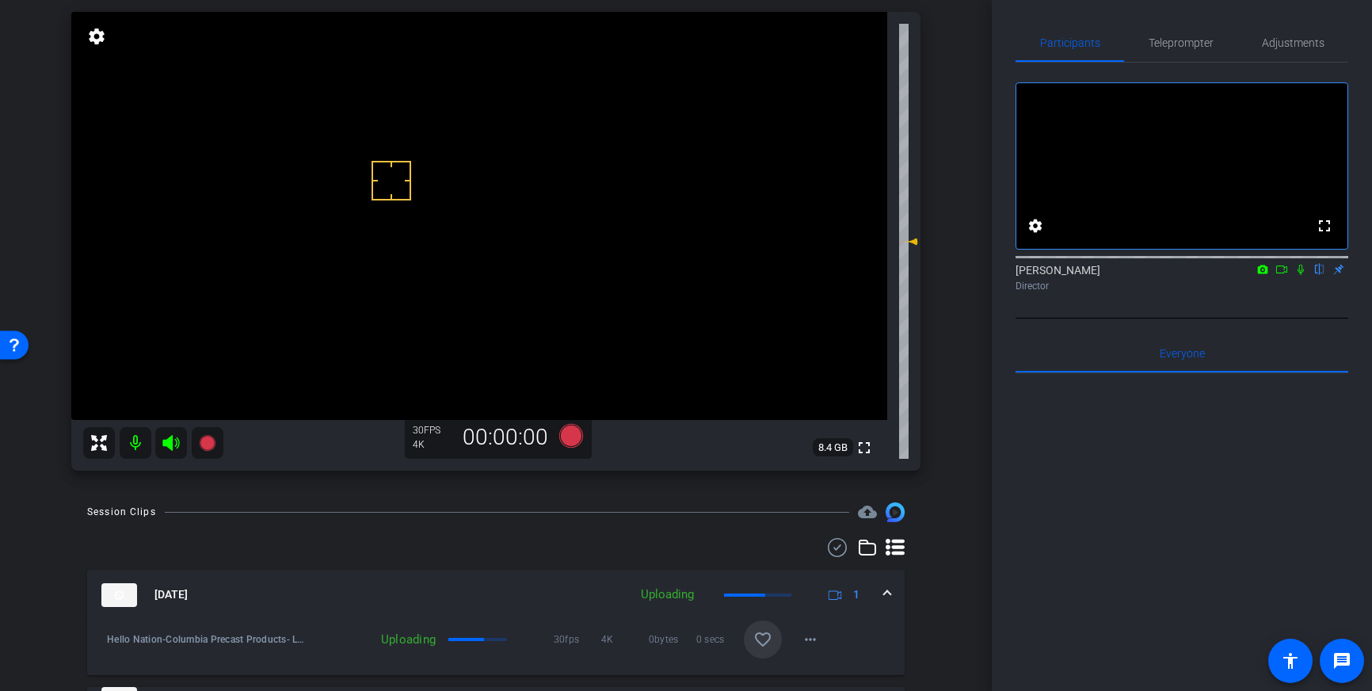
click at [765, 638] on mat-icon "favorite_border" at bounding box center [763, 639] width 19 height 19
click at [574, 434] on icon at bounding box center [571, 436] width 24 height 24
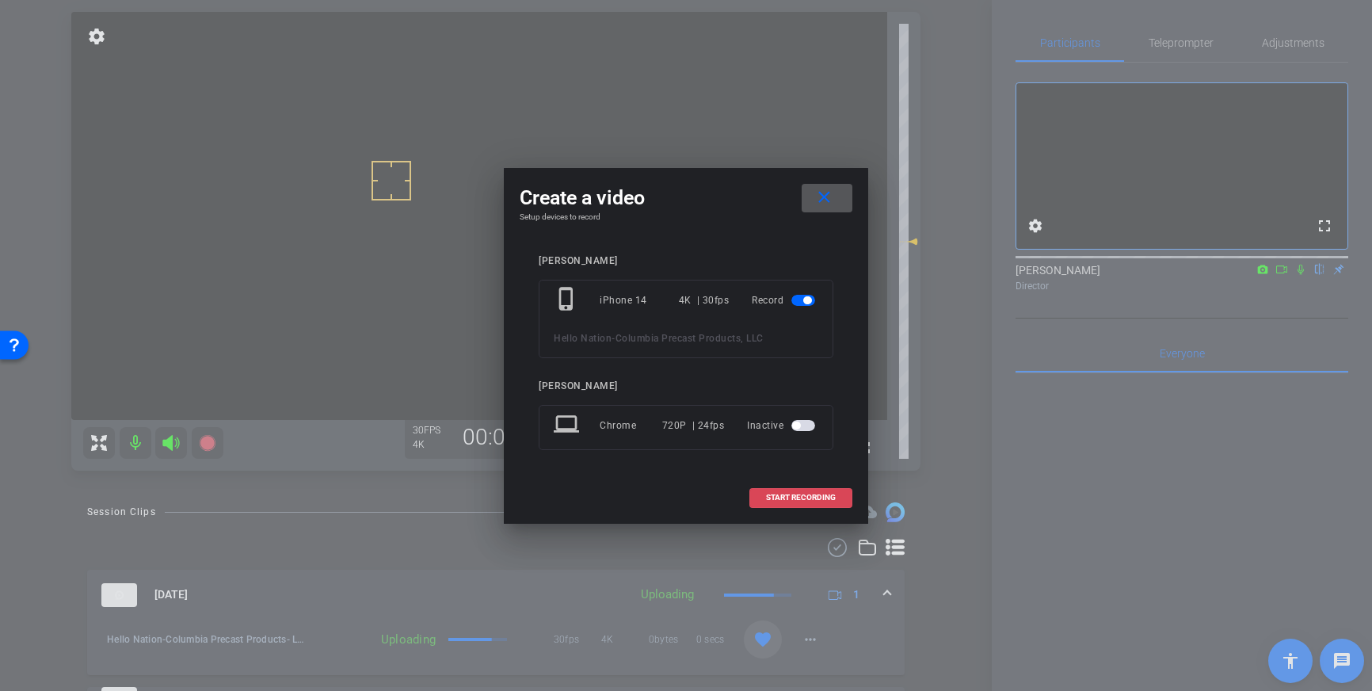
click at [816, 496] on span "START RECORDING" at bounding box center [801, 498] width 70 height 8
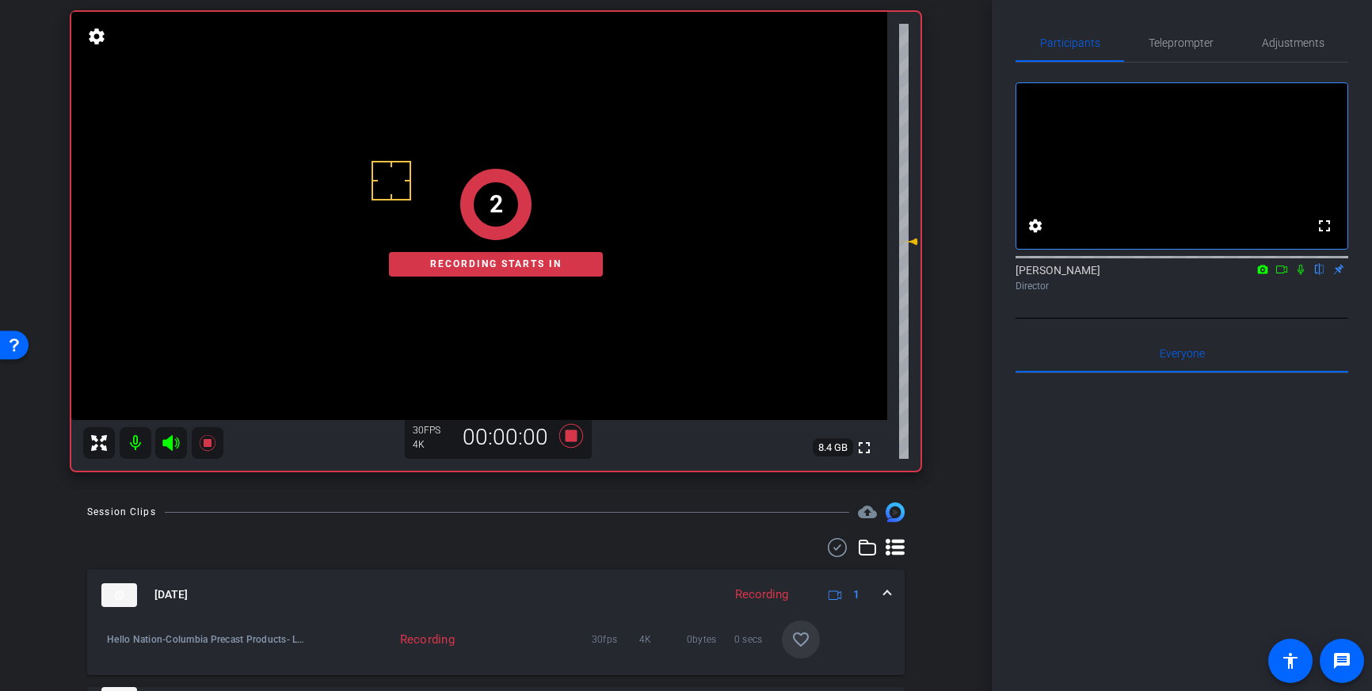
click at [1297, 275] on icon at bounding box center [1301, 269] width 13 height 11
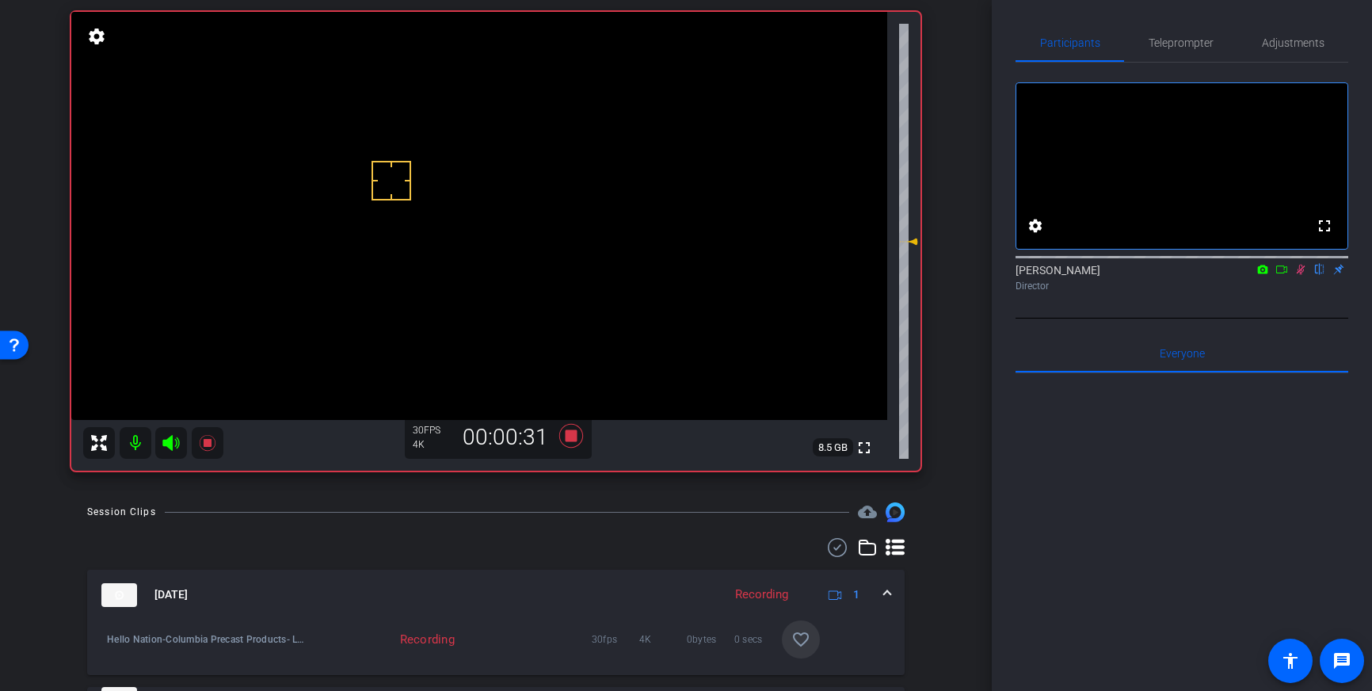
click at [1302, 275] on icon at bounding box center [1301, 270] width 9 height 10
click at [574, 441] on icon at bounding box center [571, 436] width 24 height 24
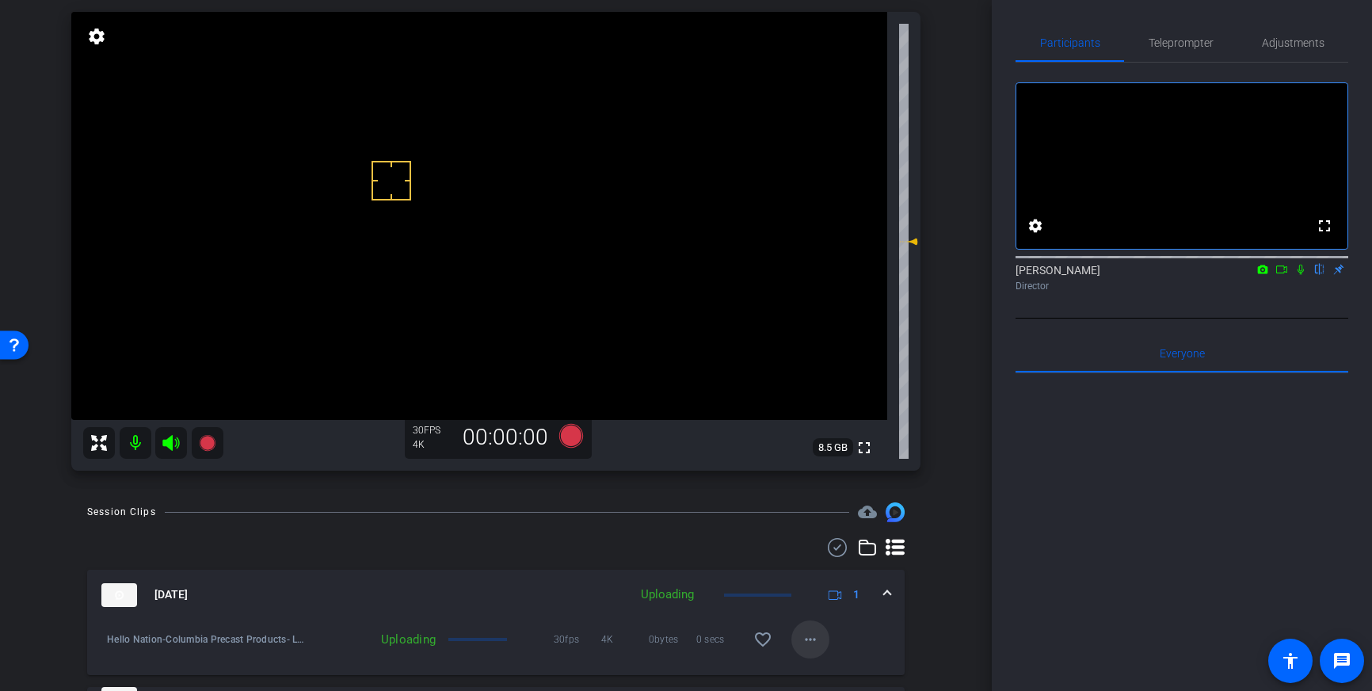
drag, startPoint x: 765, startPoint y: 638, endPoint x: 814, endPoint y: 628, distance: 49.3
click at [765, 638] on mat-icon "favorite_border" at bounding box center [763, 639] width 19 height 19
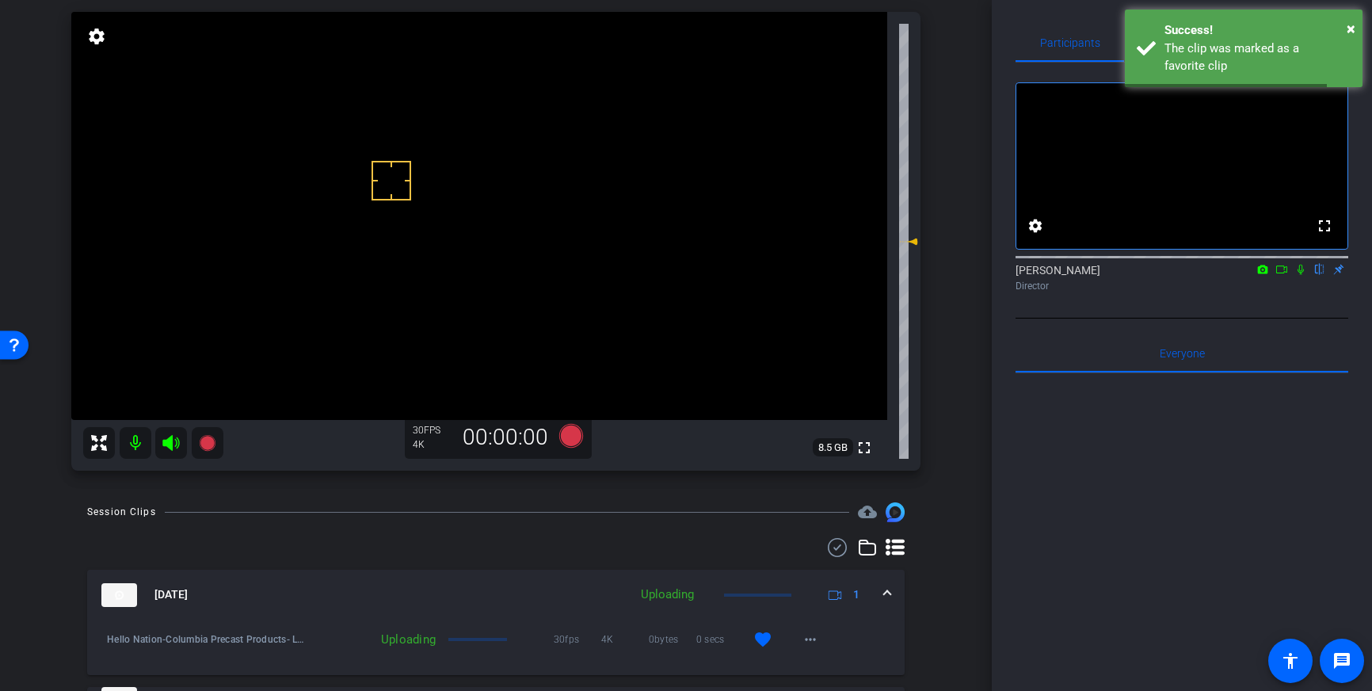
click at [891, 591] on mat-expansion-panel-header "[DATE] Uploading 1" at bounding box center [496, 595] width 818 height 51
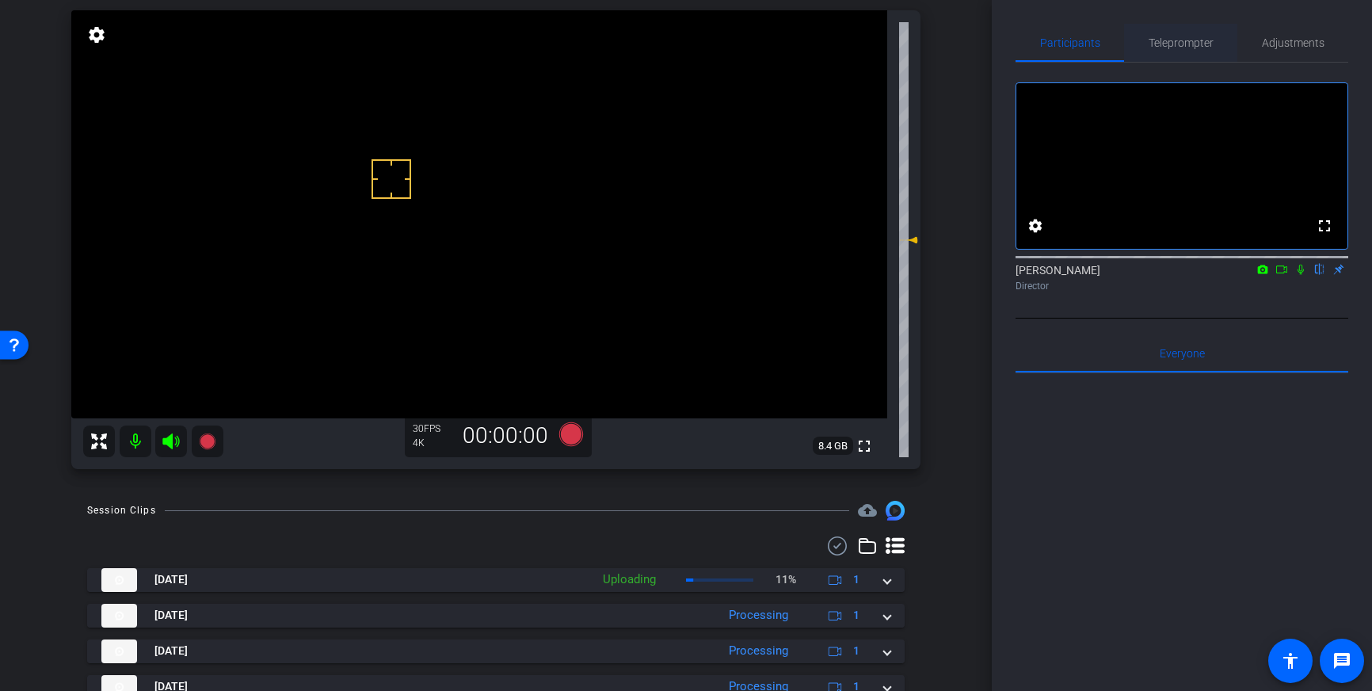
click at [1166, 55] on span "Teleprompter" at bounding box center [1181, 43] width 65 height 38
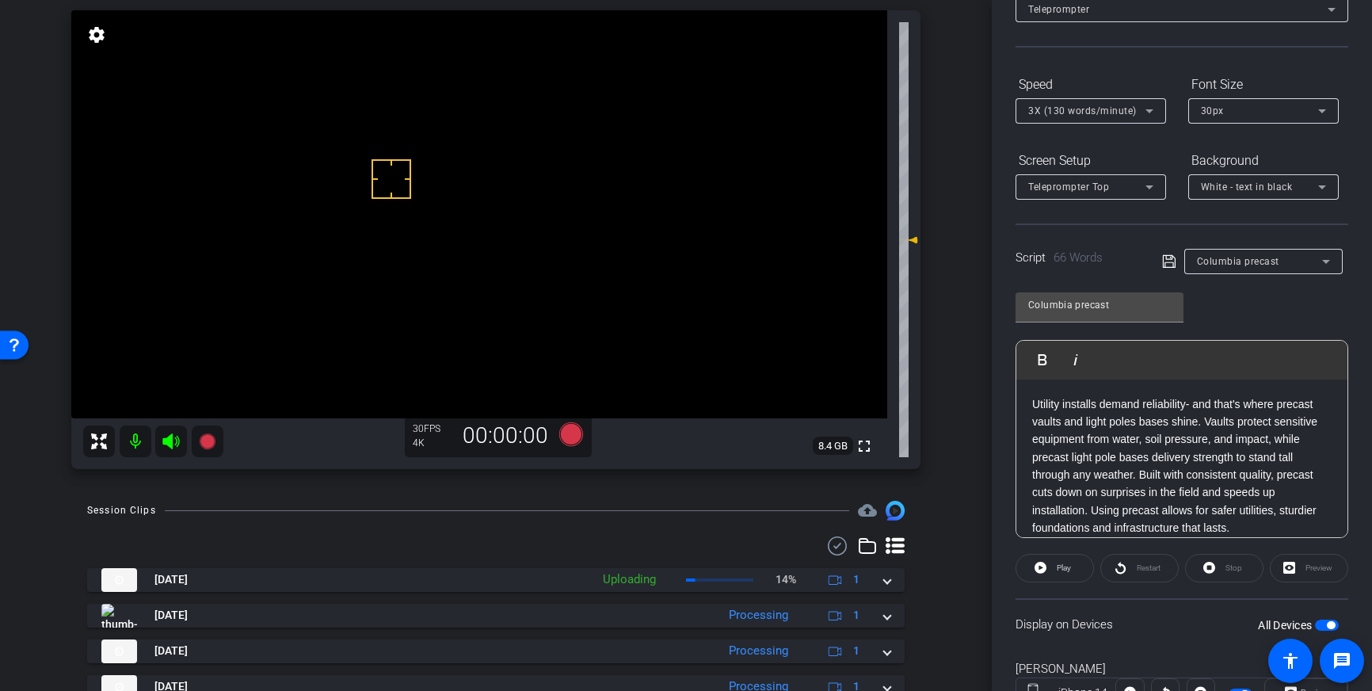
scroll to position [175, 0]
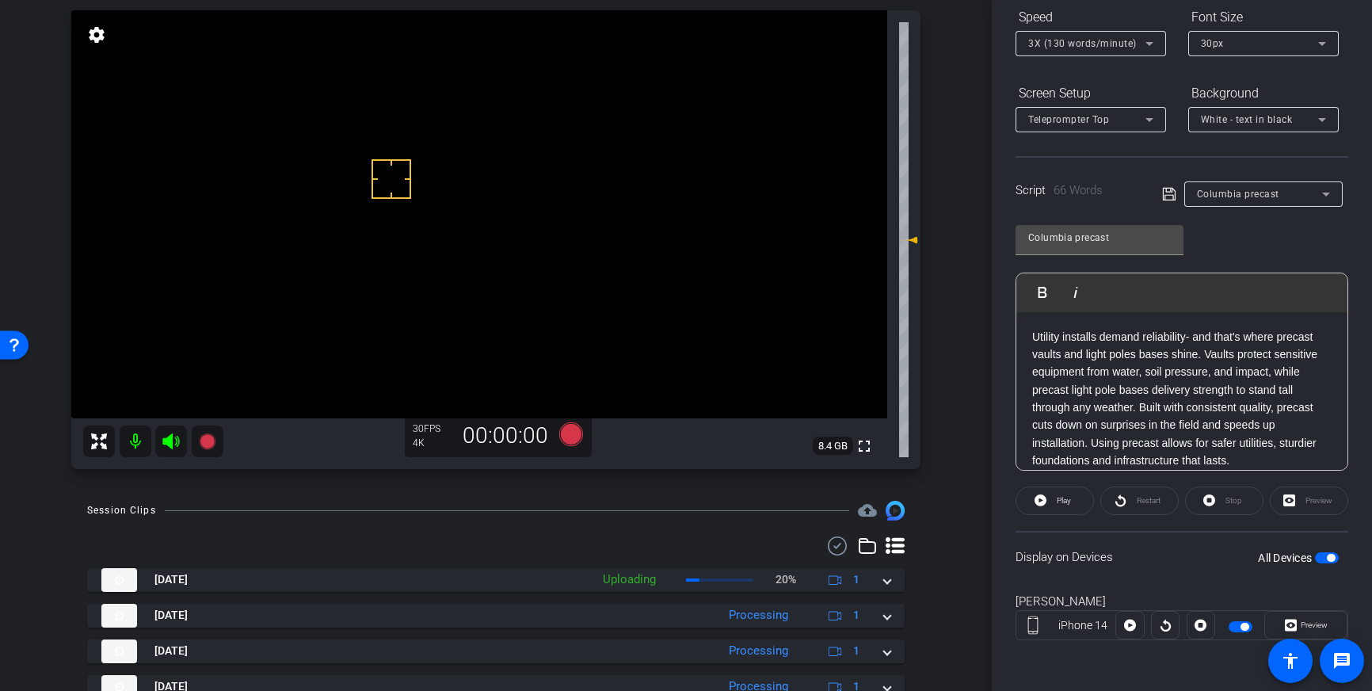
click at [1329, 557] on span "button" at bounding box center [1331, 558] width 8 height 8
drag, startPoint x: 1241, startPoint y: 460, endPoint x: 1034, endPoint y: 337, distance: 240.5
click at [1034, 337] on p "Utility installs demand reliability- and that's where precast vaults and light …" at bounding box center [1182, 399] width 300 height 142
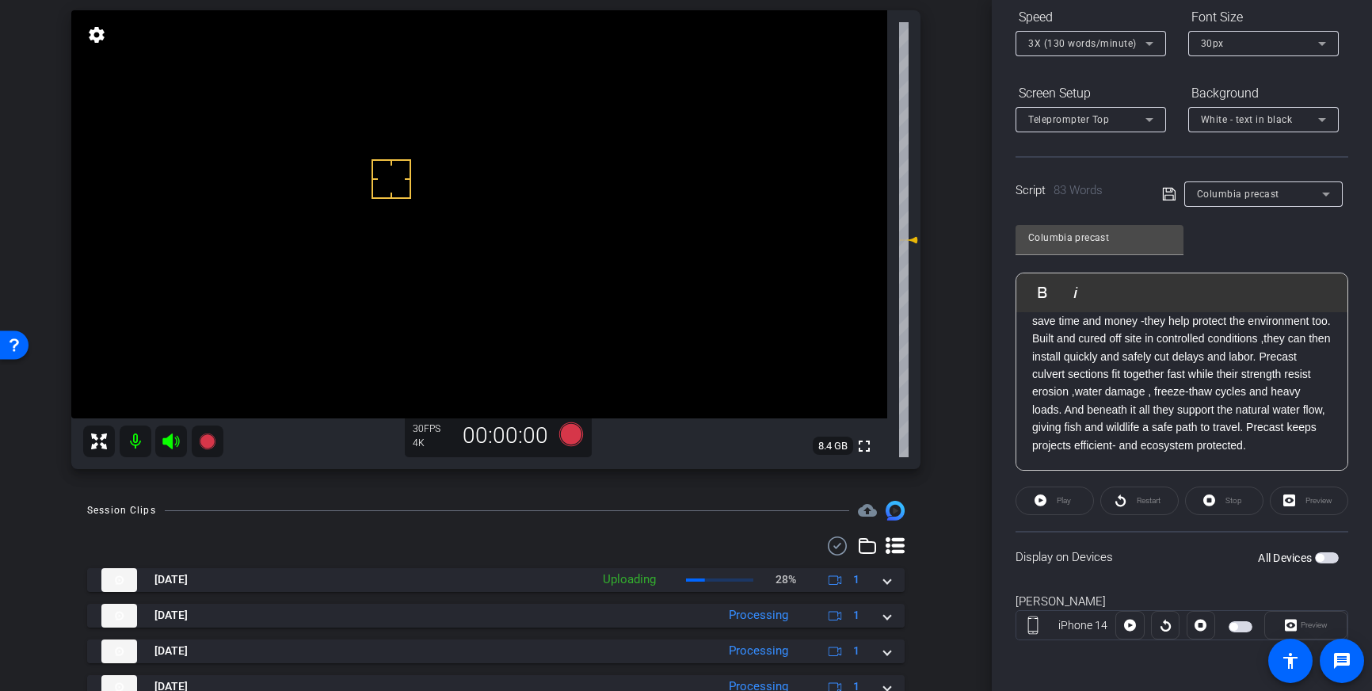
click at [1031, 355] on div "Precast box culverts and bridge components do more than save time and money -th…" at bounding box center [1182, 375] width 331 height 192
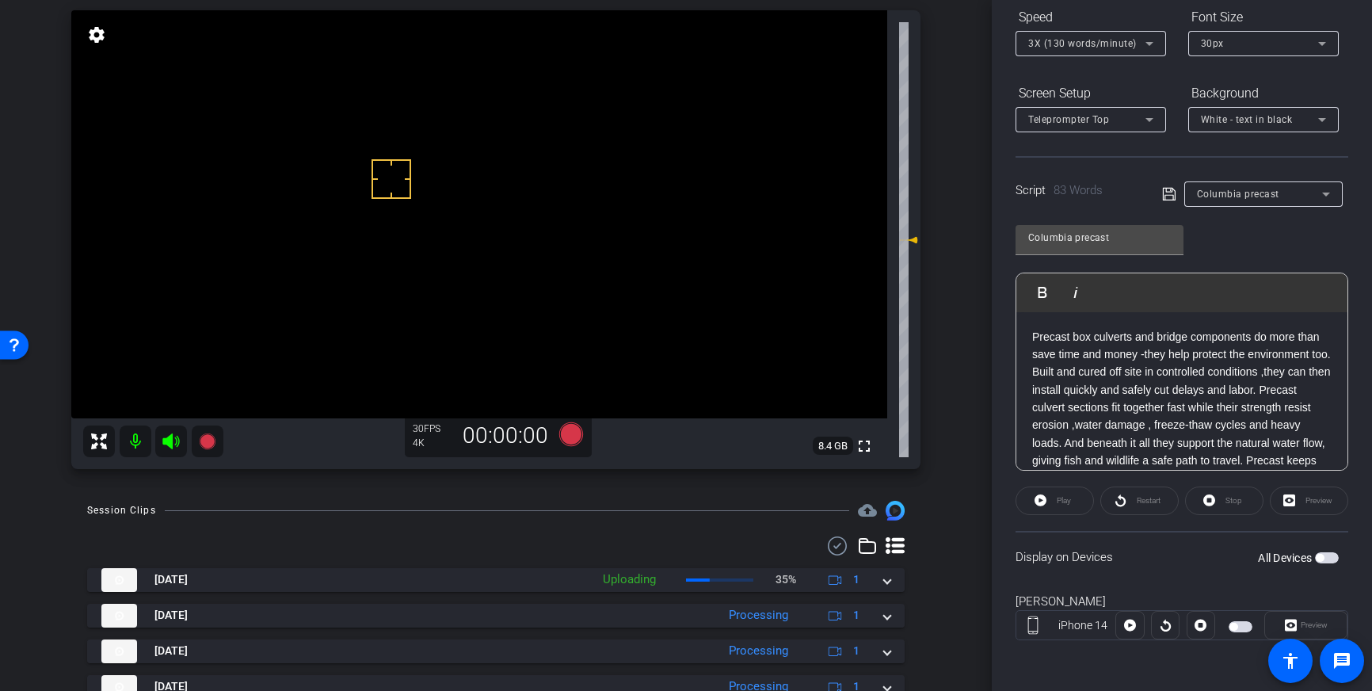
click at [1168, 193] on icon at bounding box center [1169, 194] width 14 height 19
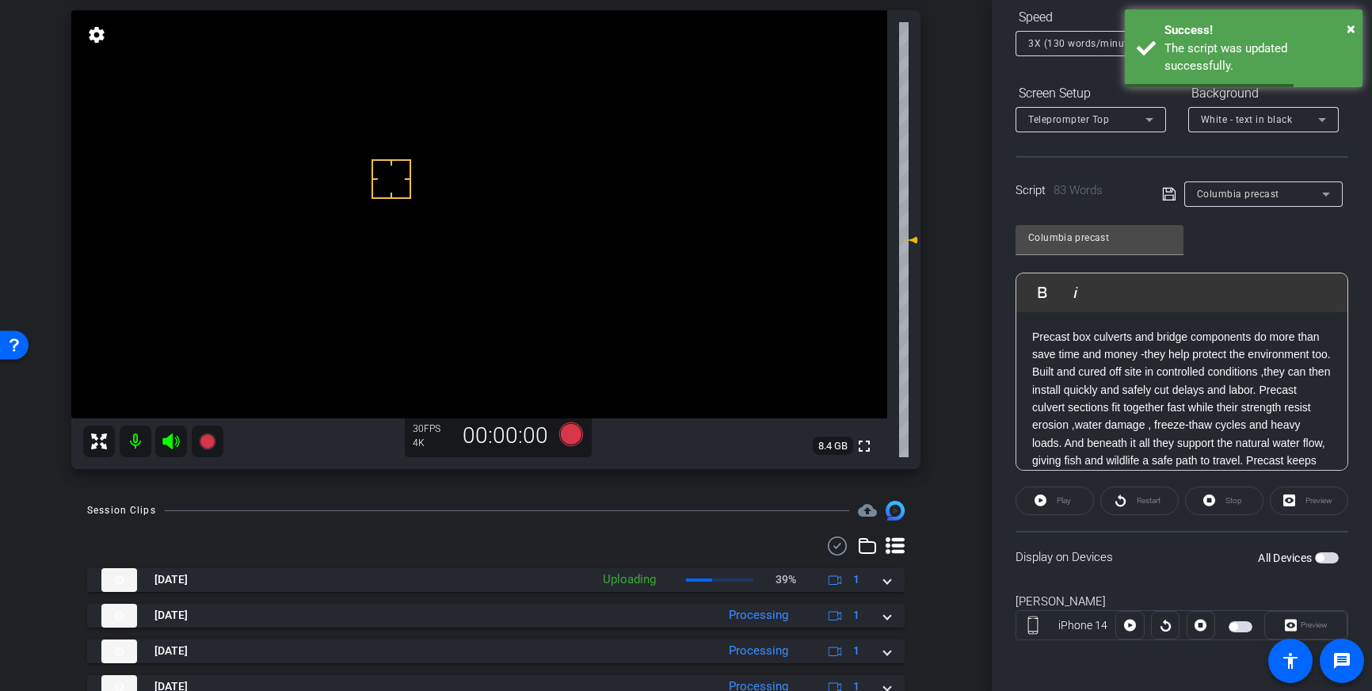
click at [1321, 557] on span "button" at bounding box center [1320, 558] width 8 height 8
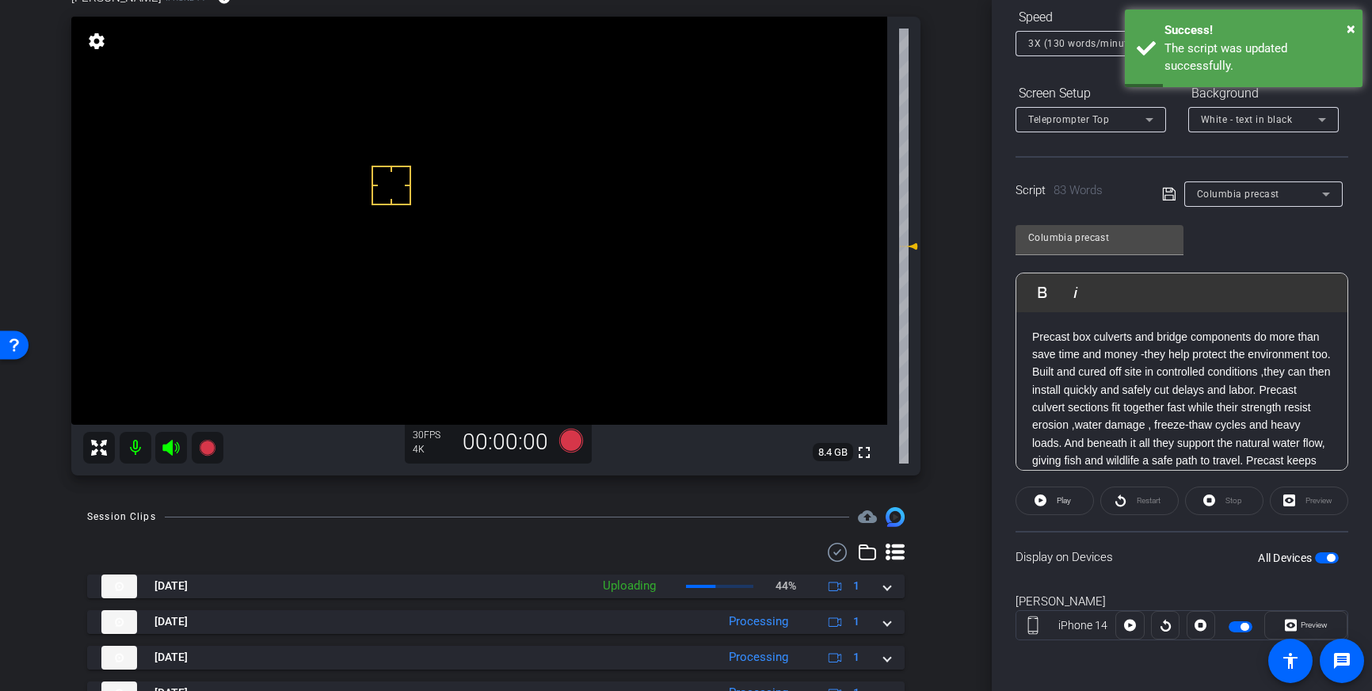
scroll to position [116, 0]
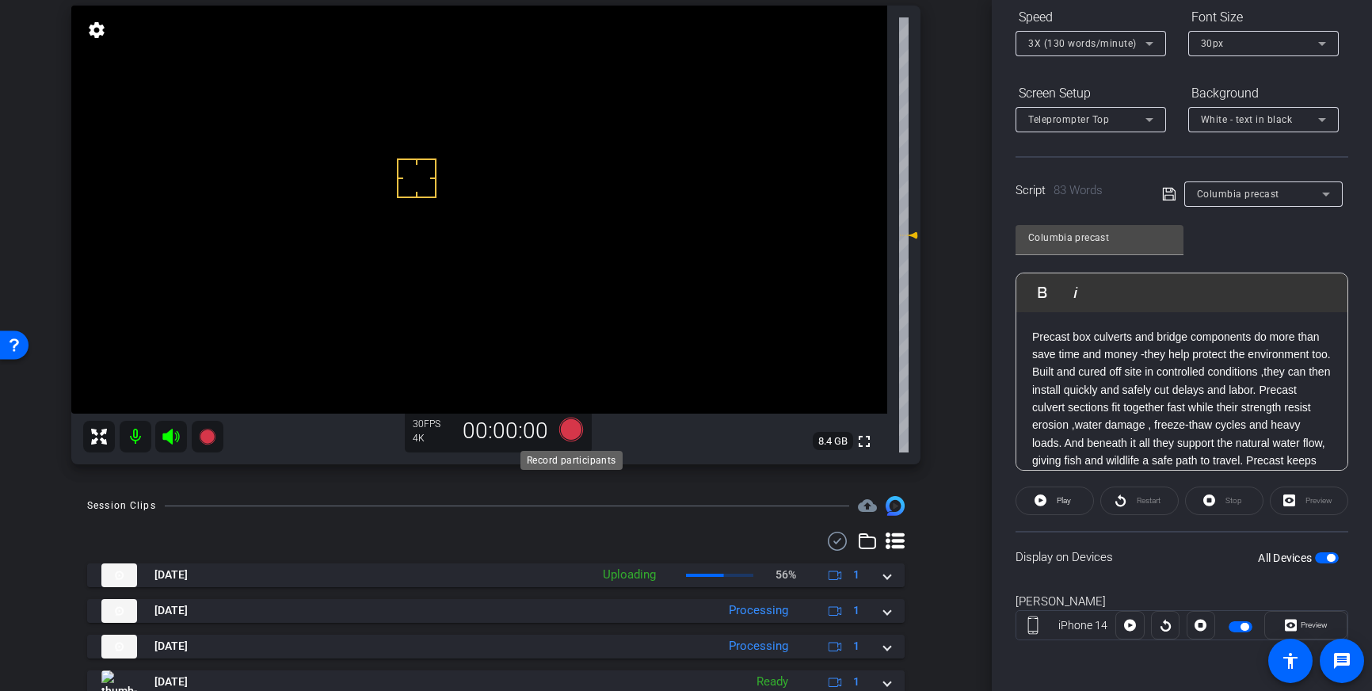
click at [574, 430] on icon at bounding box center [571, 430] width 24 height 24
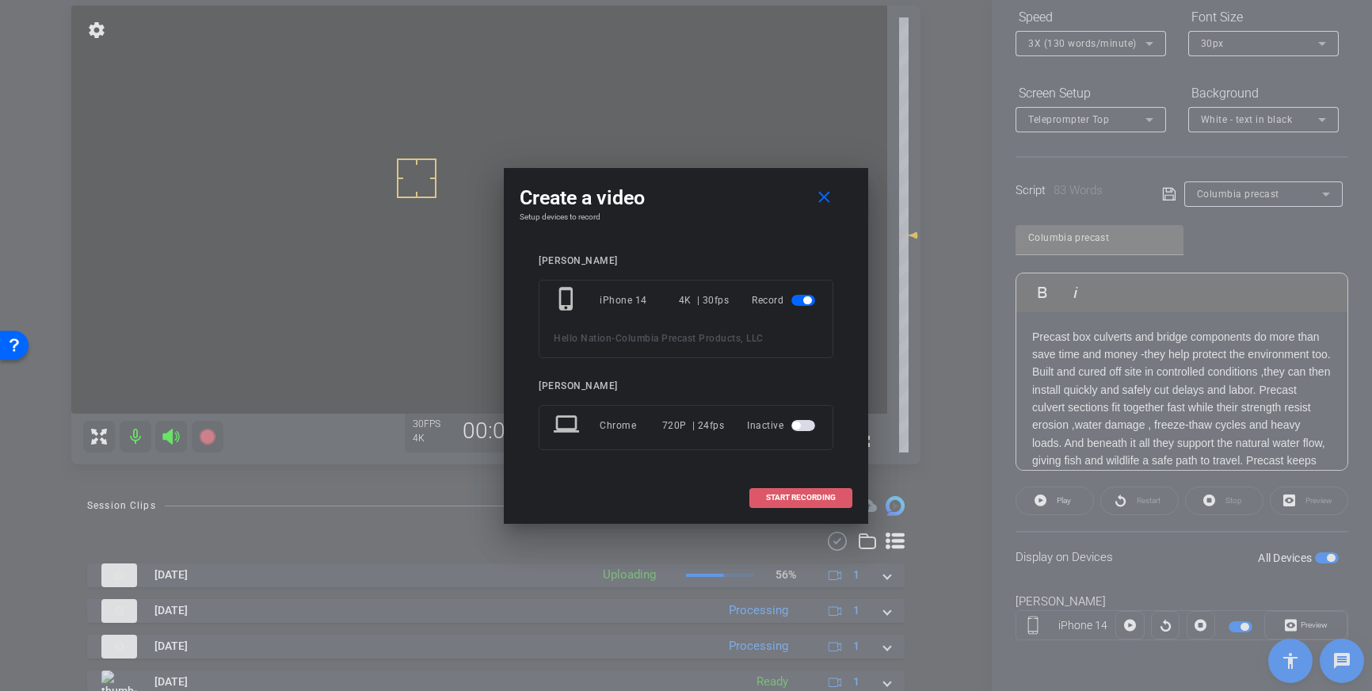
click at [792, 497] on span "START RECORDING" at bounding box center [801, 498] width 70 height 8
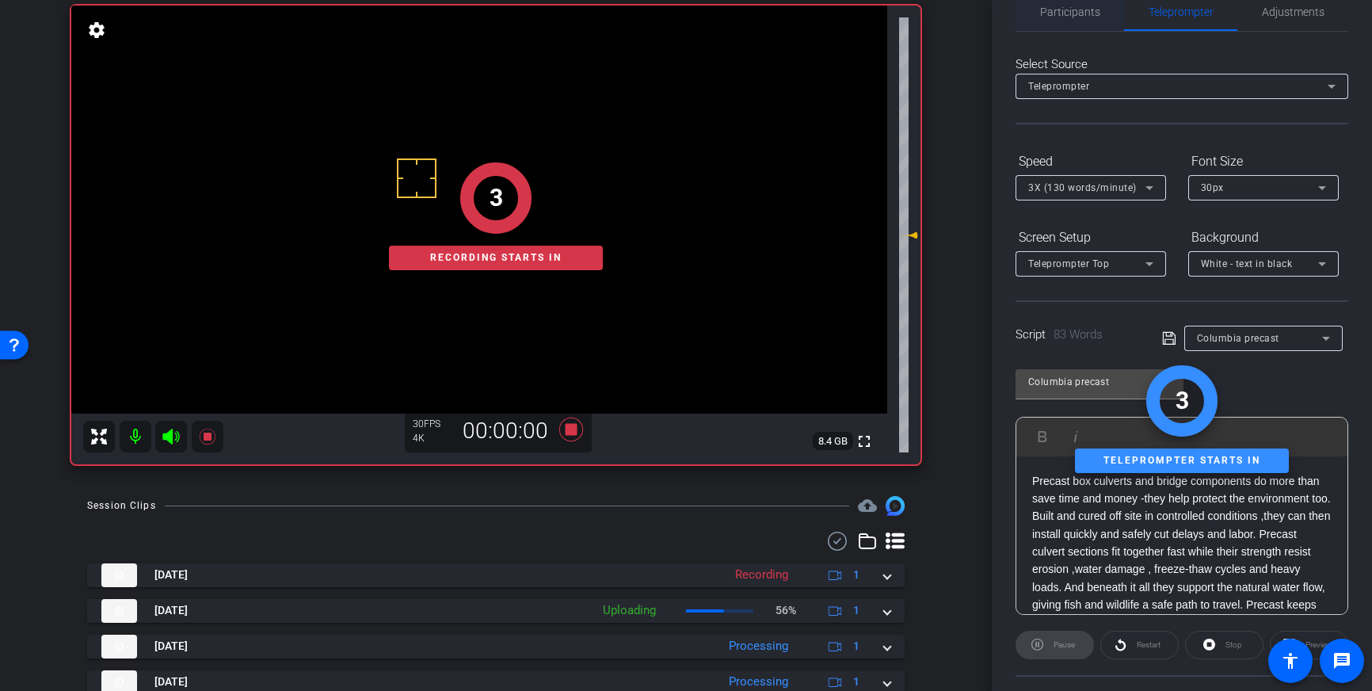
scroll to position [0, 0]
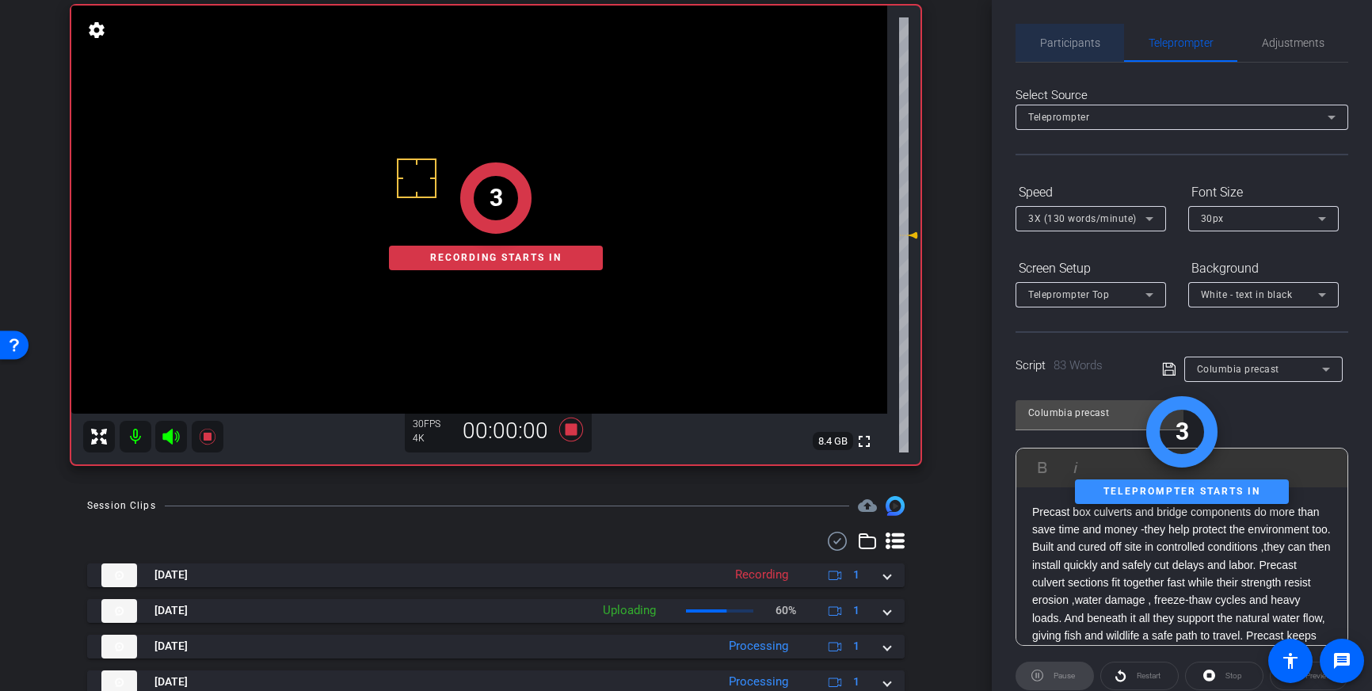
drag, startPoint x: 1078, startPoint y: 44, endPoint x: 1116, endPoint y: 81, distance: 52.1
click at [1081, 47] on span "Participants" at bounding box center [1070, 42] width 60 height 11
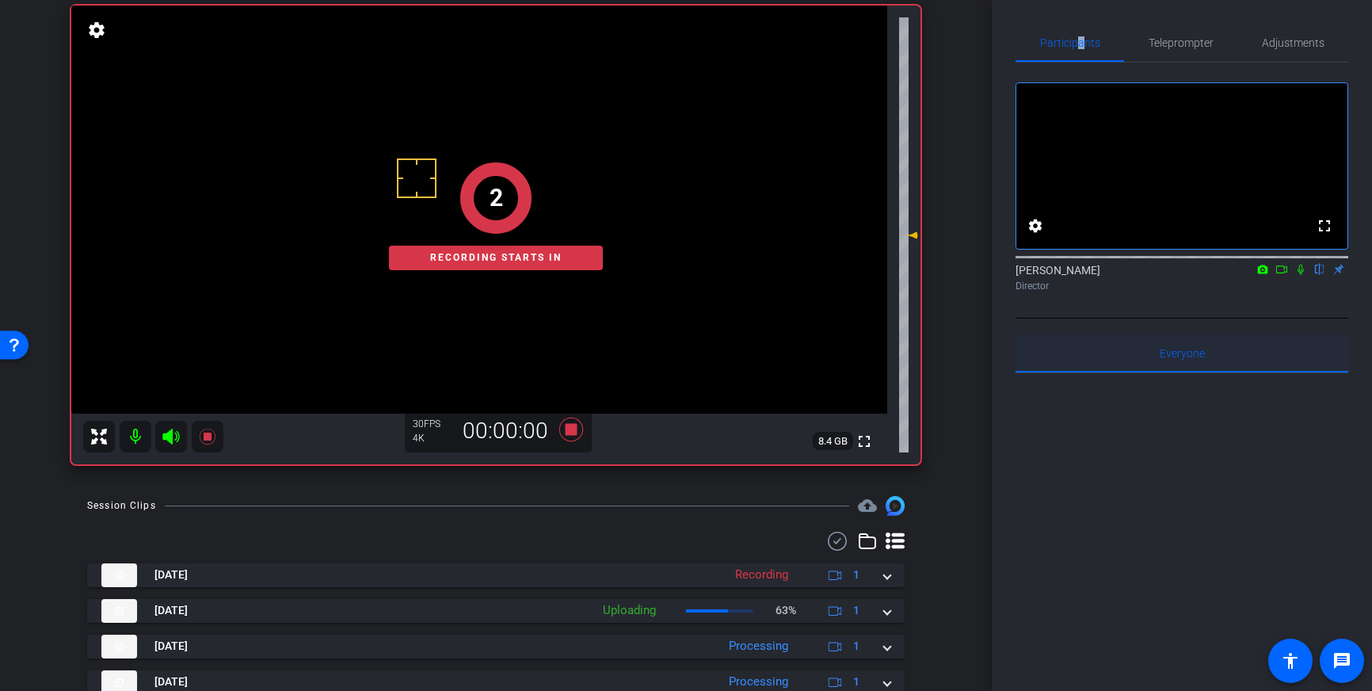
drag, startPoint x: 1295, startPoint y: 288, endPoint x: 1299, endPoint y: 354, distance: 65.9
click at [1295, 275] on icon at bounding box center [1301, 269] width 13 height 11
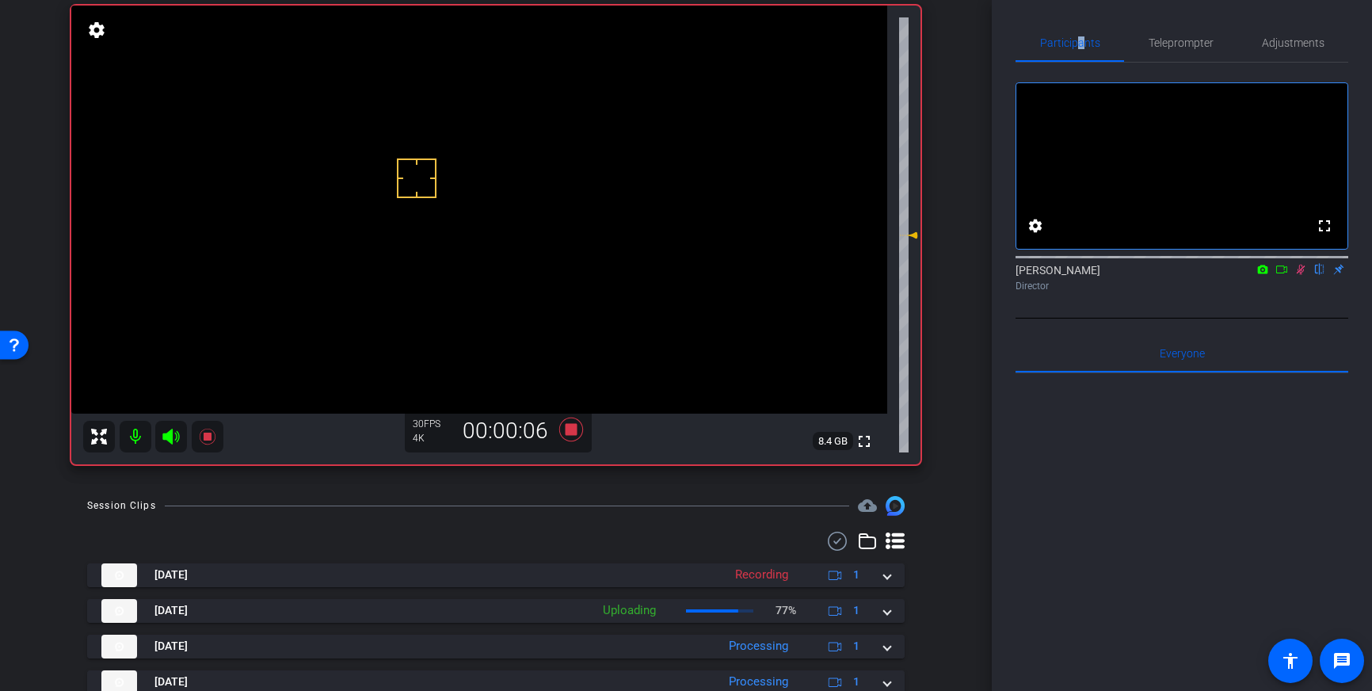
click at [1305, 275] on icon at bounding box center [1301, 269] width 13 height 11
click at [573, 428] on icon at bounding box center [571, 430] width 24 height 24
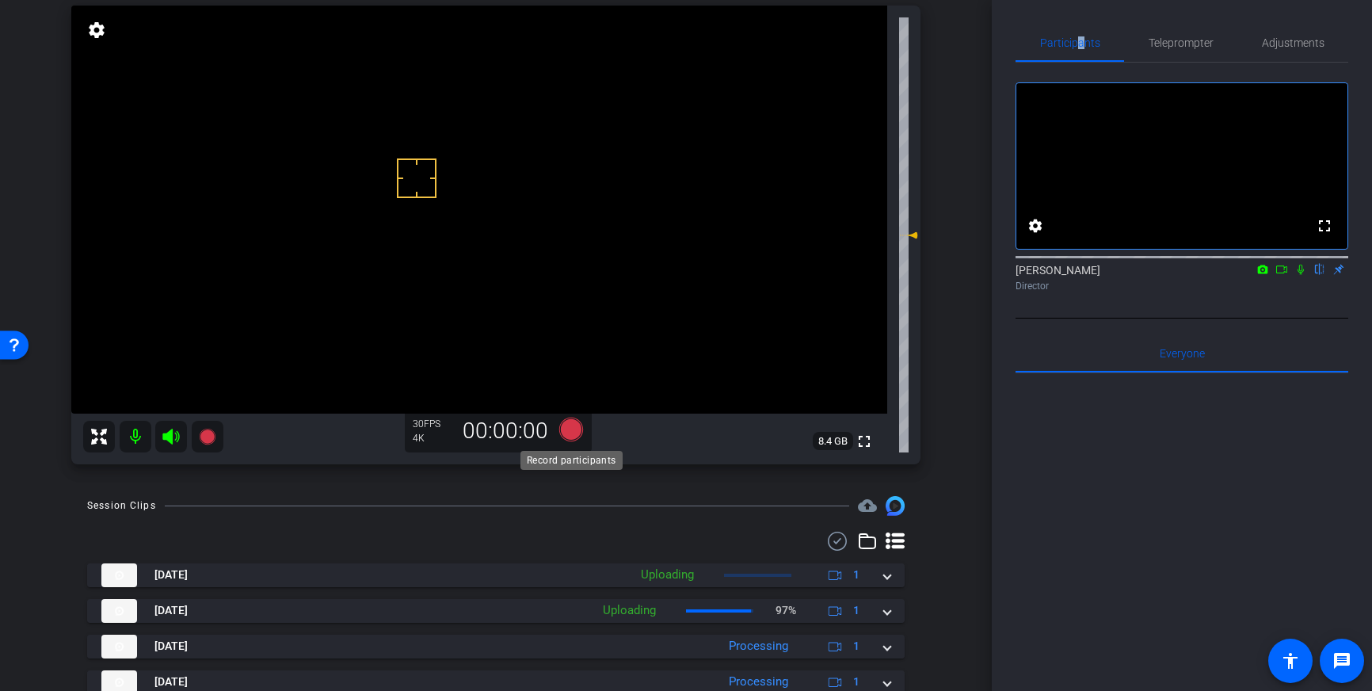
click at [576, 433] on icon at bounding box center [571, 430] width 24 height 24
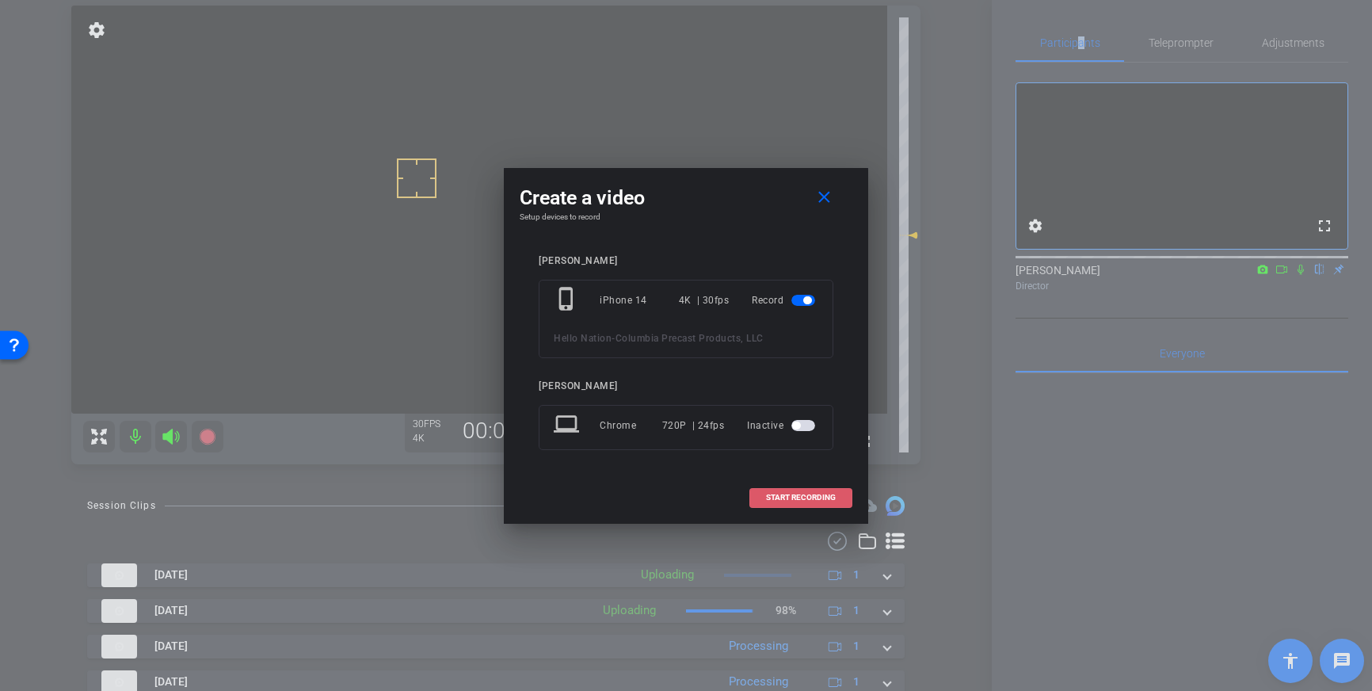
click at [807, 501] on span "START RECORDING" at bounding box center [801, 498] width 70 height 8
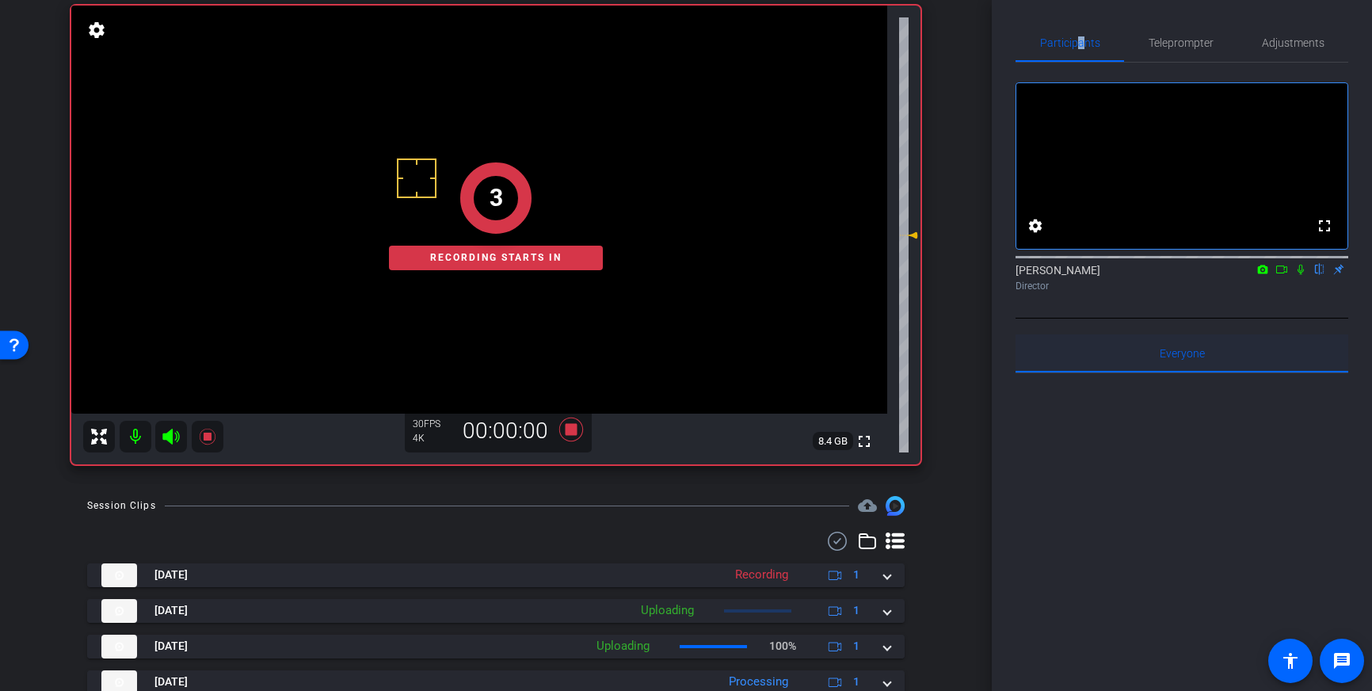
drag, startPoint x: 1299, startPoint y: 292, endPoint x: 1294, endPoint y: 380, distance: 88.9
click at [1298, 293] on div "[PERSON_NAME] flip Director" at bounding box center [1182, 277] width 333 height 31
click at [1299, 277] on mat-icon at bounding box center [1301, 269] width 19 height 14
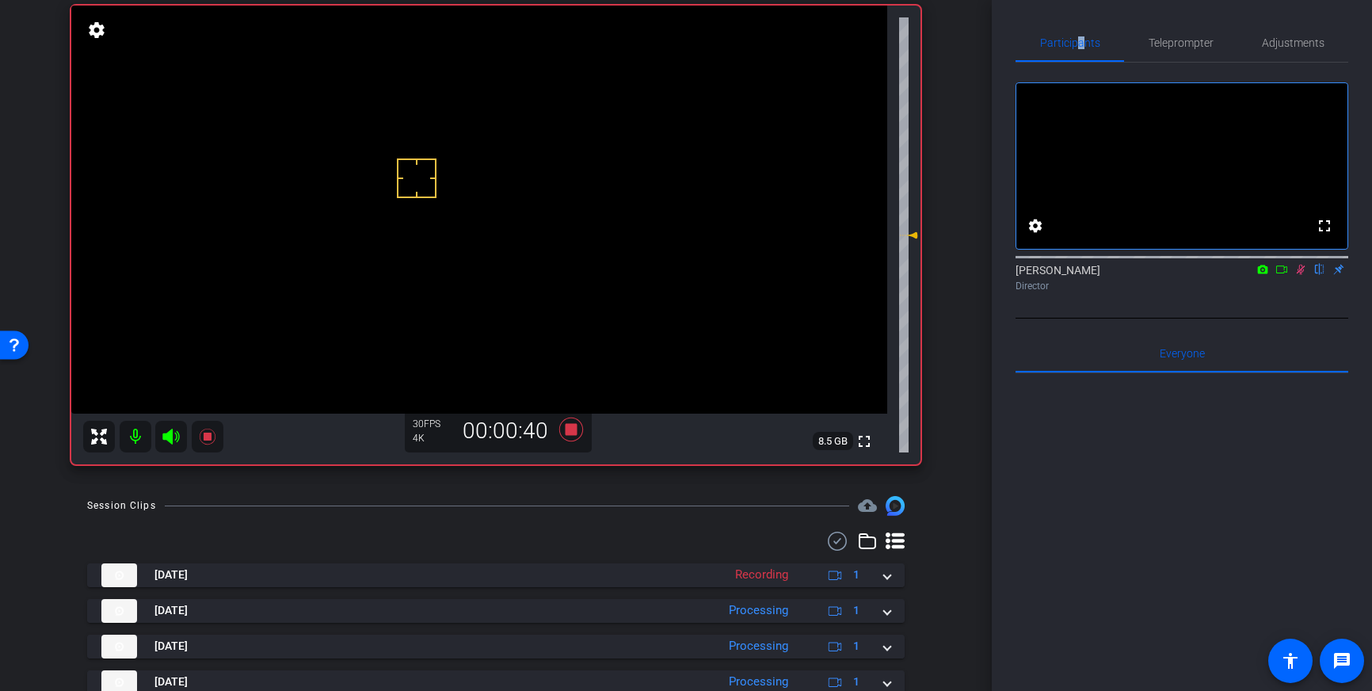
click at [1299, 275] on icon at bounding box center [1301, 269] width 13 height 11
click at [575, 433] on icon at bounding box center [571, 430] width 24 height 24
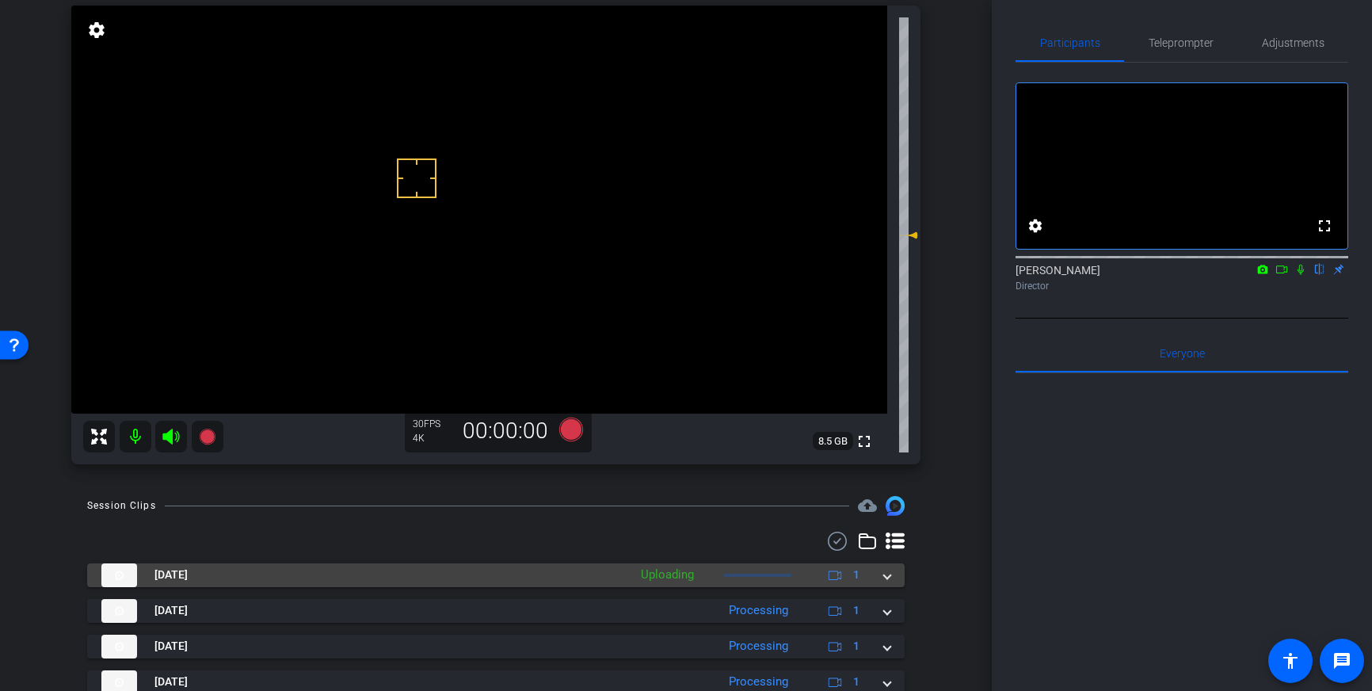
click at [890, 579] on span at bounding box center [887, 575] width 6 height 17
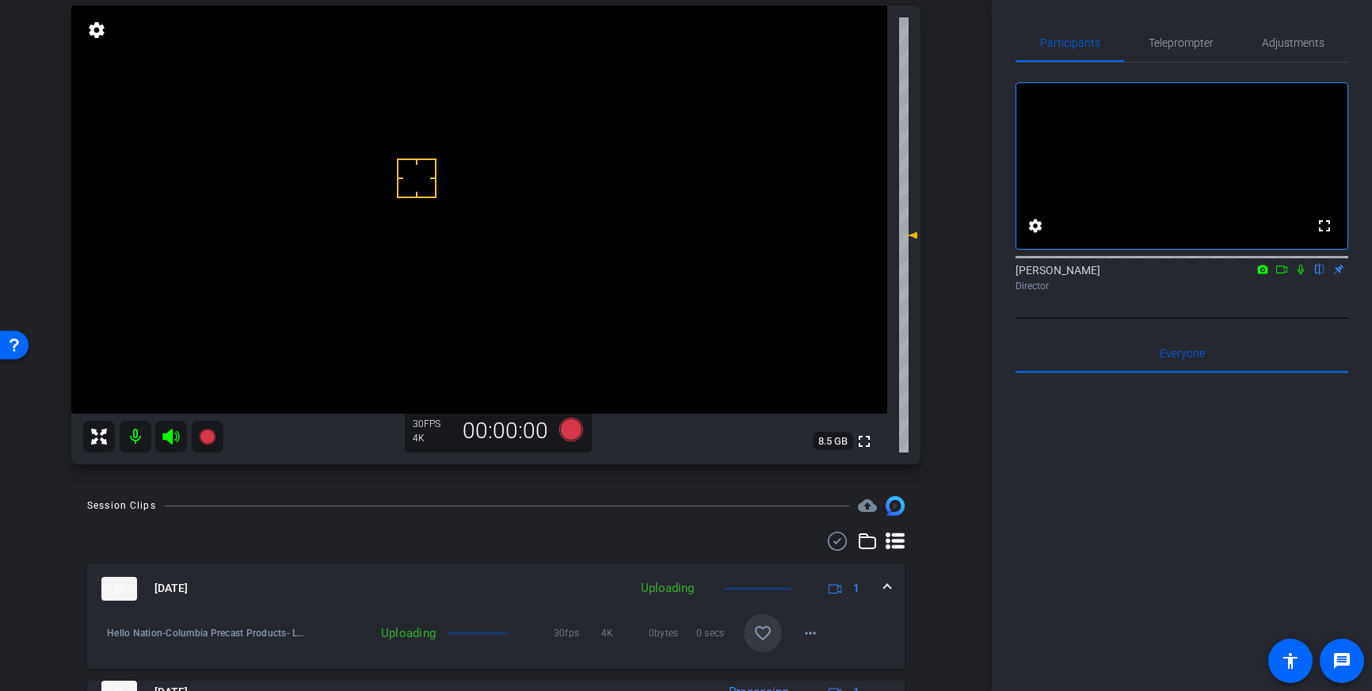
click at [762, 626] on mat-icon "favorite_border" at bounding box center [763, 633] width 19 height 19
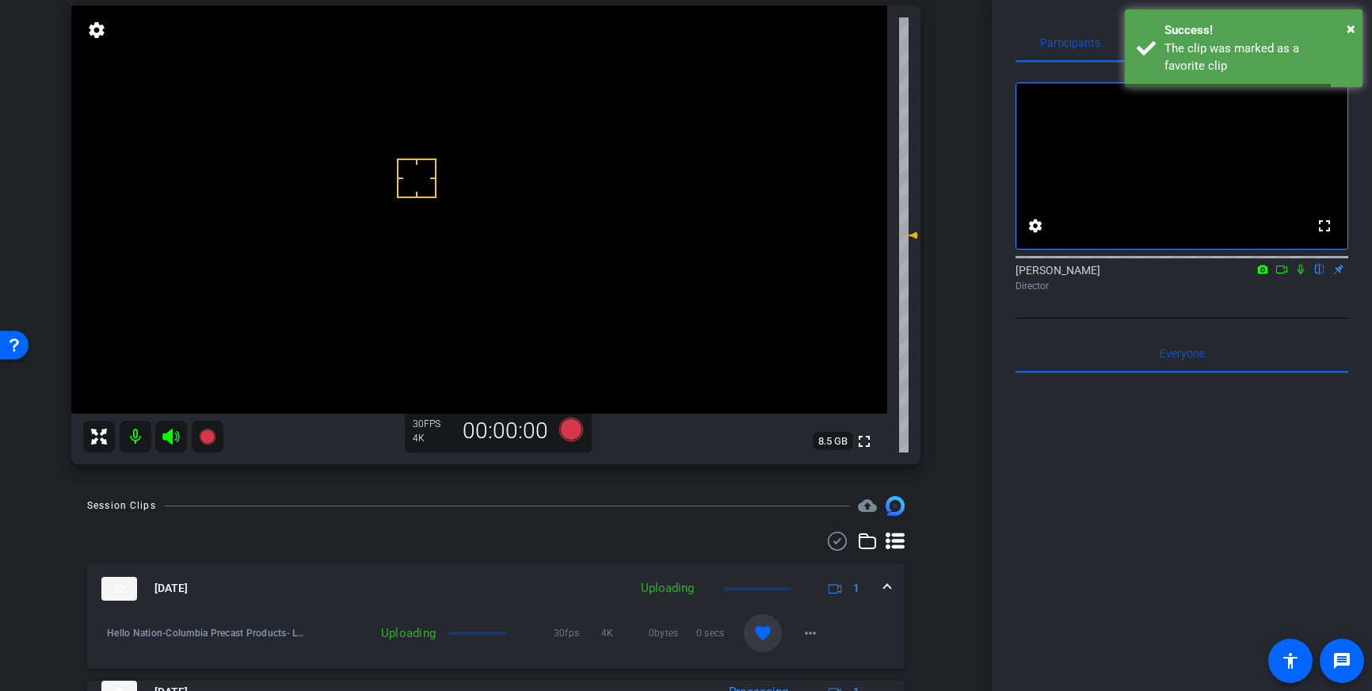
click at [883, 580] on mat-expansion-panel-header "[DATE] Uploading 1" at bounding box center [496, 588] width 818 height 51
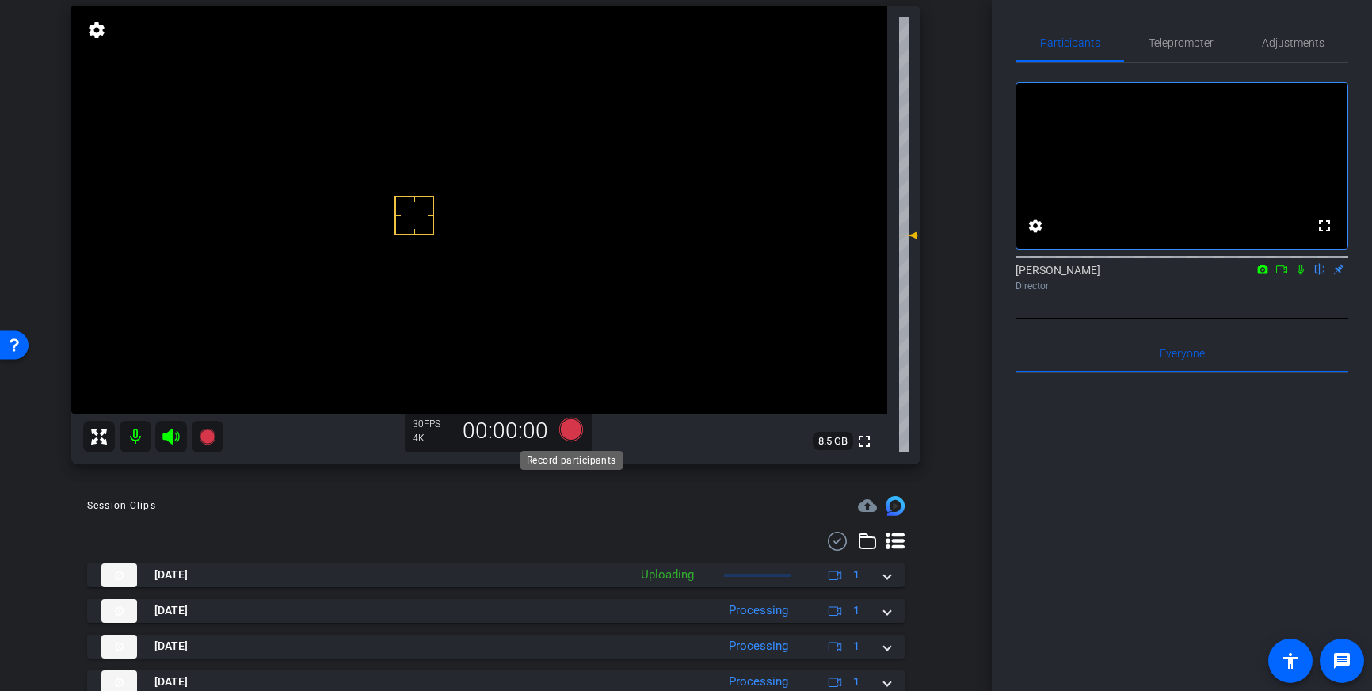
click at [574, 425] on icon at bounding box center [571, 430] width 24 height 24
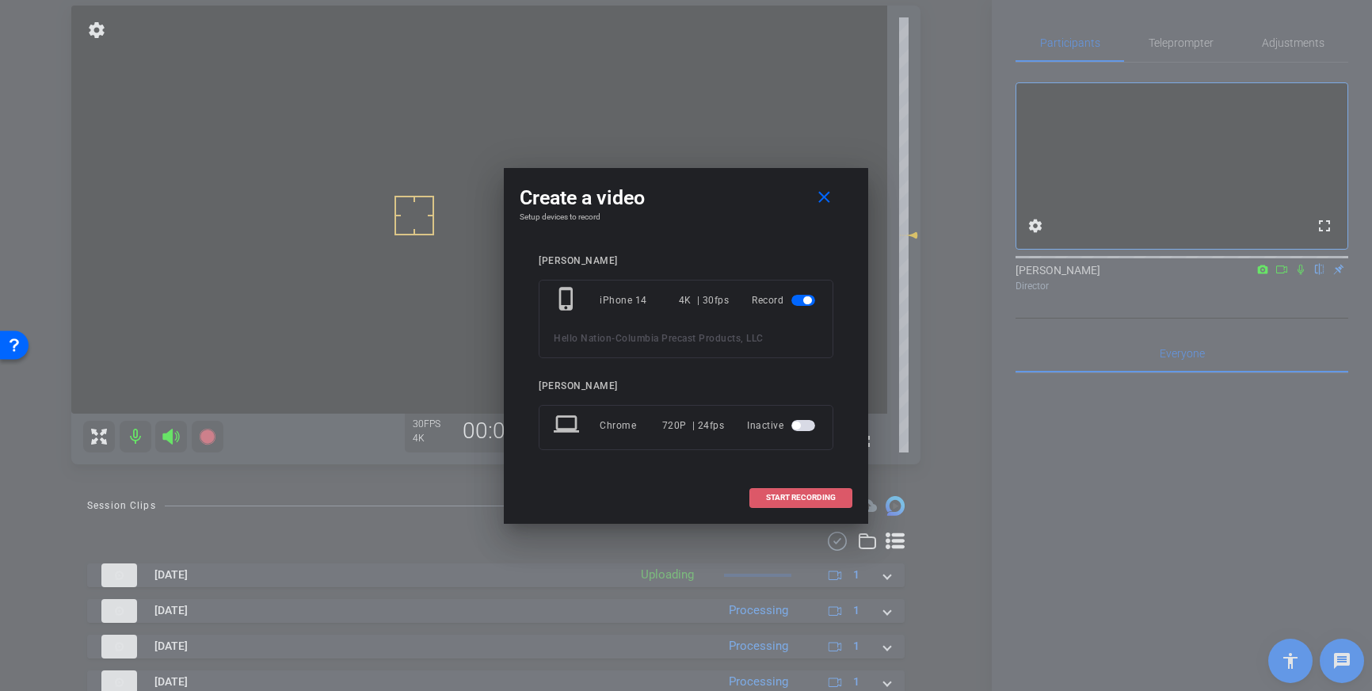
click at [795, 490] on span at bounding box center [800, 498] width 101 height 38
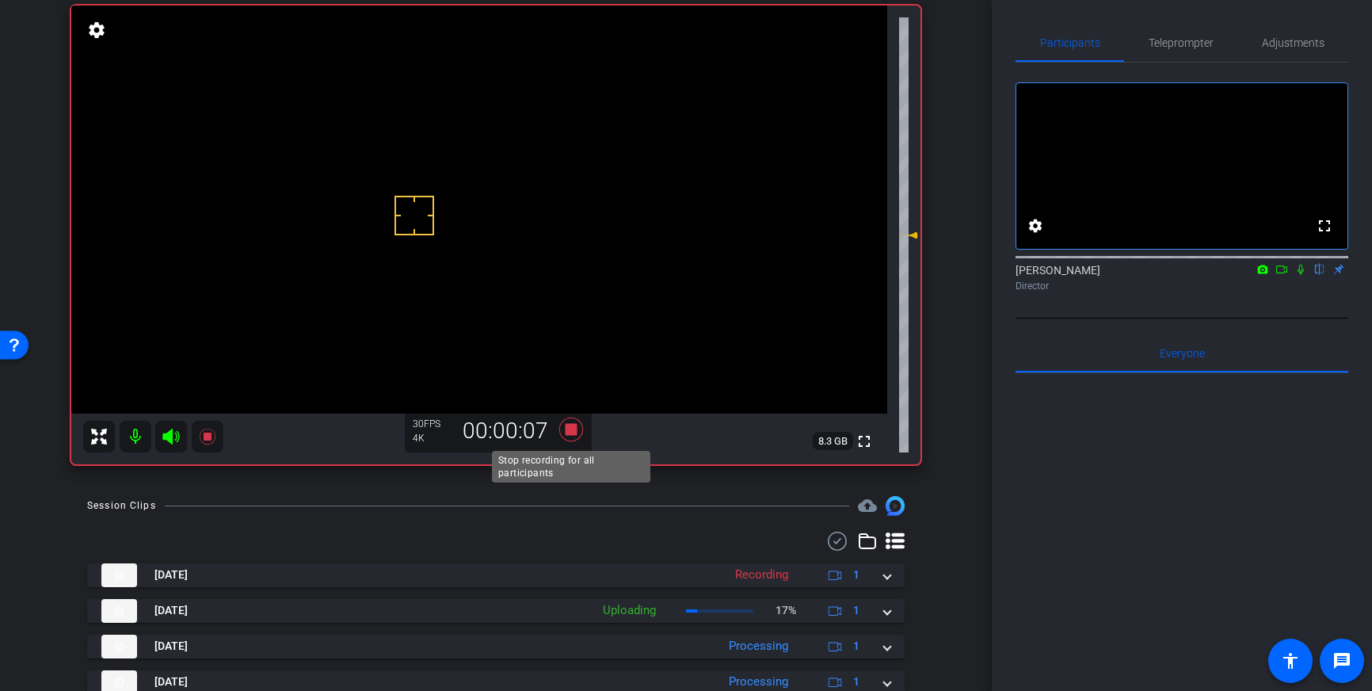
click at [574, 430] on icon at bounding box center [571, 430] width 24 height 24
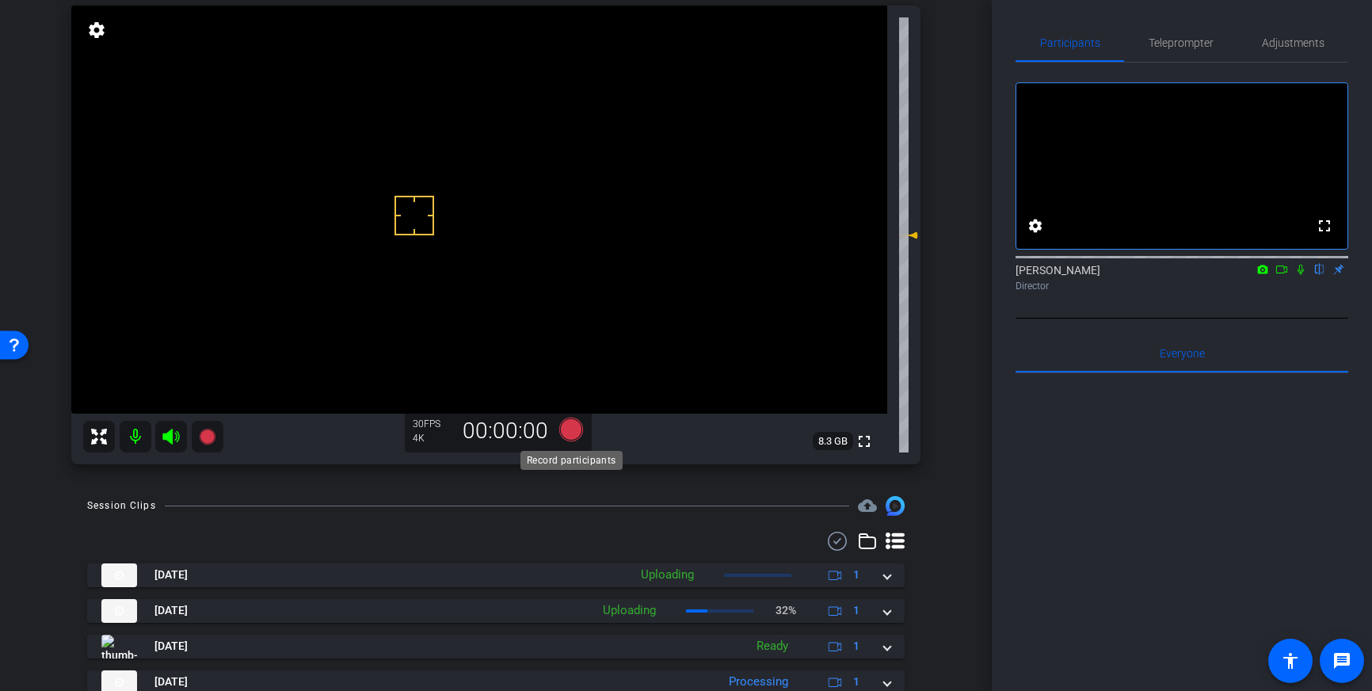
click at [574, 436] on icon at bounding box center [571, 430] width 24 height 24
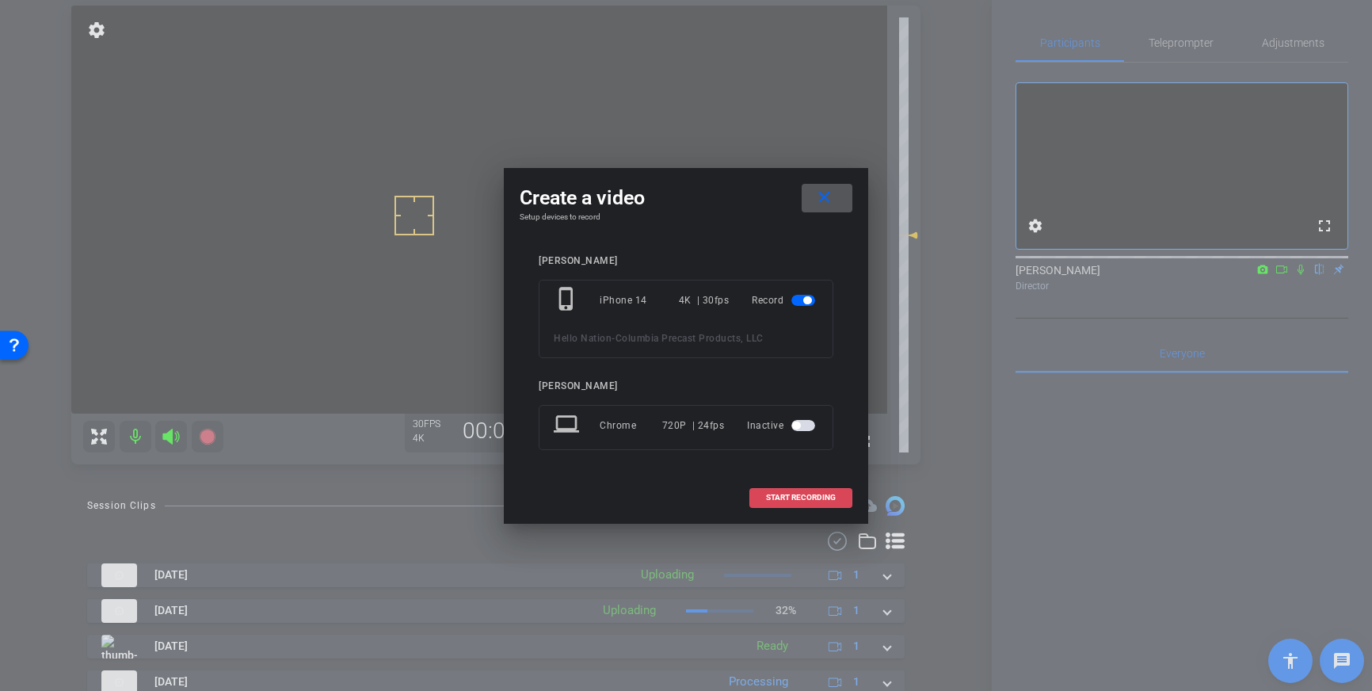
click at [776, 490] on span at bounding box center [800, 498] width 101 height 38
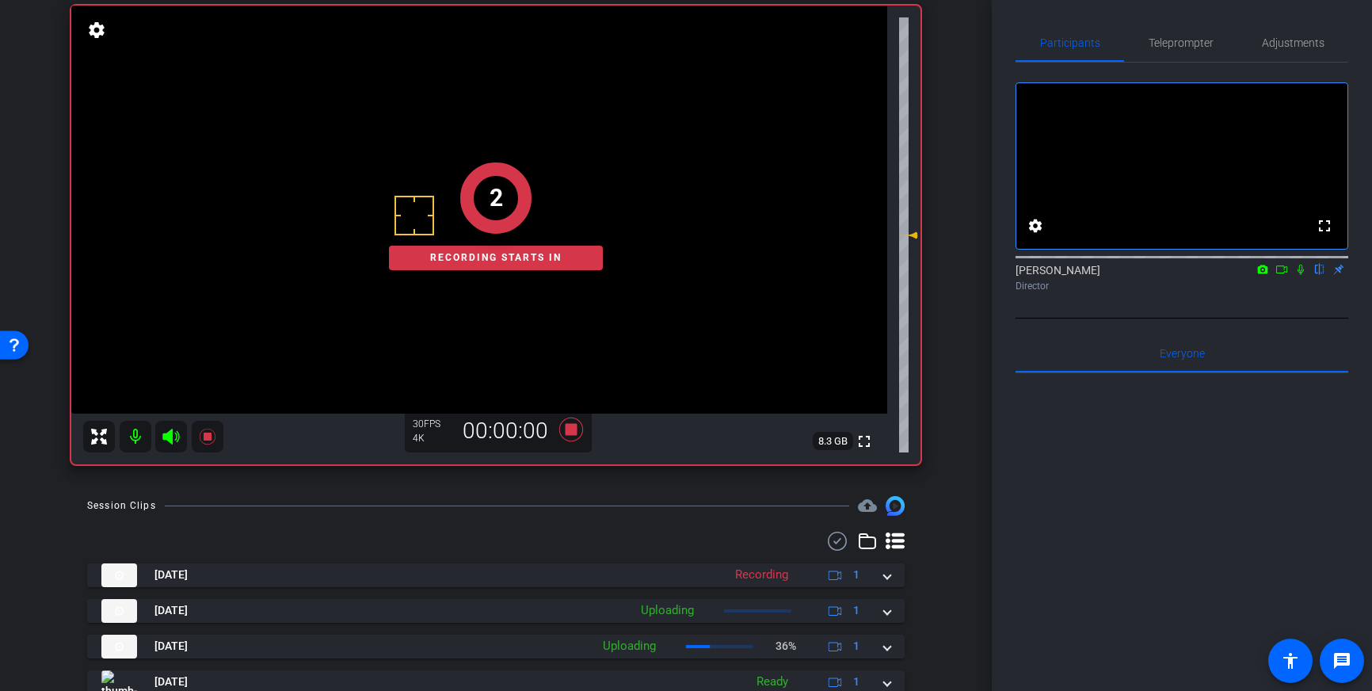
drag, startPoint x: 1299, startPoint y: 290, endPoint x: 1312, endPoint y: 413, distance: 123.5
click at [1299, 275] on icon at bounding box center [1301, 270] width 6 height 10
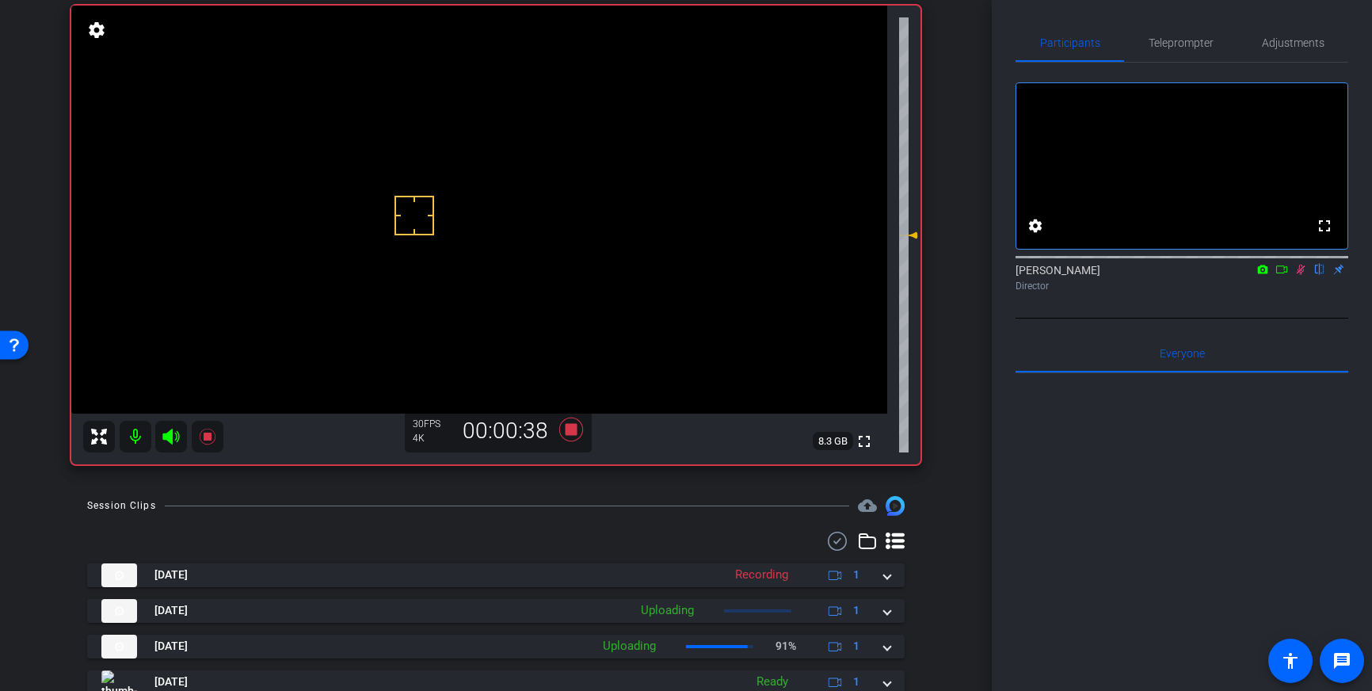
click at [1300, 275] on icon at bounding box center [1301, 270] width 9 height 10
click at [571, 435] on icon at bounding box center [571, 430] width 24 height 24
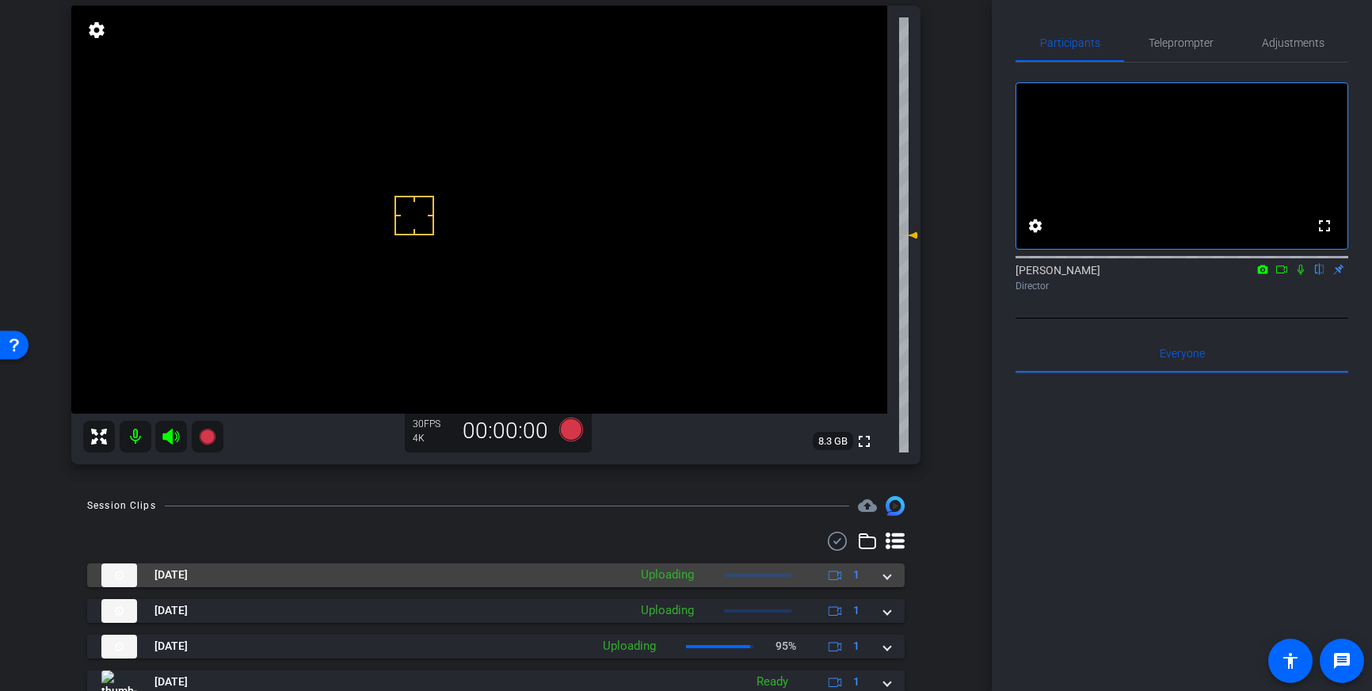
click at [887, 579] on span at bounding box center [887, 575] width 6 height 17
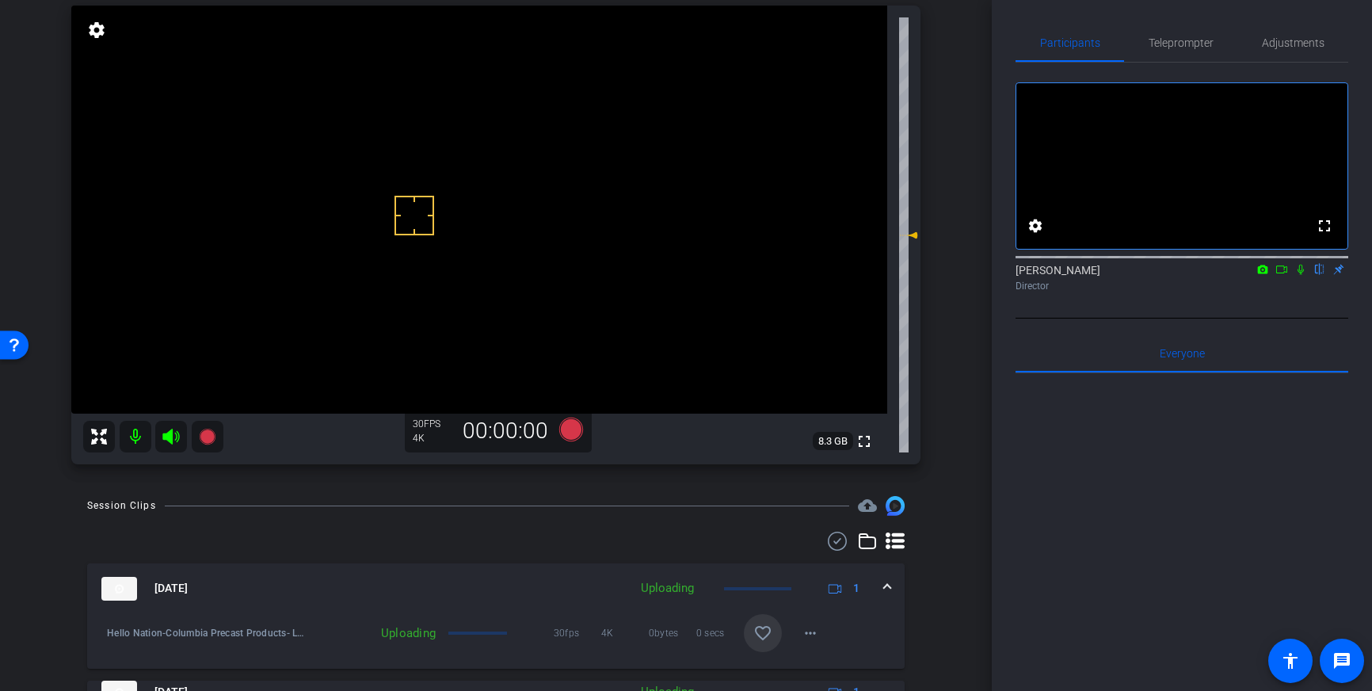
click at [755, 638] on mat-icon "favorite_border" at bounding box center [763, 633] width 19 height 19
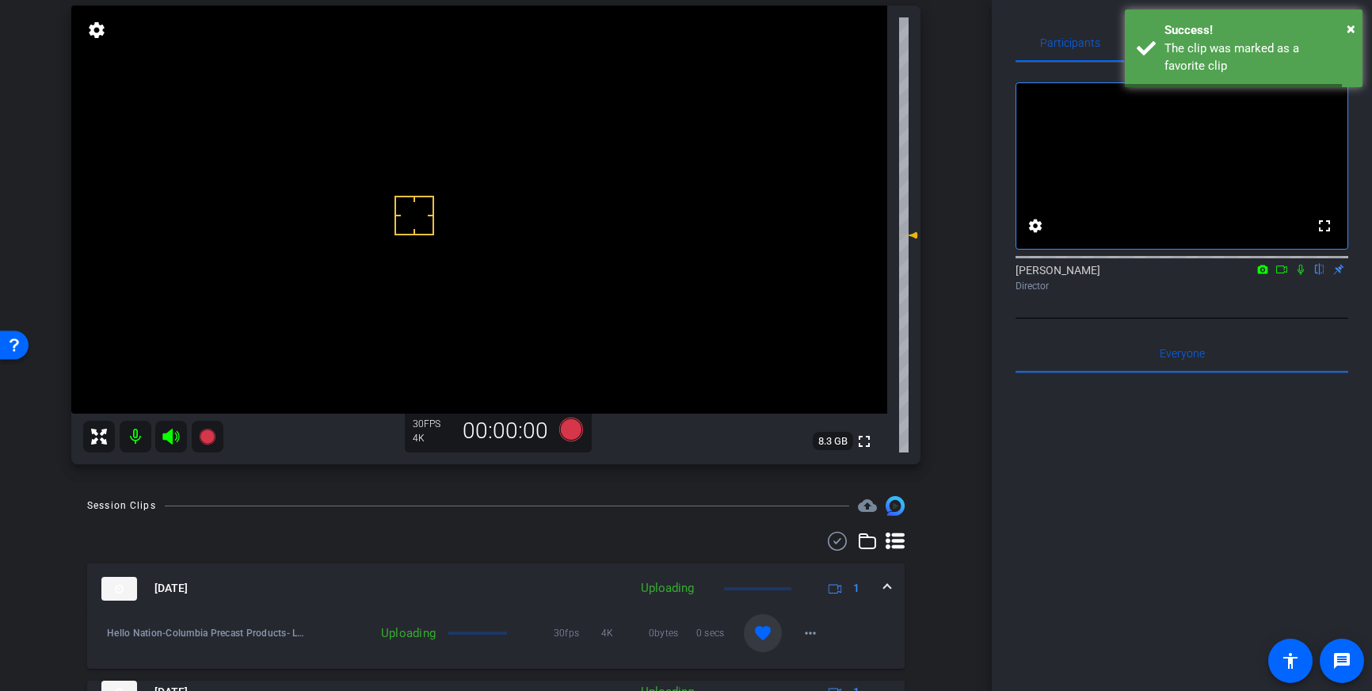
click at [890, 577] on mat-expansion-panel-header "[DATE] Uploading 1" at bounding box center [496, 588] width 818 height 51
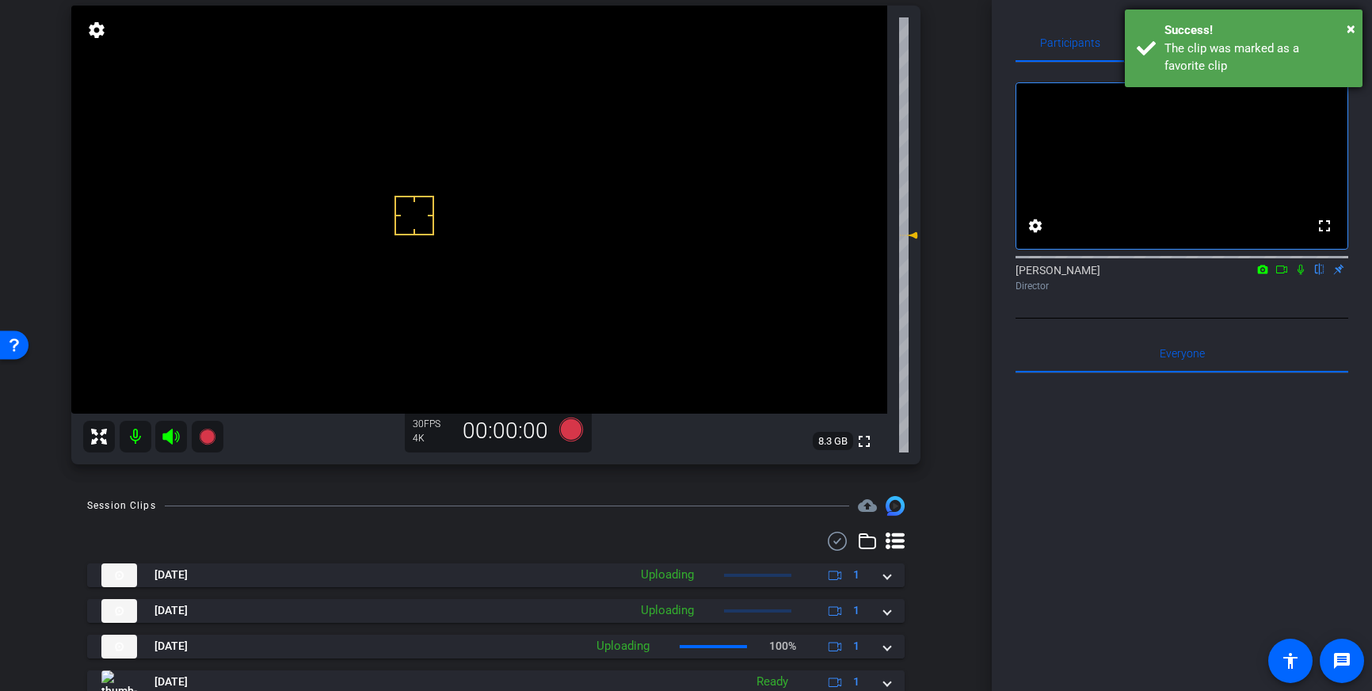
click at [1198, 18] on div "× Success! The clip was marked as a favorite clip" at bounding box center [1244, 49] width 238 height 78
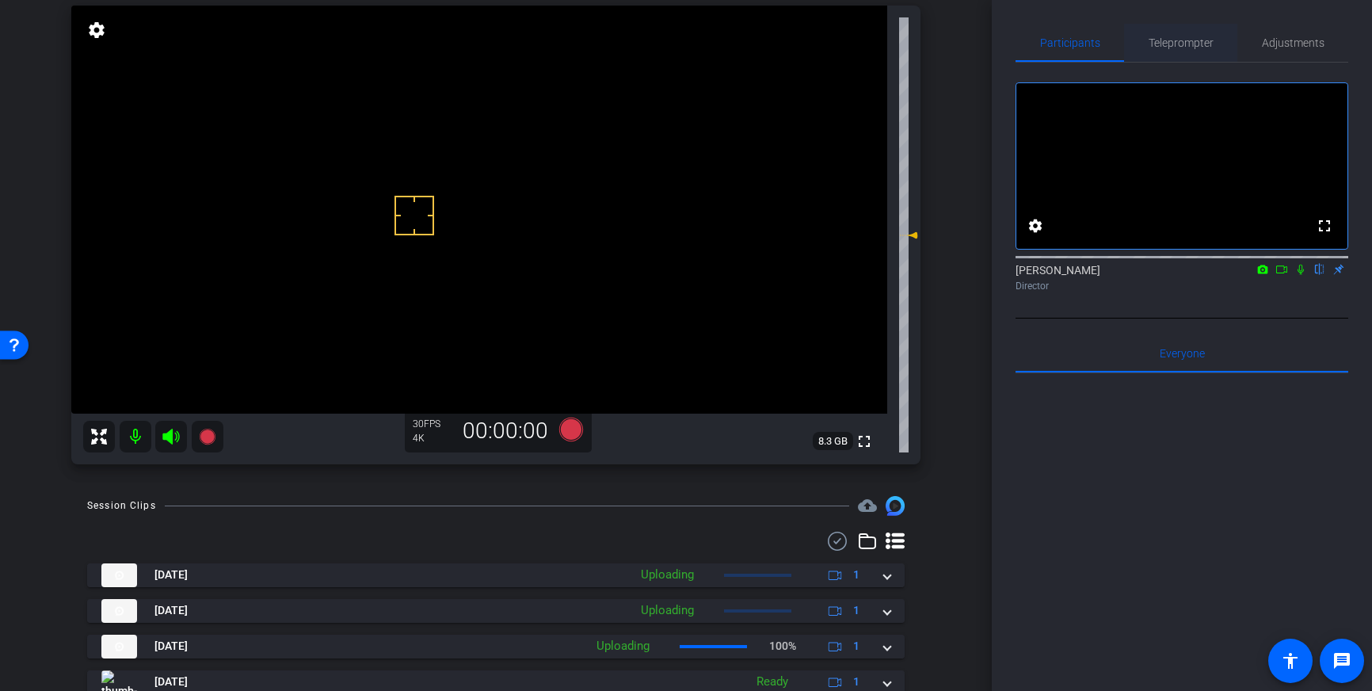
click at [1187, 43] on span "Teleprompter" at bounding box center [1181, 42] width 65 height 11
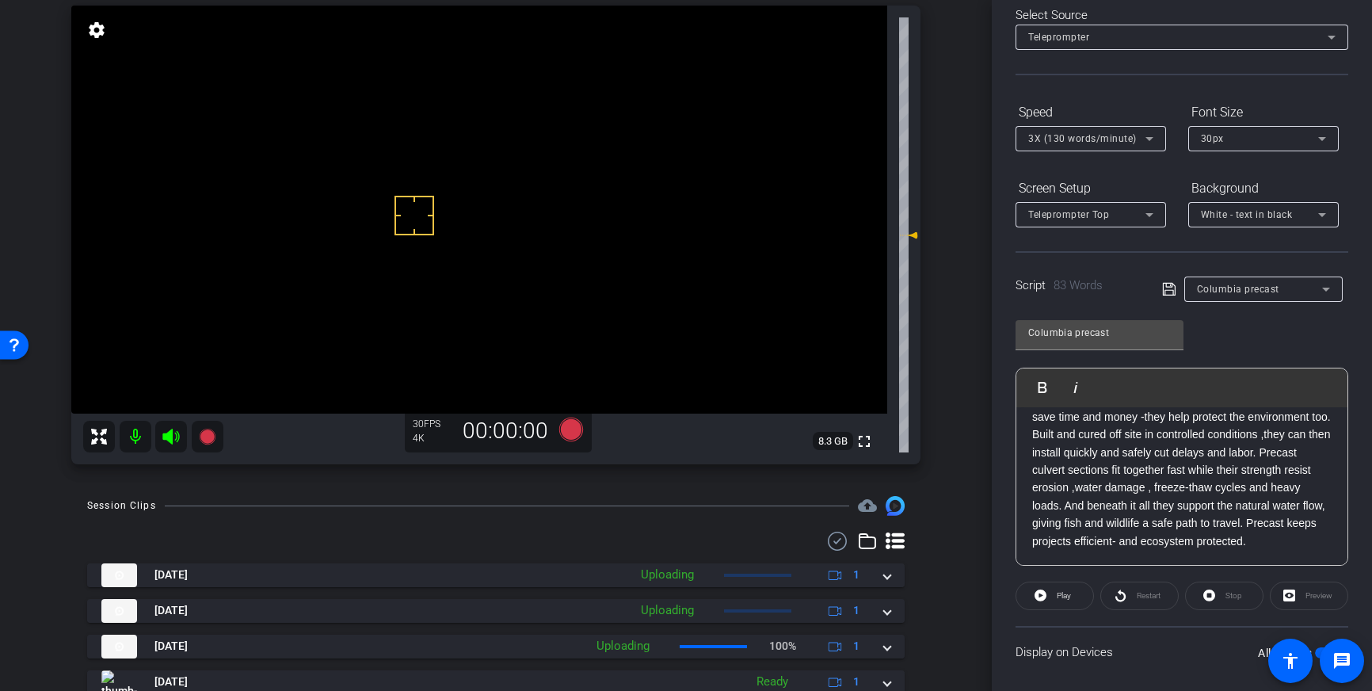
scroll to position [175, 0]
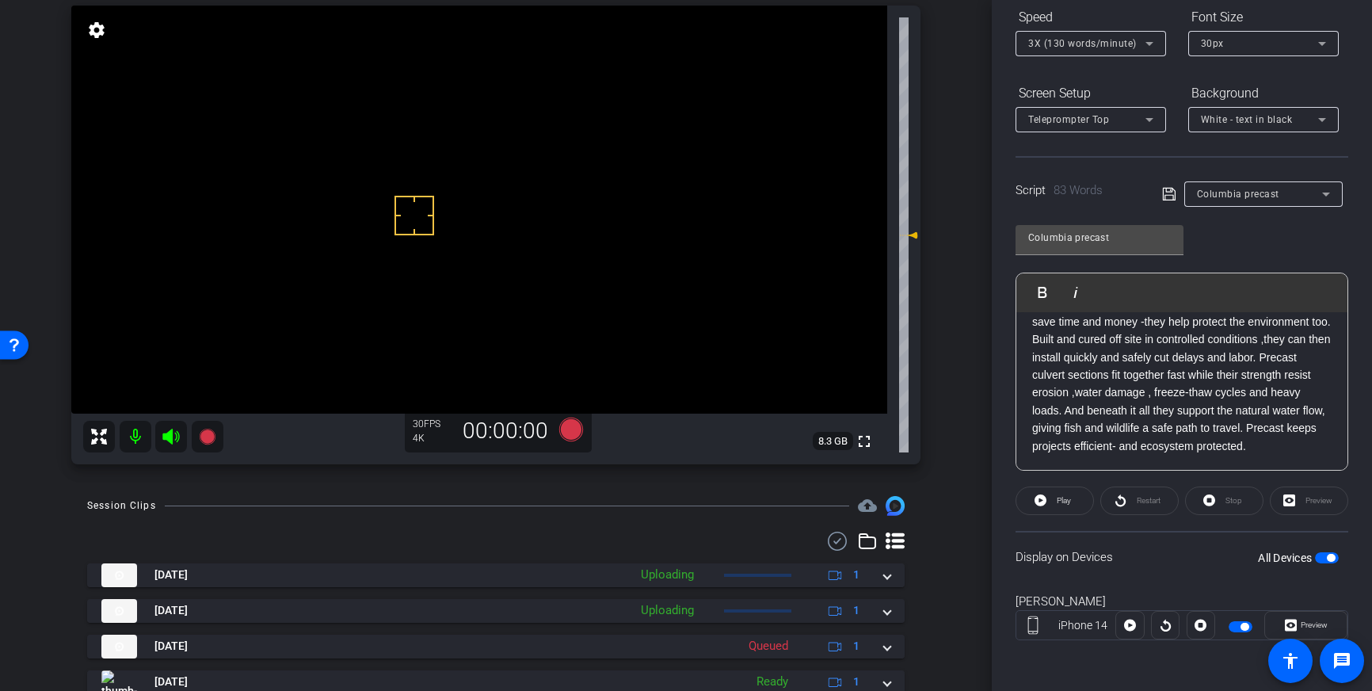
drag, startPoint x: 1327, startPoint y: 557, endPoint x: 1345, endPoint y: 546, distance: 21.3
click at [1327, 557] on span "button" at bounding box center [1331, 558] width 8 height 8
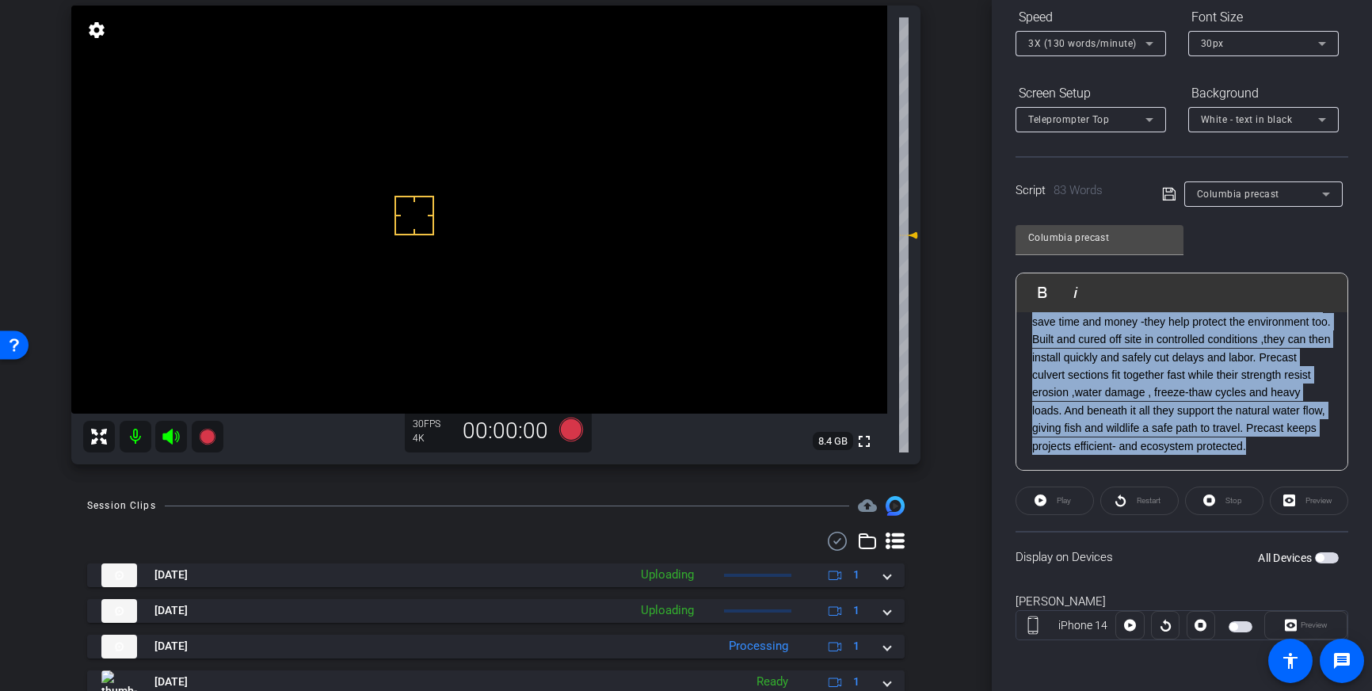
scroll to position [0, 0]
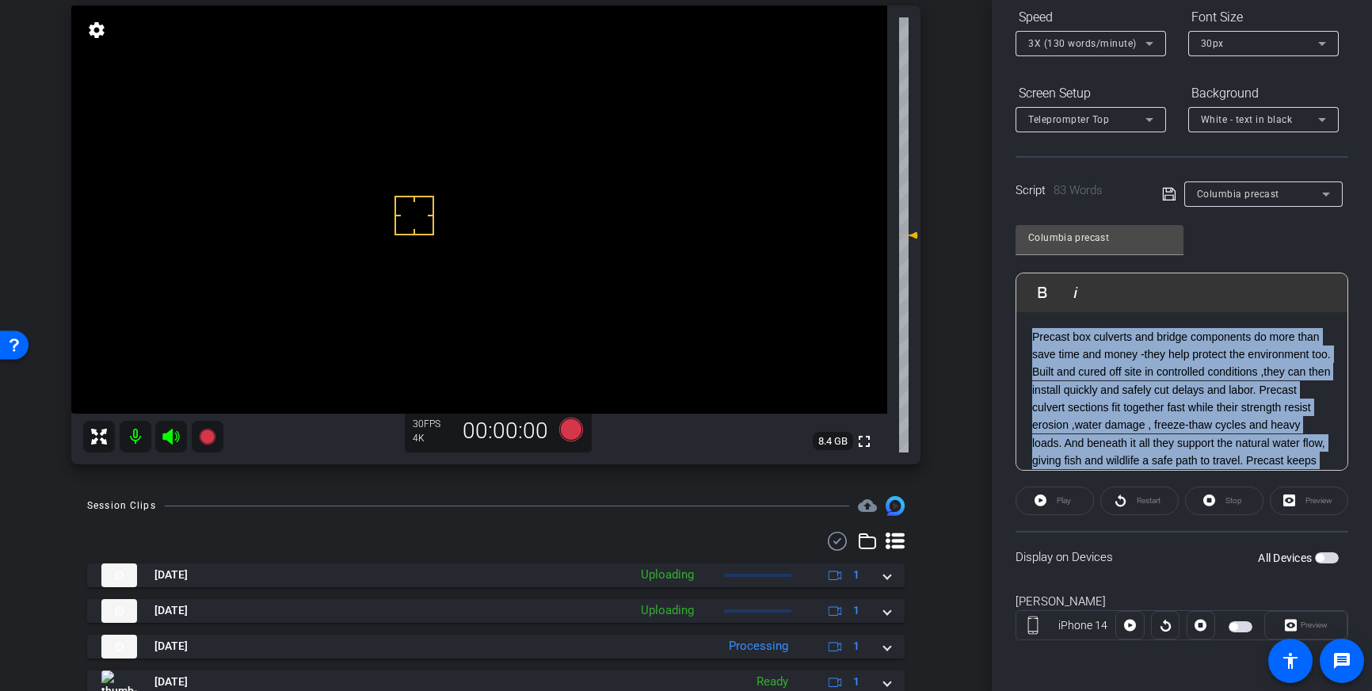
drag, startPoint x: 1263, startPoint y: 445, endPoint x: 1062, endPoint y: 268, distance: 268.3
click at [1062, 268] on div "Columbia precast Play Play from this location Play Selected Play and display th…" at bounding box center [1182, 342] width 333 height 258
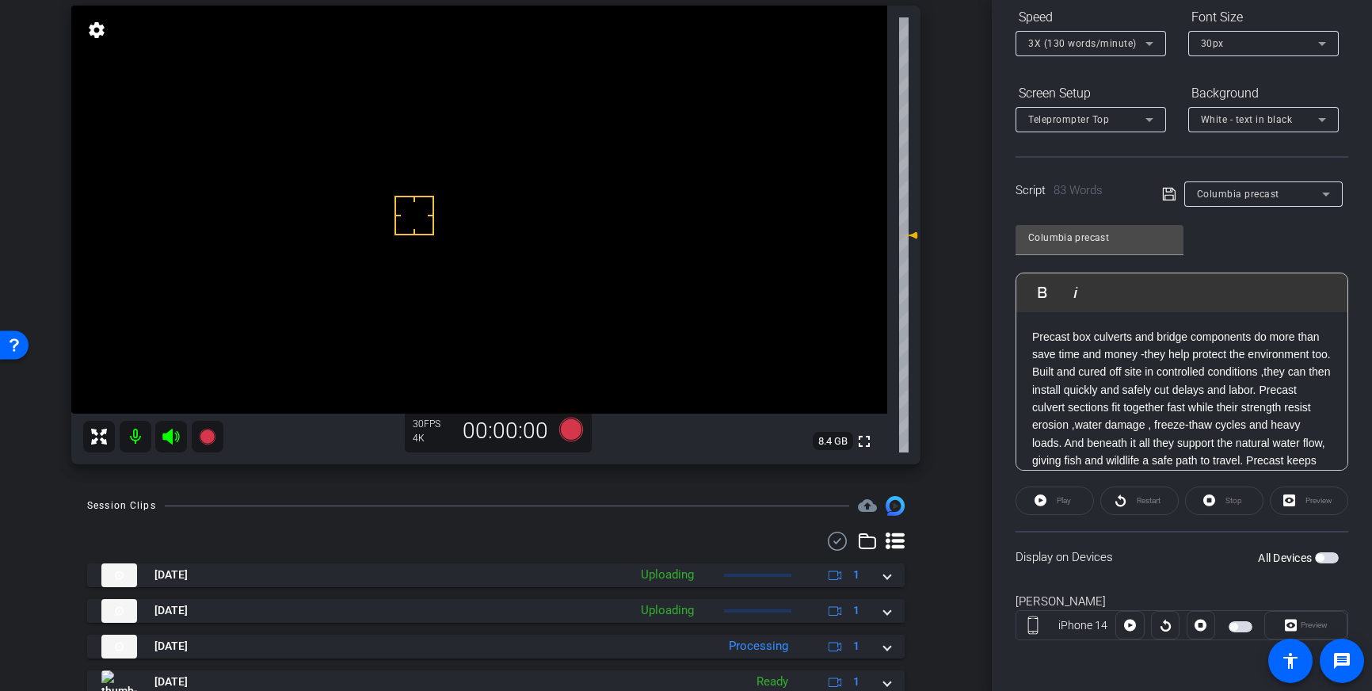
scroll to position [17, 0]
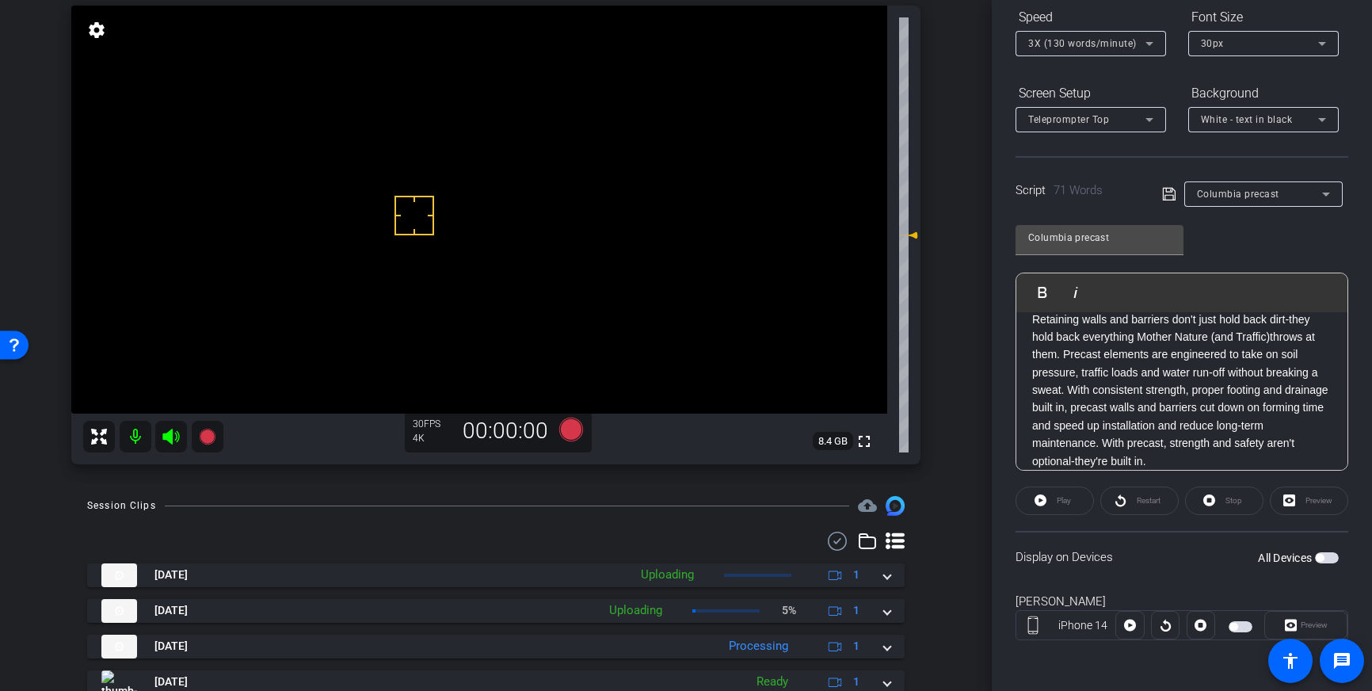
drag, startPoint x: 1167, startPoint y: 193, endPoint x: 1299, endPoint y: 446, distance: 285.6
click at [1167, 193] on icon at bounding box center [1169, 194] width 14 height 19
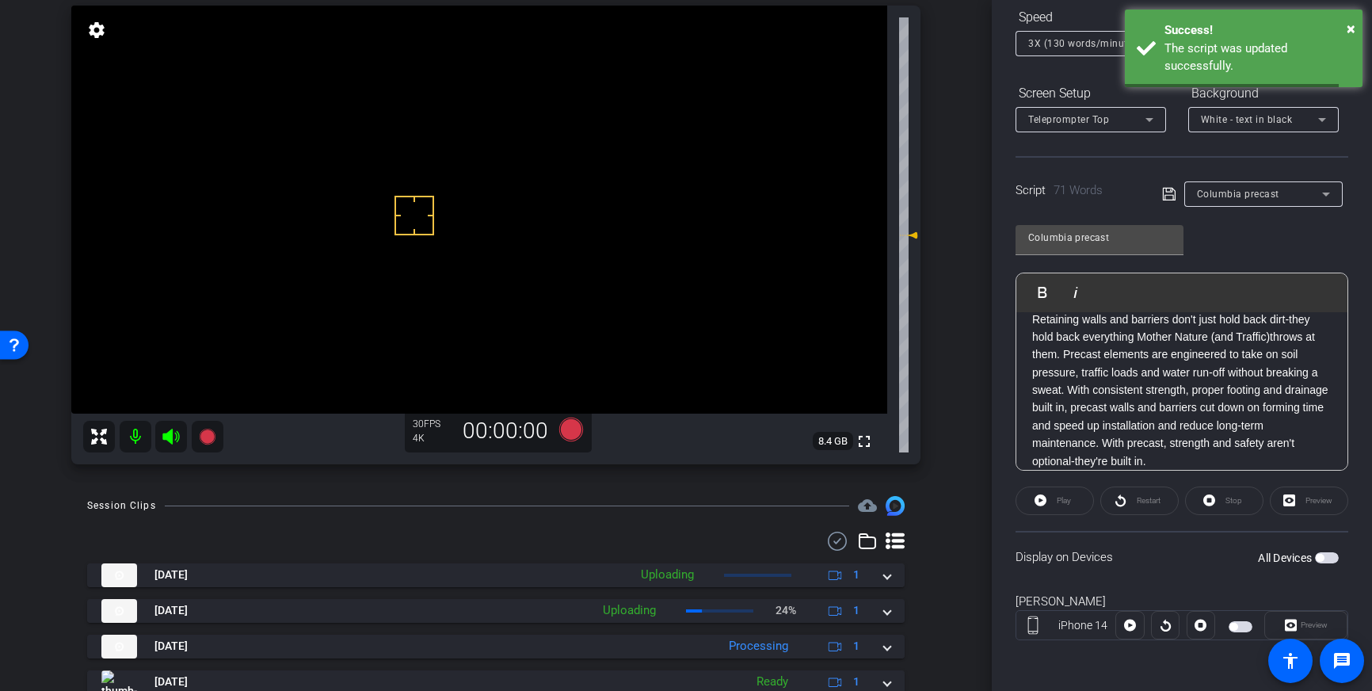
click at [1332, 560] on span "button" at bounding box center [1327, 557] width 24 height 11
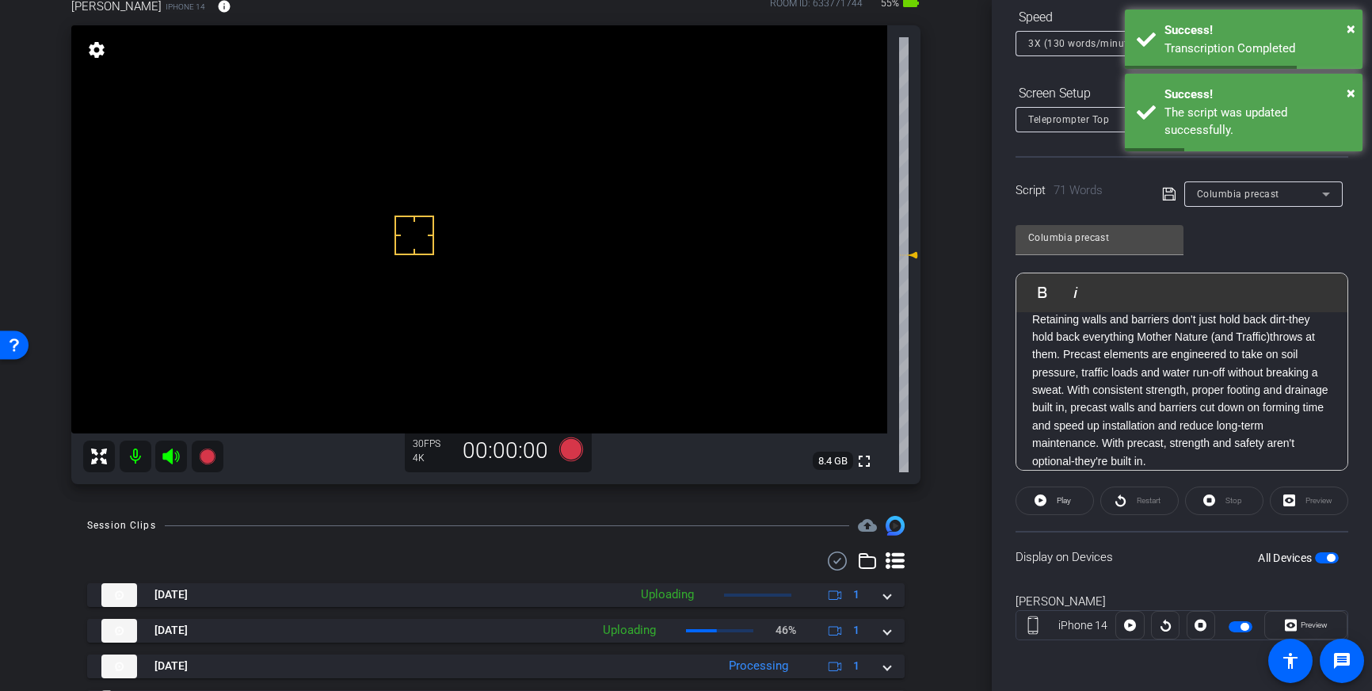
scroll to position [87, 0]
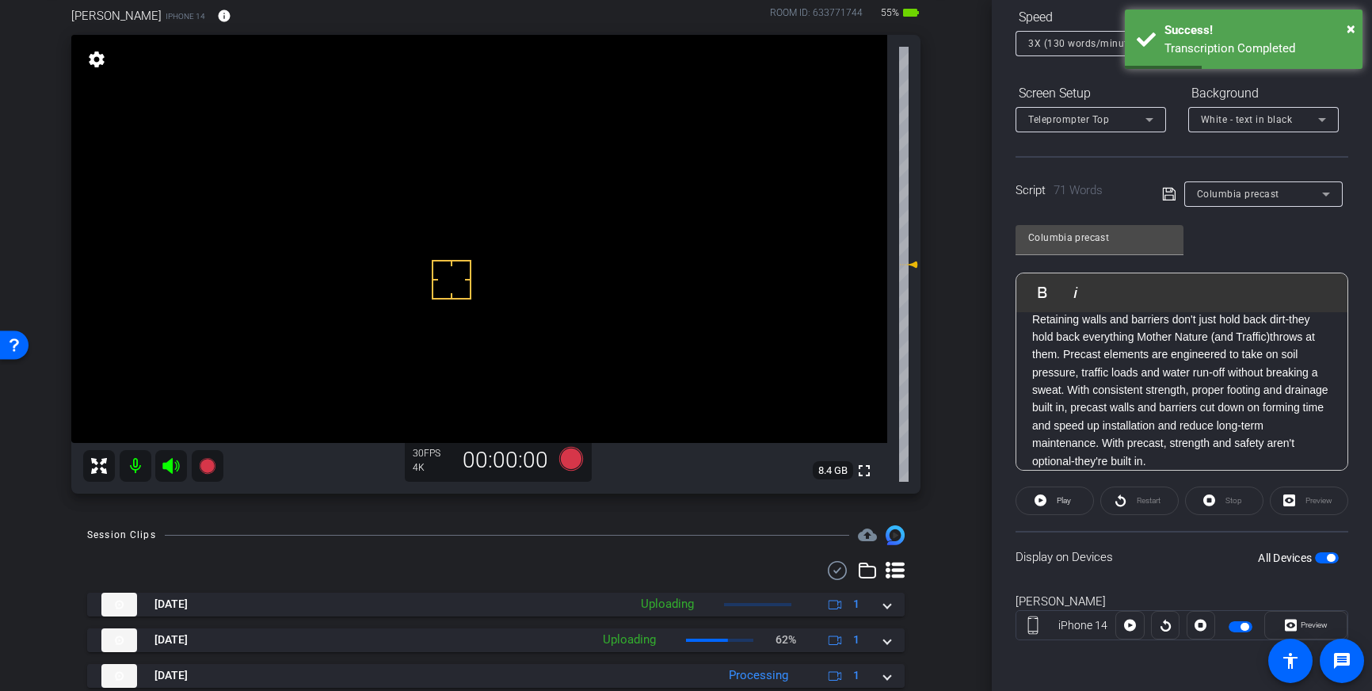
drag, startPoint x: 452, startPoint y: 280, endPoint x: 448, endPoint y: 292, distance: 12.3
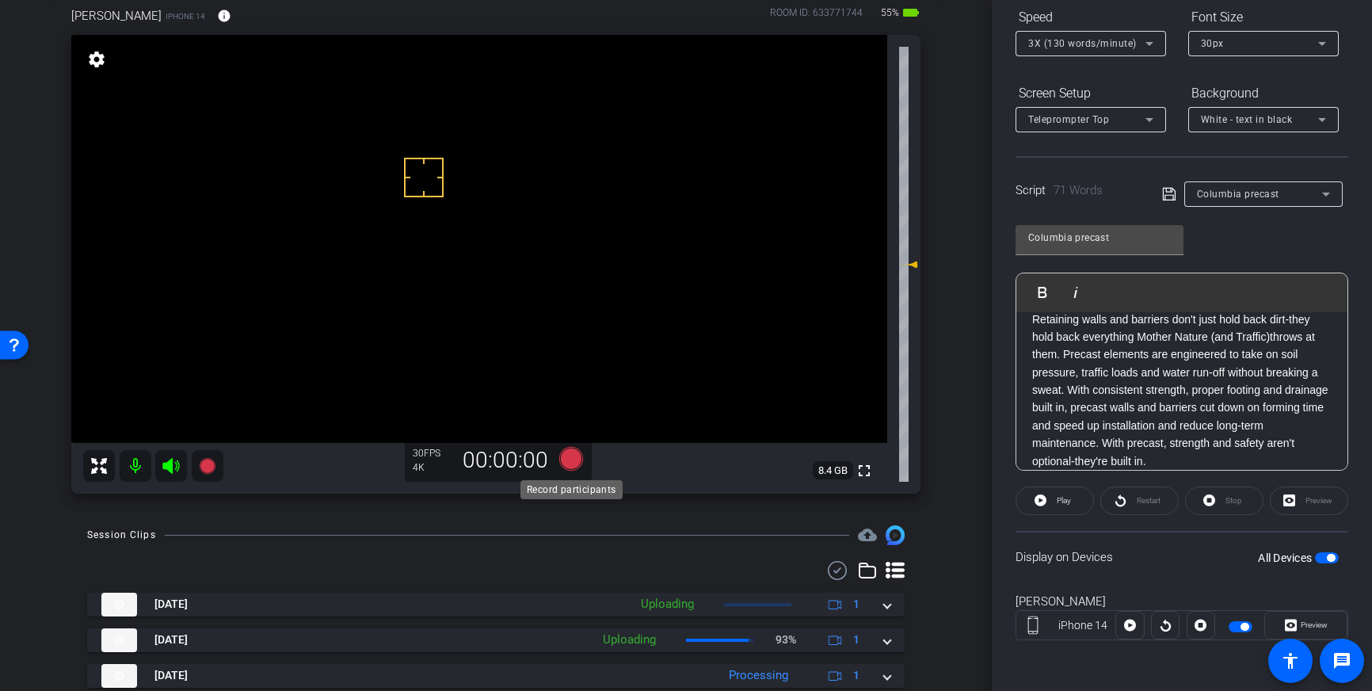
click at [567, 457] on icon at bounding box center [571, 459] width 24 height 24
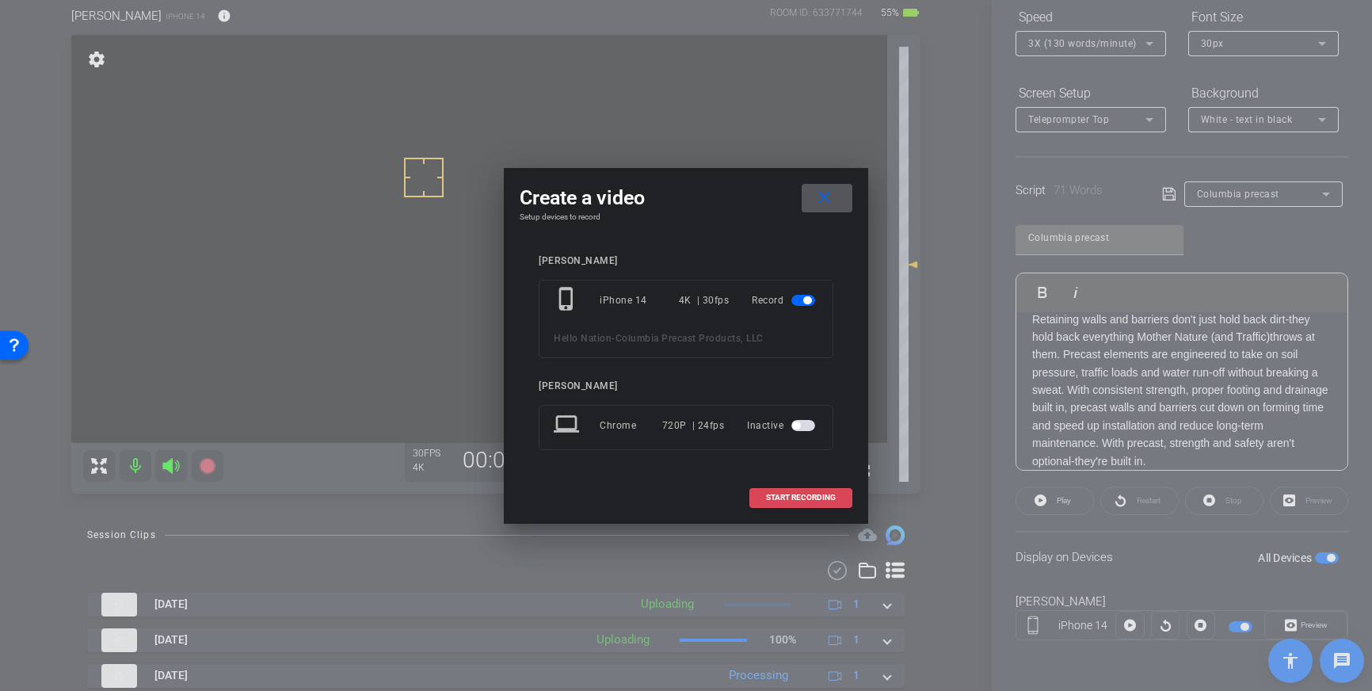
click at [802, 502] on span "START RECORDING" at bounding box center [801, 498] width 70 height 8
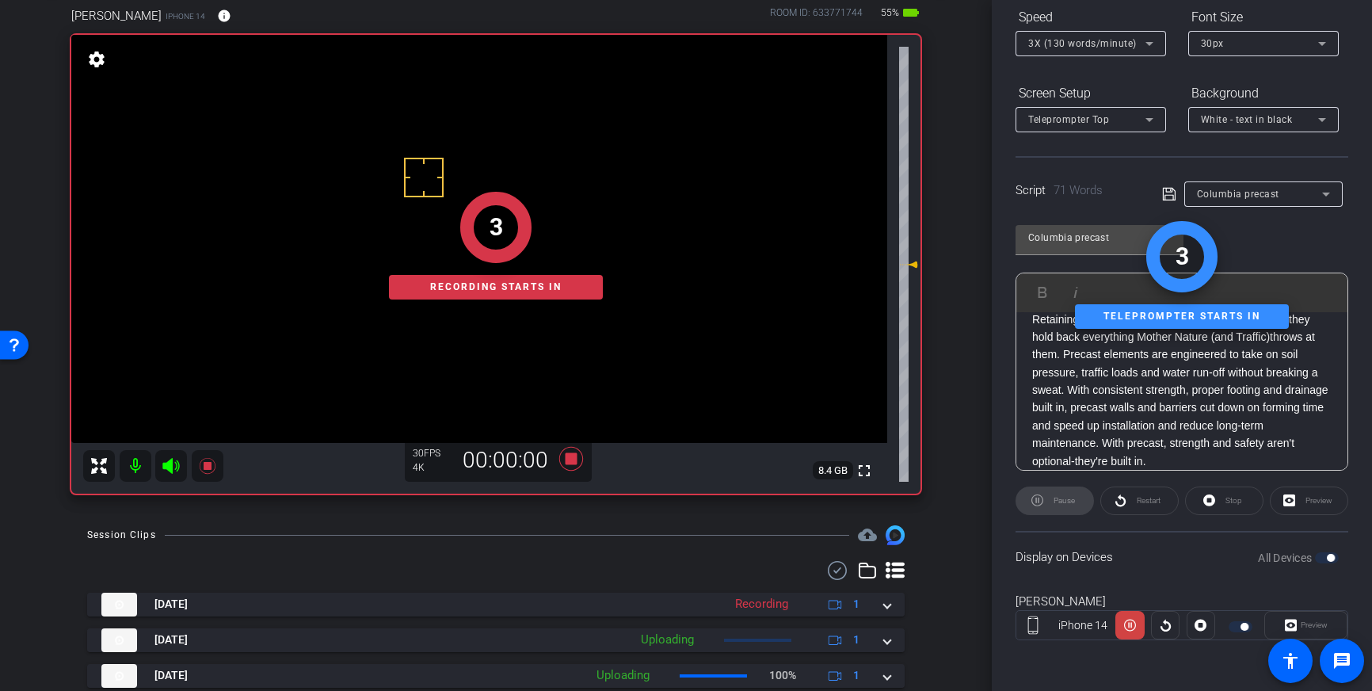
scroll to position [0, 0]
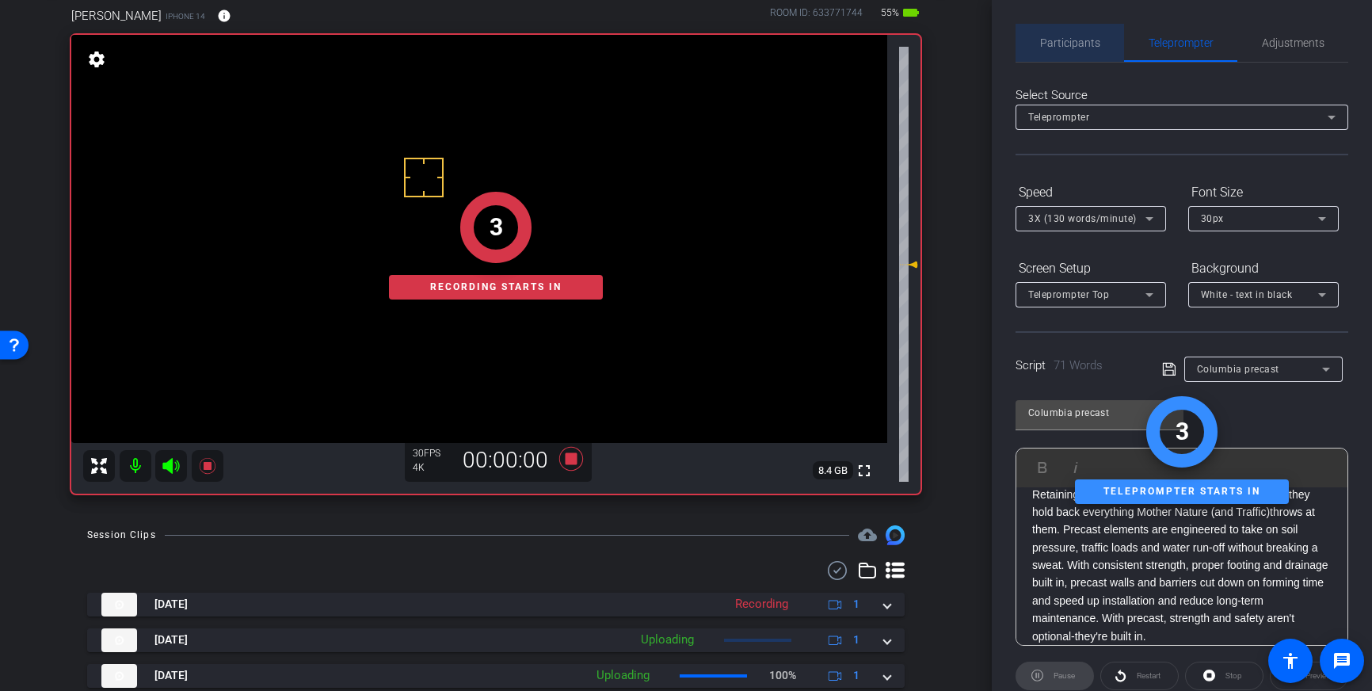
click at [1093, 48] on span "Participants" at bounding box center [1070, 42] width 60 height 11
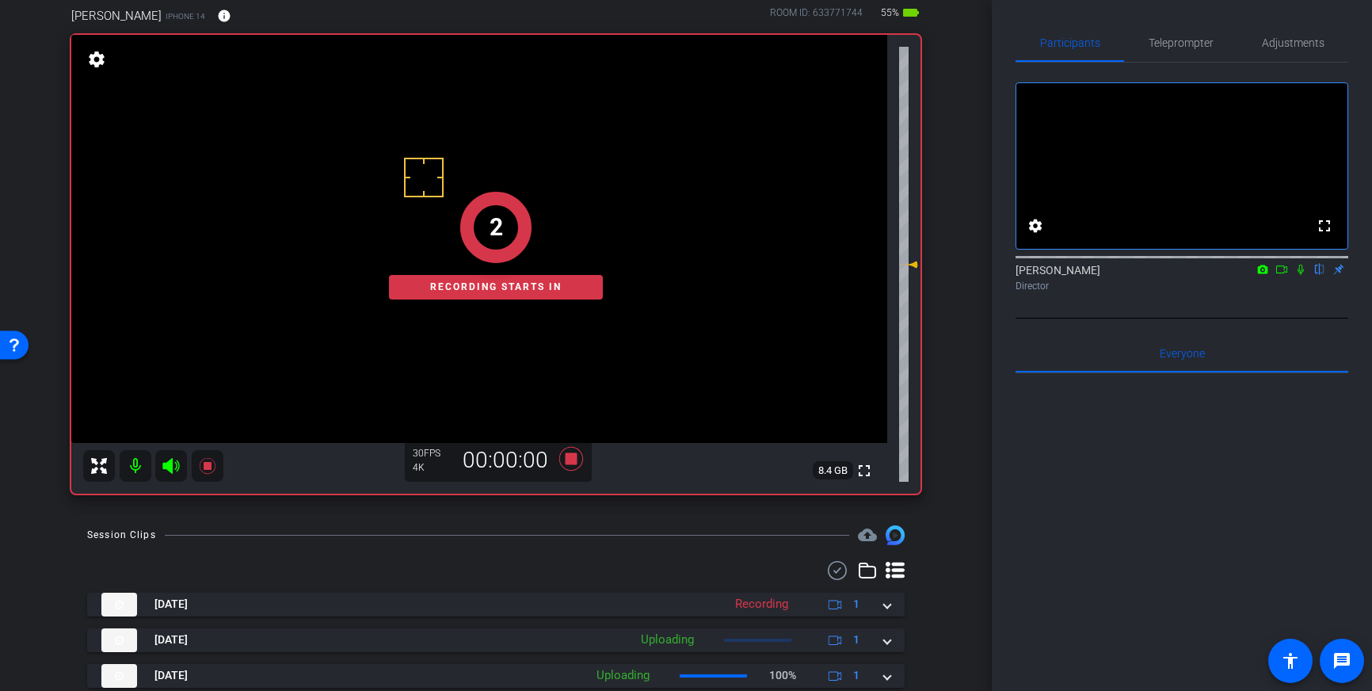
drag, startPoint x: 1299, startPoint y: 288, endPoint x: 1302, endPoint y: 322, distance: 33.4
click at [1301, 275] on icon at bounding box center [1301, 269] width 13 height 11
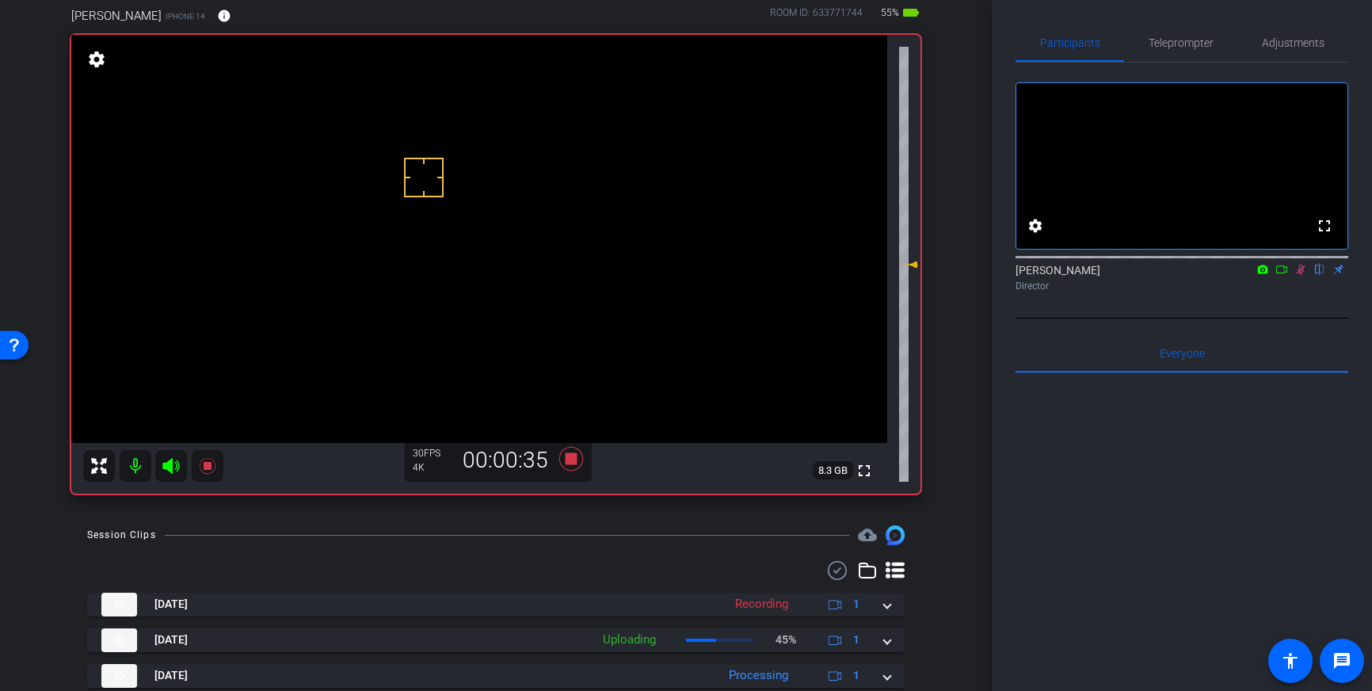
click at [1300, 275] on icon at bounding box center [1301, 269] width 13 height 11
click at [578, 458] on icon at bounding box center [571, 459] width 38 height 29
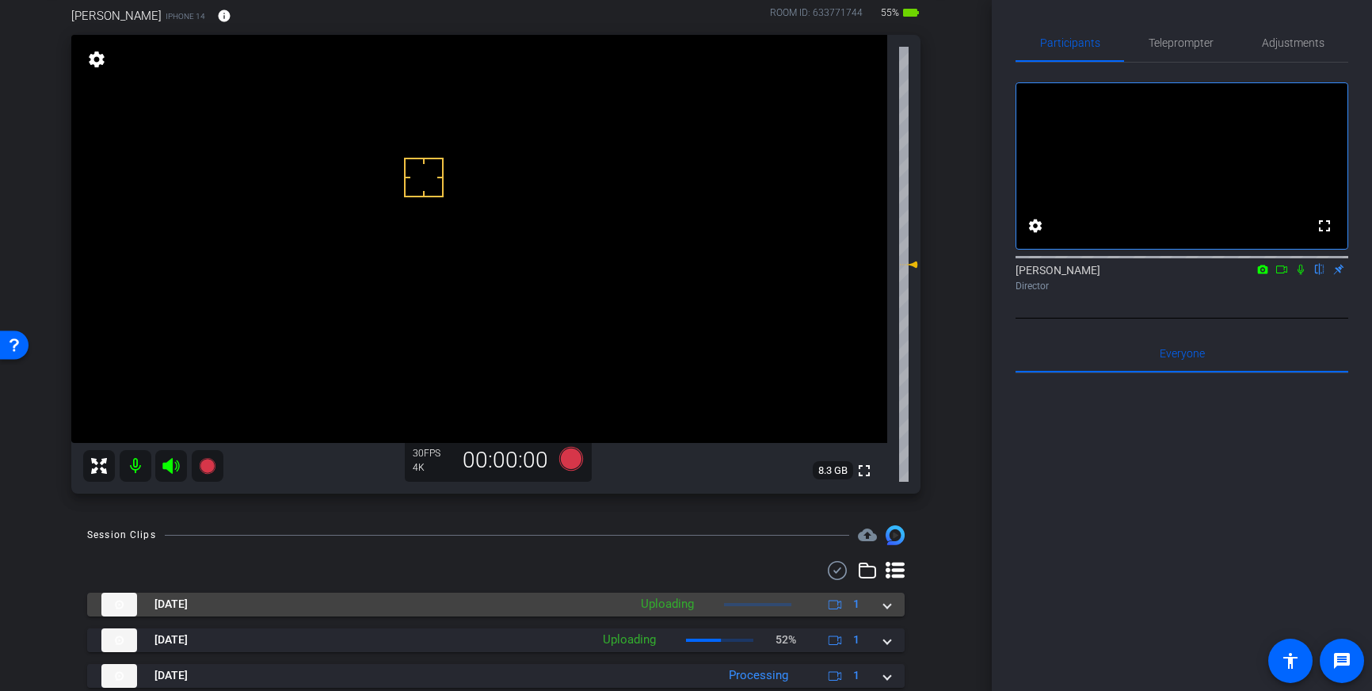
click at [886, 611] on span at bounding box center [887, 604] width 6 height 17
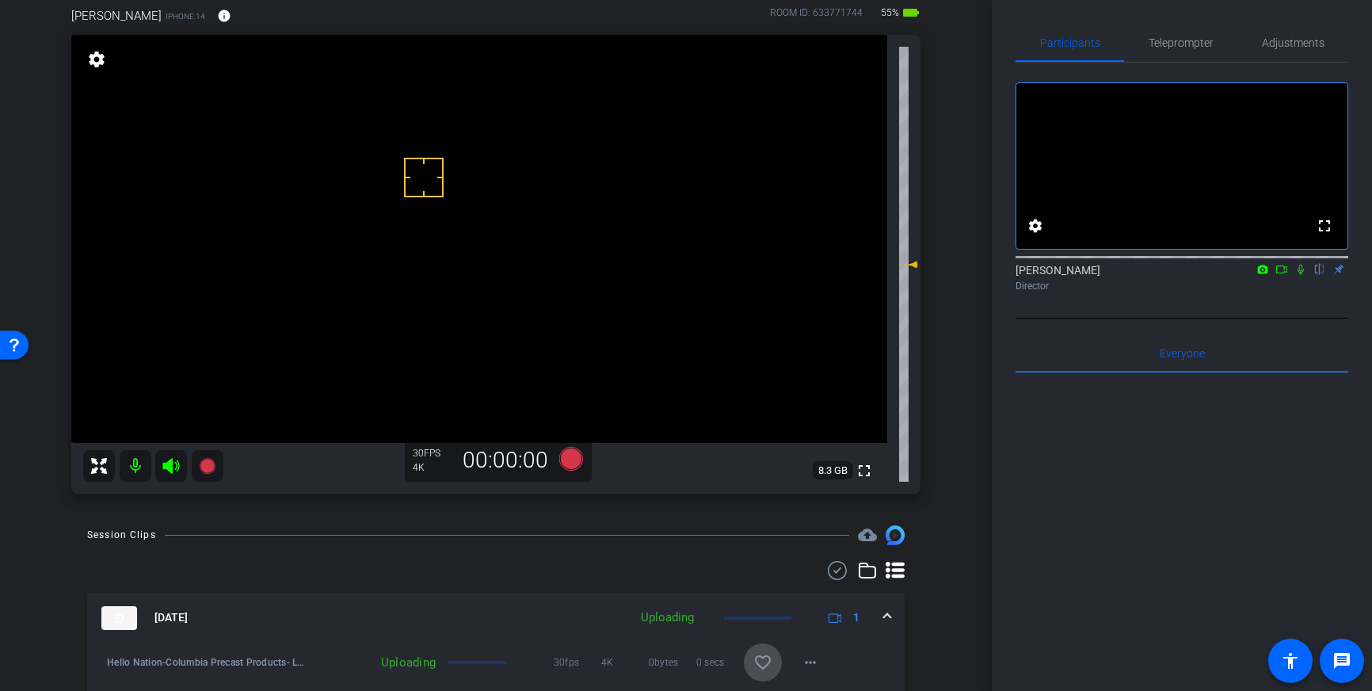
click at [765, 660] on mat-icon "favorite_border" at bounding box center [763, 662] width 19 height 19
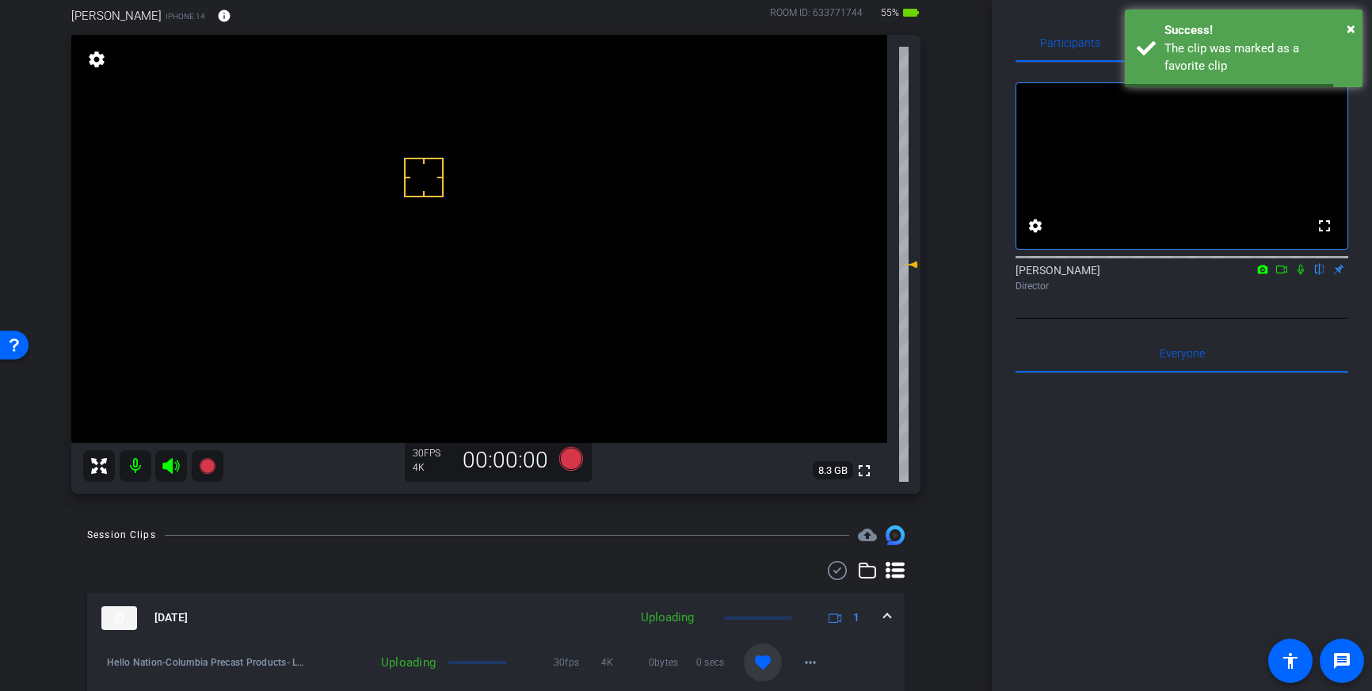
click at [882, 615] on div "[DATE] Uploading 1" at bounding box center [492, 618] width 783 height 24
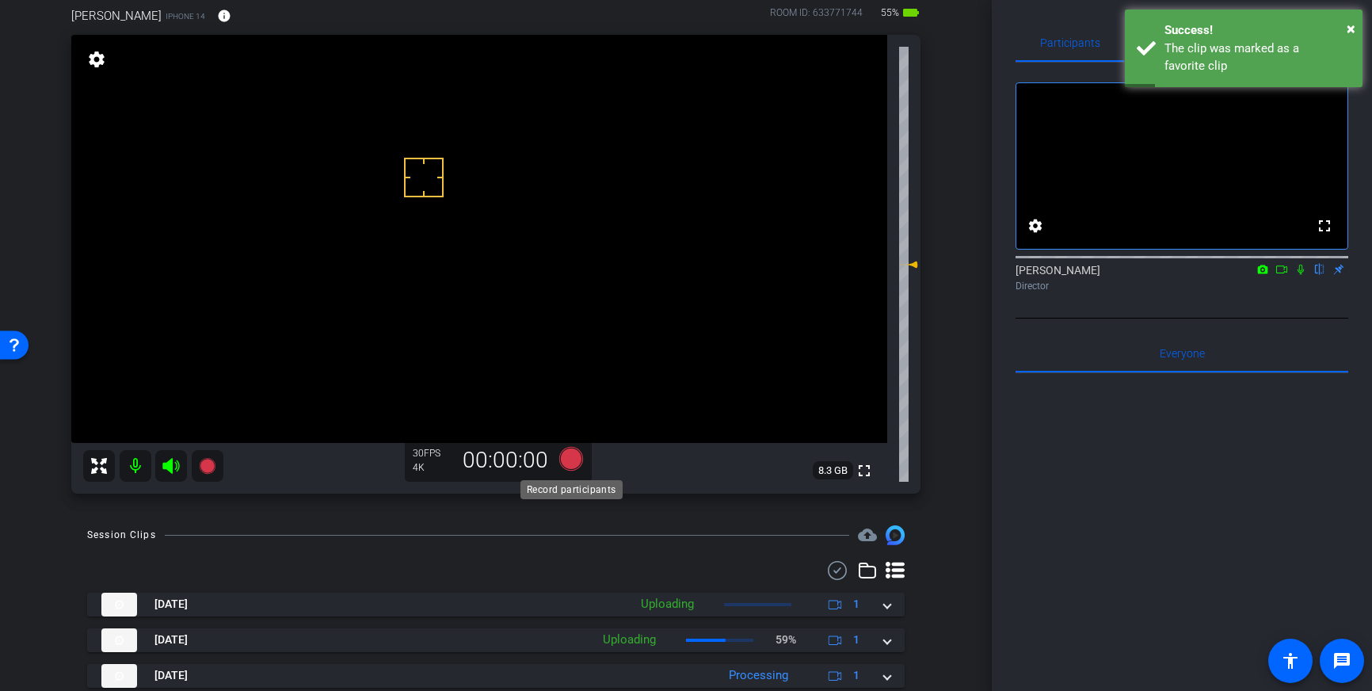
click at [574, 463] on icon at bounding box center [571, 459] width 24 height 24
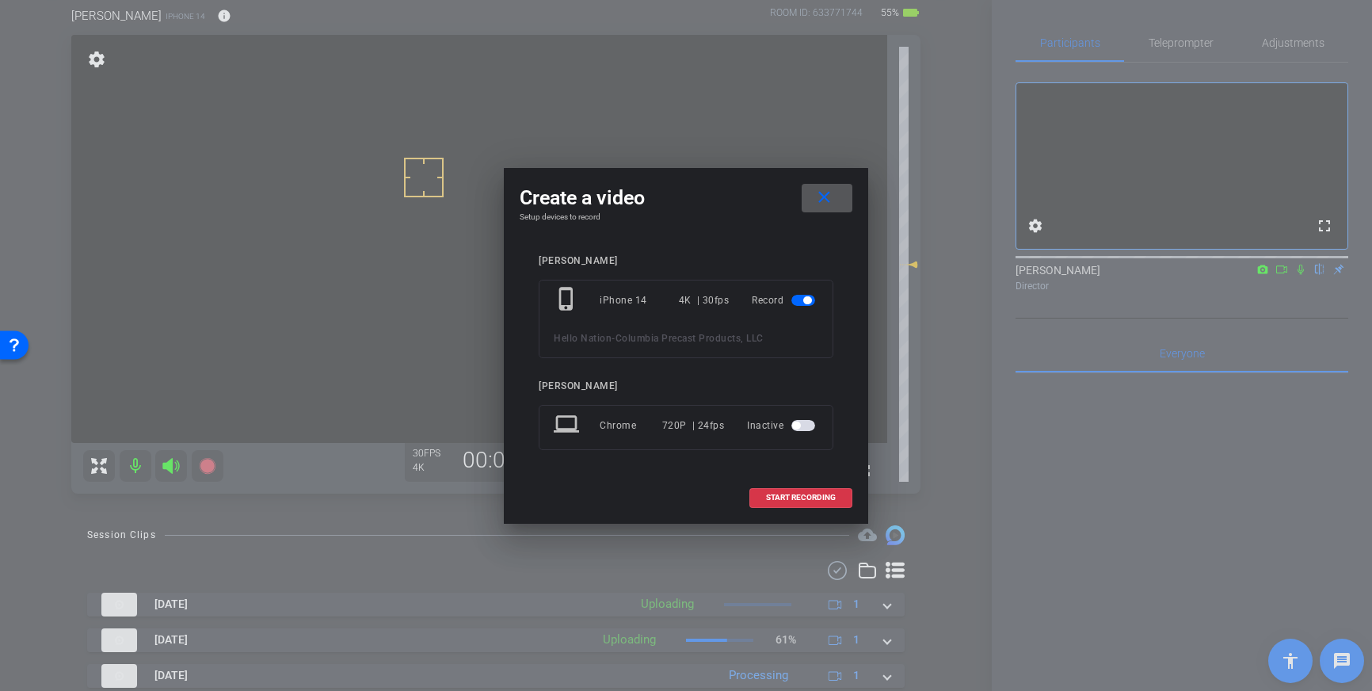
drag, startPoint x: 792, startPoint y: 496, endPoint x: 728, endPoint y: 443, distance: 83.3
click at [792, 496] on span "START RECORDING" at bounding box center [801, 498] width 70 height 8
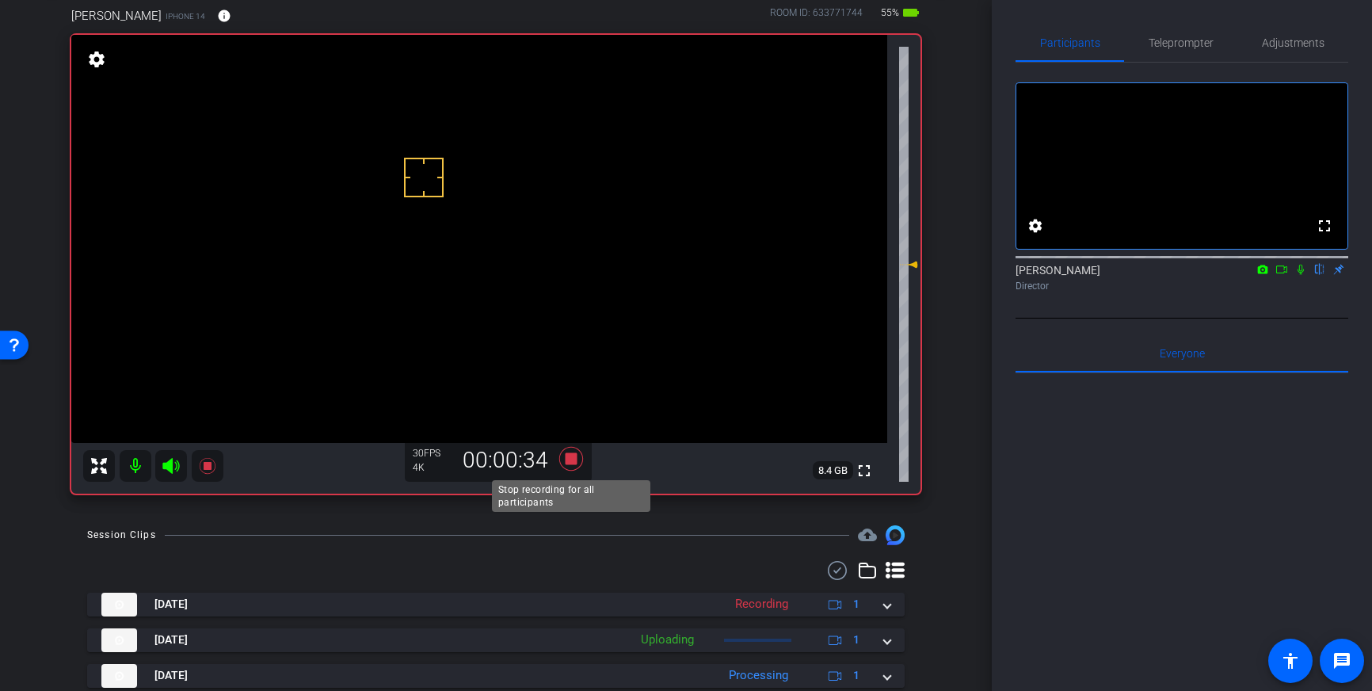
click at [576, 463] on icon at bounding box center [571, 459] width 24 height 24
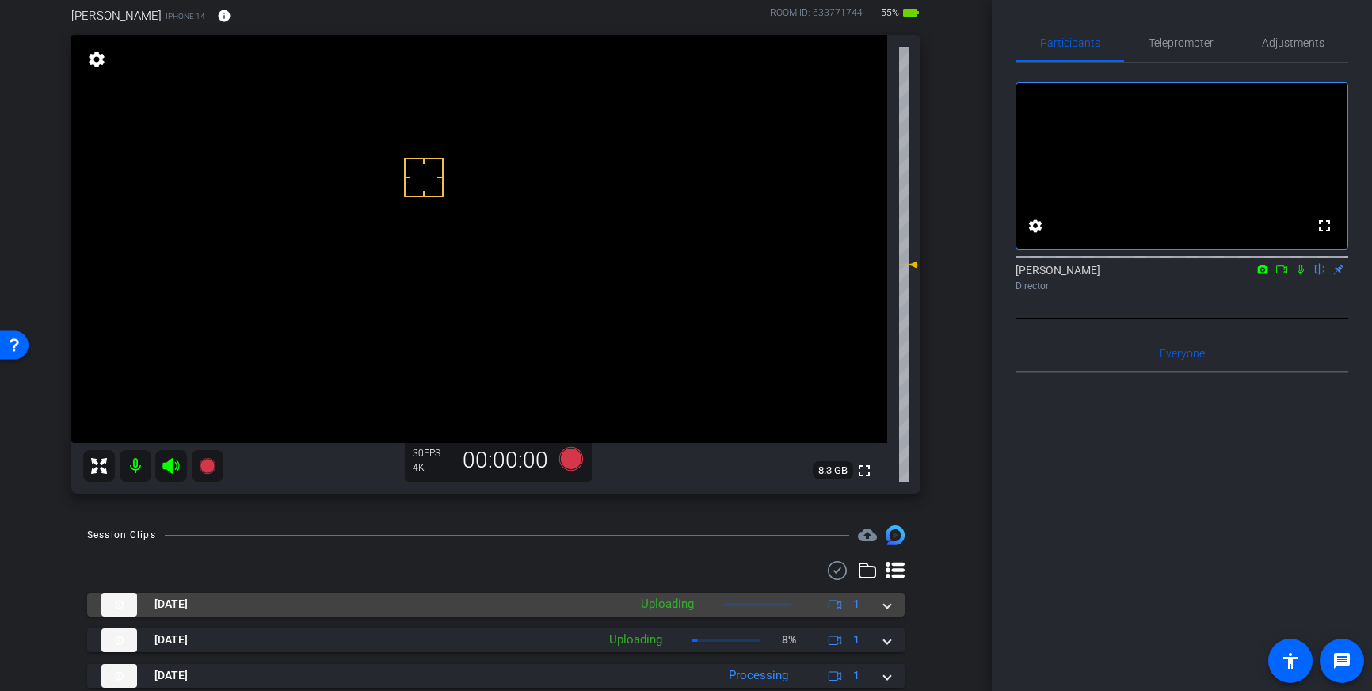
click at [891, 609] on mat-expansion-panel-header "[DATE] Uploading 1" at bounding box center [496, 605] width 818 height 24
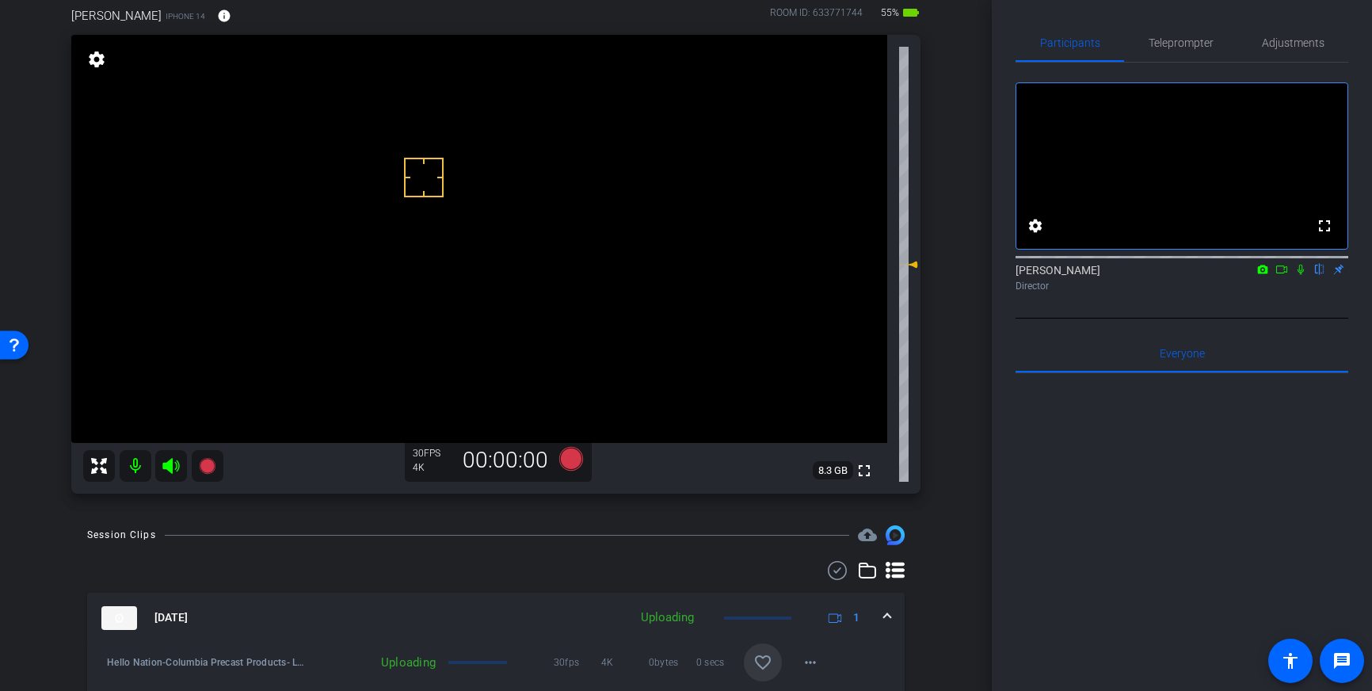
click at [765, 661] on mat-icon "favorite_border" at bounding box center [763, 662] width 19 height 19
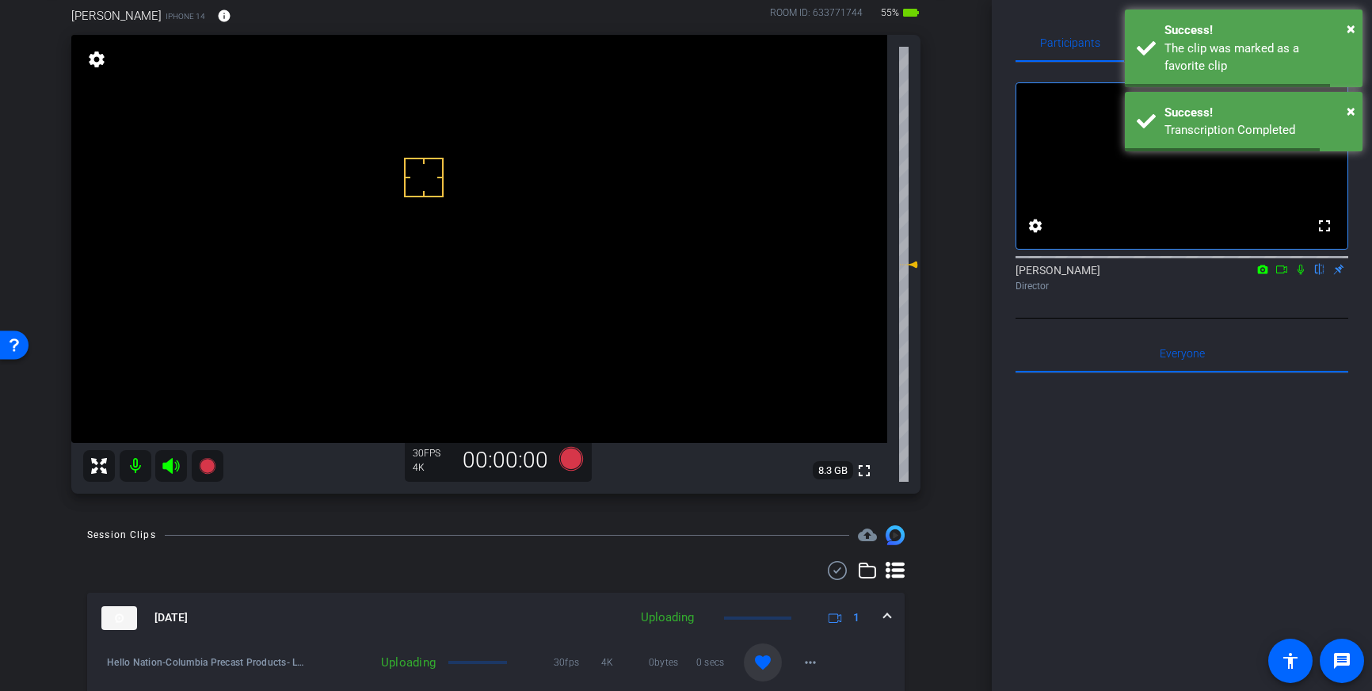
click at [875, 616] on div "[DATE] Uploading 1" at bounding box center [492, 618] width 783 height 24
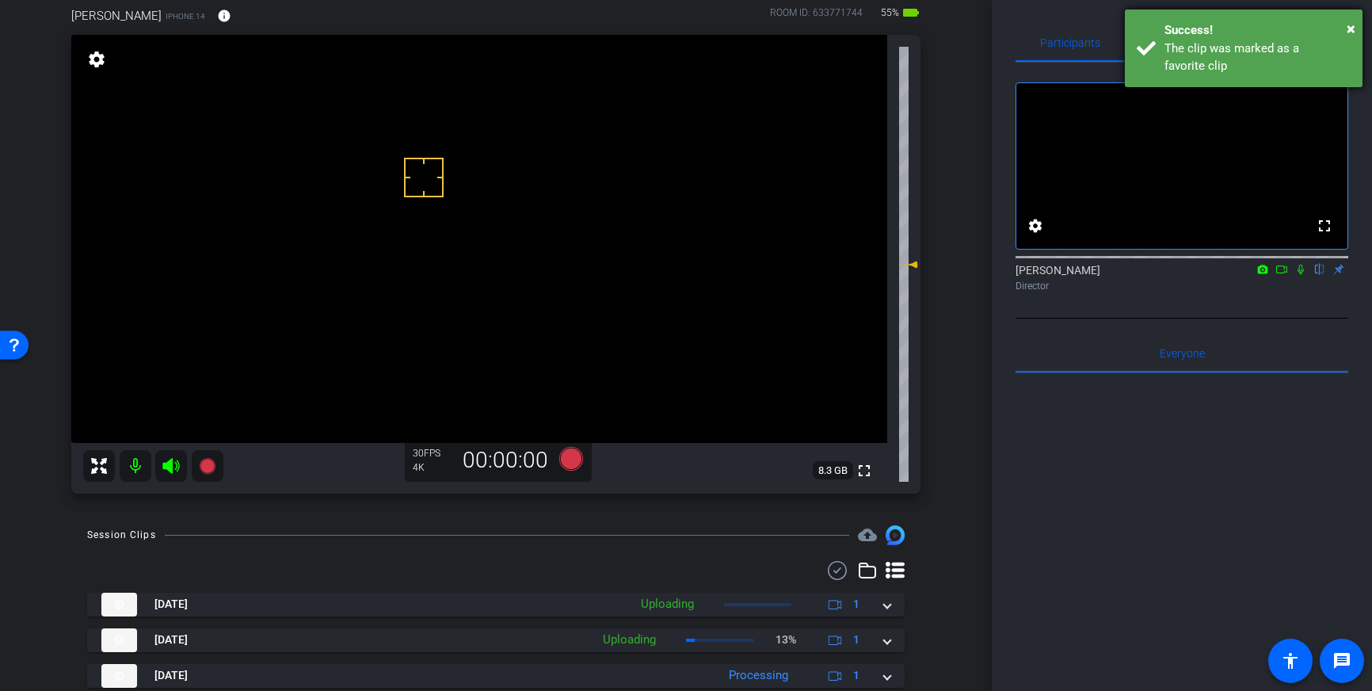
click at [1229, 48] on div "The clip was marked as a favorite clip" at bounding box center [1258, 58] width 186 height 36
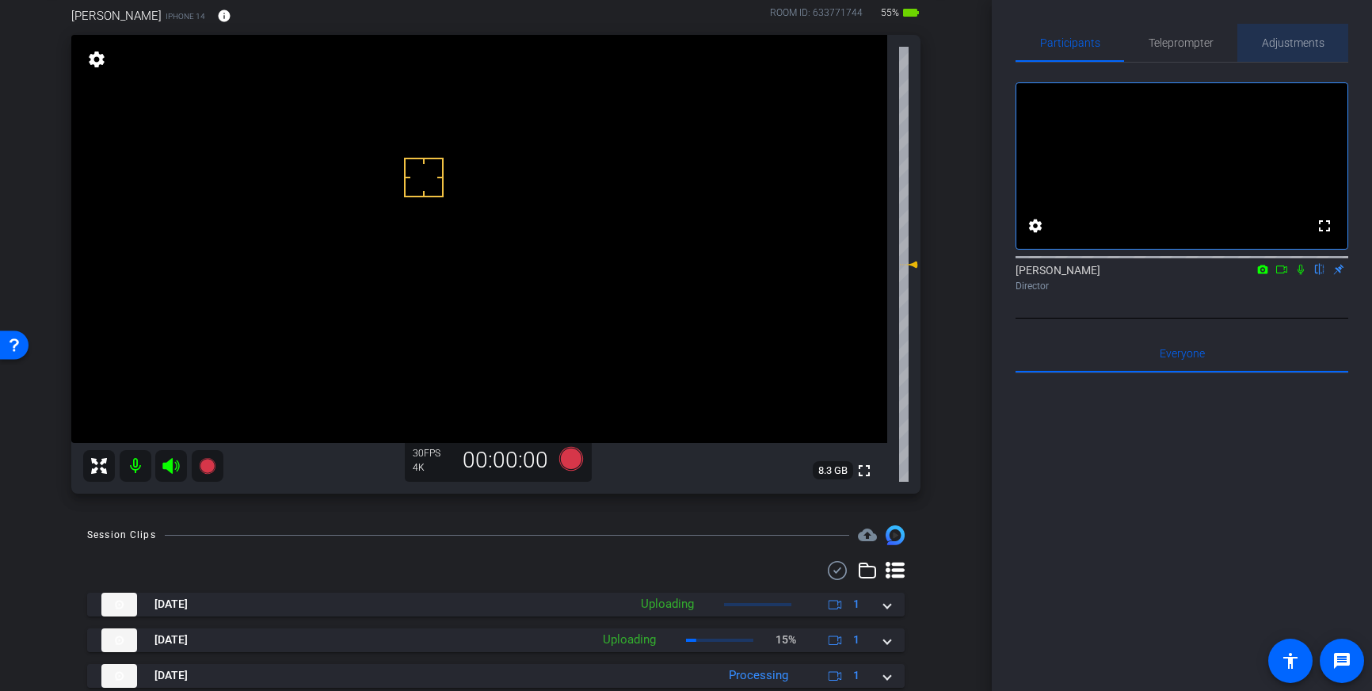
click at [1320, 56] on span "Adjustments" at bounding box center [1293, 43] width 63 height 38
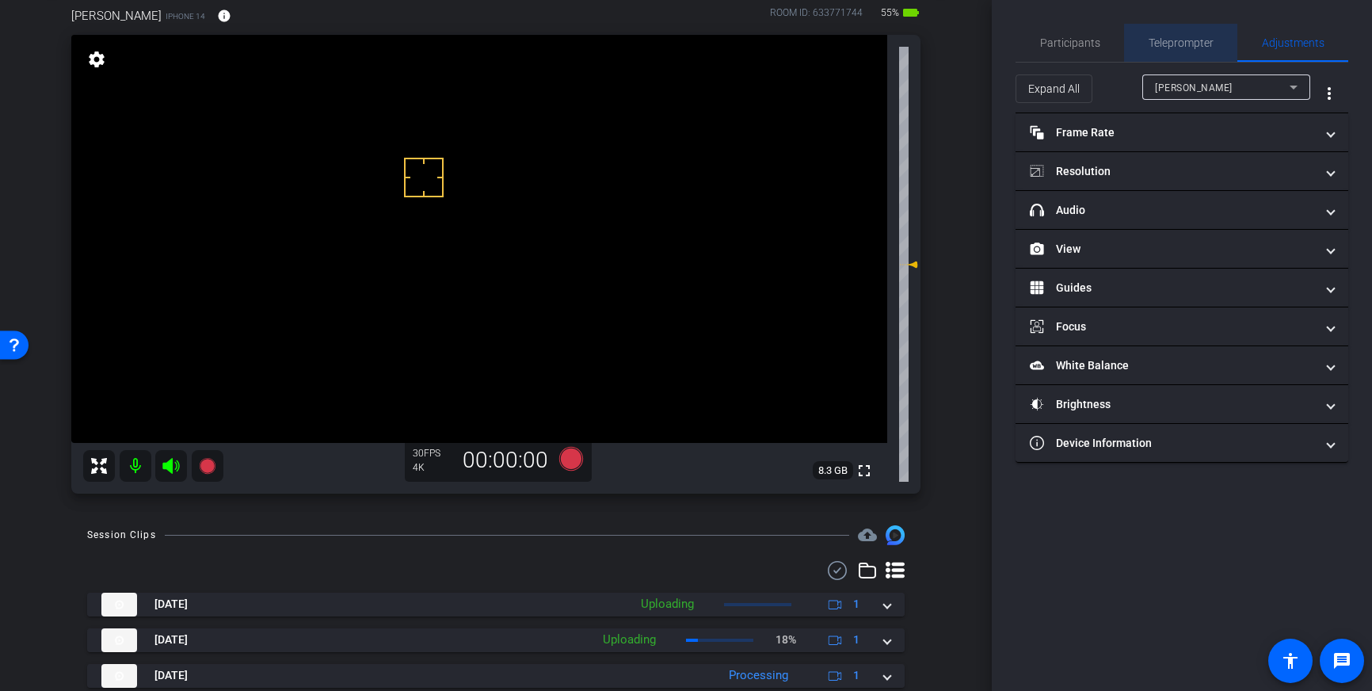
click at [1191, 45] on span "Teleprompter" at bounding box center [1181, 42] width 65 height 11
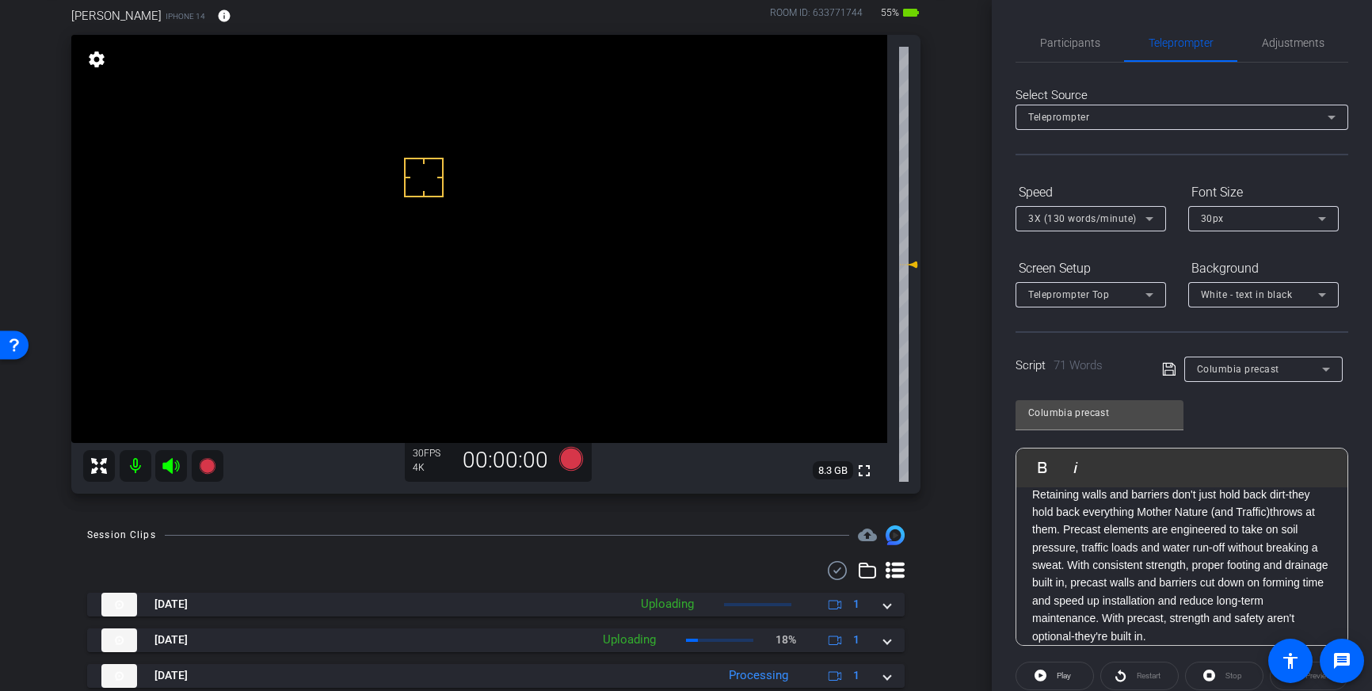
scroll to position [175, 0]
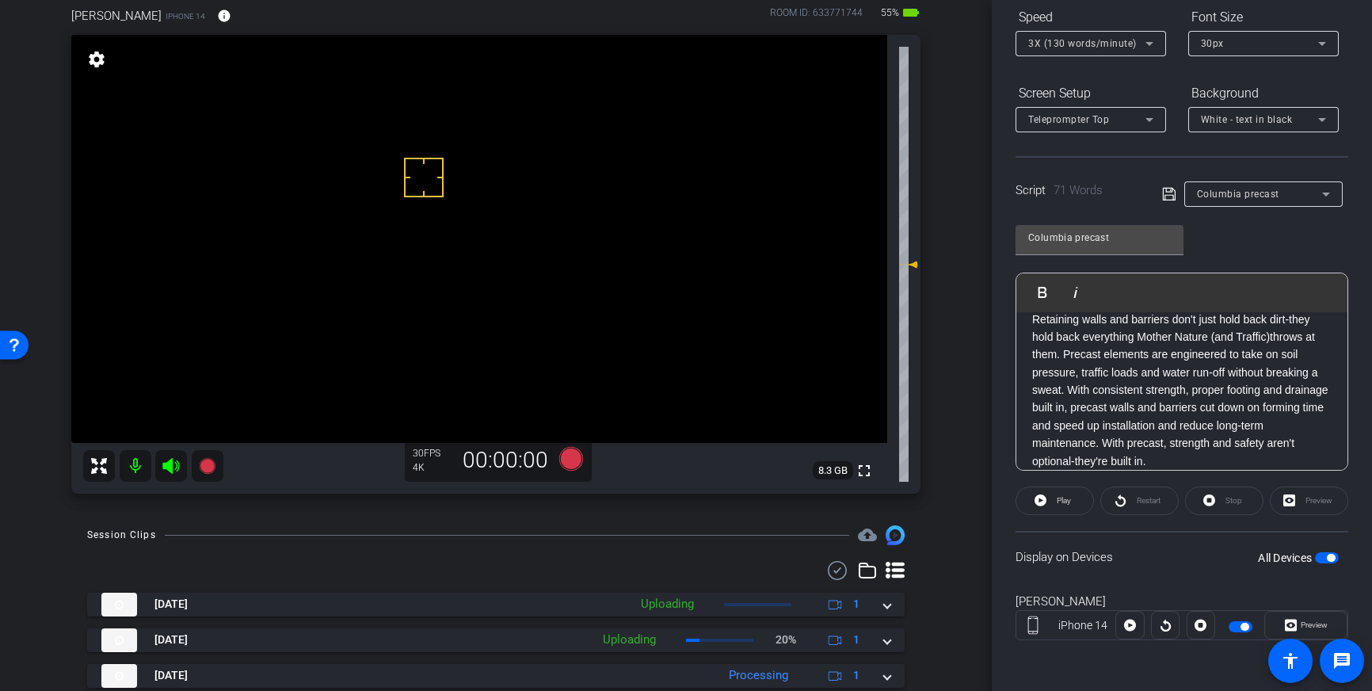
click at [1326, 559] on span "button" at bounding box center [1327, 557] width 24 height 11
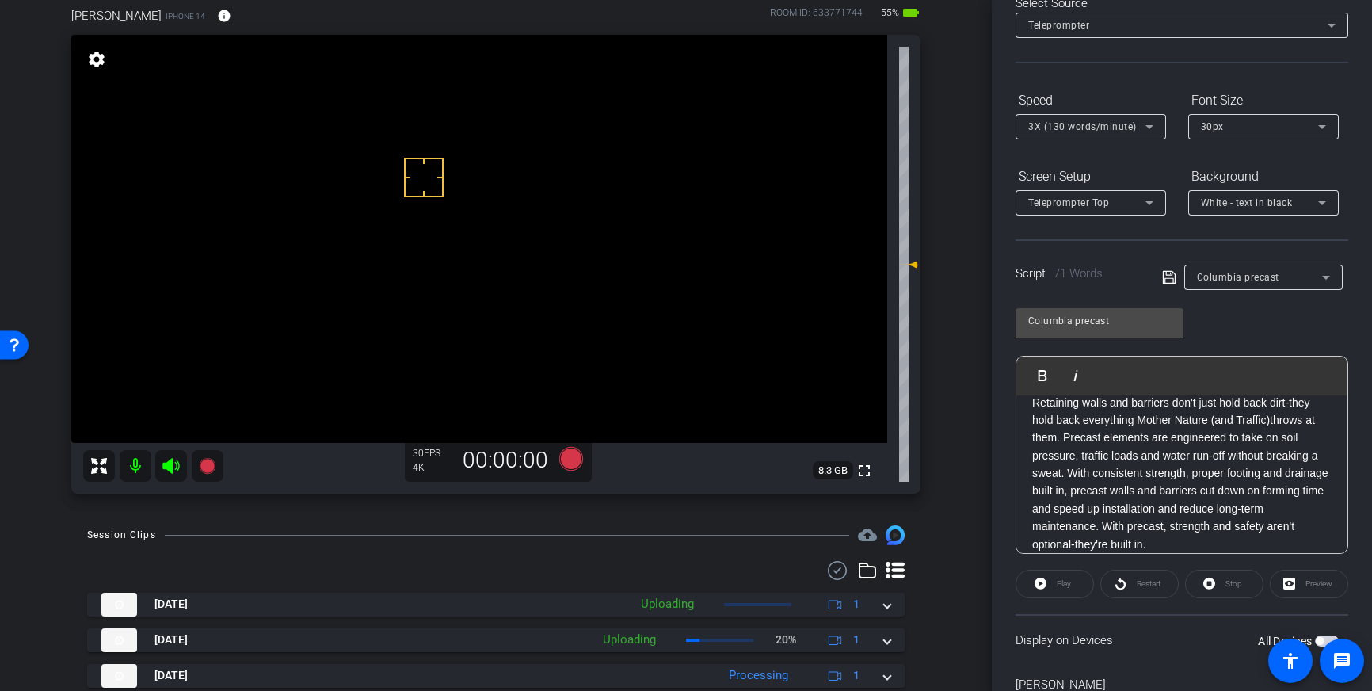
scroll to position [0, 0]
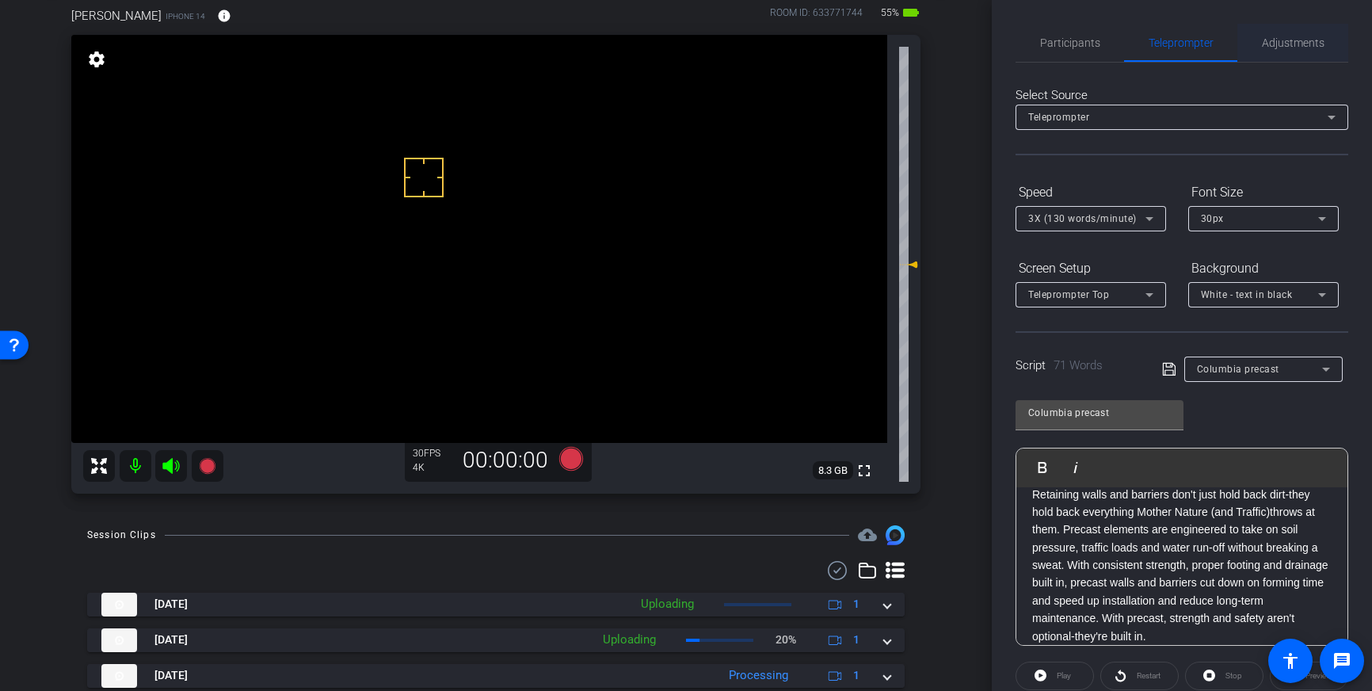
click at [1280, 55] on span "Adjustments" at bounding box center [1293, 43] width 63 height 38
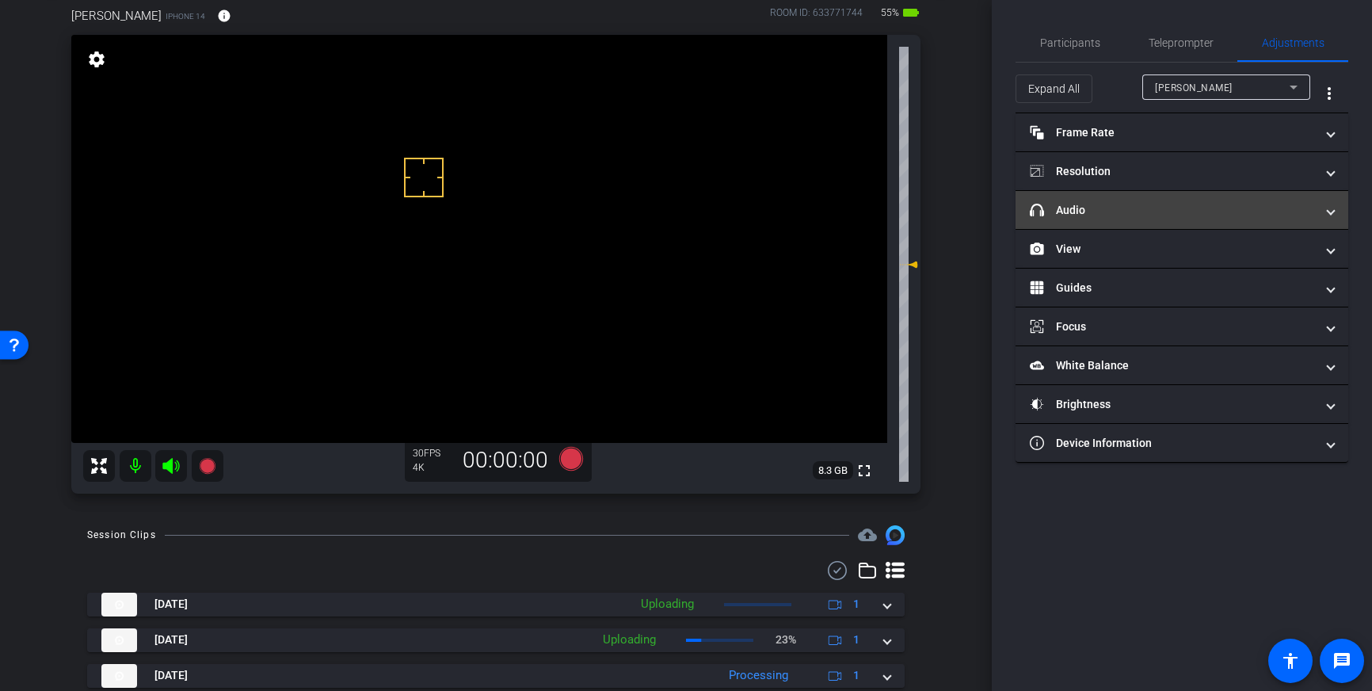
click at [1264, 216] on mat-panel-title "headphone icon Audio" at bounding box center [1172, 210] width 285 height 17
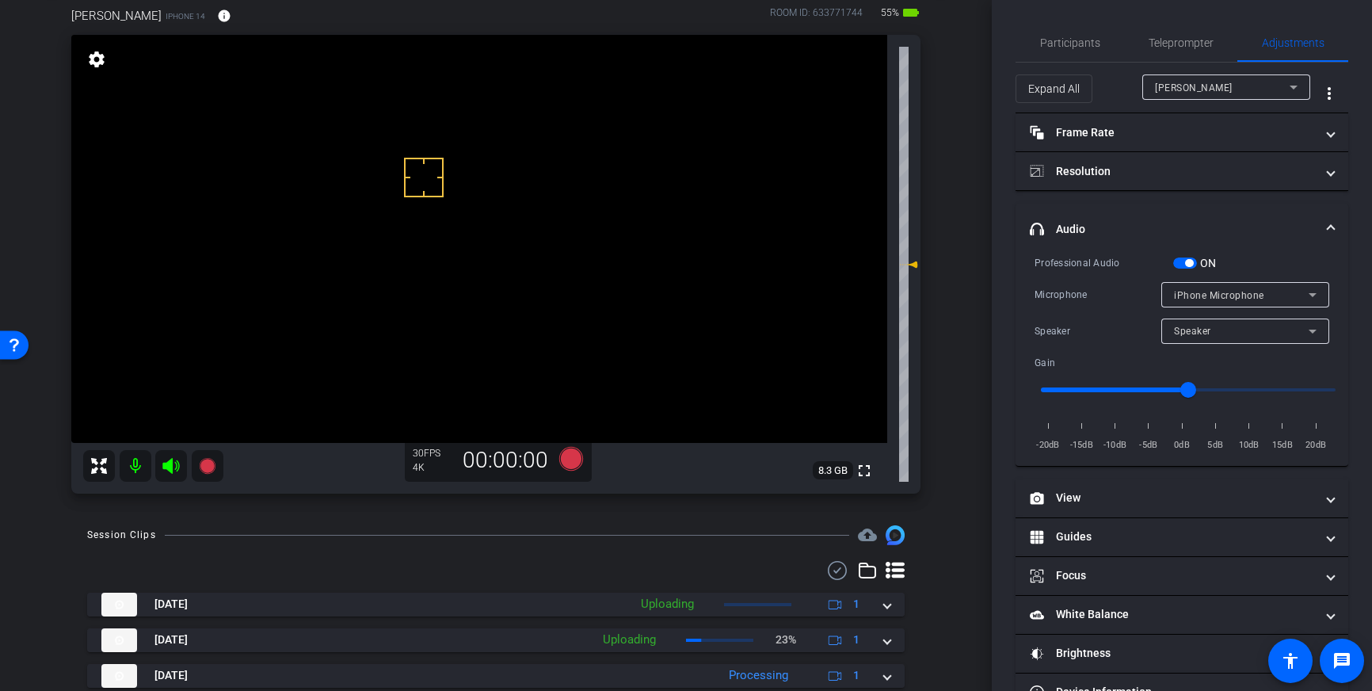
click at [1181, 265] on span "button" at bounding box center [1185, 263] width 24 height 11
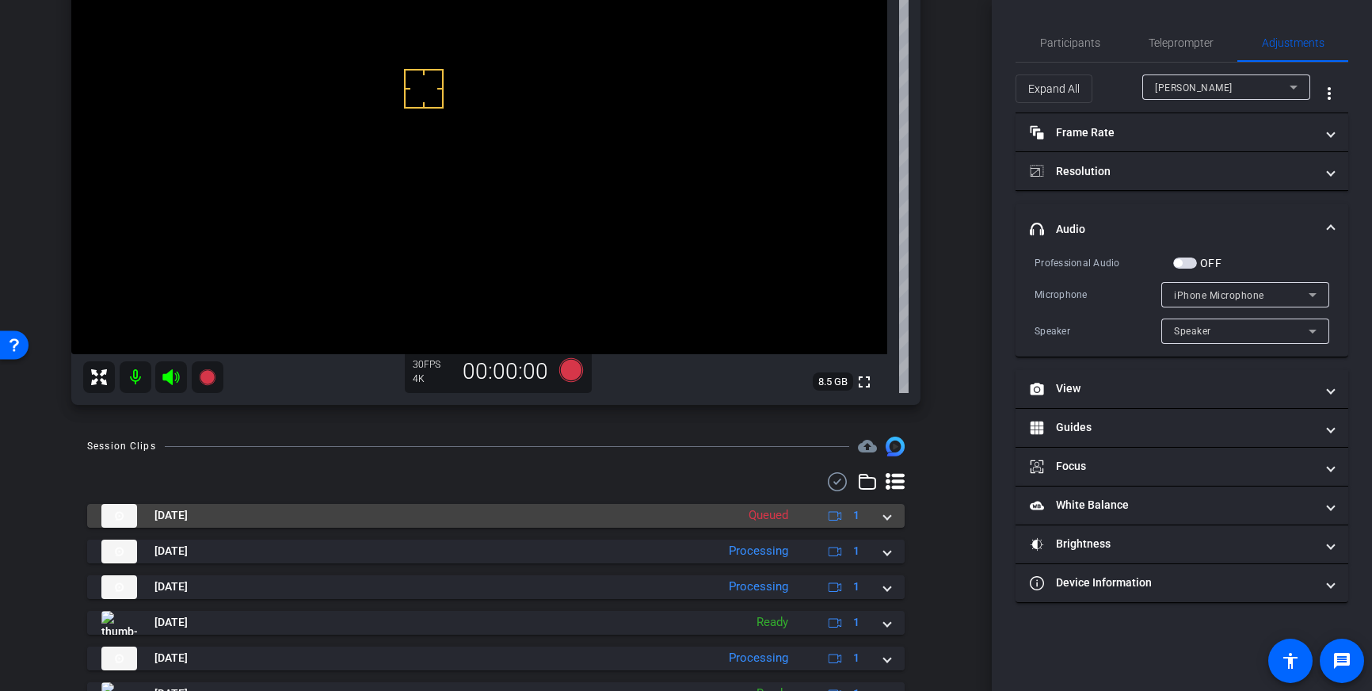
scroll to position [186, 0]
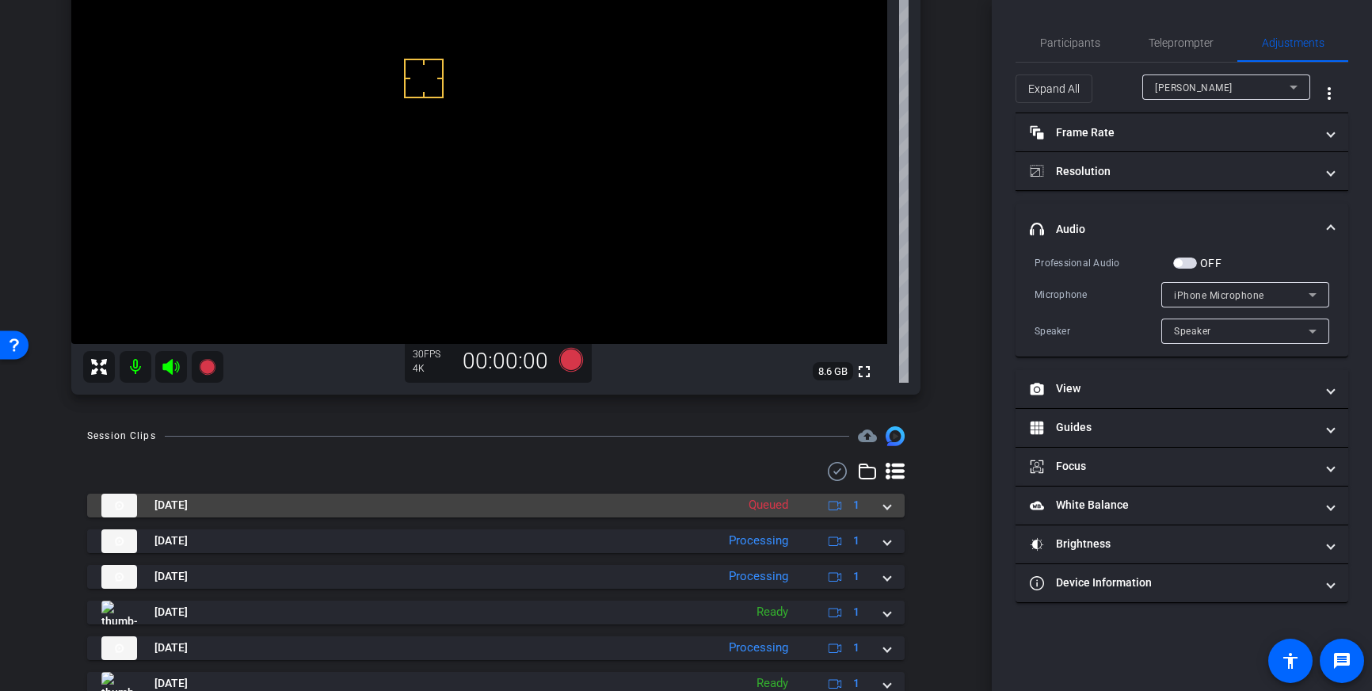
click at [888, 510] on span at bounding box center [887, 505] width 6 height 17
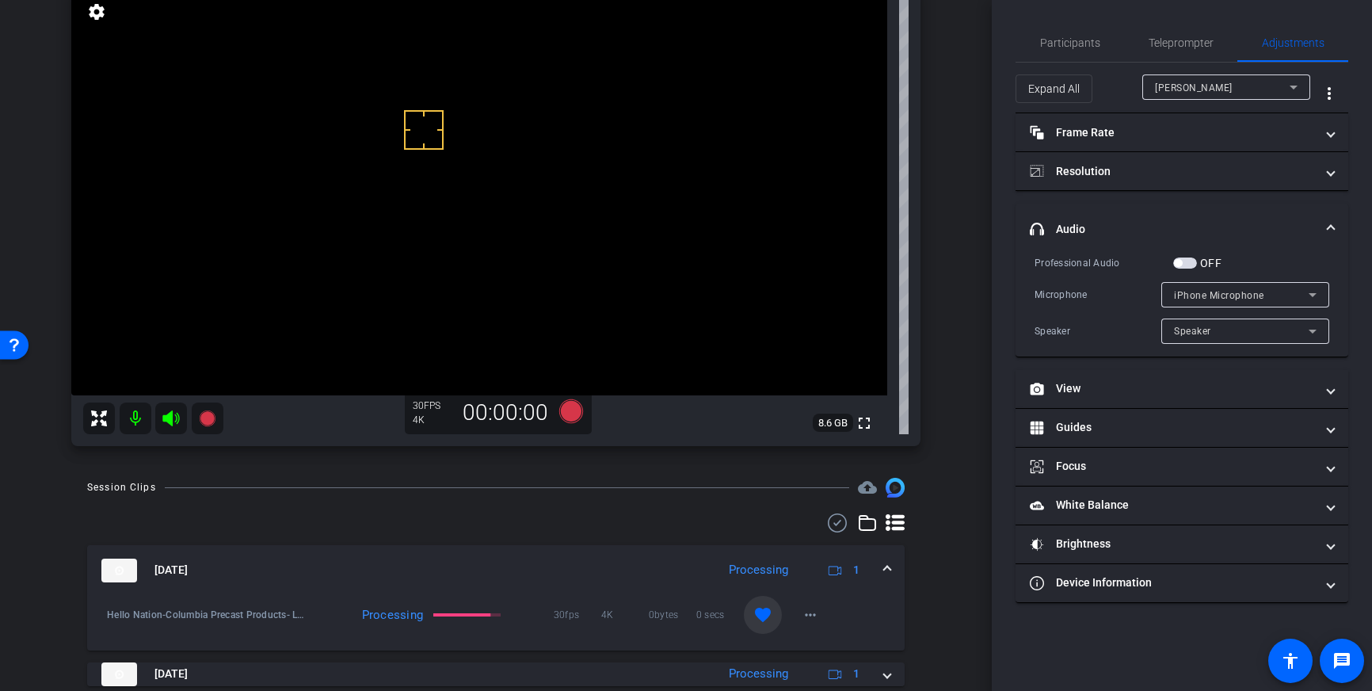
scroll to position [124, 0]
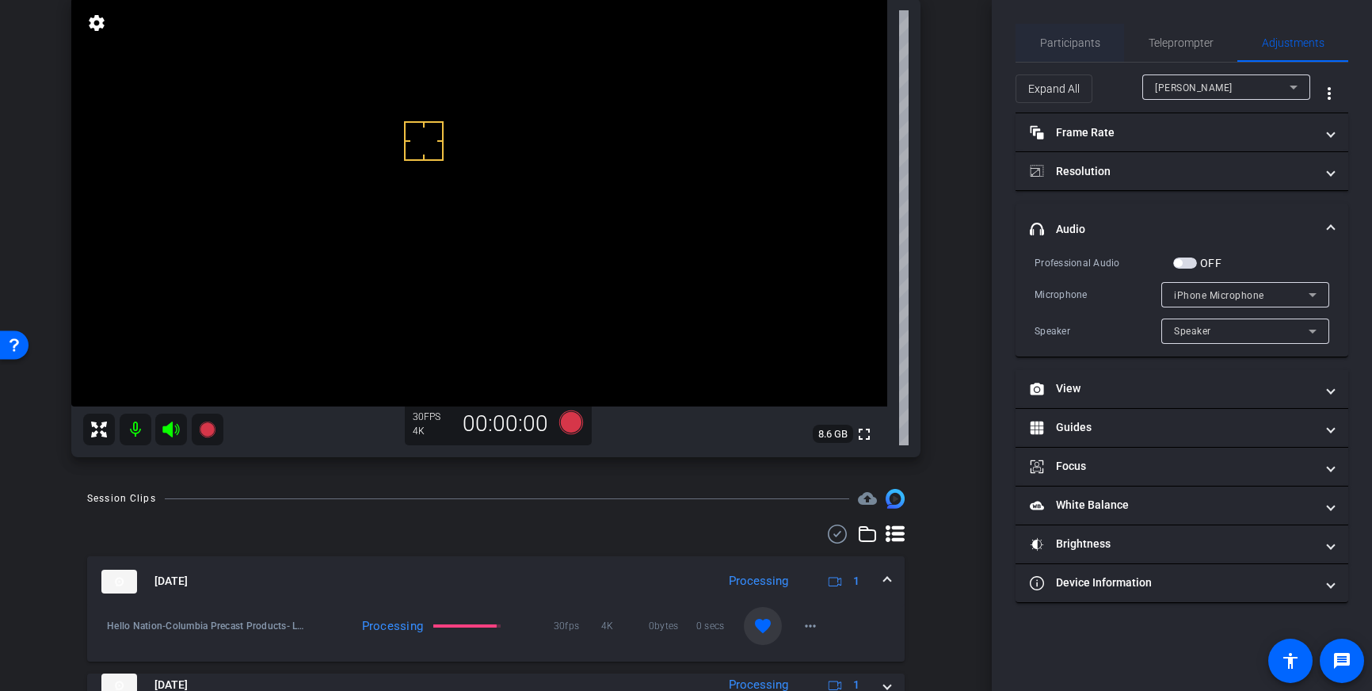
click at [1078, 43] on span "Participants" at bounding box center [1070, 42] width 60 height 11
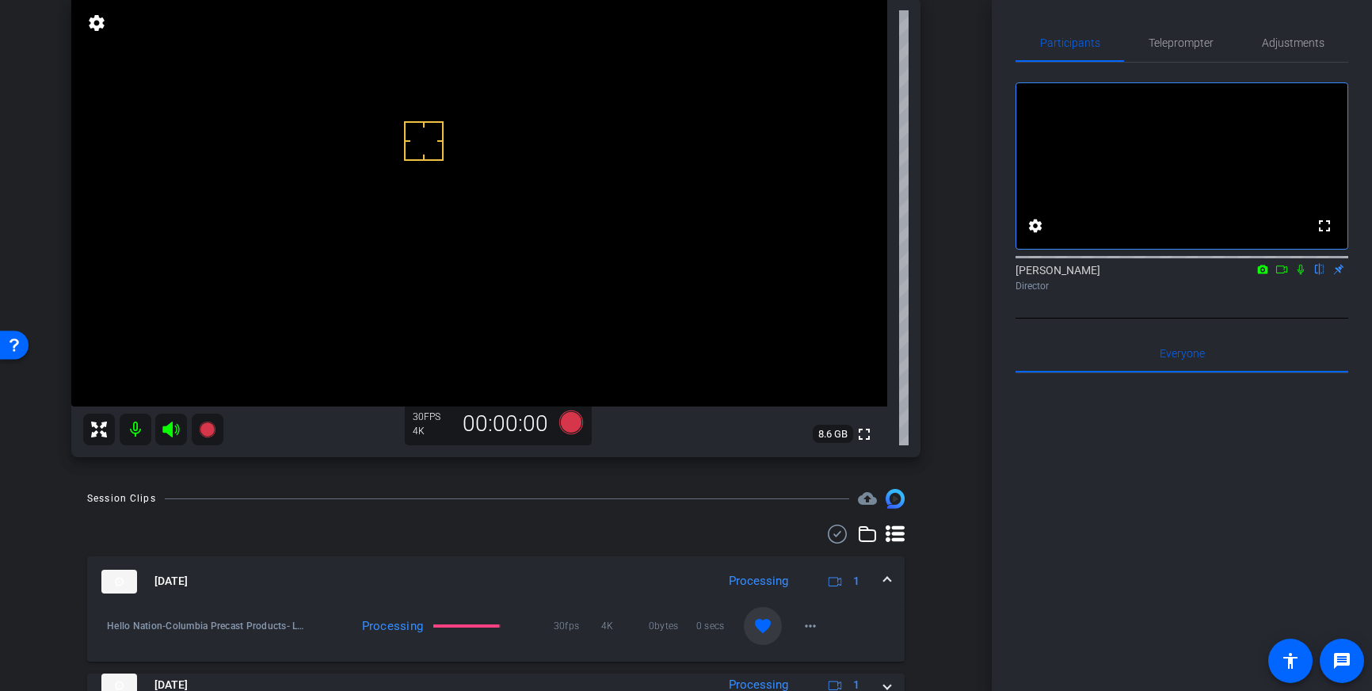
scroll to position [0, 0]
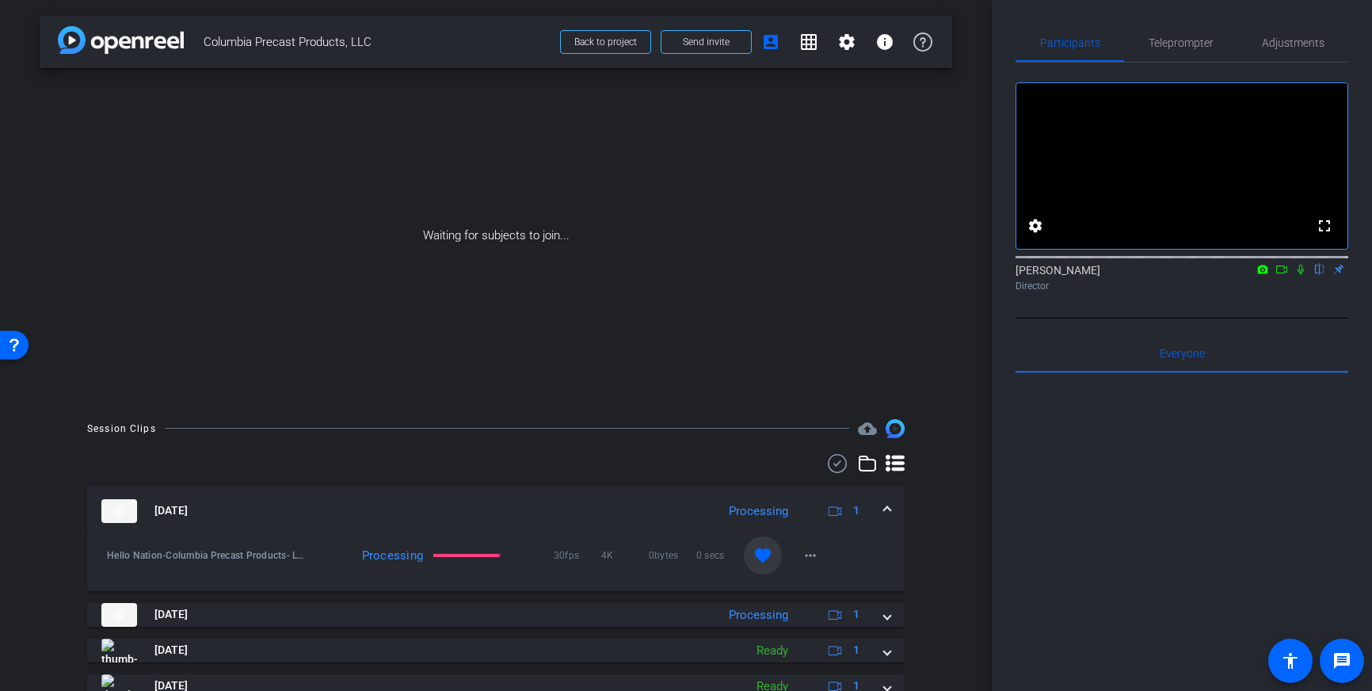
click at [1284, 275] on icon at bounding box center [1282, 269] width 13 height 11
click at [1307, 277] on mat-icon at bounding box center [1301, 269] width 19 height 14
